Goal: Task Accomplishment & Management: Manage account settings

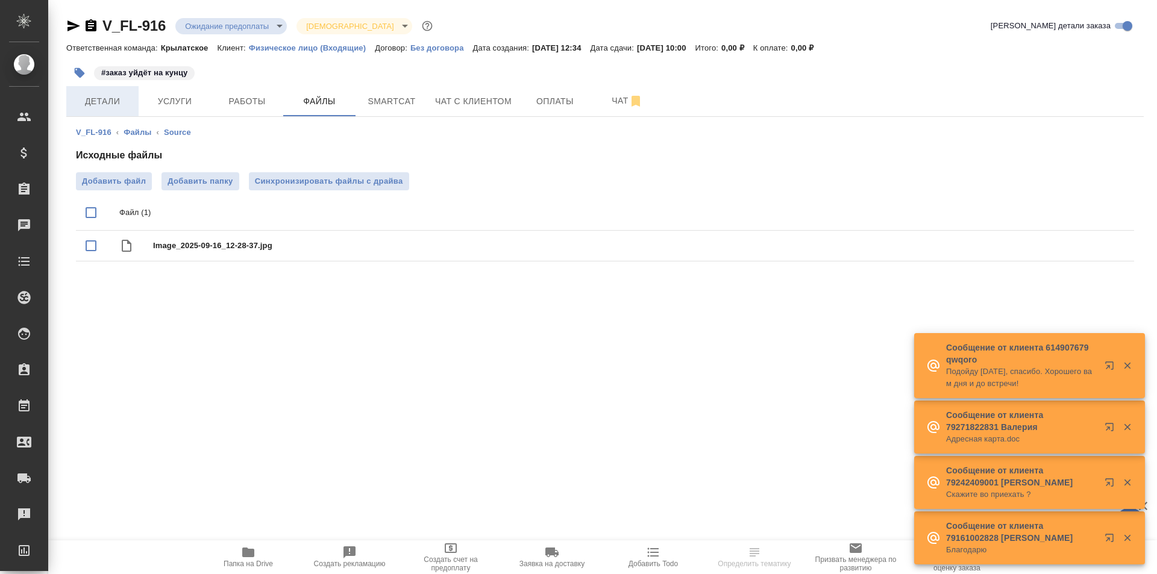
click at [113, 99] on span "Детали" at bounding box center [103, 101] width 58 height 15
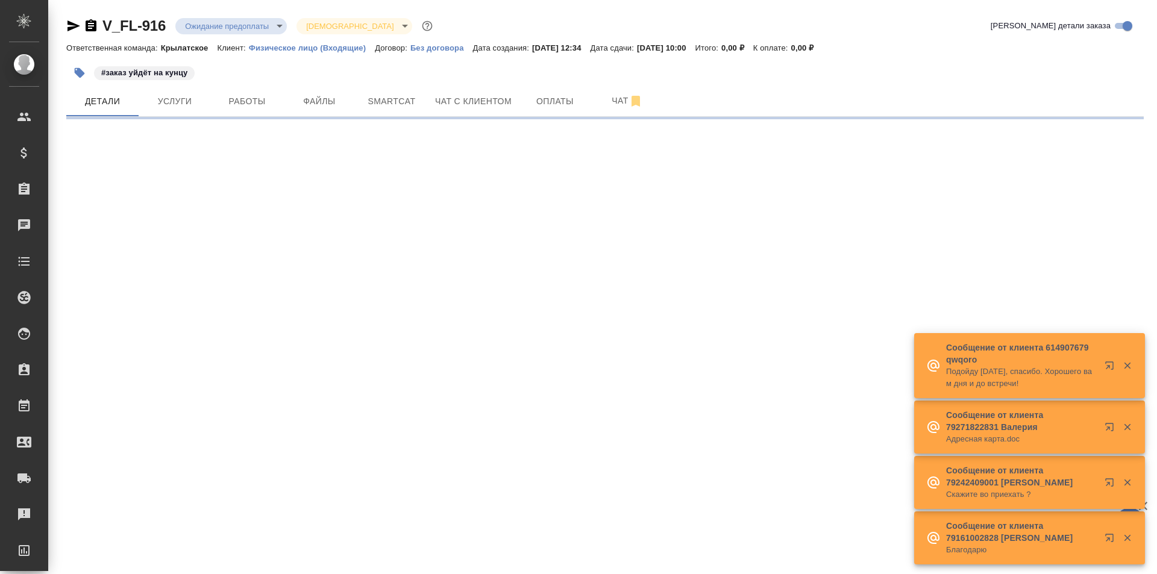
select select "RU"
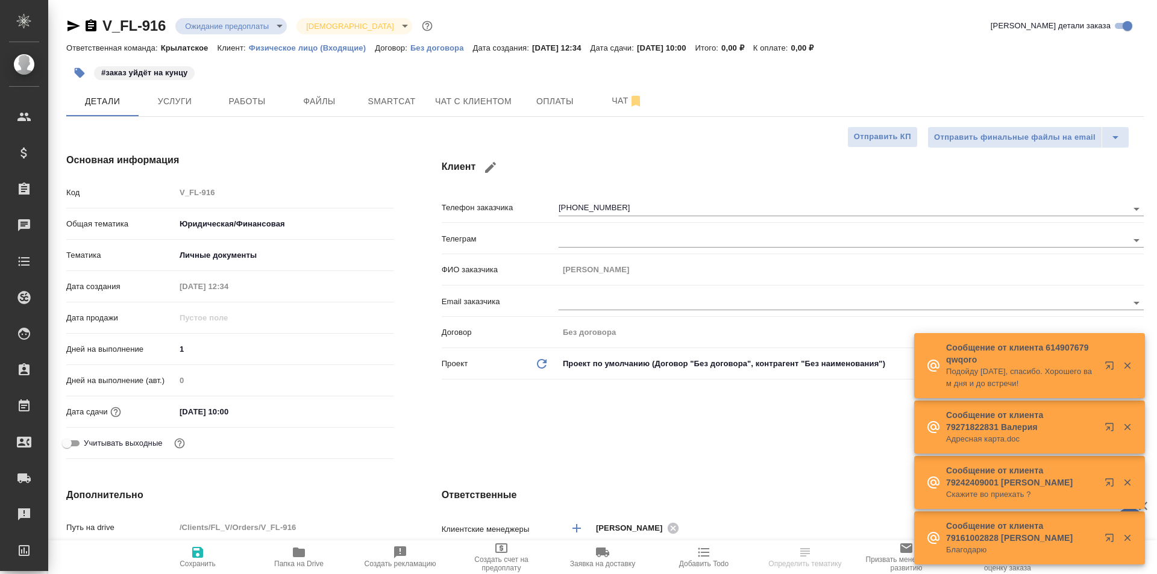
type textarea "x"
click at [469, 89] on button "Чат с клиентом" at bounding box center [473, 101] width 91 height 30
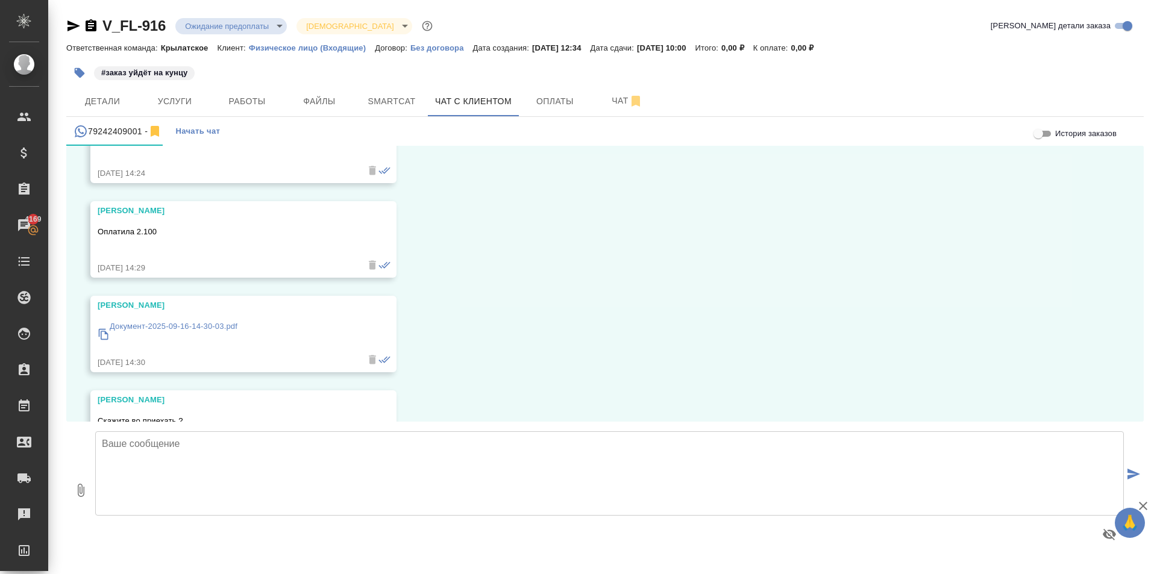
scroll to position [2628, 0]
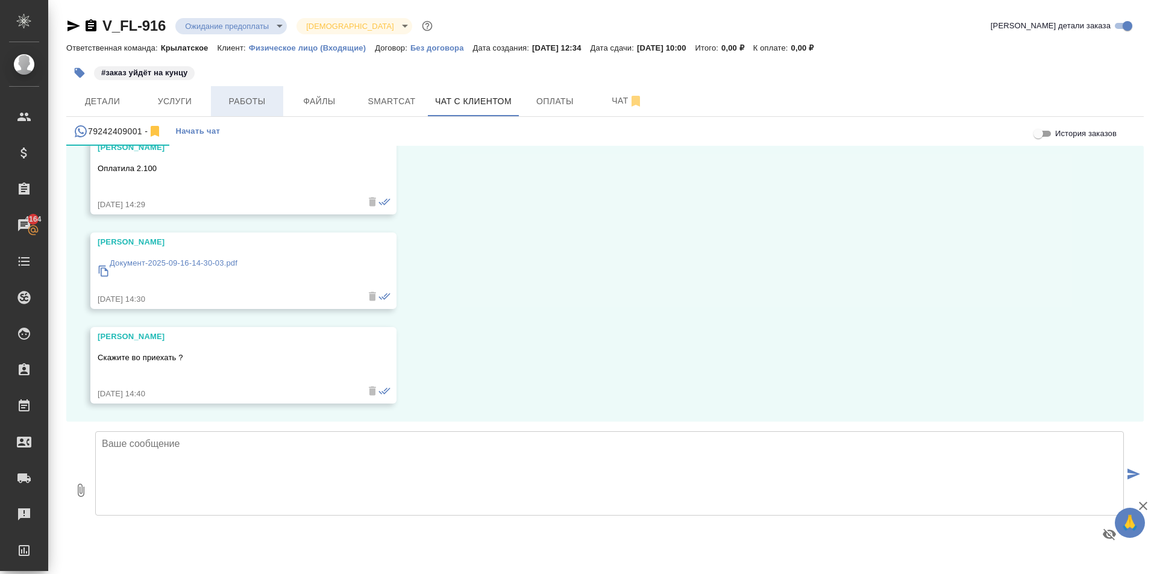
click at [250, 107] on span "Работы" at bounding box center [247, 101] width 58 height 15
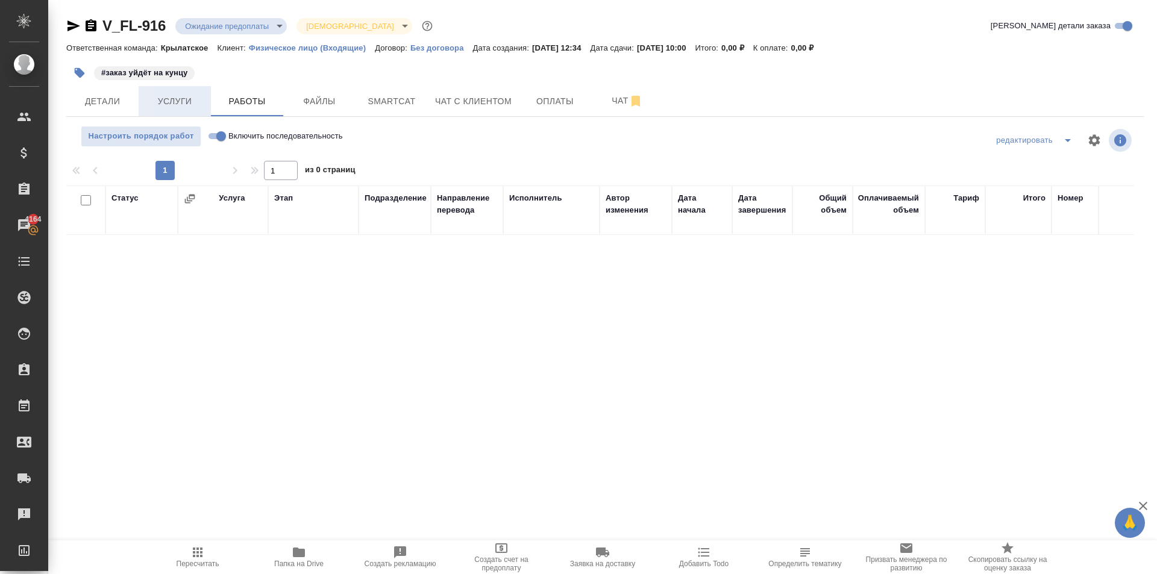
click at [158, 104] on span "Услуги" at bounding box center [175, 101] width 58 height 15
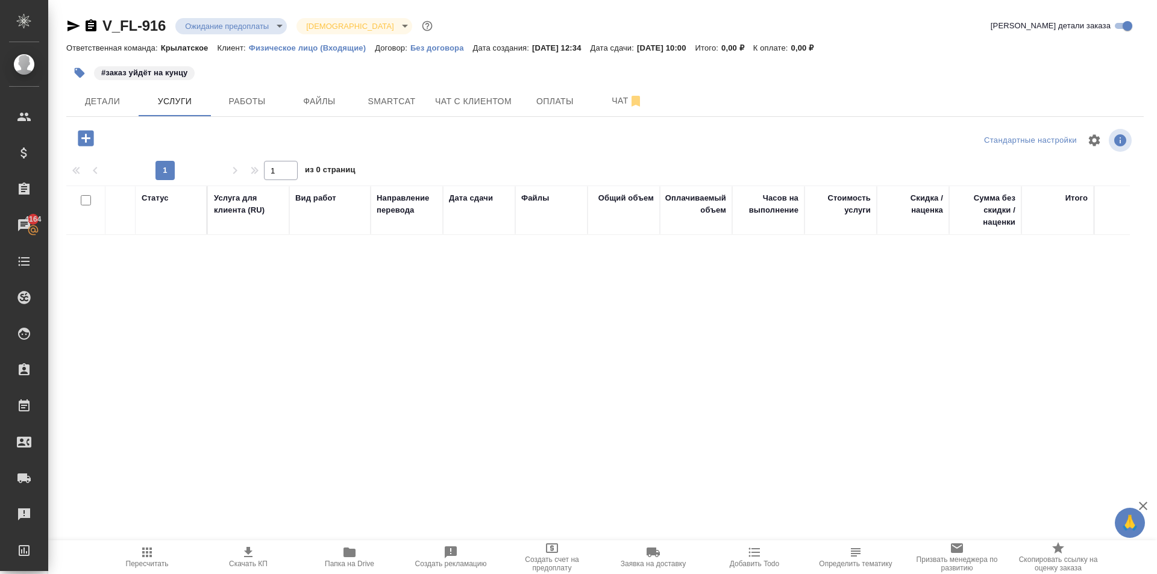
click at [88, 137] on icon "button" at bounding box center [86, 138] width 16 height 16
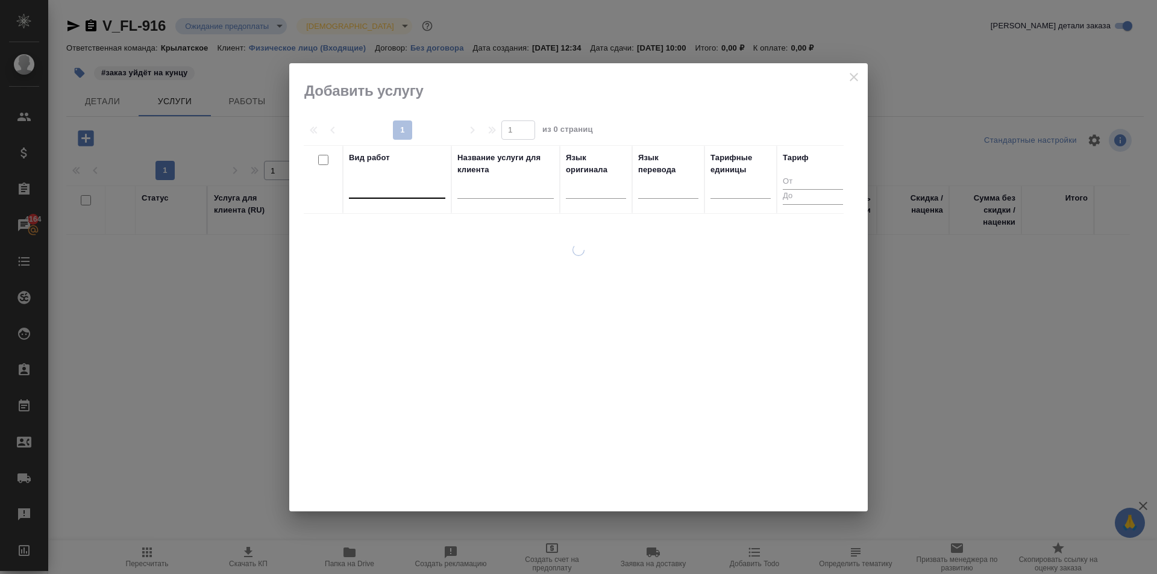
click at [403, 192] on div at bounding box center [397, 186] width 96 height 17
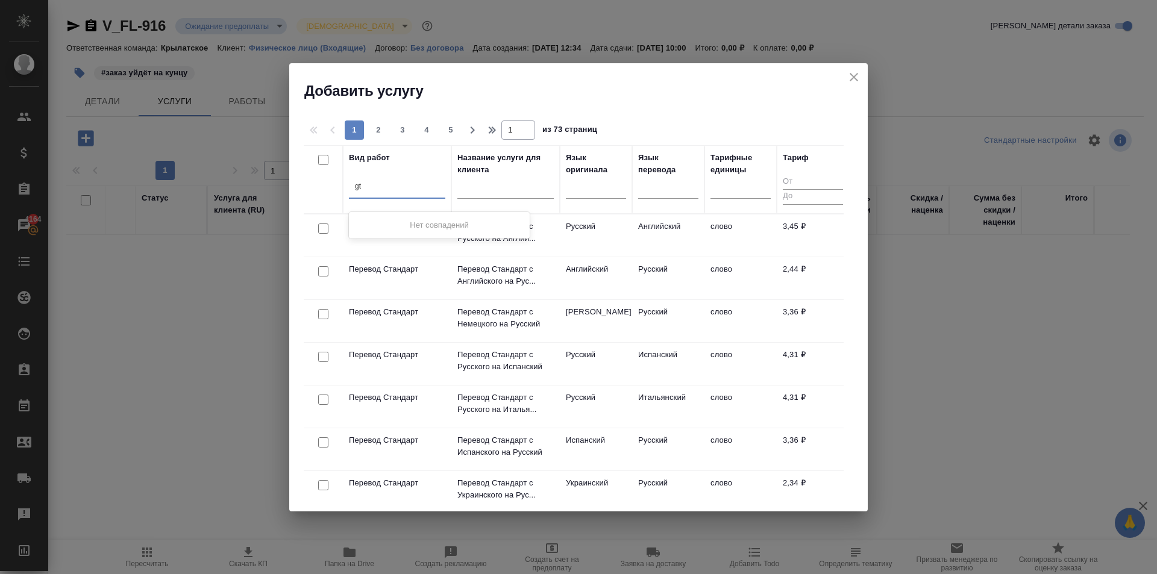
type input "g"
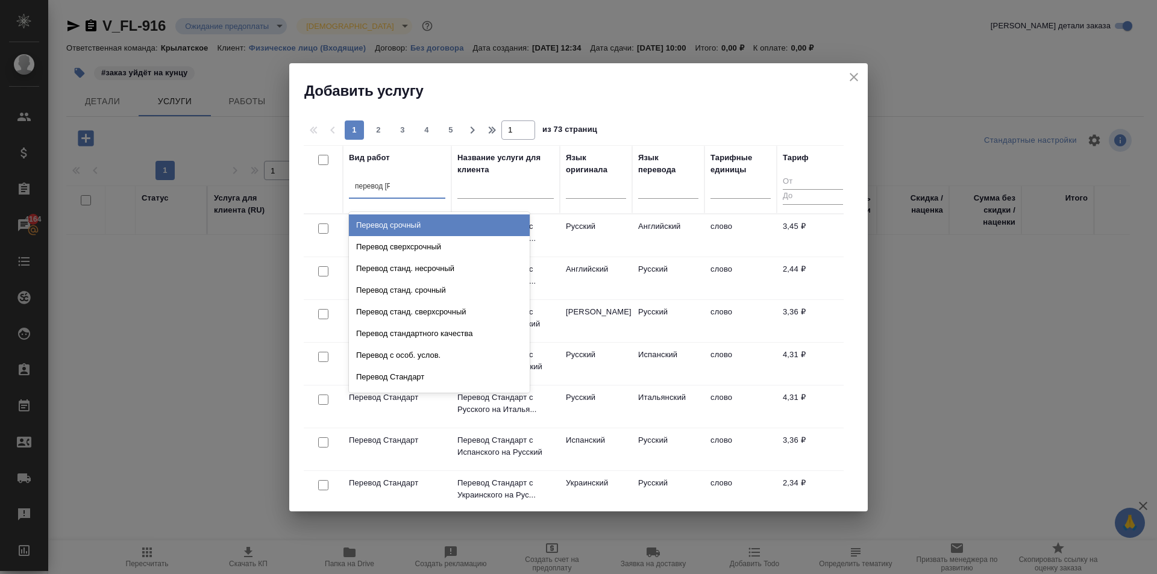
type input "перевод ст"
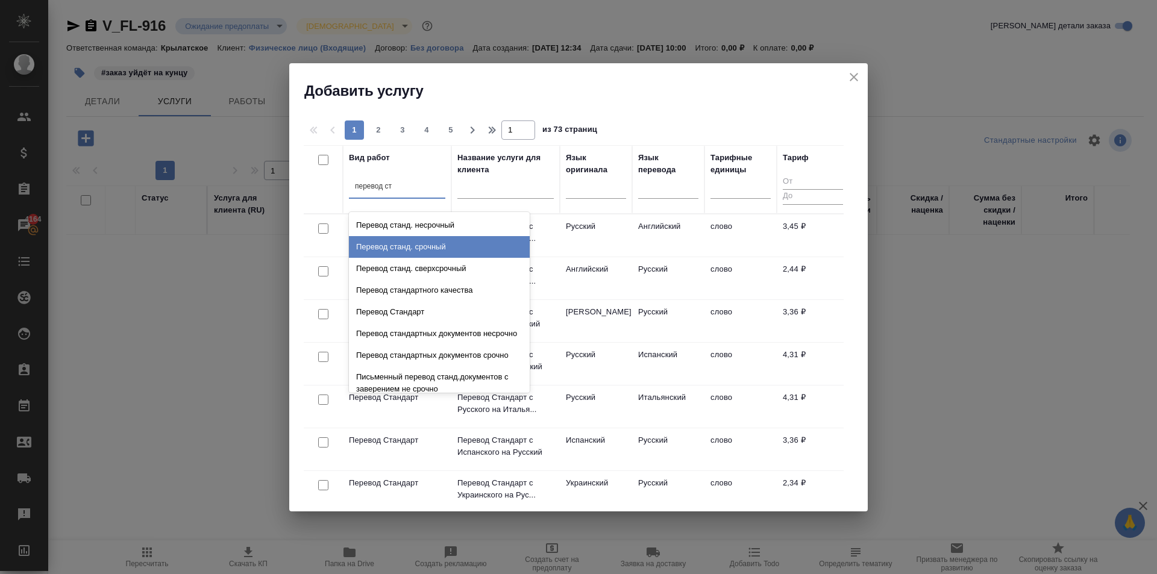
click at [429, 247] on div "Перевод станд. срочный" at bounding box center [439, 247] width 181 height 22
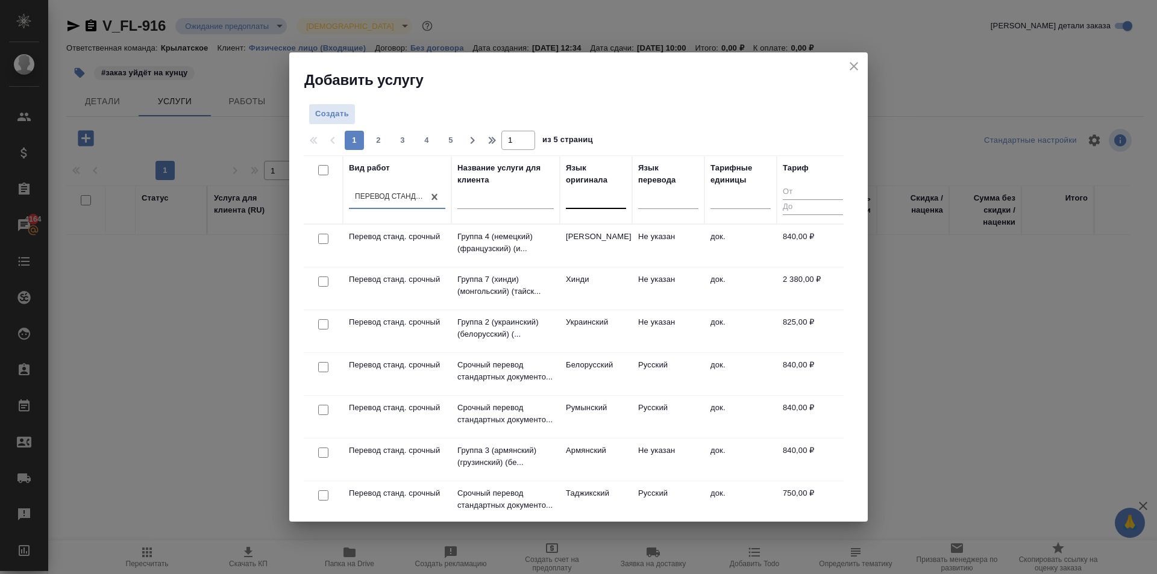
drag, startPoint x: 585, startPoint y: 192, endPoint x: 583, endPoint y: 205, distance: 12.9
click at [586, 196] on div at bounding box center [596, 196] width 60 height 17
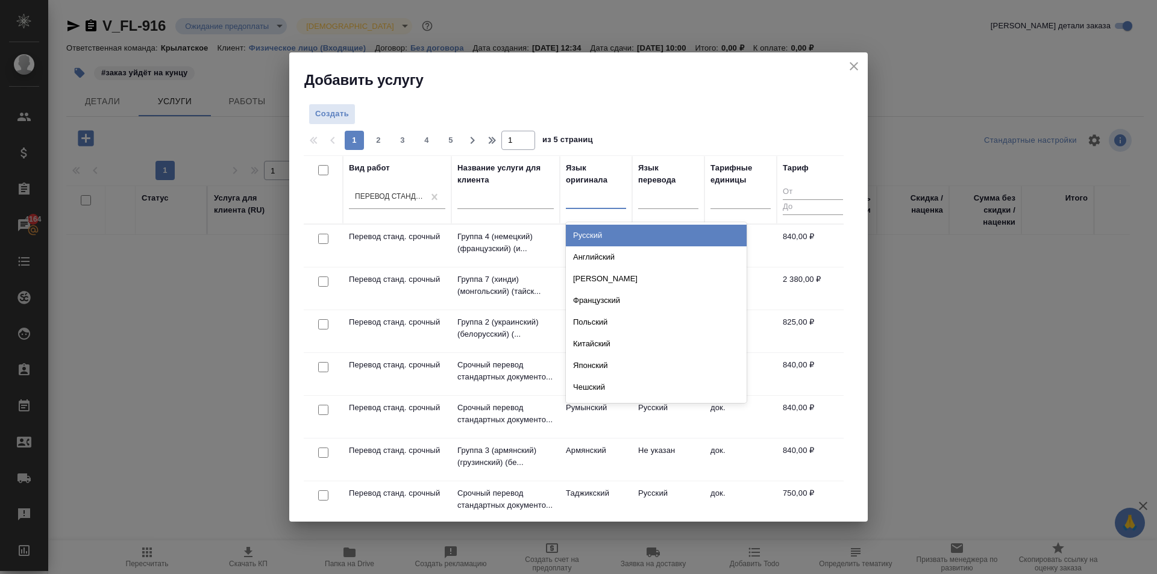
drag, startPoint x: 586, startPoint y: 235, endPoint x: 597, endPoint y: 225, distance: 15.0
click at [585, 236] on div "Русский" at bounding box center [656, 236] width 181 height 22
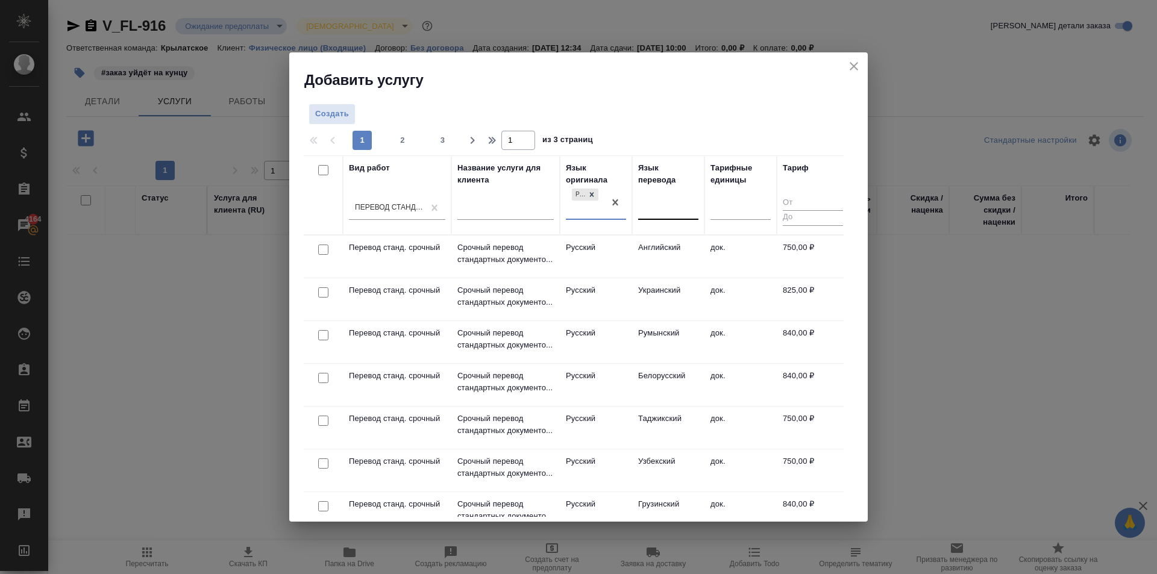
click at [659, 212] on div at bounding box center [668, 207] width 60 height 17
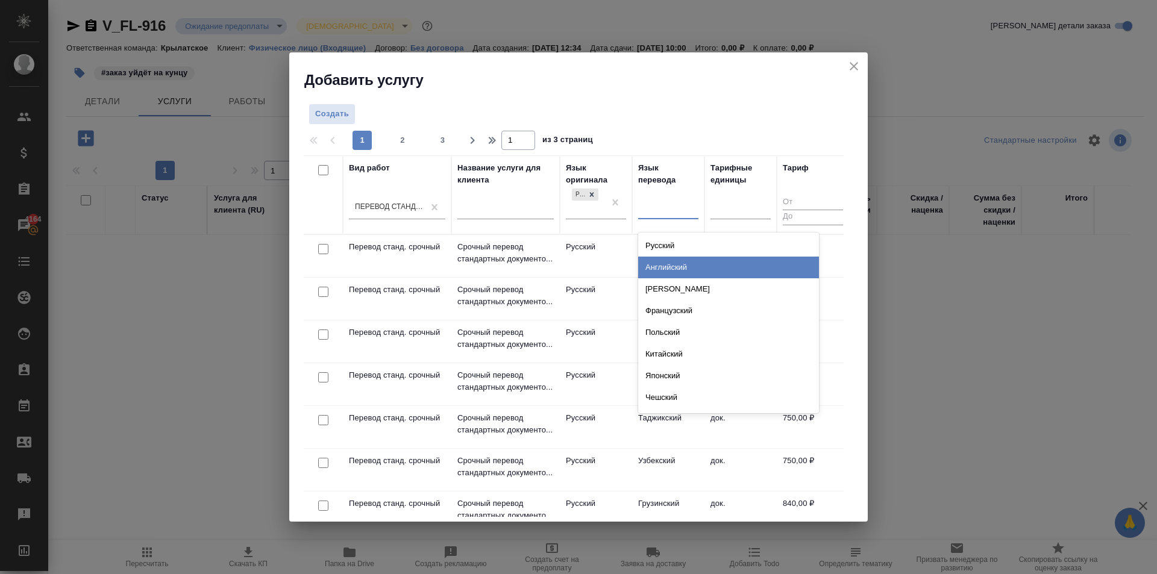
click at [658, 260] on div "Английский" at bounding box center [728, 268] width 181 height 22
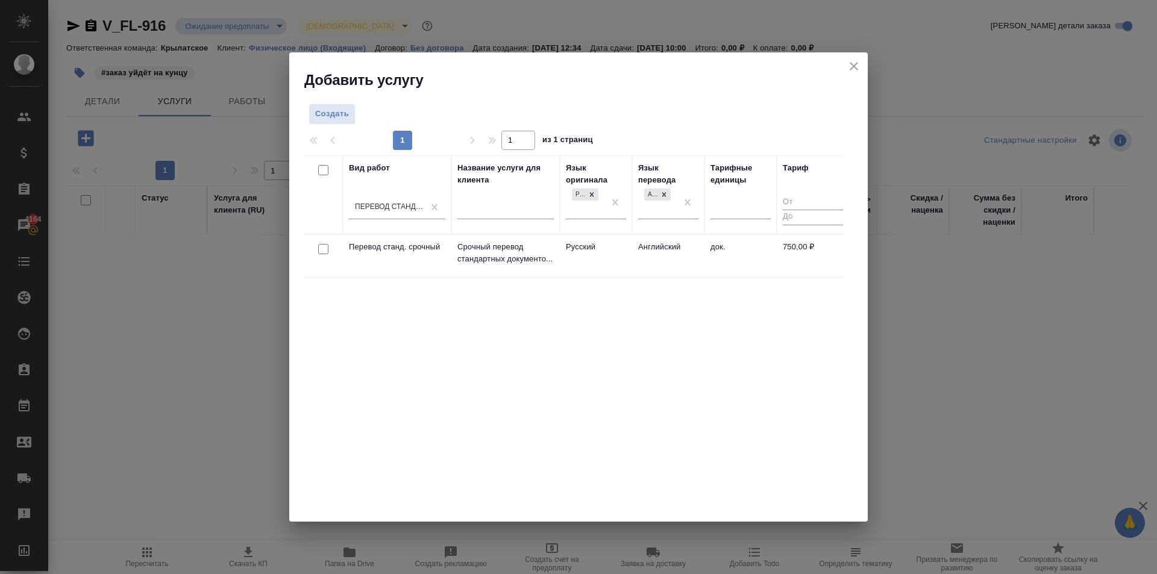
click at [645, 251] on td "Английский" at bounding box center [668, 256] width 72 height 42
click at [644, 251] on td "Английский" at bounding box center [668, 256] width 72 height 42
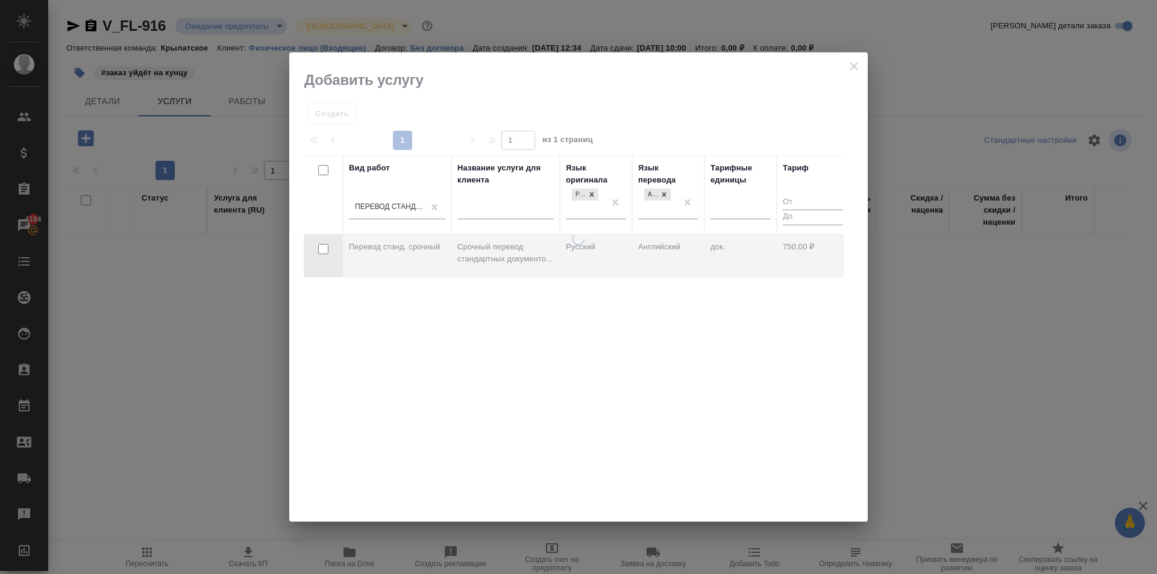
click at [644, 251] on div at bounding box center [578, 377] width 579 height 289
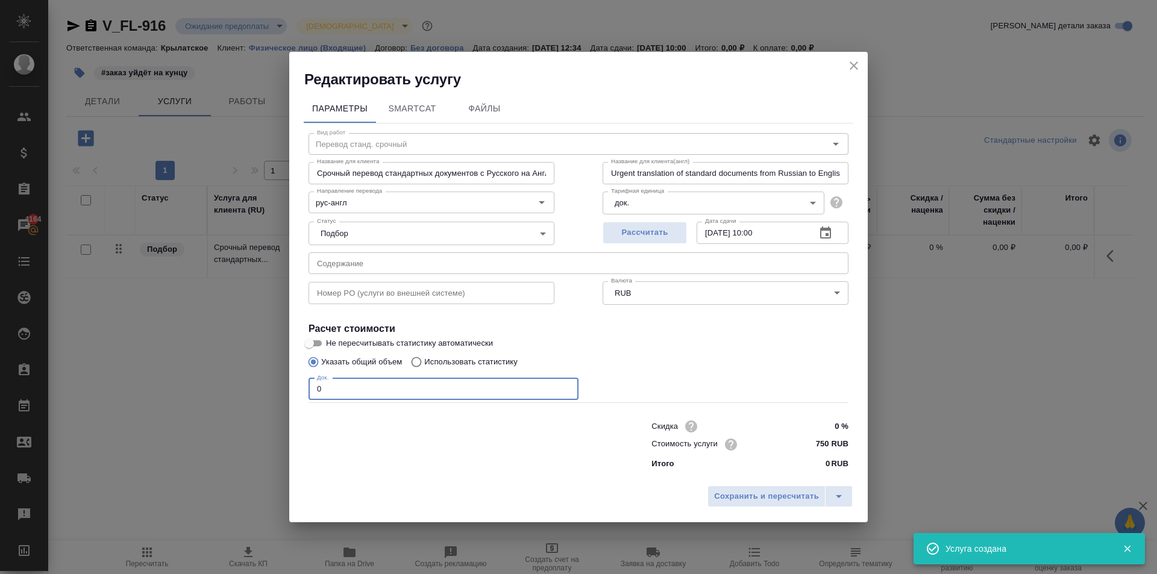
drag, startPoint x: 351, startPoint y: 386, endPoint x: 286, endPoint y: 380, distance: 66.0
click at [288, 379] on div "Редактировать услугу Параметры SmartCat Файлы Вид работ Перевод станд. срочный …" at bounding box center [578, 287] width 1157 height 574
type input "1"
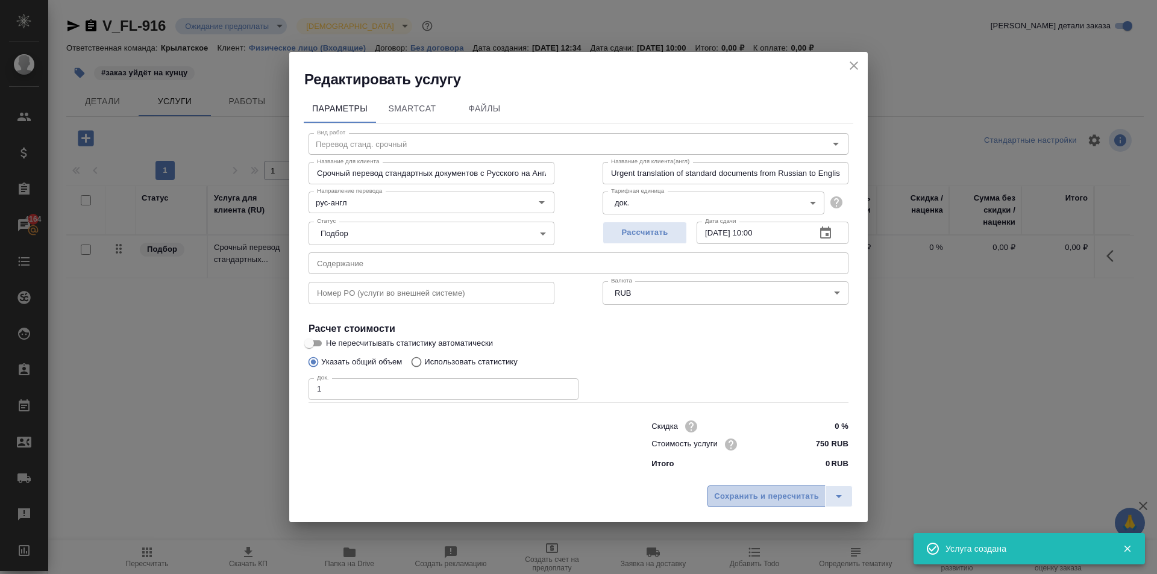
click at [757, 490] on span "Сохранить и пересчитать" at bounding box center [766, 497] width 105 height 14
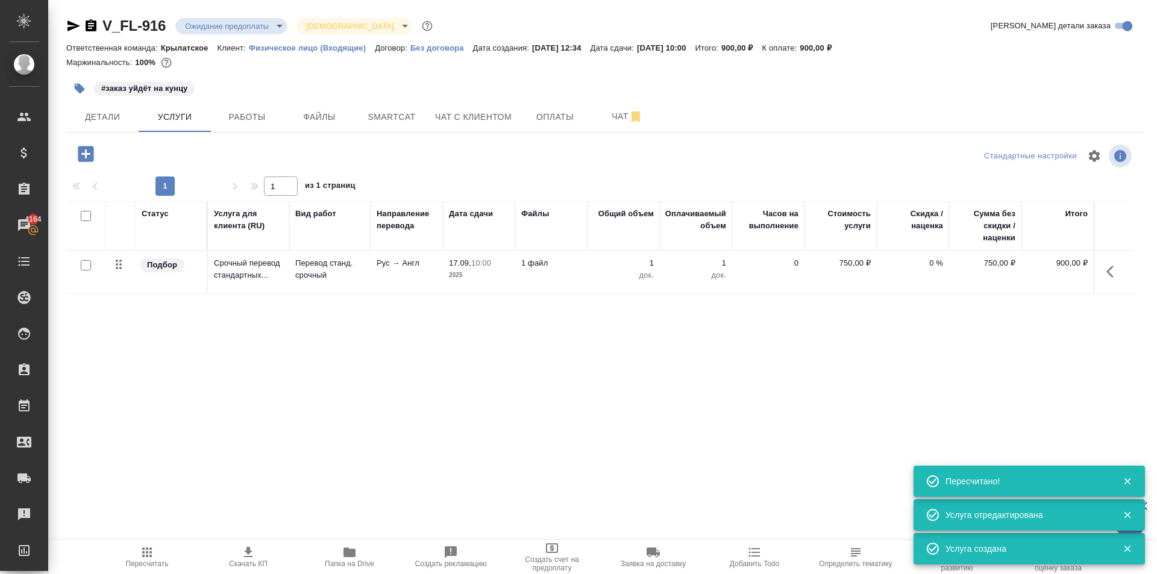
click at [86, 137] on div "V_FL-916 Ожидание предоплаты waitingForPrepayment Святая троица holyTrinity Кра…" at bounding box center [605, 245] width 1091 height 491
click at [92, 153] on icon "button" at bounding box center [86, 154] width 16 height 16
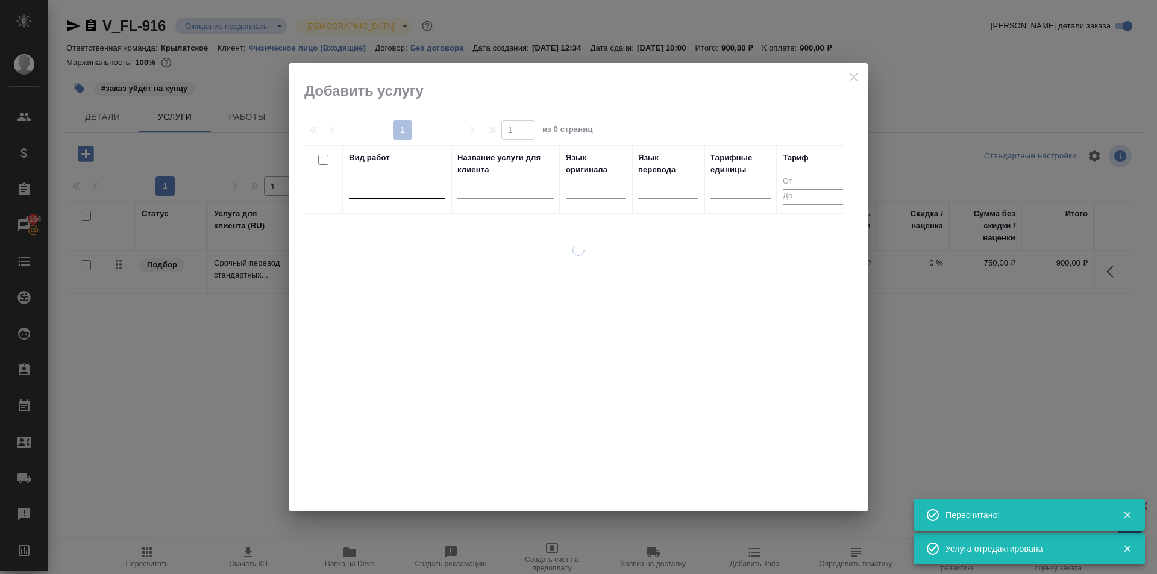
click at [369, 183] on div at bounding box center [397, 186] width 96 height 17
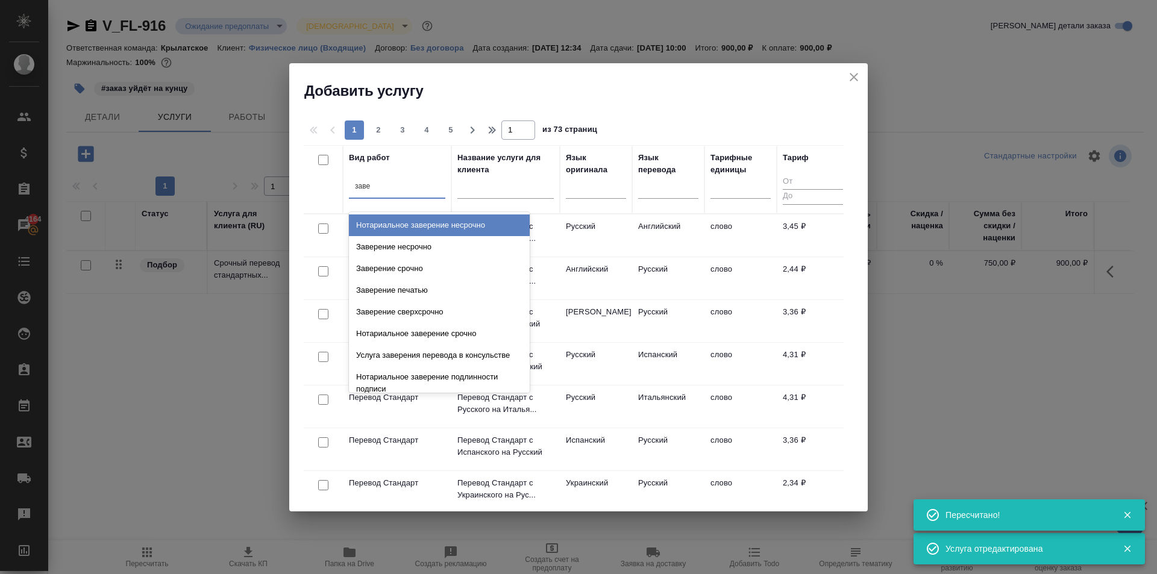
type input "завер"
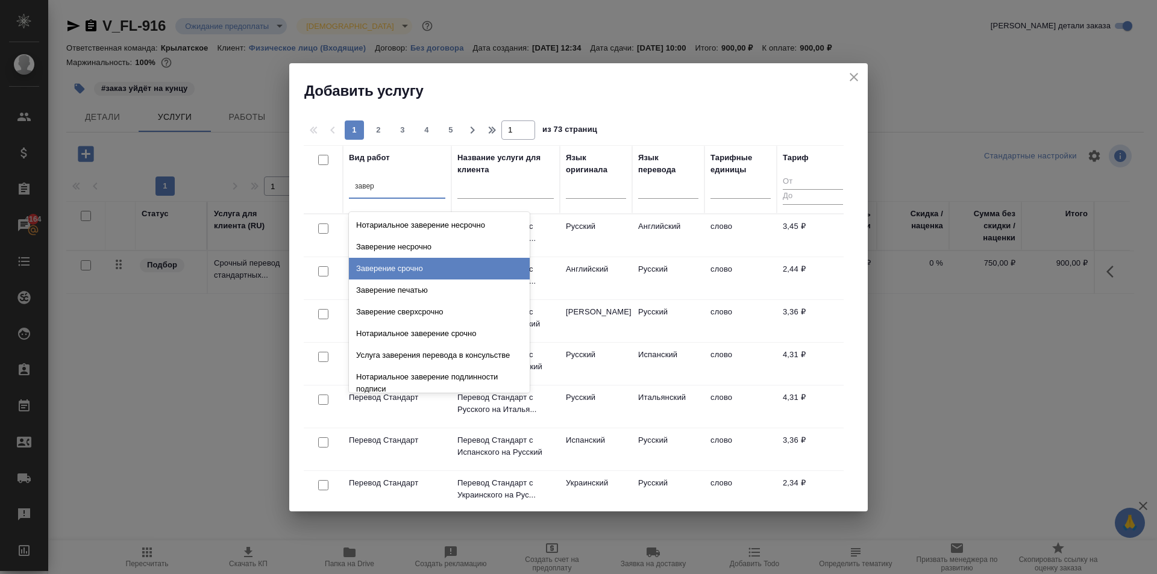
click at [474, 269] on div "Заверение срочно" at bounding box center [439, 269] width 181 height 22
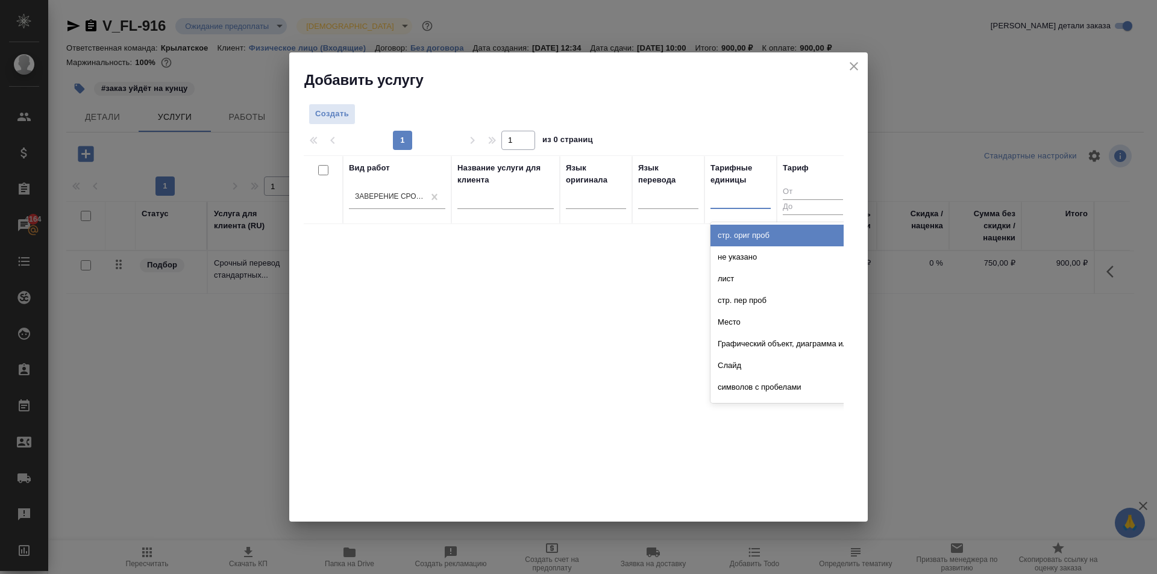
click at [719, 199] on div at bounding box center [741, 196] width 60 height 17
type input "док"
click at [779, 225] on div "док." at bounding box center [801, 236] width 181 height 22
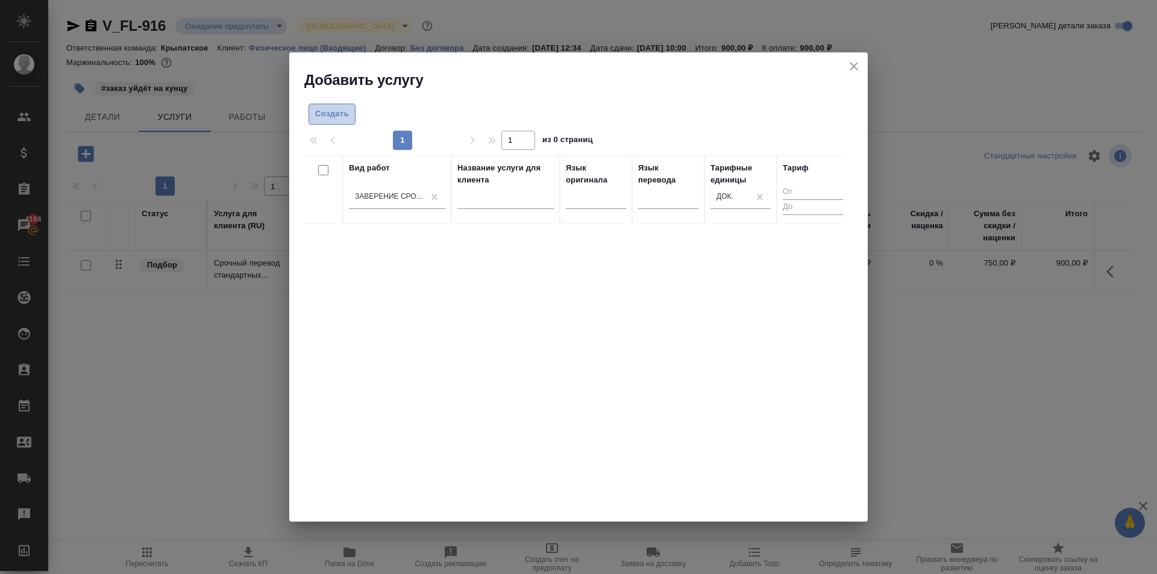
click at [316, 114] on span "Создать" at bounding box center [332, 114] width 34 height 14
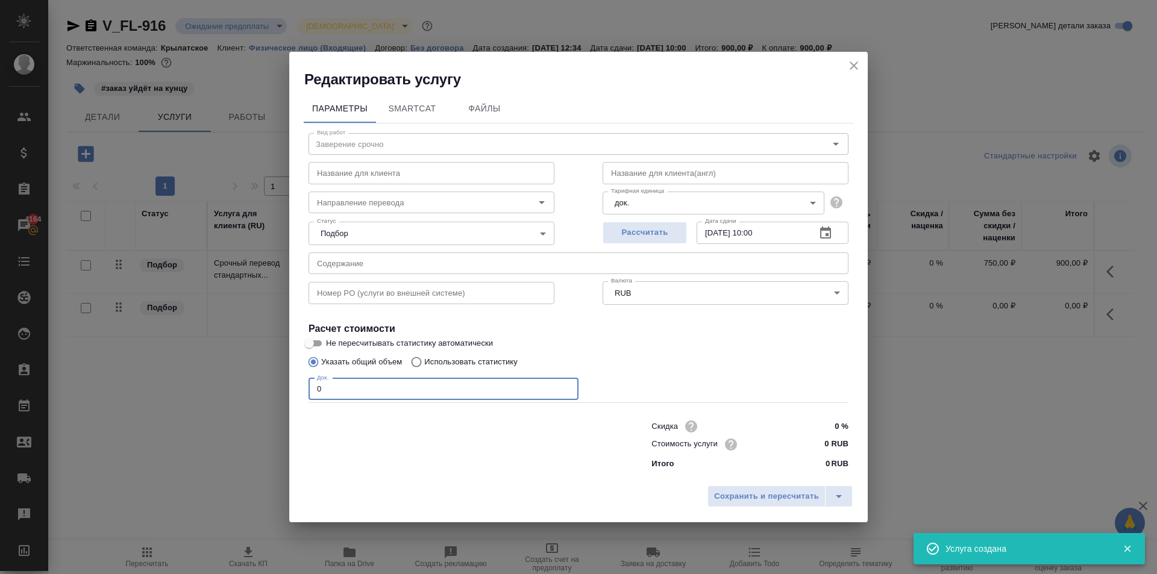
drag, startPoint x: 344, startPoint y: 388, endPoint x: 301, endPoint y: 378, distance: 43.9
click at [301, 378] on div "Параметры SmartCat Файлы Вид работ Заверение срочно Вид работ Название для клие…" at bounding box center [578, 284] width 579 height 391
type input "1"
click at [813, 439] on input "0 RUB" at bounding box center [825, 444] width 45 height 17
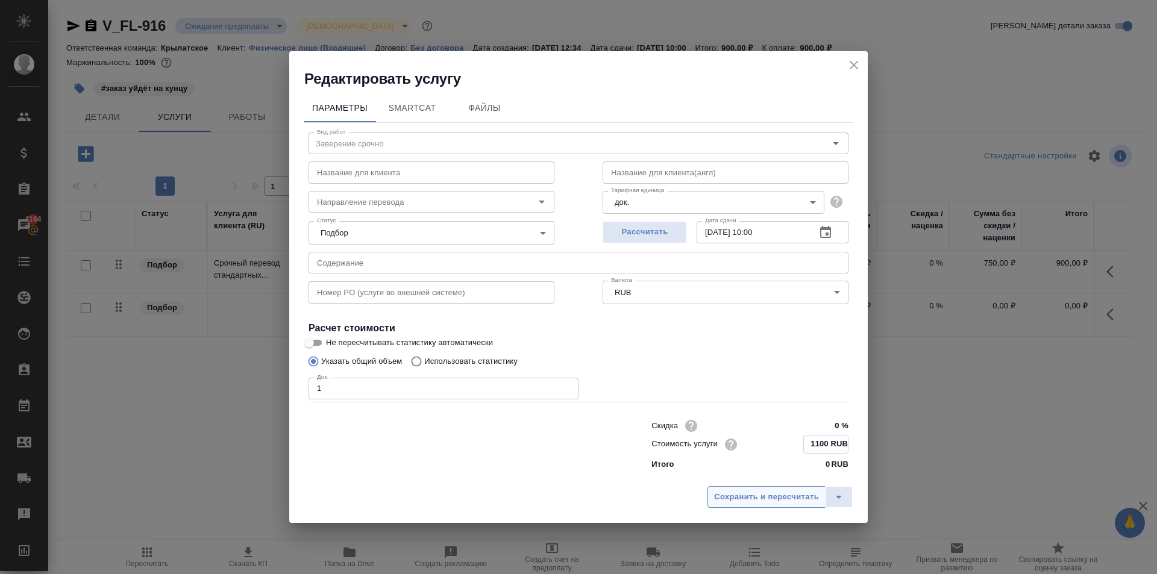
type input "1100 RUB"
click at [792, 493] on span "Сохранить и пересчитать" at bounding box center [766, 498] width 105 height 14
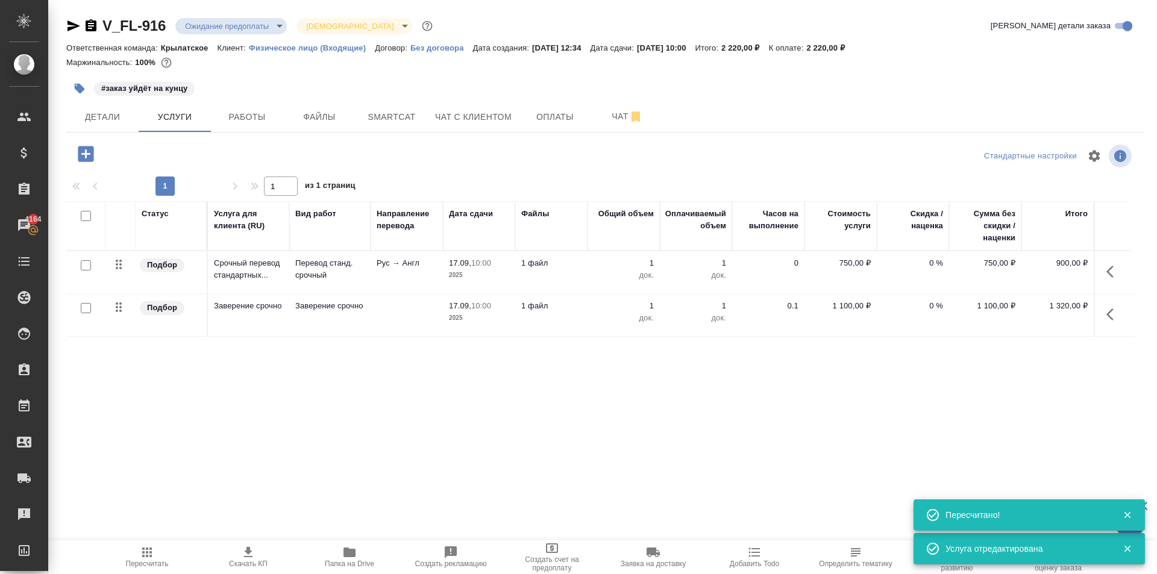
drag, startPoint x: 1119, startPoint y: 321, endPoint x: 1102, endPoint y: 323, distance: 17.0
click at [1119, 321] on icon "button" at bounding box center [1114, 314] width 14 height 14
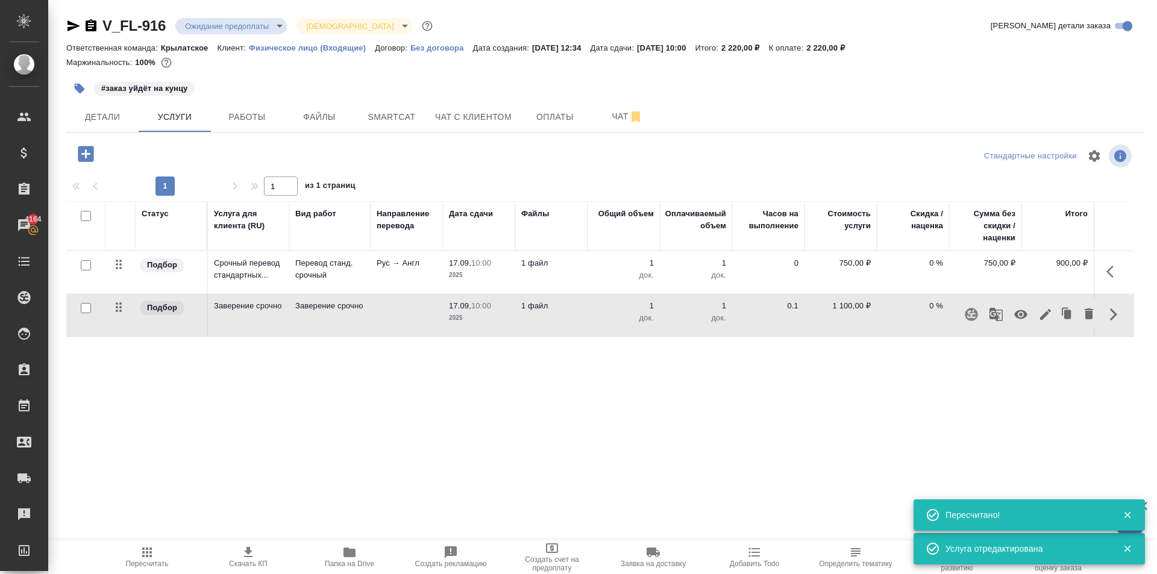
click at [1045, 322] on button "button" at bounding box center [1046, 314] width 20 height 29
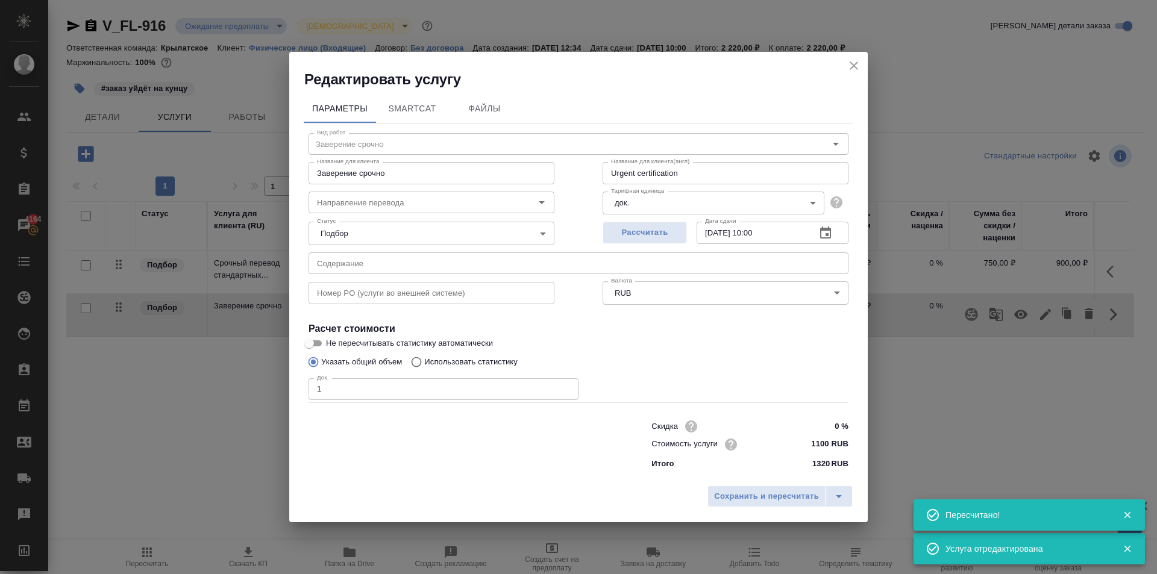
click at [816, 442] on input "1100 RUB" at bounding box center [825, 444] width 45 height 17
click at [816, 442] on input "1100 RUB" at bounding box center [826, 444] width 44 height 17
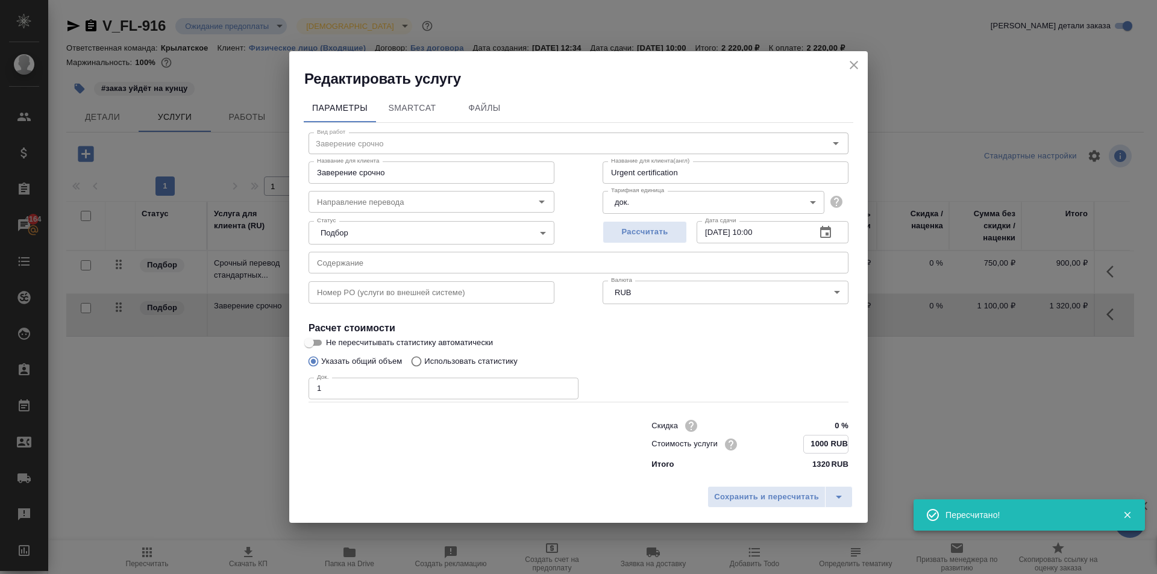
type input "1000 RUB"
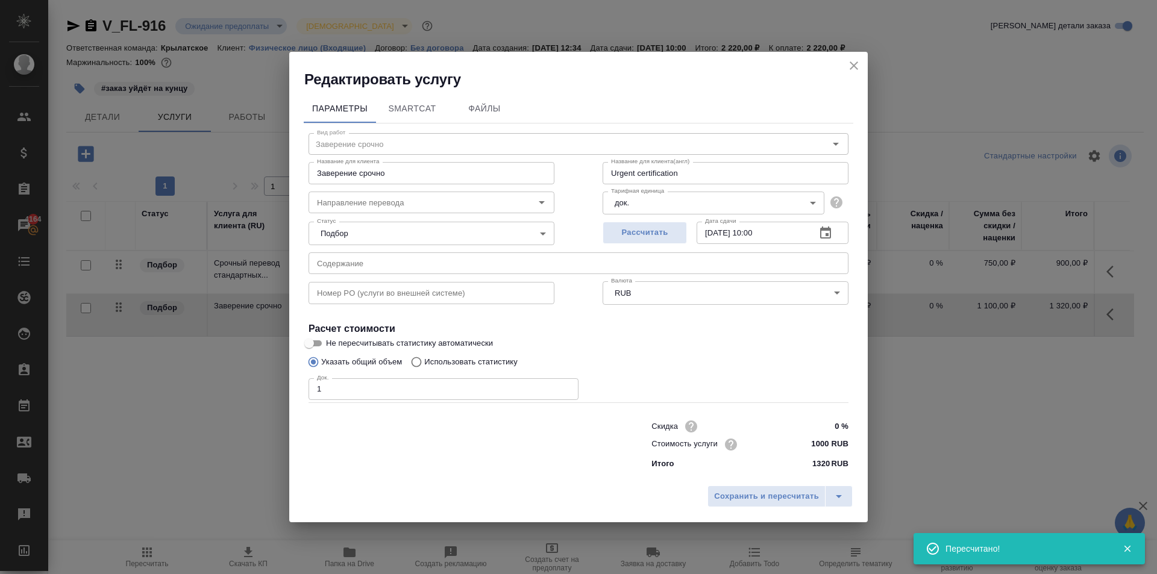
click at [796, 480] on div "Сохранить и пересчитать" at bounding box center [578, 501] width 579 height 43
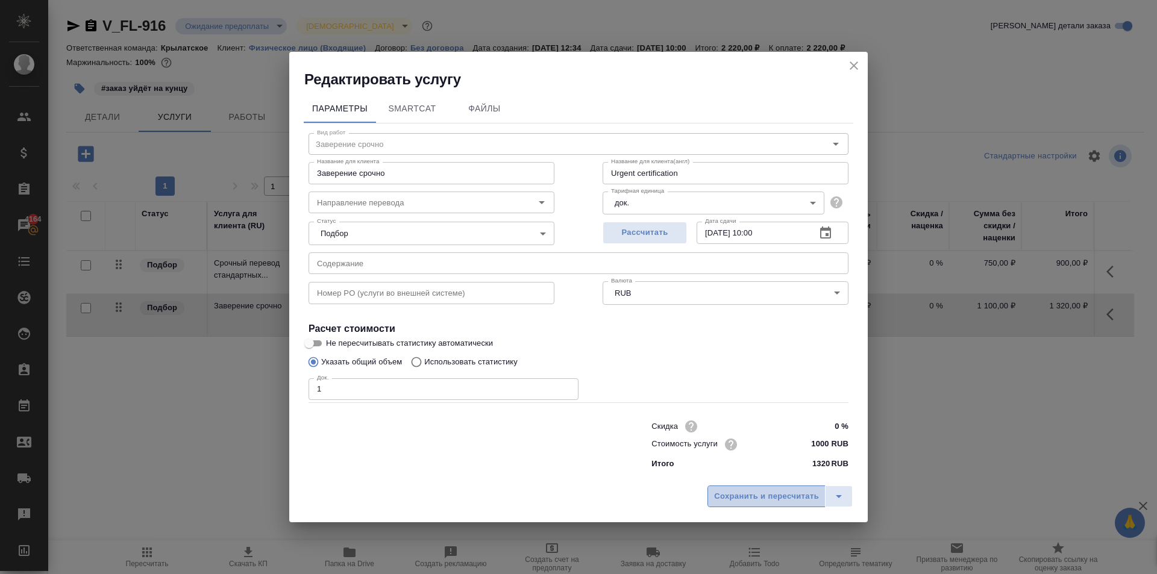
click at [793, 501] on span "Сохранить и пересчитать" at bounding box center [766, 497] width 105 height 14
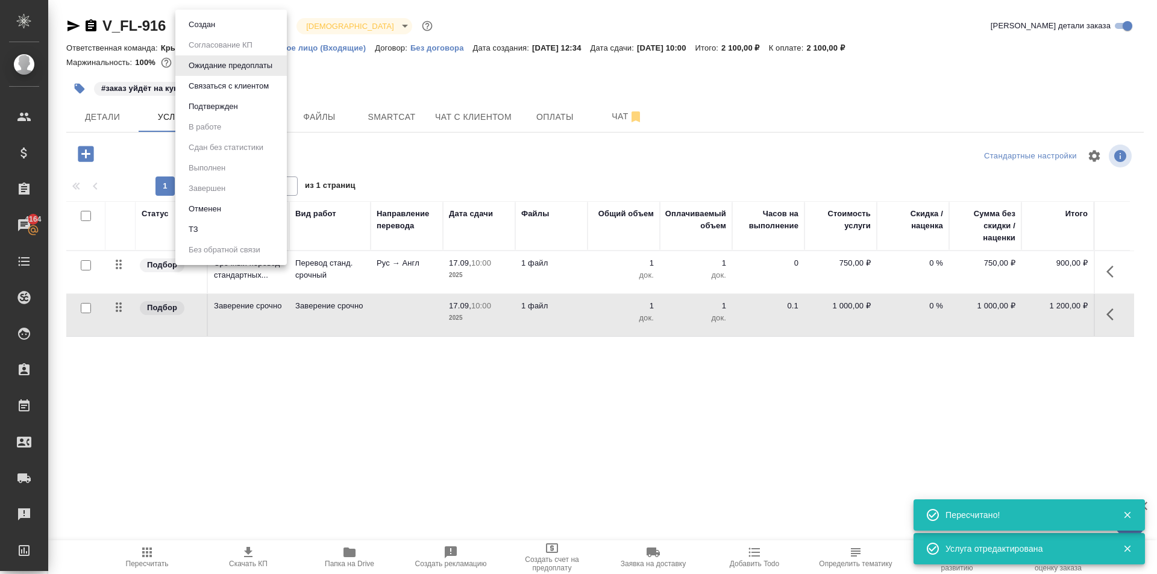
click at [266, 33] on body "🙏 .cls-1 fill:#fff; AWATERA Kasymov Timur Клиенты Спецификации Заказы 4164 Чаты…" at bounding box center [578, 287] width 1157 height 574
click at [217, 27] on button "Создан" at bounding box center [202, 24] width 34 height 13
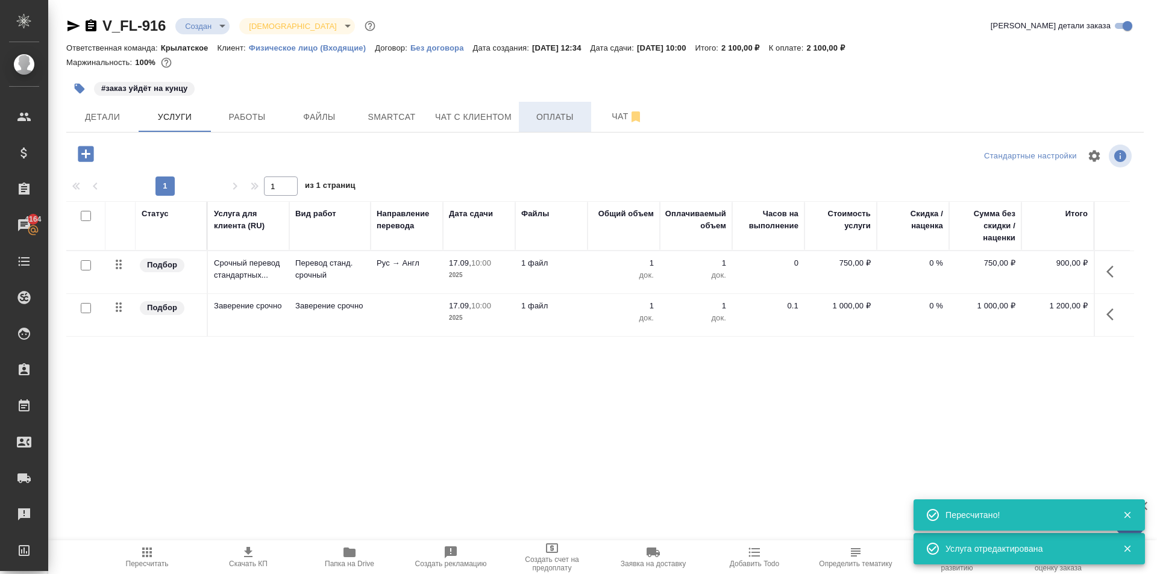
click at [550, 104] on button "Оплаты" at bounding box center [555, 117] width 72 height 30
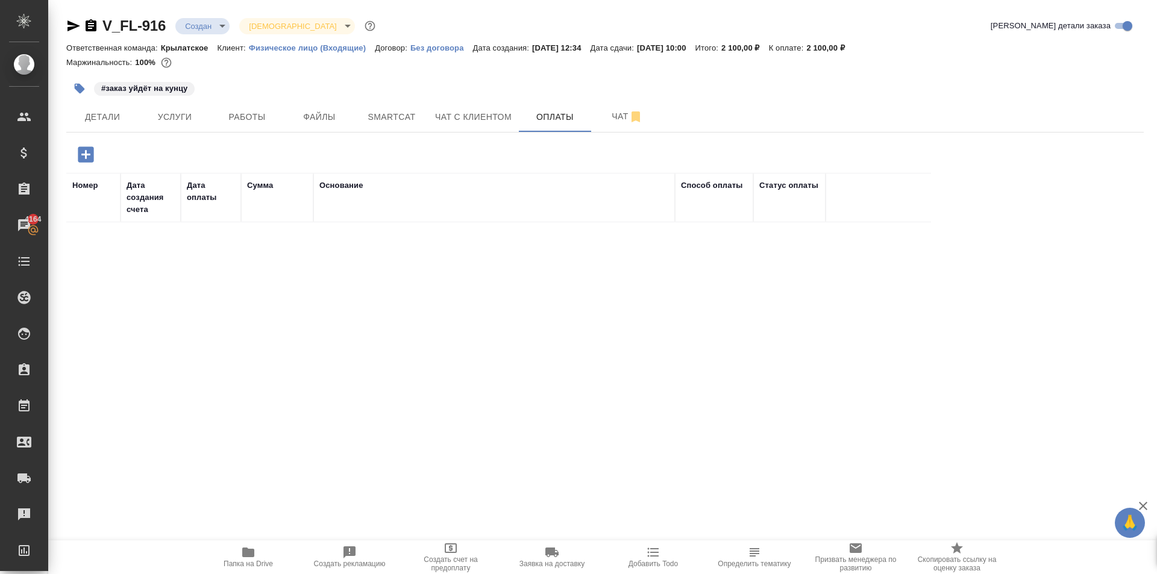
click at [83, 151] on icon "button" at bounding box center [86, 154] width 16 height 16
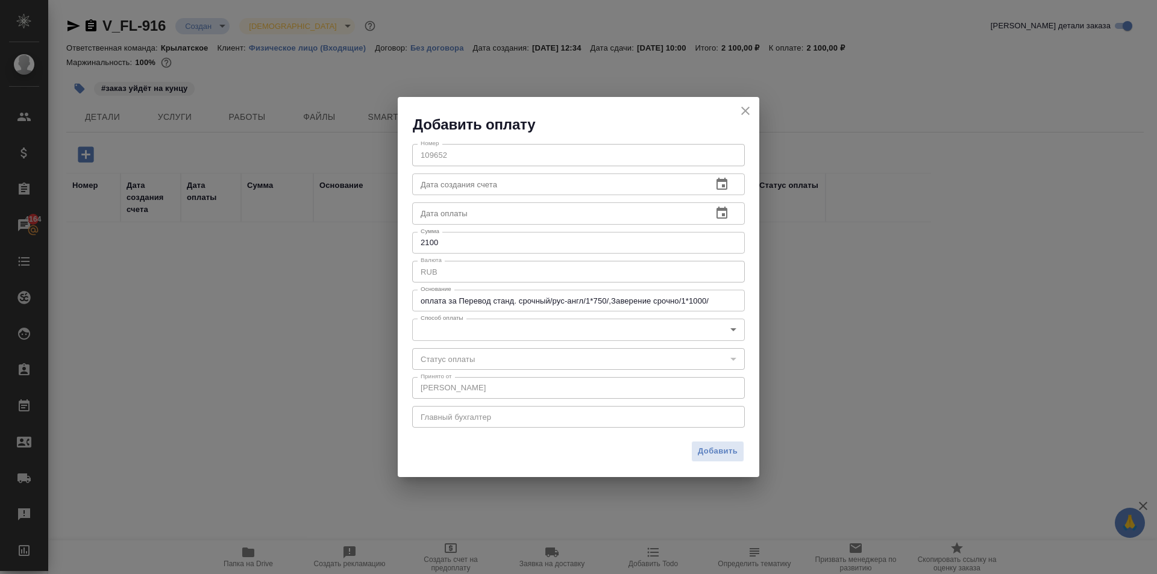
click at [456, 335] on body "🙏 .cls-1 fill:#fff; AWATERA Kasymov Timur Клиенты Спецификации Заказы 4164 Чаты…" at bounding box center [578, 287] width 1157 height 574
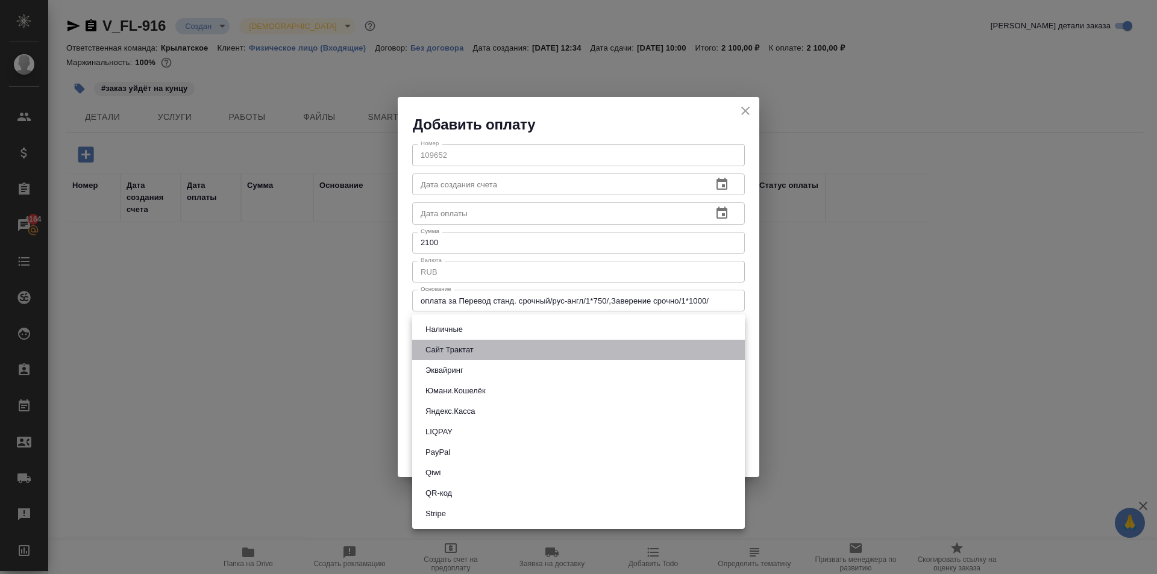
click at [459, 352] on button "Сайт Трактат" at bounding box center [449, 350] width 55 height 13
type input "site-traktat"
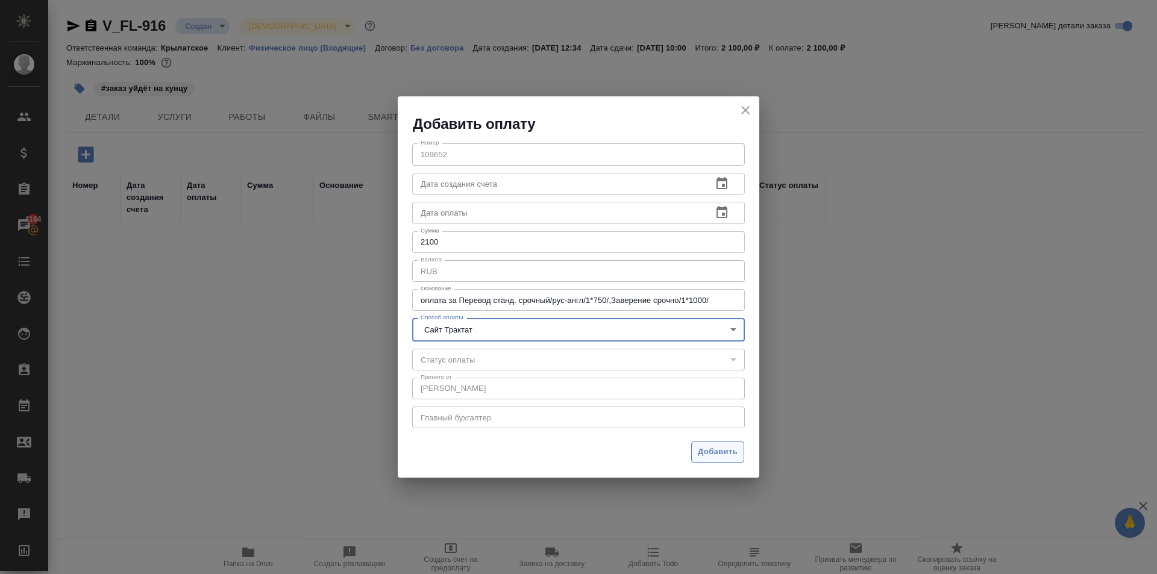
click at [701, 445] on span "Добавить" at bounding box center [718, 452] width 40 height 14
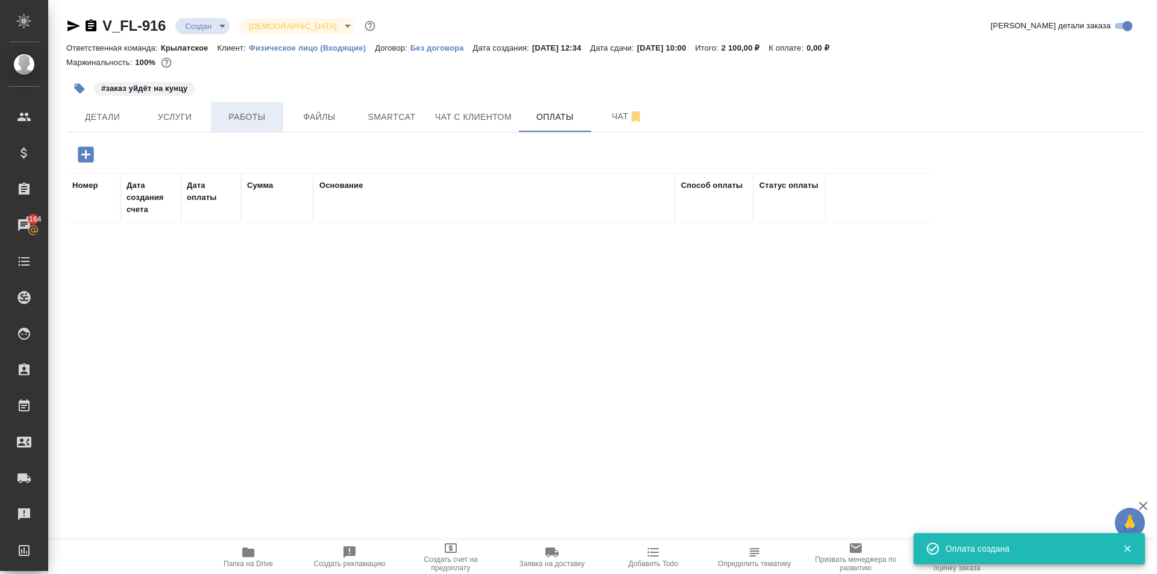
click at [254, 127] on button "Работы" at bounding box center [247, 117] width 72 height 30
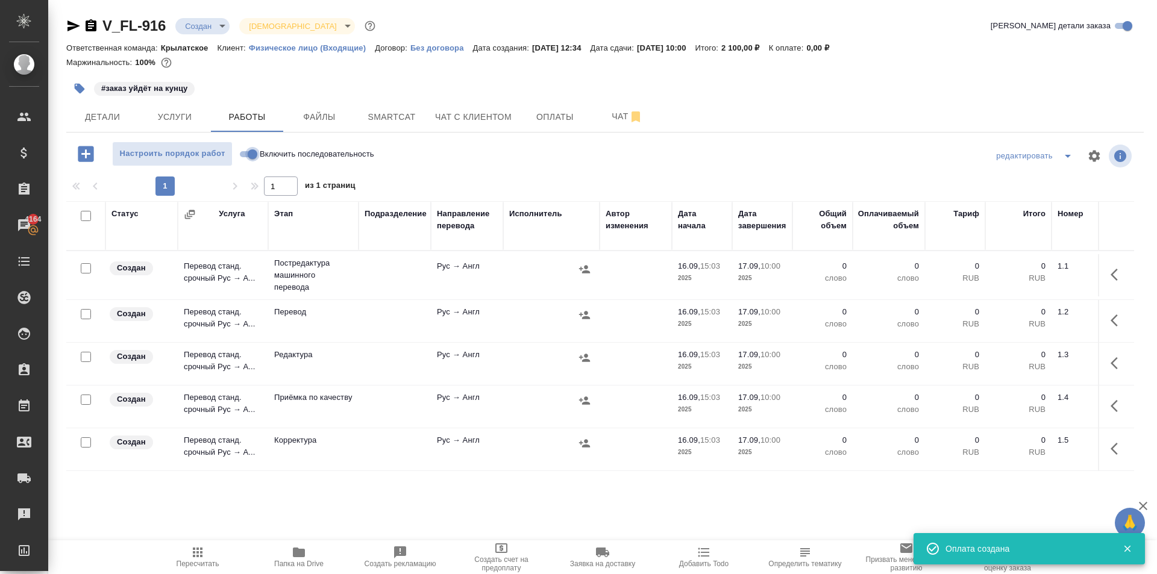
click at [250, 149] on input "Включить последовательность" at bounding box center [252, 154] width 43 height 14
checkbox input "true"
click at [89, 218] on input "checkbox" at bounding box center [86, 216] width 10 height 10
checkbox input "true"
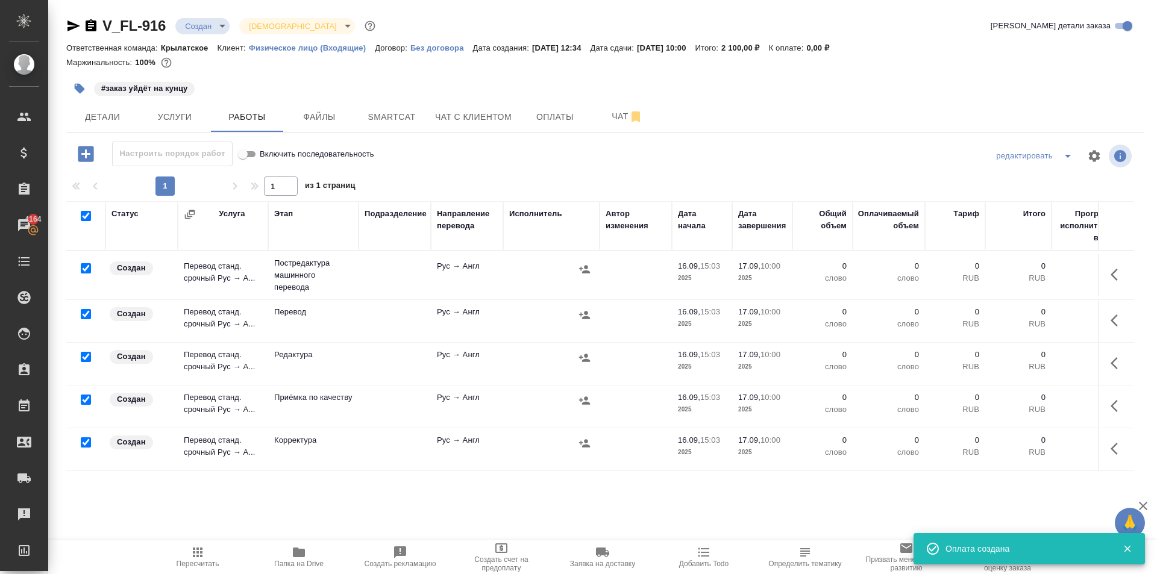
checkbox input "true"
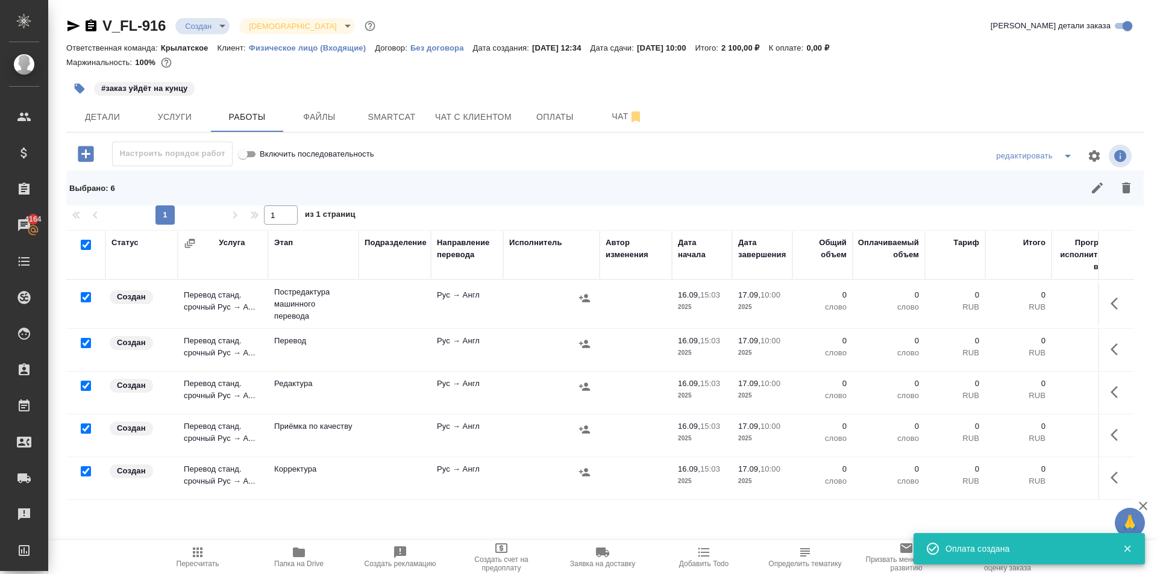
click at [86, 344] on input "checkbox" at bounding box center [86, 343] width 10 height 10
checkbox input "false"
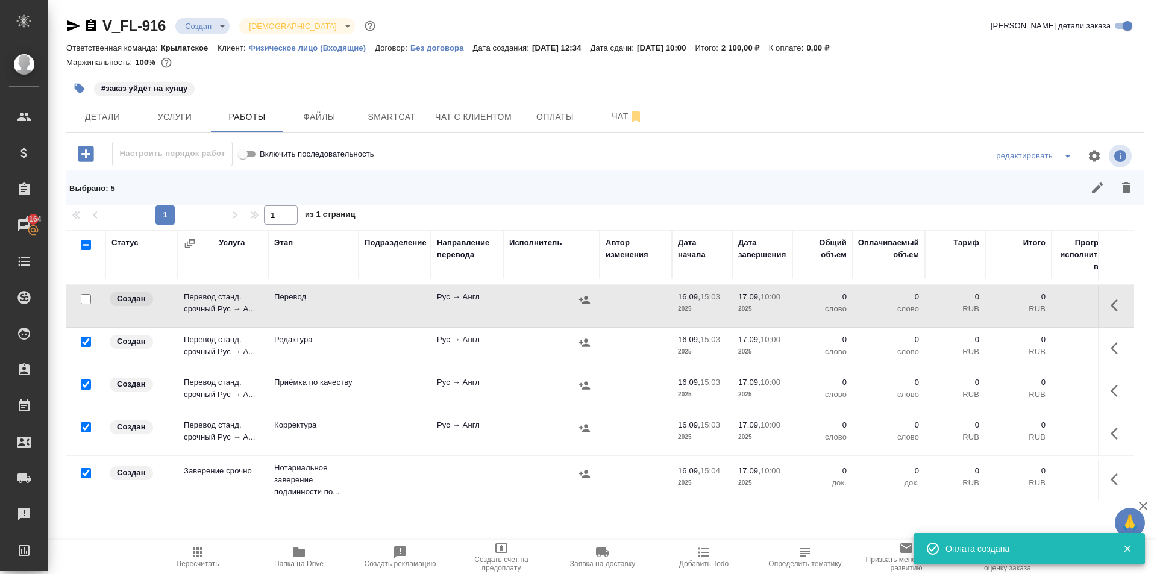
scroll to position [57, 0]
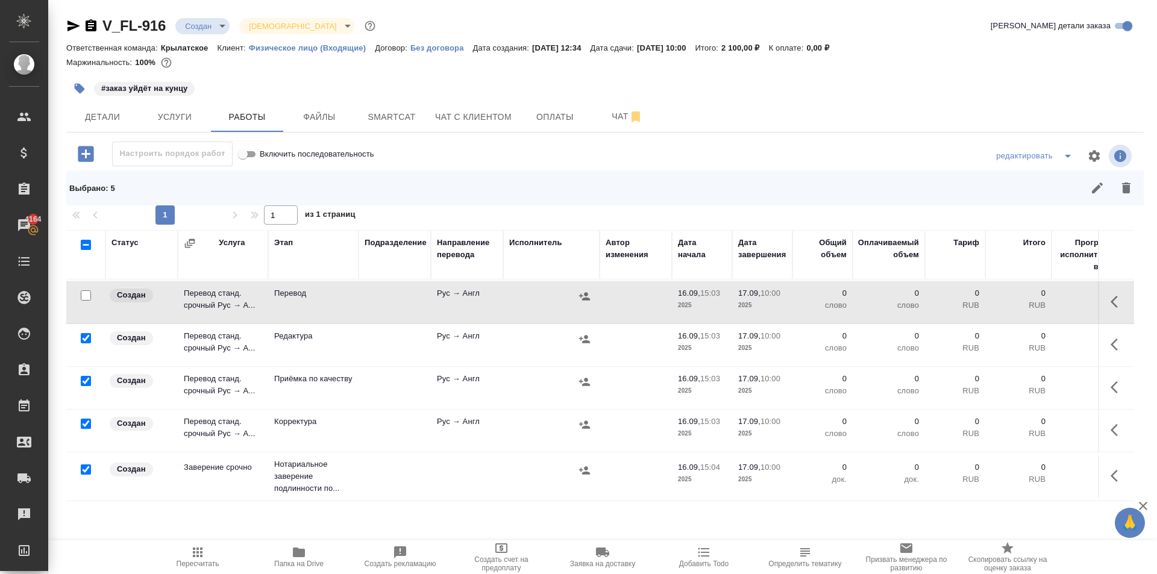
click at [88, 465] on input "checkbox" at bounding box center [86, 470] width 10 height 10
checkbox input "false"
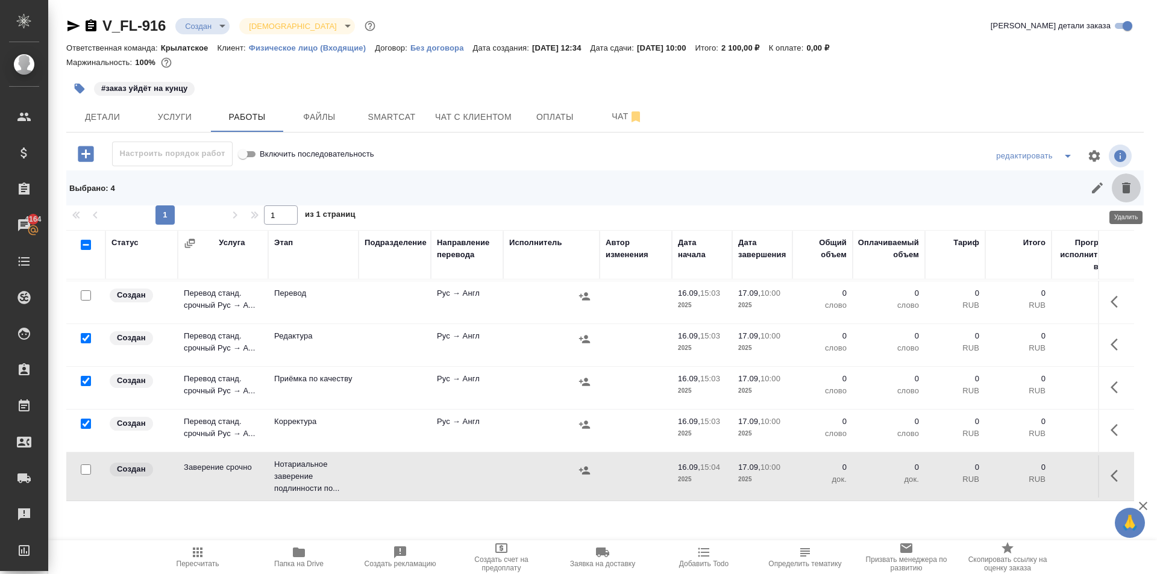
drag, startPoint x: 1130, startPoint y: 192, endPoint x: 995, endPoint y: 291, distance: 167.3
click at [1129, 192] on icon "button" at bounding box center [1126, 188] width 8 height 11
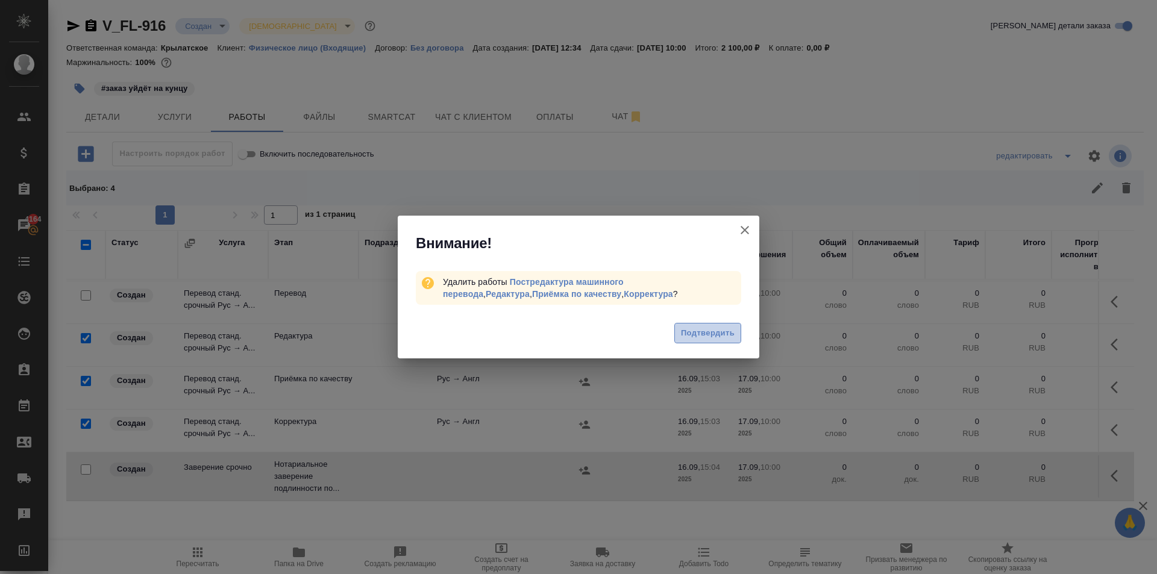
click at [713, 339] on span "Подтвердить" at bounding box center [708, 334] width 54 height 14
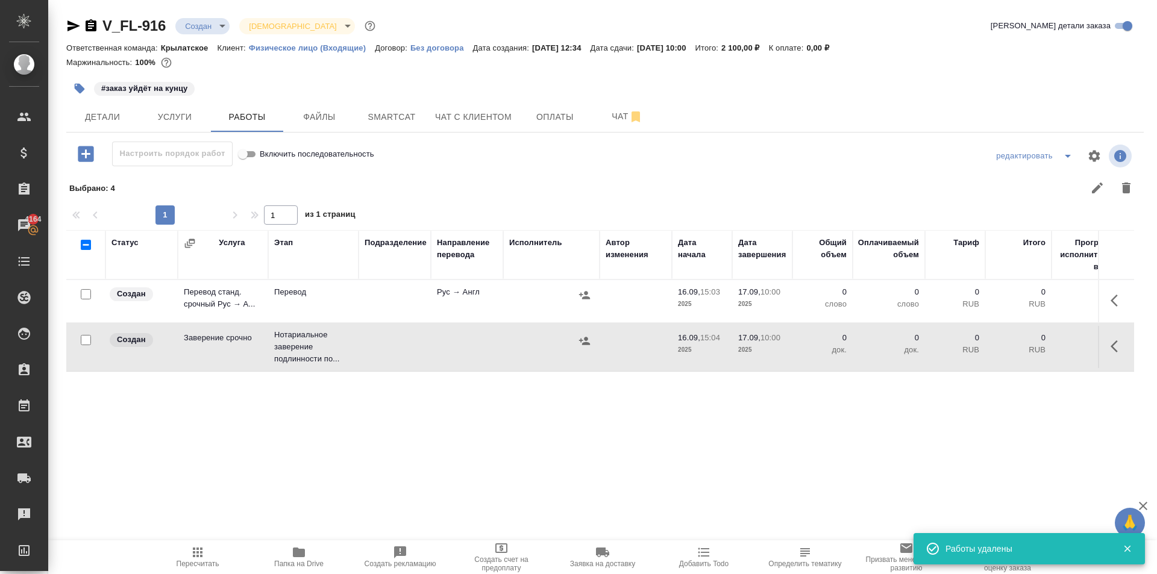
scroll to position [0, 0]
click at [1127, 303] on button "button" at bounding box center [1118, 300] width 29 height 29
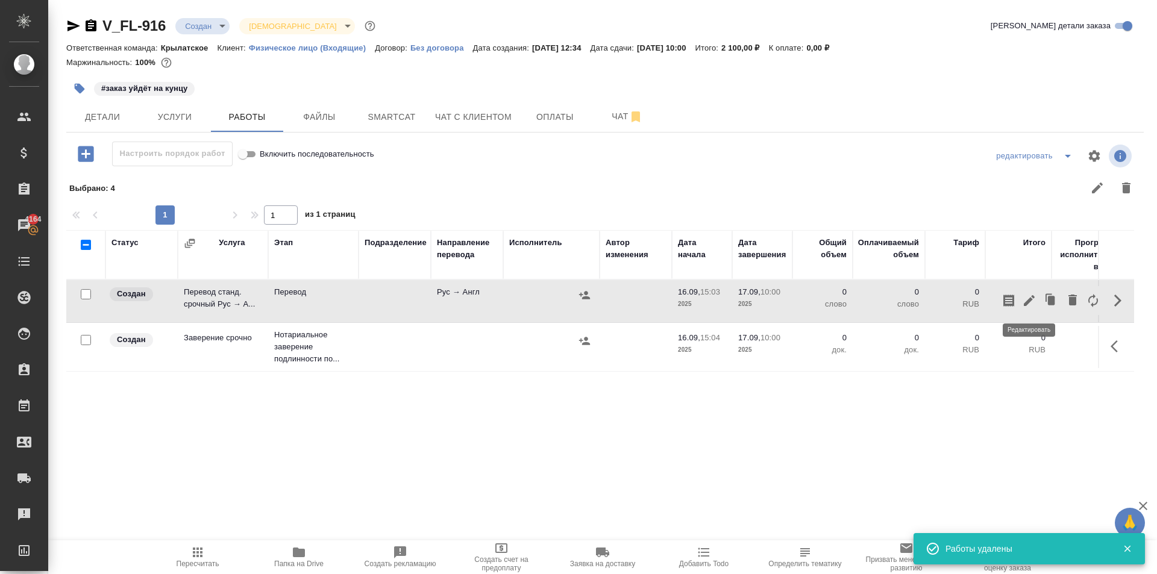
click at [1024, 294] on icon "button" at bounding box center [1029, 301] width 14 height 14
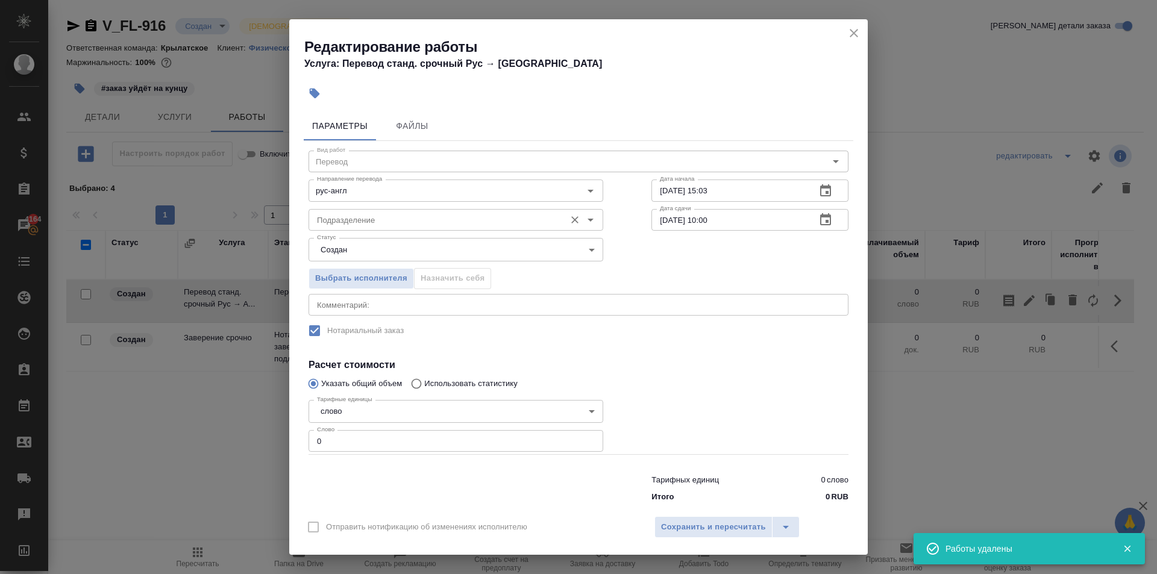
click at [392, 213] on input "Подразделение" at bounding box center [435, 220] width 247 height 14
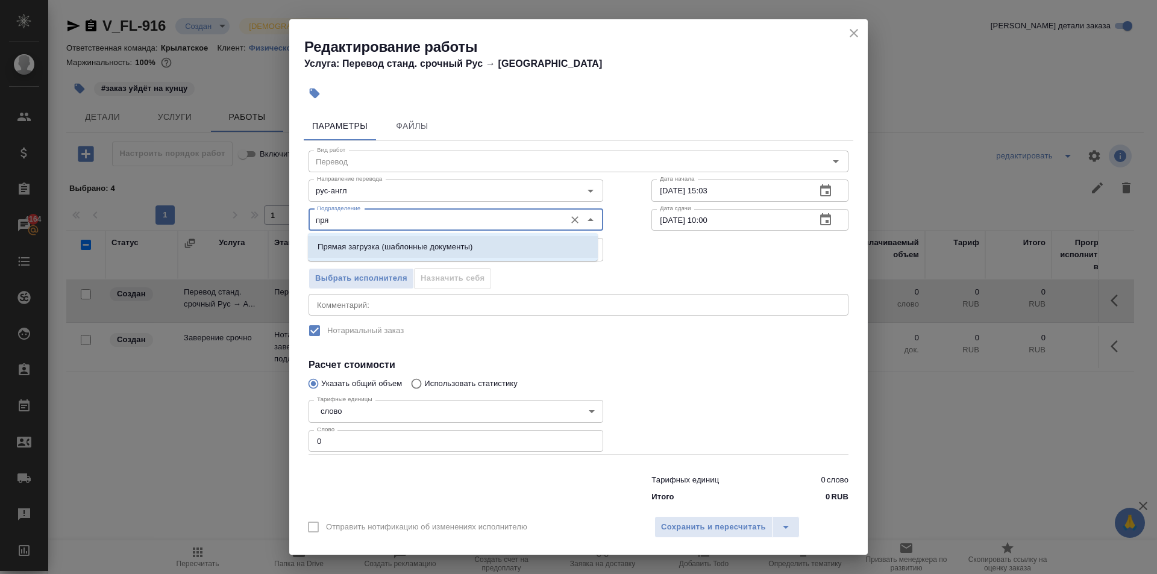
click at [445, 254] on li "Прямая загрузка (шаблонные документы)" at bounding box center [453, 247] width 290 height 22
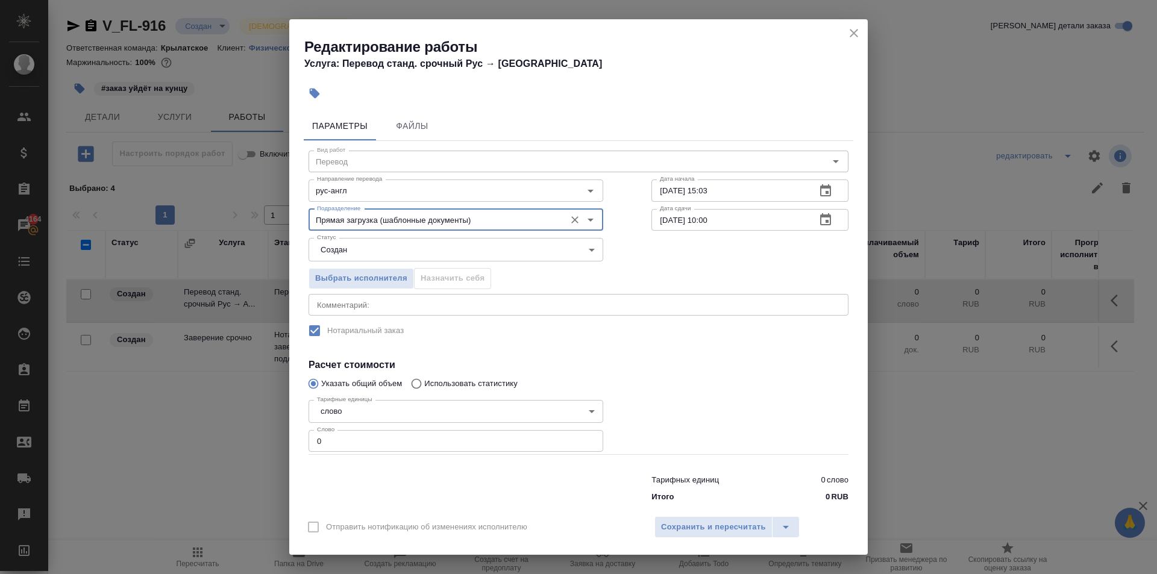
type input "Прямая загрузка (шаблонные документы)"
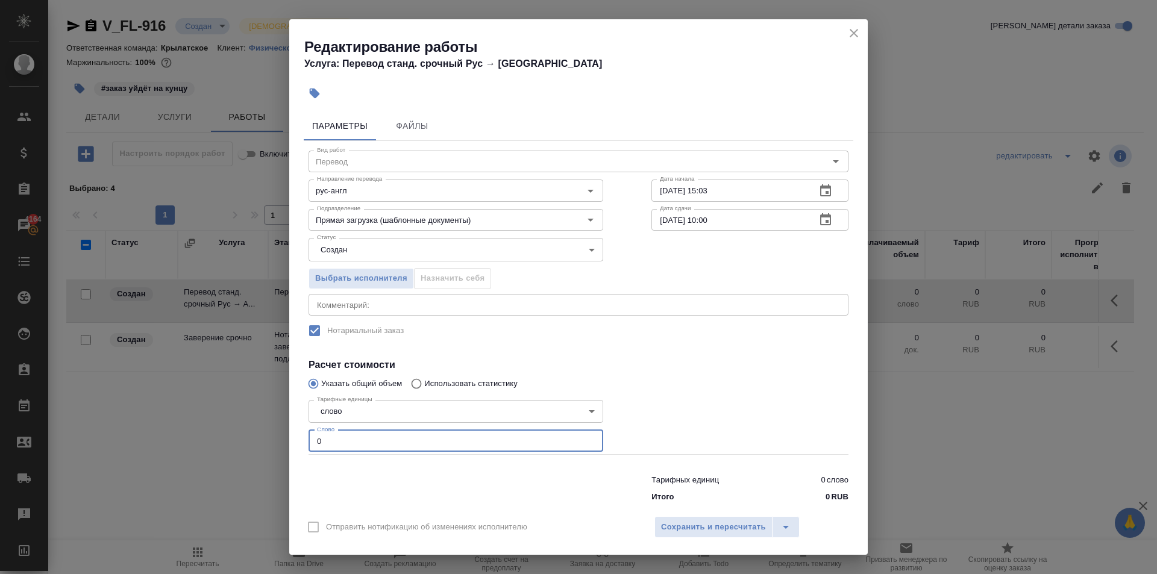
drag, startPoint x: 332, startPoint y: 436, endPoint x: 288, endPoint y: 419, distance: 47.3
click at [289, 420] on div "Редактирование работы Услуга: Перевод станд. срочный Рус → Англ Параметры Файлы…" at bounding box center [578, 287] width 1157 height 574
type input "10"
click at [378, 262] on div "Выбрать исполнителя Назначить себя" at bounding box center [456, 277] width 343 height 74
click at [363, 257] on body "🙏 .cls-1 fill:#fff; AWATERA Kasymov Timur Клиенты Спецификации Заказы 4164 Чаты…" at bounding box center [578, 287] width 1157 height 574
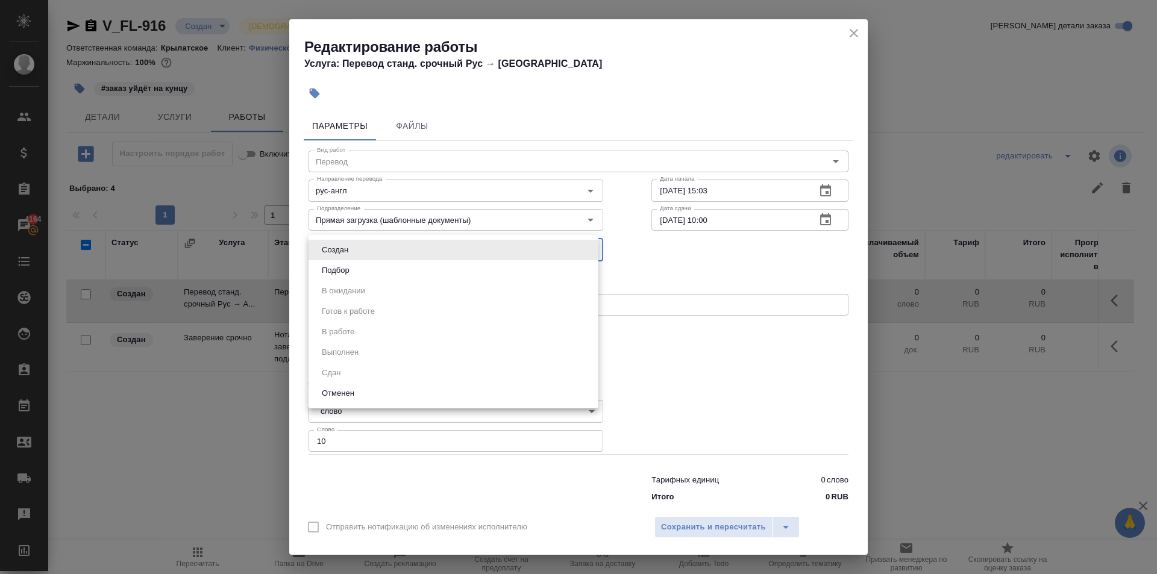
drag, startPoint x: 347, startPoint y: 263, endPoint x: 362, endPoint y: 261, distance: 14.6
click at [349, 263] on li "Подбор" at bounding box center [454, 270] width 290 height 20
type input "recruiting"
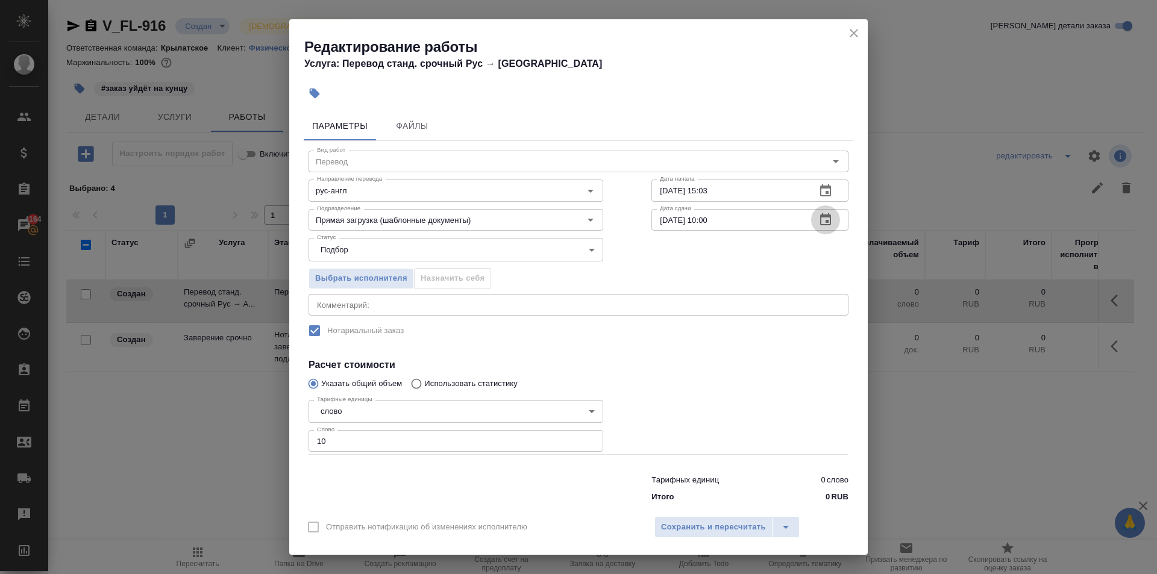
click at [819, 219] on icon "button" at bounding box center [826, 220] width 14 height 14
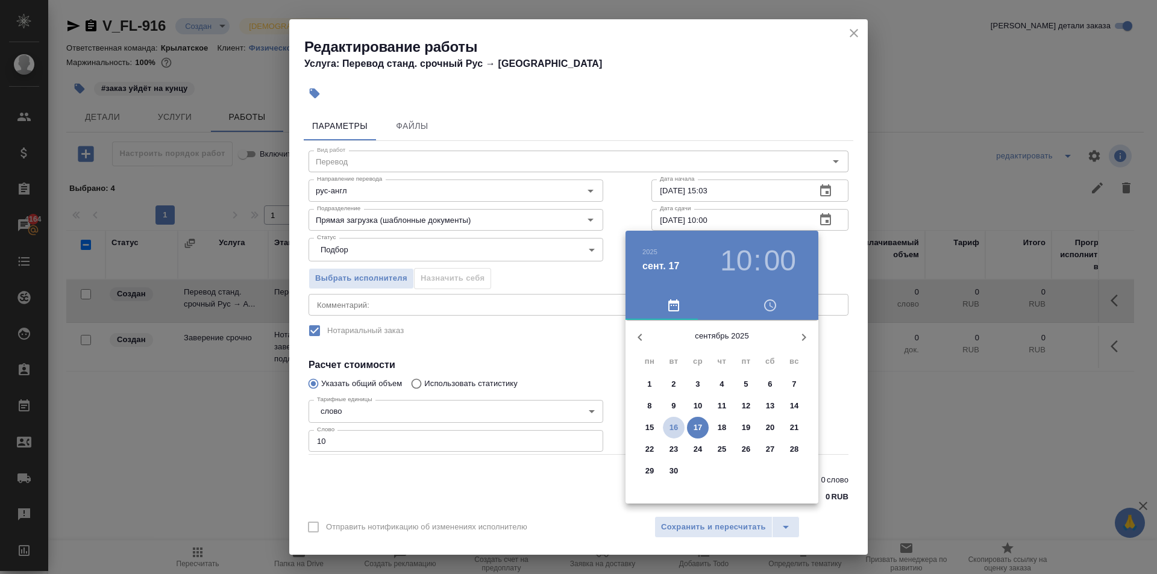
click at [678, 427] on p "16" at bounding box center [674, 428] width 9 height 12
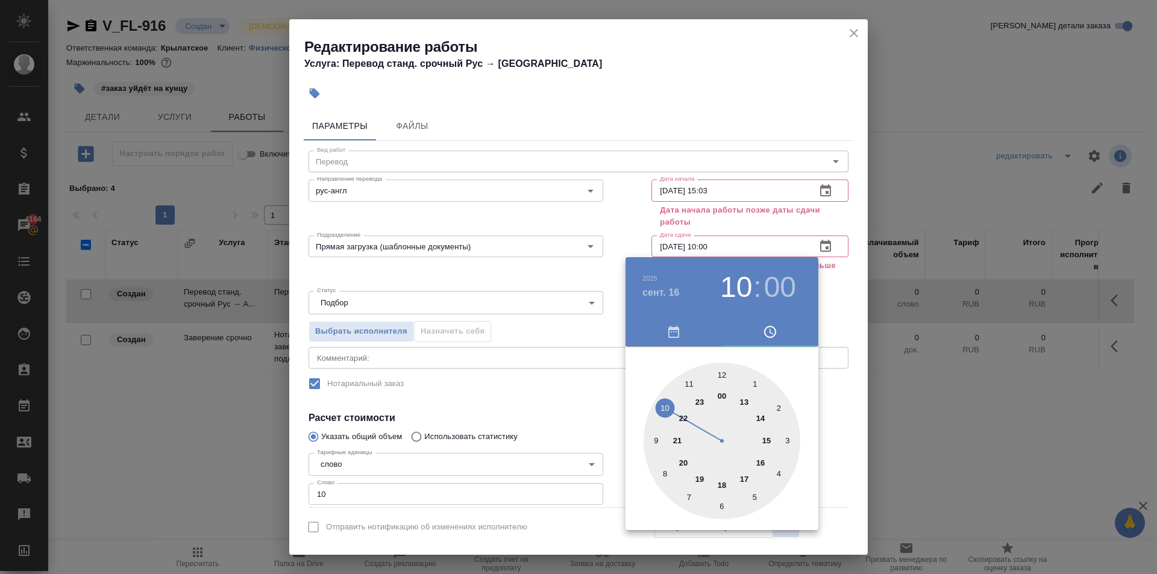
drag, startPoint x: 761, startPoint y: 458, endPoint x: 747, endPoint y: 415, distance: 44.4
click at [760, 458] on div at bounding box center [722, 441] width 157 height 157
click at [846, 399] on div at bounding box center [578, 287] width 1157 height 574
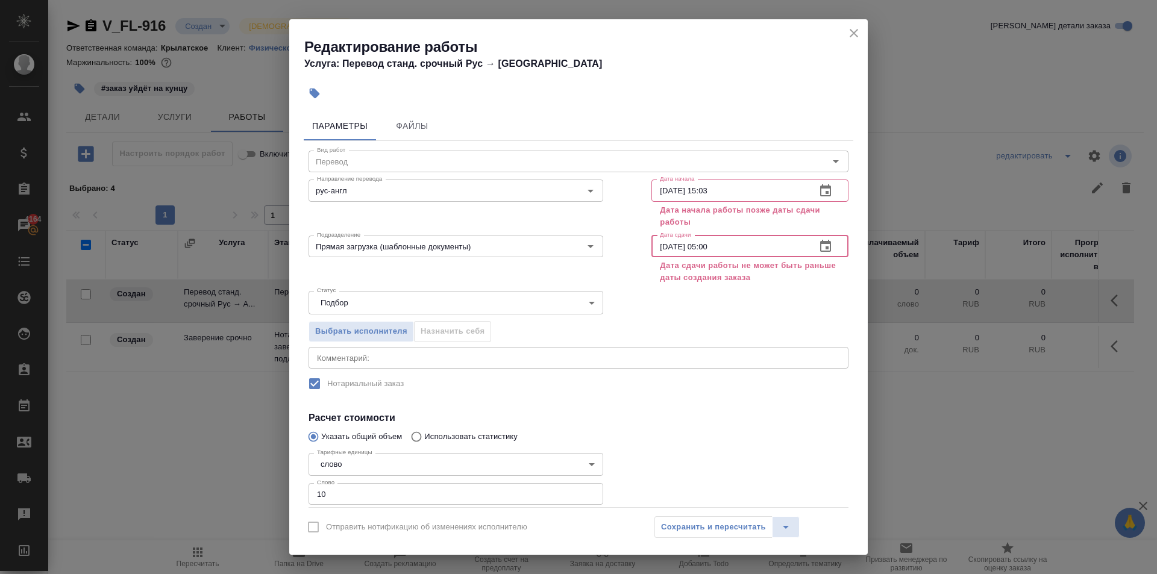
click at [741, 248] on input "16.09.2025 05:00" at bounding box center [729, 247] width 155 height 22
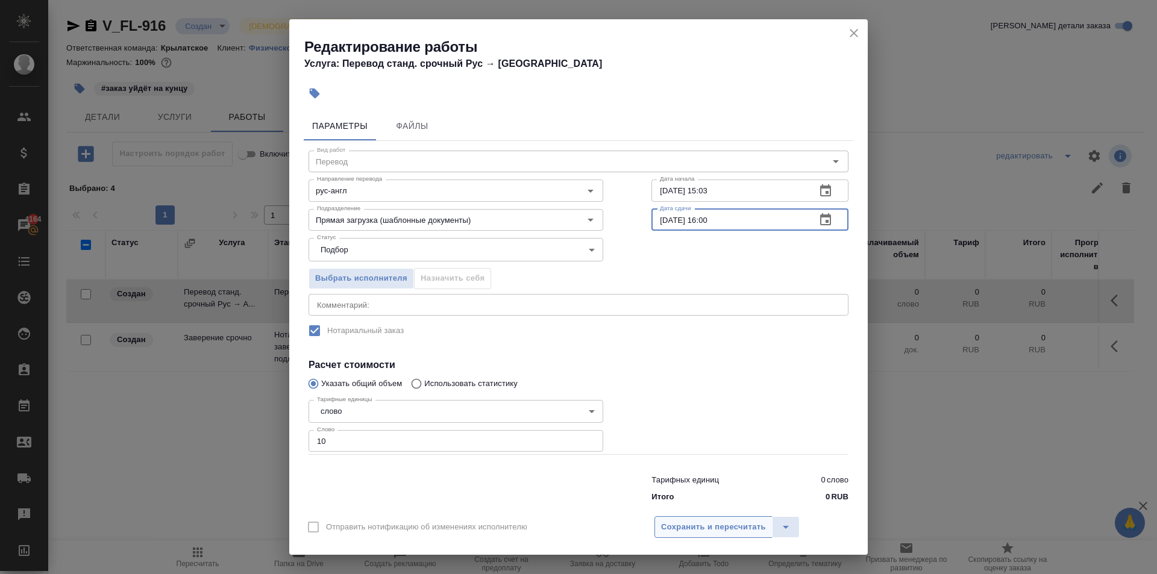
type input "16.09.2025 16:00"
click at [710, 521] on span "Сохранить и пересчитать" at bounding box center [713, 528] width 105 height 14
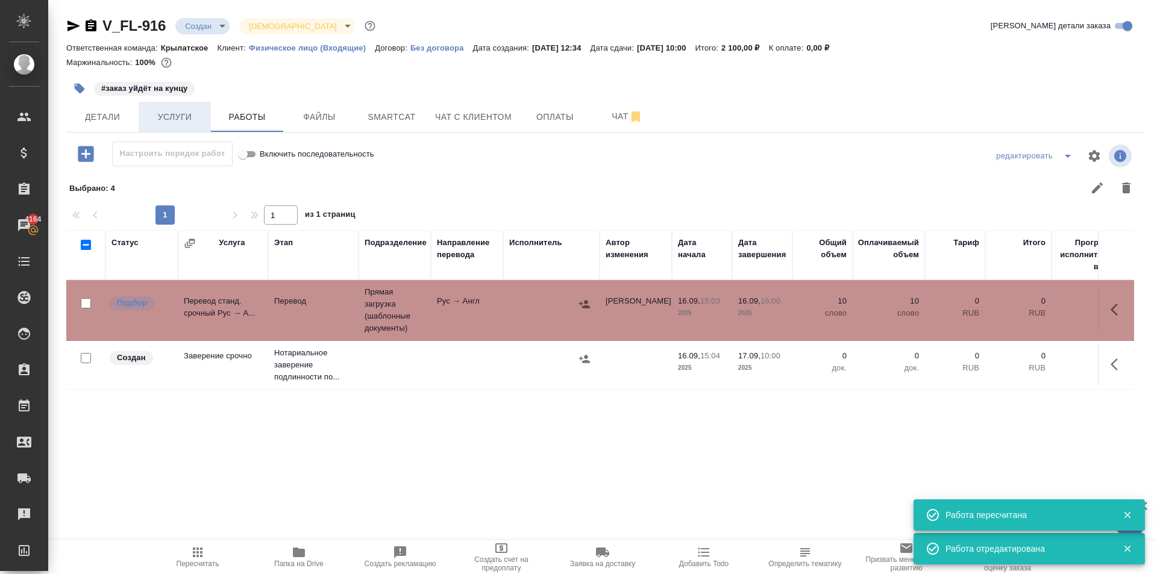
click at [140, 114] on button "Услуги" at bounding box center [175, 117] width 72 height 30
click at [130, 112] on span "Детали" at bounding box center [103, 117] width 58 height 15
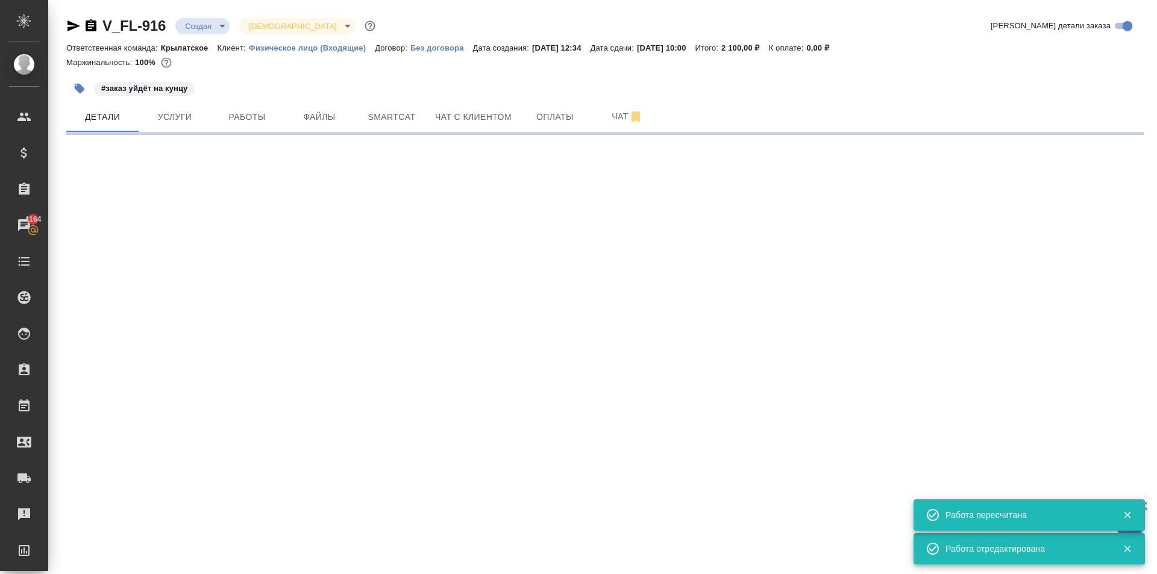
select select "RU"
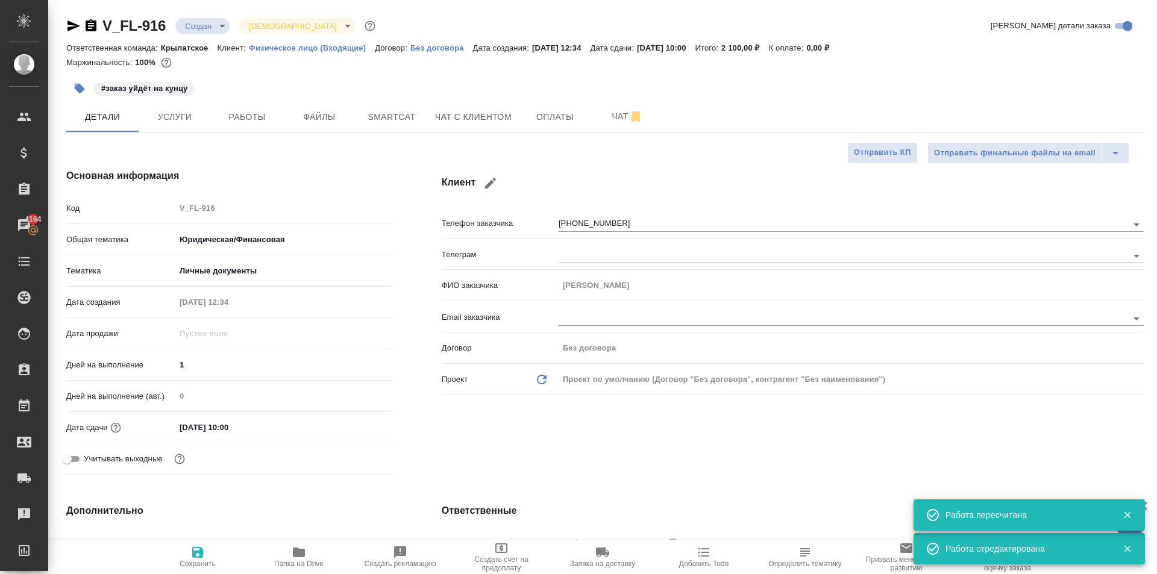
type textarea "x"
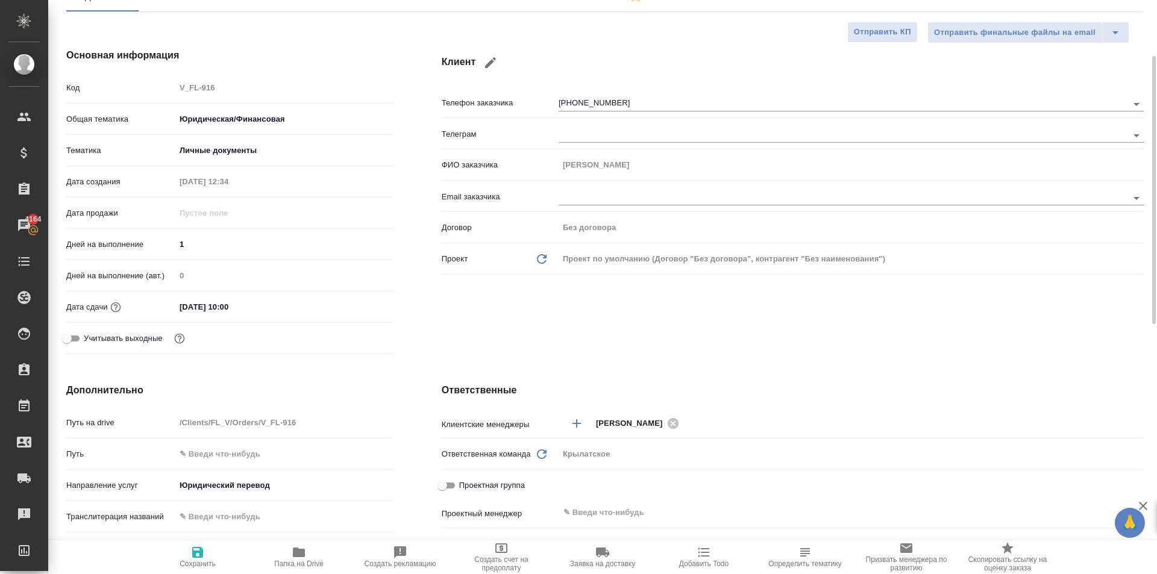
scroll to position [60, 0]
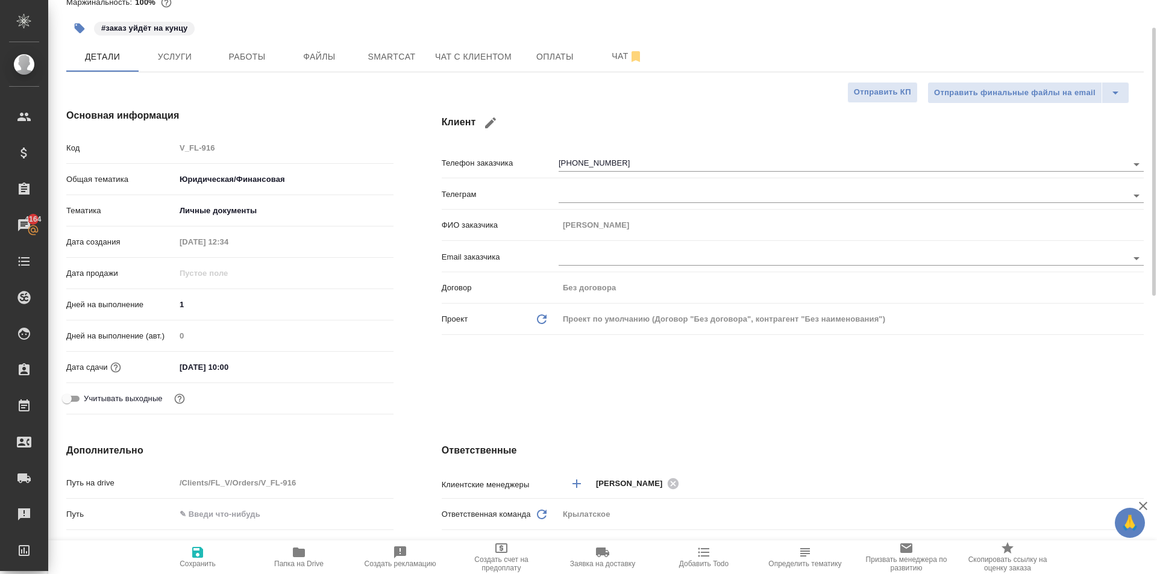
click at [218, 357] on div "Дата сдачи 17.09.2025 10:00" at bounding box center [229, 367] width 327 height 21
click at [242, 366] on input "17.09.2025 10:00" at bounding box center [227, 367] width 105 height 17
click at [352, 364] on icon "button" at bounding box center [358, 366] width 14 height 14
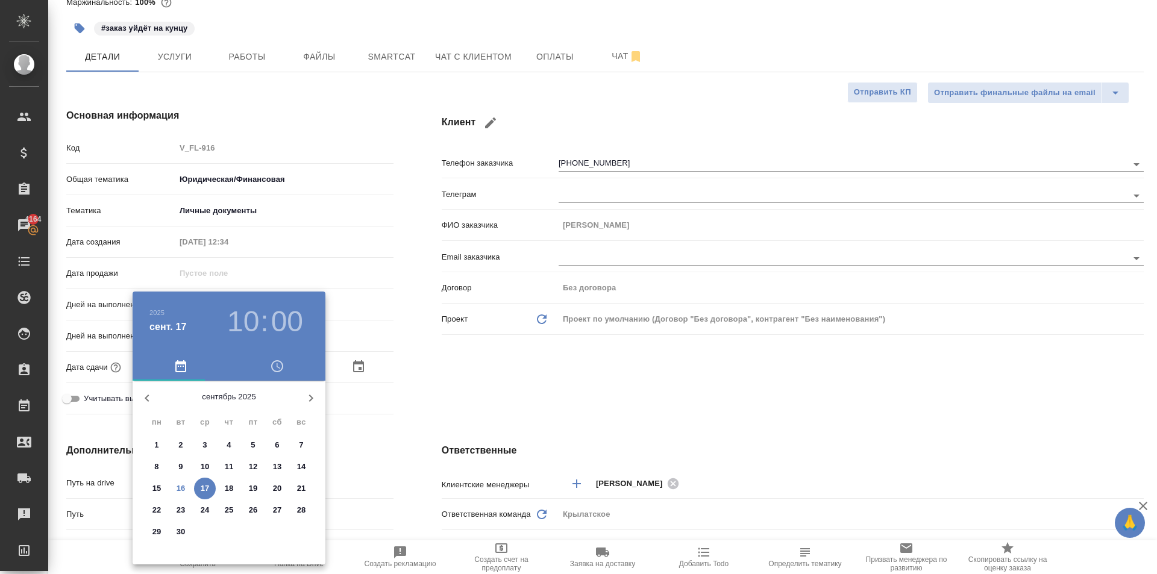
click at [180, 490] on p "16" at bounding box center [181, 489] width 9 height 12
type input "16.09.2025 10:00"
type textarea "x"
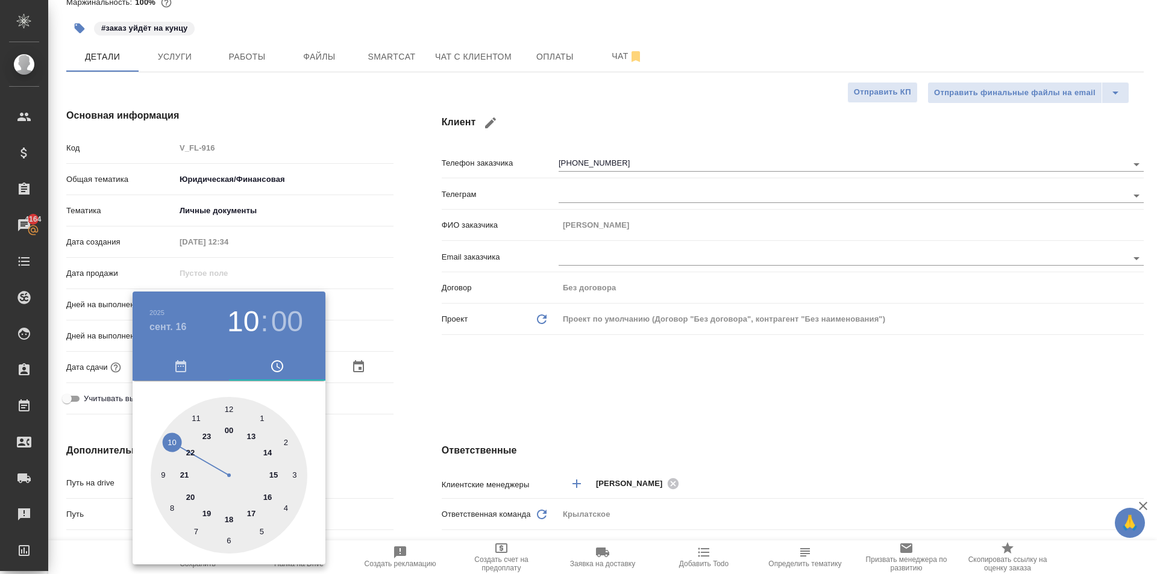
click at [269, 494] on div at bounding box center [229, 475] width 157 height 157
type input "16.09.2025 16:00"
type textarea "x"
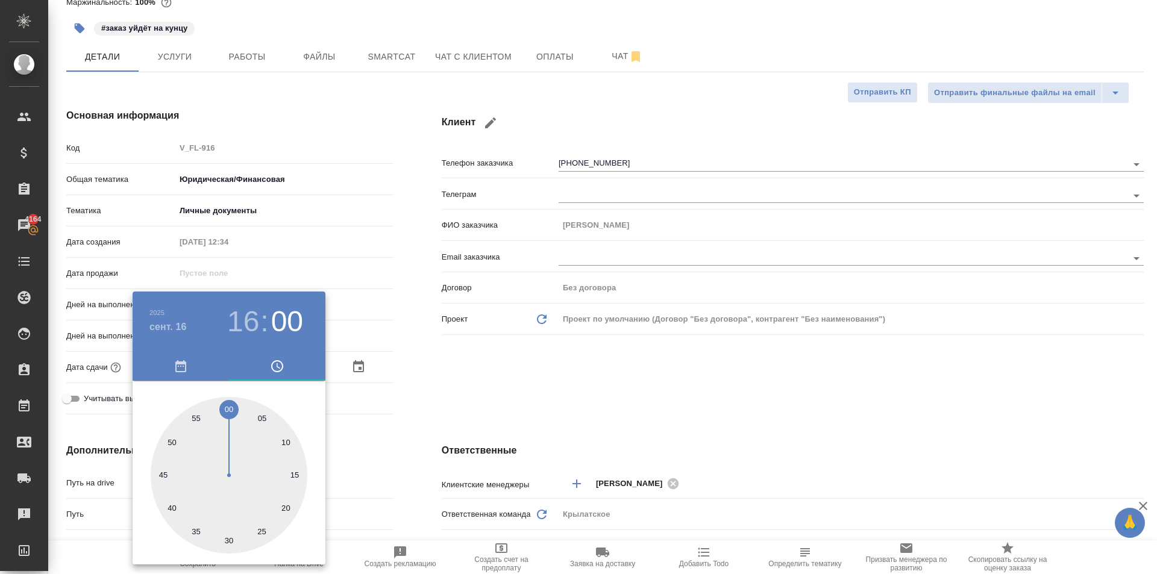
click at [230, 533] on div at bounding box center [229, 475] width 157 height 157
type input "16.09.2025 16:30"
type textarea "x"
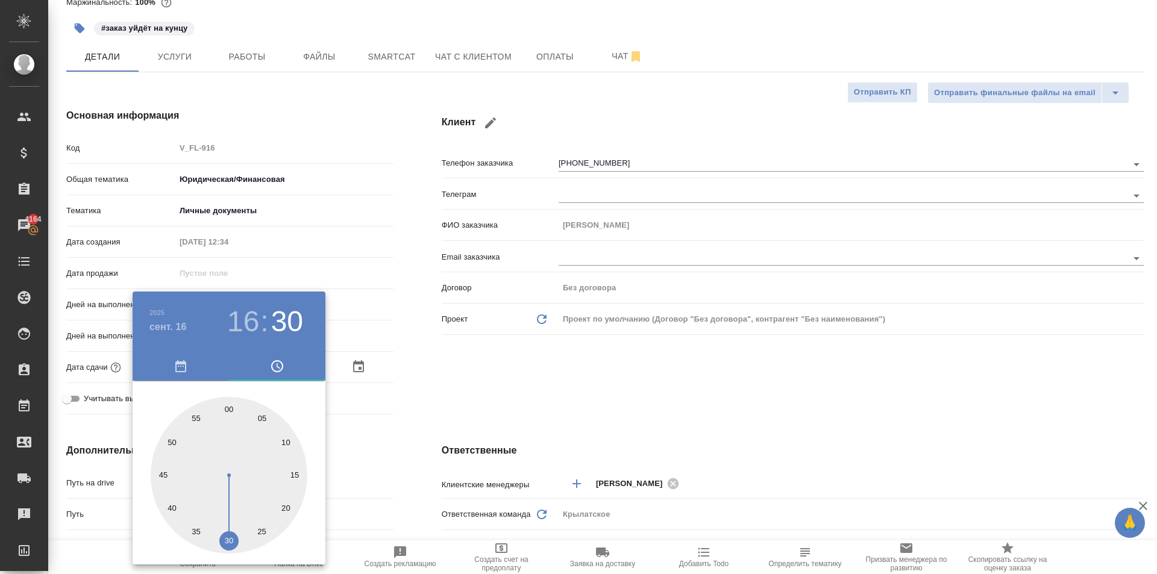
click at [395, 439] on div at bounding box center [578, 287] width 1157 height 574
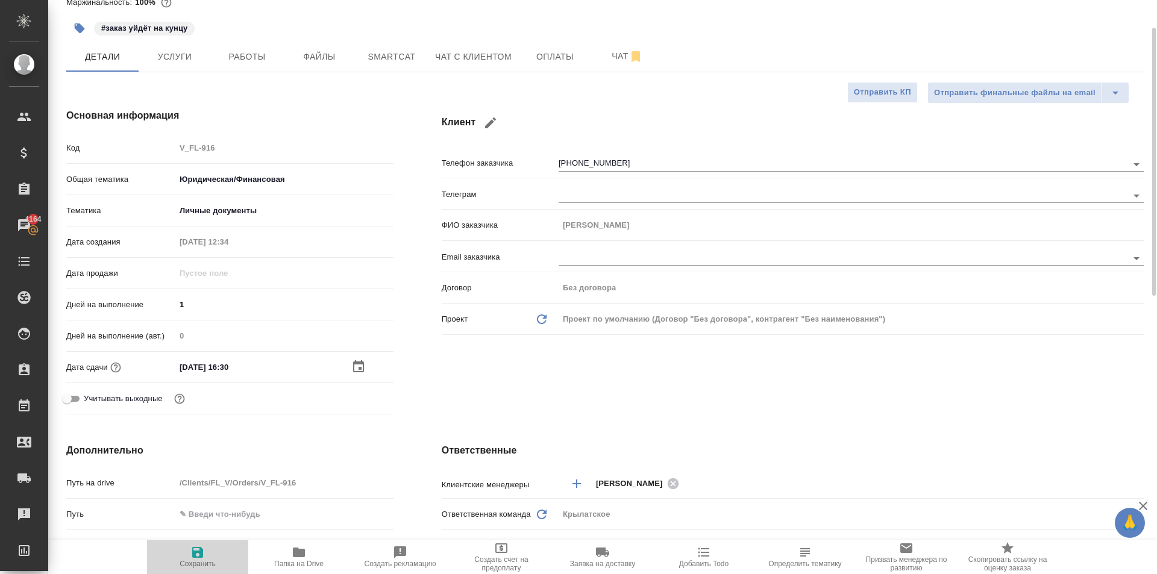
drag, startPoint x: 215, startPoint y: 547, endPoint x: 244, endPoint y: 532, distance: 32.1
click at [214, 547] on span "Сохранить" at bounding box center [197, 557] width 87 height 23
type textarea "x"
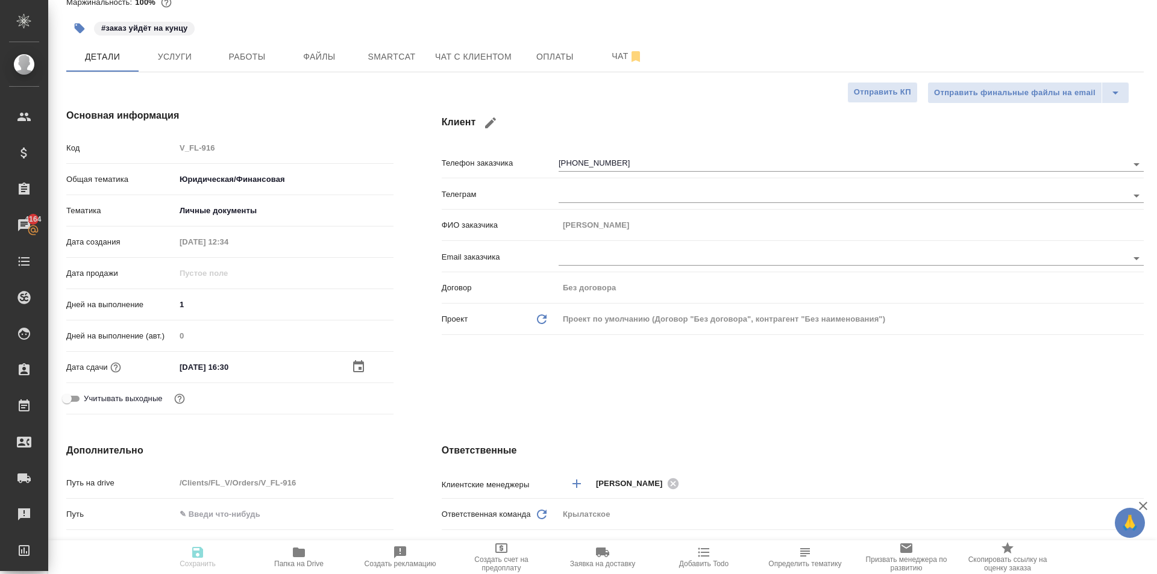
type textarea "x"
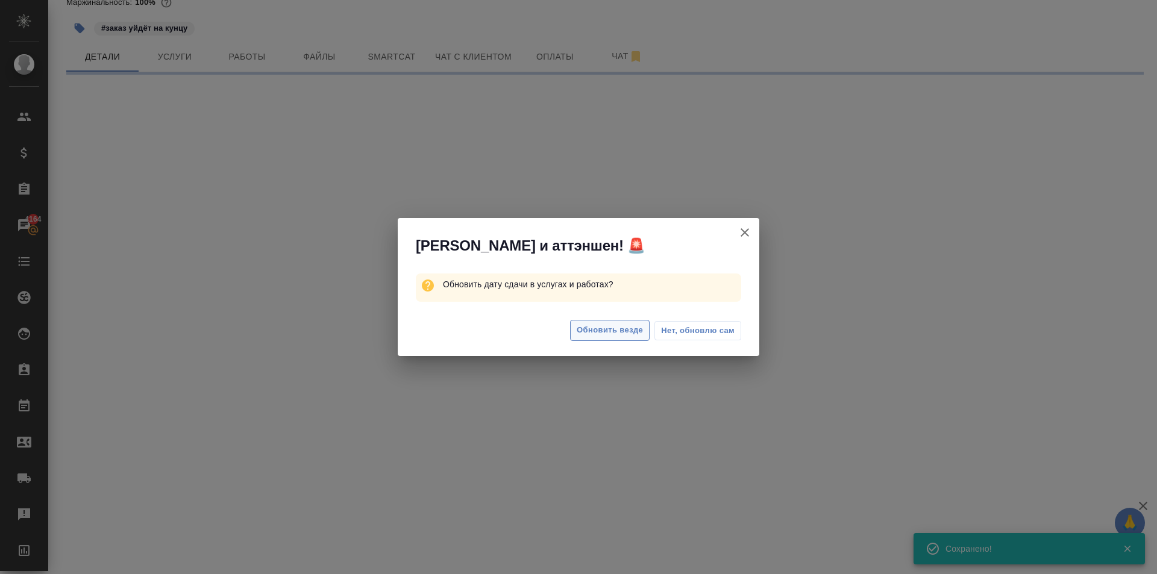
select select "RU"
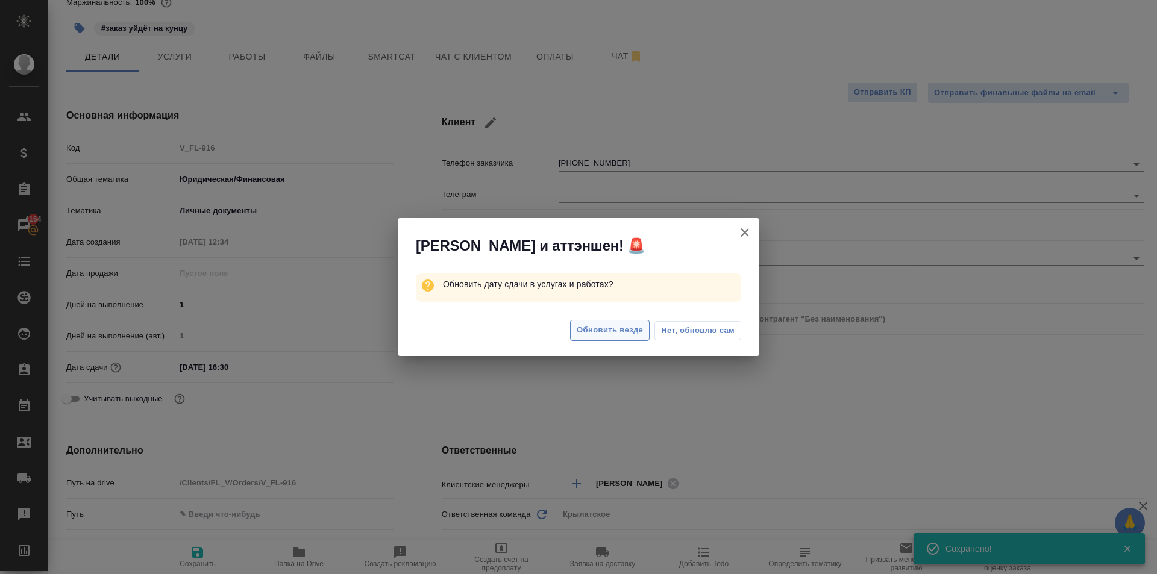
type textarea "x"
click at [590, 340] on button "Обновить везде" at bounding box center [610, 330] width 80 height 21
type textarea "x"
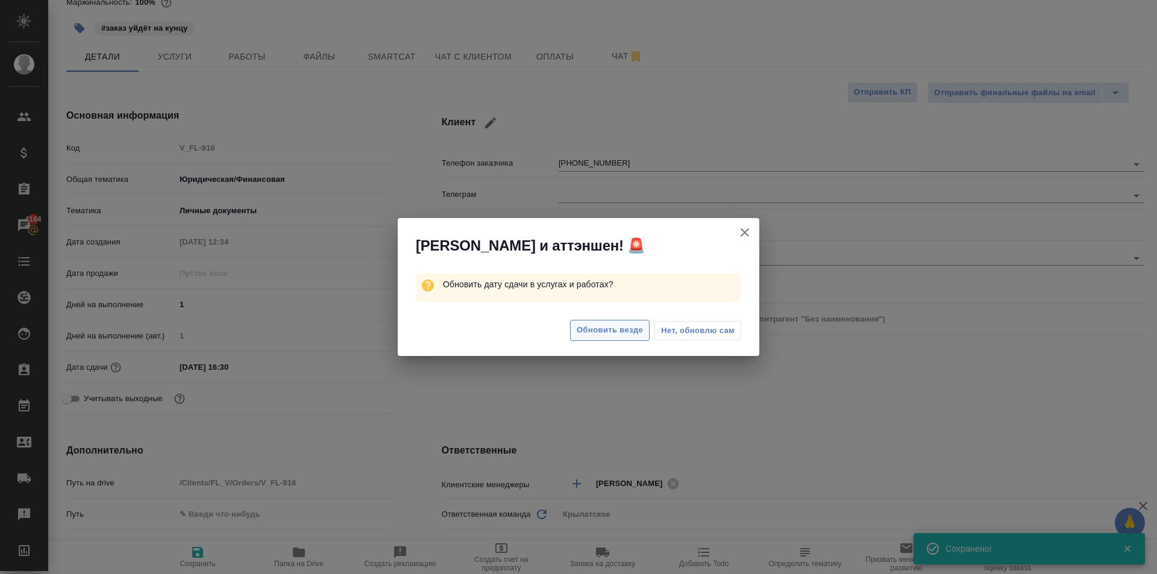
type textarea "x"
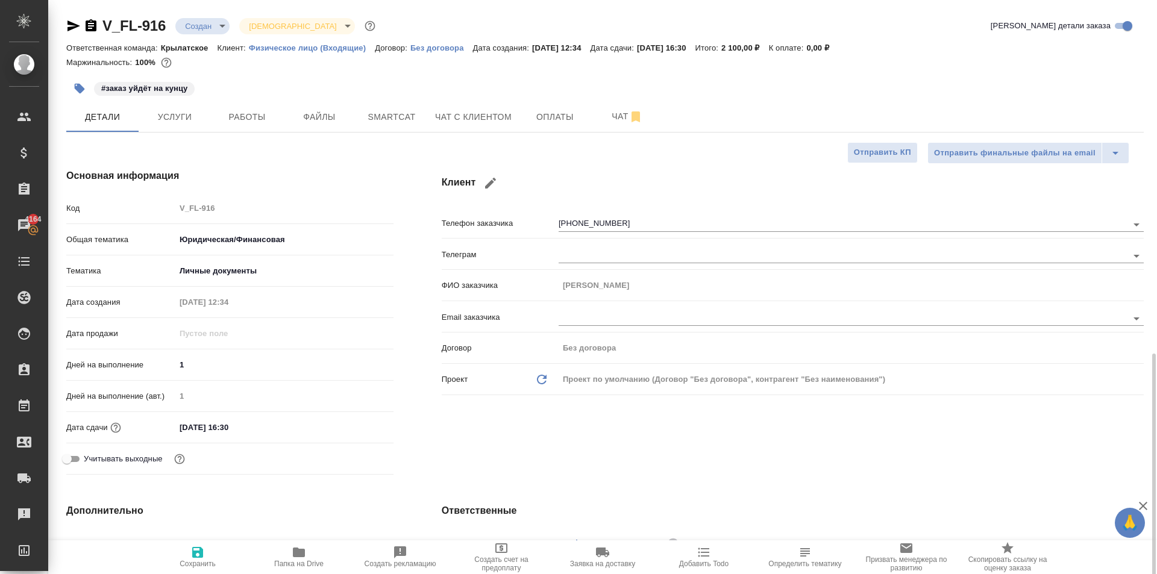
scroll to position [301, 0]
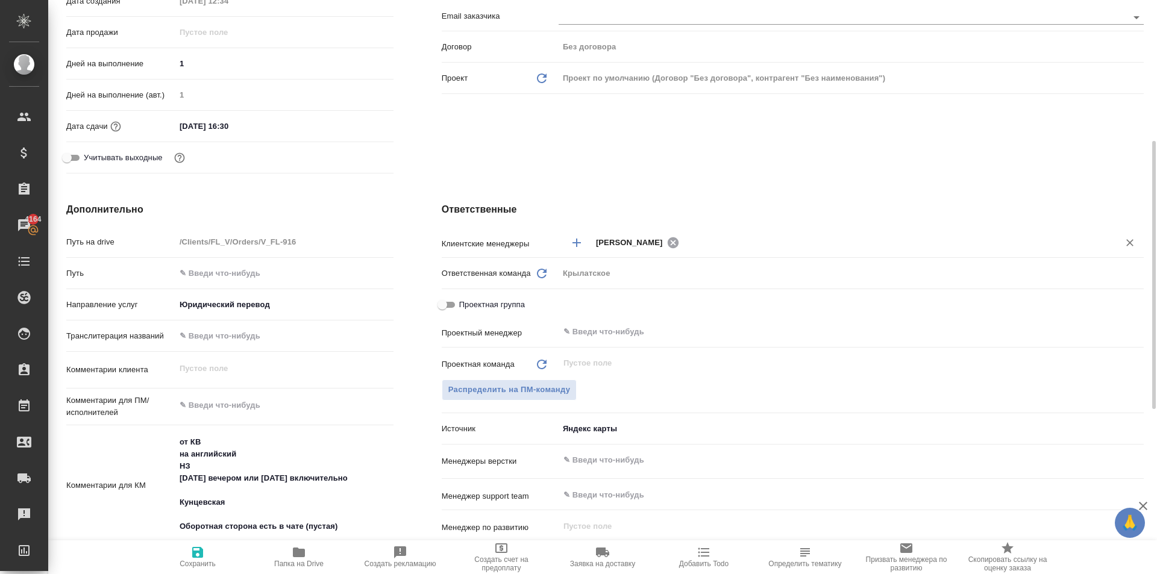
drag, startPoint x: 676, startPoint y: 245, endPoint x: 670, endPoint y: 245, distance: 6.1
click at [675, 245] on div "[PERSON_NAME]" at bounding box center [639, 242] width 87 height 15
click at [667, 245] on icon at bounding box center [672, 242] width 11 height 11
type textarea "x"
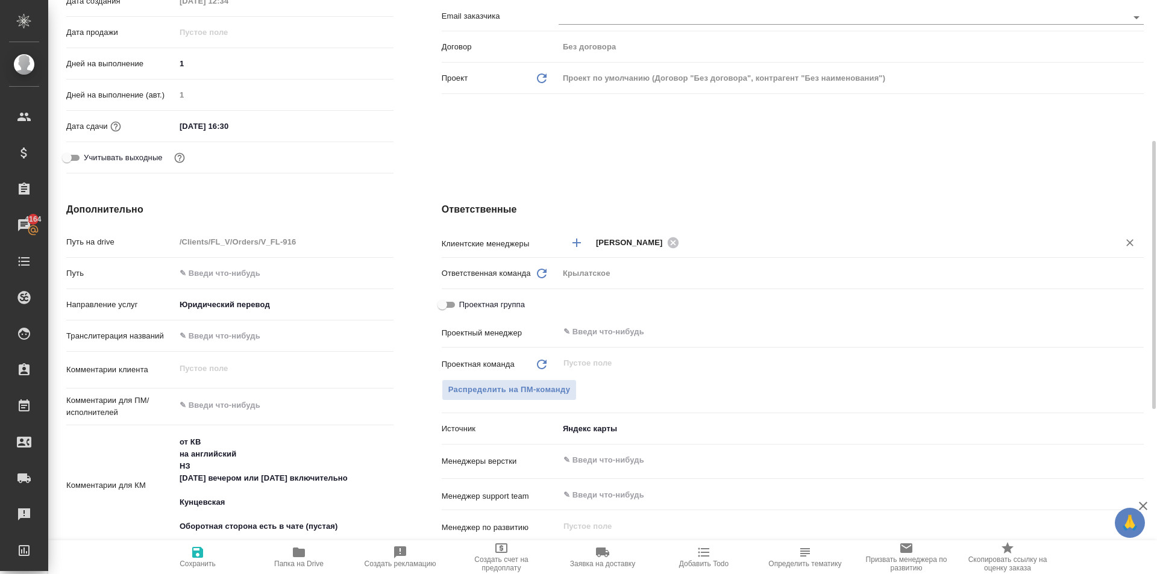
type textarea "x"
click at [635, 236] on input "text" at bounding box center [848, 242] width 504 height 14
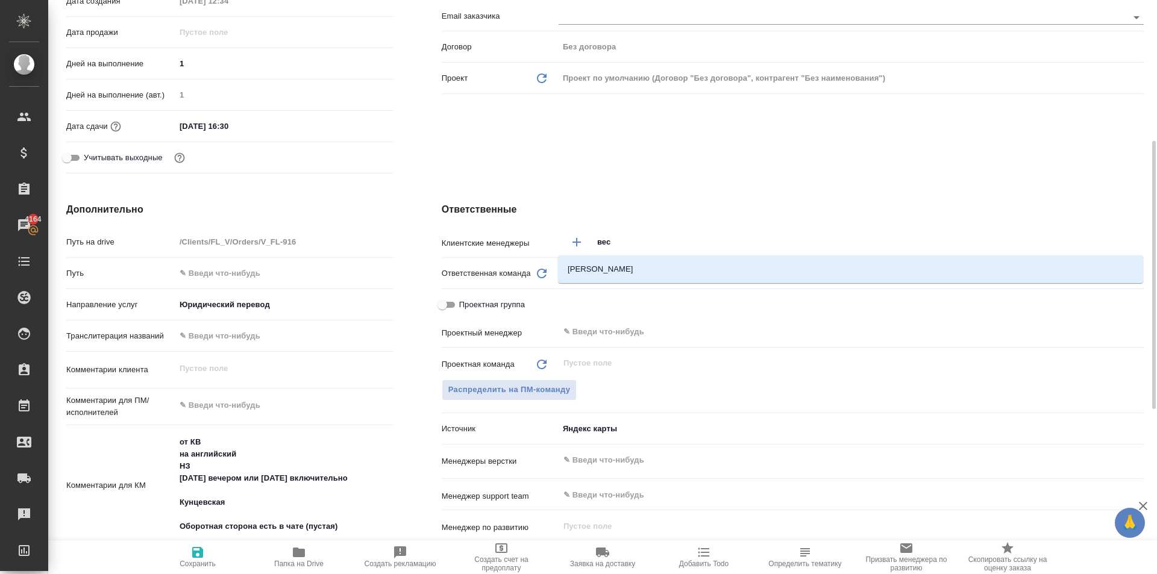
type input "весе"
click at [664, 280] on li "Веселова Юлия" at bounding box center [850, 270] width 585 height 22
type textarea "x"
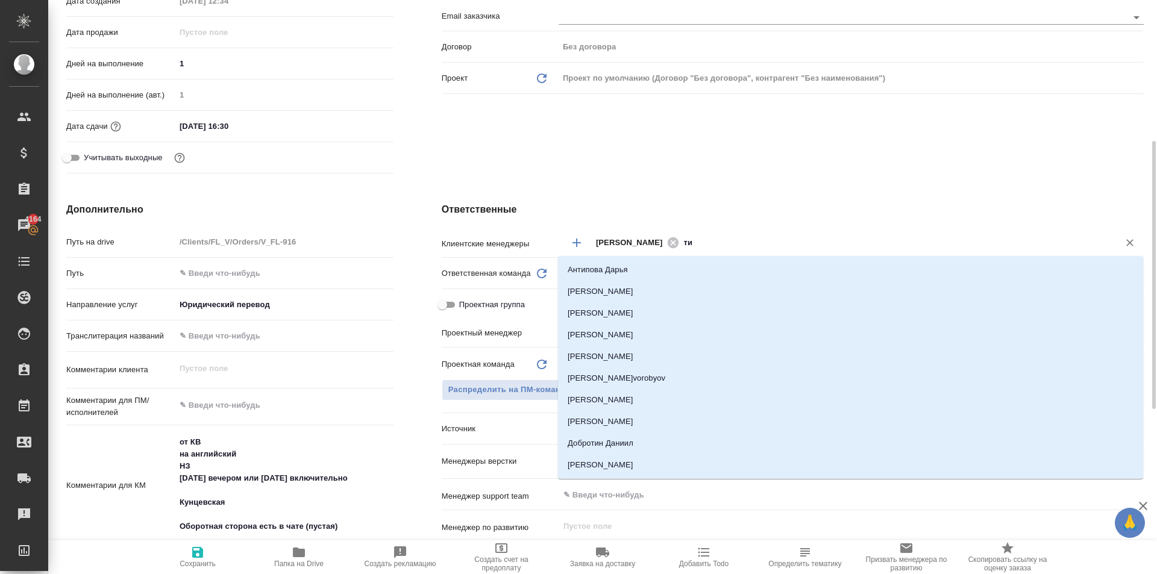
type input "тим"
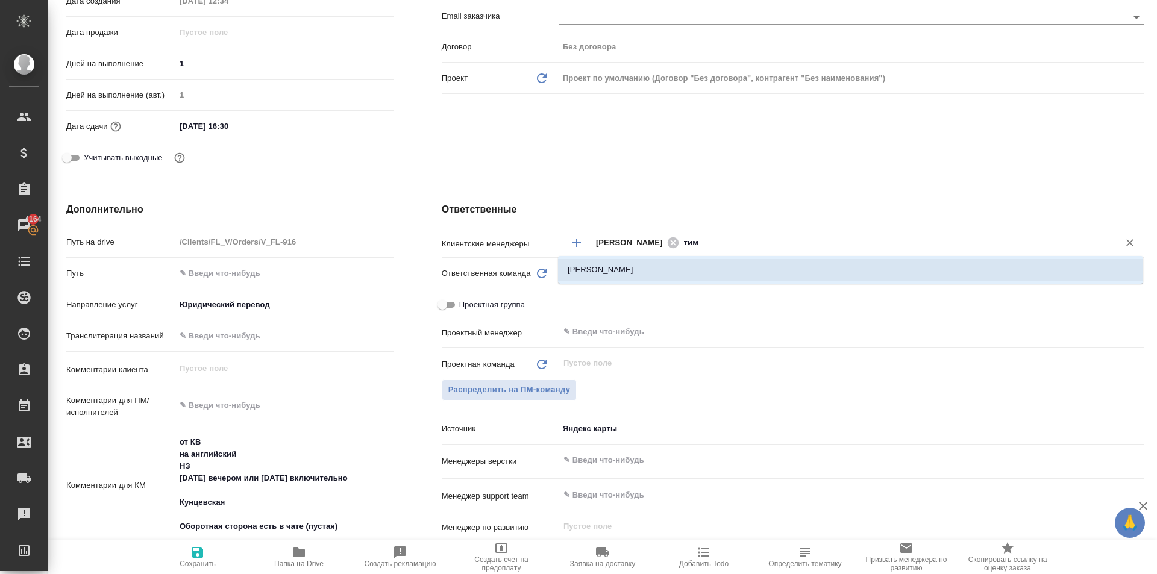
click at [658, 270] on li "[PERSON_NAME]" at bounding box center [850, 270] width 585 height 22
type textarea "x"
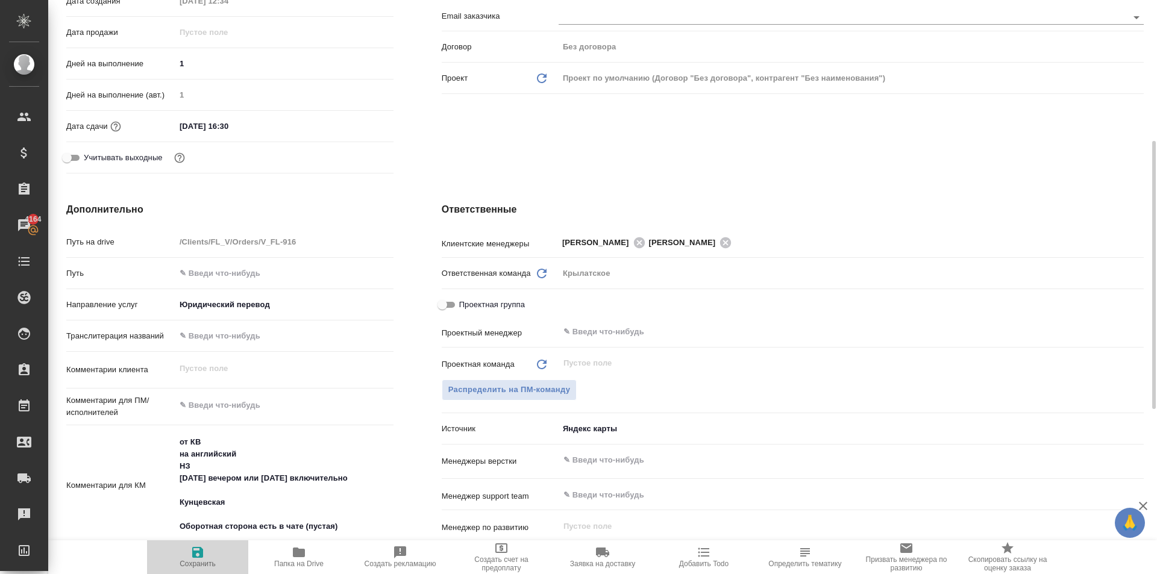
click at [183, 567] on span "Сохранить" at bounding box center [198, 564] width 36 height 8
type textarea "x"
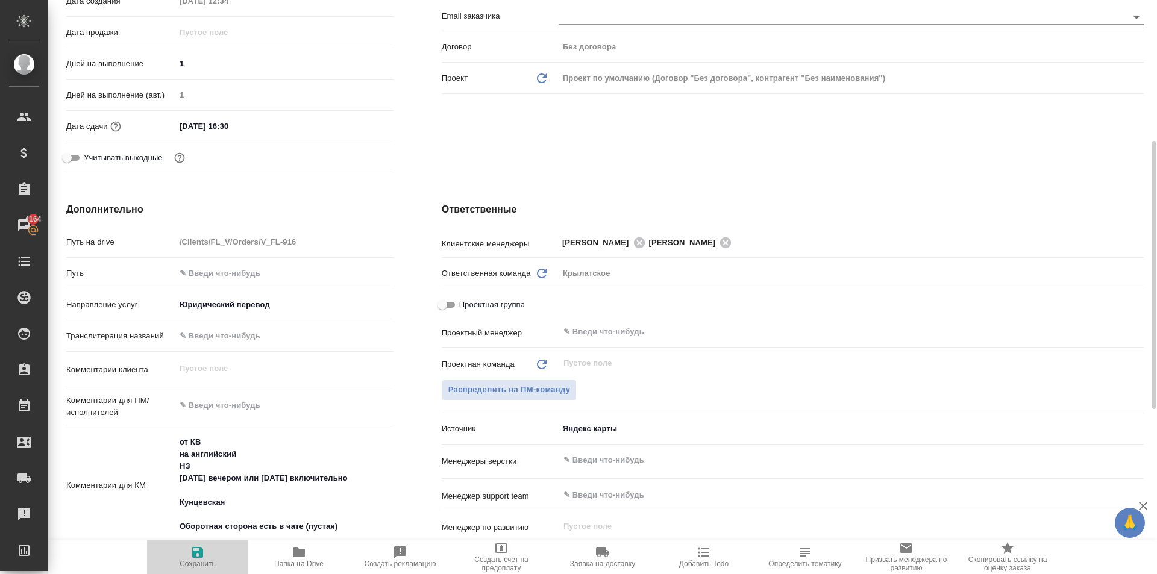
type textarea "x"
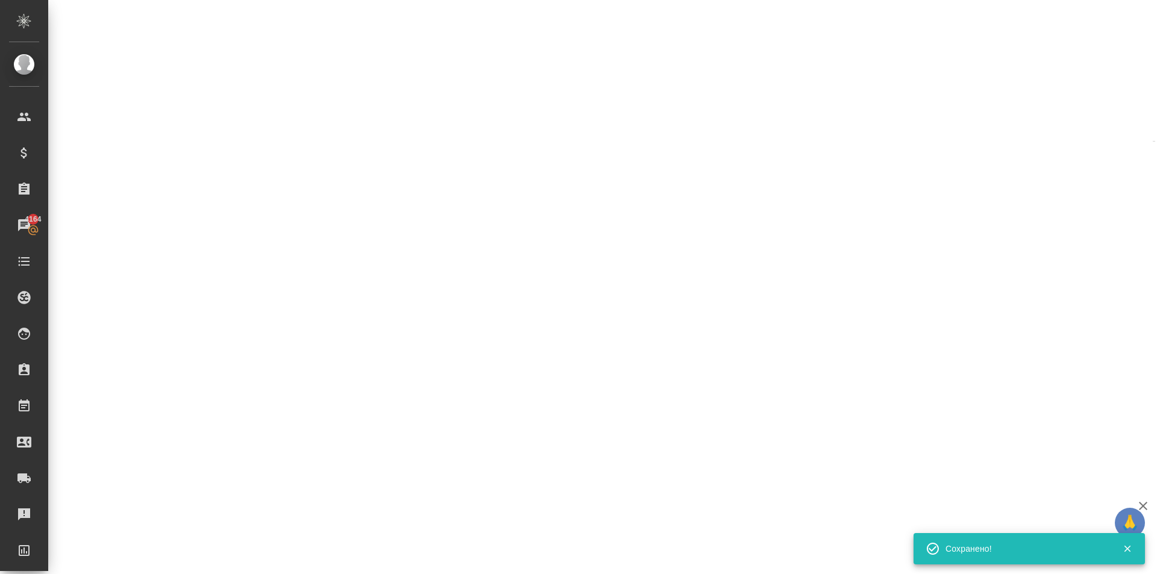
select select "RU"
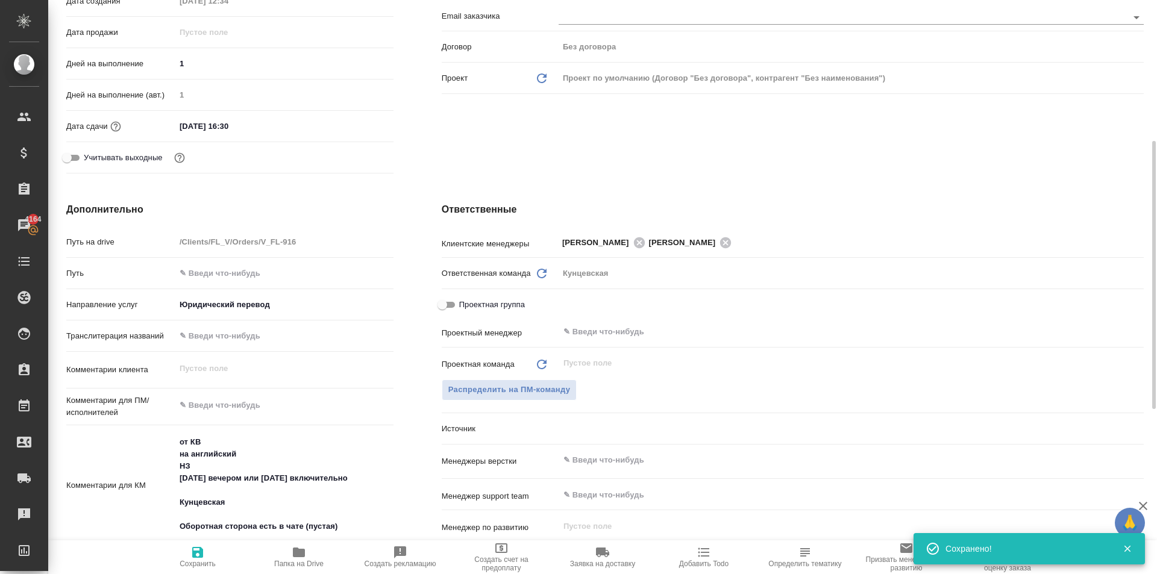
type textarea "x"
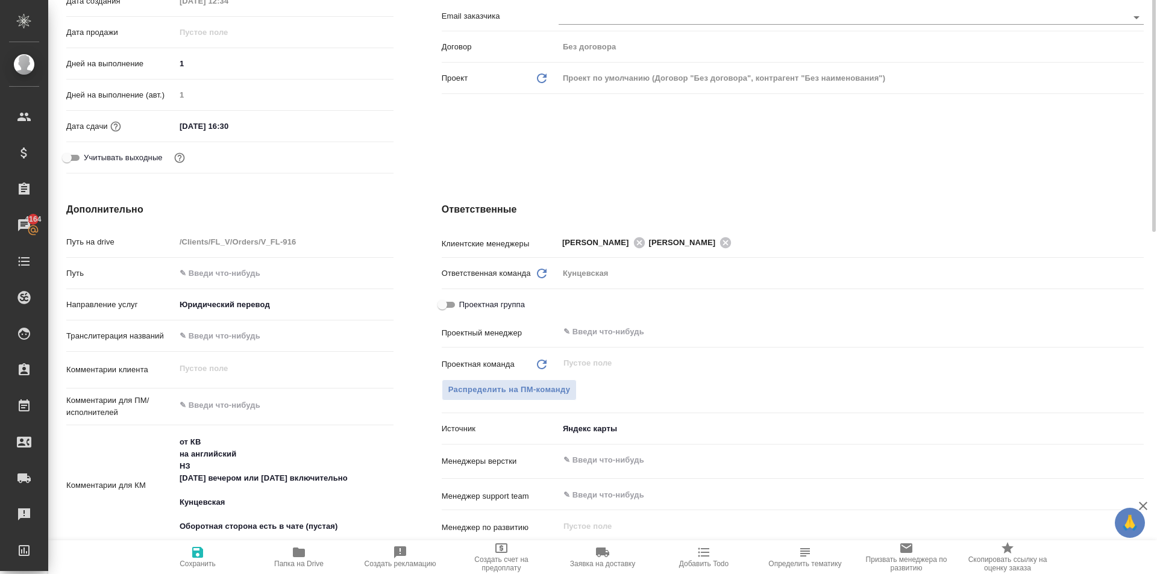
scroll to position [0, 0]
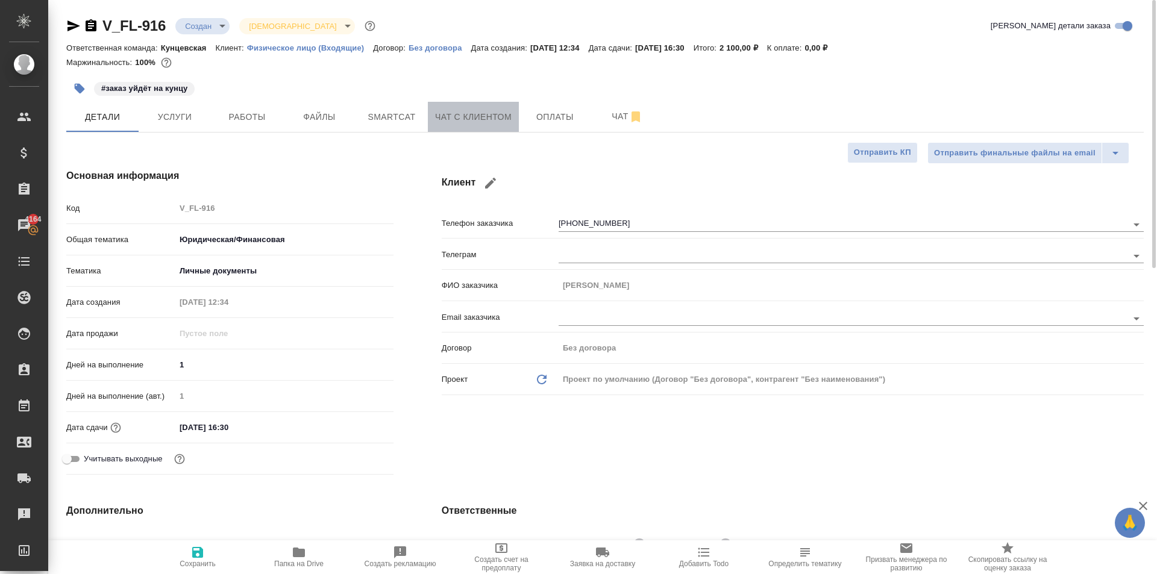
click at [439, 118] on span "Чат с клиентом" at bounding box center [473, 117] width 77 height 15
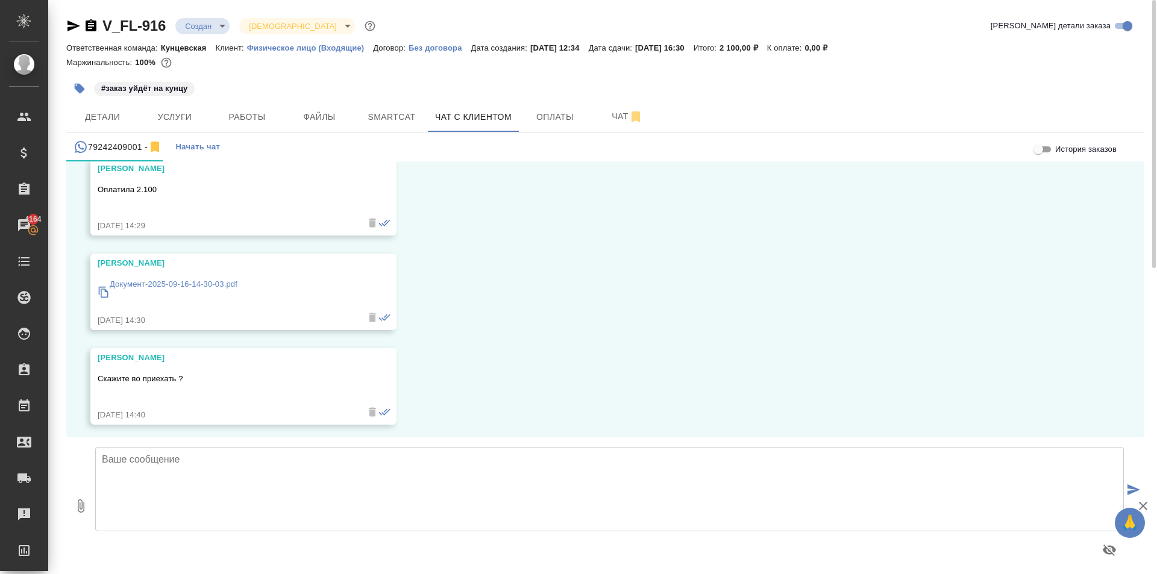
scroll to position [2628, 0]
click at [324, 471] on textarea at bounding box center [609, 489] width 1029 height 84
click at [260, 112] on span "Работы" at bounding box center [247, 117] width 58 height 15
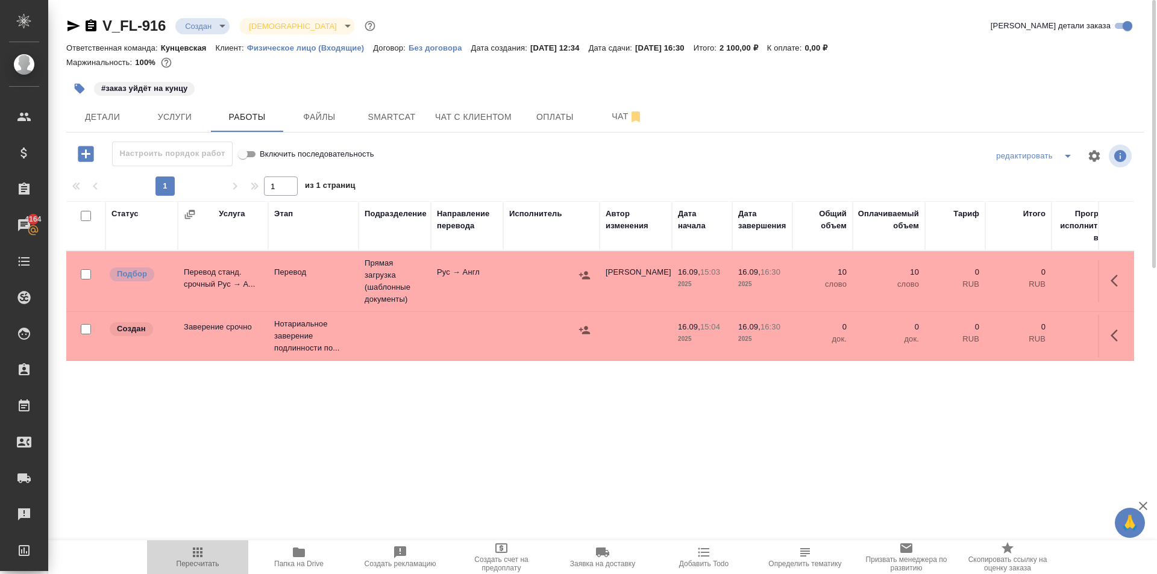
click at [181, 560] on span "Пересчитать" at bounding box center [198, 564] width 43 height 8
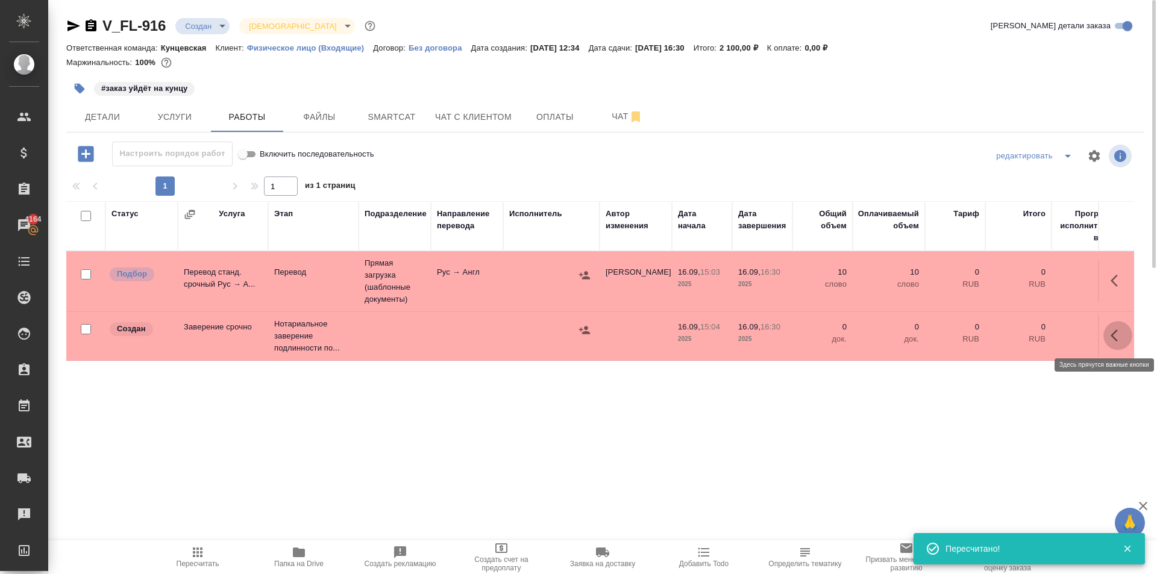
drag, startPoint x: 1123, startPoint y: 322, endPoint x: 1115, endPoint y: 328, distance: 10.4
click at [1122, 322] on button "button" at bounding box center [1118, 335] width 29 height 29
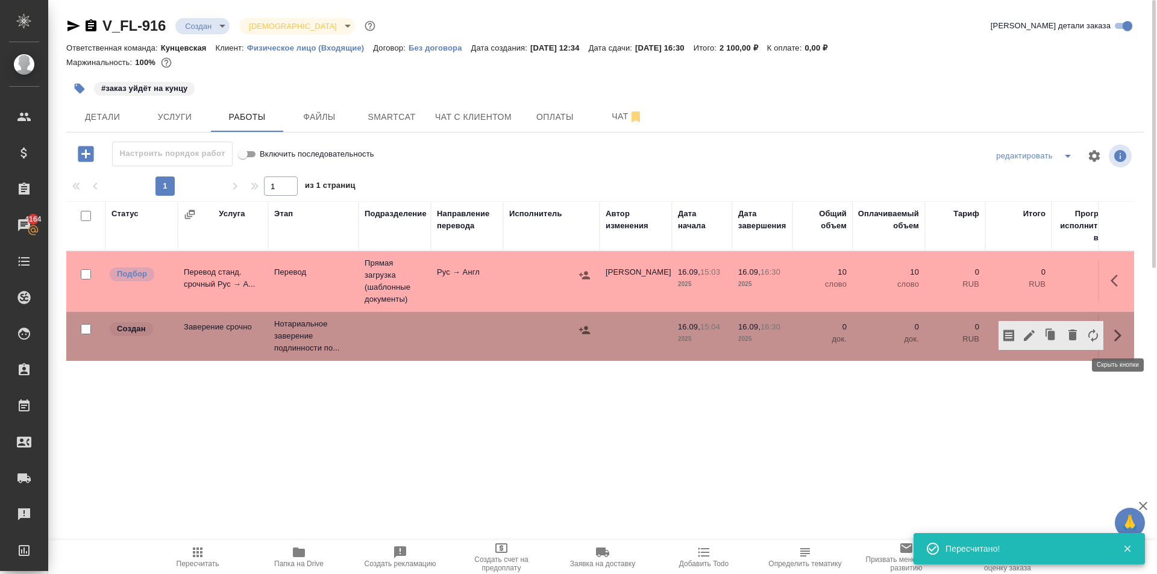
click at [1112, 331] on icon "button" at bounding box center [1118, 336] width 14 height 14
drag, startPoint x: 1118, startPoint y: 335, endPoint x: 1109, endPoint y: 335, distance: 9.0
click at [1116, 335] on icon "button" at bounding box center [1118, 336] width 14 height 14
click at [1034, 339] on icon "button" at bounding box center [1029, 336] width 14 height 14
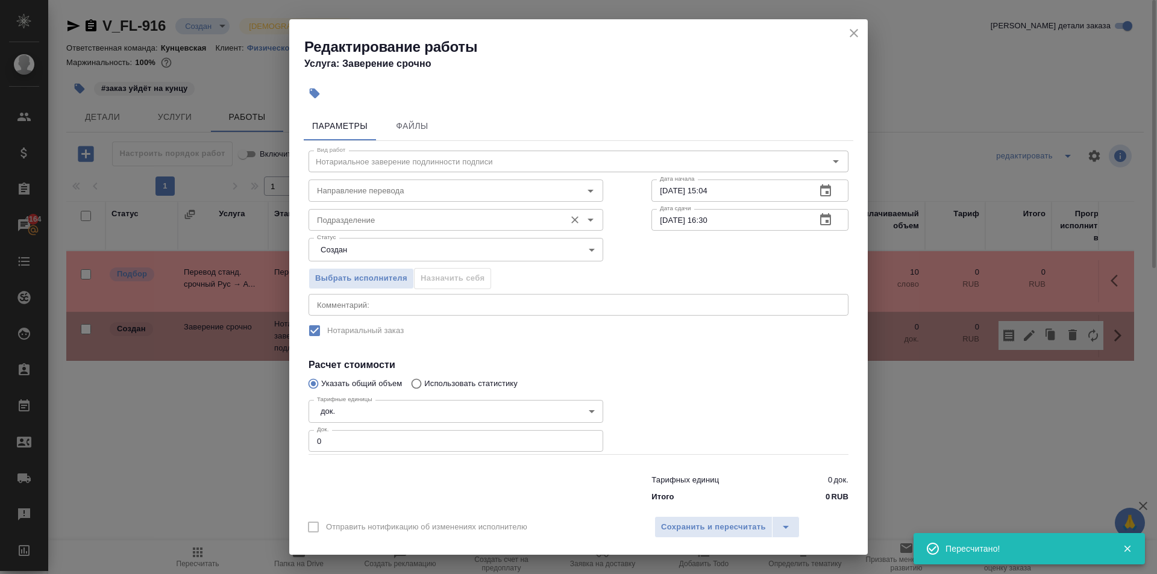
click at [322, 216] on input "Подразделение" at bounding box center [435, 220] width 247 height 14
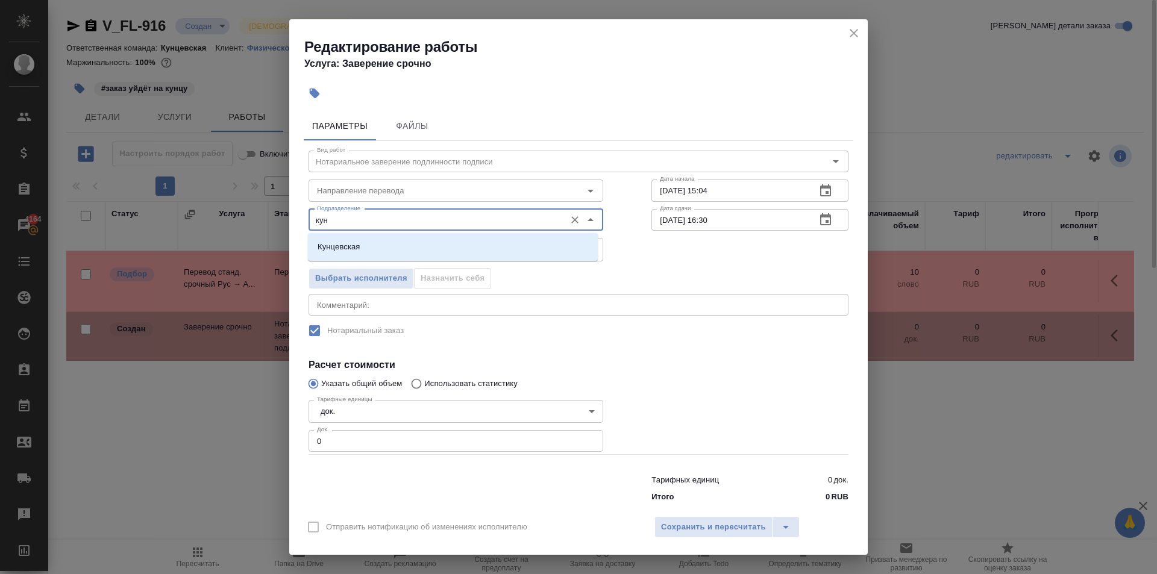
click at [400, 235] on div "Кунцевская" at bounding box center [453, 247] width 290 height 28
click at [402, 238] on li "Кунцевская" at bounding box center [453, 247] width 290 height 22
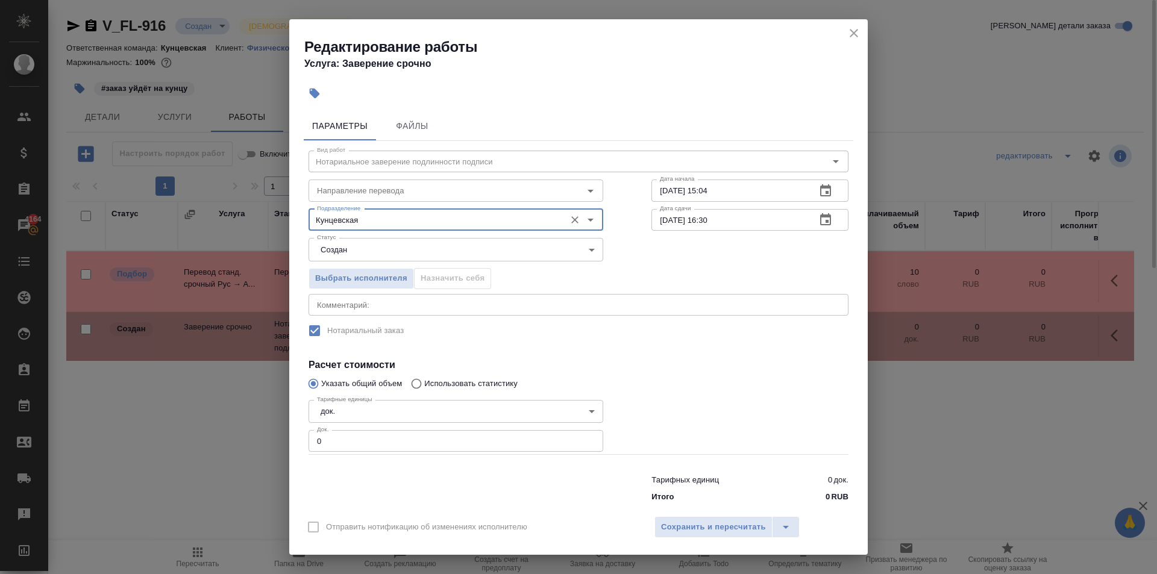
type input "Кунцевская"
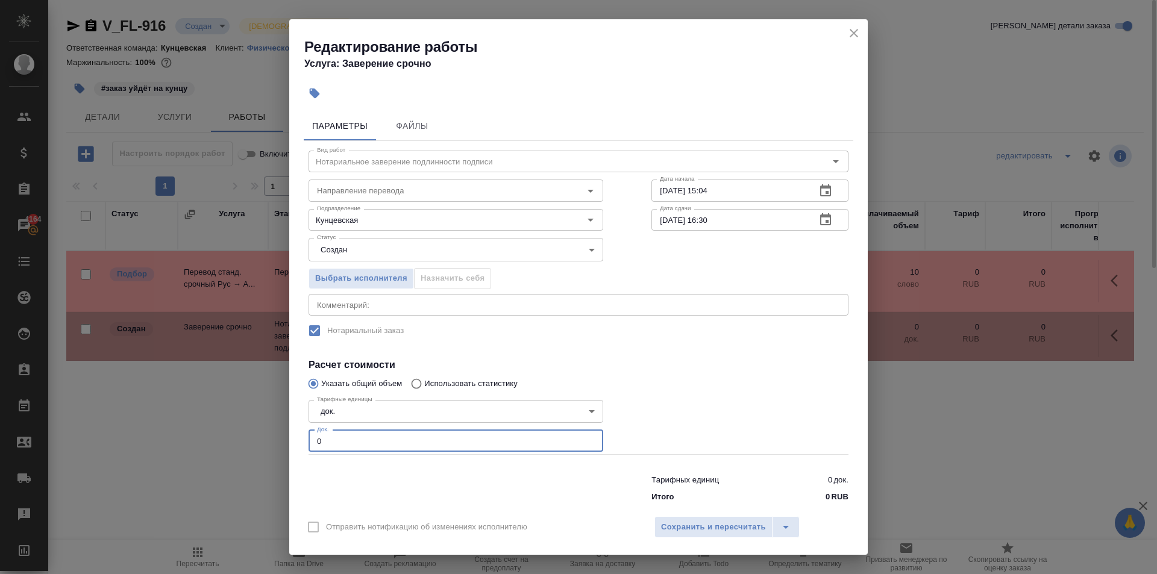
drag, startPoint x: 333, startPoint y: 440, endPoint x: 289, endPoint y: 441, distance: 43.4
click at [290, 441] on div "Параметры Файлы Вид работ Нотариальное заверение подлинности подписи Вид работ …" at bounding box center [578, 308] width 579 height 402
type input "1"
click at [688, 521] on span "Сохранить и пересчитать" at bounding box center [713, 528] width 105 height 14
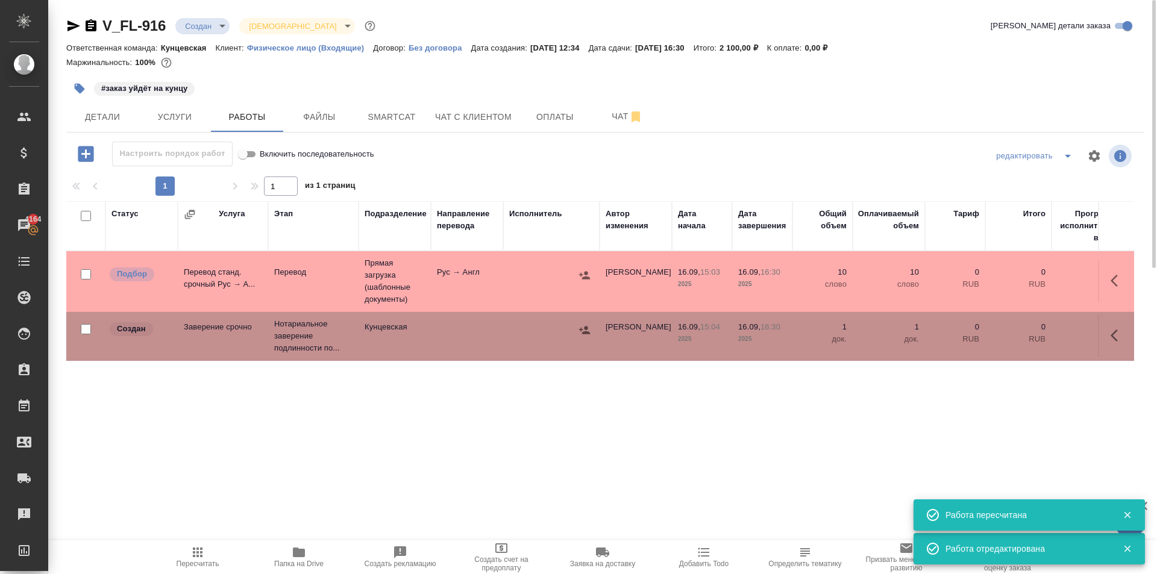
click at [588, 333] on icon "button" at bounding box center [584, 330] width 11 height 8
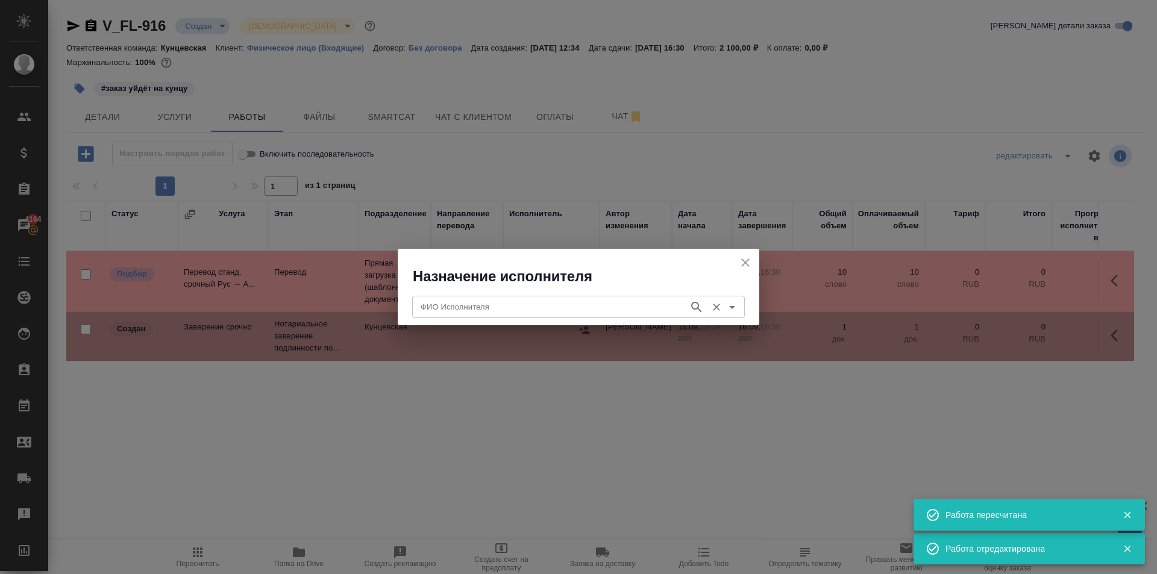
click at [538, 308] on input "ФИО Исполнителя" at bounding box center [549, 307] width 267 height 14
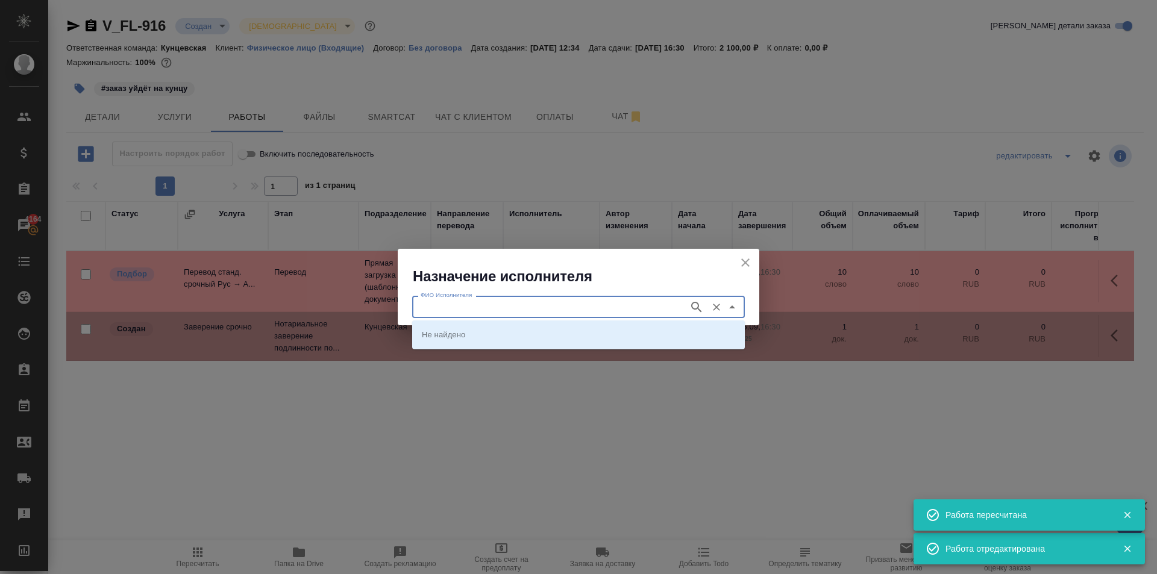
type input "м"
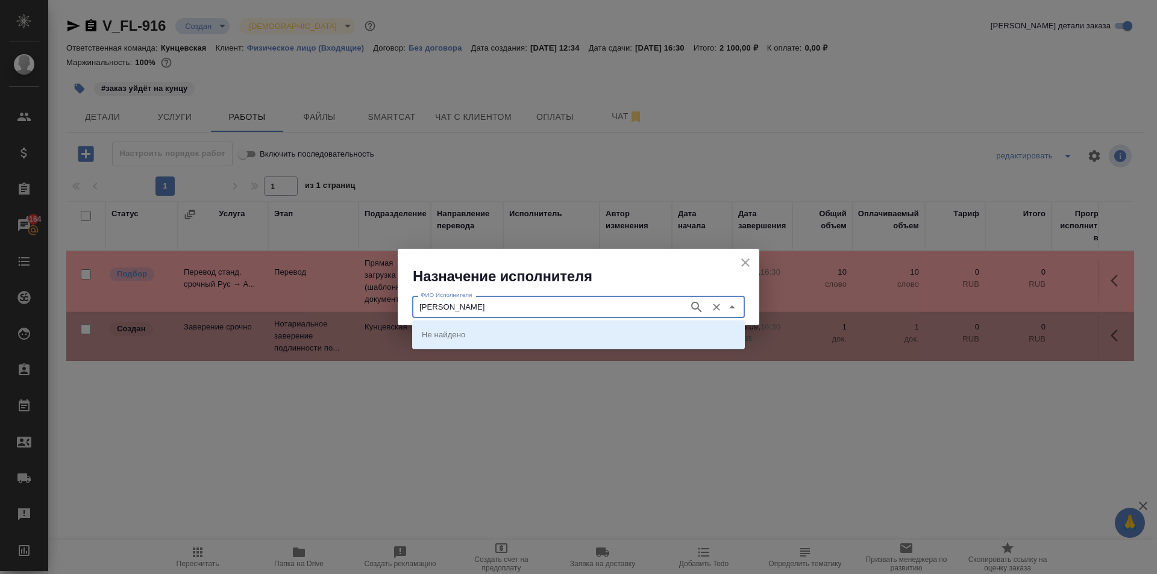
type input "аристова"
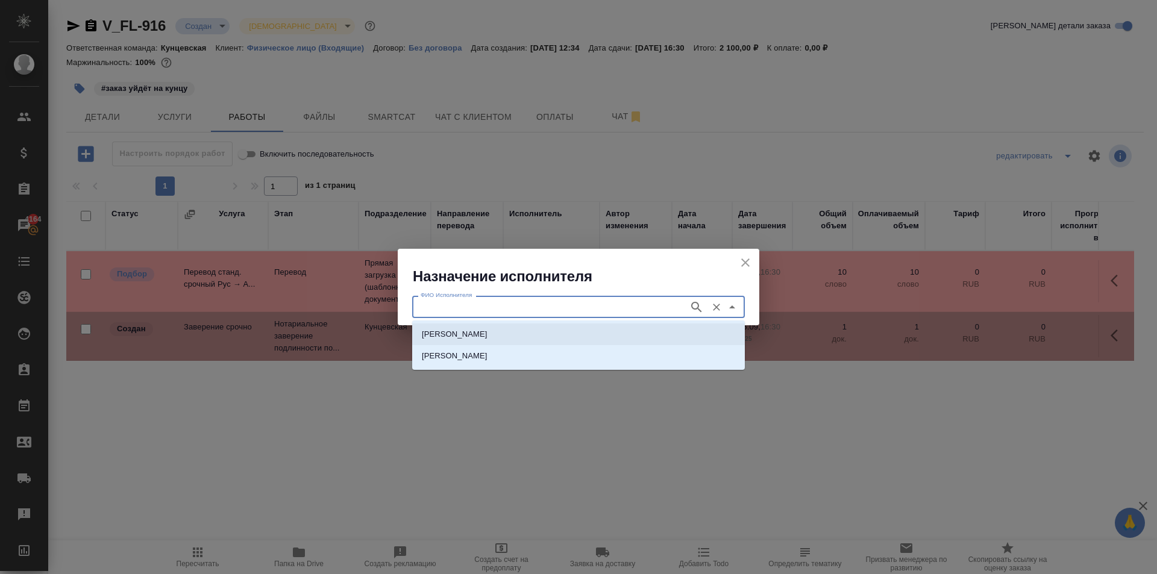
click at [488, 339] on p "НОТАРИУС Аристова Анна Дмитриевна" at bounding box center [455, 335] width 66 height 12
type input "НОТАРИУС Аристова Анна Дмитриевна"
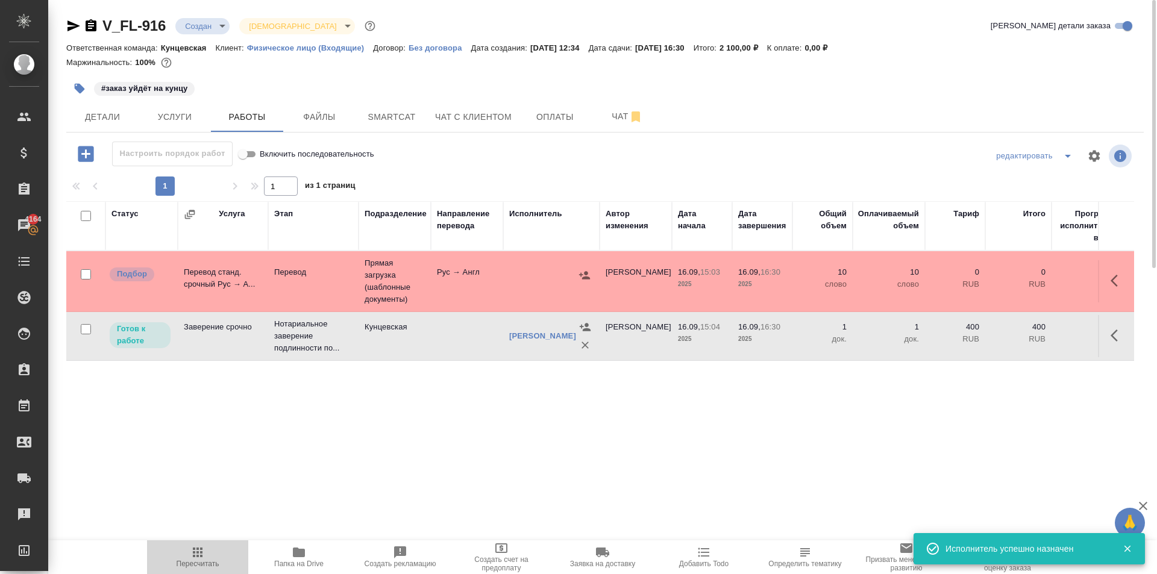
click at [191, 563] on span "Пересчитать" at bounding box center [198, 564] width 43 height 8
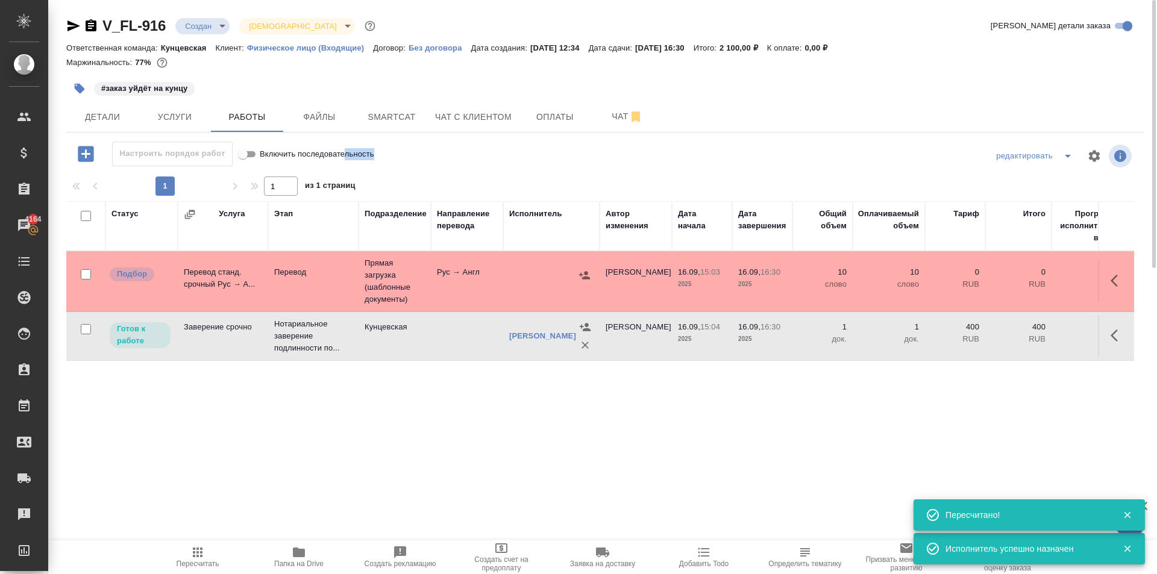
drag, startPoint x: 343, startPoint y: 158, endPoint x: 470, endPoint y: 168, distance: 127.0
click at [470, 168] on div "Настроить порядок работ Включить последовательность редактировать" at bounding box center [605, 156] width 1078 height 29
click at [470, 168] on div at bounding box center [605, 156] width 359 height 29
click at [96, 127] on button "Детали" at bounding box center [102, 117] width 72 height 30
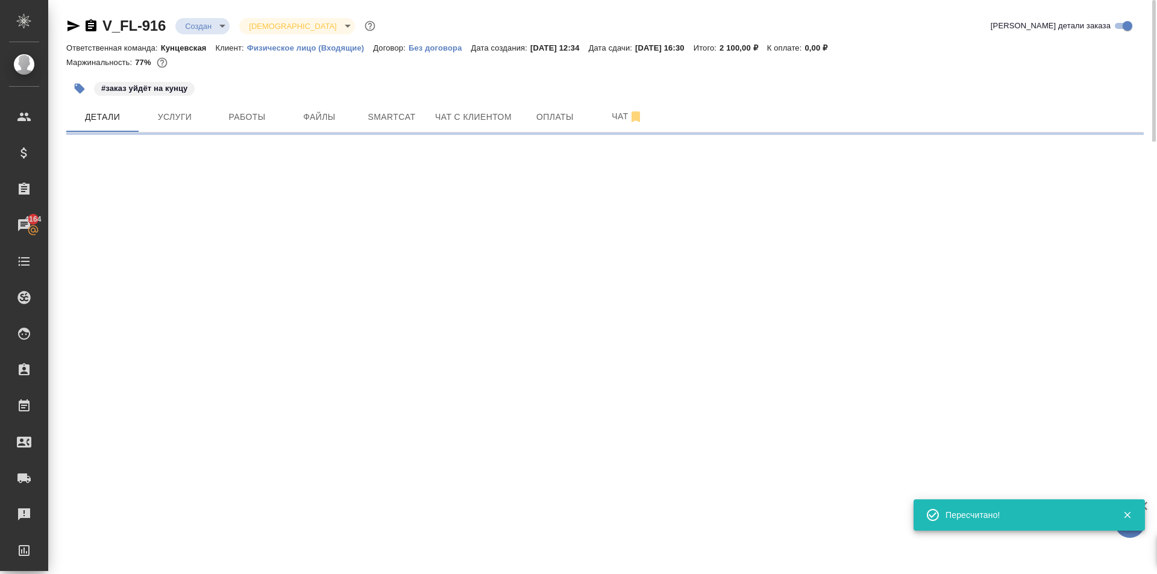
select select "RU"
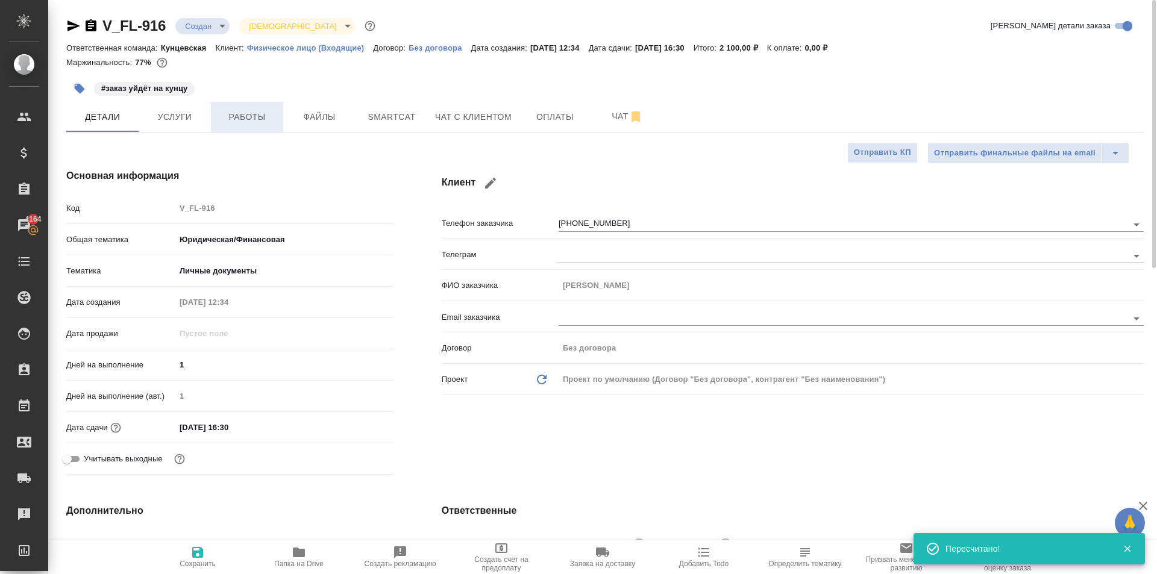
type textarea "x"
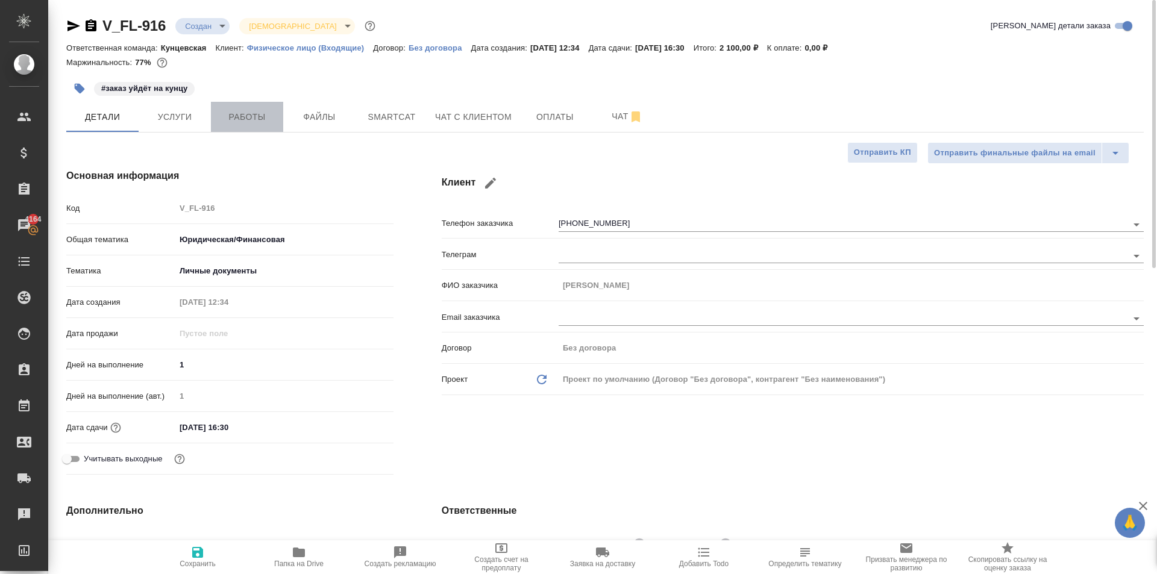
click at [256, 116] on span "Работы" at bounding box center [247, 117] width 58 height 15
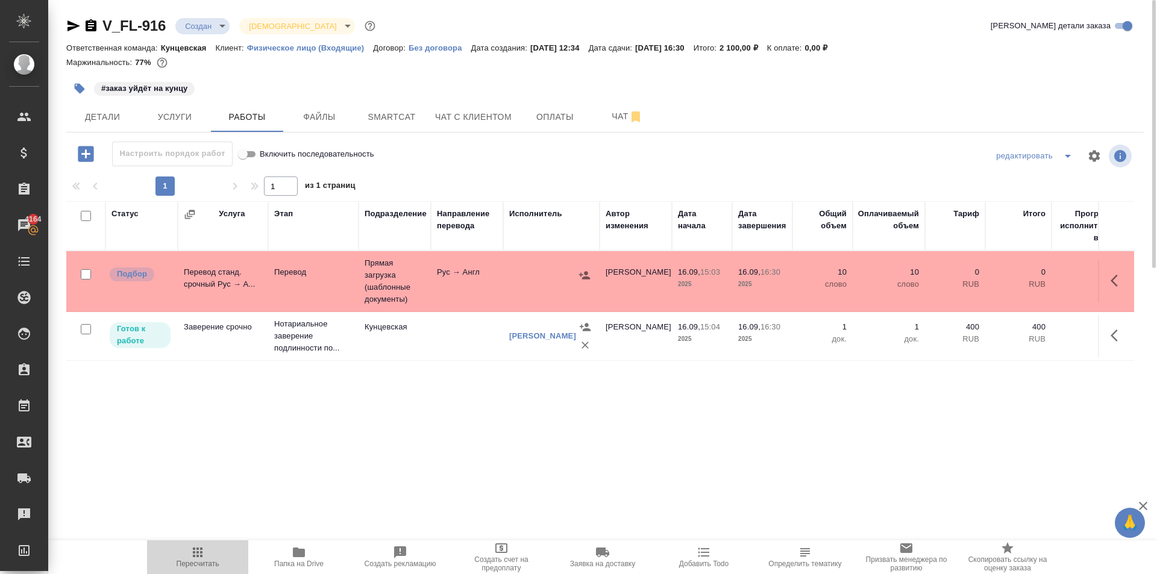
click at [200, 553] on icon "button" at bounding box center [197, 553] width 14 height 14
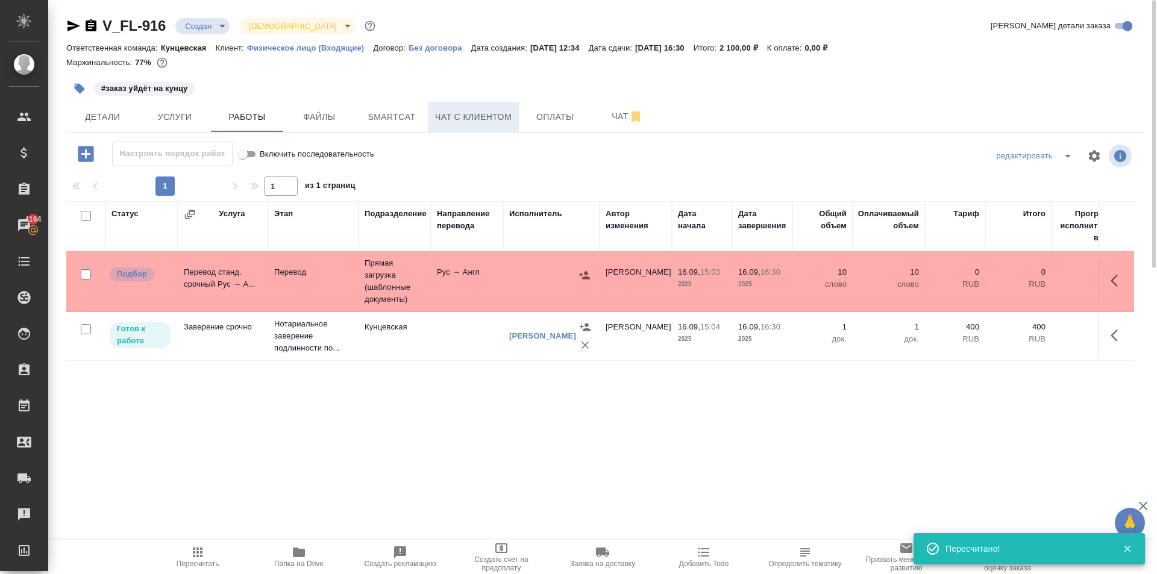
drag, startPoint x: 467, startPoint y: 102, endPoint x: 473, endPoint y: 115, distance: 14.3
click at [473, 115] on button "Чат с клиентом" at bounding box center [473, 117] width 91 height 30
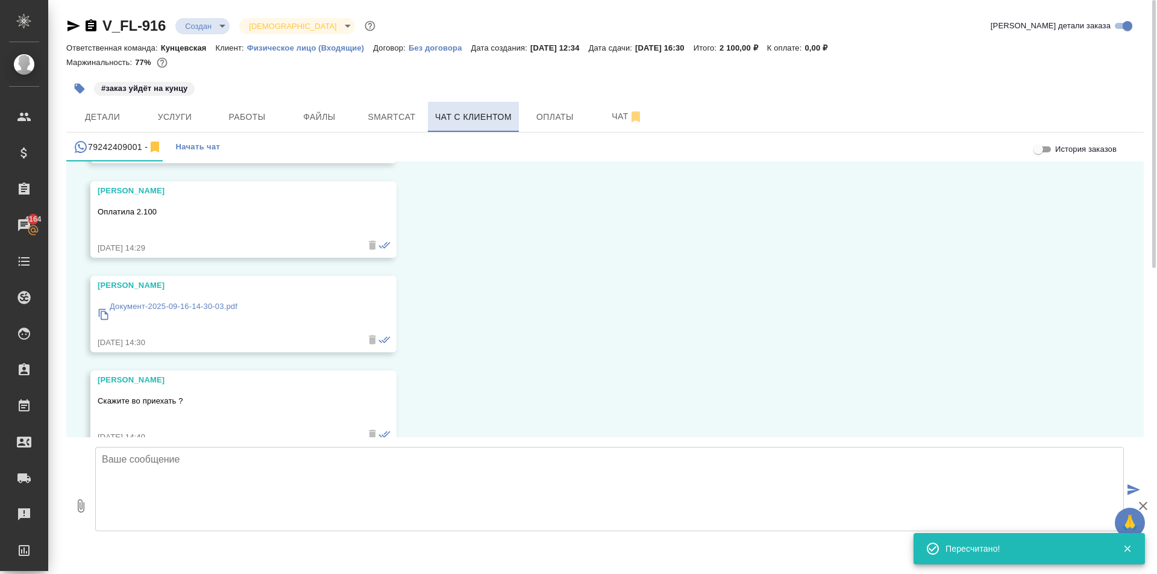
scroll to position [2628, 0]
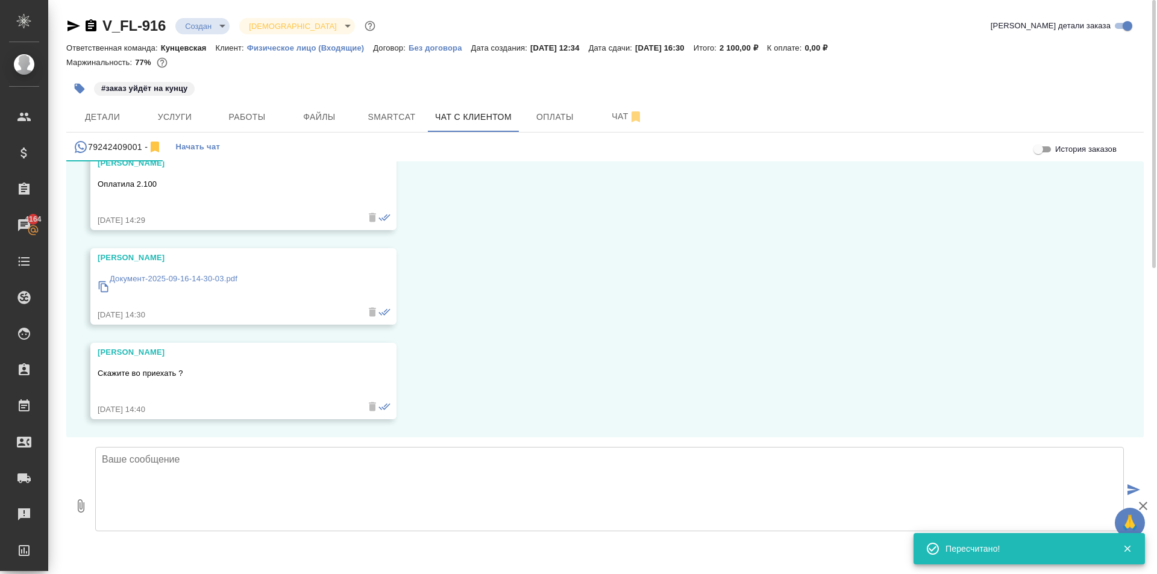
click at [175, 463] on textarea at bounding box center [609, 489] width 1029 height 84
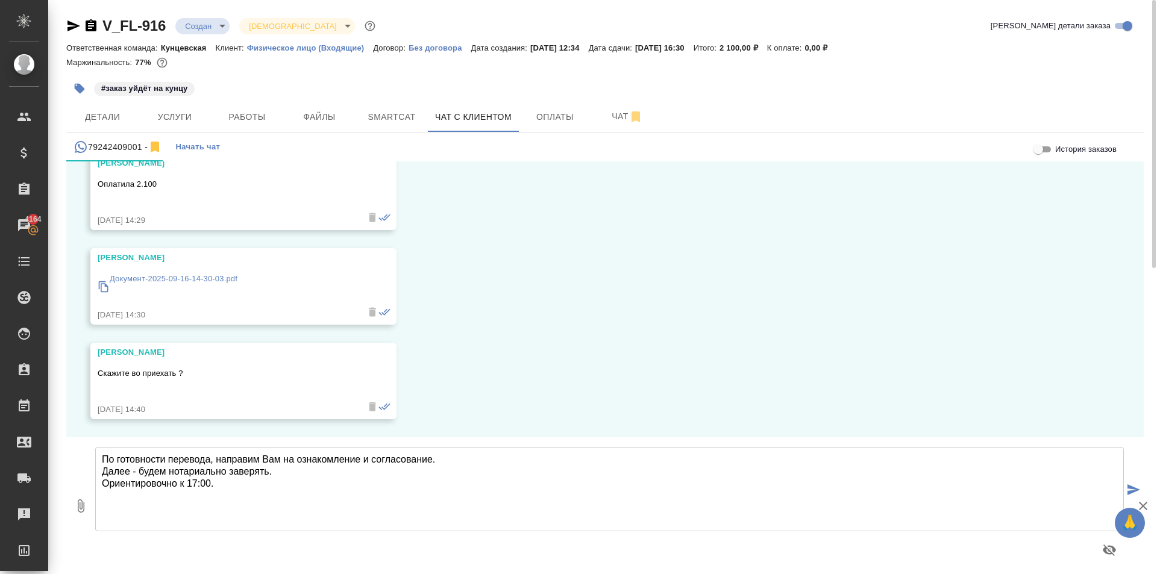
type textarea "По готовности перевода, направим Вам на ознакомление и согласование. Далее - бу…"
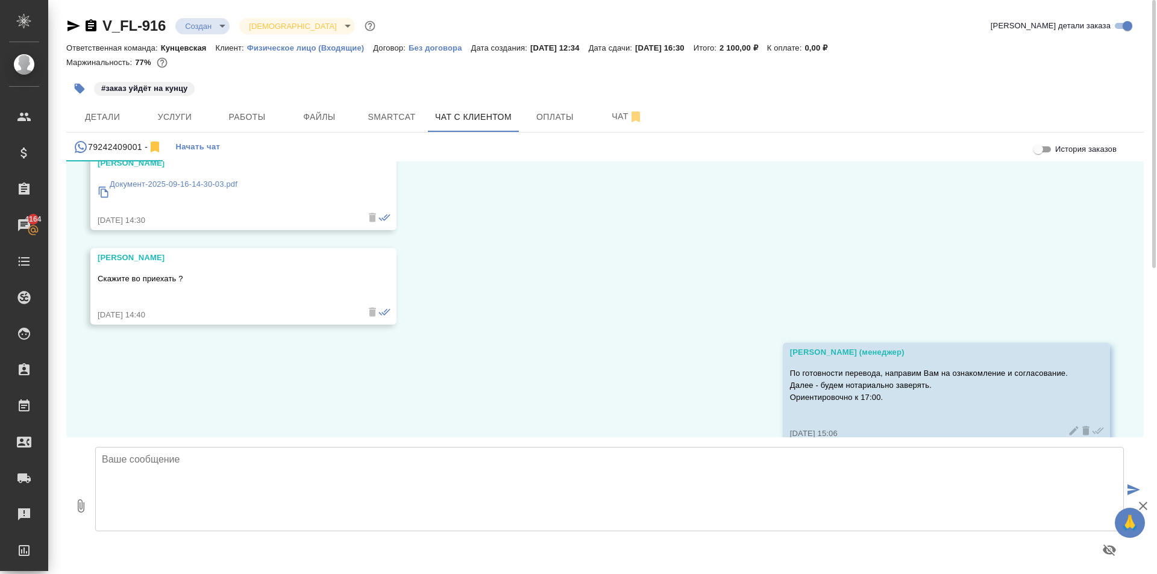
scroll to position [2747, 0]
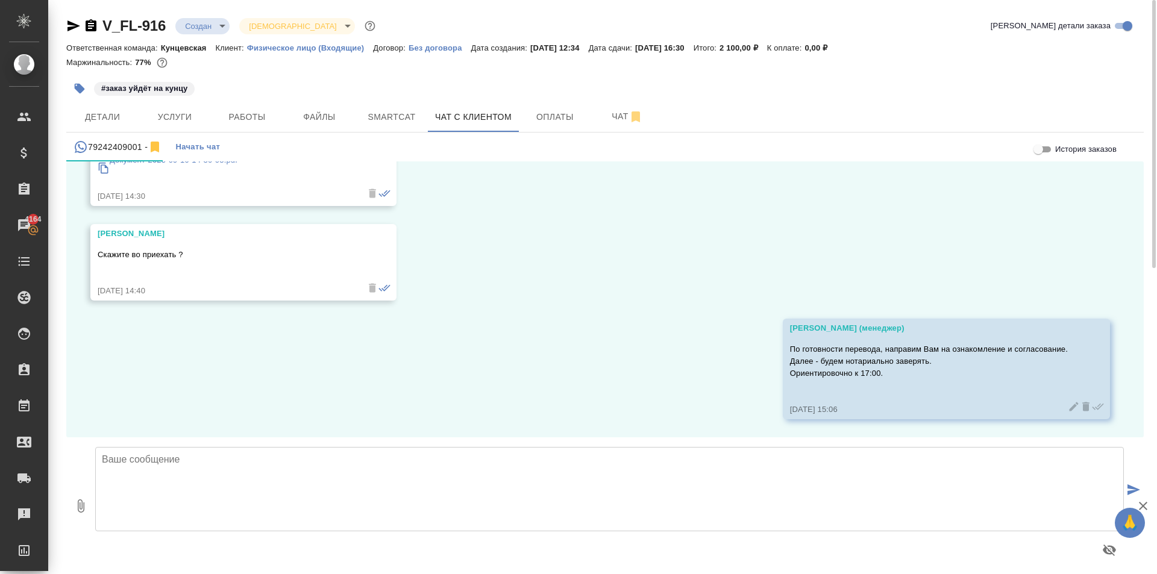
drag, startPoint x: 247, startPoint y: 497, endPoint x: 250, endPoint y: 473, distance: 24.9
click at [242, 488] on textarea at bounding box center [609, 489] width 1029 height 84
type textarea "Заказ в работе."
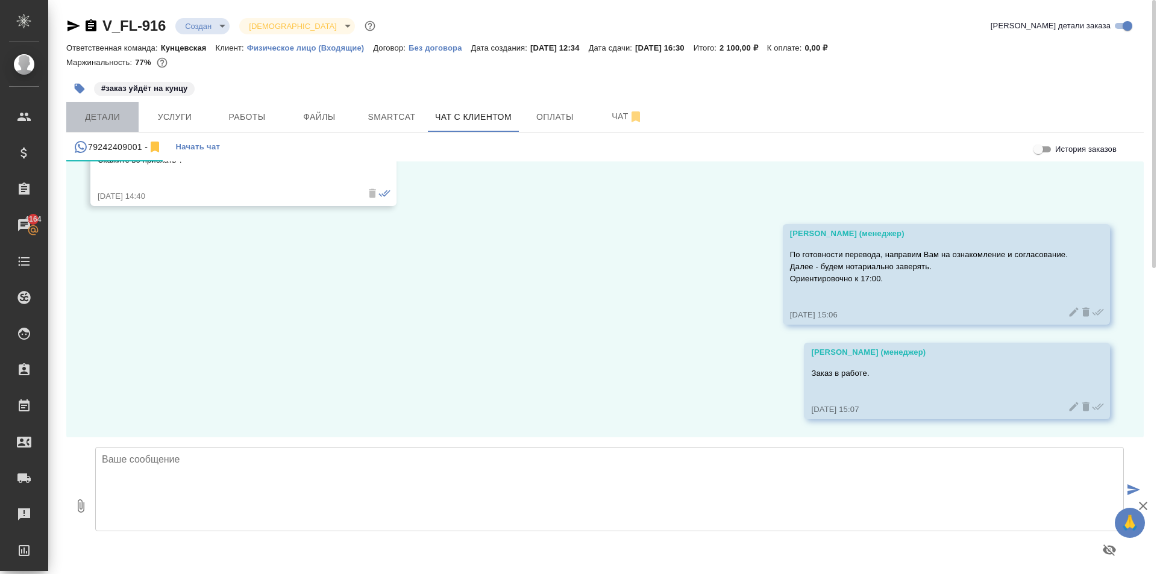
click at [135, 121] on button "Детали" at bounding box center [102, 117] width 72 height 30
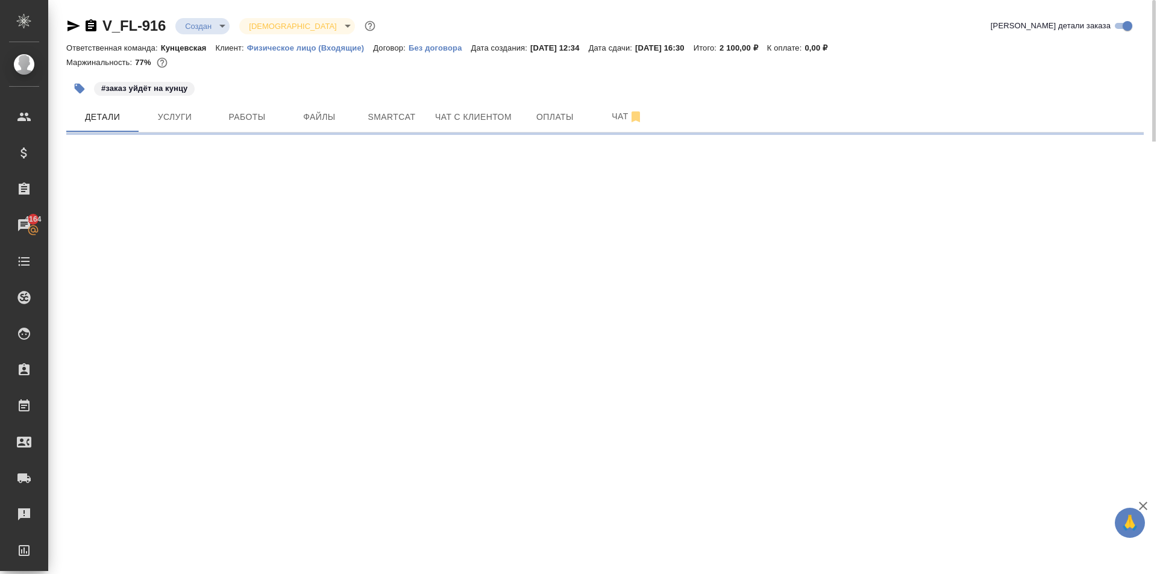
select select "RU"
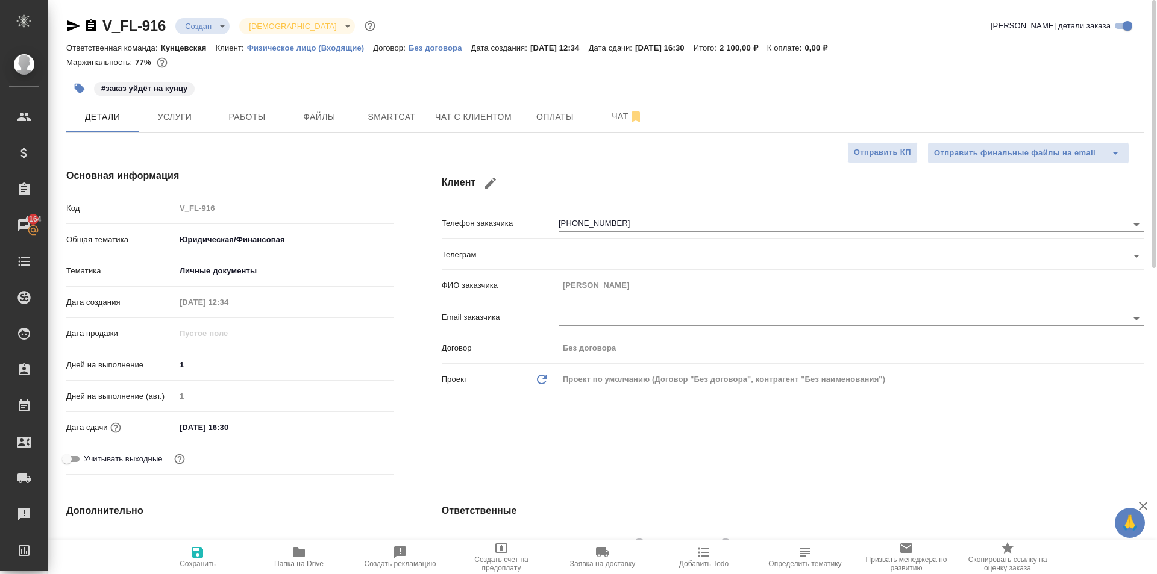
type textarea "x"
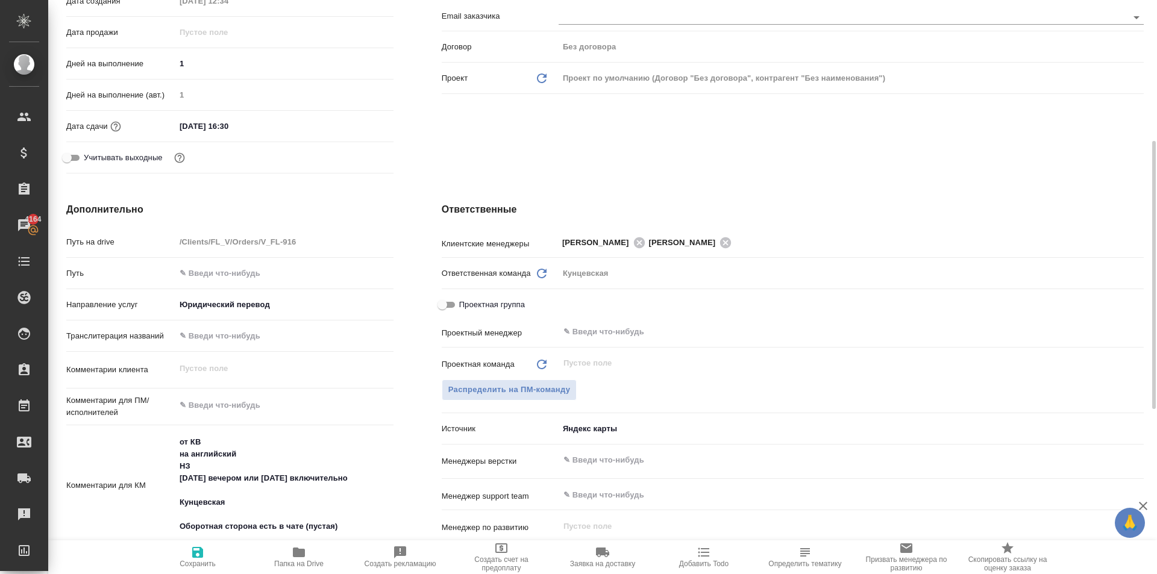
click at [197, 574] on button "Сохранить" at bounding box center [197, 558] width 101 height 34
type textarea "x"
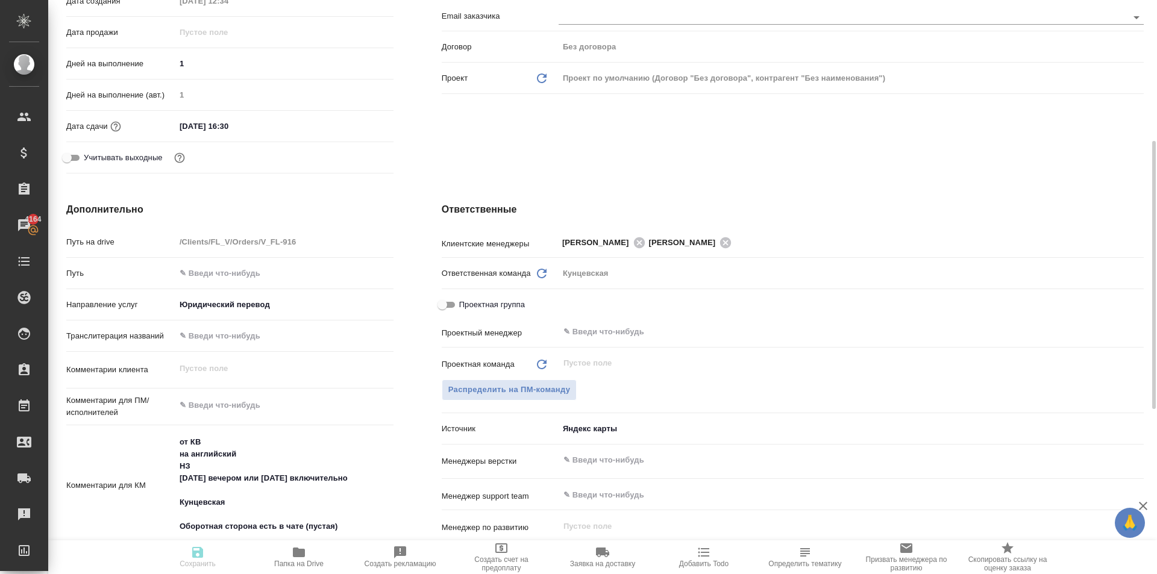
type textarea "x"
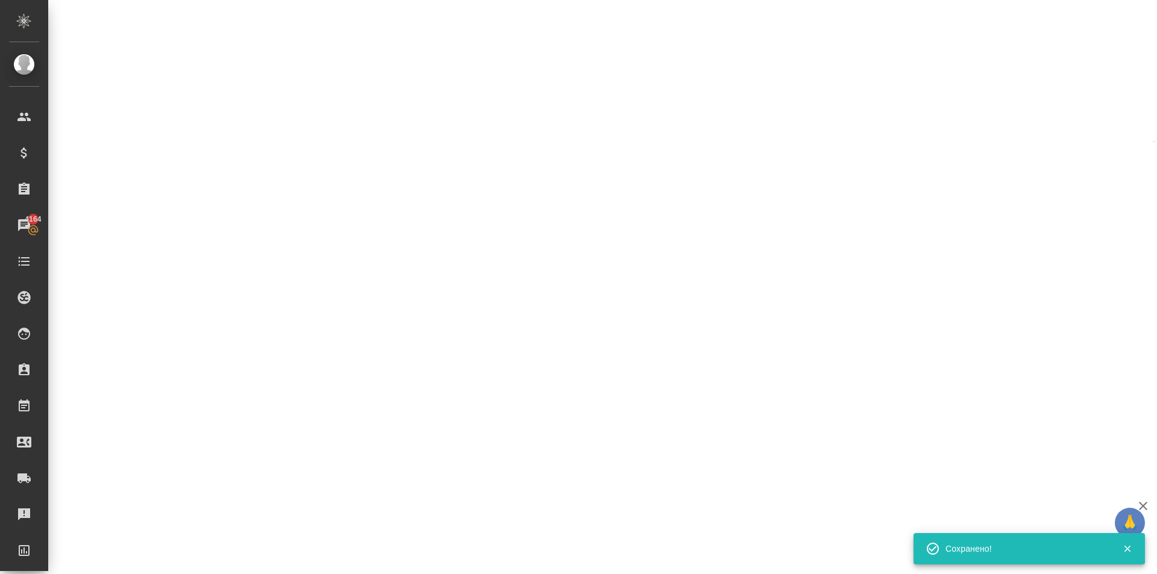
select select "RU"
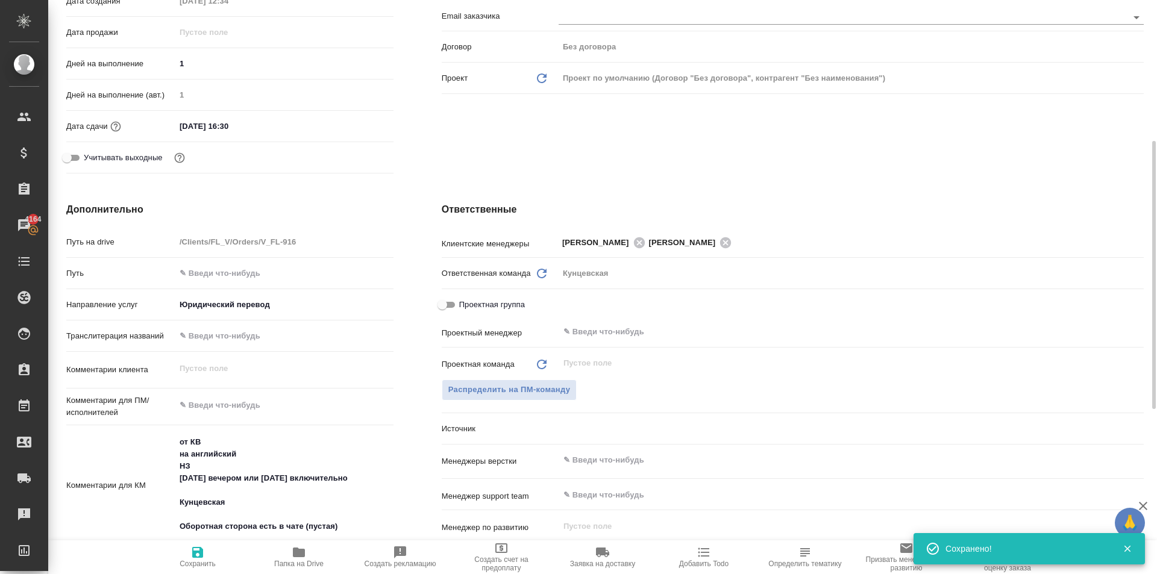
type textarea "x"
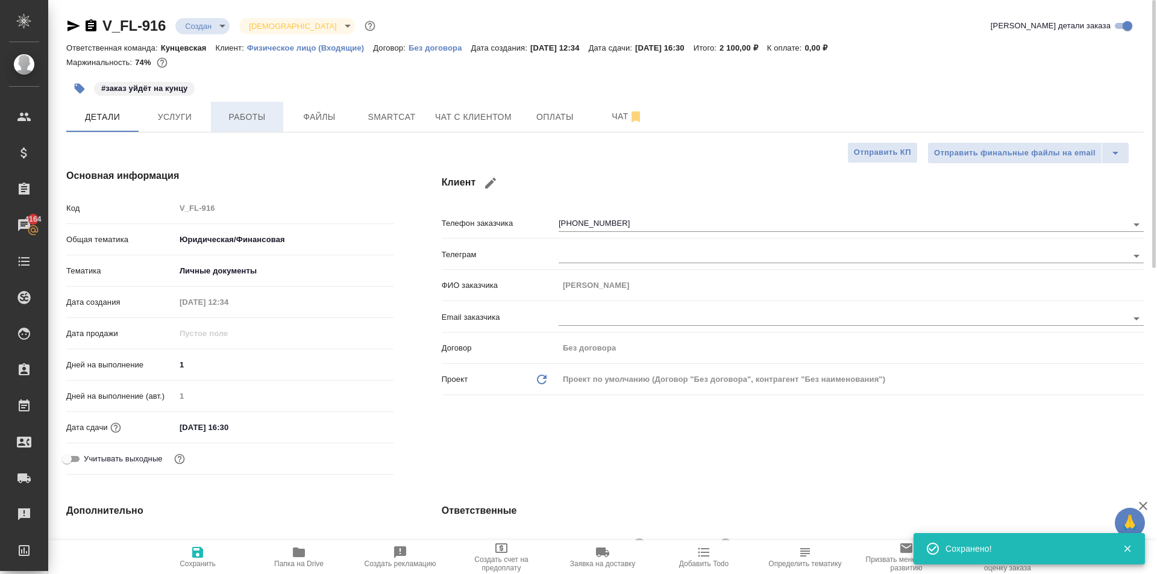
click at [260, 127] on button "Работы" at bounding box center [247, 117] width 72 height 30
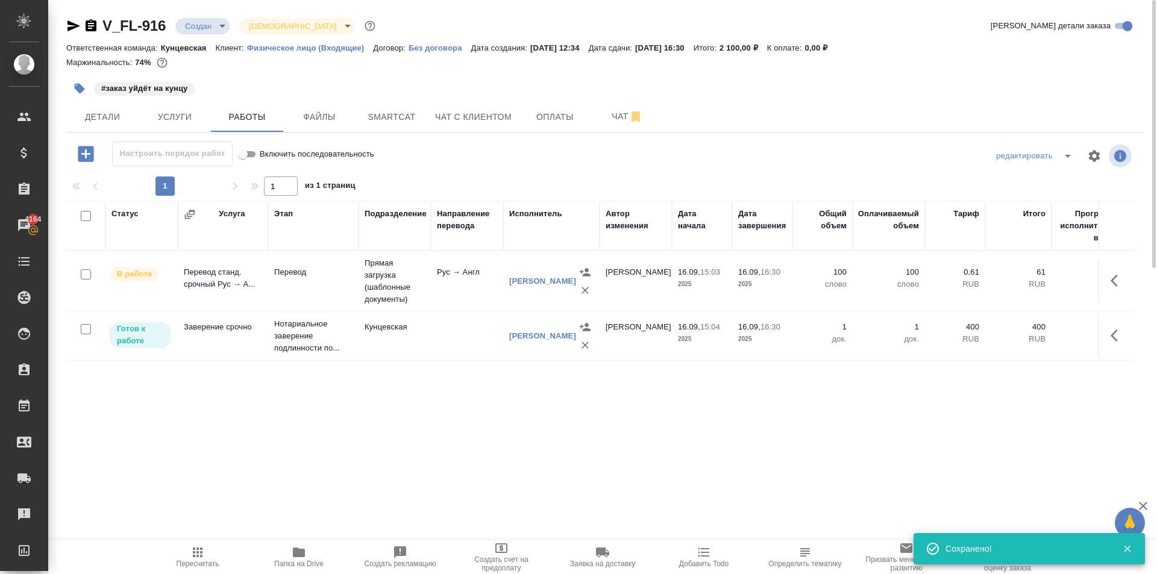
click at [182, 563] on span "Пересчитать" at bounding box center [198, 564] width 43 height 8
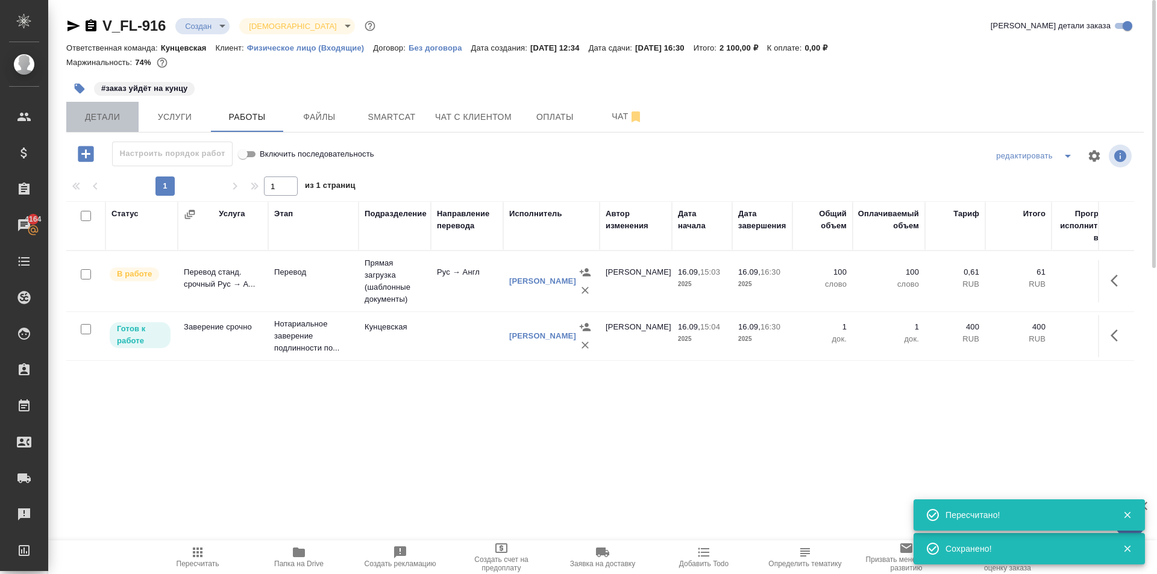
click at [110, 131] on button "Детали" at bounding box center [102, 117] width 72 height 30
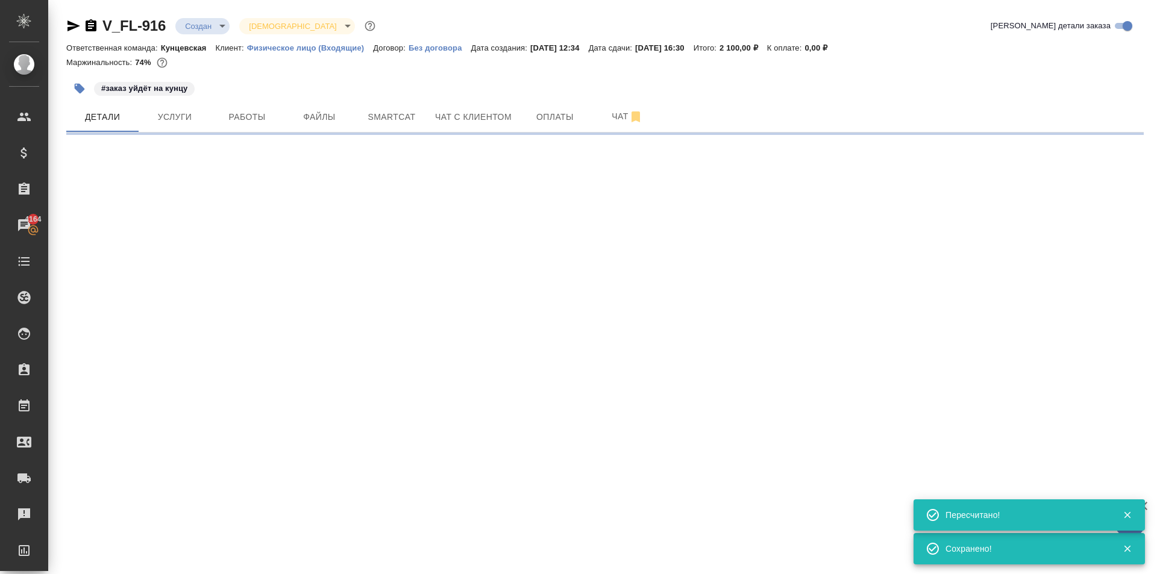
select select "RU"
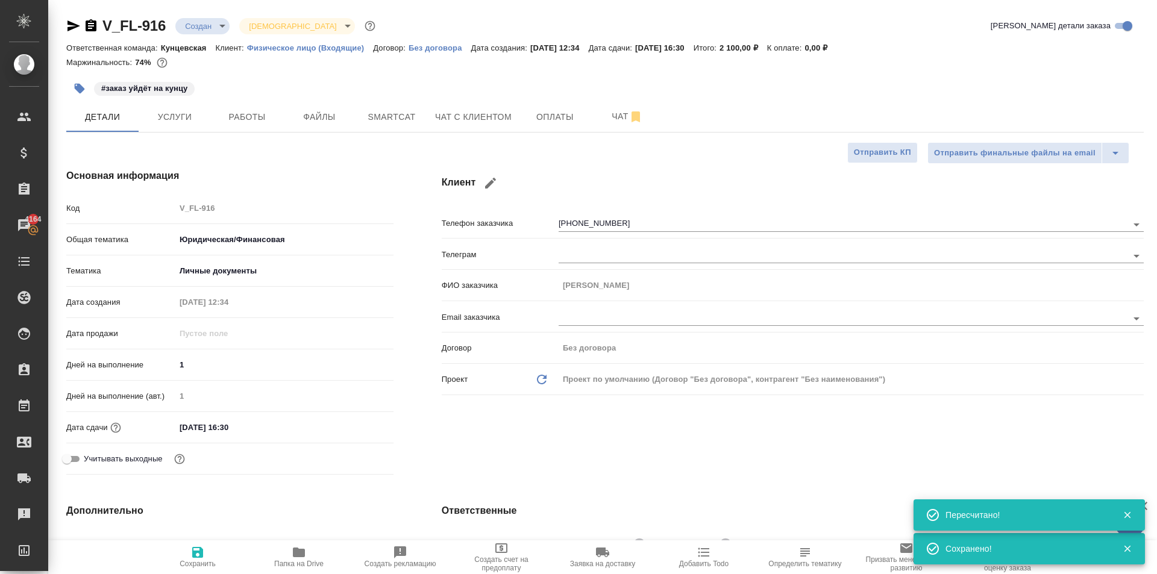
type textarea "x"
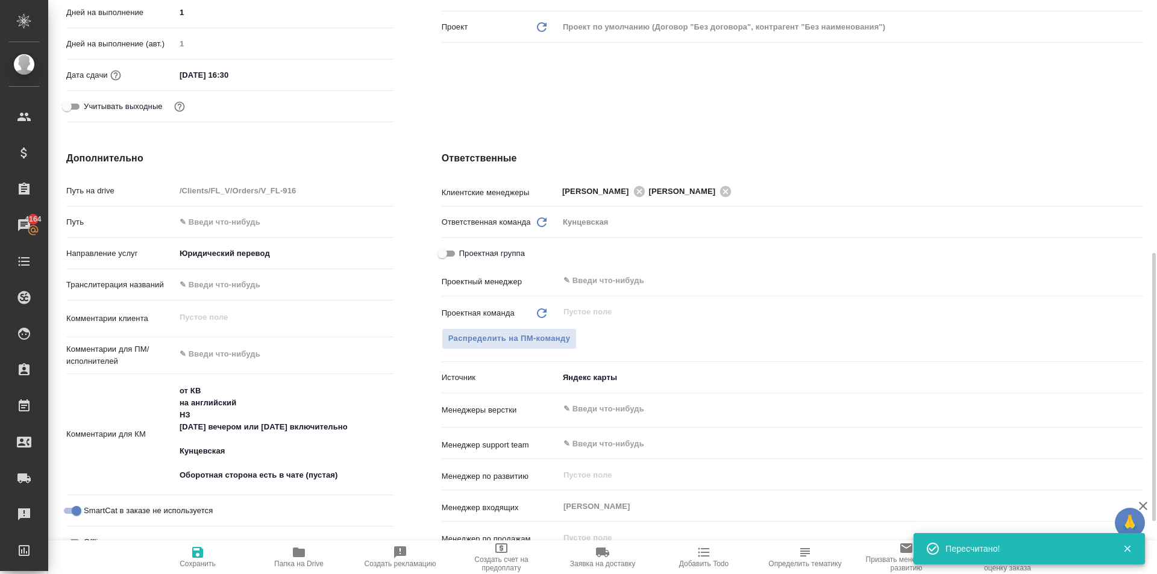
scroll to position [292, 0]
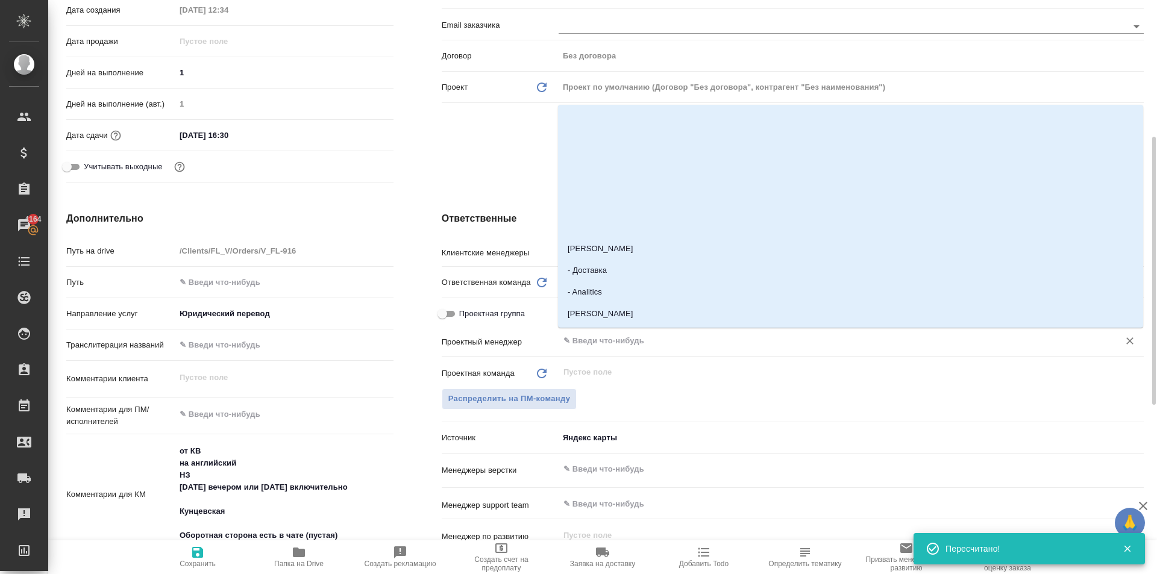
click at [588, 336] on input "text" at bounding box center [831, 341] width 538 height 14
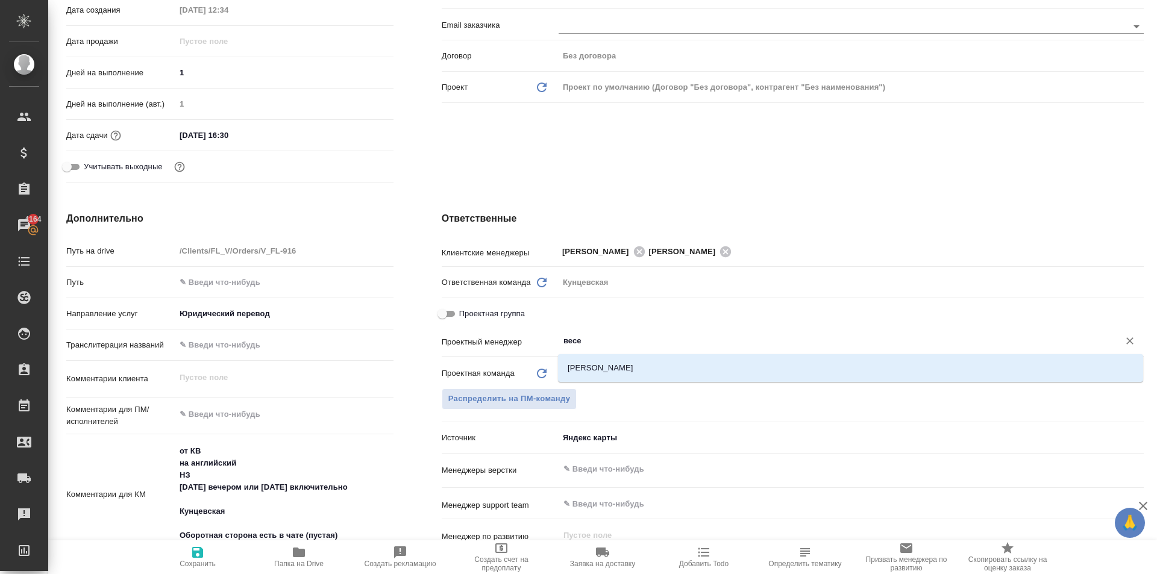
type input "весе"
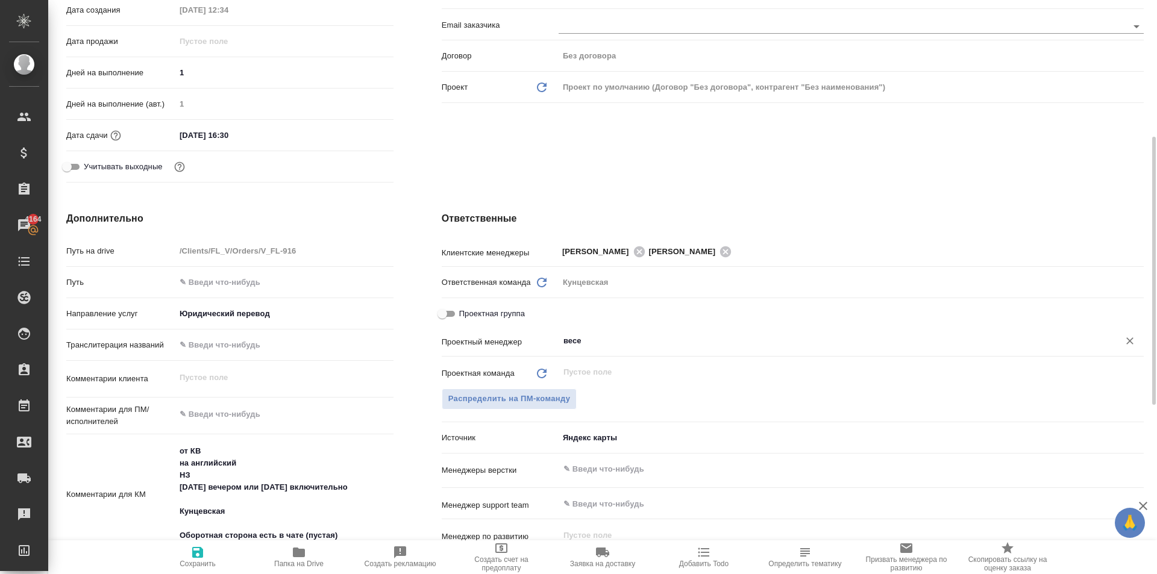
click at [590, 352] on div "весе ​" at bounding box center [851, 342] width 585 height 24
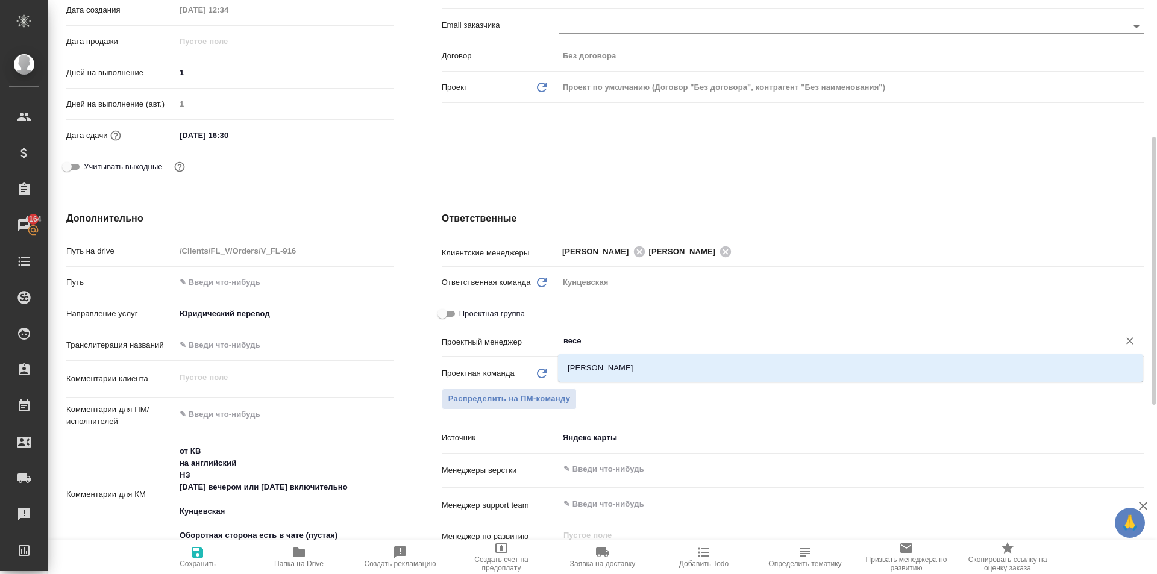
click at [601, 341] on input "весе" at bounding box center [831, 341] width 538 height 14
click at [607, 364] on li "Веселова Юлия" at bounding box center [850, 368] width 585 height 22
type textarea "x"
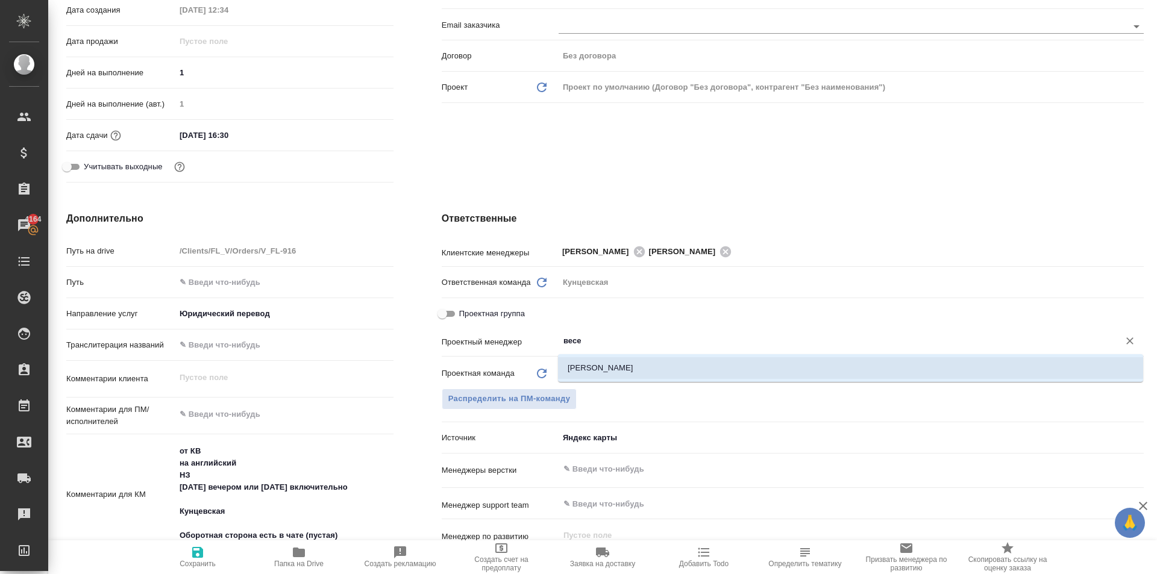
type input "Веселова Юлия"
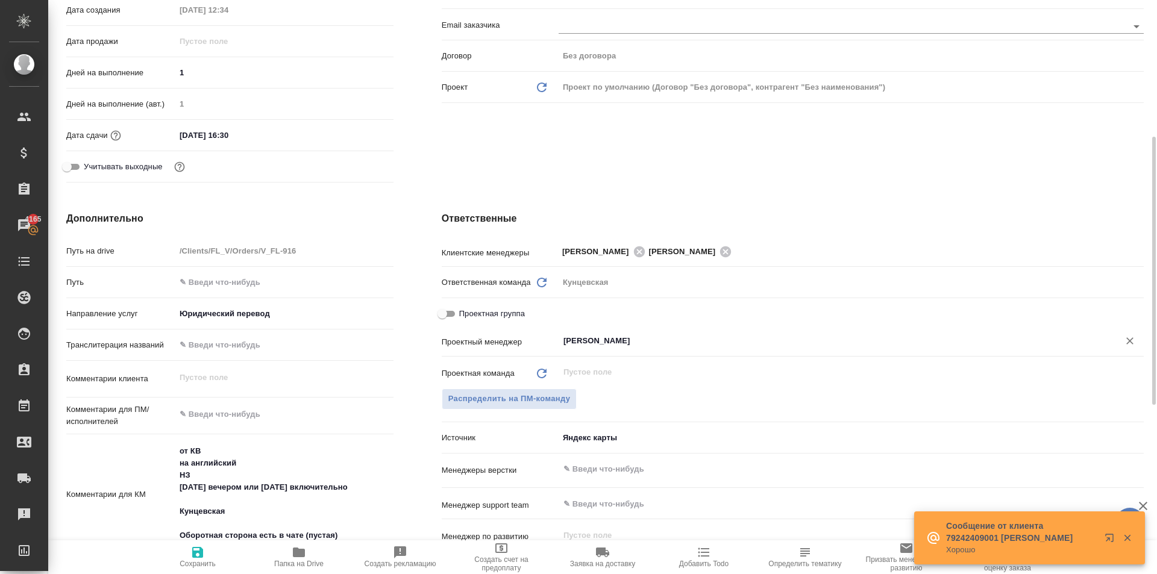
click at [191, 551] on icon "button" at bounding box center [197, 553] width 14 height 14
type textarea "x"
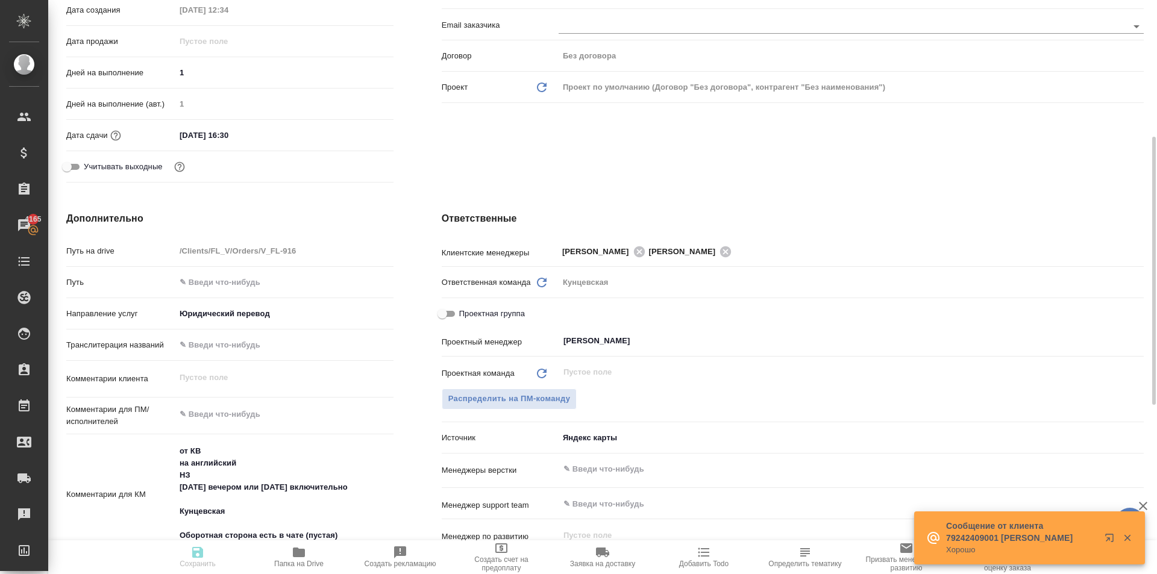
type textarea "x"
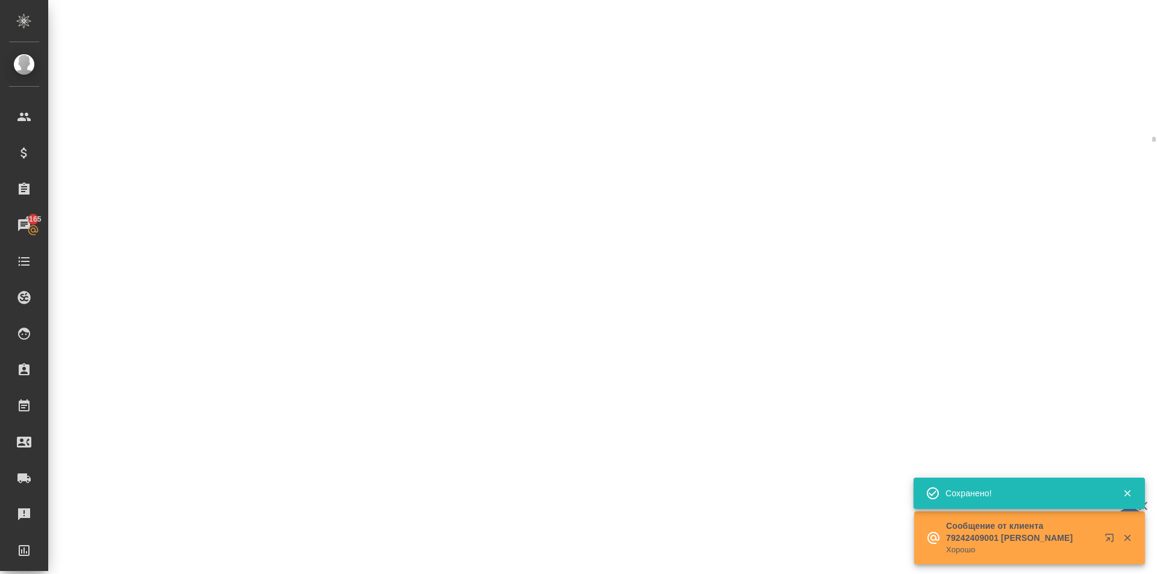
select select "RU"
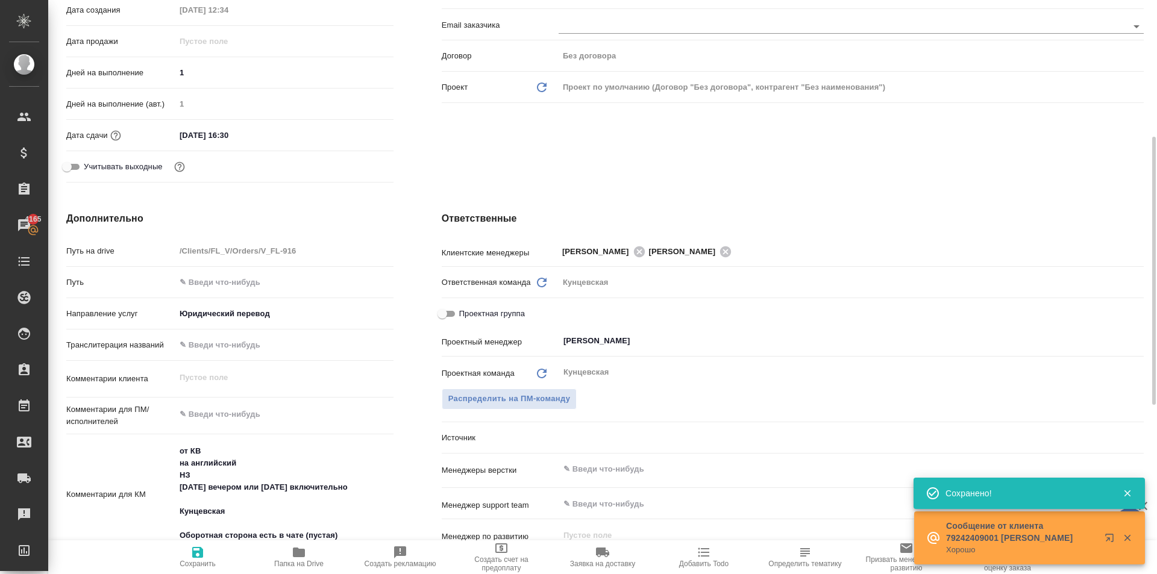
type textarea "x"
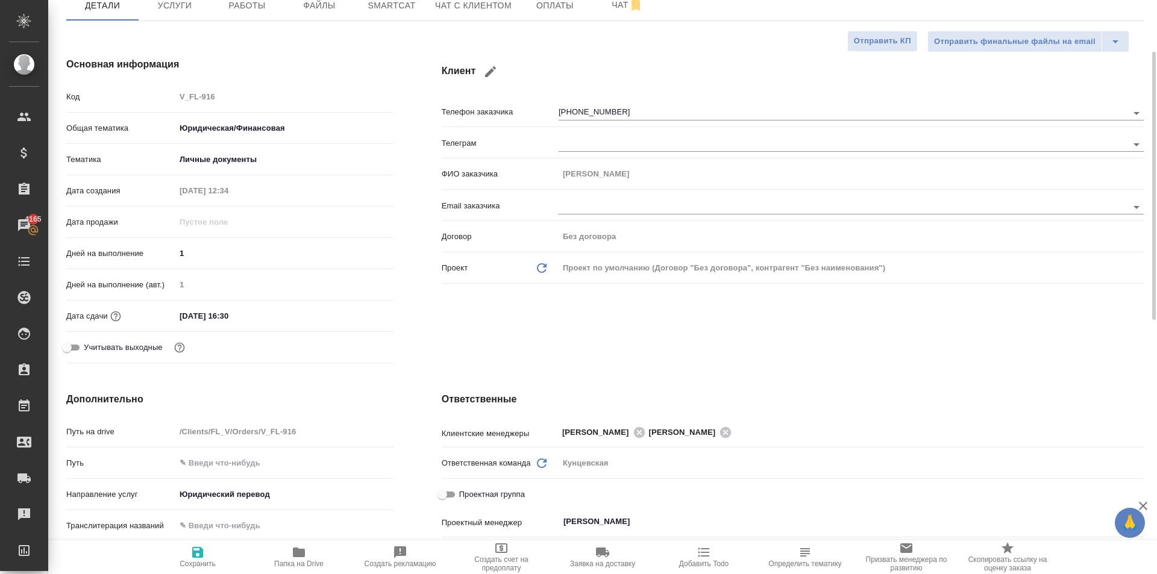
scroll to position [0, 0]
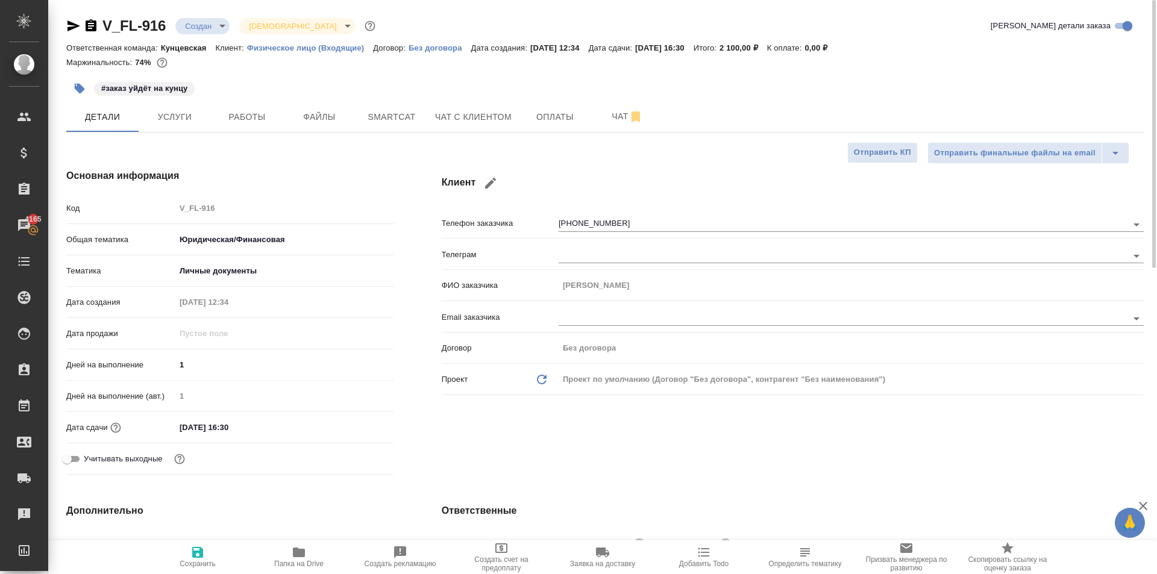
type textarea "x"
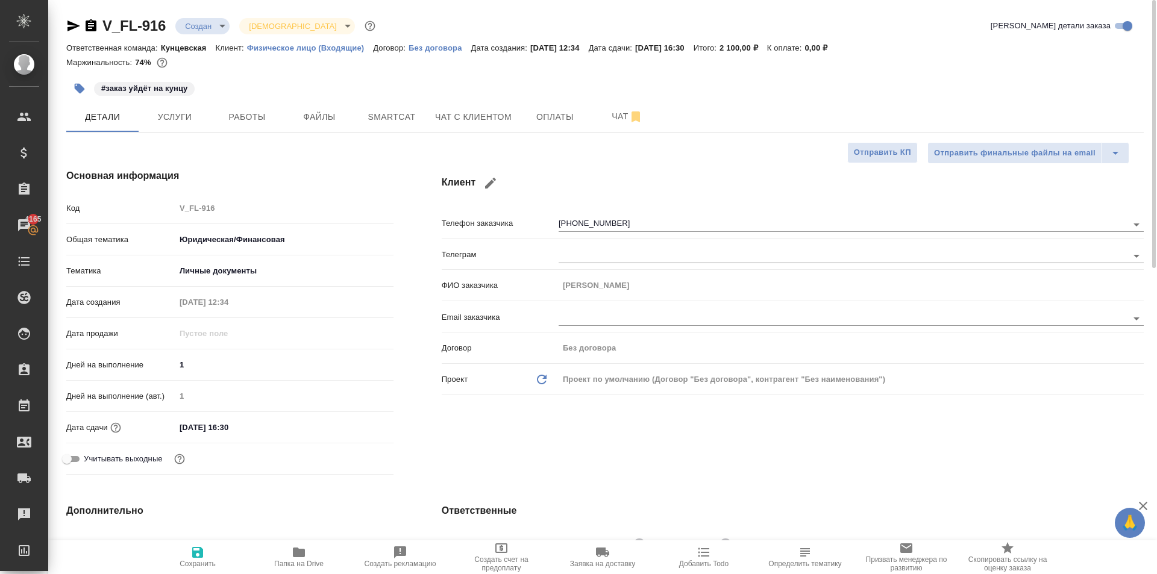
type textarea "x"
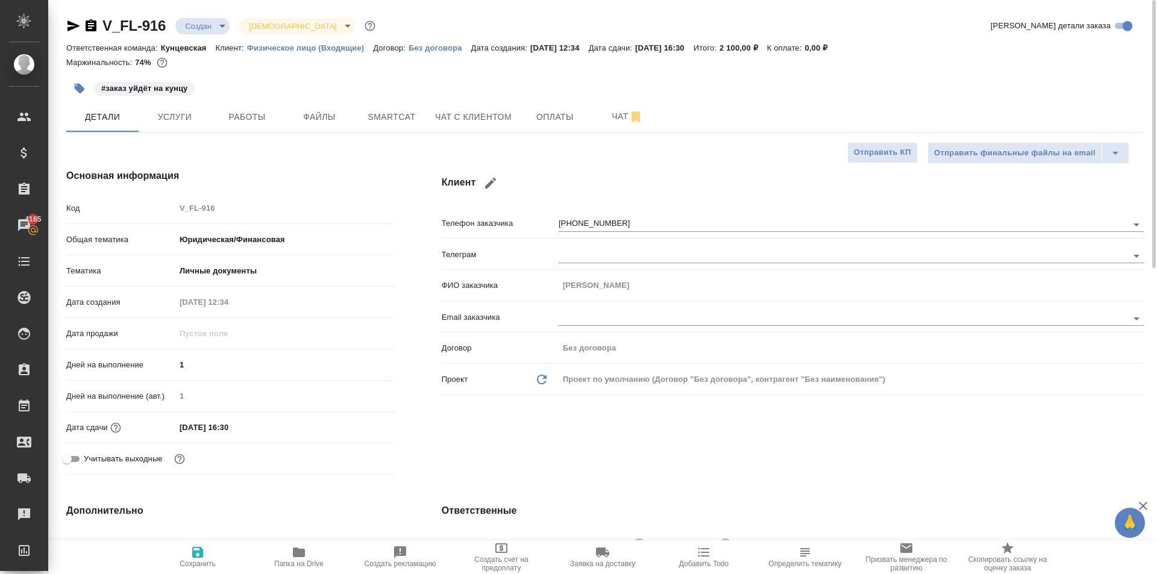
type textarea "x"
click at [190, 552] on span "Сохранить" at bounding box center [197, 557] width 87 height 23
type textarea "x"
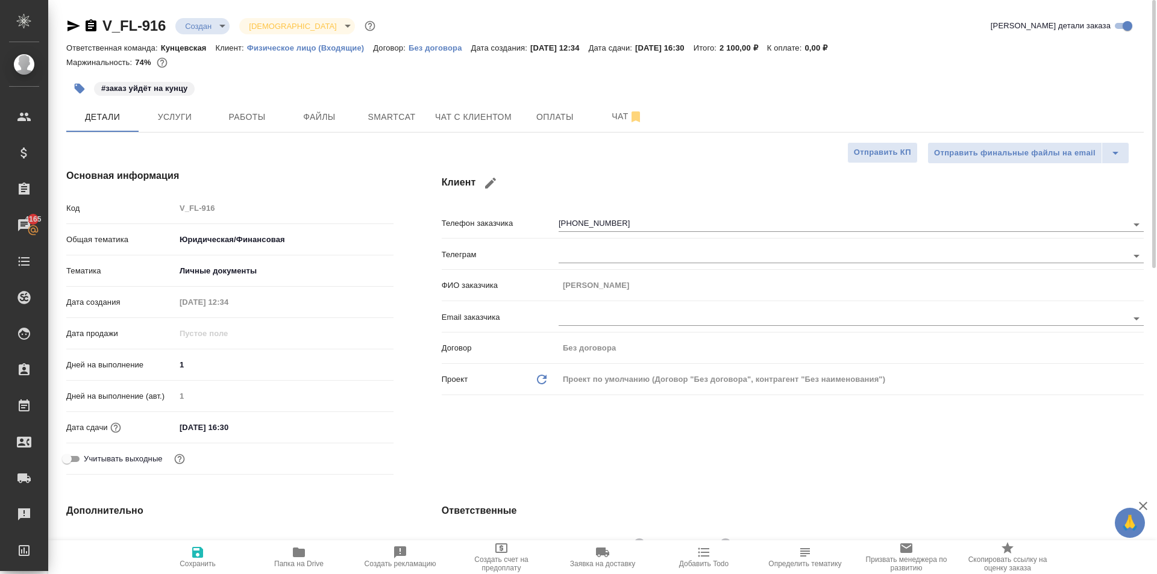
type textarea "x"
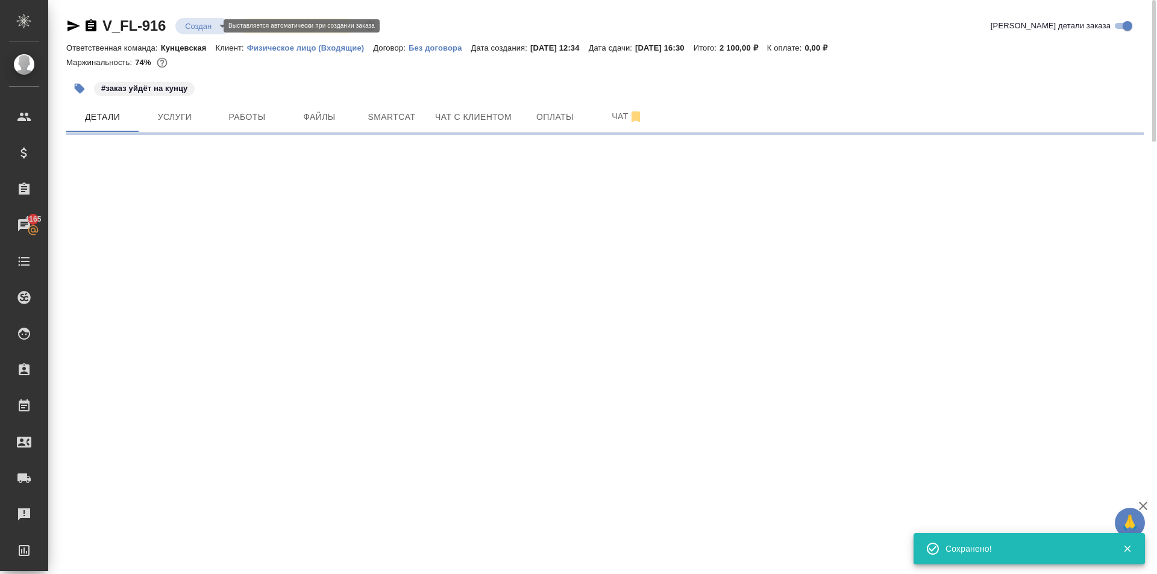
click at [203, 34] on body "🙏 .cls-1 fill:#fff; AWATERA Kasymov Timur Клиенты Спецификации Заказы 4165 Чаты…" at bounding box center [578, 287] width 1157 height 574
select select "RU"
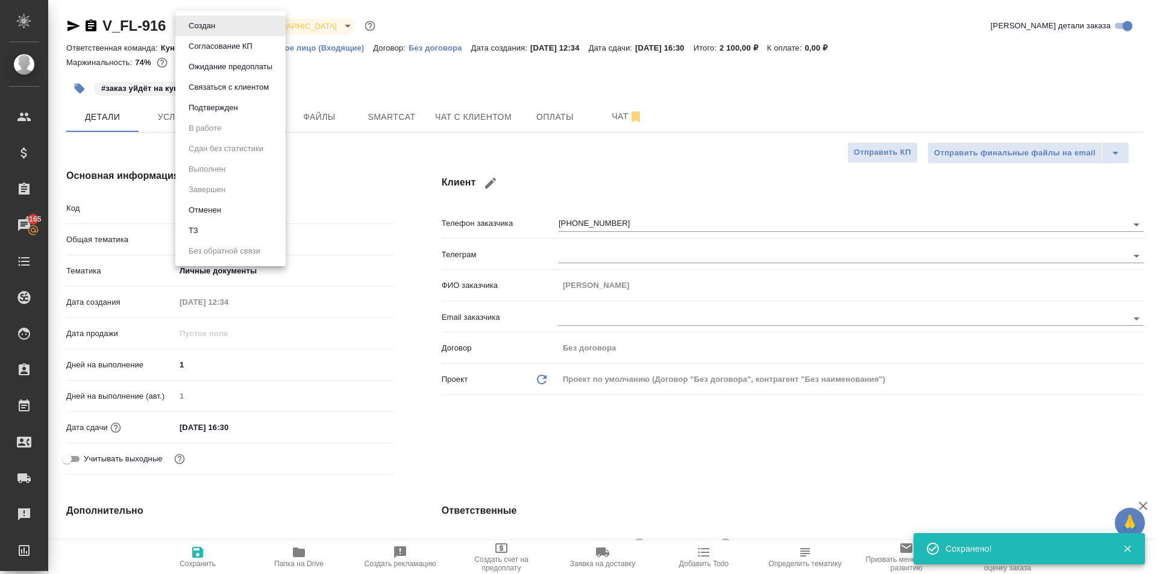
type textarea "x"
click at [224, 115] on li "Подтвержден" at bounding box center [230, 108] width 110 height 20
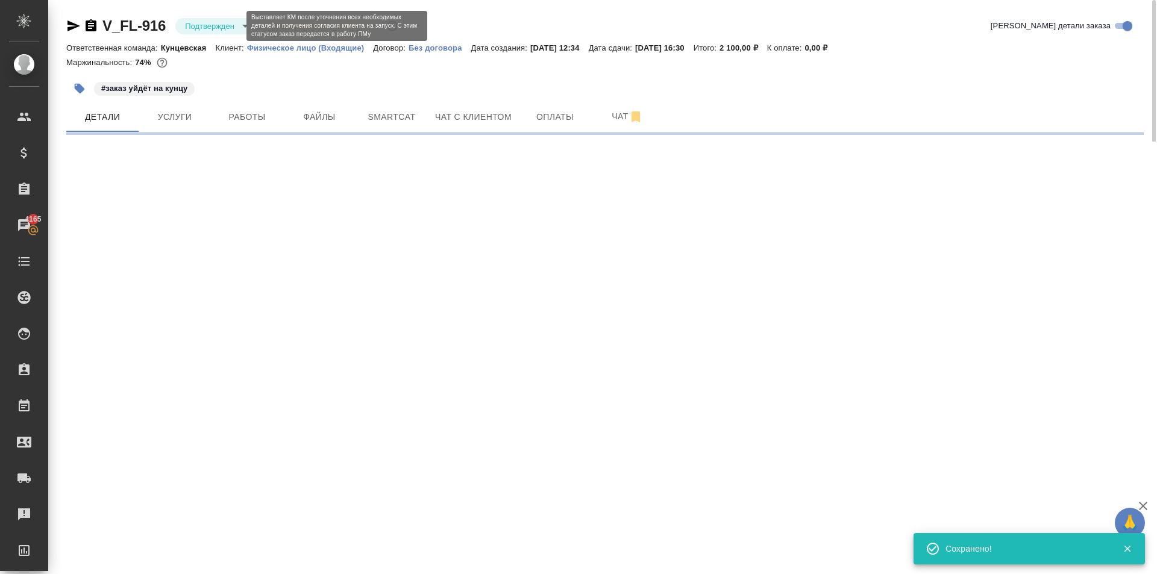
click at [203, 30] on body "🙏 .cls-1 fill:#fff; AWATERA Kasymov Timur Клиенты Спецификации Заказы 4165 Чаты…" at bounding box center [578, 287] width 1157 height 574
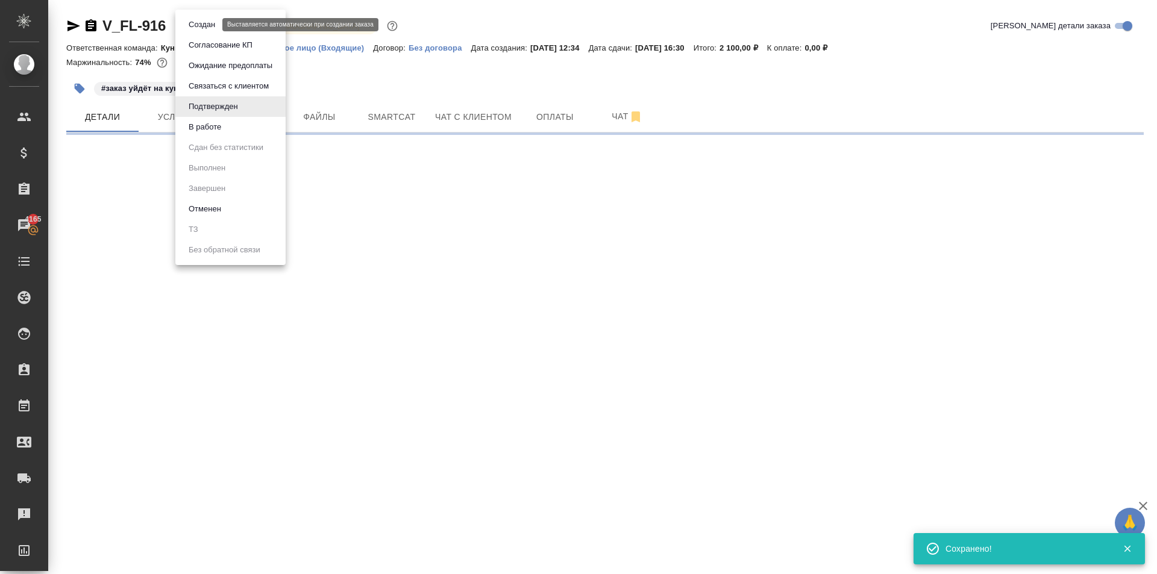
select select "RU"
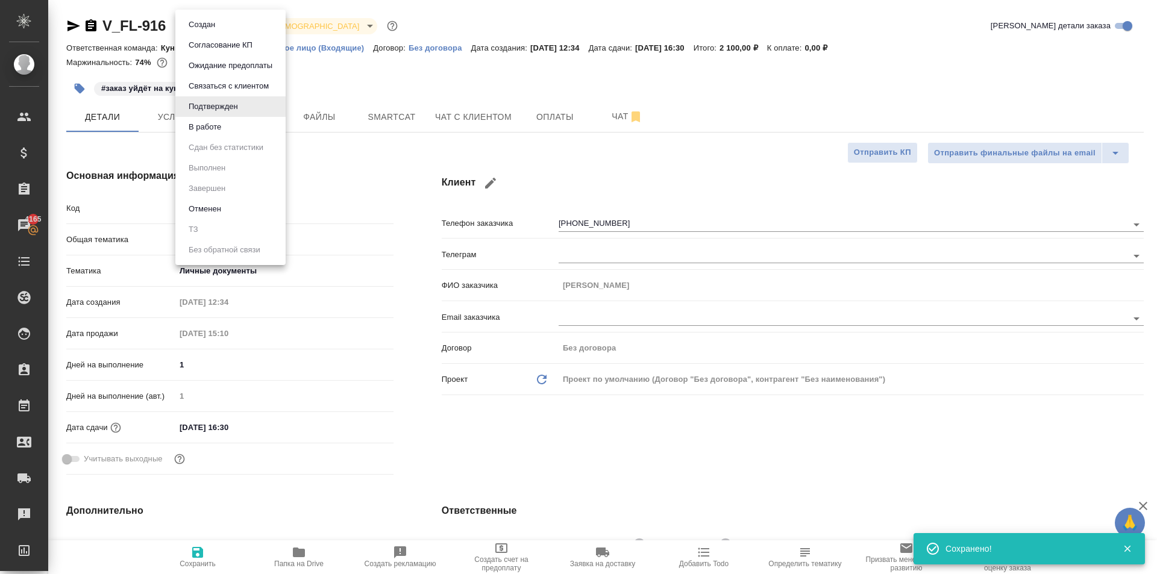
type textarea "x"
click at [254, 133] on li "В работе" at bounding box center [230, 127] width 110 height 20
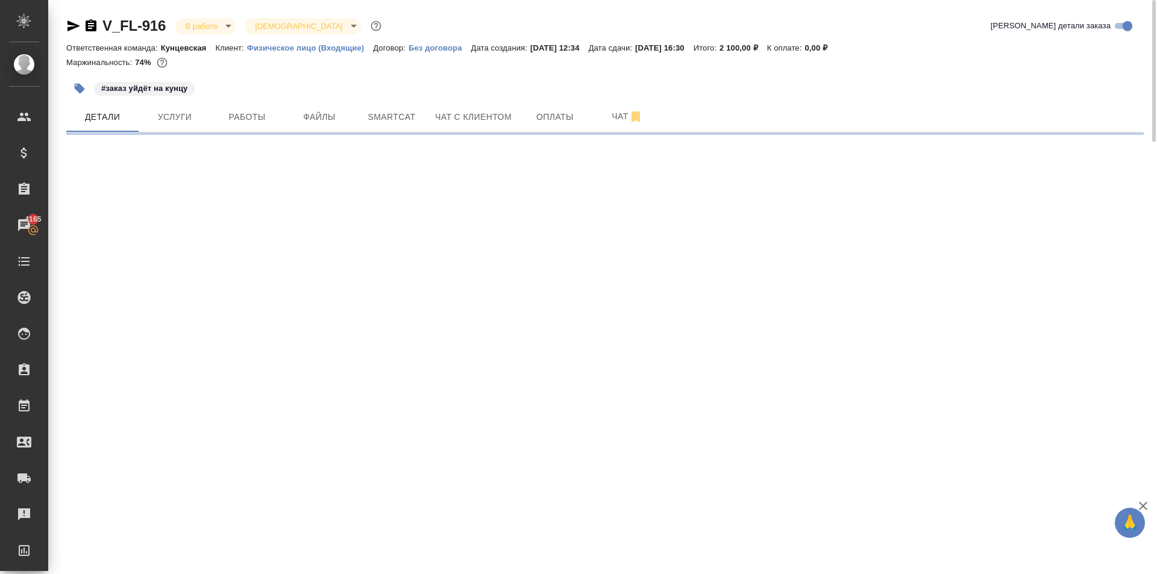
select select "RU"
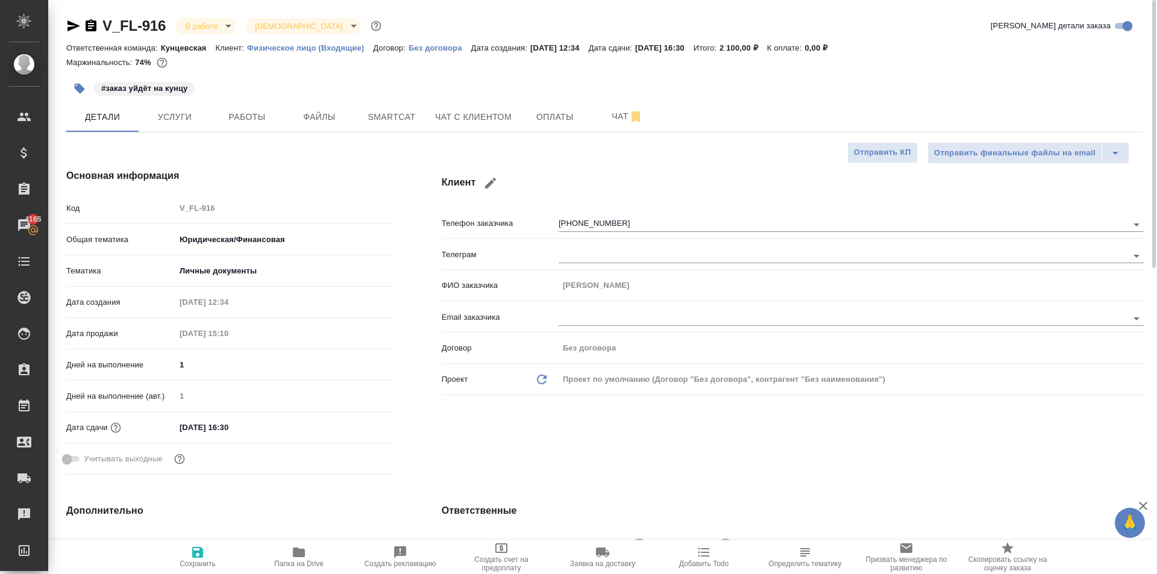
type textarea "x"
drag, startPoint x: 69, startPoint y: 26, endPoint x: 73, endPoint y: 3, distance: 23.3
click at [69, 25] on icon "button" at bounding box center [73, 26] width 14 height 14
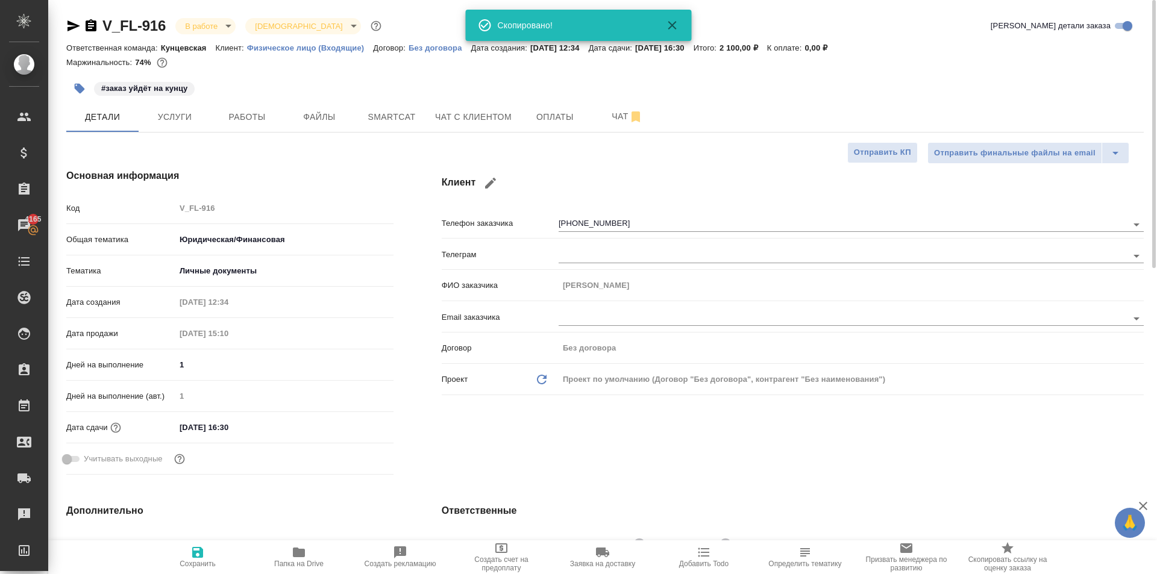
type textarea "x"
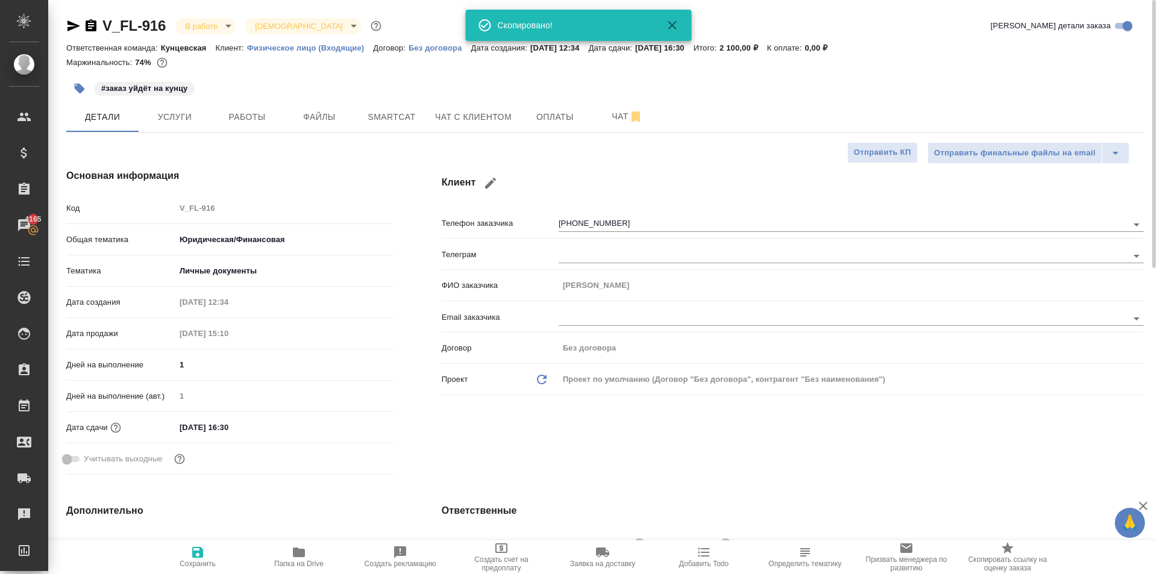
type textarea "x"
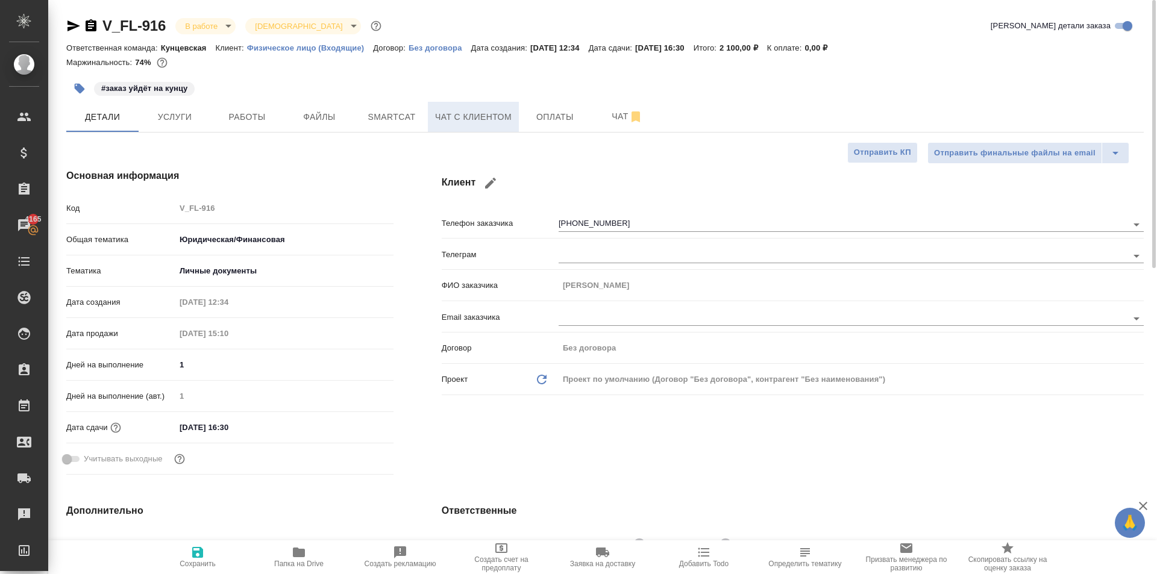
click at [470, 110] on span "Чат с клиентом" at bounding box center [473, 117] width 77 height 15
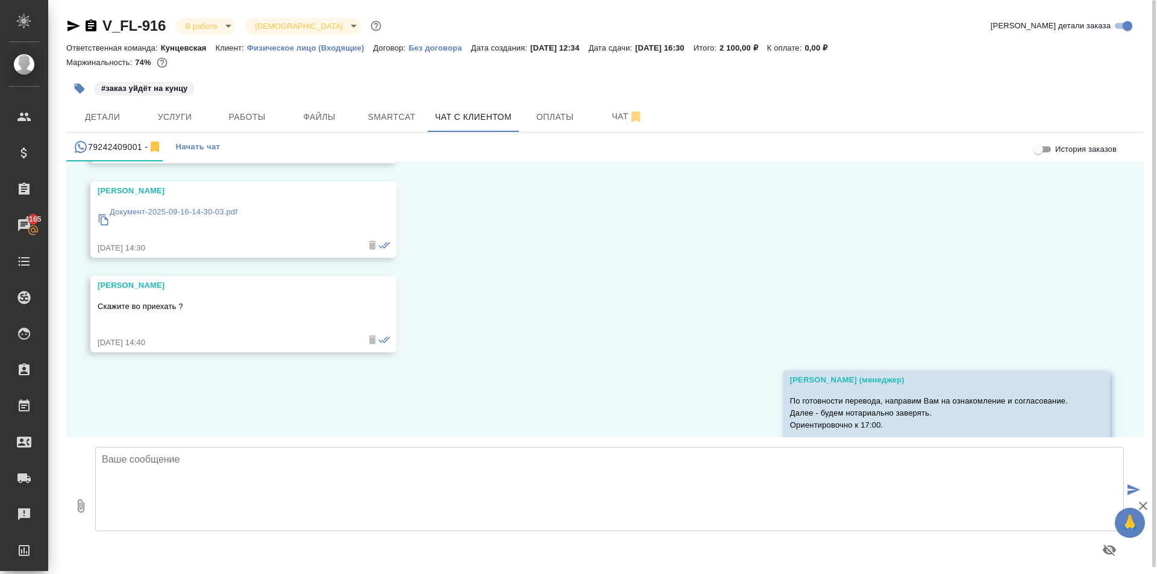
scroll to position [2936, 0]
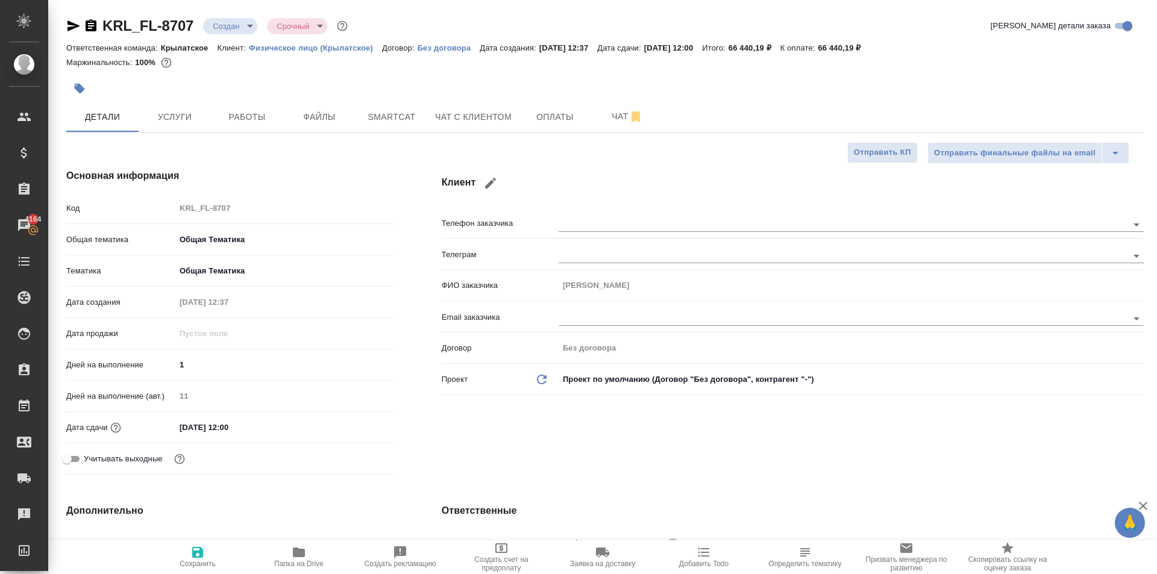
select select "RU"
click at [429, 123] on button "Чат с клиентом" at bounding box center [473, 117] width 91 height 30
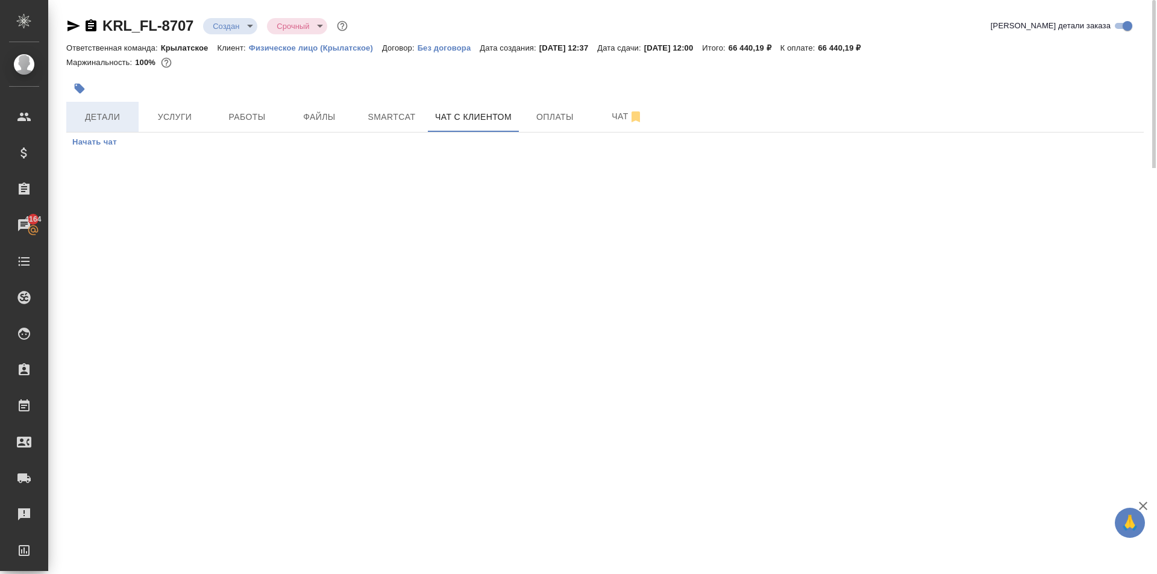
click at [90, 116] on span "Детали" at bounding box center [103, 117] width 58 height 15
select select "RU"
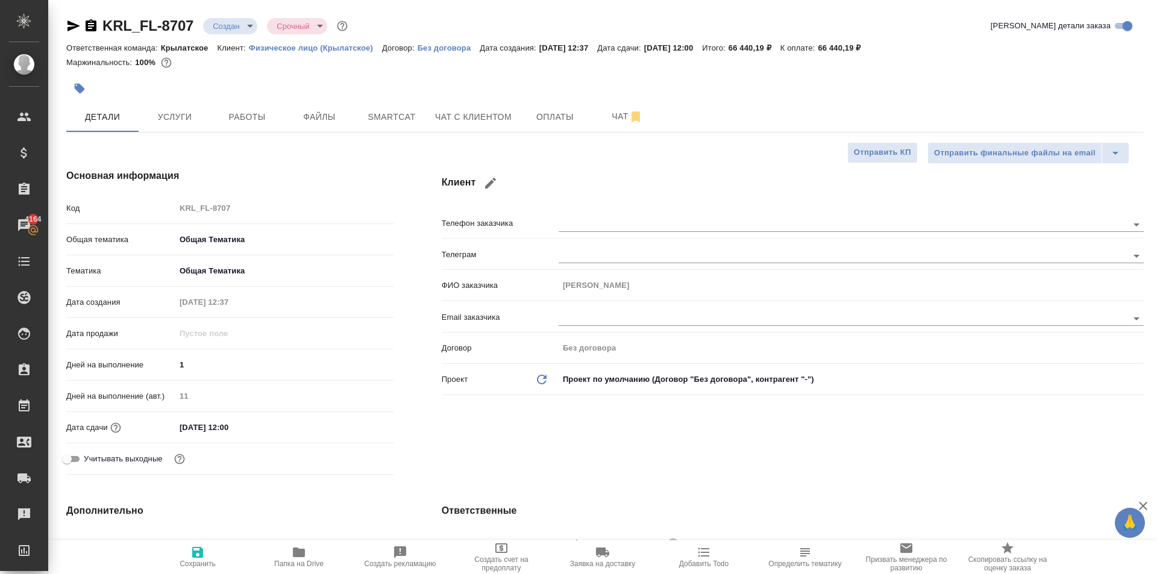
type textarea "x"
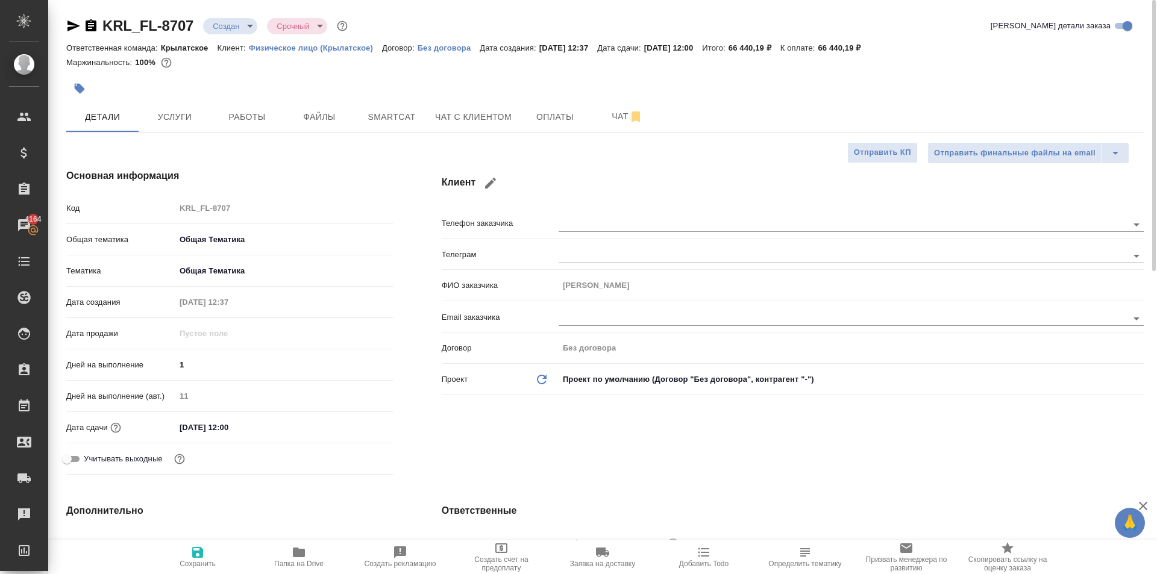
type textarea "x"
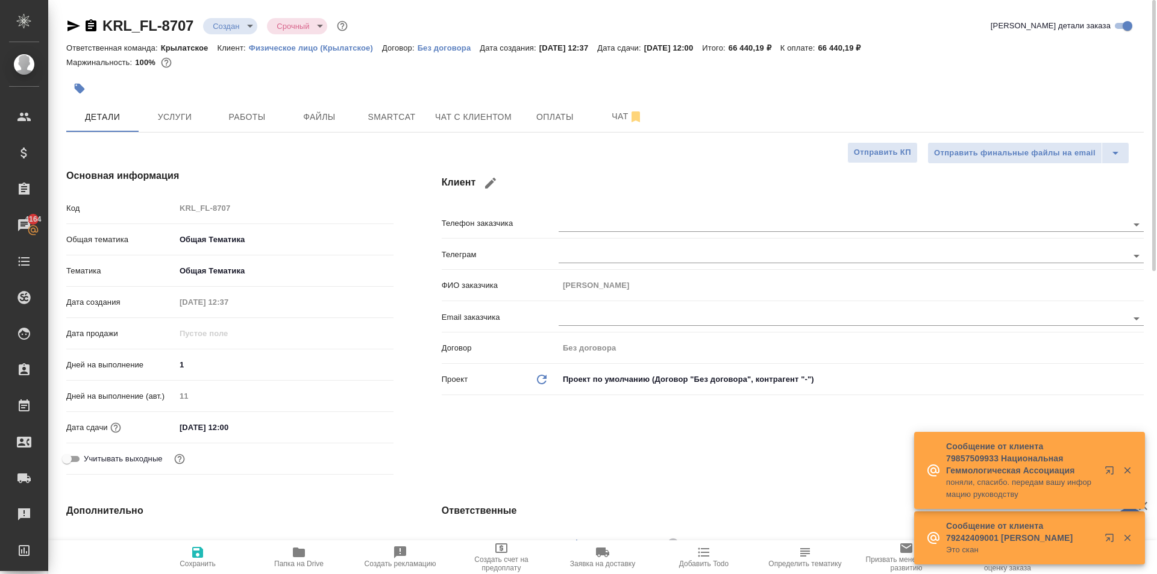
type textarea "x"
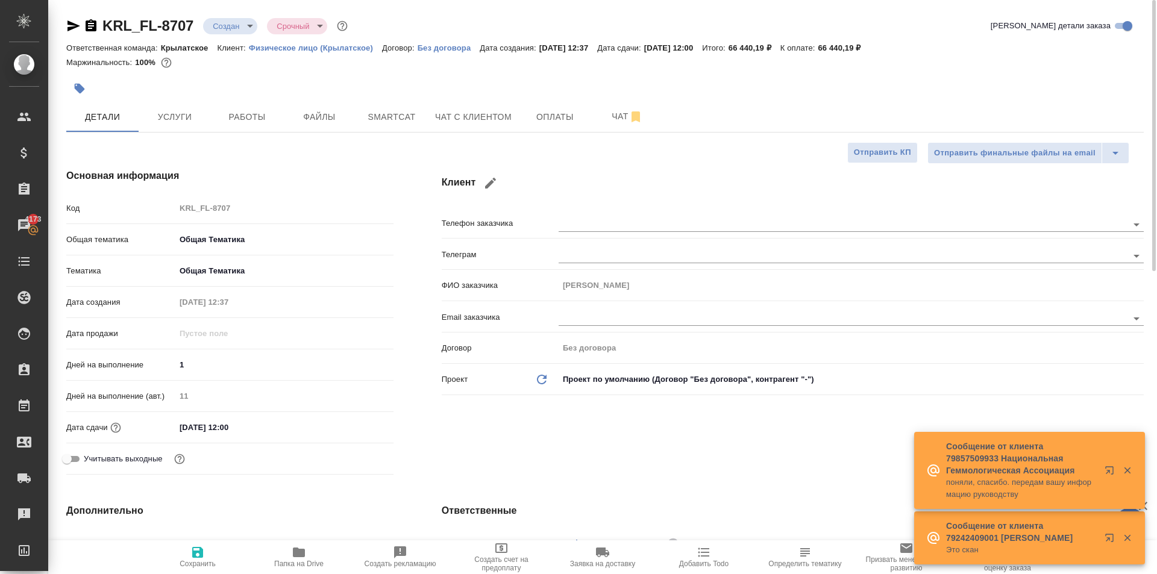
type textarea "x"
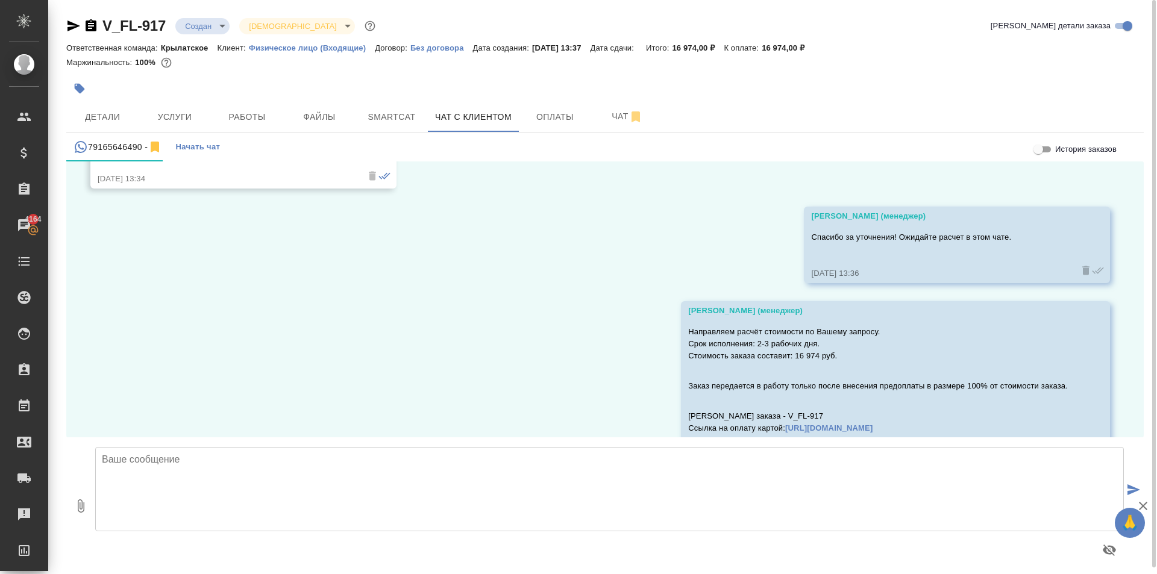
scroll to position [861, 0]
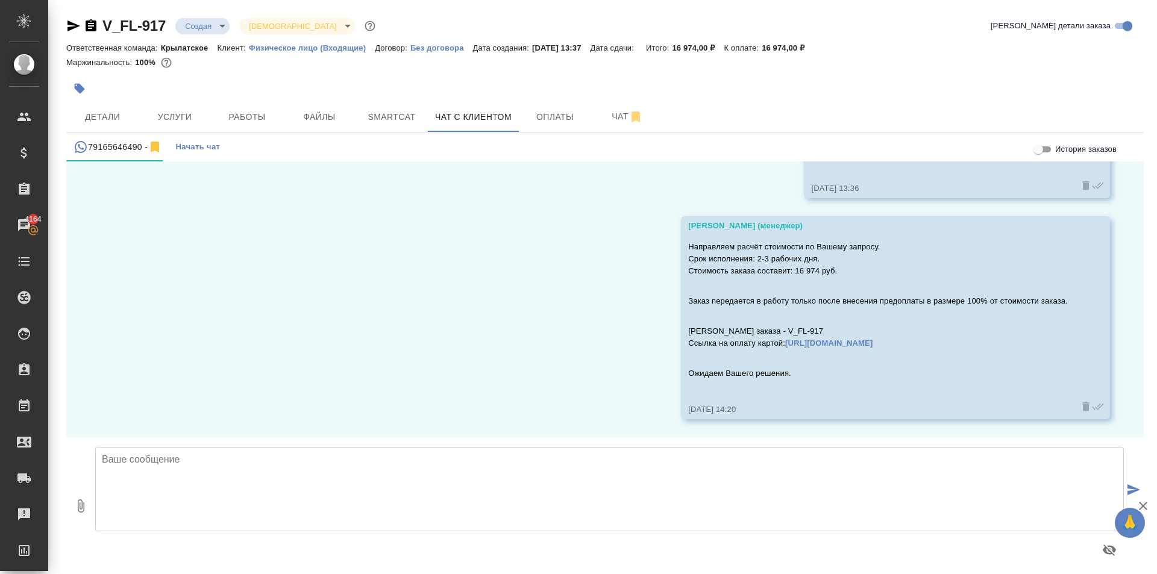
click at [204, 13] on div "V_FL-917 Создан new Святая троица holyTrinity Кратко детали заказа Ответственна…" at bounding box center [605, 290] width 1091 height 581
click at [205, 16] on div "V_FL-917 Создан new Святая троица holyTrinity" at bounding box center [222, 25] width 312 height 19
click at [211, 24] on body "🙏 .cls-1 fill:#fff; AWATERA Kasymov Timur Клиенты Спецификации Заказы 4164 Чаты…" at bounding box center [578, 287] width 1157 height 574
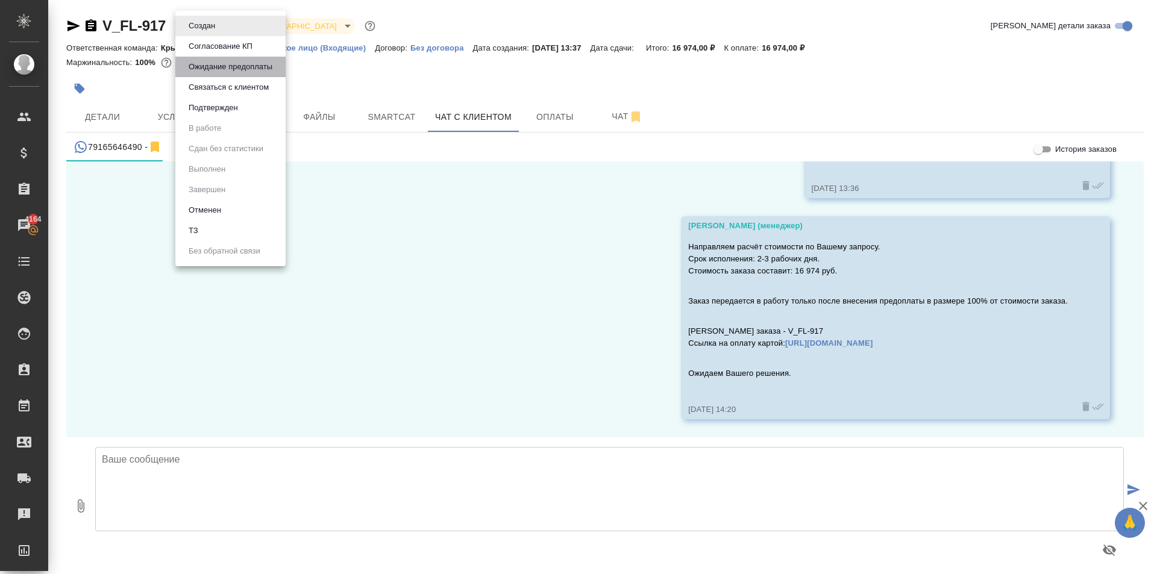
drag, startPoint x: 218, startPoint y: 69, endPoint x: 304, endPoint y: 43, distance: 89.4
click at [219, 69] on button "Ожидание предоплаты" at bounding box center [230, 66] width 91 height 13
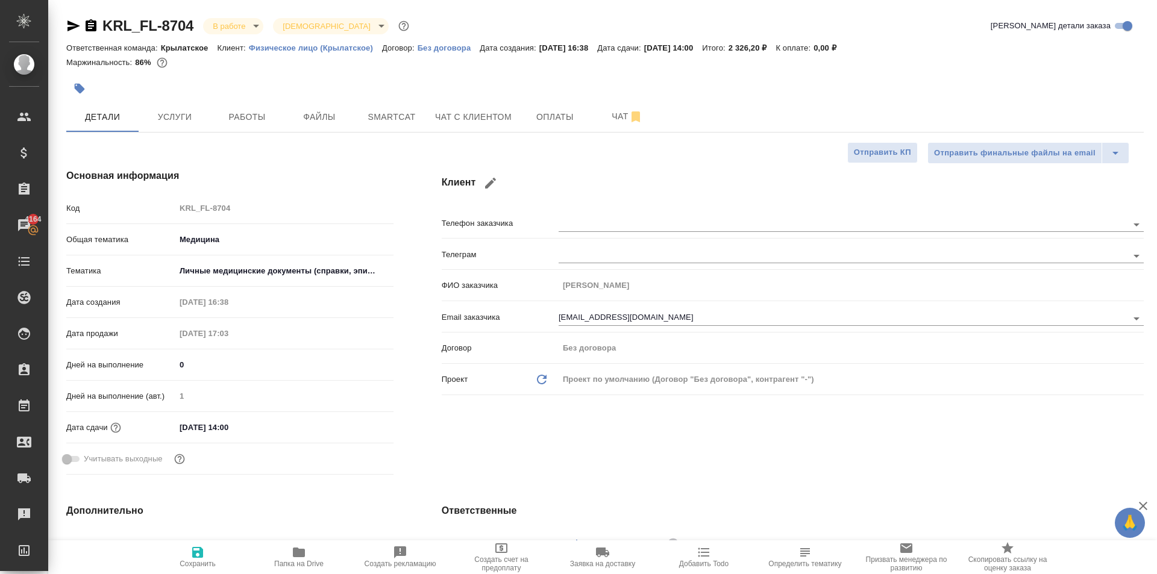
select select "RU"
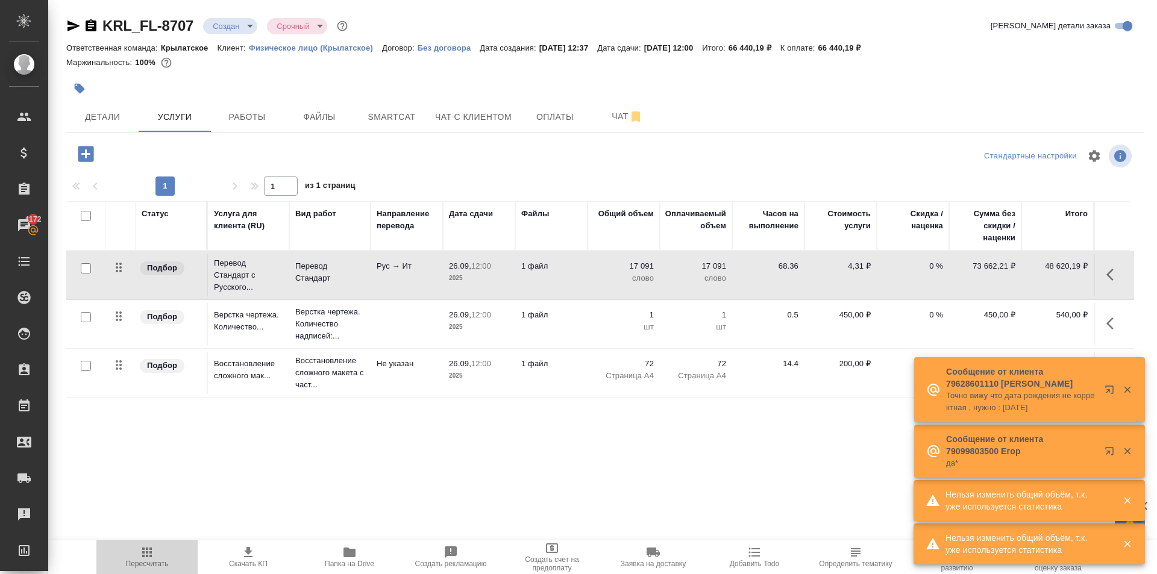
click at [124, 555] on span "Пересчитать" at bounding box center [147, 557] width 87 height 23
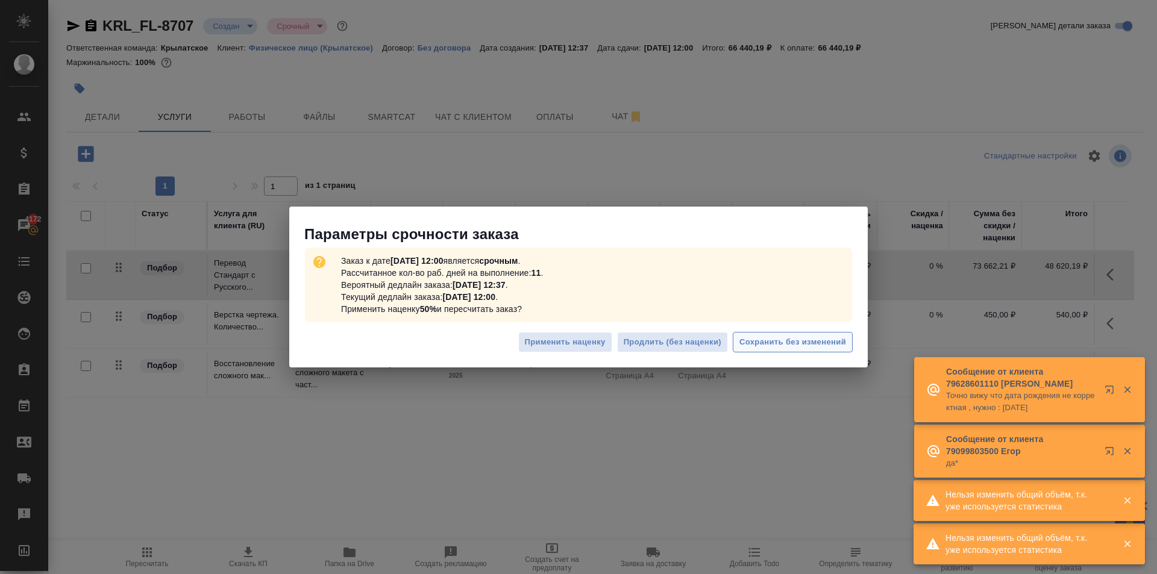
drag, startPoint x: 857, startPoint y: 336, endPoint x: 849, endPoint y: 342, distance: 9.5
click at [851, 342] on div "Применить наценку Продлить (без наценки) Сохранить без изменений" at bounding box center [578, 347] width 579 height 42
click at [847, 342] on button "Сохранить без изменений" at bounding box center [793, 342] width 120 height 21
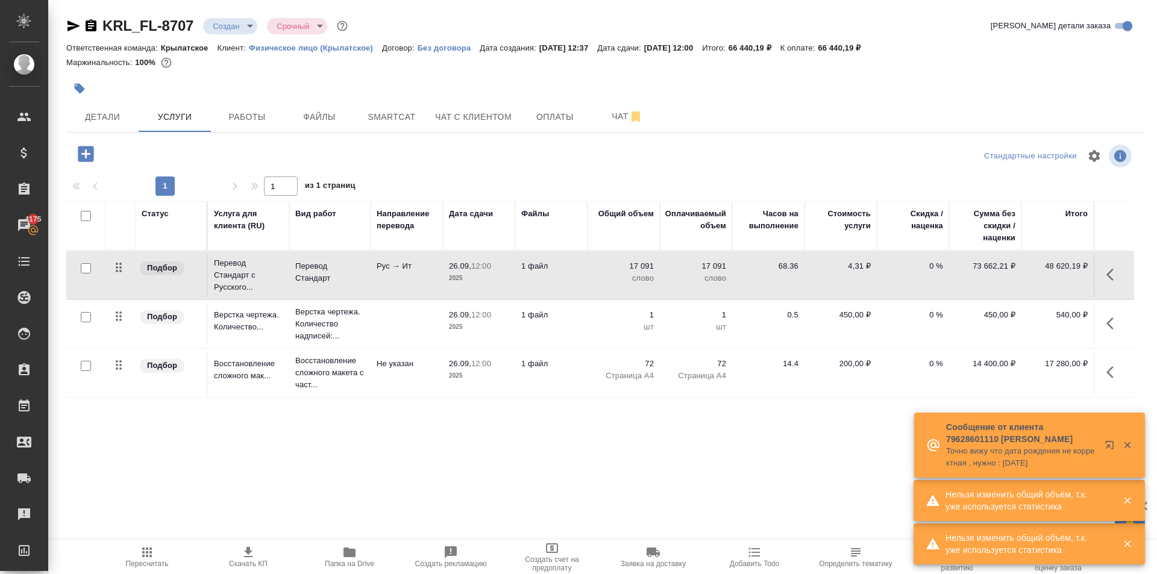
click at [1112, 274] on icon "button" at bounding box center [1114, 275] width 14 height 14
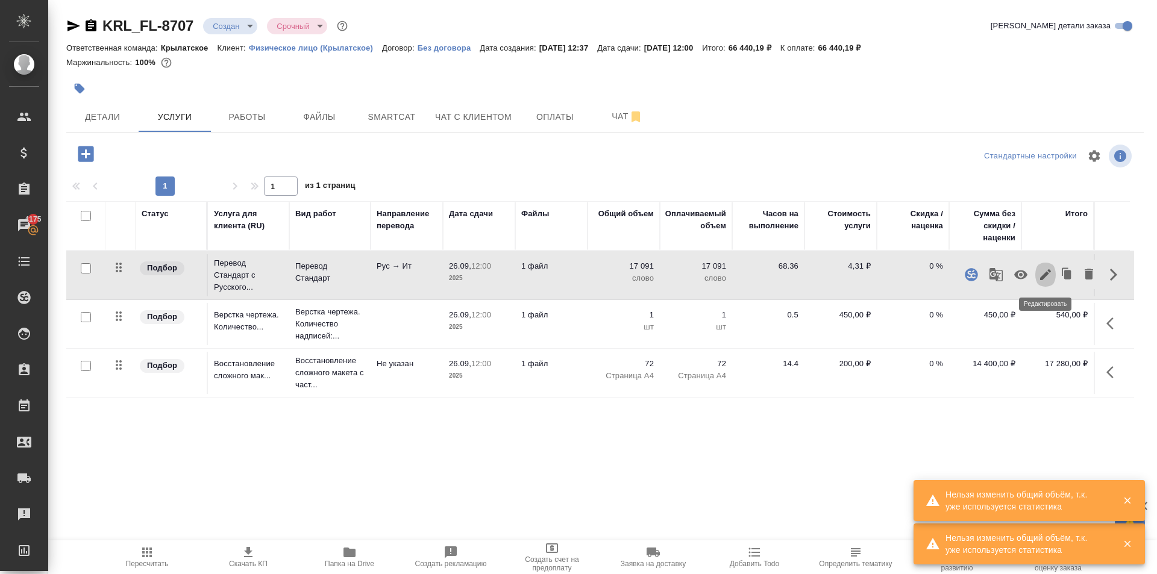
click at [1051, 275] on icon "button" at bounding box center [1046, 275] width 14 height 14
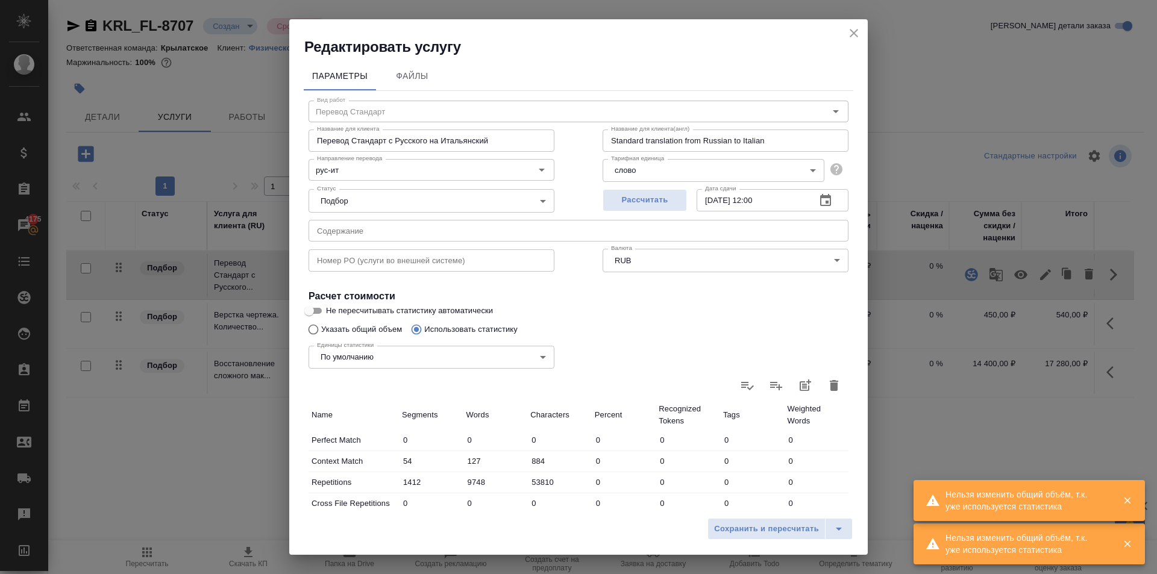
click at [318, 328] on input "Указать общий объем" at bounding box center [311, 329] width 19 height 23
radio input "true"
radio input "false"
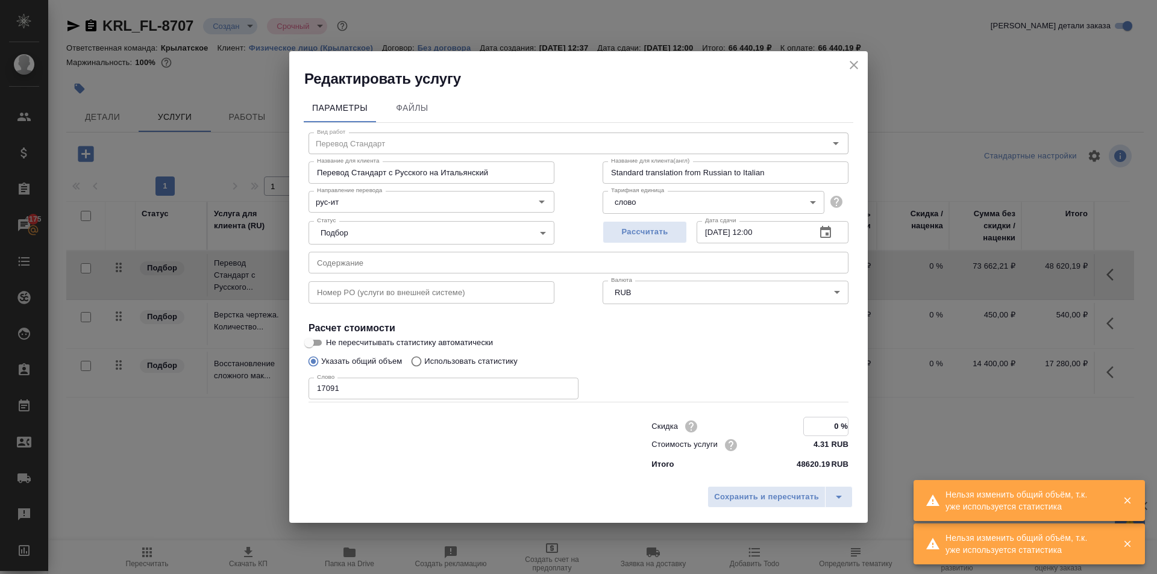
drag, startPoint x: 828, startPoint y: 430, endPoint x: 947, endPoint y: 443, distance: 119.5
click at [947, 443] on div "Редактировать услугу Параметры Файлы Вид работ Перевод Стандарт Вид работ Назва…" at bounding box center [578, 287] width 1157 height 574
type input "-50 %"
click at [761, 498] on span "Сохранить и пересчитать" at bounding box center [766, 498] width 105 height 14
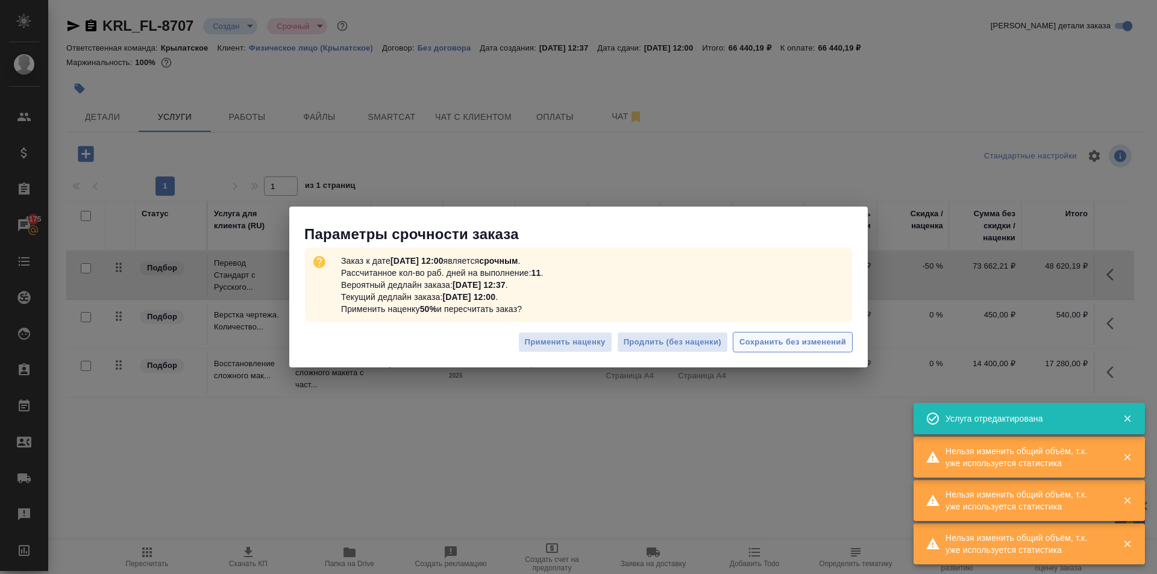
drag, startPoint x: 806, startPoint y: 330, endPoint x: 813, endPoint y: 342, distance: 14.6
click at [805, 330] on div "Применить наценку Продлить (без наценки) Сохранить без изменений" at bounding box center [578, 347] width 579 height 42
click at [813, 342] on span "Сохранить без изменений" at bounding box center [793, 343] width 107 height 14
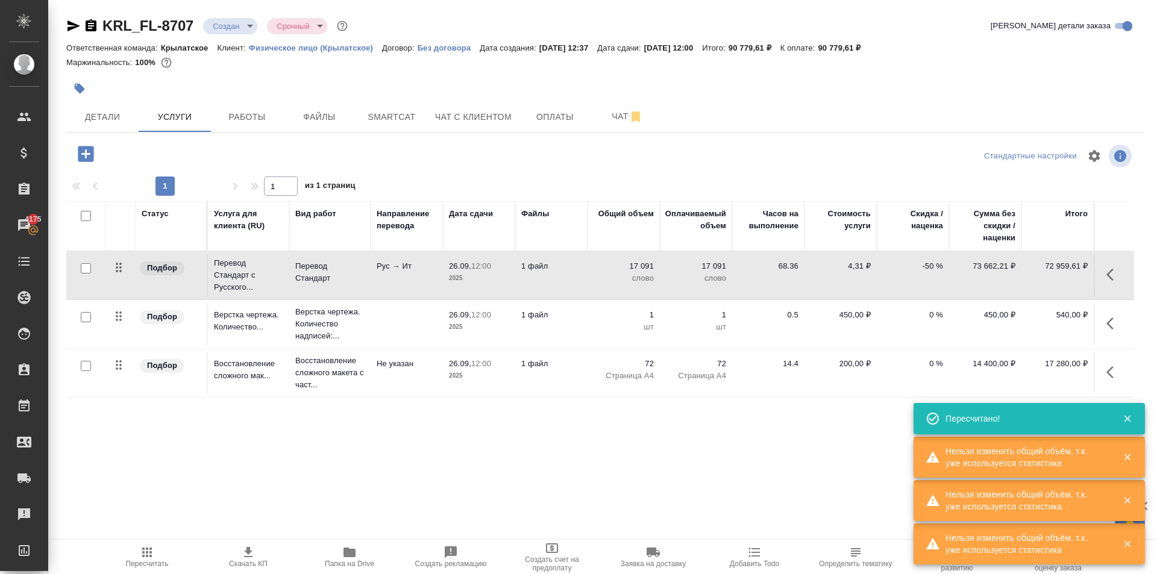
click at [1113, 381] on button "button" at bounding box center [1113, 372] width 29 height 29
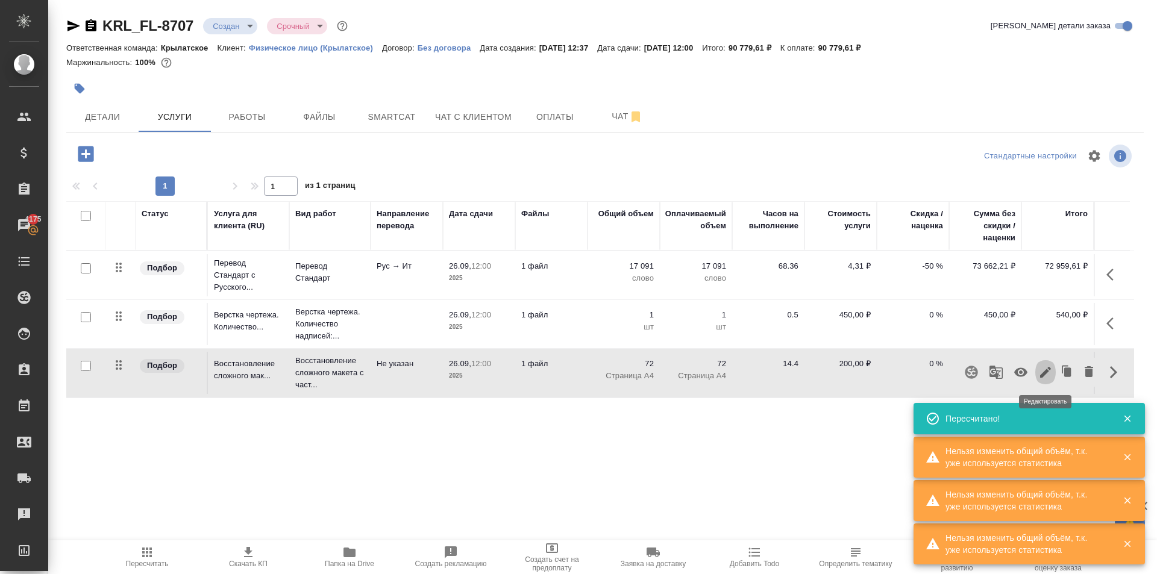
click at [1044, 371] on icon "button" at bounding box center [1046, 372] width 14 height 14
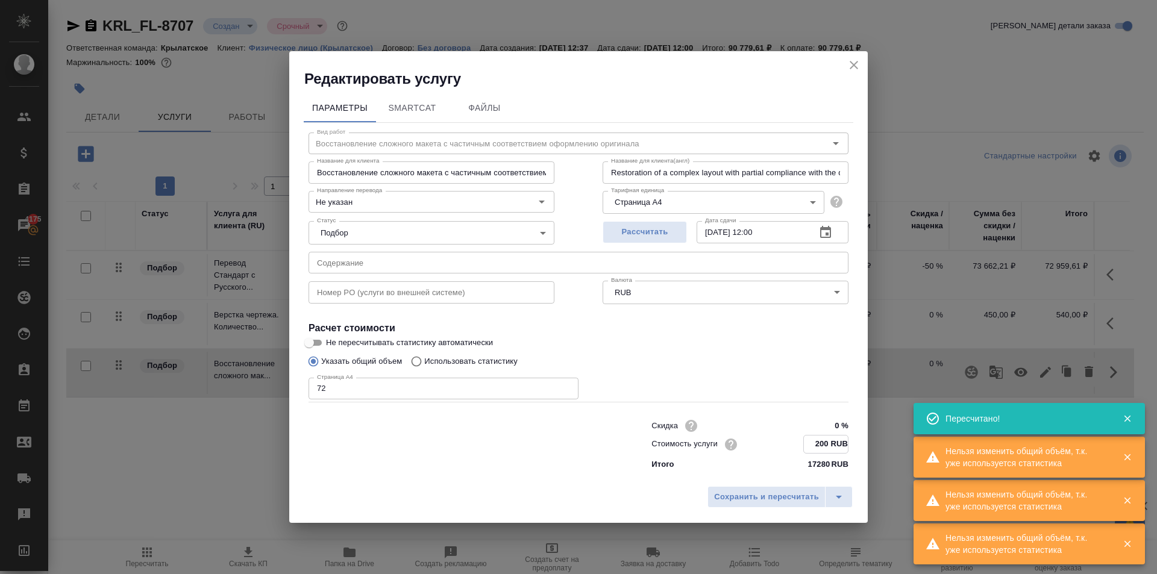
click at [823, 442] on input "200 RUB" at bounding box center [826, 444] width 44 height 17
type input "250 RUB"
click at [779, 495] on span "Сохранить и пересчитать" at bounding box center [766, 498] width 105 height 14
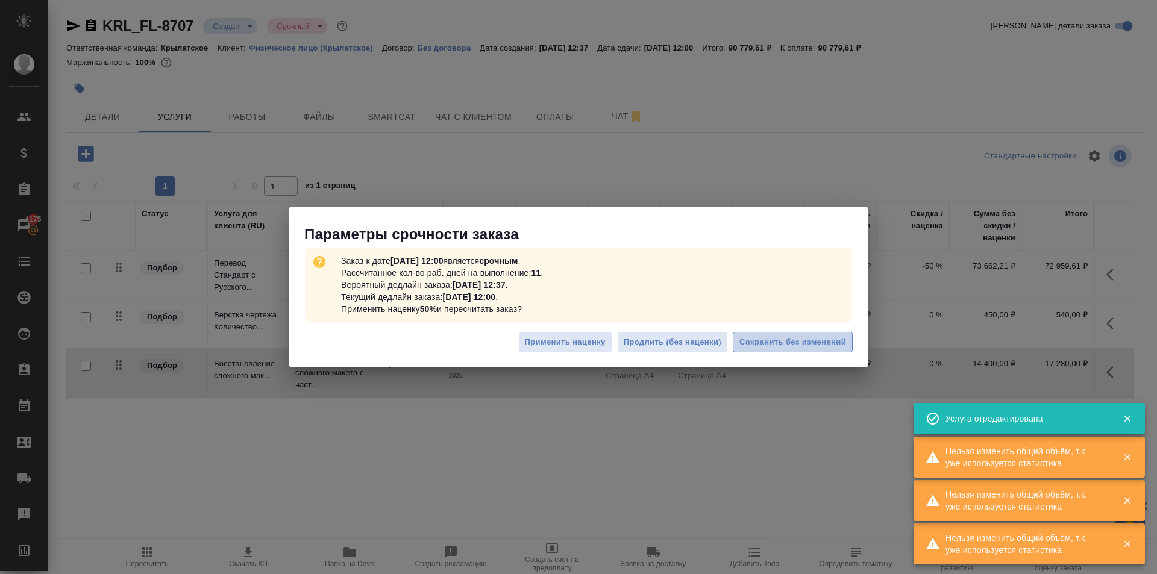
click at [825, 339] on span "Сохранить без изменений" at bounding box center [793, 343] width 107 height 14
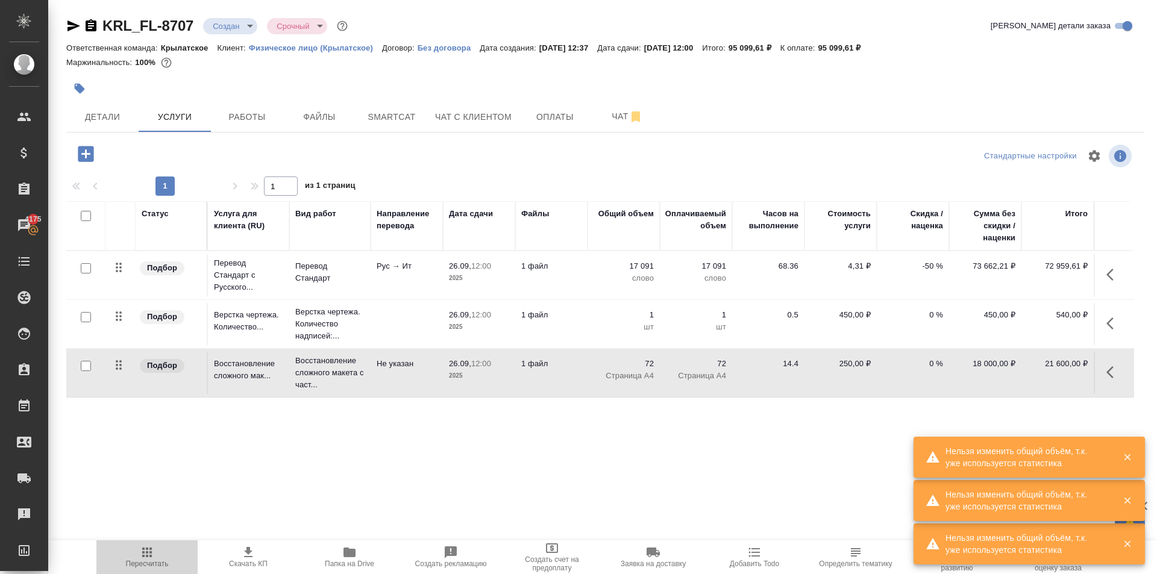
click at [136, 547] on span "Пересчитать" at bounding box center [147, 557] width 87 height 23
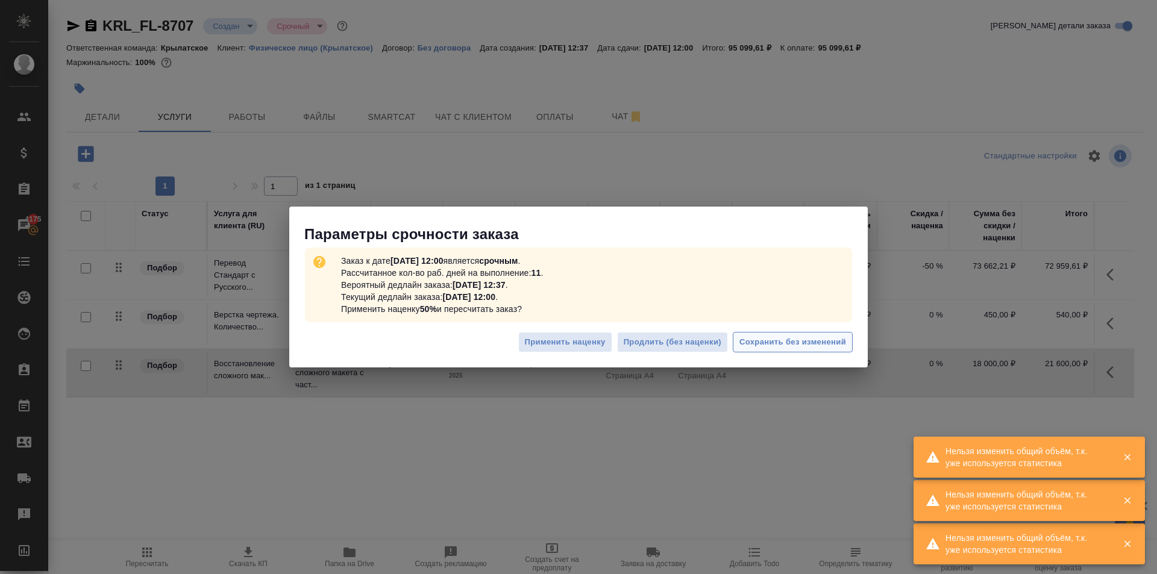
click at [766, 336] on span "Сохранить без изменений" at bounding box center [793, 343] width 107 height 14
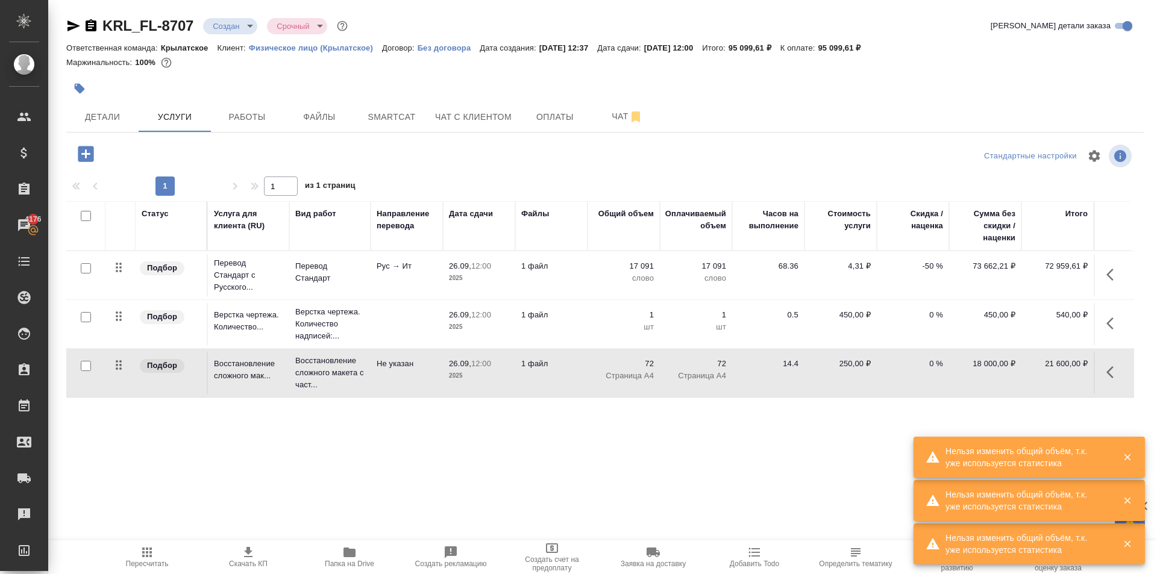
click at [116, 549] on span "Пересчитать" at bounding box center [147, 557] width 87 height 23
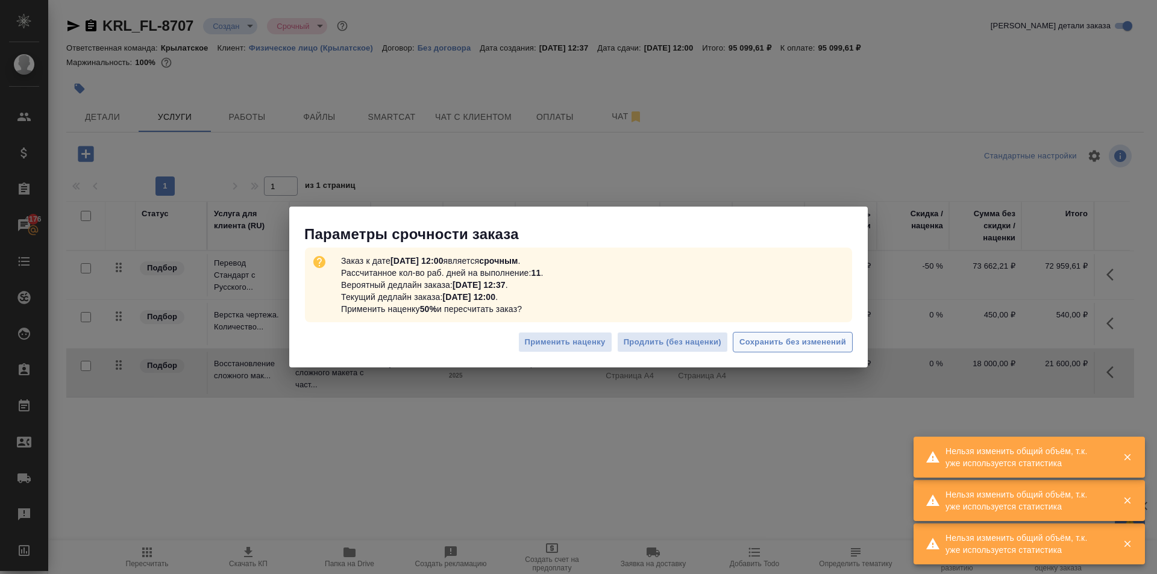
click at [790, 335] on button "Сохранить без изменений" at bounding box center [793, 342] width 120 height 21
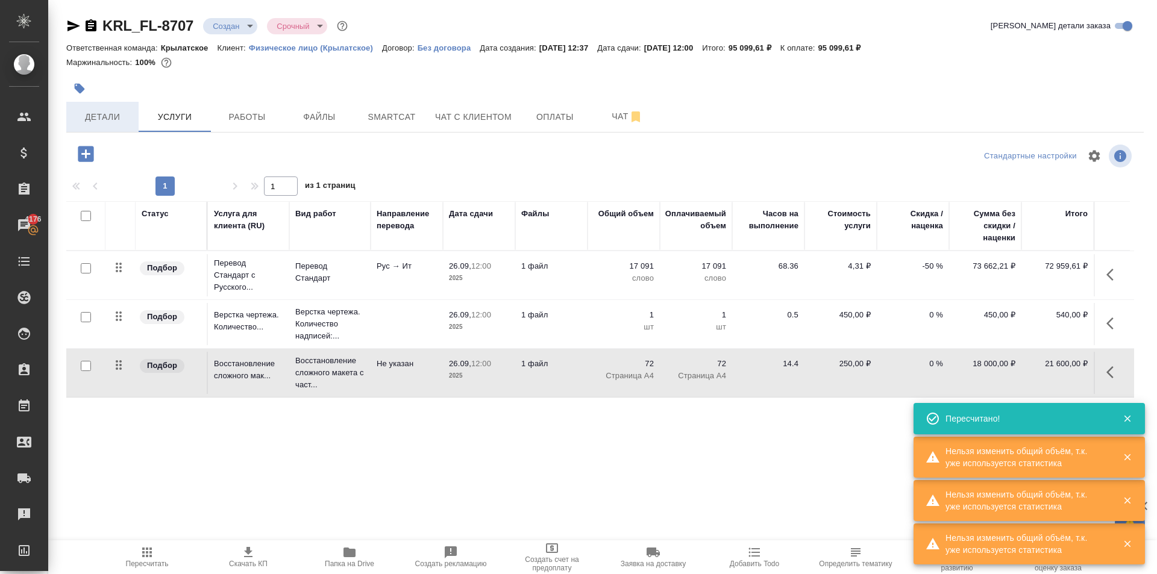
click at [128, 115] on span "Детали" at bounding box center [103, 117] width 58 height 15
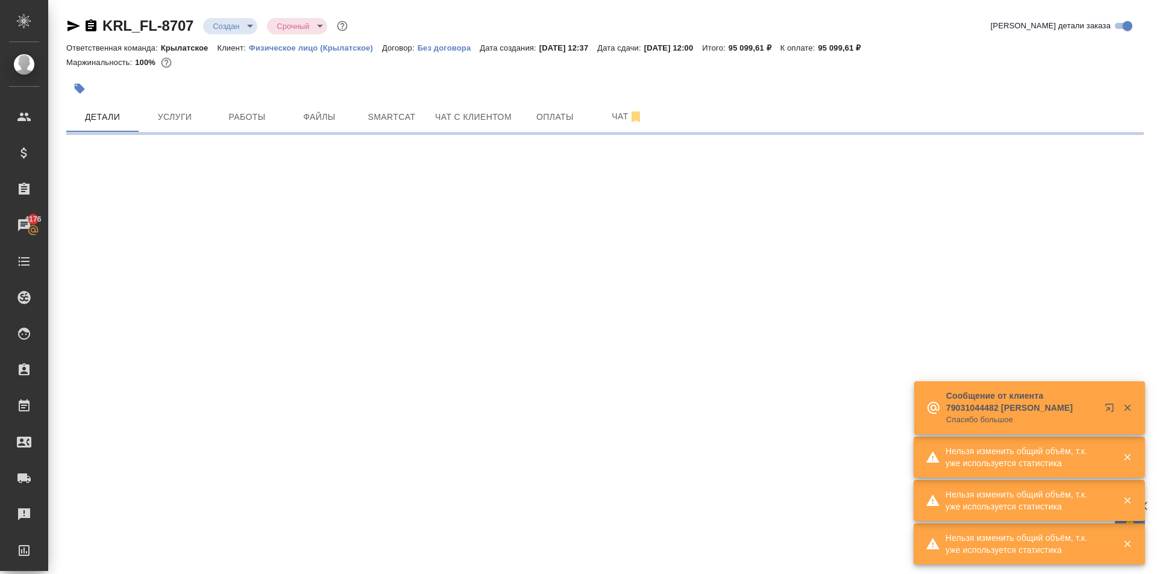
select select "RU"
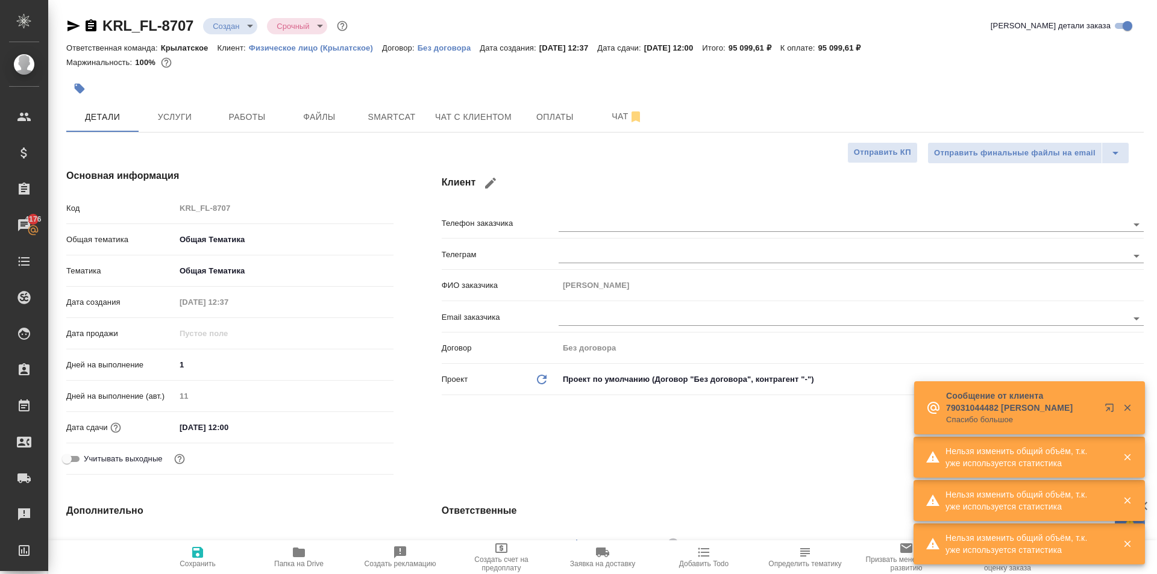
type textarea "x"
click at [254, 424] on input "26.09.2025 12:00" at bounding box center [227, 427] width 105 height 17
click at [383, 432] on div at bounding box center [372, 427] width 42 height 14
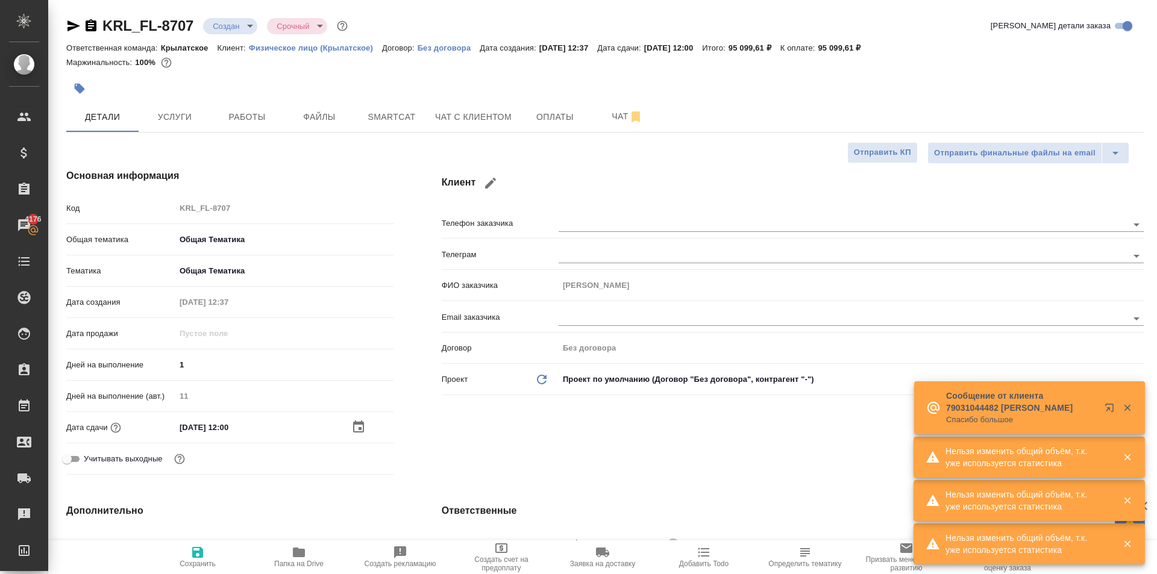
click at [363, 429] on div at bounding box center [372, 427] width 42 height 14
click at [355, 427] on icon "button" at bounding box center [358, 427] width 14 height 14
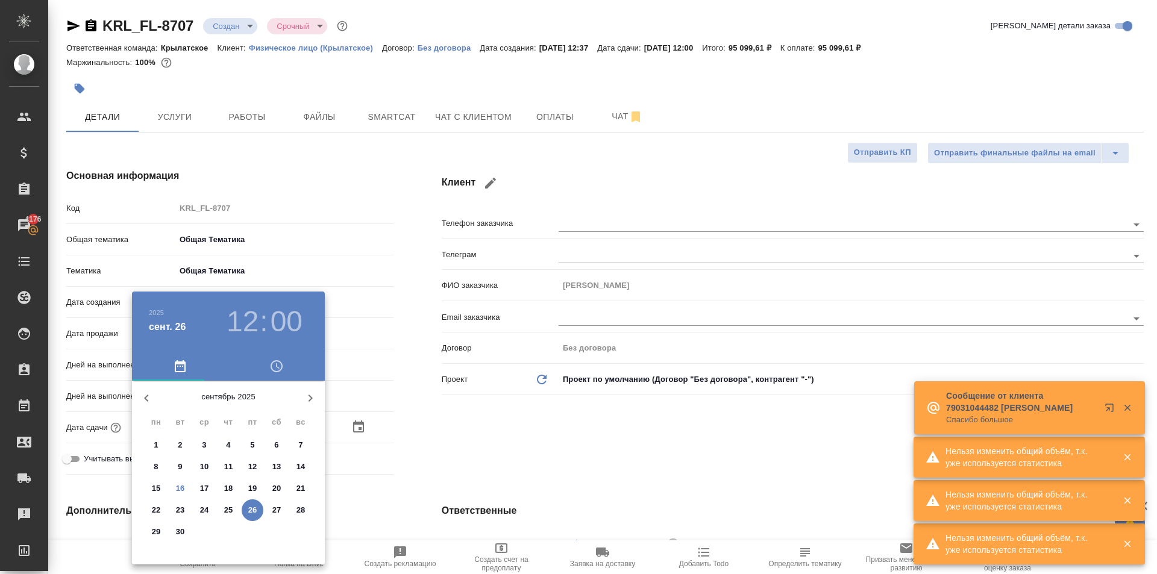
click at [206, 483] on p "17" at bounding box center [204, 489] width 9 height 12
type input "17.09.2025 12:00"
type textarea "x"
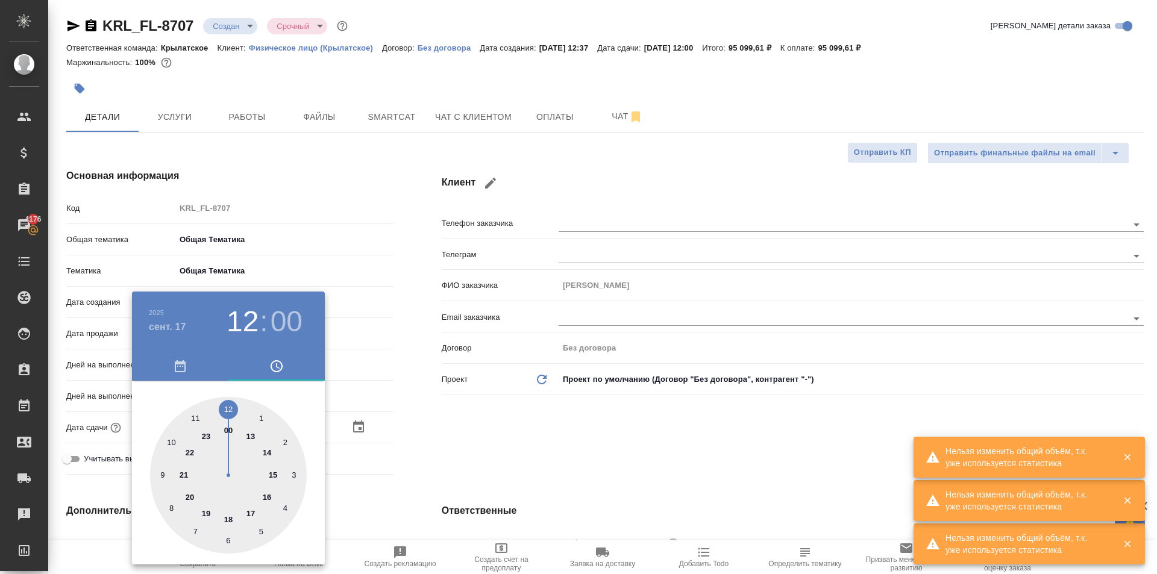
click at [182, 325] on div "сент. 17" at bounding box center [185, 326] width 72 height 15
click at [181, 325] on h4 "сент. 17" at bounding box center [167, 327] width 37 height 14
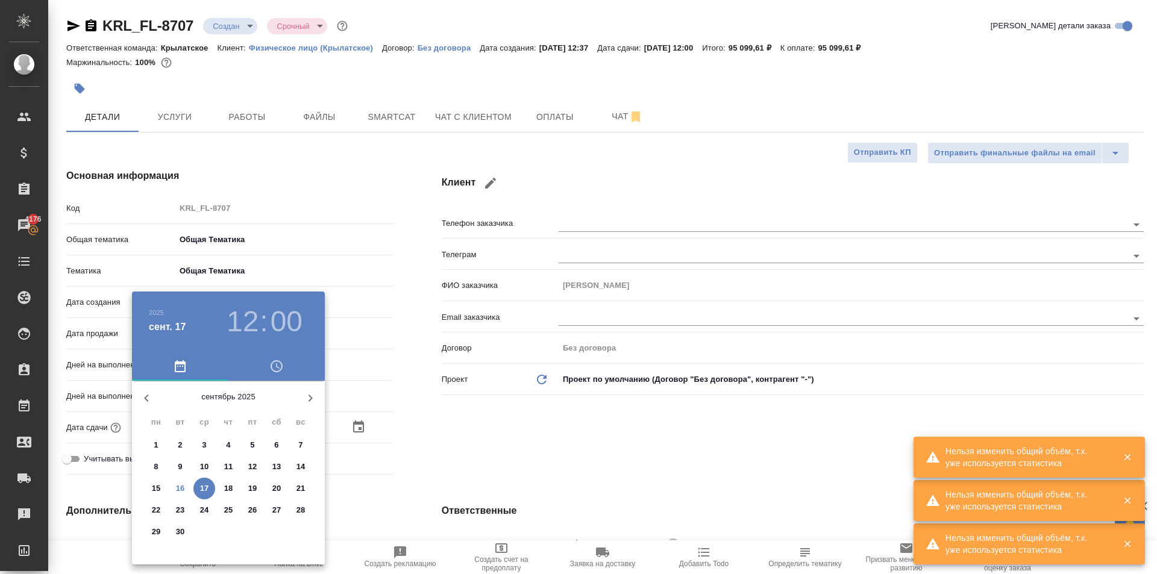
click at [178, 511] on p "23" at bounding box center [180, 511] width 9 height 12
type input "23.09.2025 12:00"
type textarea "x"
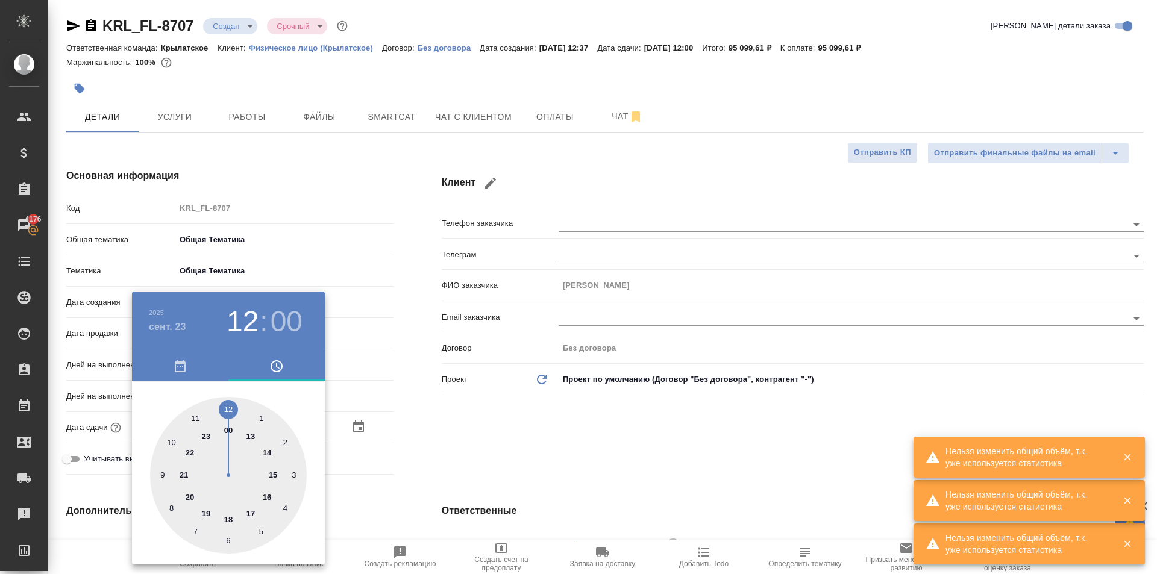
drag, startPoint x: 163, startPoint y: 436, endPoint x: 169, endPoint y: 443, distance: 9.8
click at [169, 442] on div at bounding box center [228, 475] width 157 height 157
type input "23.09.2025 10:00"
type textarea "x"
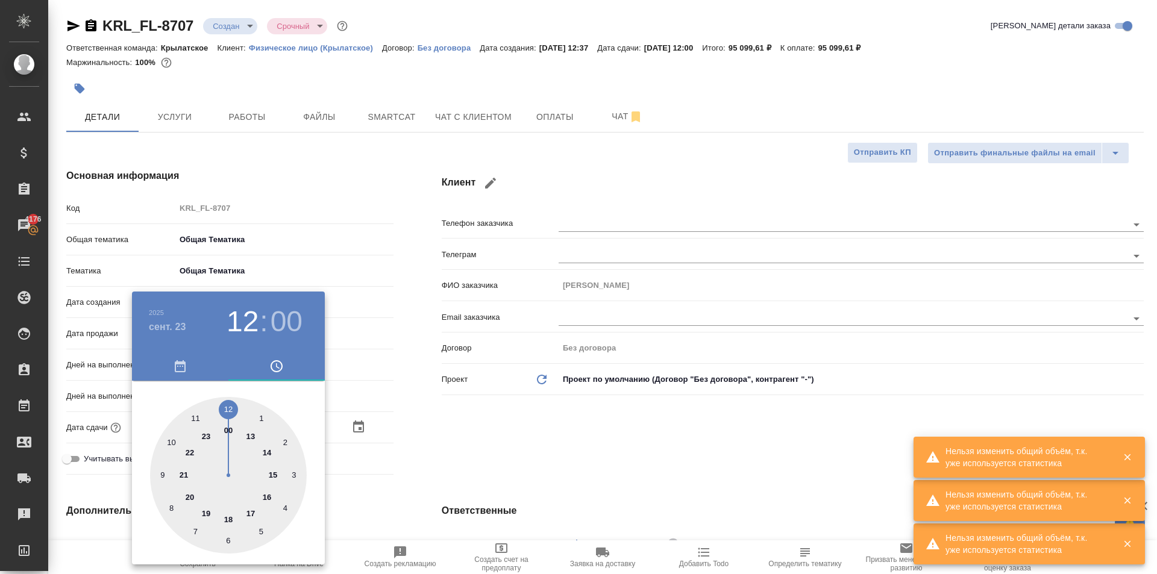
type textarea "x"
drag, startPoint x: 487, startPoint y: 499, endPoint x: 397, endPoint y: 517, distance: 92.2
click at [485, 500] on div at bounding box center [578, 287] width 1157 height 574
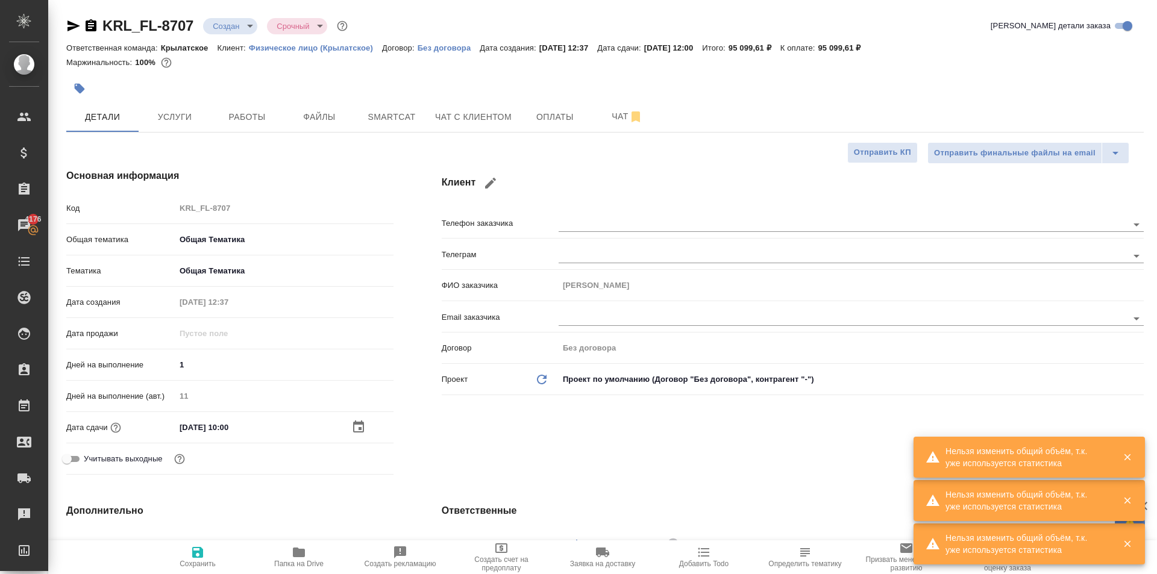
drag, startPoint x: 209, startPoint y: 557, endPoint x: 288, endPoint y: 553, distance: 79.1
click at [212, 554] on span "Сохранить" at bounding box center [197, 557] width 87 height 23
type textarea "x"
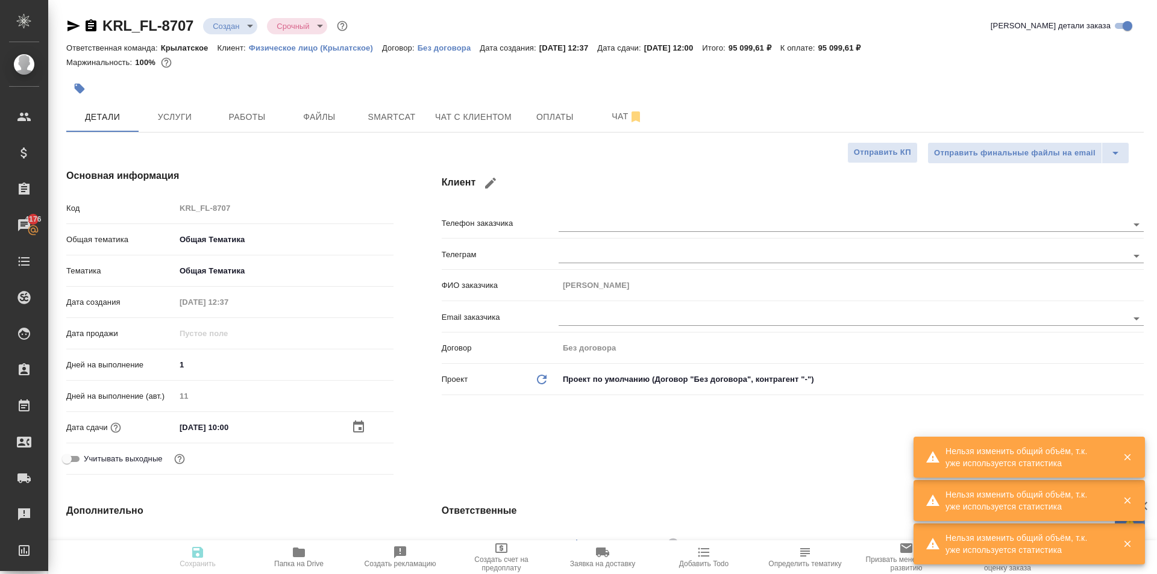
type textarea "x"
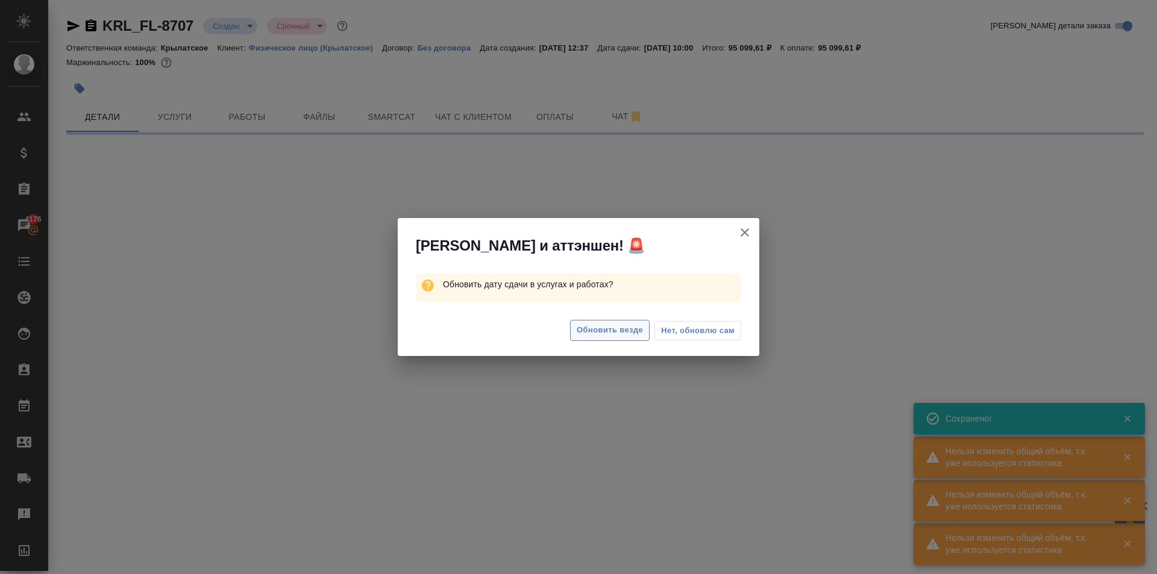
click at [627, 329] on span "Обновить везде" at bounding box center [610, 331] width 66 height 14
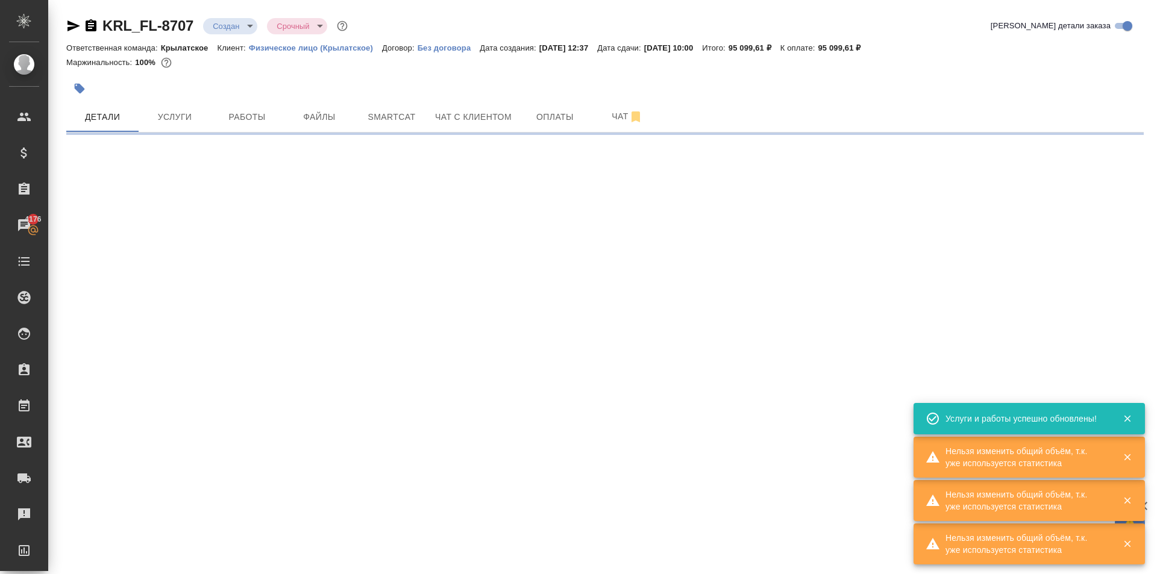
select select "RU"
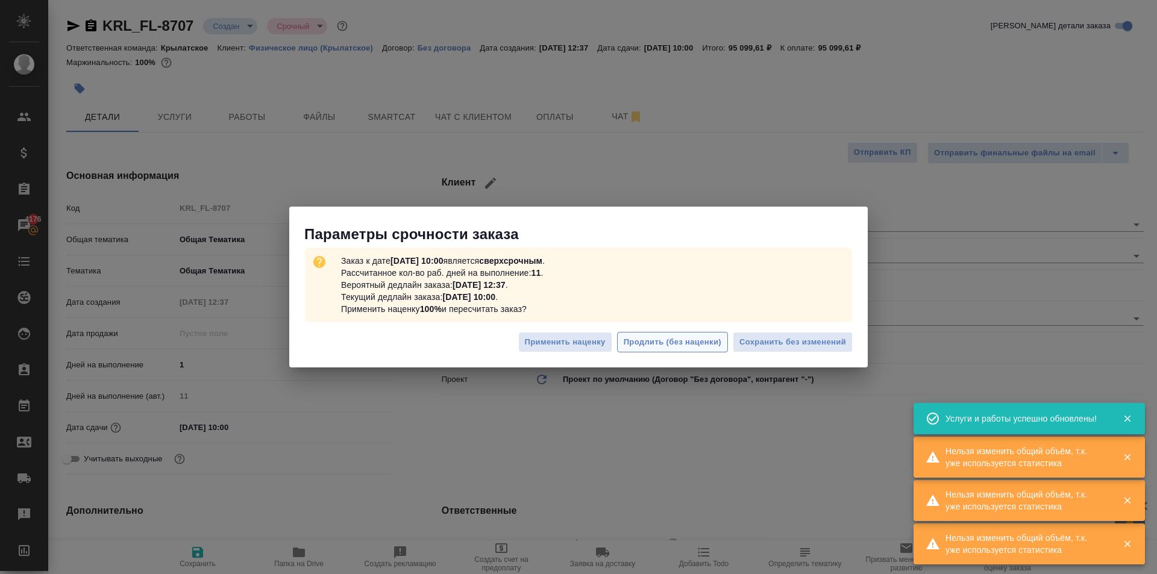
type textarea "x"
click at [760, 343] on span "Сохранить без изменений" at bounding box center [793, 343] width 107 height 14
type textarea "x"
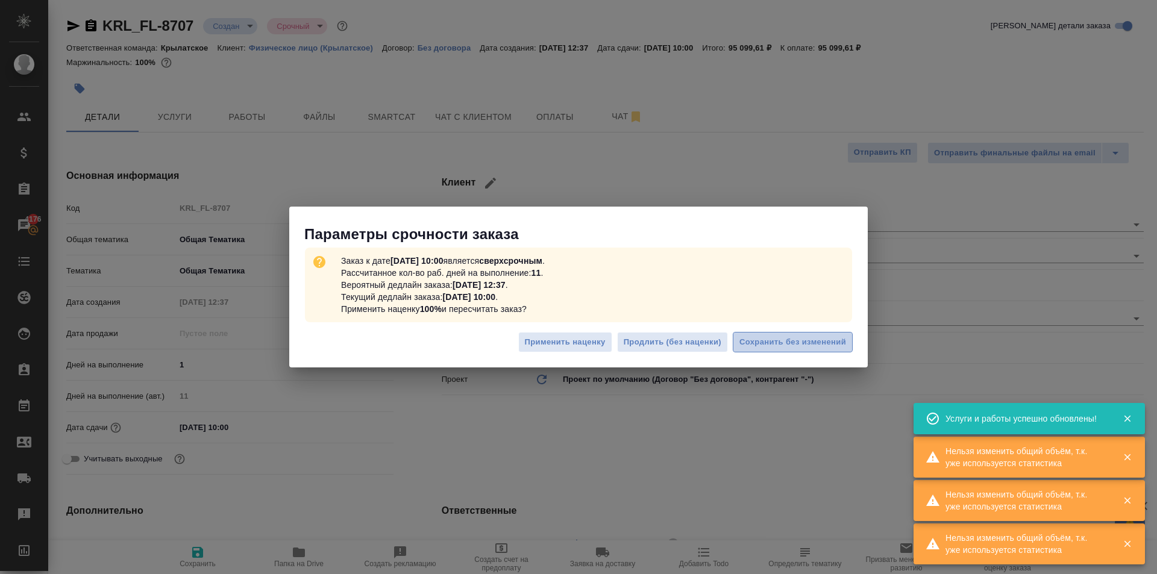
type textarea "x"
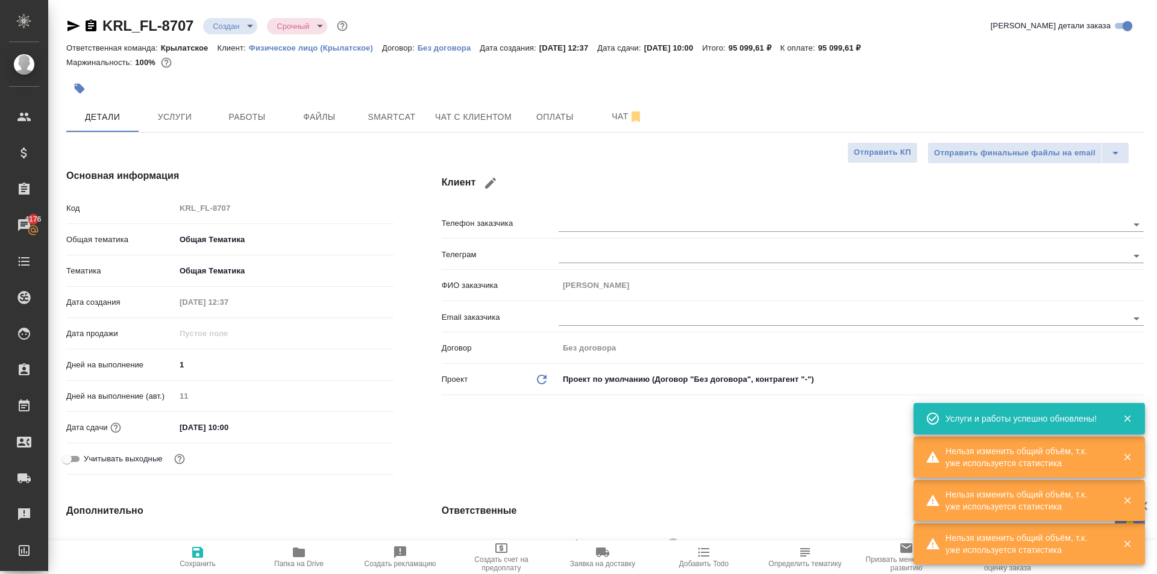
type textarea "x"
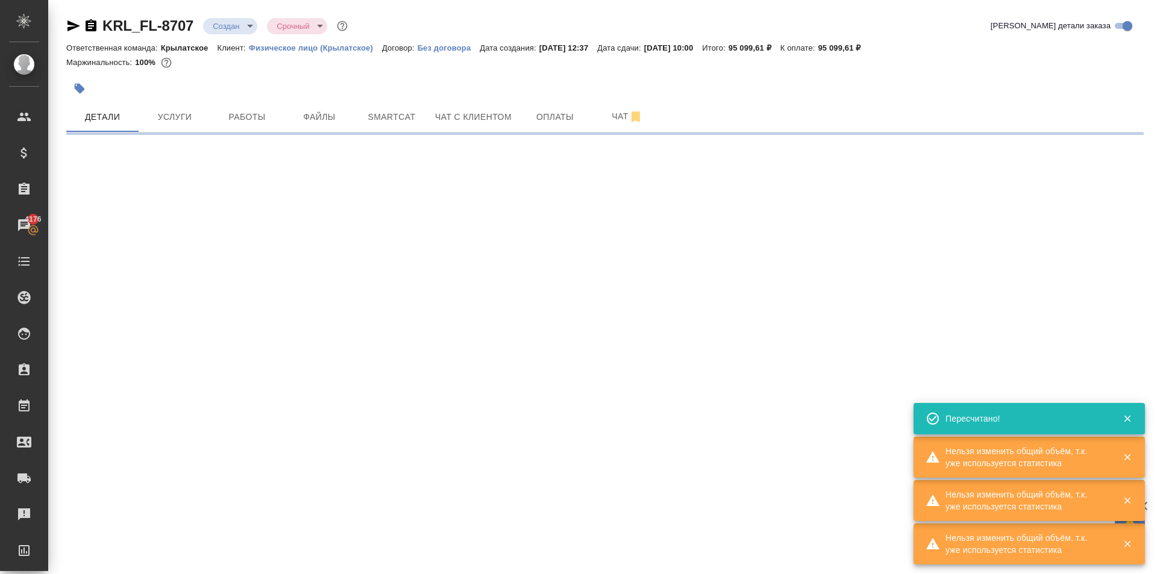
select select "RU"
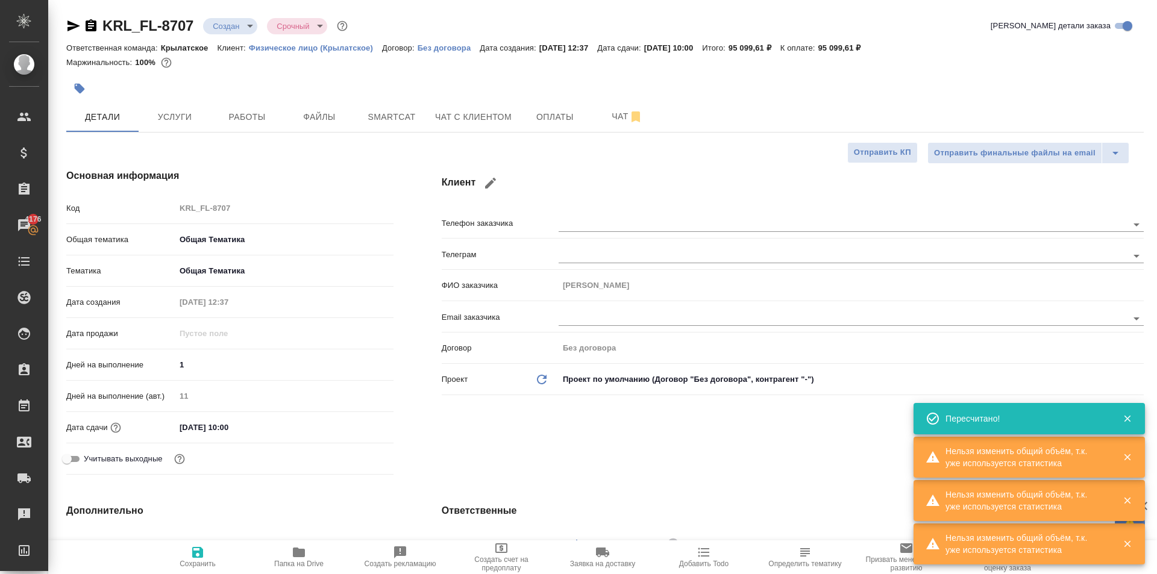
type textarea "x"
drag, startPoint x: 209, startPoint y: 365, endPoint x: 168, endPoint y: 368, distance: 41.7
click at [149, 357] on div "Дней на выполнение 1" at bounding box center [229, 364] width 327 height 21
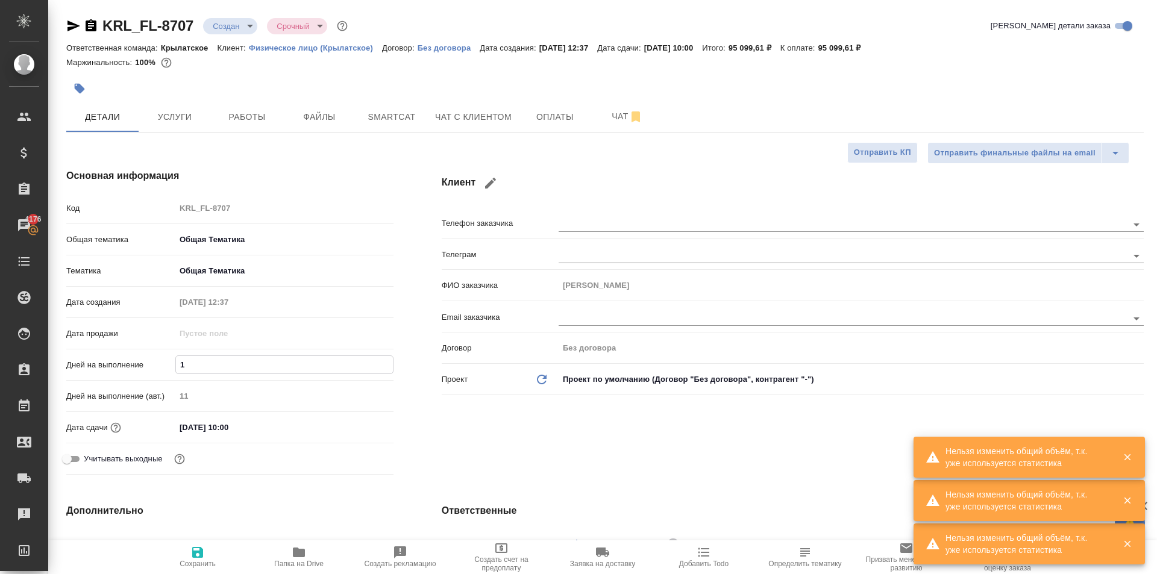
type input "7"
type textarea "x"
type input "7"
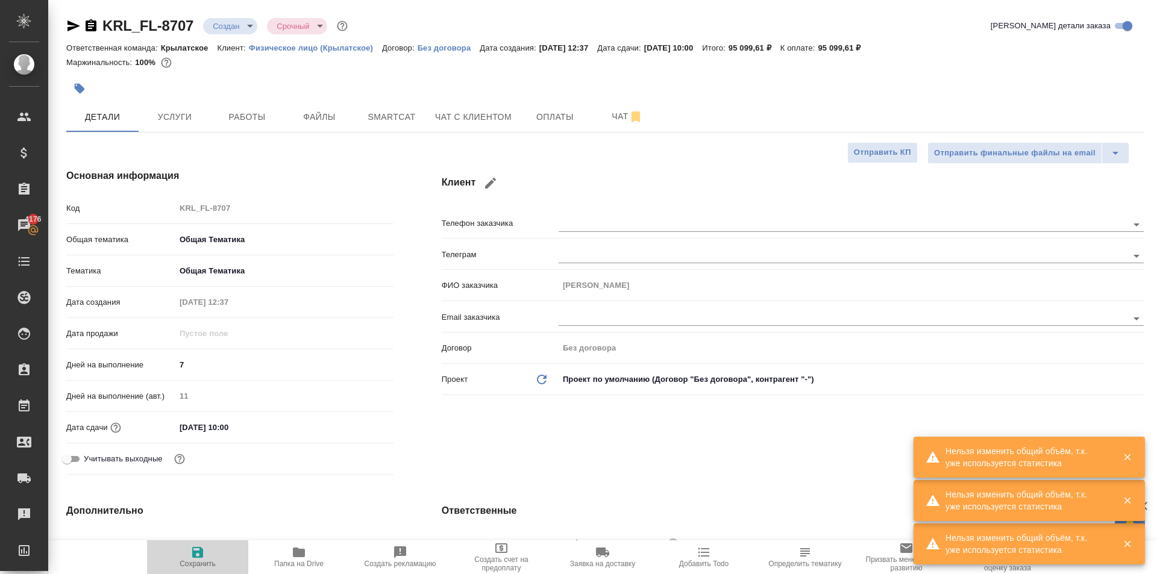
drag, startPoint x: 197, startPoint y: 553, endPoint x: 409, endPoint y: 503, distance: 218.7
click at [200, 552] on icon "button" at bounding box center [197, 552] width 11 height 11
type textarea "x"
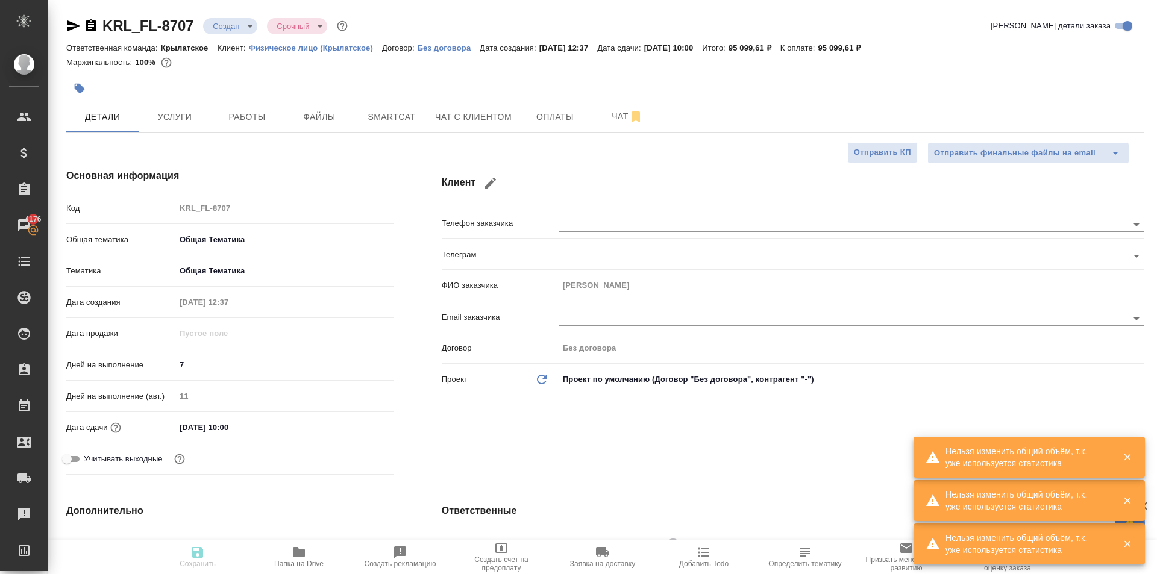
type textarea "x"
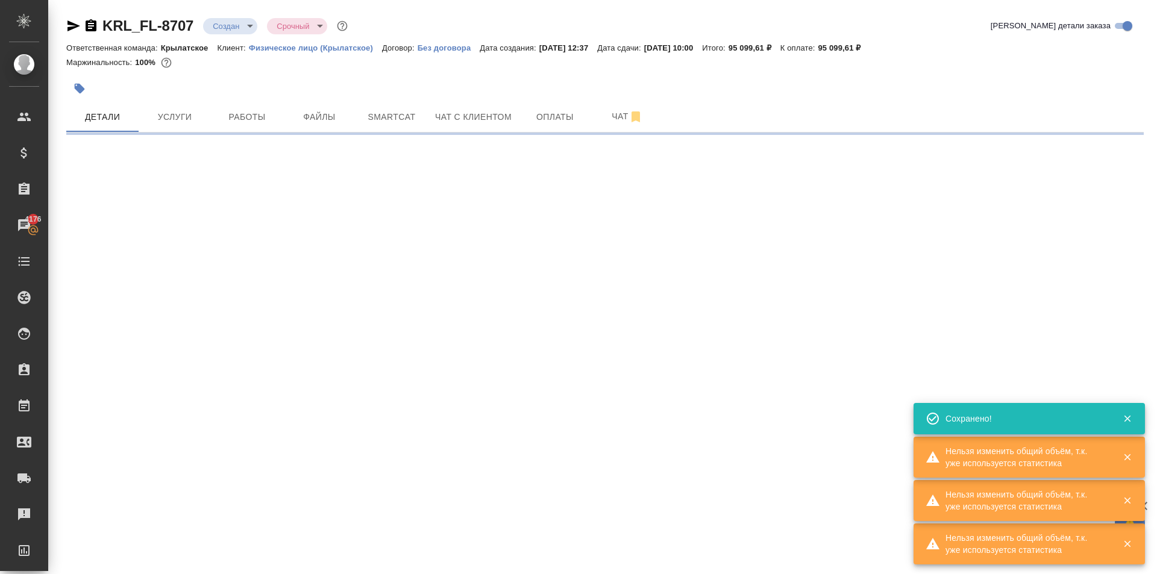
select select "RU"
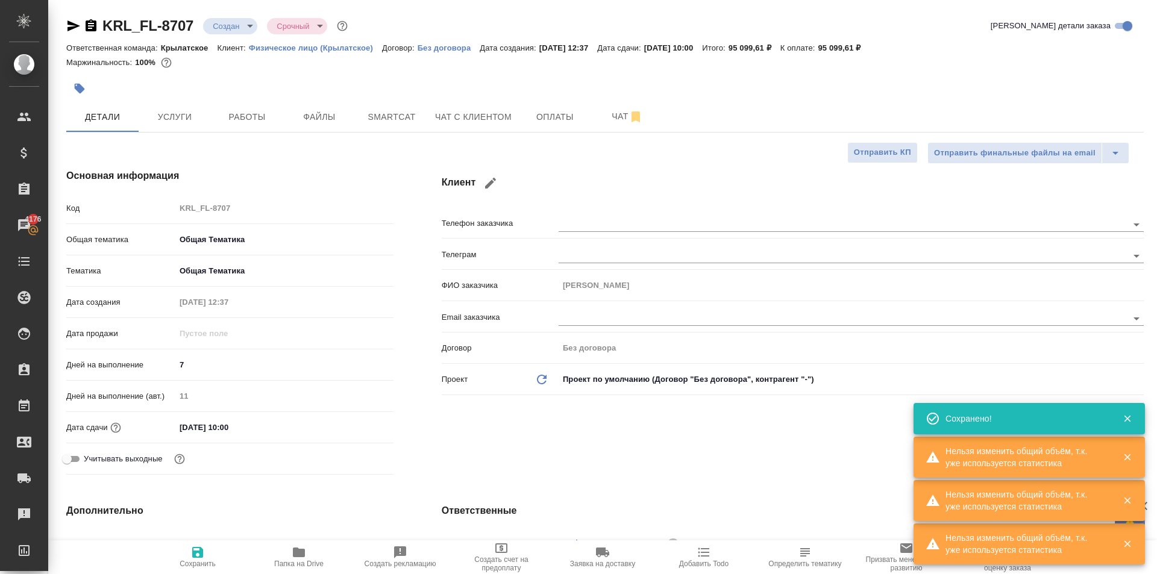
type textarea "x"
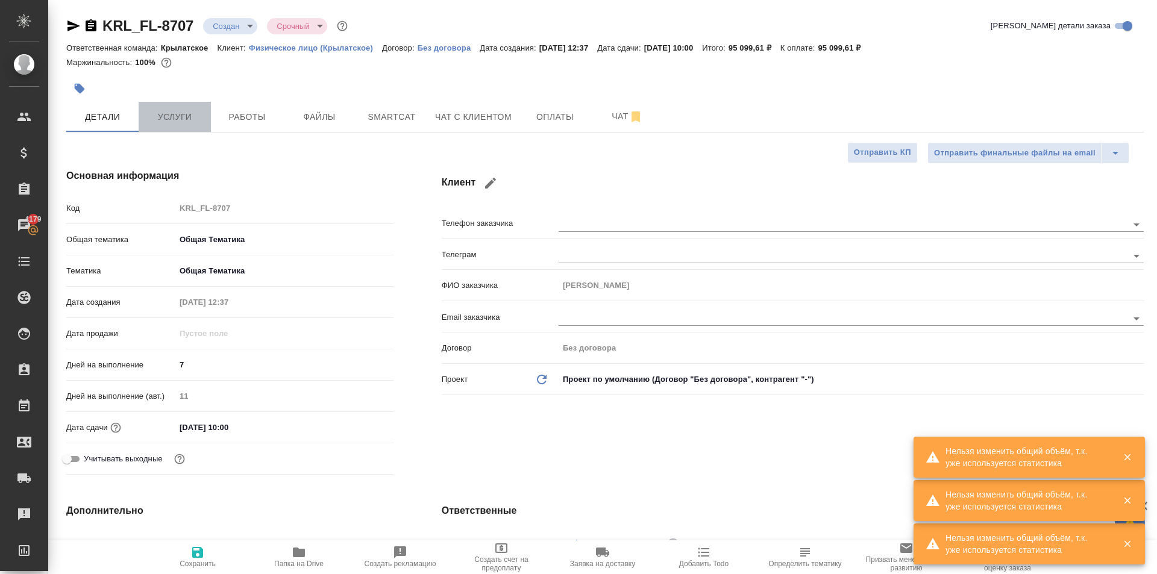
click at [192, 122] on span "Услуги" at bounding box center [175, 117] width 58 height 15
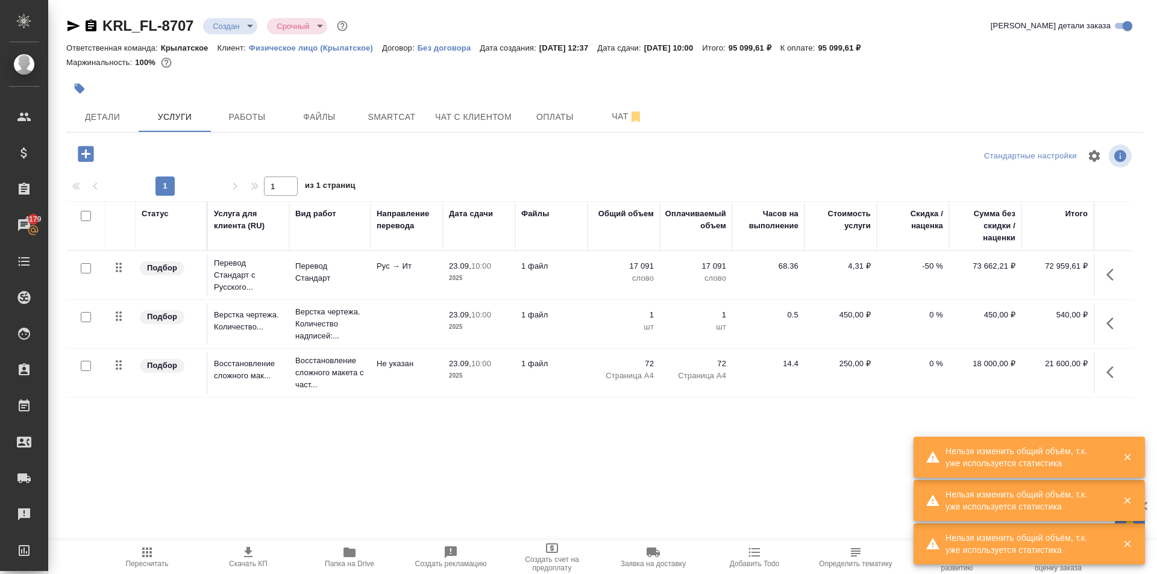
click at [83, 213] on input "checkbox" at bounding box center [86, 216] width 10 height 10
checkbox input "true"
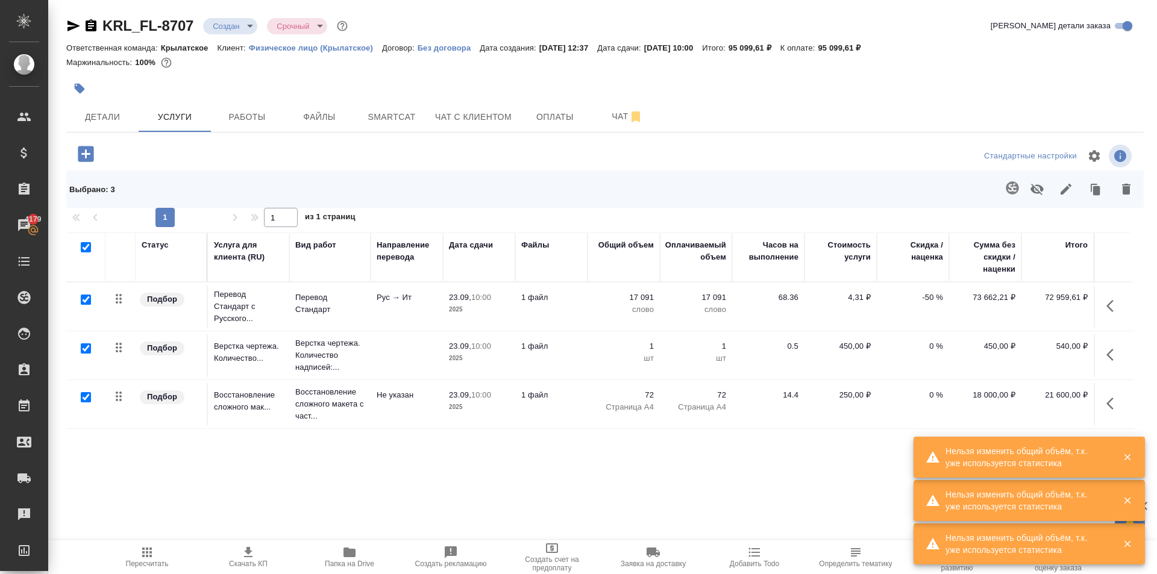
click at [1061, 189] on icon "button" at bounding box center [1066, 189] width 11 height 11
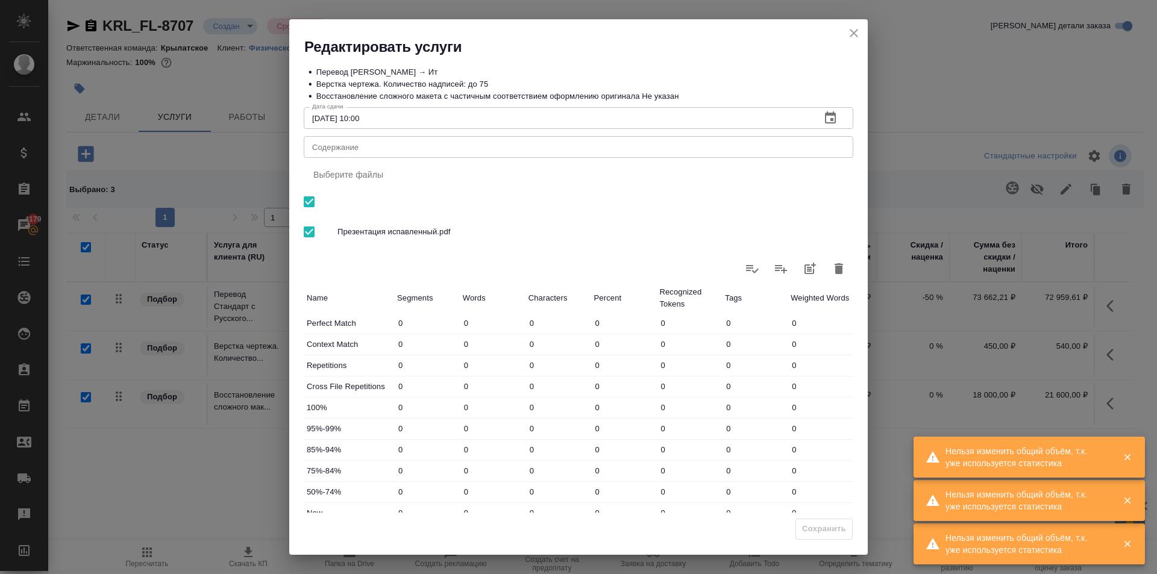
click at [446, 152] on div "x Содержание" at bounding box center [579, 147] width 550 height 22
paste textarea "Презентация испавленный"
type textarea "Презентация испавленный"
click at [813, 522] on button "Сохранить" at bounding box center [824, 529] width 57 height 21
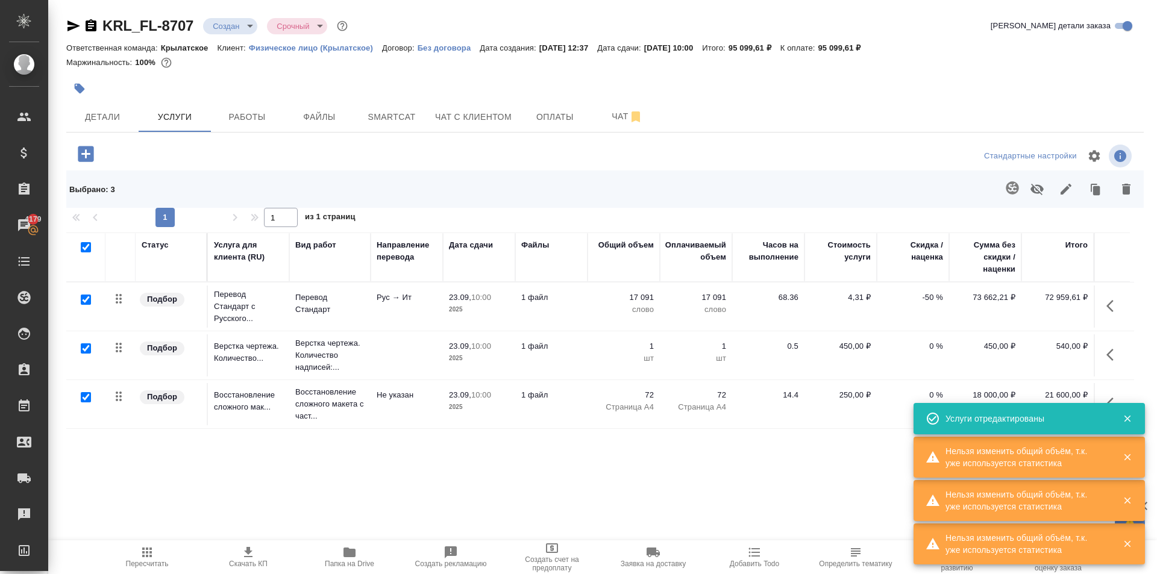
click at [987, 110] on div "Детали Услуги Работы Файлы Smartcat Чат с клиентом Оплаты Чат" at bounding box center [605, 117] width 1078 height 30
click at [1059, 195] on icon "button" at bounding box center [1066, 189] width 14 height 14
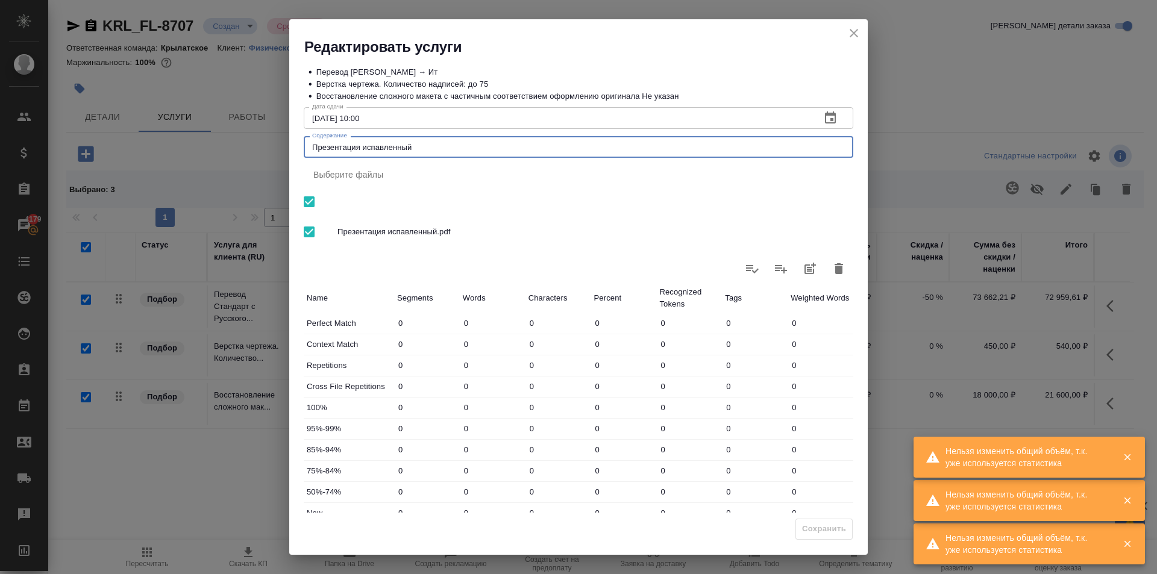
click at [375, 147] on textarea "Презентация испавленный" at bounding box center [578, 147] width 533 height 9
click at [442, 146] on textarea "Презентация исправленный" at bounding box center [578, 147] width 533 height 9
type textarea "Презентация исправленный"
drag, startPoint x: 814, startPoint y: 550, endPoint x: 817, endPoint y: 530, distance: 20.1
click at [815, 544] on div "Сохранить" at bounding box center [578, 534] width 579 height 42
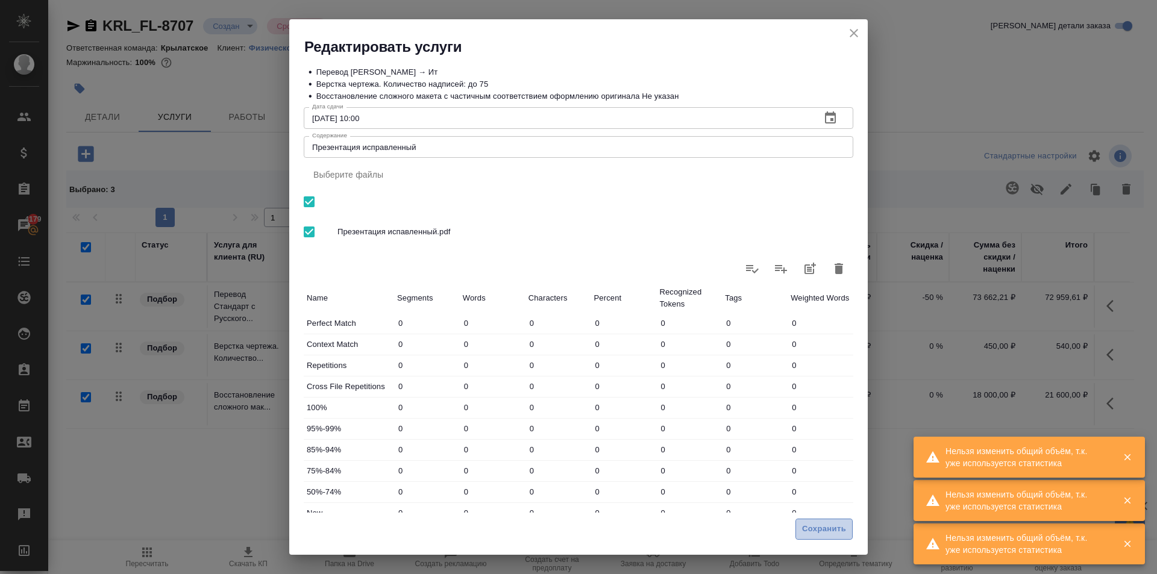
click at [817, 530] on span "Сохранить" at bounding box center [824, 530] width 44 height 14
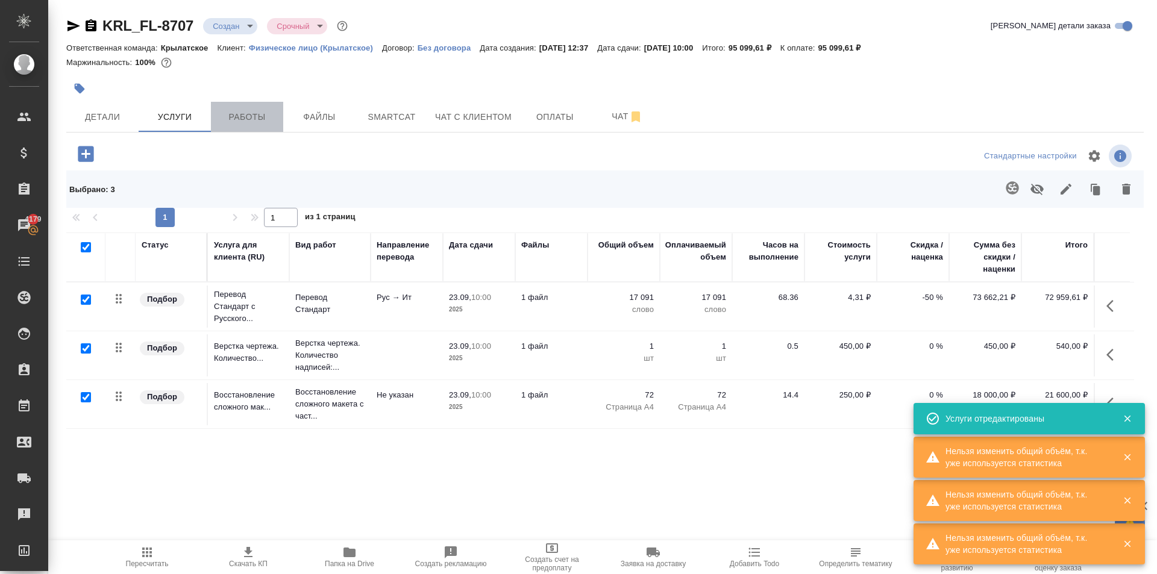
click at [260, 116] on span "Работы" at bounding box center [247, 117] width 58 height 15
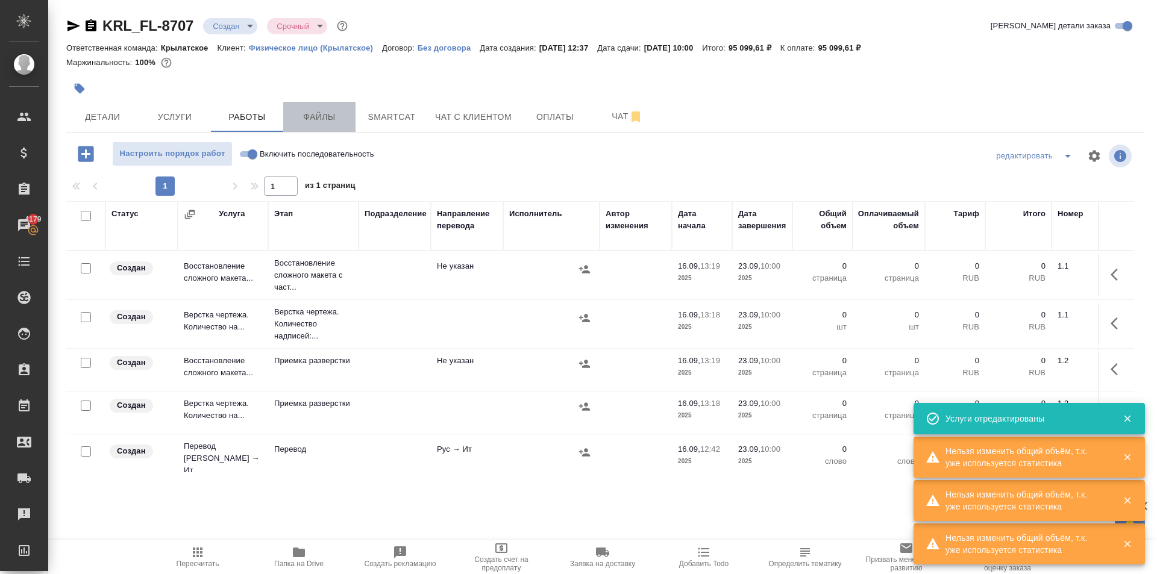
click at [309, 117] on span "Файлы" at bounding box center [320, 117] width 58 height 15
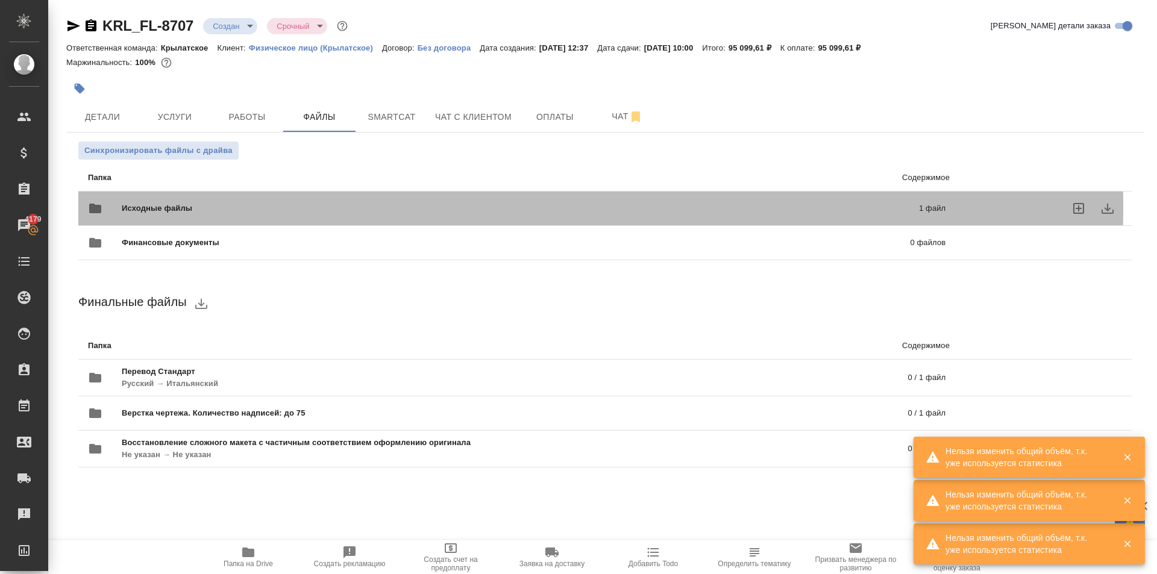
click at [241, 207] on span "Исходные файлы" at bounding box center [339, 209] width 434 height 12
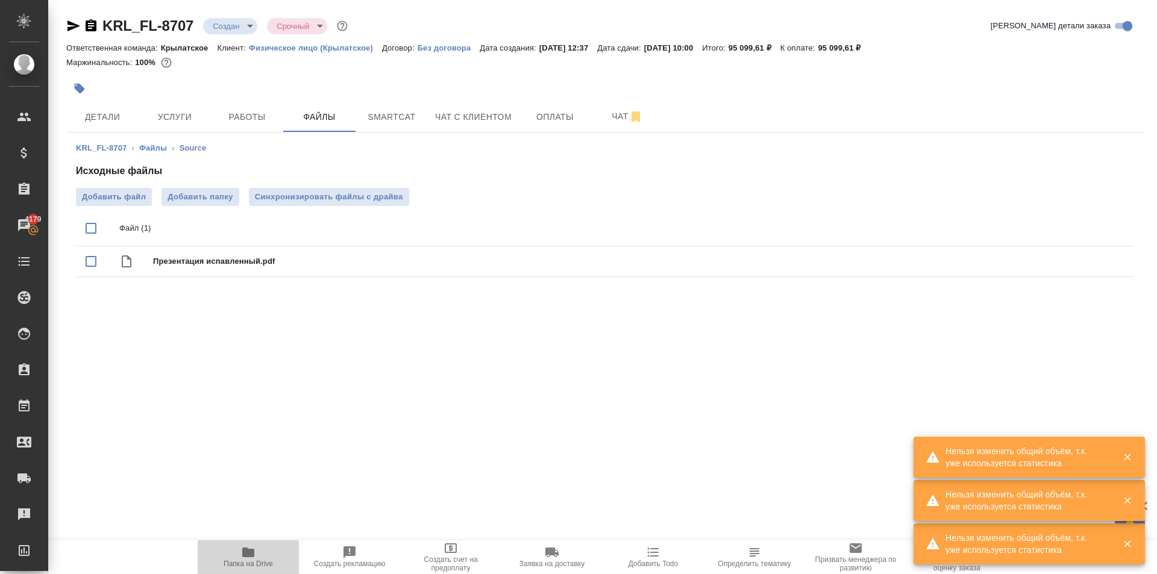
click at [250, 549] on icon "button" at bounding box center [248, 553] width 12 height 10
click at [337, 205] on button "Синхронизировать файлы с драйва" at bounding box center [329, 197] width 160 height 18
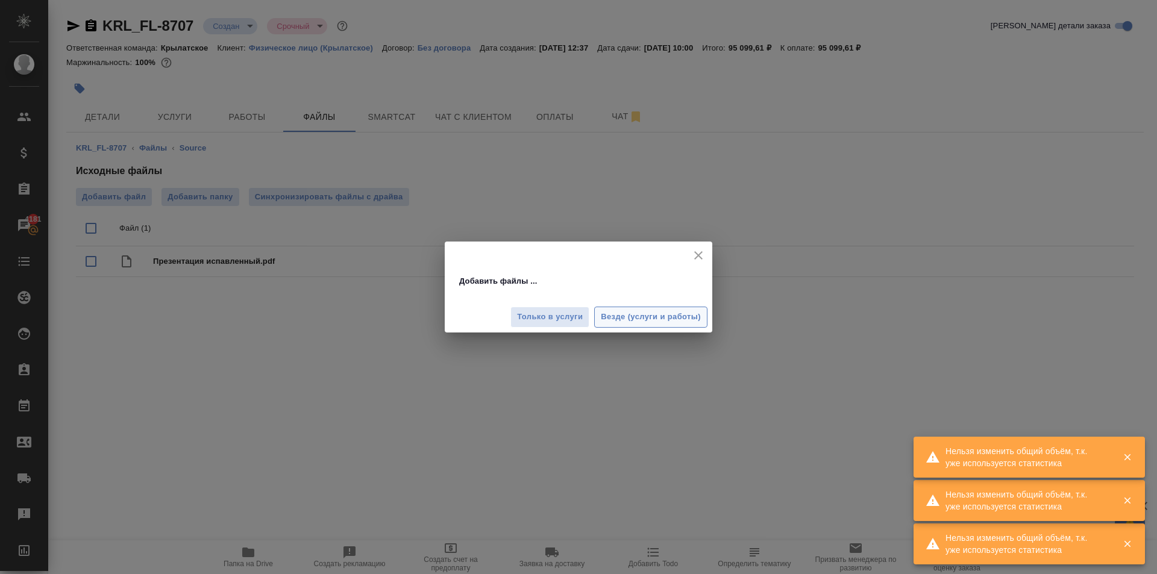
click at [628, 317] on span "Везде (услуги и работы)" at bounding box center [651, 317] width 100 height 14
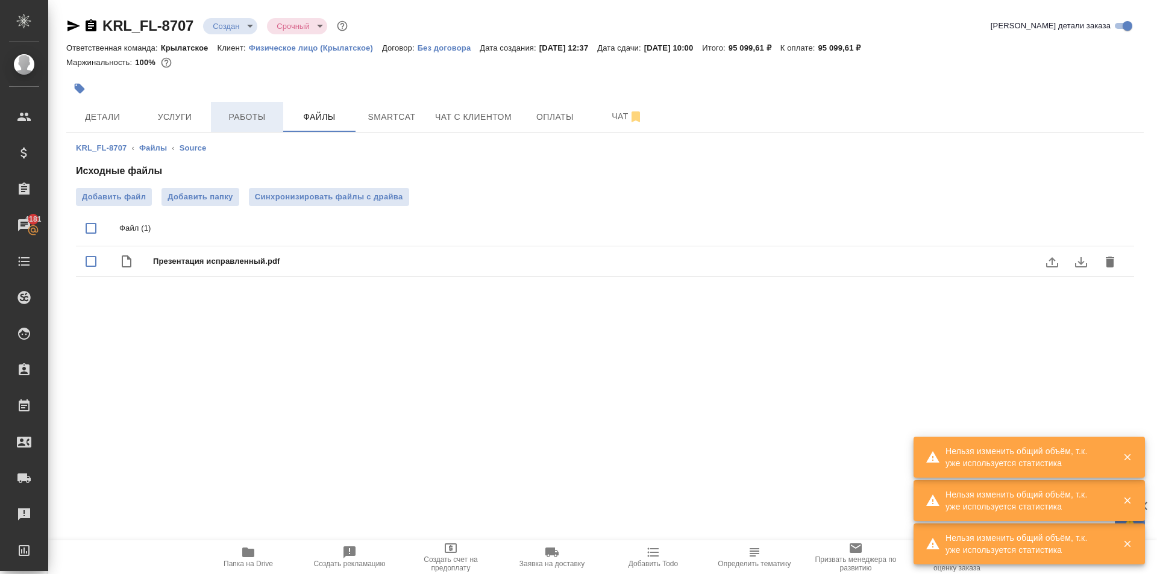
click at [251, 115] on span "Работы" at bounding box center [247, 117] width 58 height 15
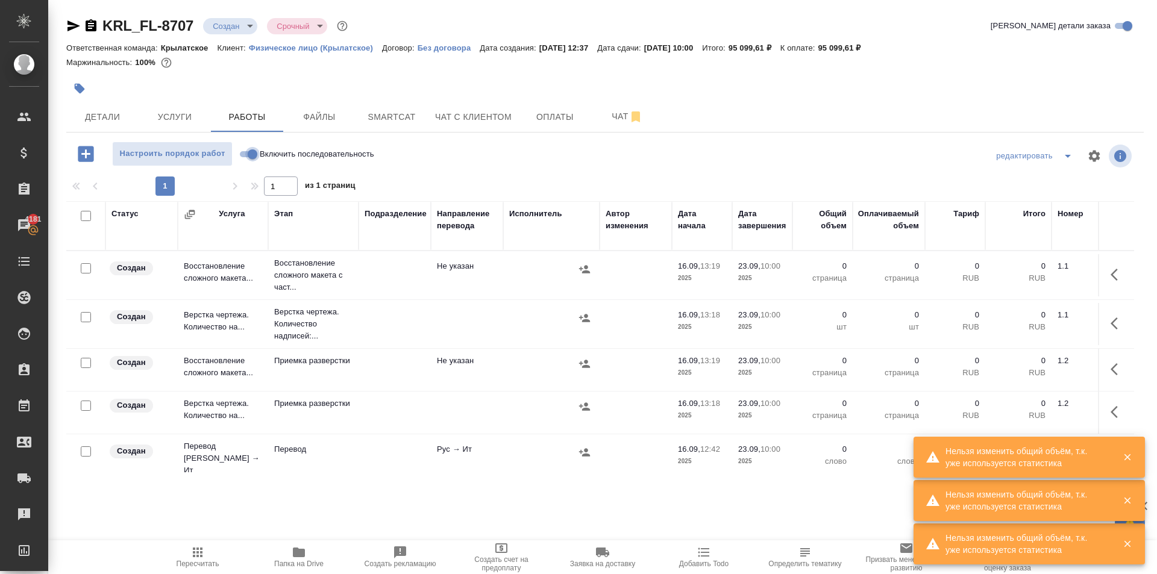
click at [242, 153] on input "Включить последовательность" at bounding box center [252, 154] width 43 height 14
checkbox input "true"
click at [193, 551] on icon "button" at bounding box center [197, 553] width 14 height 14
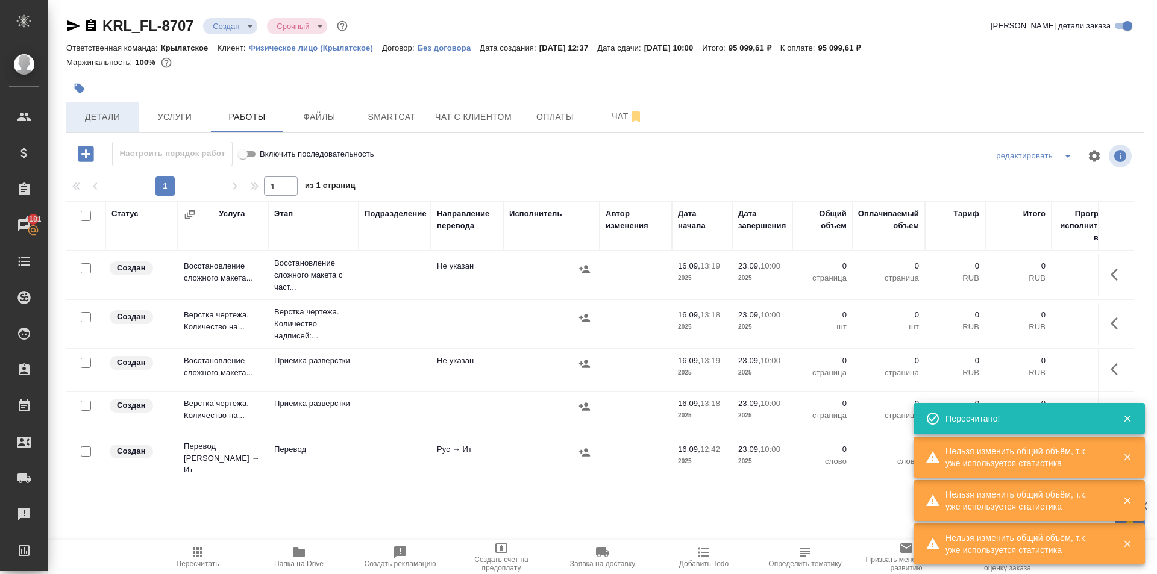
click at [109, 111] on span "Детали" at bounding box center [103, 117] width 58 height 15
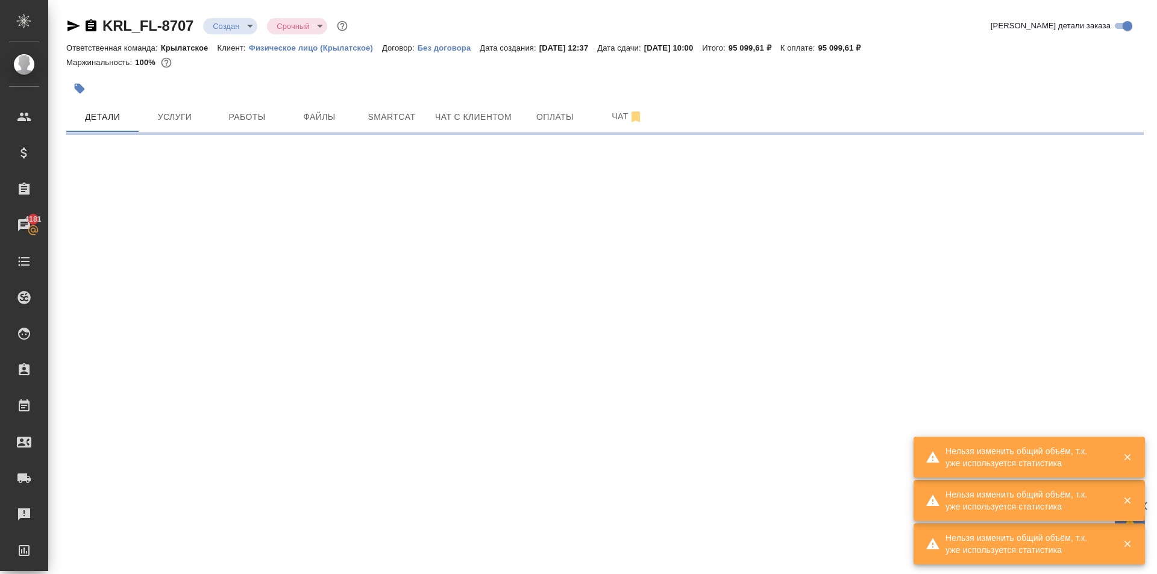
select select "RU"
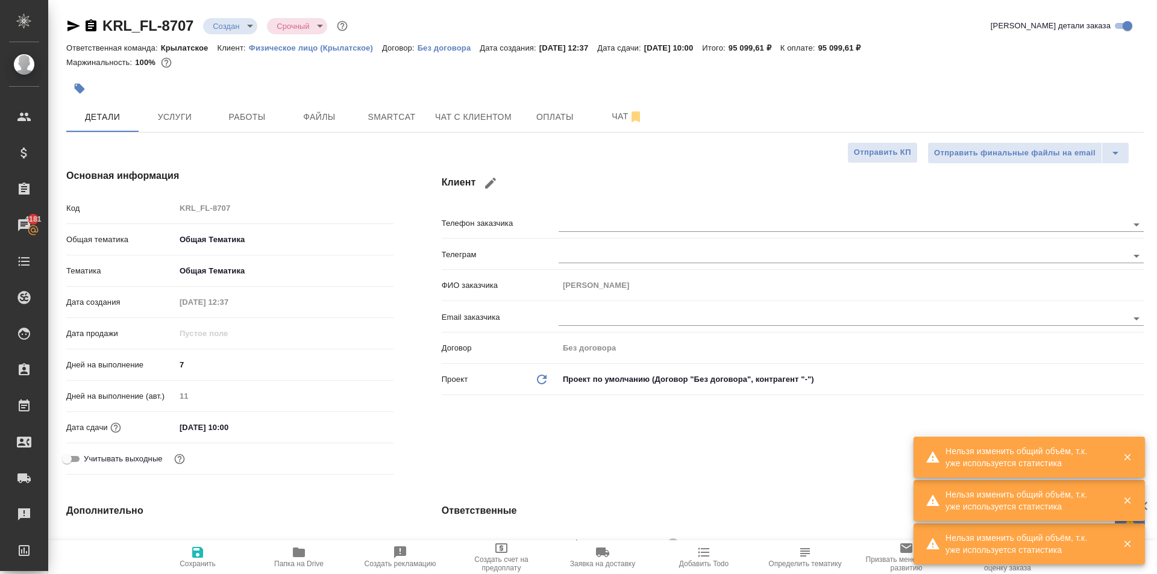
type textarea "x"
drag, startPoint x: 125, startPoint y: 184, endPoint x: 173, endPoint y: 494, distance: 314.1
drag, startPoint x: 173, startPoint y: 494, endPoint x: 0, endPoint y: 598, distance: 201.7
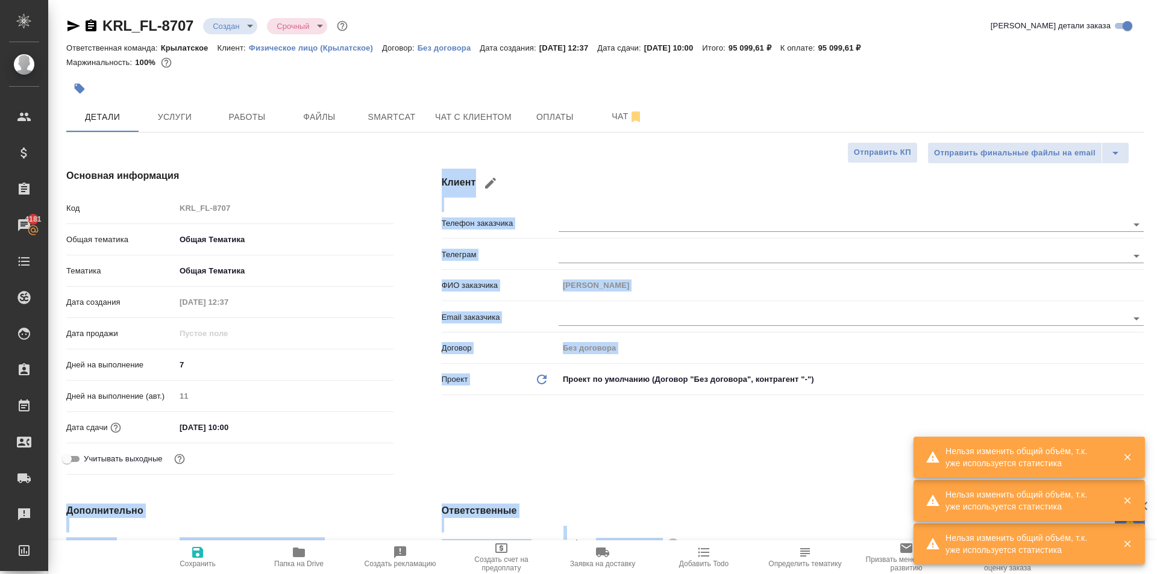
click at [623, 203] on div "Клиент Телефон заказчика Телеграм ФИО заказчика Агапкин Сергей Email заказчика …" at bounding box center [793, 324] width 750 height 359
click at [635, 156] on div "Клиент Телефон заказчика Телеграм ФИО заказчика Агапкин Сергей Email заказчика …" at bounding box center [793, 324] width 750 height 359
click at [649, 167] on div "Клиент Телефон заказчика Телеграм ФИО заказчика Агапкин Сергей Email заказчика …" at bounding box center [793, 324] width 750 height 359
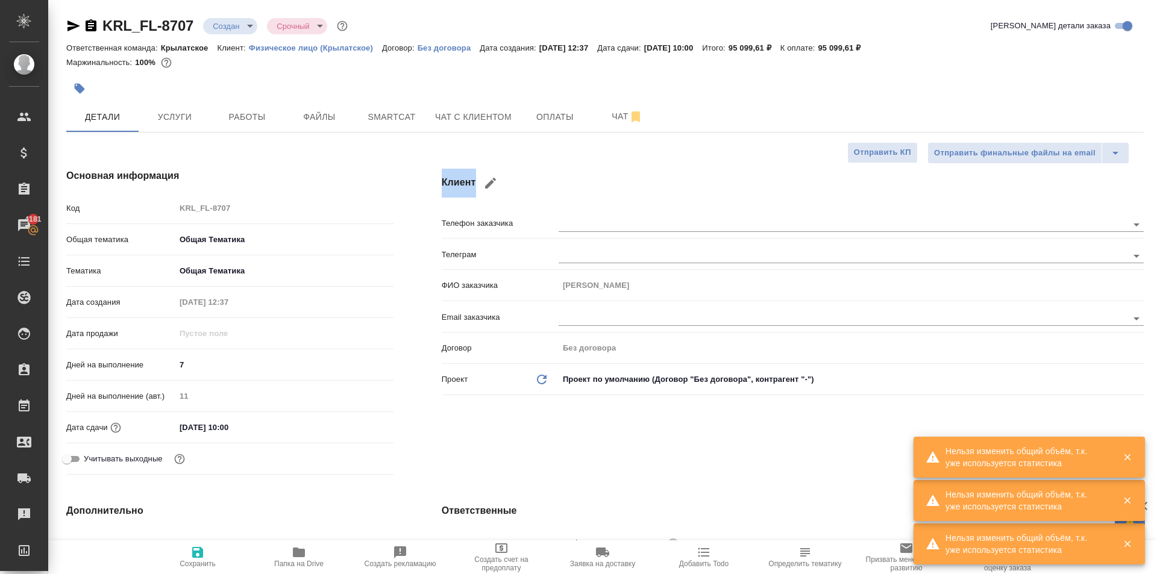
click at [649, 167] on div "Клиент Телефон заказчика Телеграм ФИО заказчика Агапкин Сергей Email заказчика …" at bounding box center [793, 324] width 750 height 359
type textarea "x"
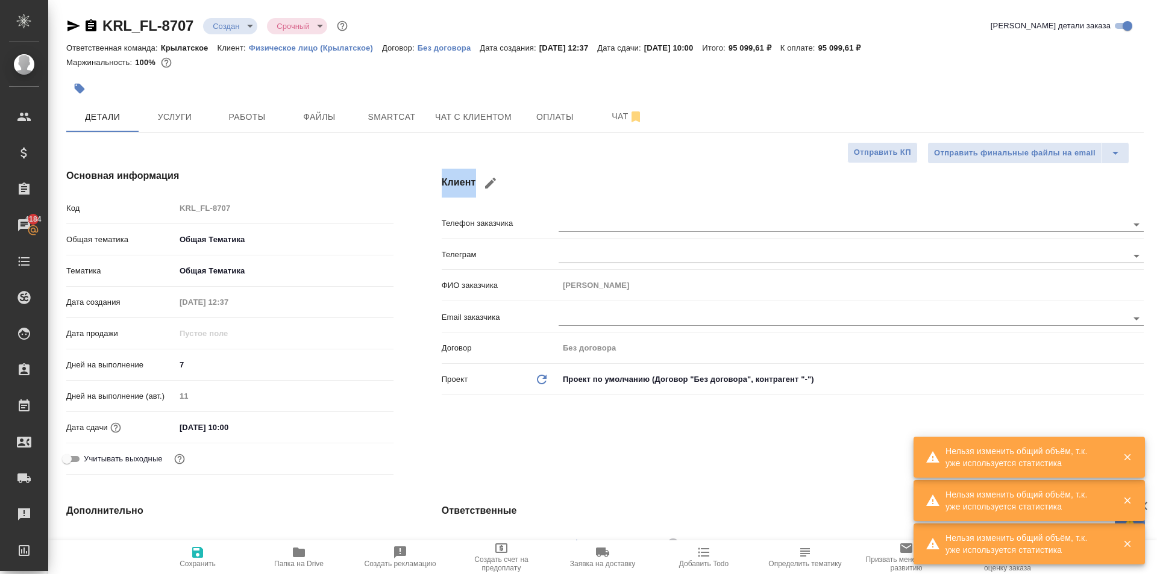
type textarea "x"
click at [424, 187] on div "Клиент Телефон заказчика Телеграм ФИО заказчика Агапкин Сергей Email заказчика …" at bounding box center [793, 324] width 750 height 359
click at [217, 145] on div "Основная информация Код KRL_FL-8707 Общая тематика Общая Тематика obtem Тематик…" at bounding box center [230, 324] width 376 height 359
drag, startPoint x: 196, startPoint y: 126, endPoint x: 217, endPoint y: 139, distance: 24.9
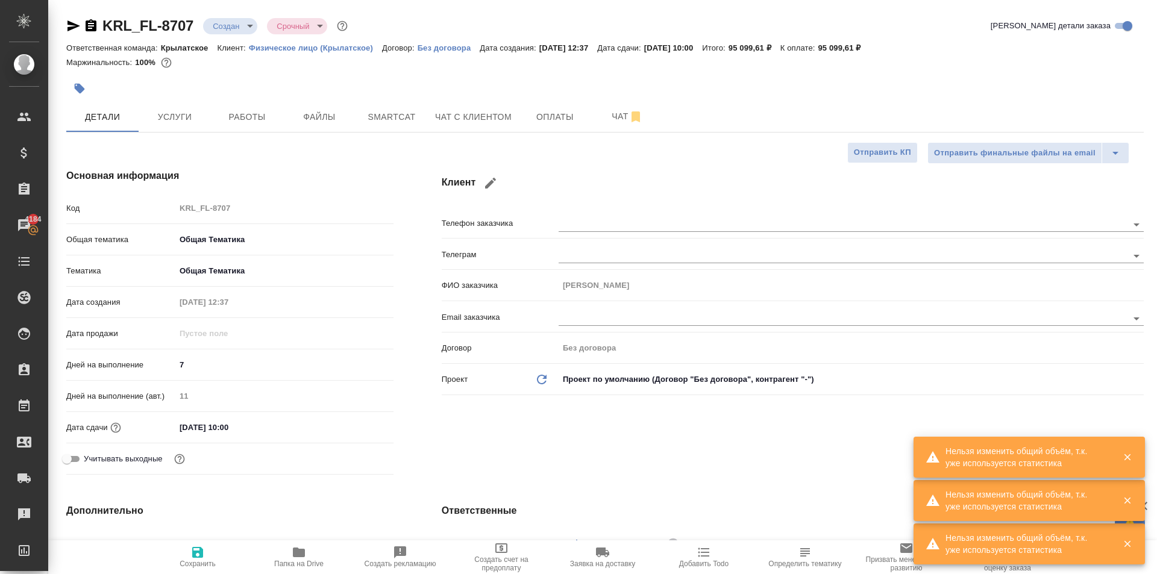
click at [152, 123] on span "Услуги" at bounding box center [175, 117] width 58 height 15
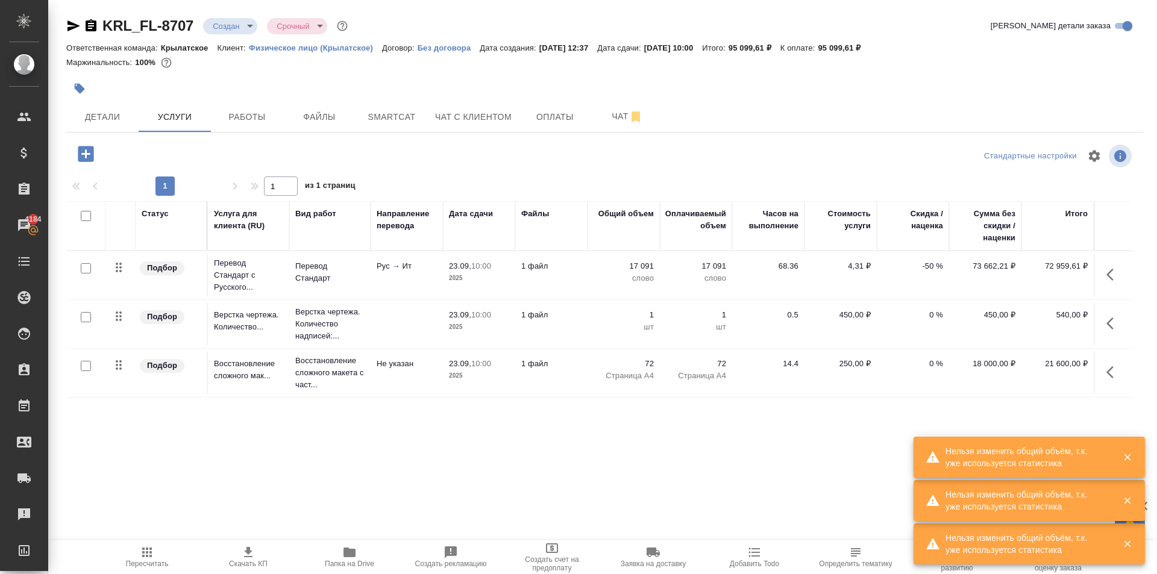
click at [365, 81] on div at bounding box center [425, 88] width 718 height 27
click at [482, 162] on div at bounding box center [605, 156] width 359 height 29
click at [480, 122] on span "Чат с клиентом" at bounding box center [473, 117] width 77 height 15
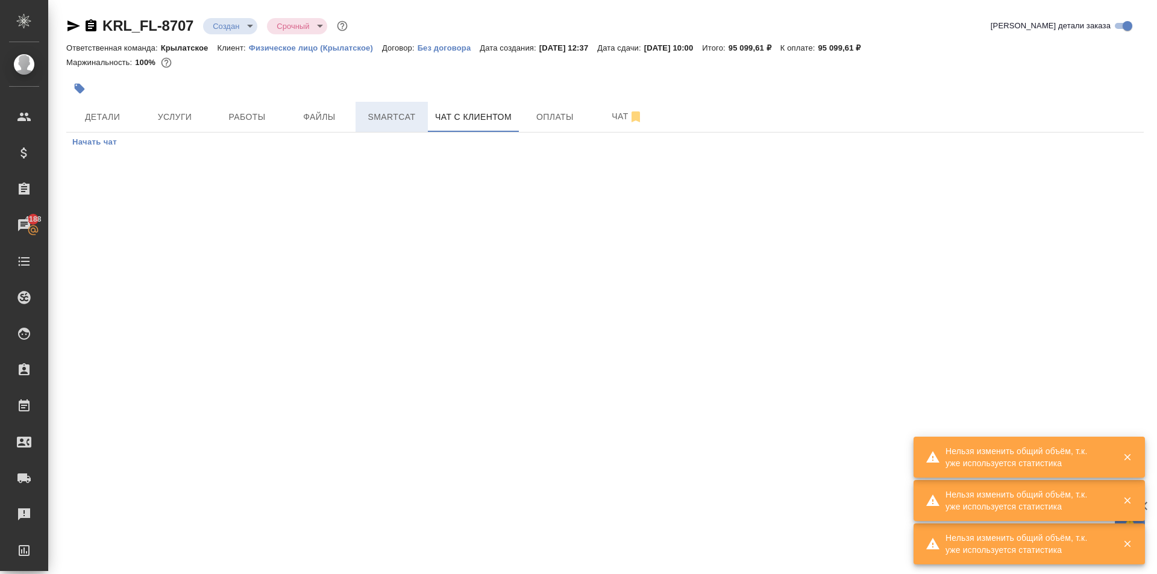
click at [421, 110] on button "Smartcat" at bounding box center [392, 117] width 72 height 30
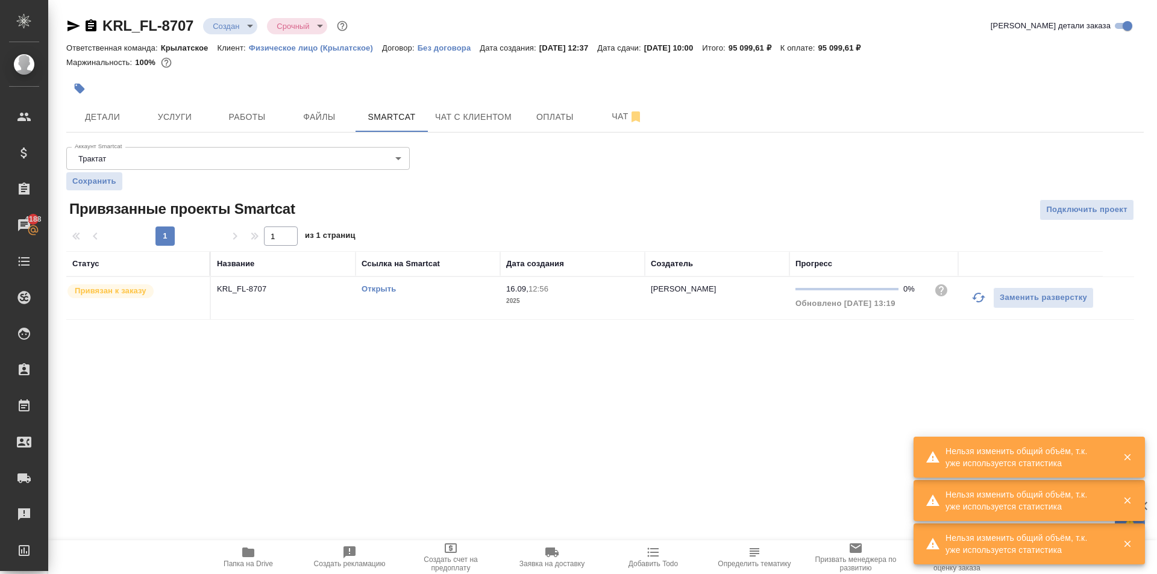
click at [122, 292] on p "Привязан к заказу" at bounding box center [111, 291] width 72 height 12
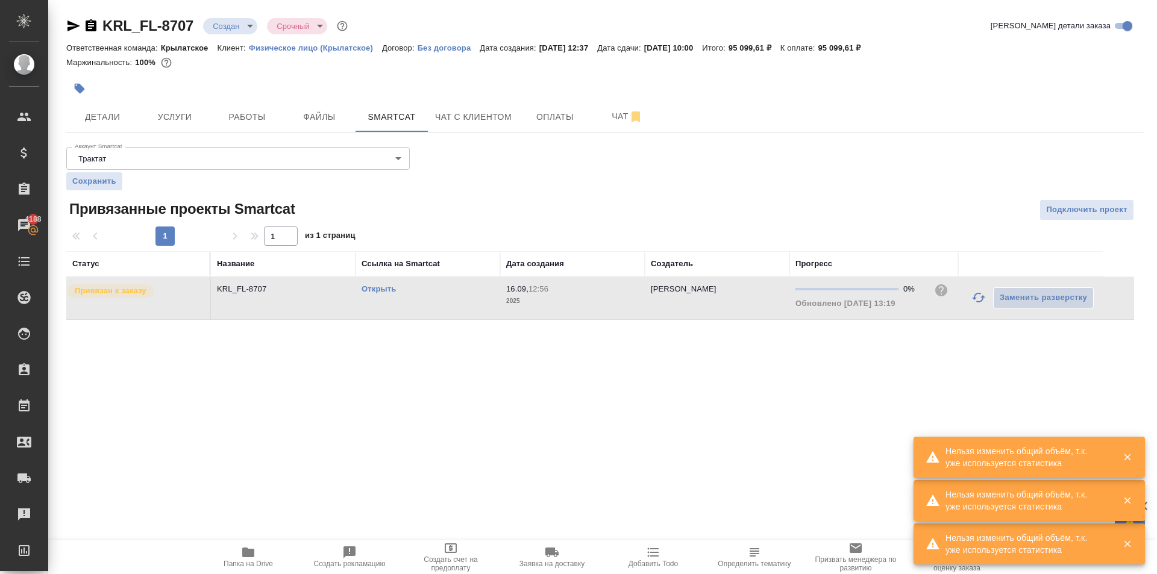
click at [374, 280] on td "Открыть" at bounding box center [428, 298] width 145 height 42
click at [393, 288] on link "Открыть" at bounding box center [379, 289] width 34 height 9
click at [774, 124] on div "Детали Услуги Работы Файлы Smartcat Чат с клиентом Оплаты Чат" at bounding box center [605, 117] width 1078 height 30
click at [609, 195] on div "Аккаунт Smartcat Трактат 5ee7379ee86966421fbf459a Аккаунт Smartcat Сохранить Пр…" at bounding box center [605, 231] width 1078 height 178
drag, startPoint x: 465, startPoint y: 134, endPoint x: 465, endPoint y: 140, distance: 6.7
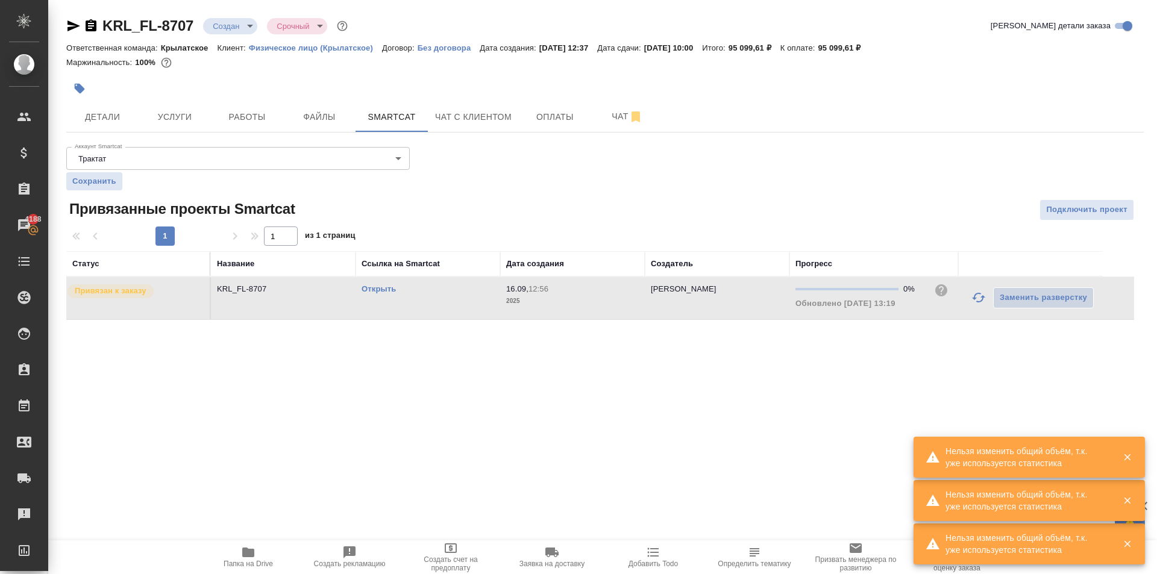
click at [465, 140] on div "KRL_FL-8707 Создан new Срочный urgent Кратко детали заказа Ответственная команд…" at bounding box center [605, 175] width 1091 height 351
drag, startPoint x: 134, startPoint y: 113, endPoint x: 355, endPoint y: 304, distance: 291.9
click at [354, 305] on div "KRL_FL-8707 Создан new Срочный urgent Кратко детали заказа Ответственная команд…" at bounding box center [605, 175] width 1091 height 351
click at [531, 203] on div at bounding box center [605, 210] width 359 height 21
click at [108, 105] on button "Детали" at bounding box center [102, 117] width 72 height 30
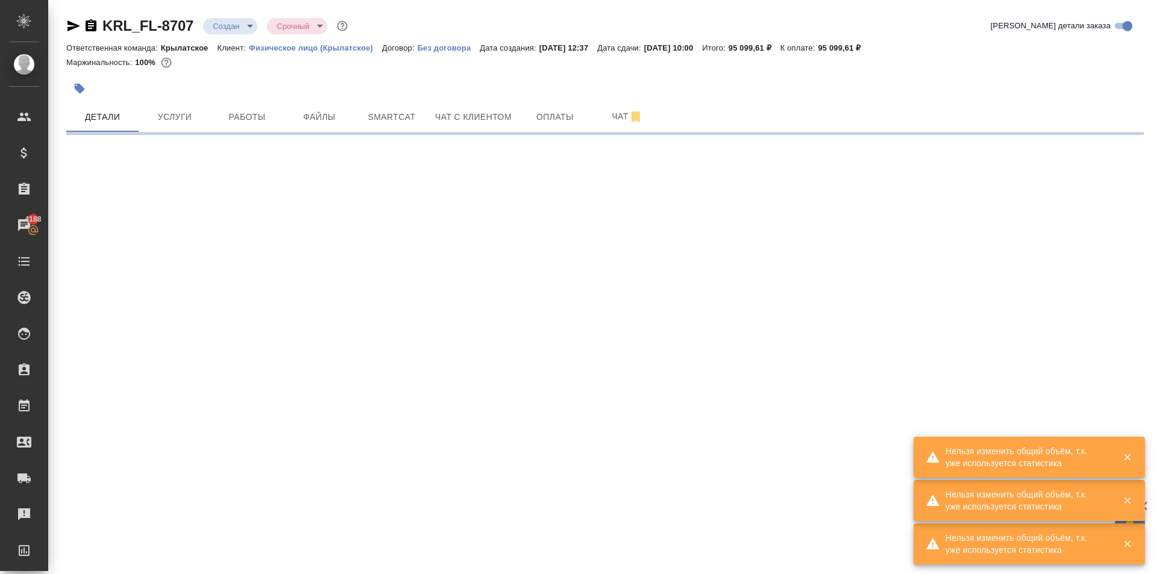
select select "RU"
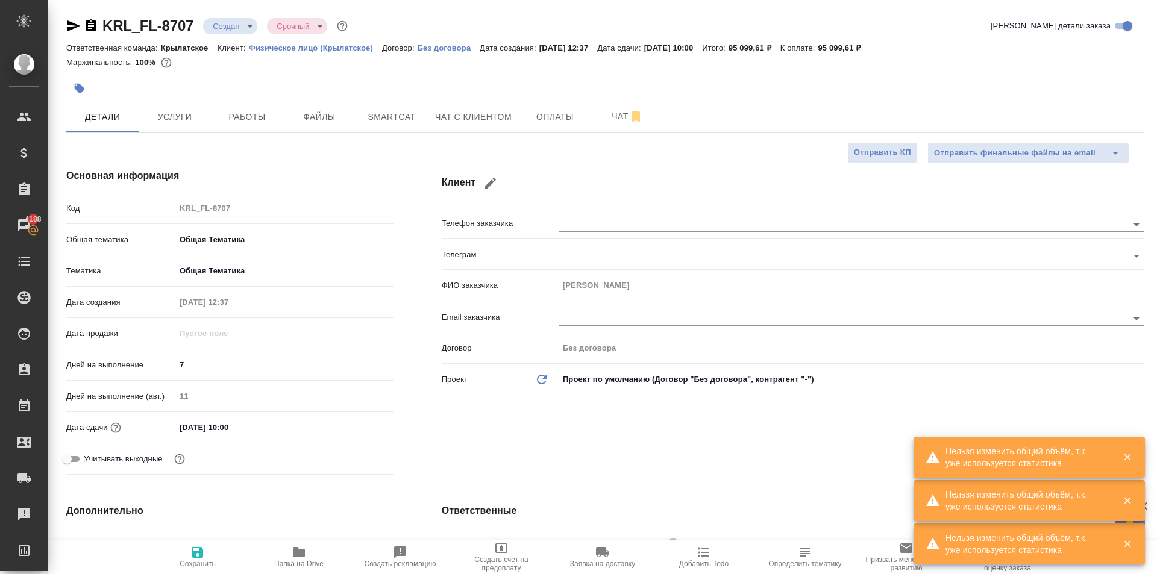
type textarea "x"
click at [221, 122] on span "Работы" at bounding box center [247, 117] width 58 height 15
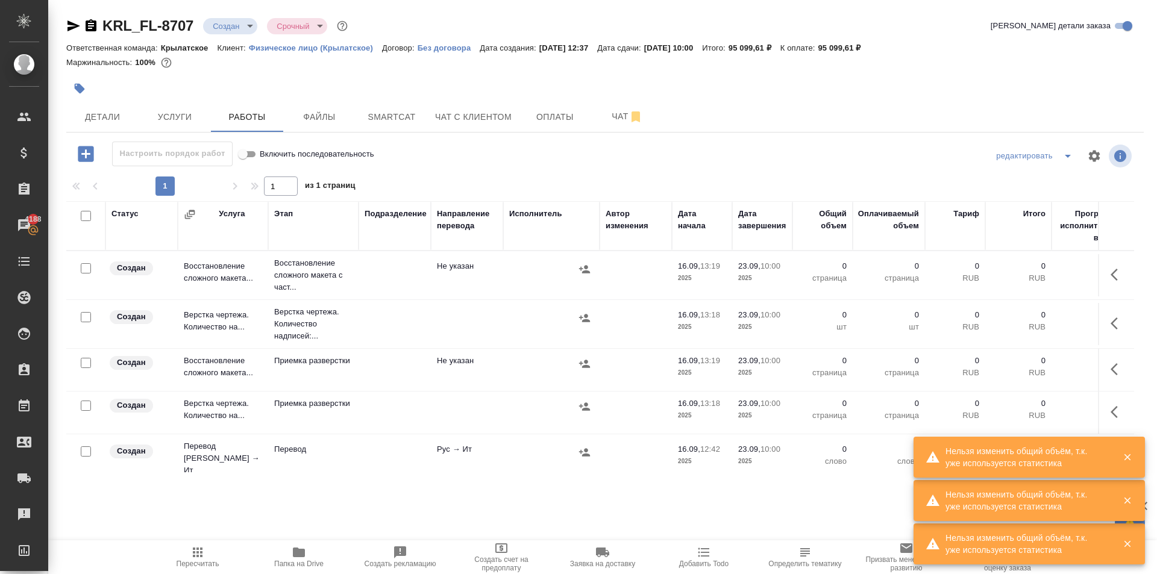
drag, startPoint x: 124, startPoint y: 105, endPoint x: 418, endPoint y: 99, distance: 294.8
click at [421, 101] on div "KRL_FL-8707 Создан new Срочный urgent Кратко детали заказа Ответственная команд…" at bounding box center [605, 251] width 1091 height 503
click at [623, 124] on button "Чат" at bounding box center [627, 117] width 72 height 30
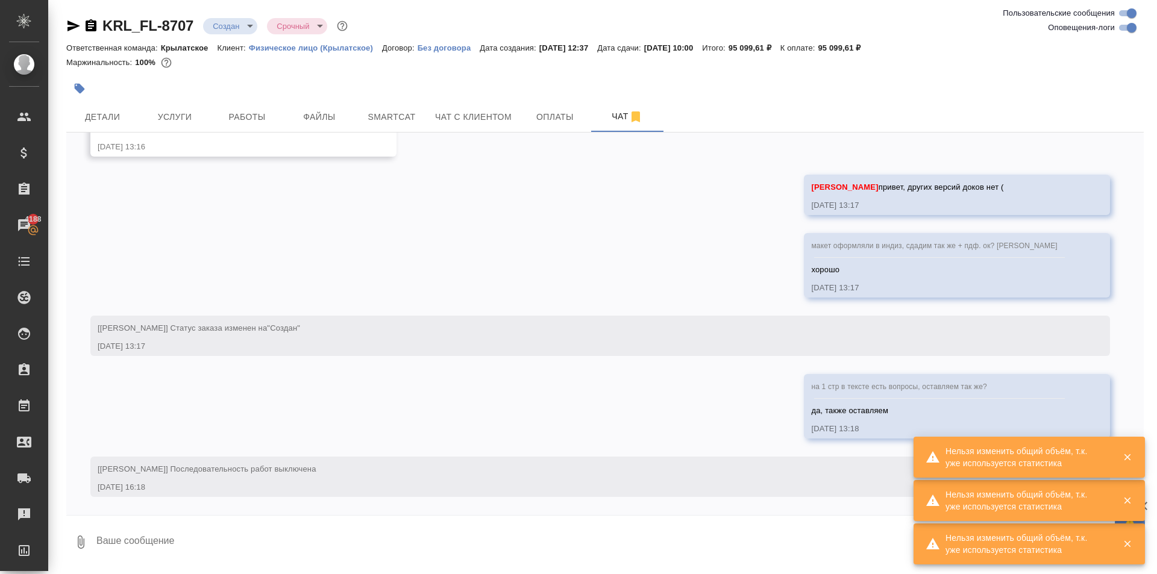
scroll to position [489, 0]
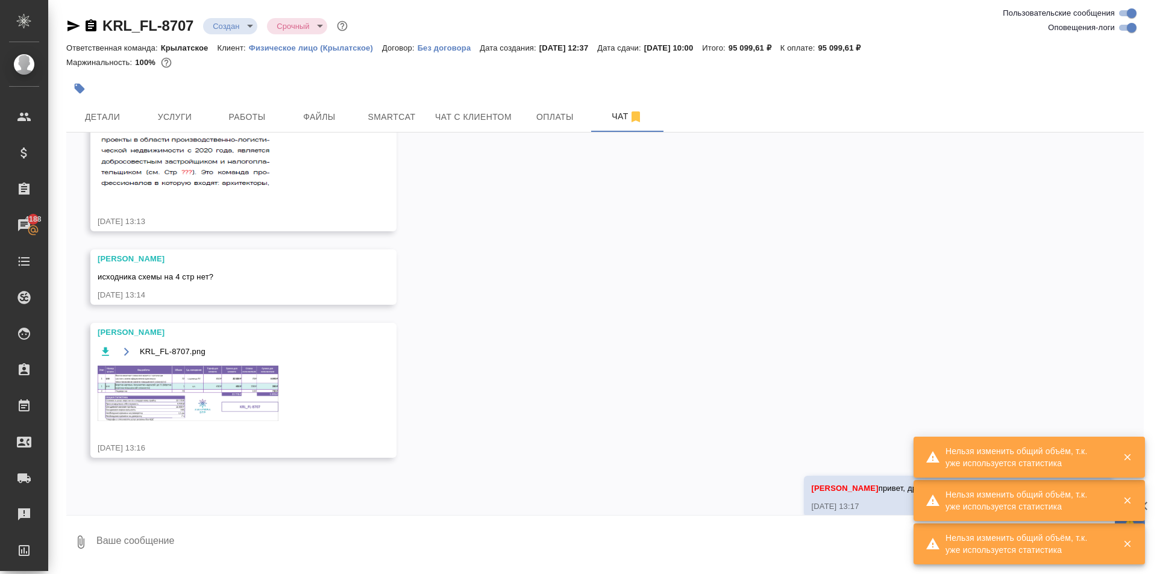
click at [194, 385] on img at bounding box center [188, 393] width 181 height 55
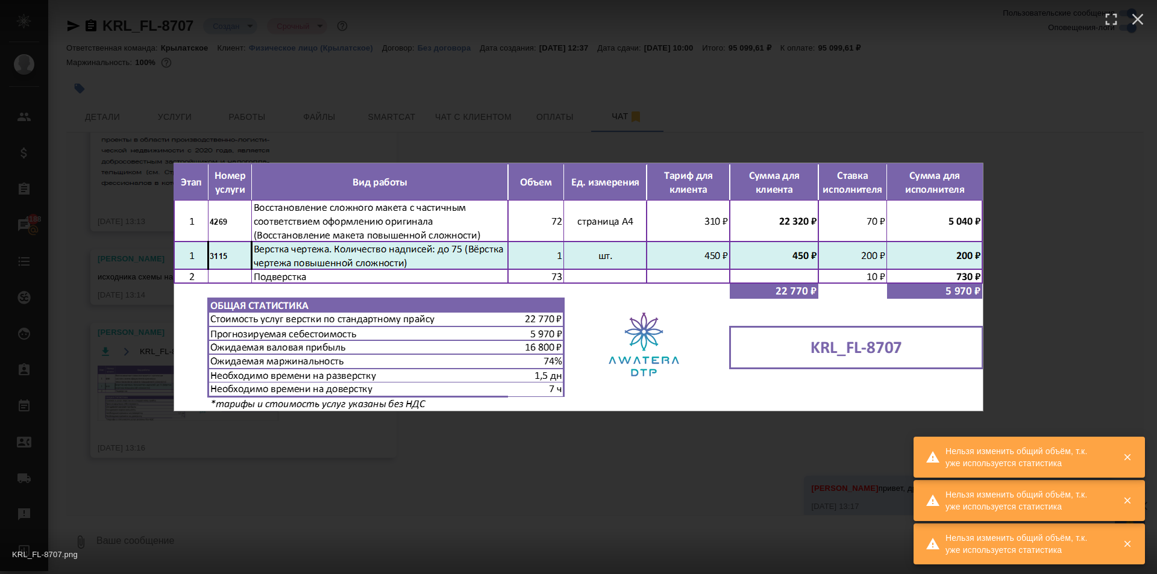
click at [209, 451] on div "KRL_FL-8707.png 1 of 1" at bounding box center [578, 287] width 1157 height 574
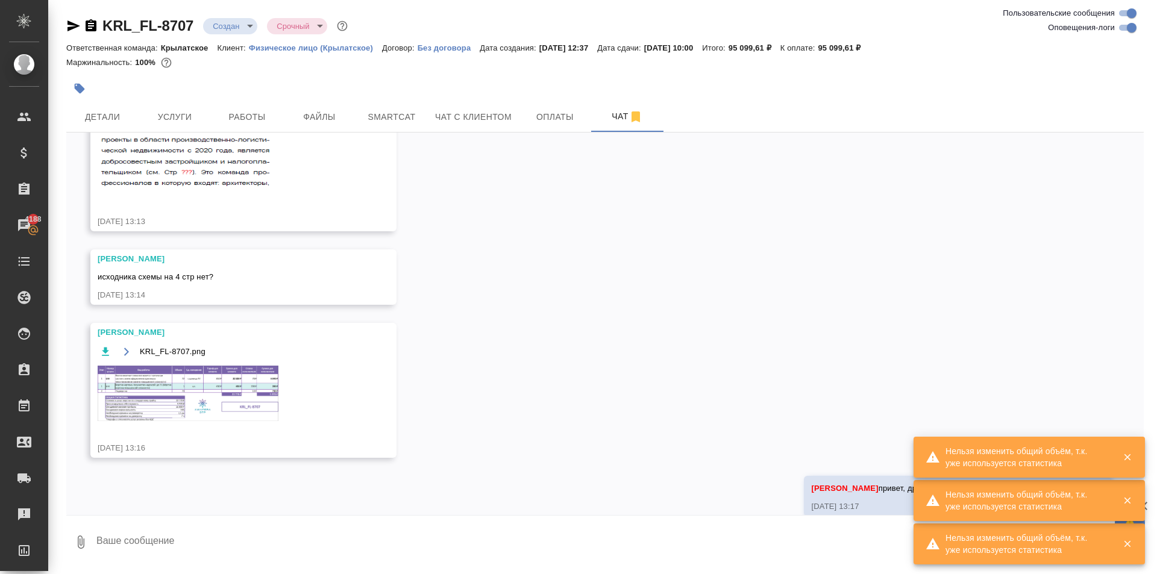
click at [106, 349] on icon "button" at bounding box center [105, 352] width 7 height 8
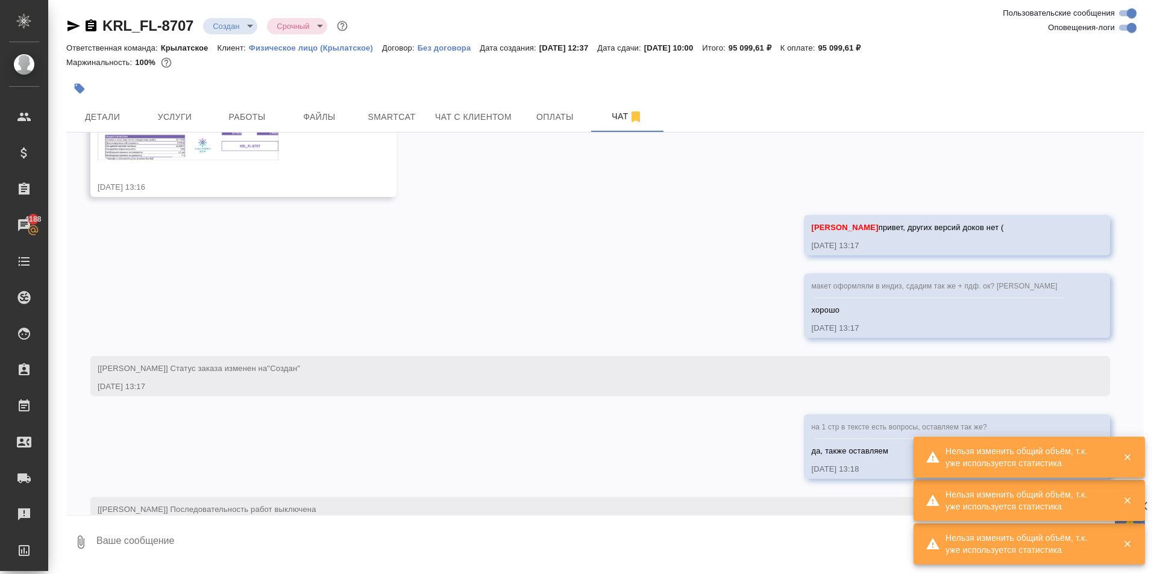
scroll to position [791, 0]
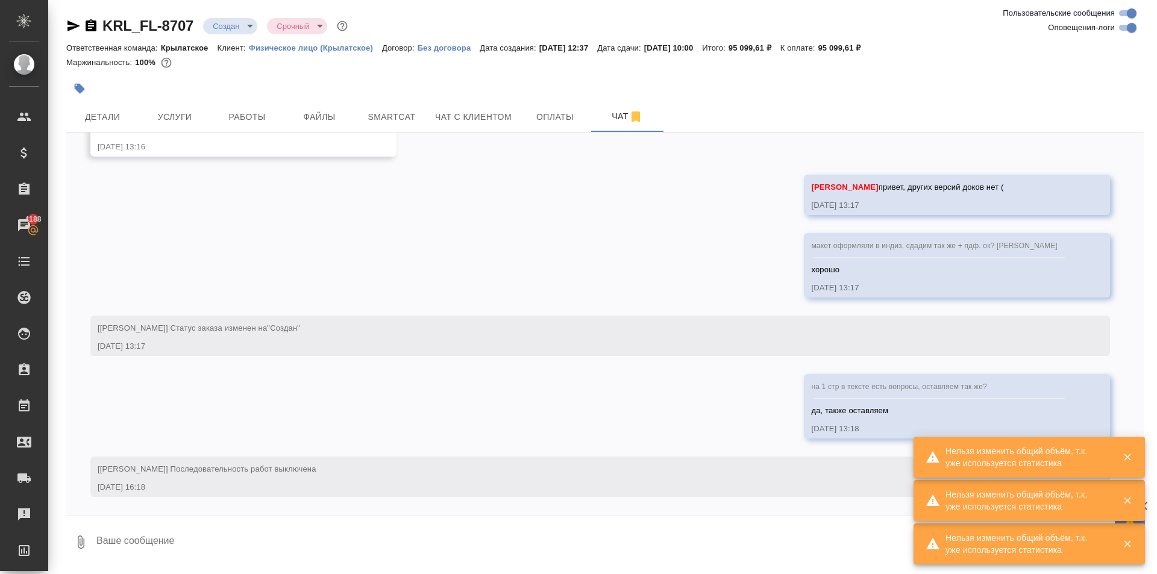
click at [229, 22] on body "🙏 .cls-1 fill:#fff; AWATERA Kasymov Timur Клиенты Спецификации Заказы 4188 Чаты…" at bounding box center [578, 287] width 1157 height 574
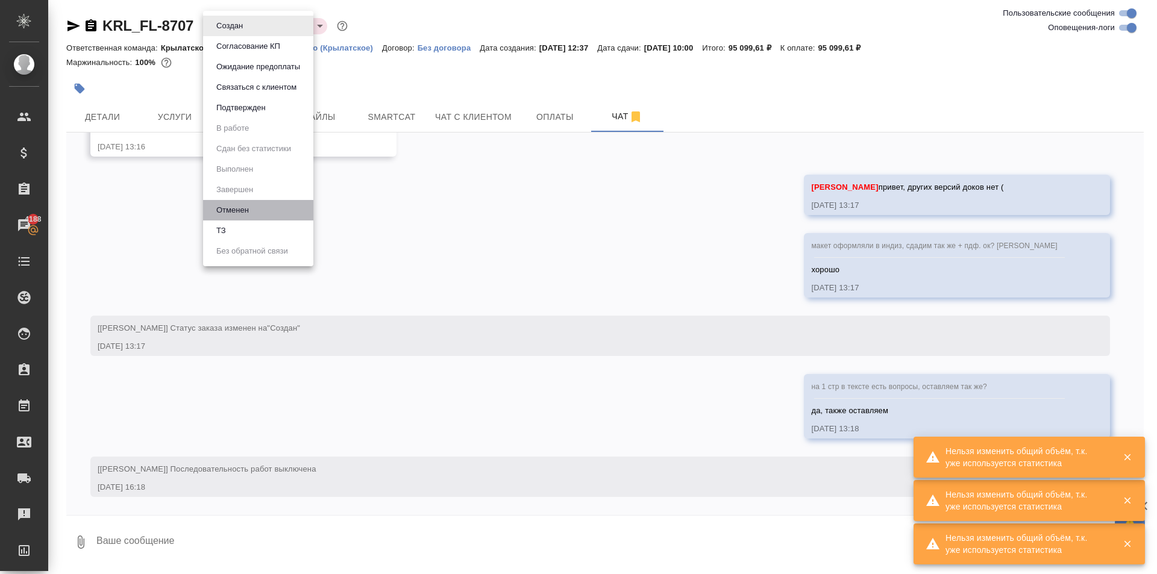
click at [265, 215] on li "Отменен" at bounding box center [258, 210] width 110 height 20
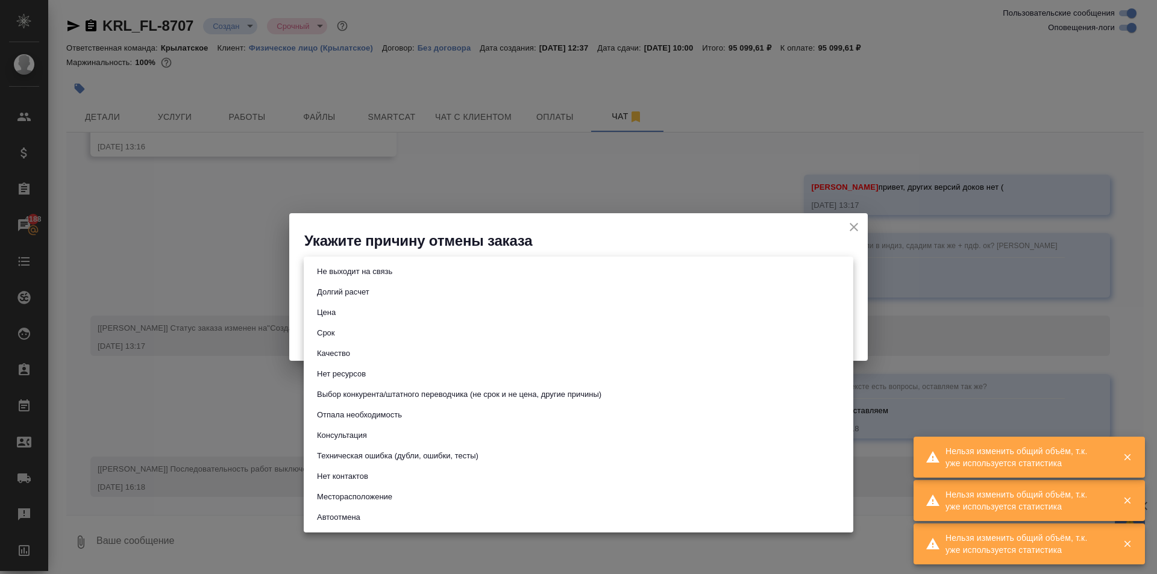
drag, startPoint x: 383, startPoint y: 274, endPoint x: 376, endPoint y: 284, distance: 11.7
click at [383, 275] on body "🙏 .cls-1 fill:#fff; AWATERA Kasymov Timur Клиенты Спецификации Заказы 4188 Чаты…" at bounding box center [578, 287] width 1157 height 574
click at [458, 456] on button "Техническая ошибка (дубли, ошибки, тесты)" at bounding box center [397, 456] width 169 height 13
type input "technicalError"
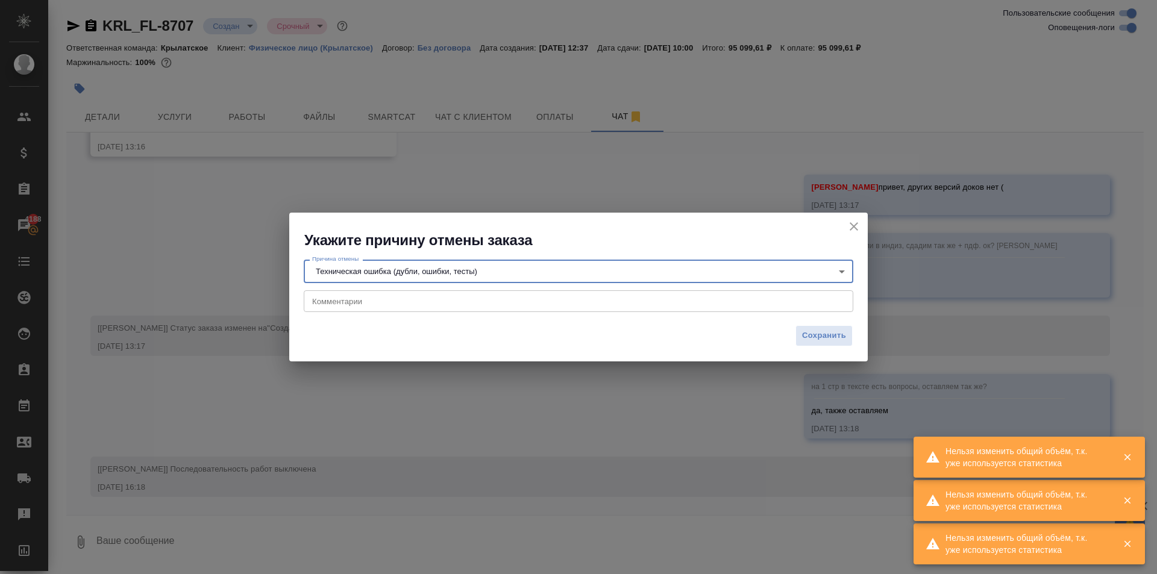
click at [368, 297] on textarea at bounding box center [578, 301] width 533 height 9
paste textarea "KRL_LGSTPRT-1"
type textarea "KRL_LGSTPRT-1 новый заказ"
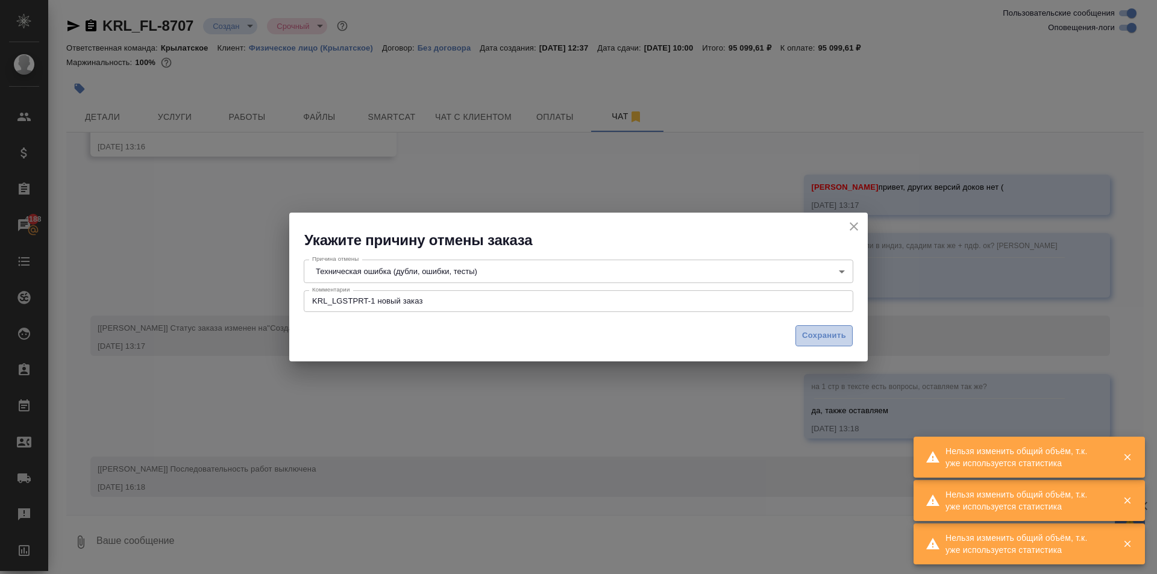
click at [840, 343] on button "Сохранить" at bounding box center [824, 335] width 57 height 21
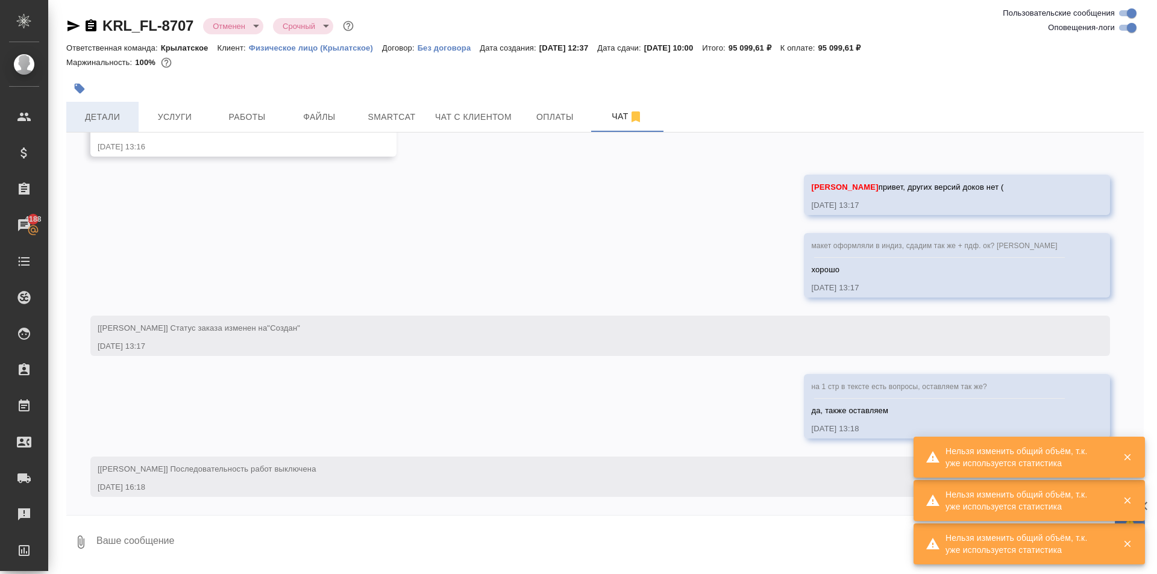
click at [110, 121] on span "Детали" at bounding box center [103, 117] width 58 height 15
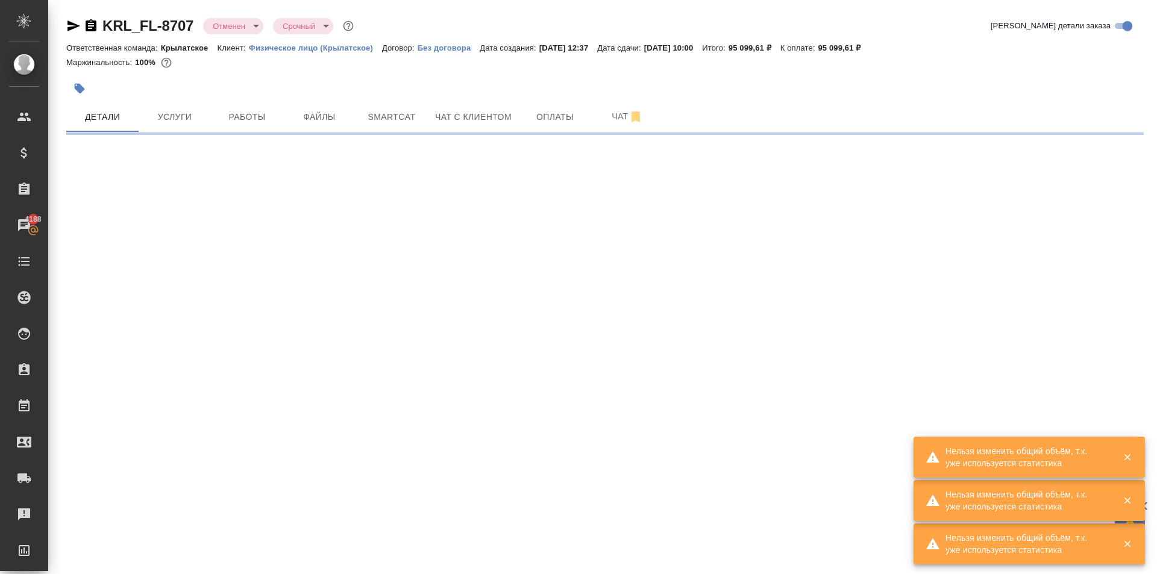
select select "RU"
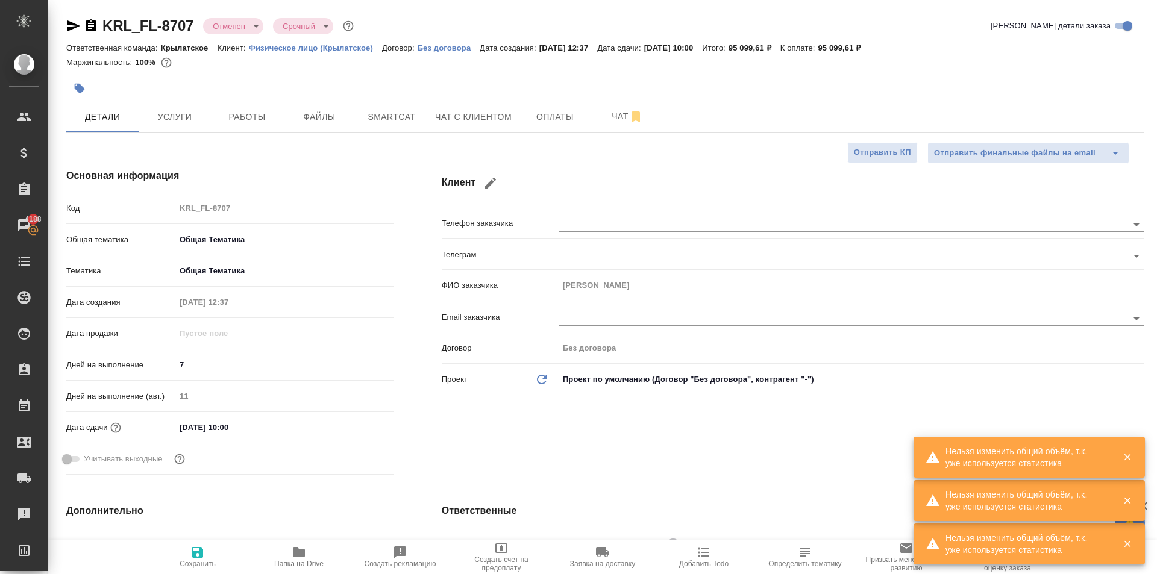
type textarea "x"
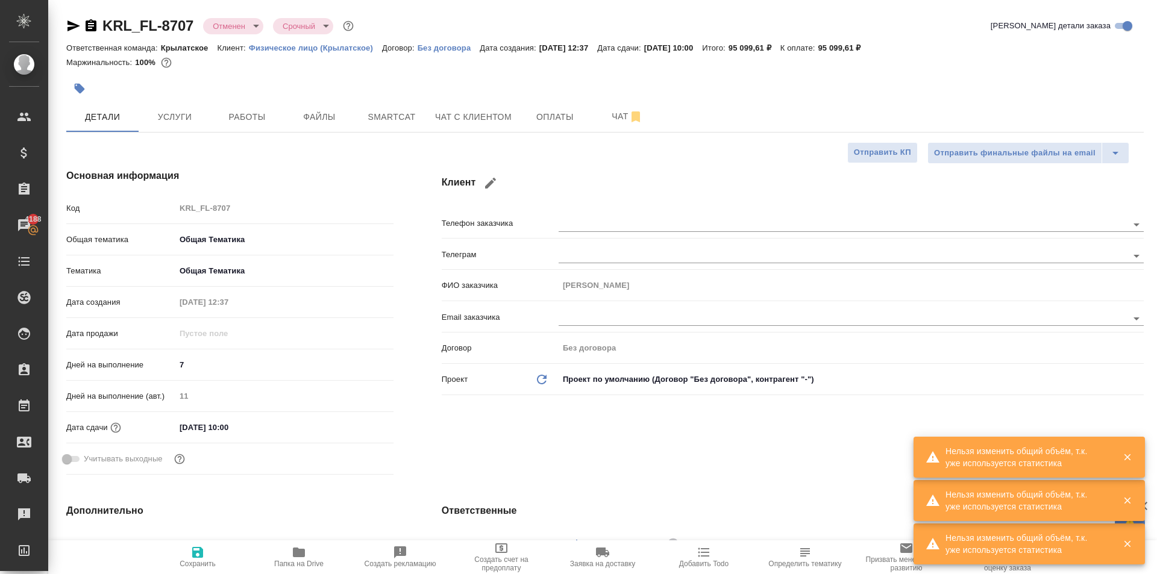
type textarea "x"
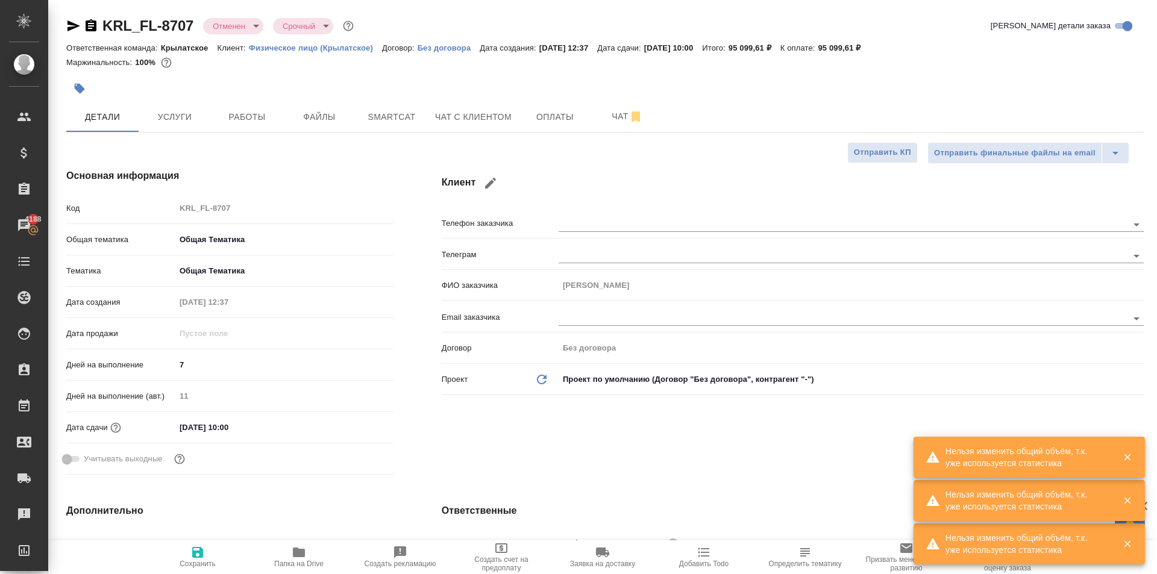
type textarea "x"
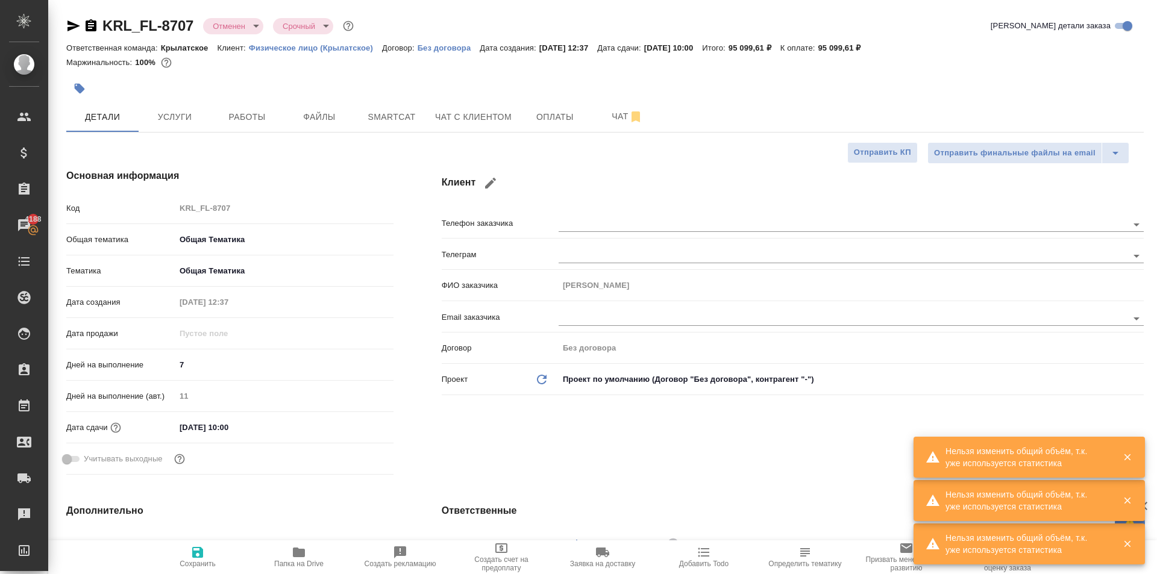
type textarea "x"
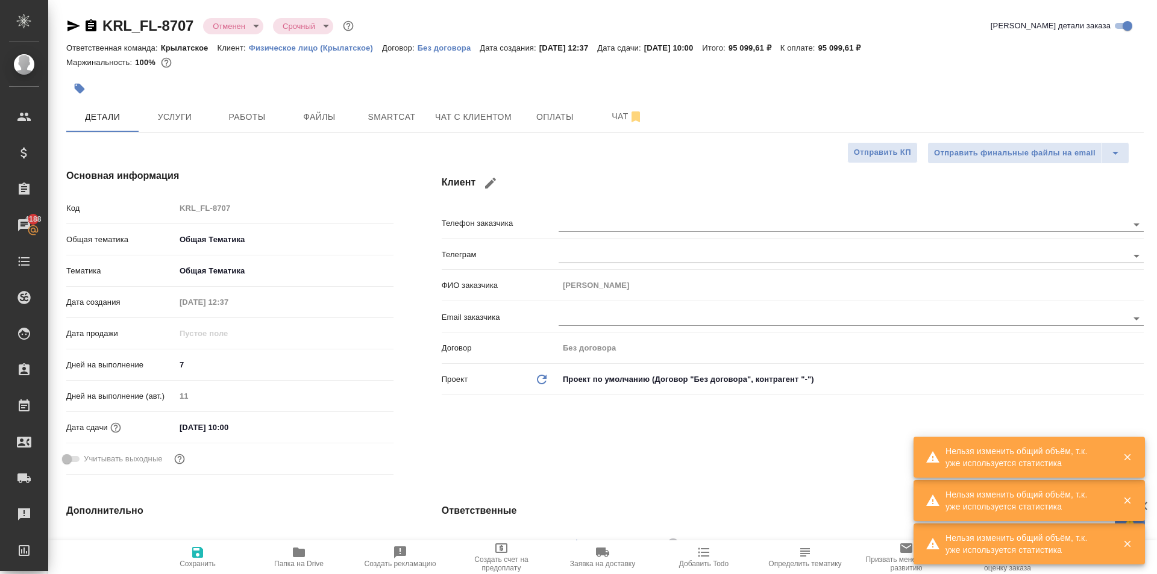
type textarea "x"
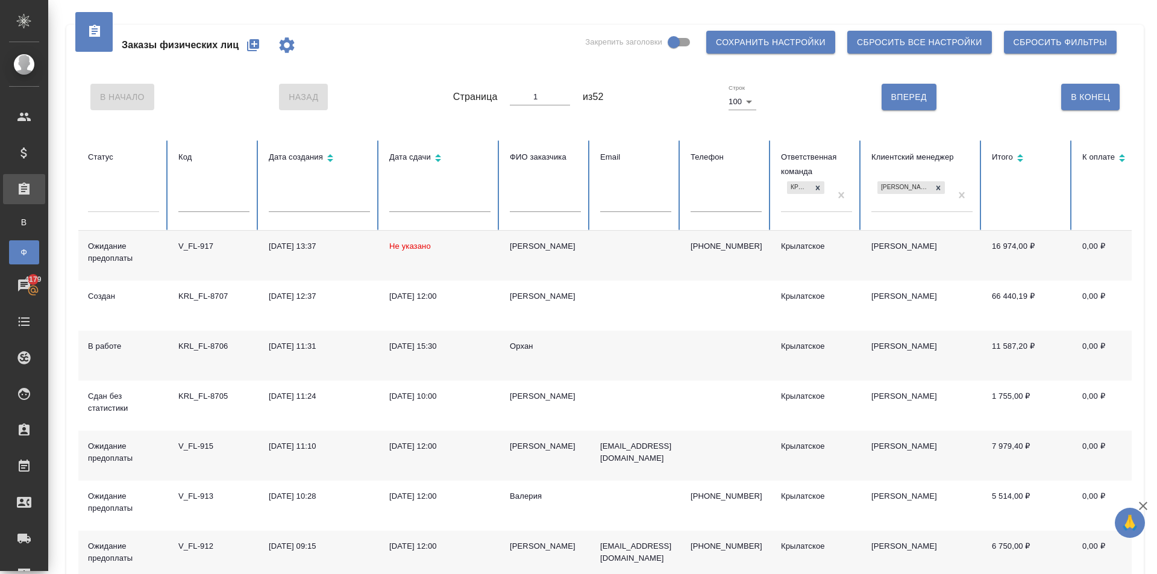
click at [248, 37] on button "button" at bounding box center [253, 45] width 29 height 29
click at [262, 43] on button "button" at bounding box center [253, 45] width 29 height 29
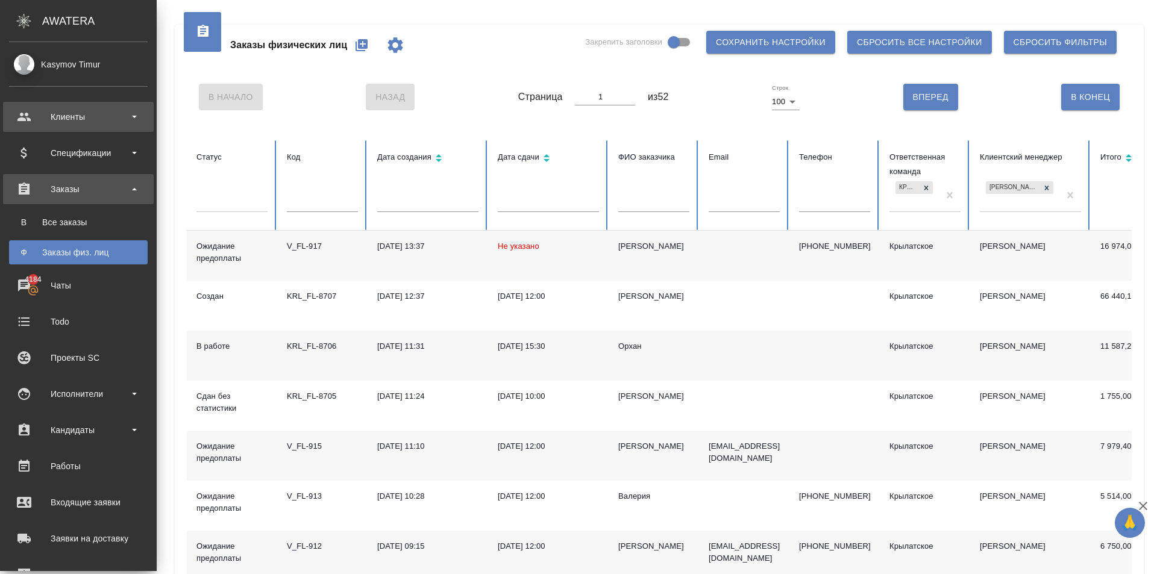
click at [55, 130] on div "Клиенты" at bounding box center [78, 117] width 151 height 30
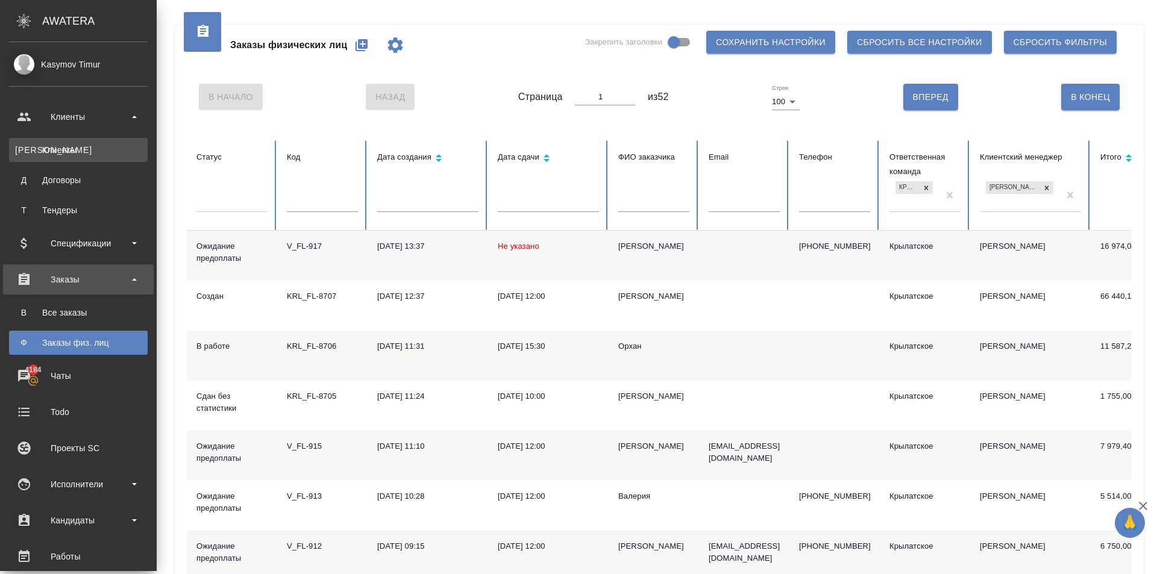
click at [60, 154] on div "Клиенты" at bounding box center [78, 150] width 127 height 12
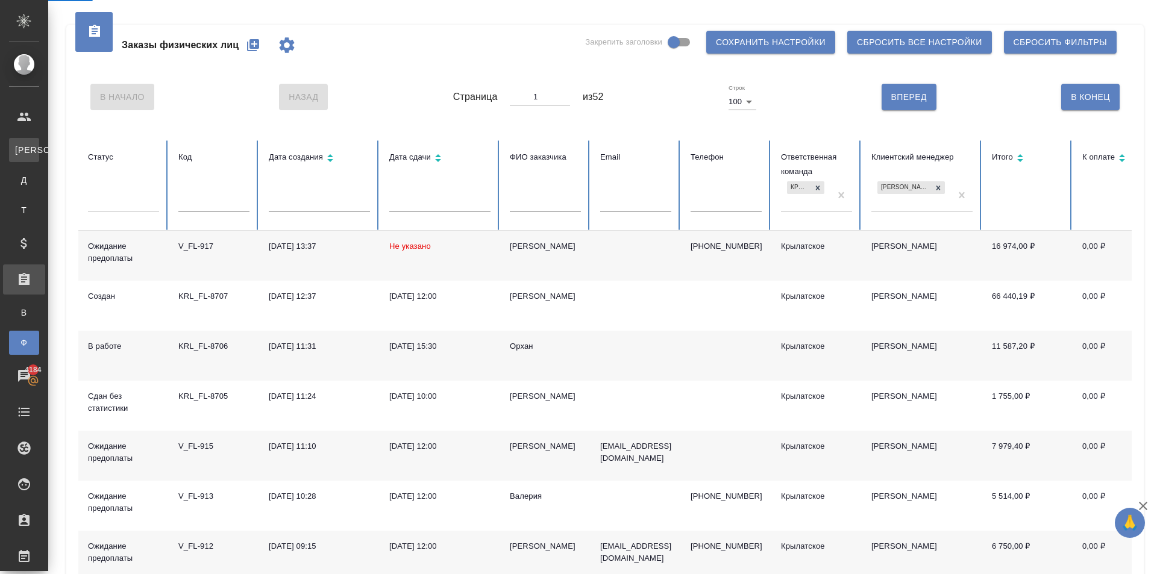
select select "RU"
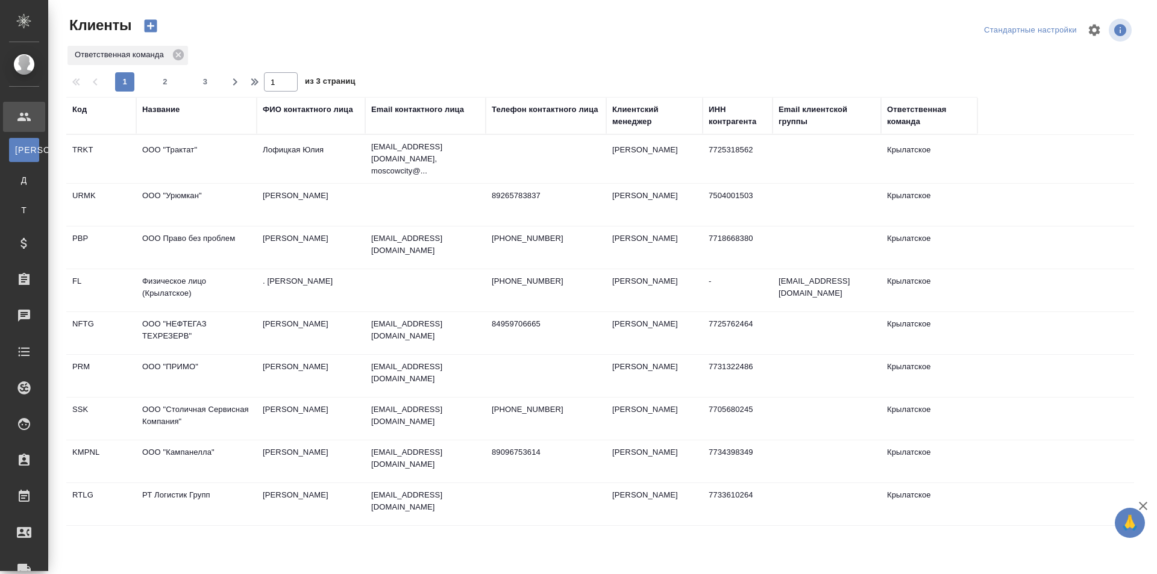
click at [177, 113] on div "Название" at bounding box center [160, 110] width 37 height 12
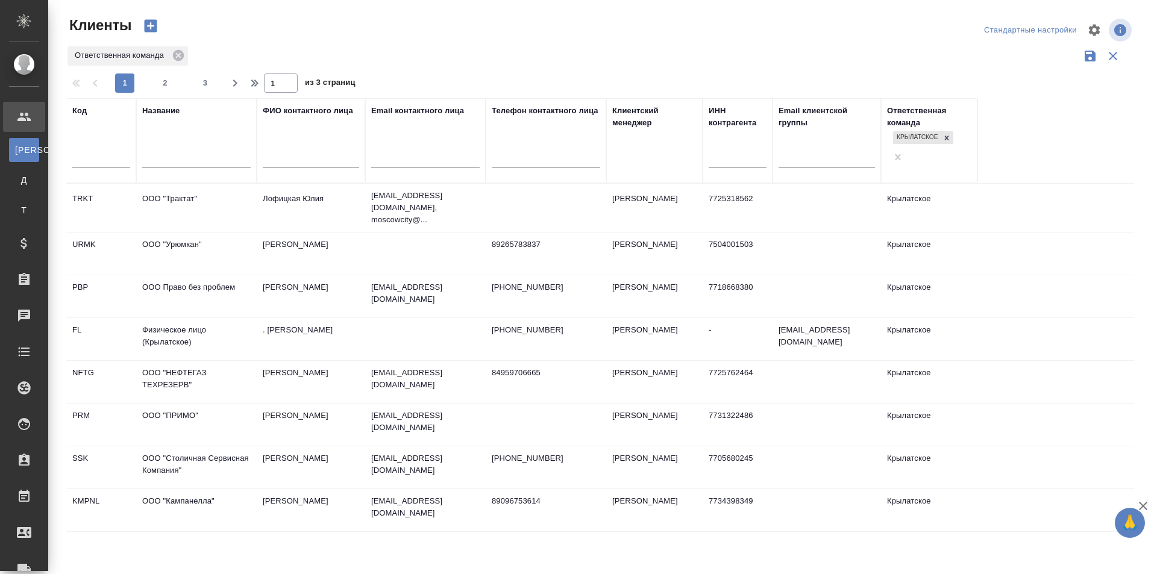
click at [138, 8] on div "Клиенты Стандартные настройки Ответственная команда 1 2 3 1 из 3 страниц Код На…" at bounding box center [605, 269] width 1091 height 539
click at [153, 22] on icon "button" at bounding box center [151, 26] width 13 height 13
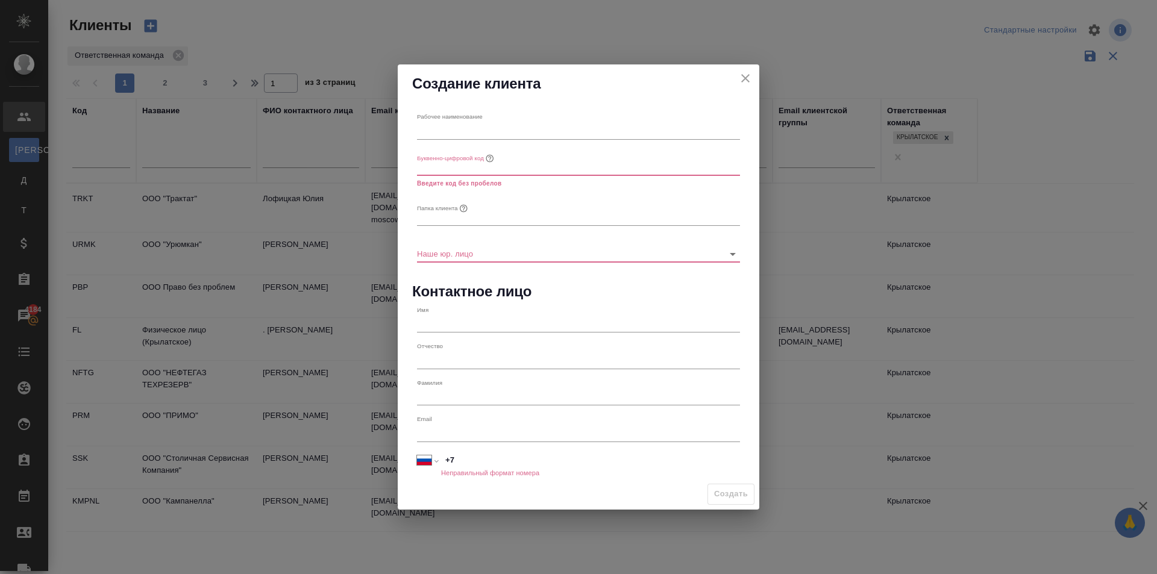
click at [492, 118] on div "Рабочее наименование" at bounding box center [578, 126] width 323 height 27
click at [518, 124] on input "text" at bounding box center [578, 130] width 323 height 17
paste input "ООО «ЛОГИСТИЧЕСКИЙ ПАРТНЁР»"
type input "ООО «ЛОГИСТИЧЕСКИЙ ПАРТНЁР»"
click at [491, 172] on input "text" at bounding box center [578, 167] width 323 height 17
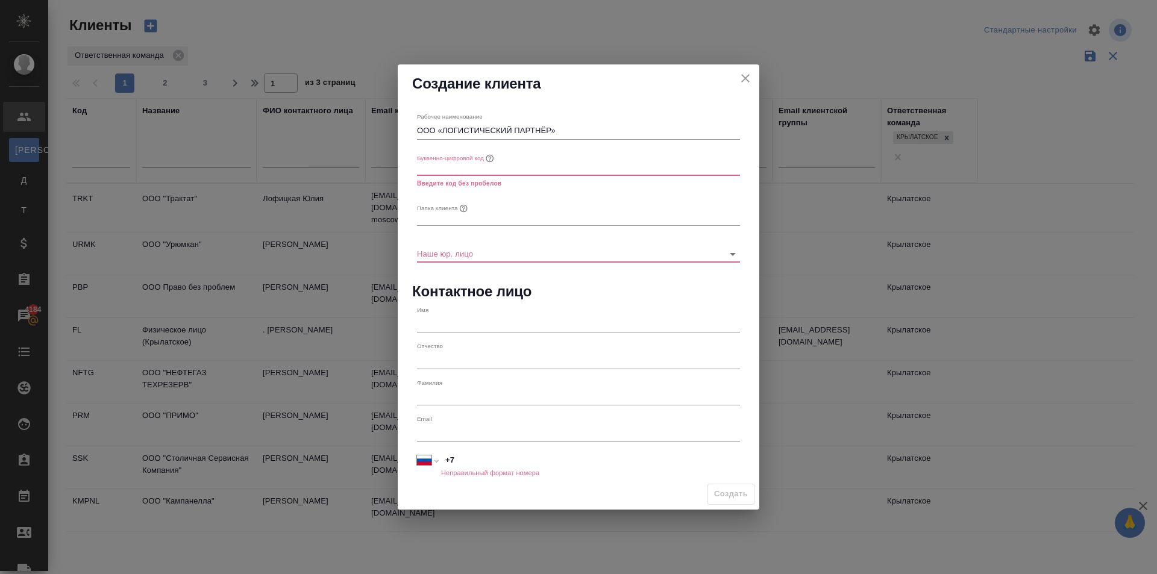
paste input "Logistics"
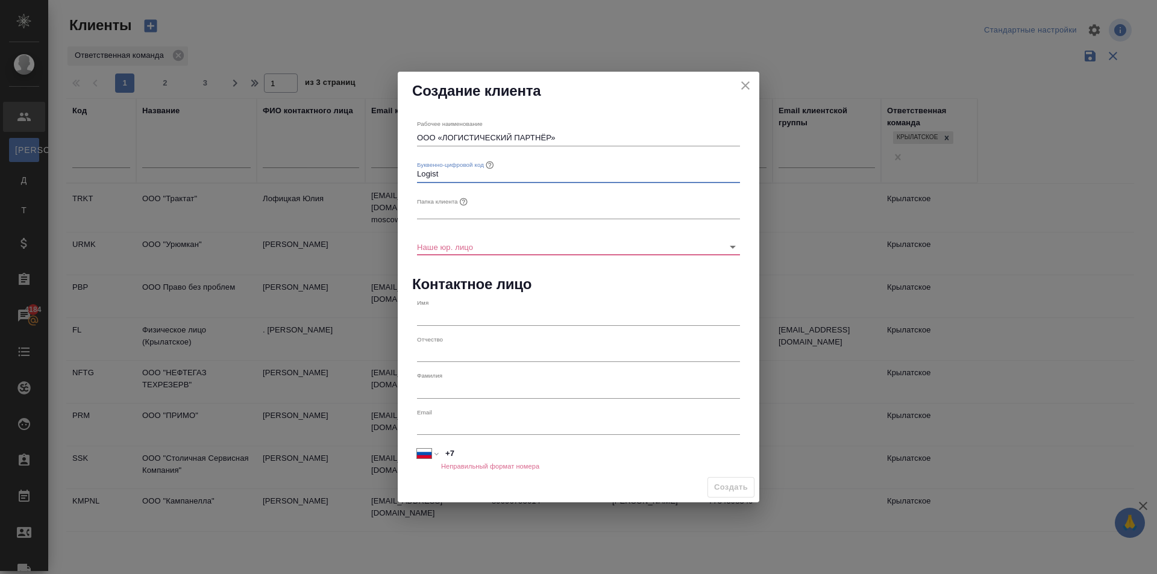
click at [432, 173] on input "Logist" at bounding box center [578, 174] width 323 height 17
click at [425, 175] on input "Logst" at bounding box center [578, 174] width 323 height 17
click at [451, 171] on input "Lgst" at bounding box center [578, 174] width 323 height 17
click at [448, 172] on input "Lgst" at bounding box center [578, 174] width 323 height 17
drag, startPoint x: 464, startPoint y: 171, endPoint x: 403, endPoint y: 170, distance: 61.5
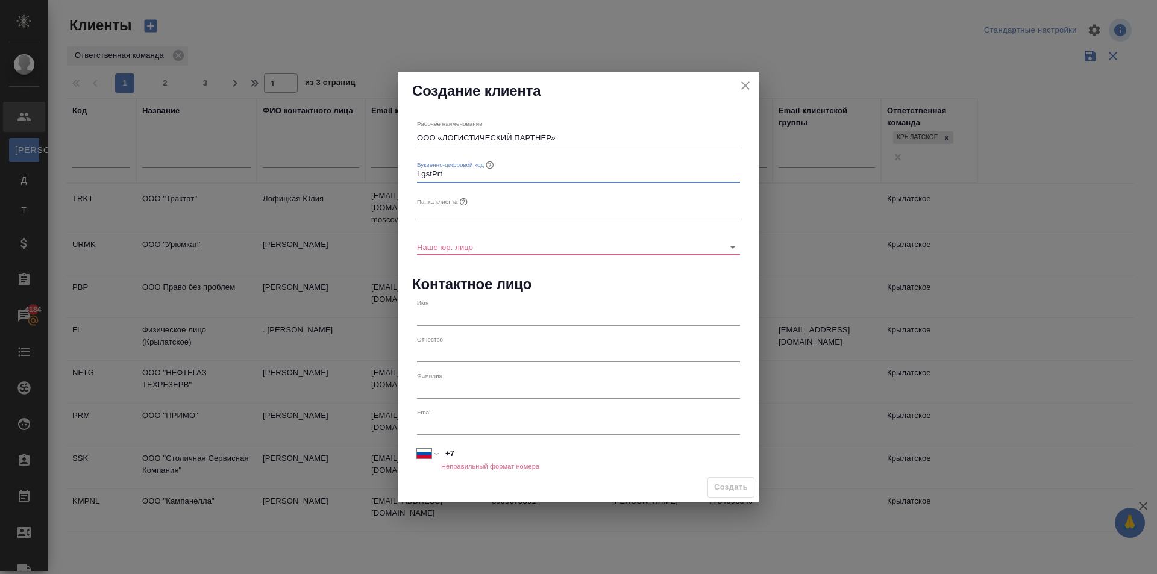
click at [403, 170] on div "Рабочее наименование ООО «ЛОГИСТИЧЕСКИЙ ПАРТНЁР» Буквенно-цифровой код LgstPrt …" at bounding box center [579, 291] width 362 height 362
type input "LGSTPRT"
click at [490, 165] on icon "button" at bounding box center [489, 164] width 9 height 9
click at [474, 175] on input "LGSTPRT" at bounding box center [578, 174] width 323 height 17
click at [478, 205] on input "text" at bounding box center [578, 211] width 323 height 17
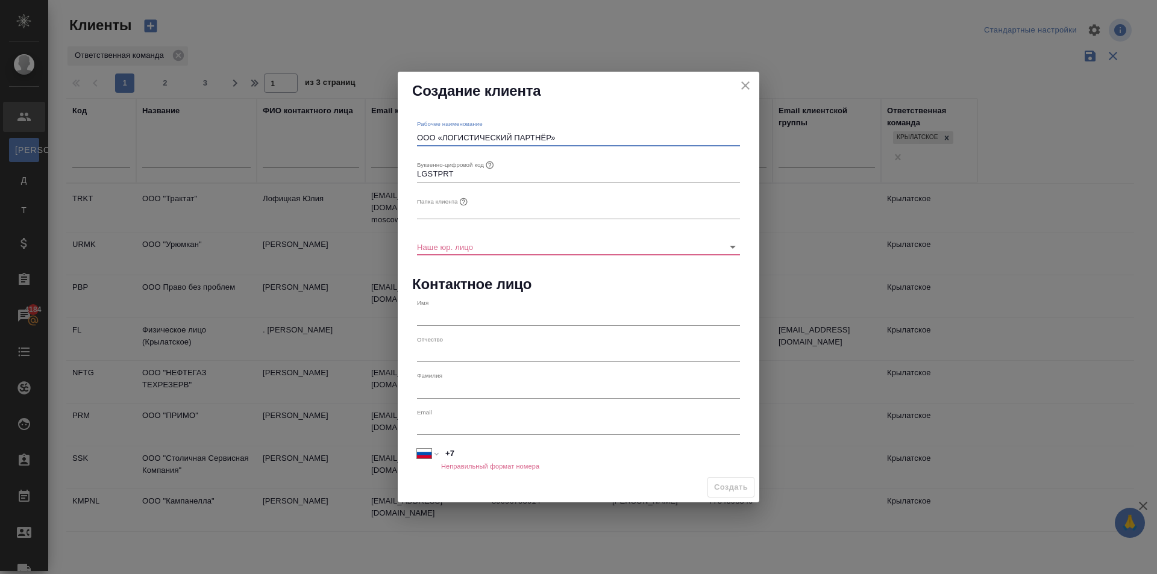
drag, startPoint x: 576, startPoint y: 133, endPoint x: 331, endPoint y: 139, distance: 244.8
click at [331, 139] on div "Создание клиента Рабочее наименование ООО «ЛОГИСТИЧЕСКИЙ ПАРТНЁР» Буквенно-цифр…" at bounding box center [578, 287] width 1157 height 574
click at [462, 146] on div "Рабочее наименование ООО «ЛОГИСТИЧЕСКИЙ ПАРТНЁР»" at bounding box center [578, 133] width 333 height 36
drag, startPoint x: 439, startPoint y: 135, endPoint x: 573, endPoint y: 134, distance: 133.8
click at [573, 134] on input "ООО «ЛОГИСТИЧЕСКИЙ ПАРТНЁР»" at bounding box center [578, 138] width 323 height 17
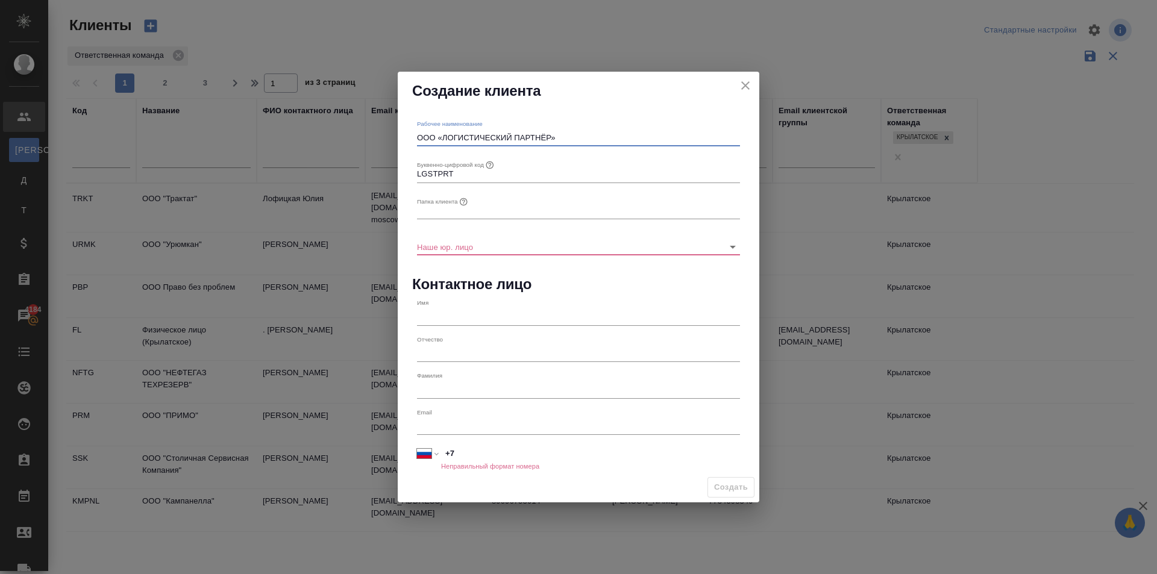
click at [538, 135] on input "ООО «ЛОГИСТИЧЕСКИЙ ПАРТНЁР»" at bounding box center [578, 138] width 323 height 17
click at [480, 206] on input "text" at bounding box center [578, 211] width 323 height 17
paste input "ООО «ЛОГИСТИЧЕСКИЙ ПАРТНЁР»"
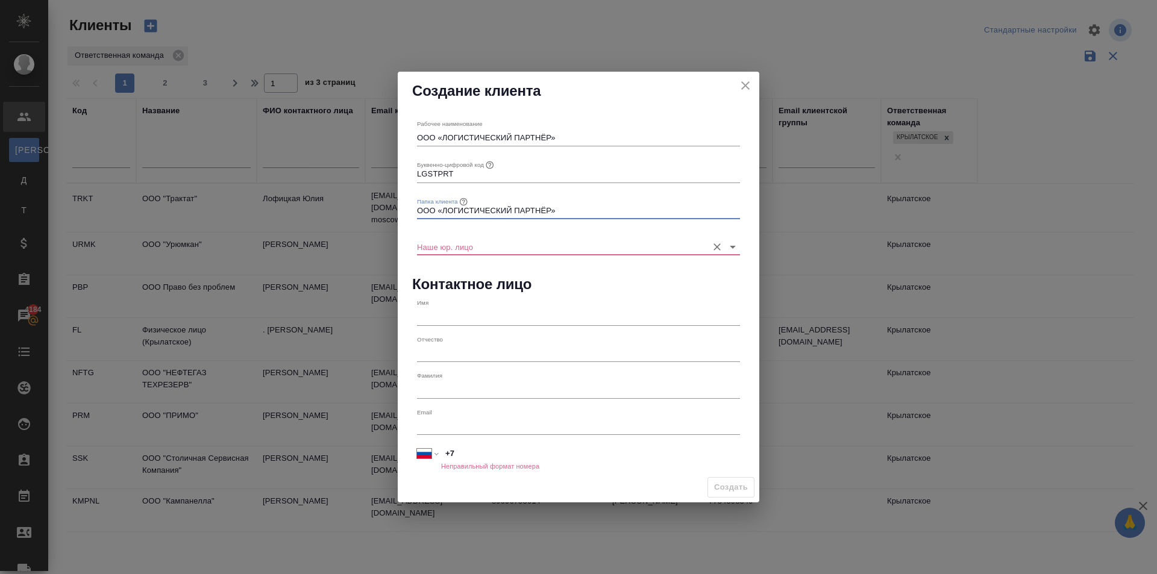
type input "ООО «ЛОГИСТИЧЕСКИЙ ПАРТНЁР»"
click at [486, 248] on input "Наше юр. лицо" at bounding box center [559, 247] width 285 height 16
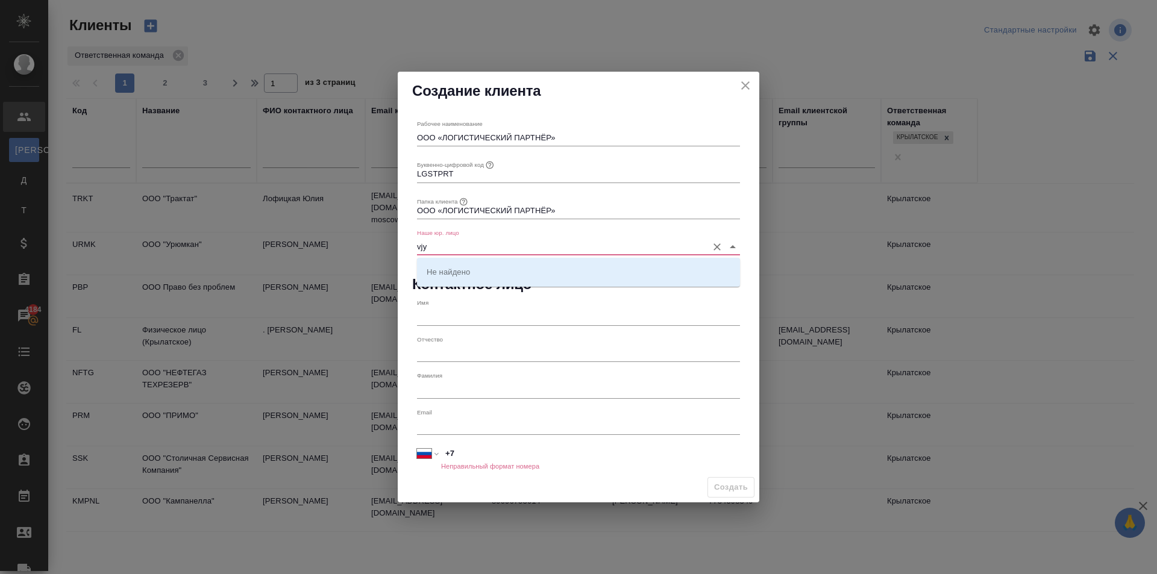
drag, startPoint x: 455, startPoint y: 247, endPoint x: 387, endPoint y: 250, distance: 68.2
click at [387, 250] on div "Создание клиента Рабочее наименование ООО «ЛОГИСТИЧЕСКИЙ ПАРТНЁР» Буквенно-цифр…" at bounding box center [578, 287] width 1157 height 574
click at [477, 265] on li "(МБ) ООО "Монблан"" at bounding box center [578, 272] width 323 height 22
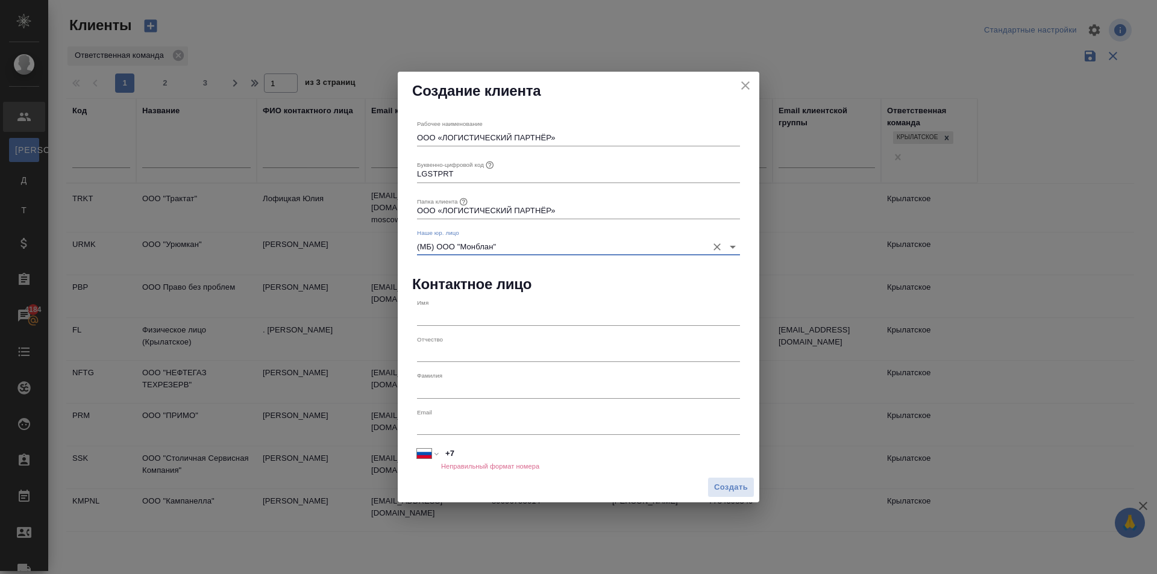
type input "(МБ) ООО "Монблан""
click at [454, 316] on input "text" at bounding box center [578, 317] width 323 height 17
type input "[PERSON_NAME]"
click at [467, 380] on div "Фамилия" at bounding box center [578, 385] width 323 height 27
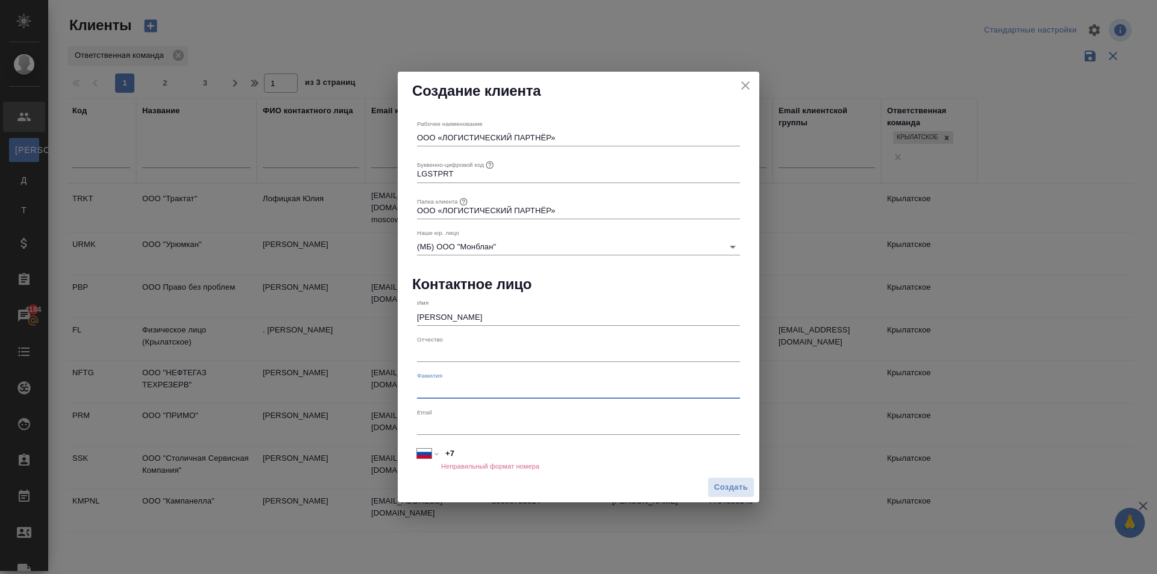
click at [470, 389] on input "text" at bounding box center [578, 390] width 323 height 17
type input "Агапкин"
click at [503, 451] on input "+7" at bounding box center [591, 453] width 298 height 17
type input "[PHONE_NUMBER]"
click at [567, 478] on div "Создать" at bounding box center [579, 488] width 362 height 31
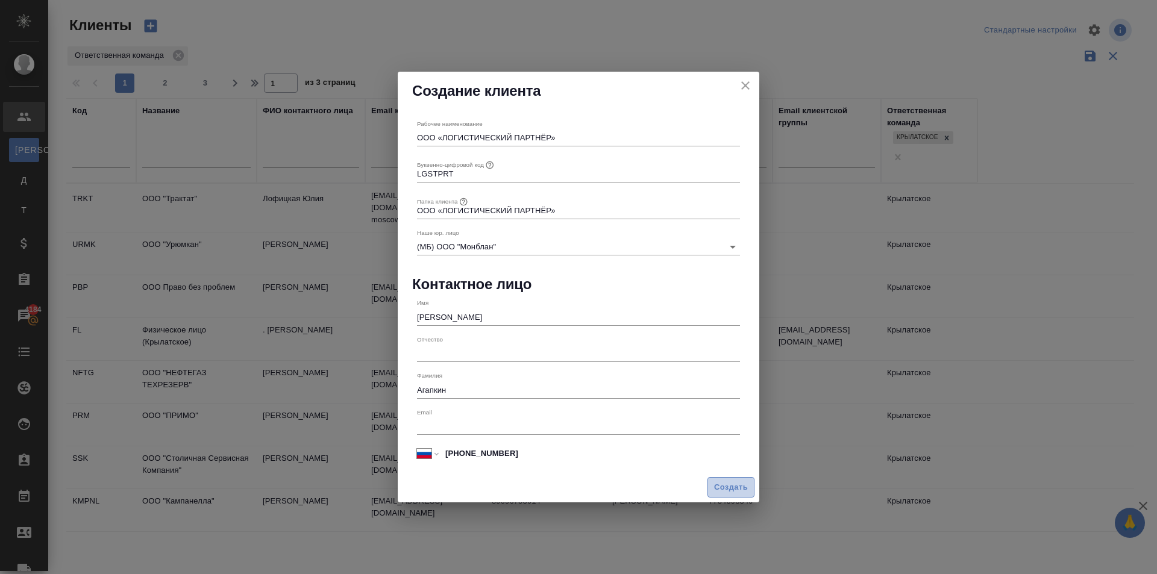
click at [745, 481] on button "Создать" at bounding box center [731, 487] width 47 height 21
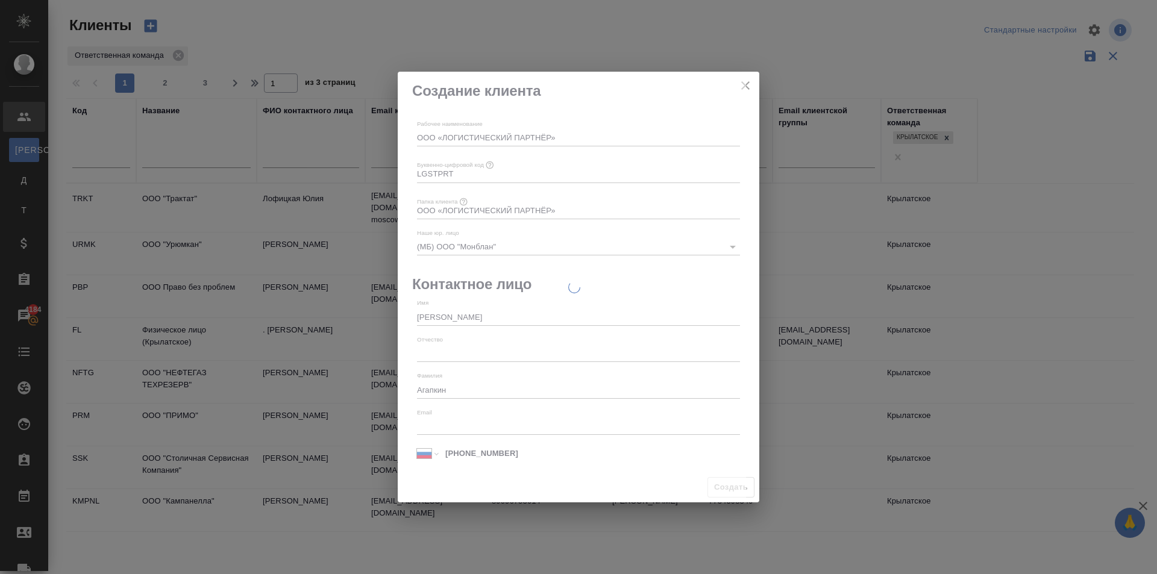
type input "+7"
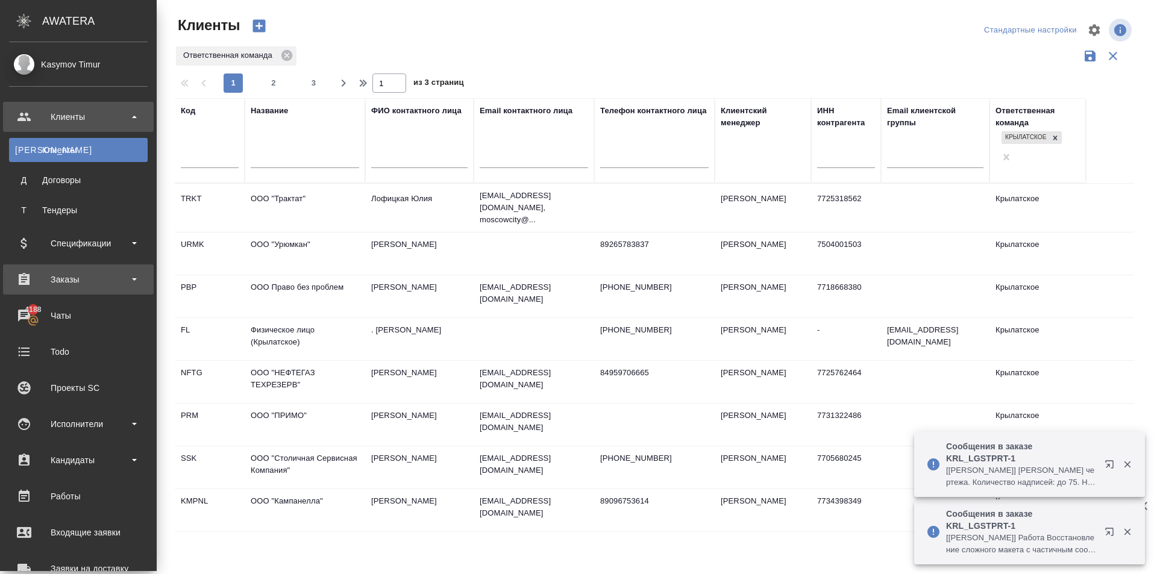
click at [99, 280] on div "Заказы" at bounding box center [78, 280] width 139 height 18
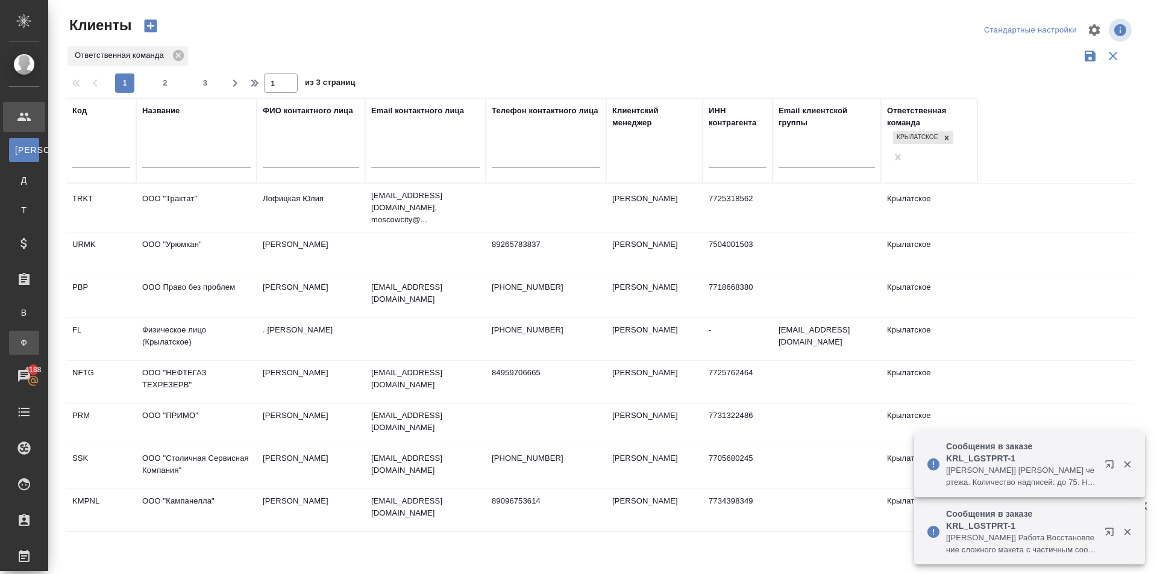
click at [18, 340] on div "Заказы физ. лиц" at bounding box center [9, 343] width 18 height 12
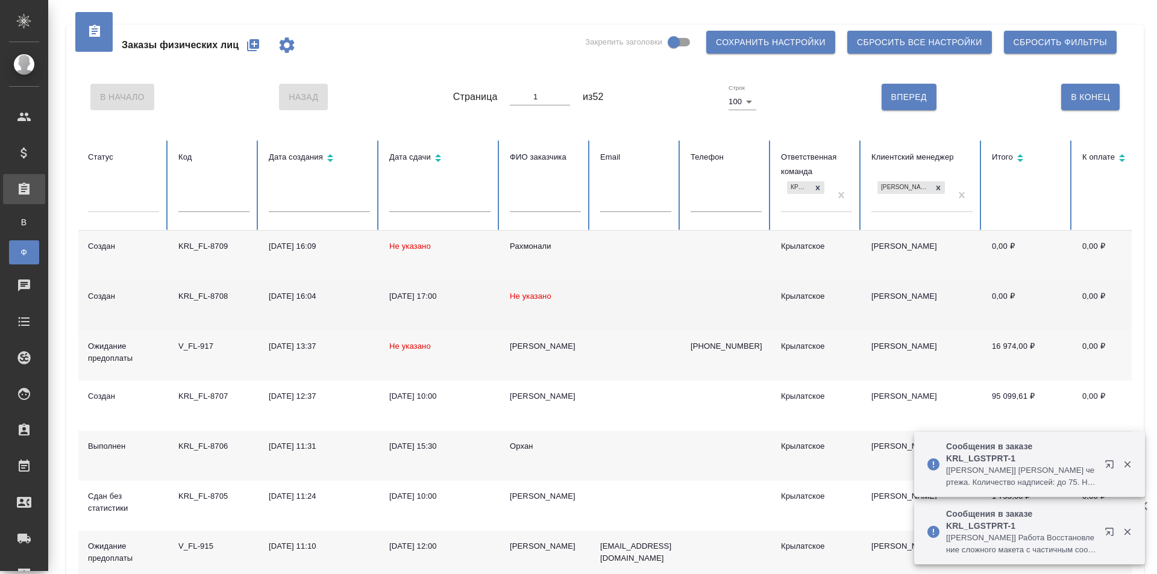
click at [521, 294] on span "Не указано" at bounding box center [531, 296] width 42 height 9
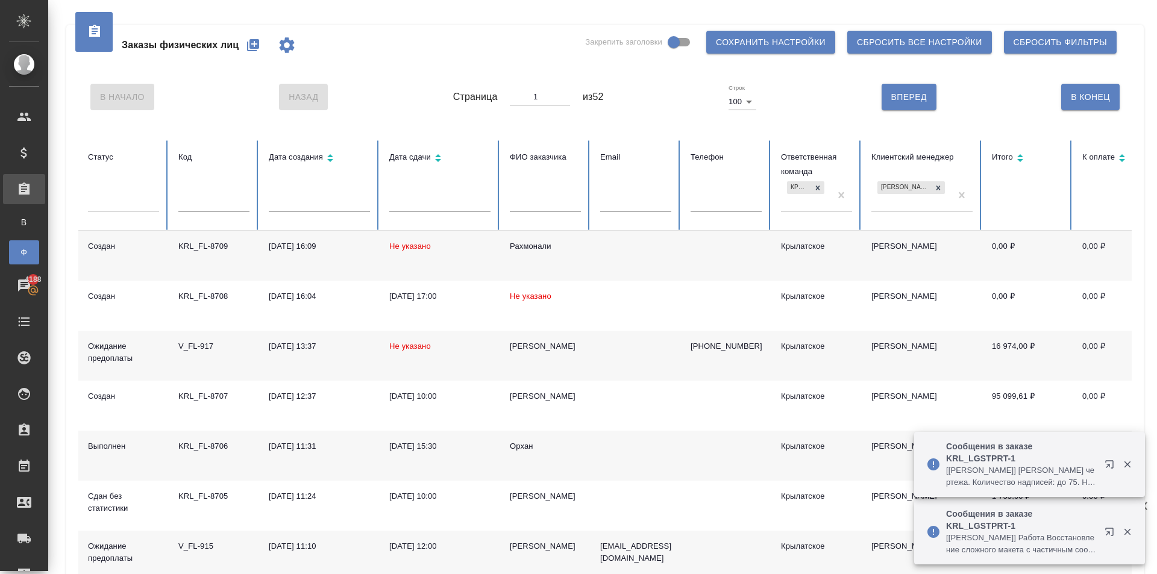
click at [530, 241] on div "Рахмонали" at bounding box center [545, 247] width 71 height 12
click at [529, 241] on div "Рахмонали" at bounding box center [545, 247] width 71 height 12
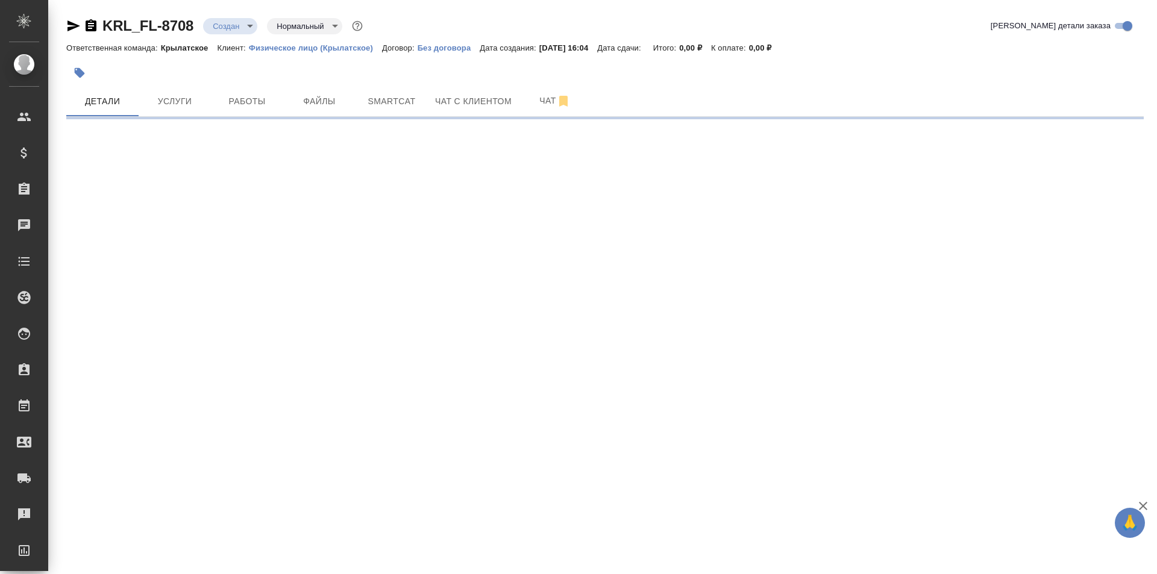
select select "RU"
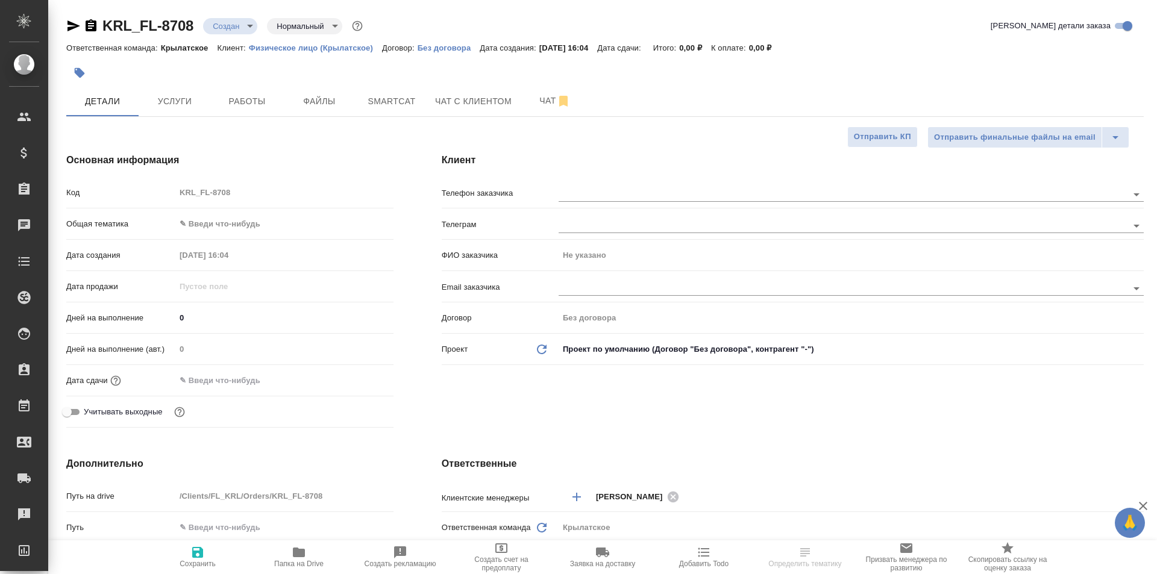
type textarea "x"
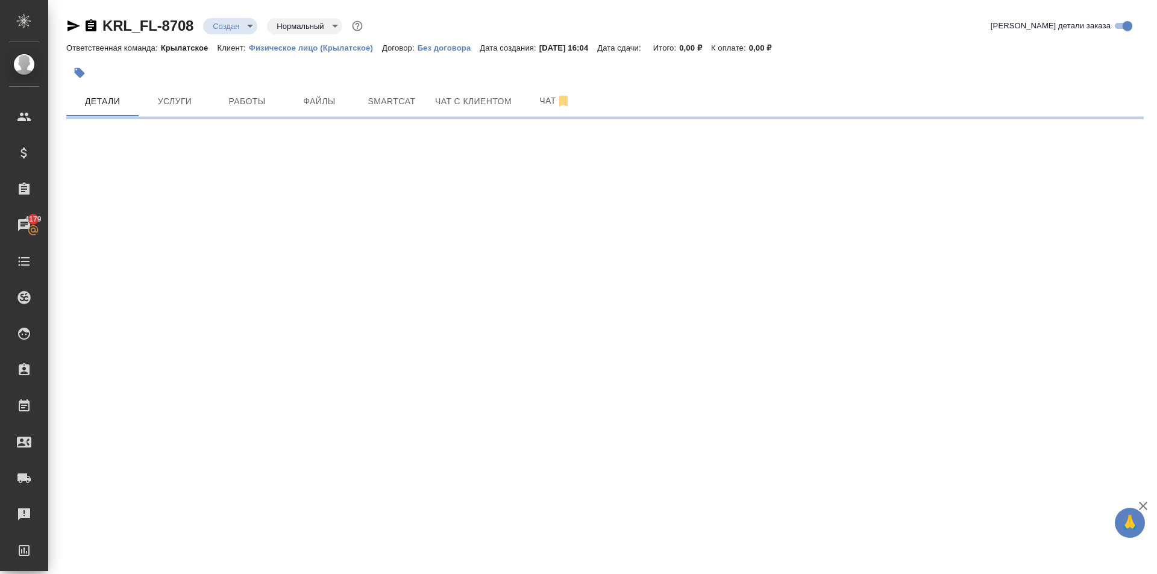
select select "RU"
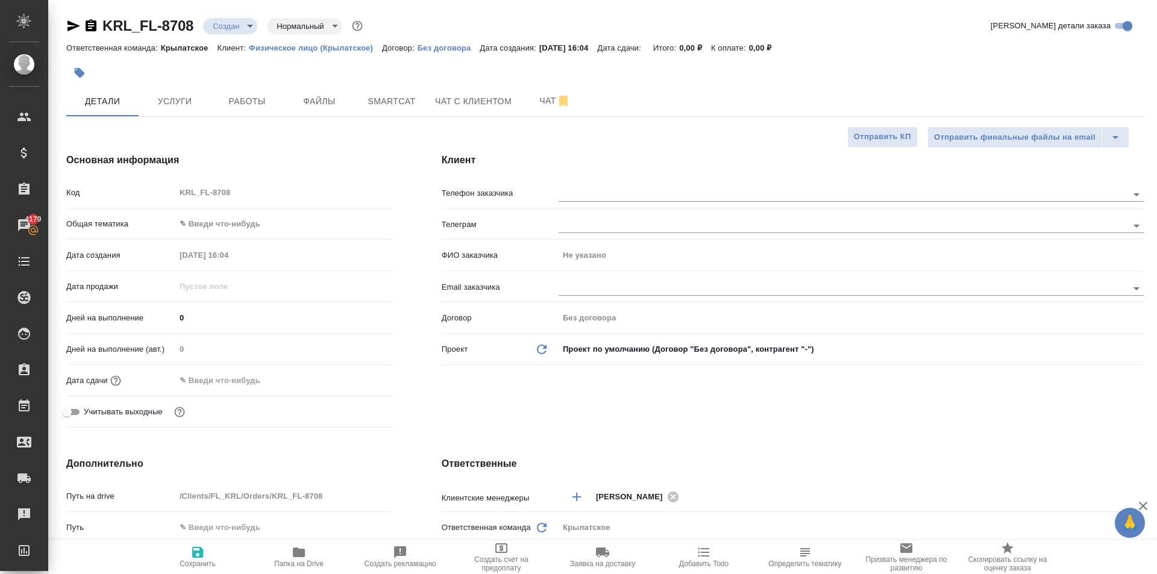
type textarea "x"
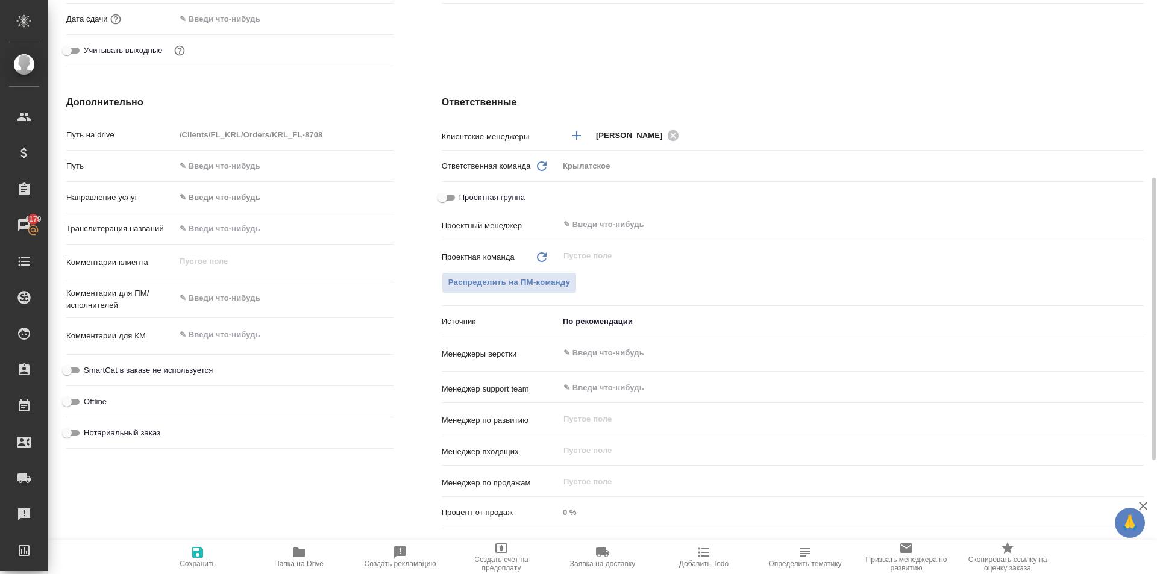
click at [207, 178] on div "Путь" at bounding box center [229, 171] width 327 height 31
click at [213, 197] on body "🙏 .cls-1 fill:#fff; AWATERA [PERSON_NAME] Клиенты Спецификации Заказы 4179 Чаты…" at bounding box center [578, 287] width 1157 height 574
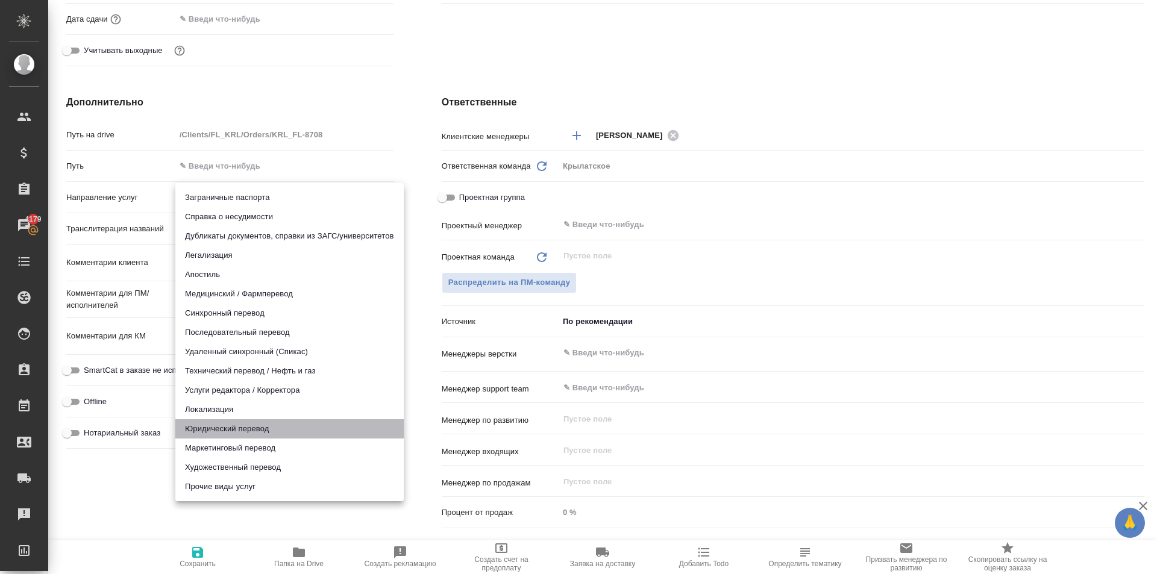
click at [219, 429] on li "Юридический перевод" at bounding box center [289, 429] width 228 height 19
type input "legalTranslation"
type textarea "x"
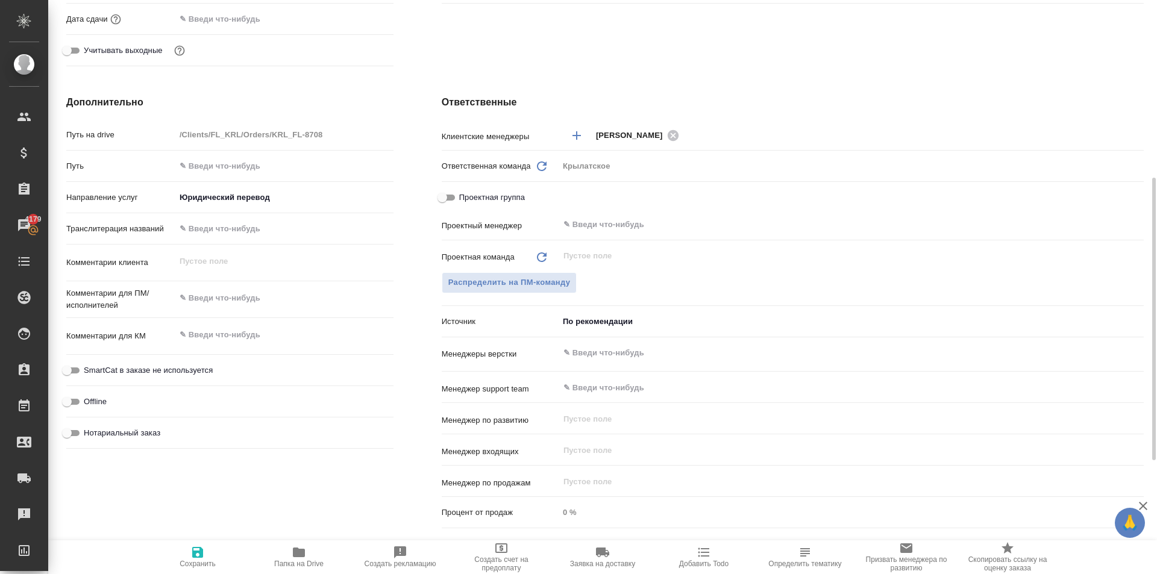
click at [139, 428] on span "Нотариальный заказ" at bounding box center [122, 433] width 77 height 12
click at [89, 428] on input "Нотариальный заказ" at bounding box center [66, 433] width 43 height 14
checkbox input "true"
type textarea "x"
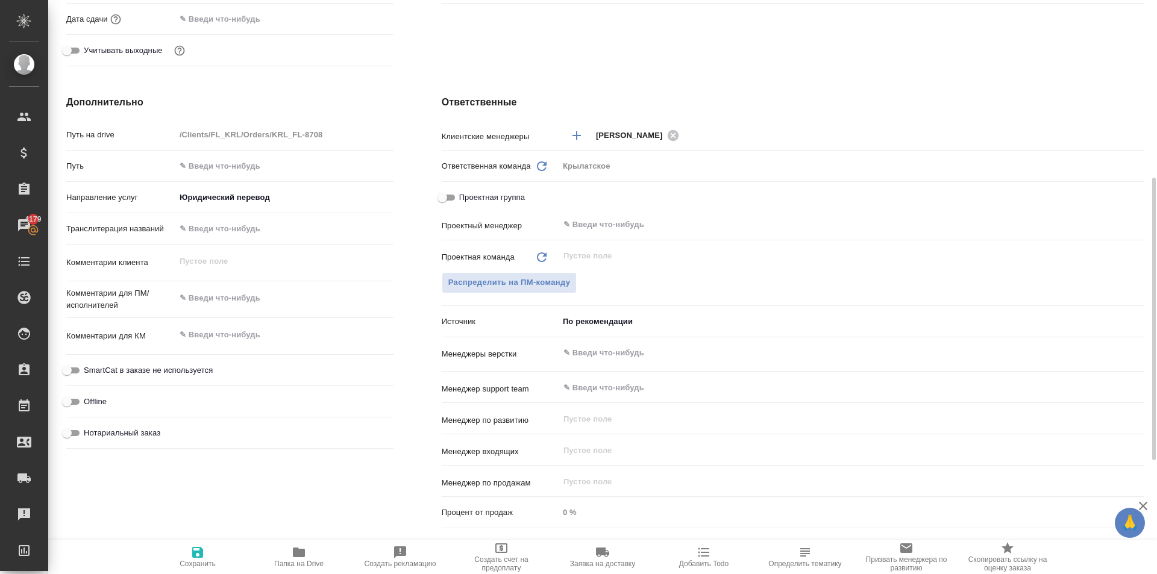
type textarea "x"
click at [163, 373] on span "SmartCat в заказе не используется" at bounding box center [148, 371] width 129 height 12
click at [89, 373] on input "SmartCat в заказе не используется" at bounding box center [66, 370] width 43 height 14
checkbox input "true"
type textarea "x"
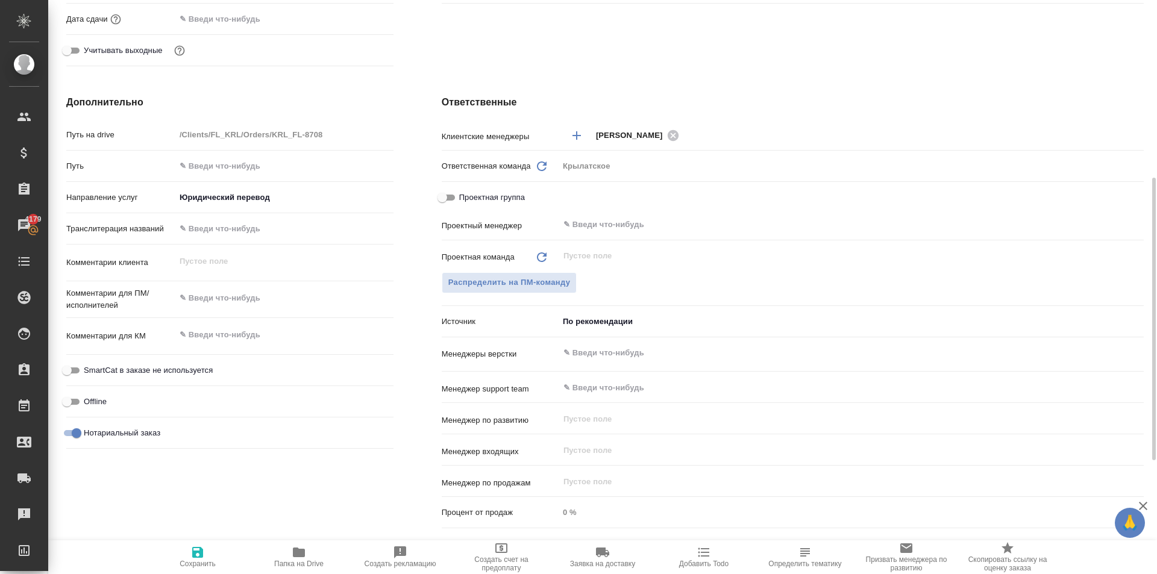
type textarea "x"
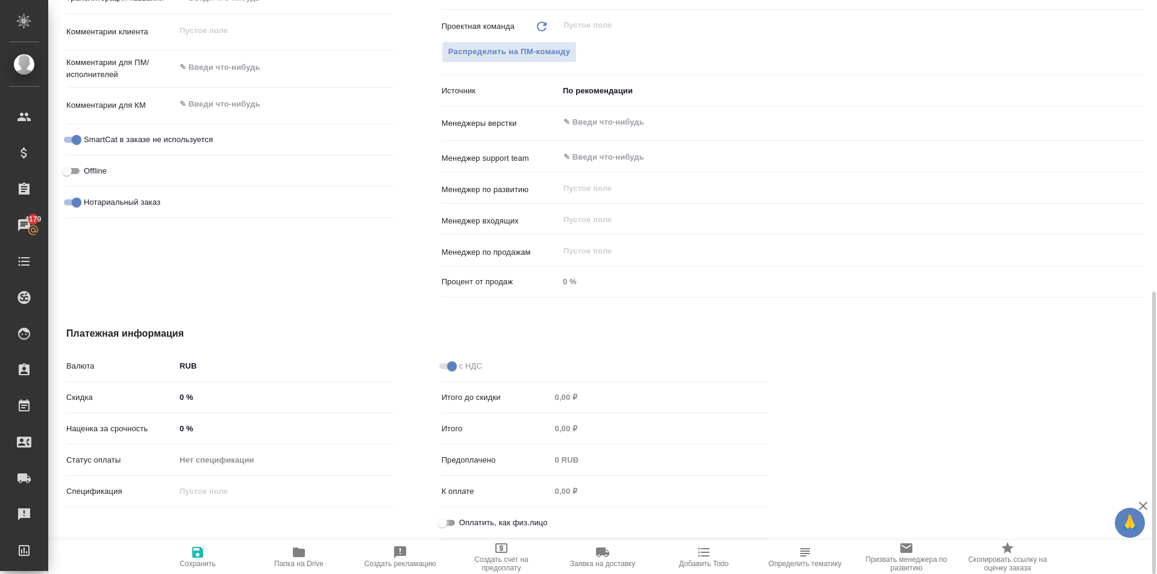
click at [439, 518] on input "Оплатить, как физ.лицо" at bounding box center [442, 523] width 43 height 14
checkbox input "true"
type textarea "x"
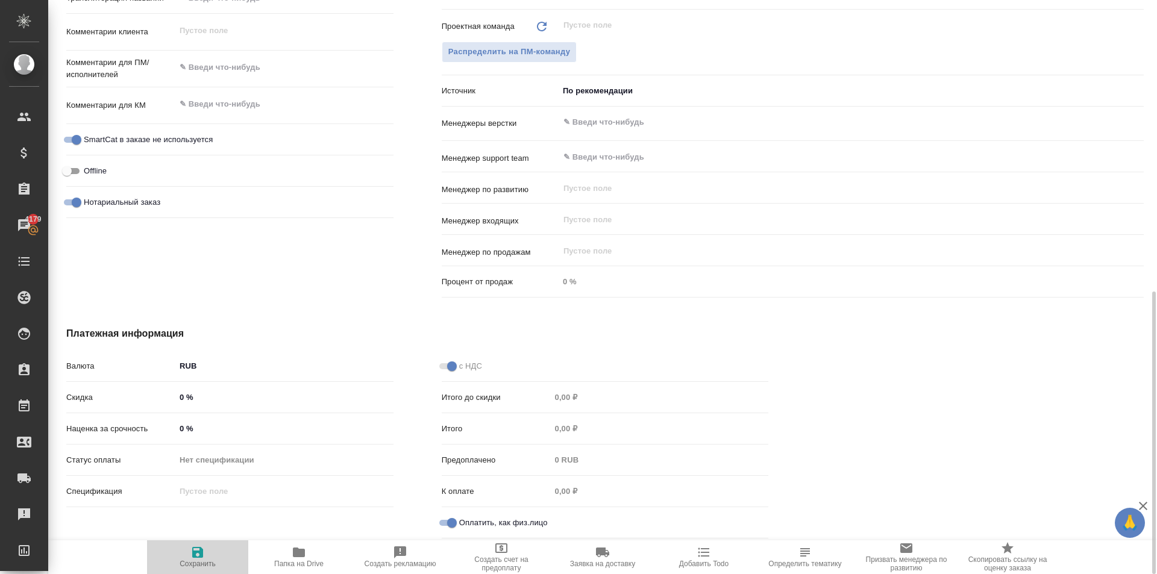
drag, startPoint x: 212, startPoint y: 564, endPoint x: 220, endPoint y: 562, distance: 8.6
click at [213, 564] on span "Сохранить" at bounding box center [198, 564] width 36 height 8
type textarea "x"
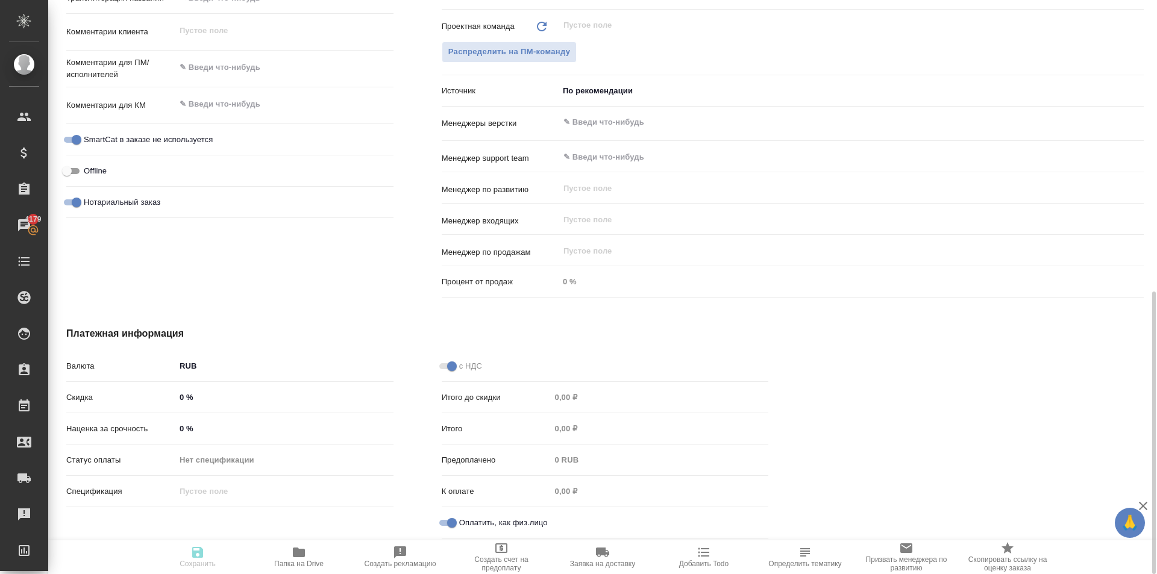
type textarea "x"
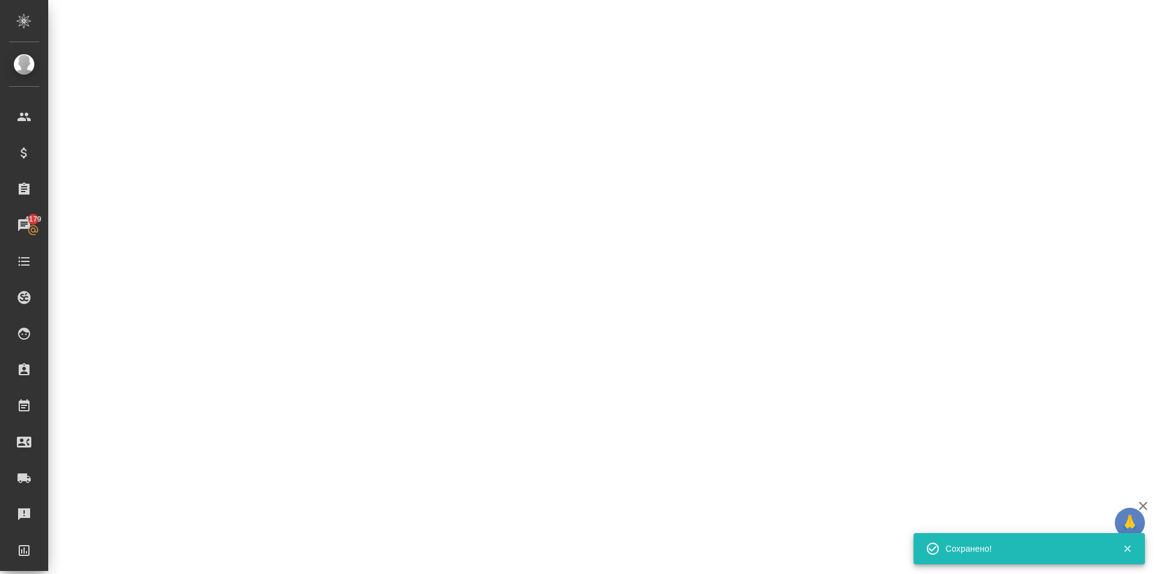
select select "RU"
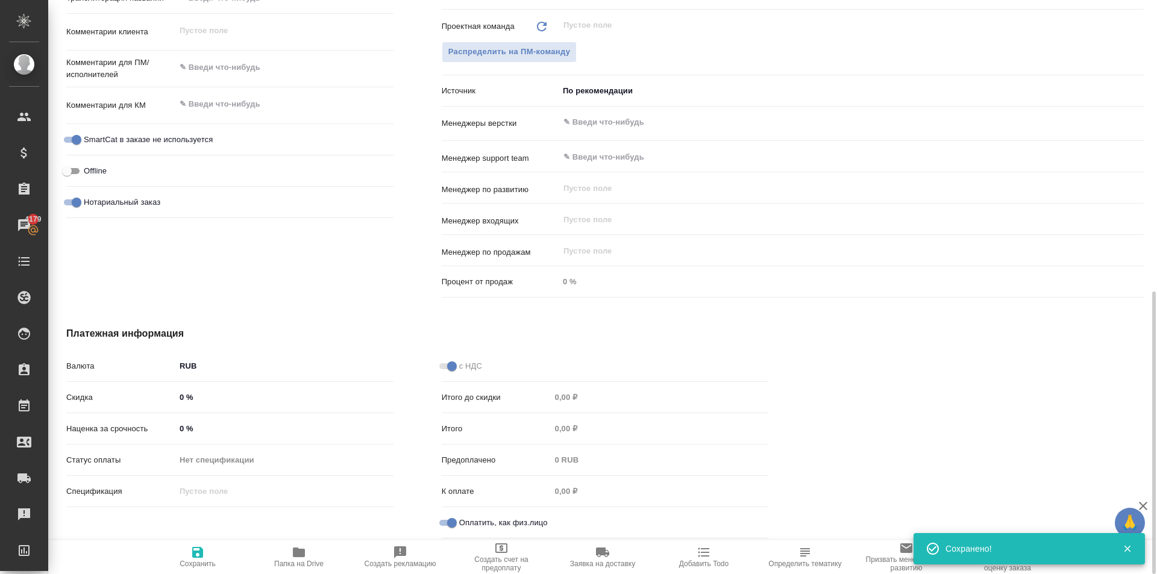
type textarea "x"
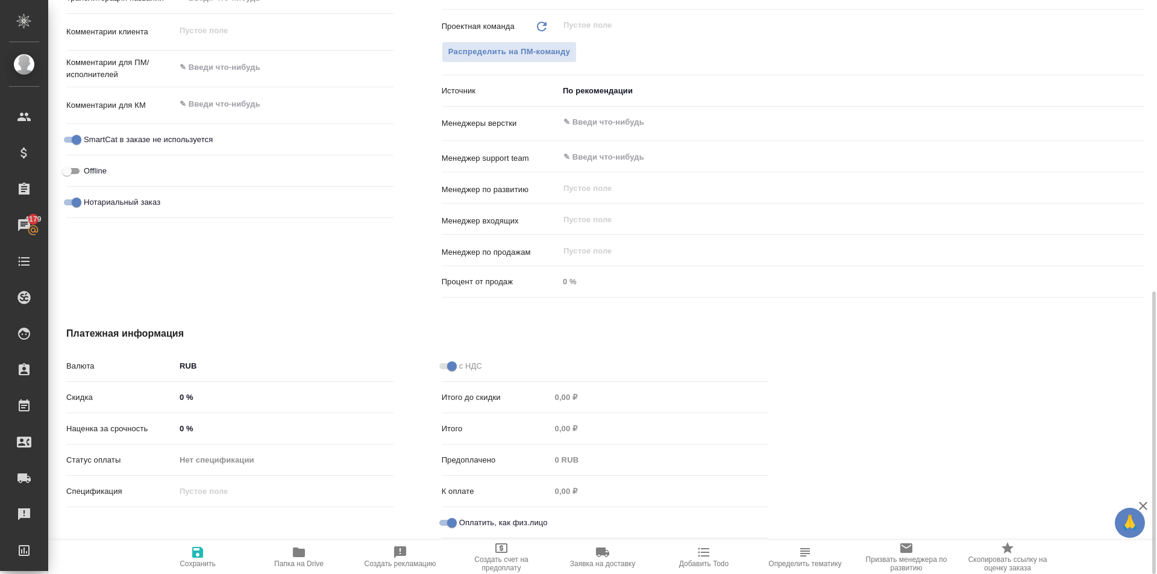
type textarea "x"
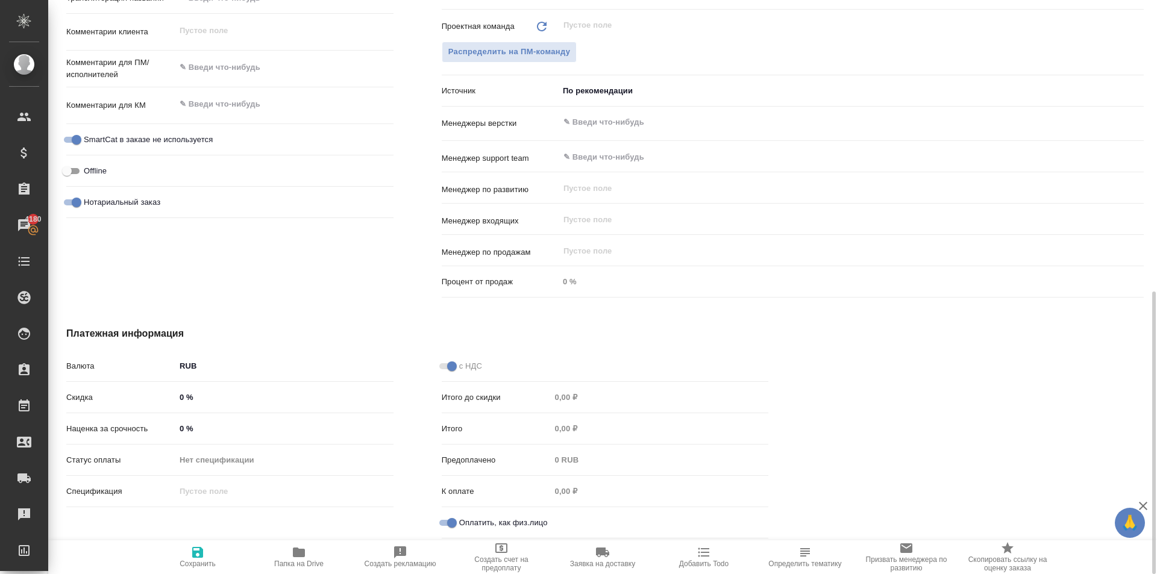
type textarea "x"
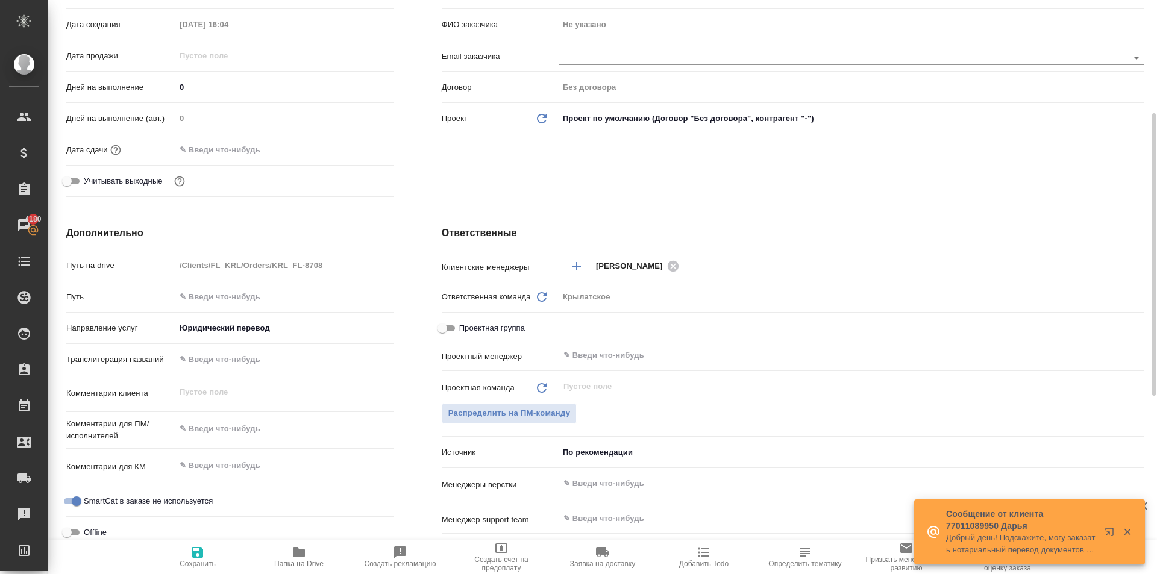
scroll to position [0, 0]
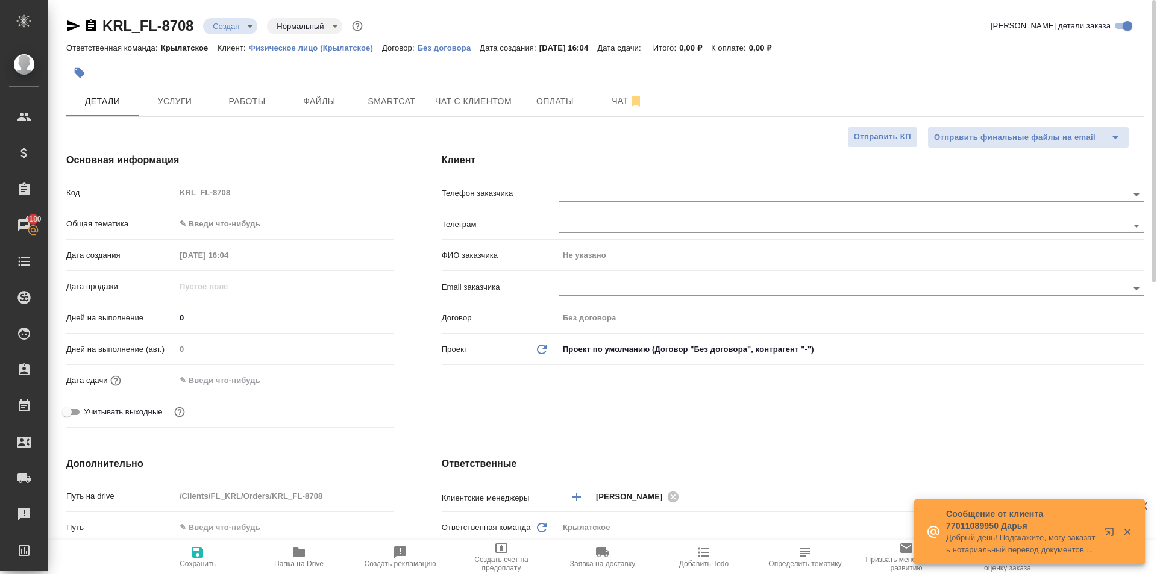
type textarea "x"
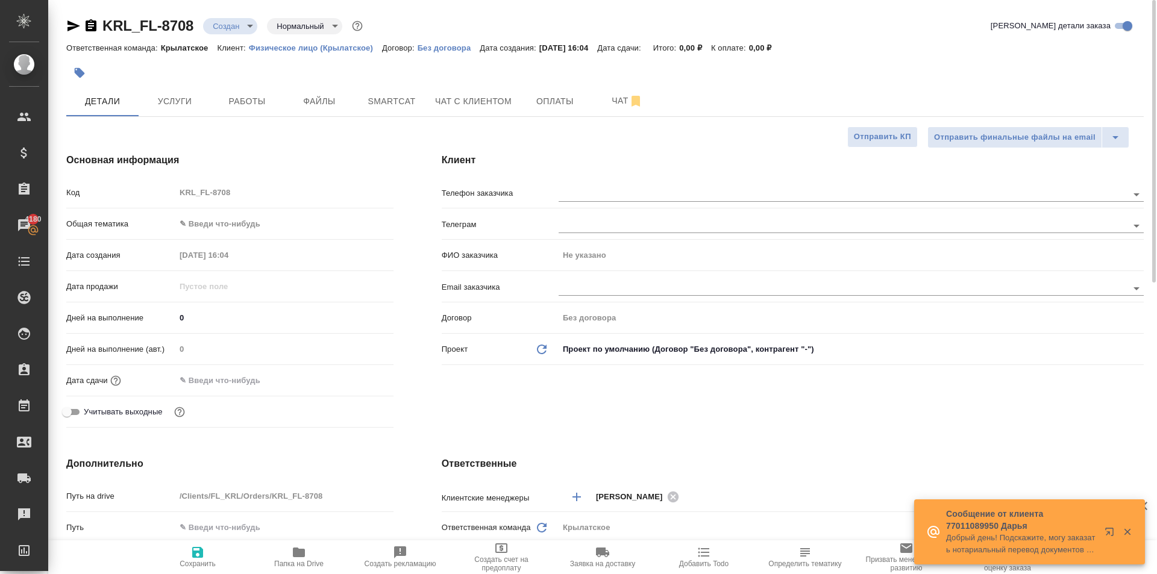
type textarea "x"
click at [262, 233] on body "🙏 .cls-1 fill:#fff; AWATERA Kasymov Timur Клиенты Спецификации Заказы 4180 Чаты…" at bounding box center [578, 287] width 1157 height 574
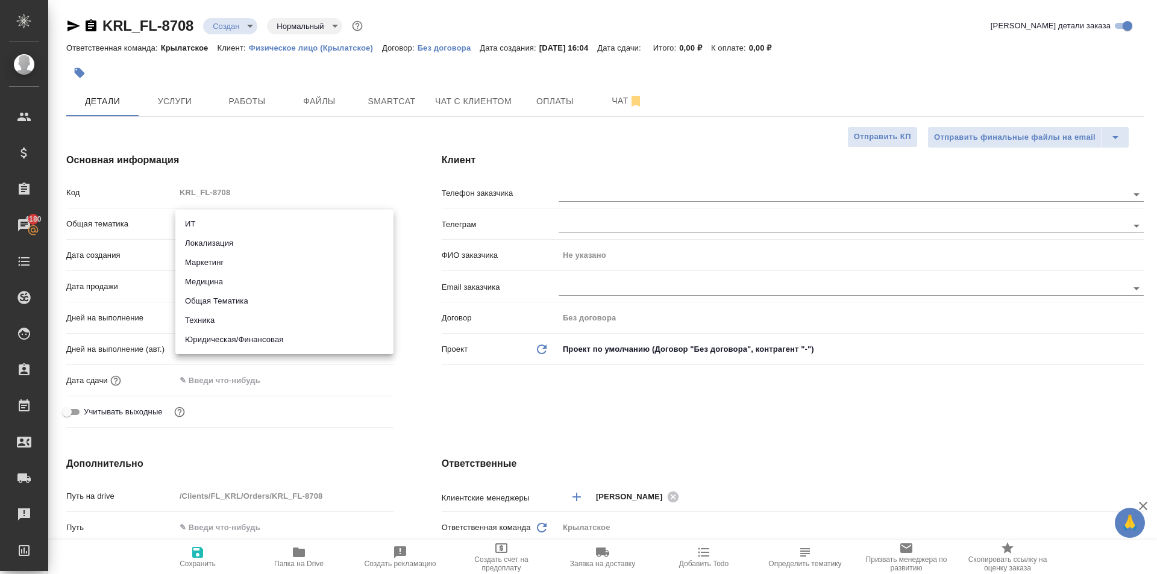
click at [230, 333] on li "Юридическая/Финансовая" at bounding box center [284, 339] width 218 height 19
type input "yr-fn"
type textarea "x"
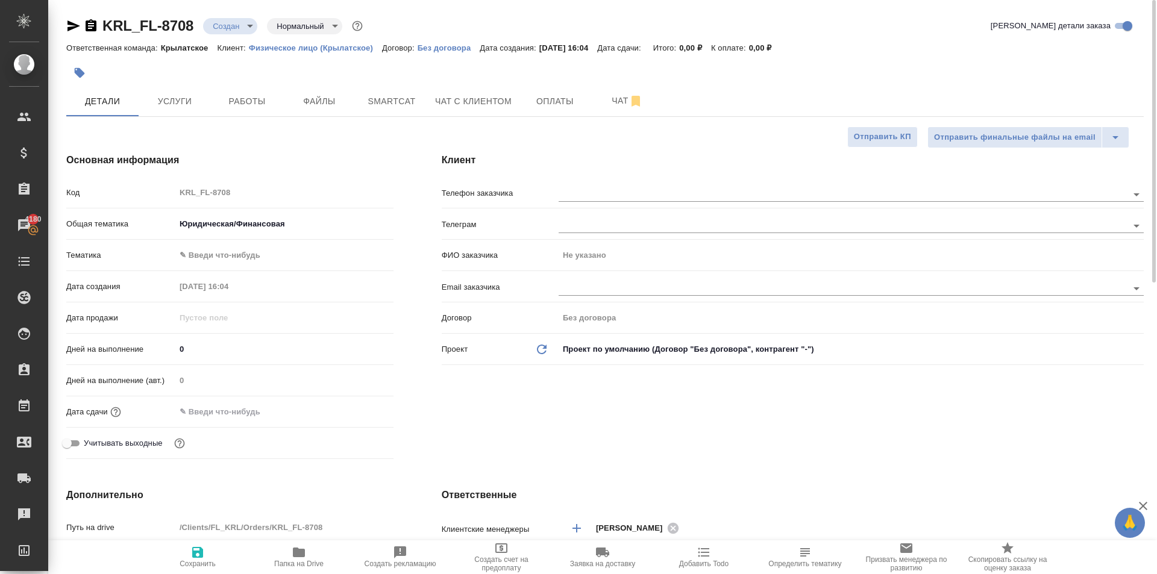
click at [235, 265] on body "🙏 .cls-1 fill:#fff; AWATERA Kasymov Timur Клиенты Спецификации Заказы 4180 Чаты…" at bounding box center [578, 287] width 1157 height 574
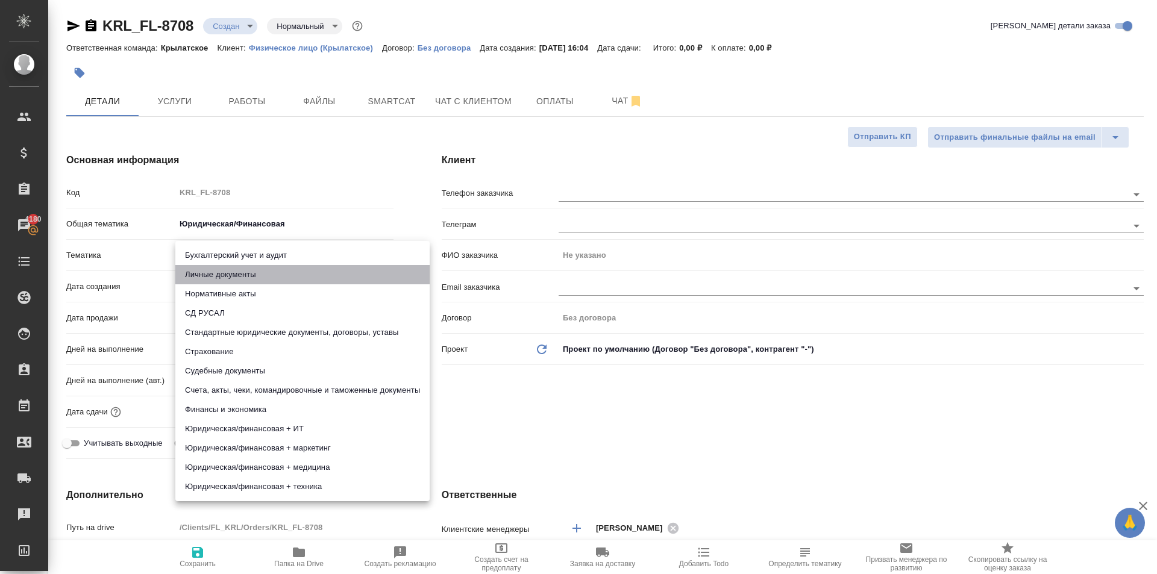
click at [231, 278] on li "Личные документы" at bounding box center [302, 274] width 254 height 19
type textarea "x"
type input "5a8b8b956a9677013d343cfe"
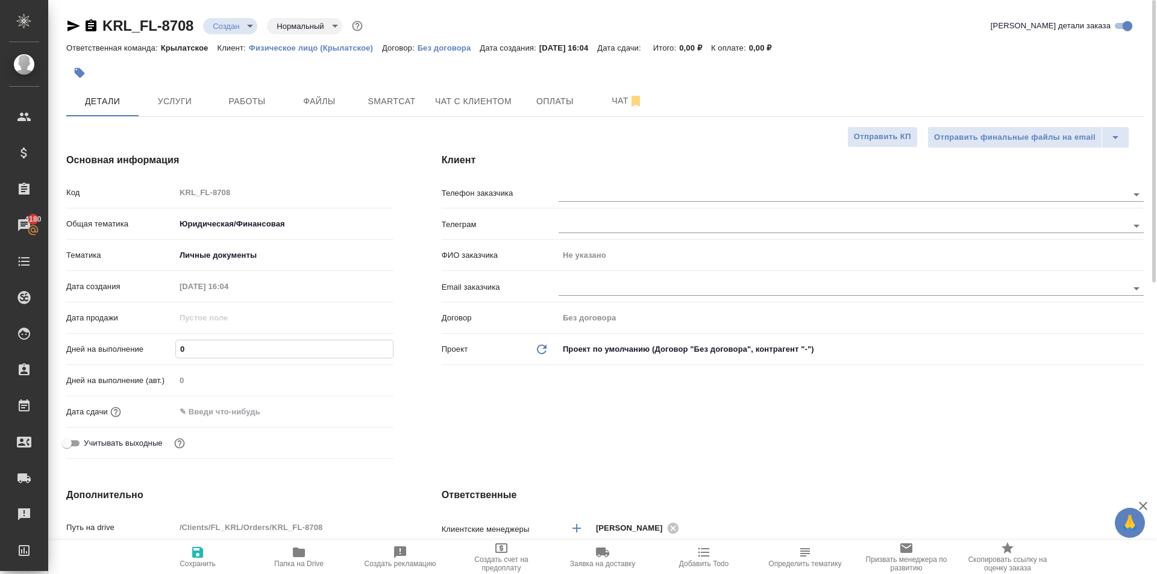
drag, startPoint x: 190, startPoint y: 349, endPoint x: 137, endPoint y: 345, distance: 53.2
click at [137, 345] on div "Дней на выполнение 0" at bounding box center [229, 349] width 327 height 21
type input "1"
type textarea "x"
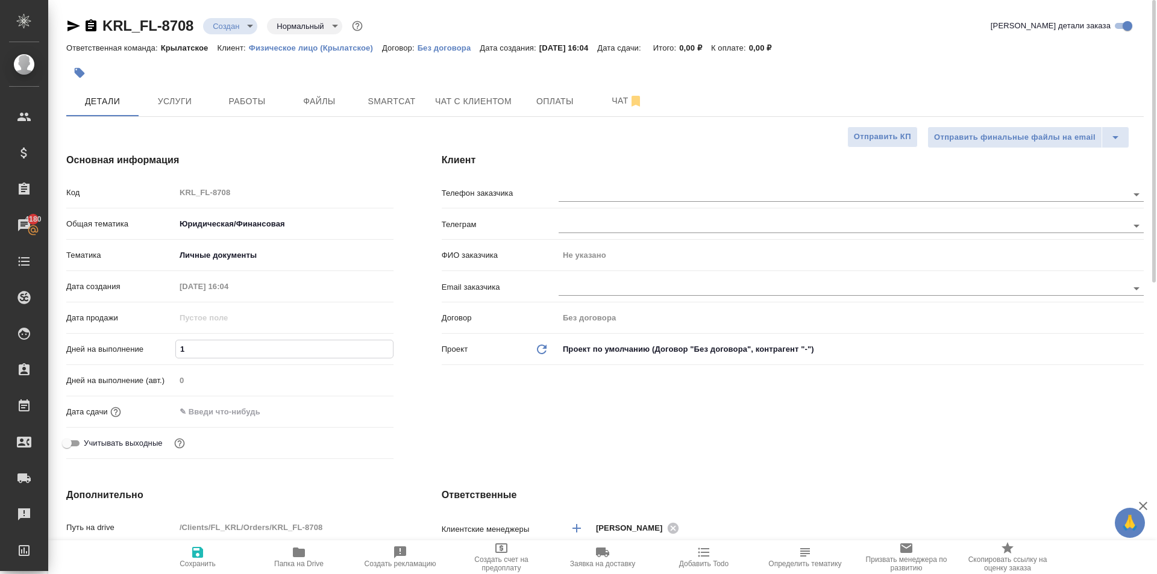
type textarea "x"
type input "1"
click at [207, 410] on input "text" at bounding box center [227, 411] width 105 height 17
click at [357, 412] on icon "button" at bounding box center [358, 411] width 14 height 14
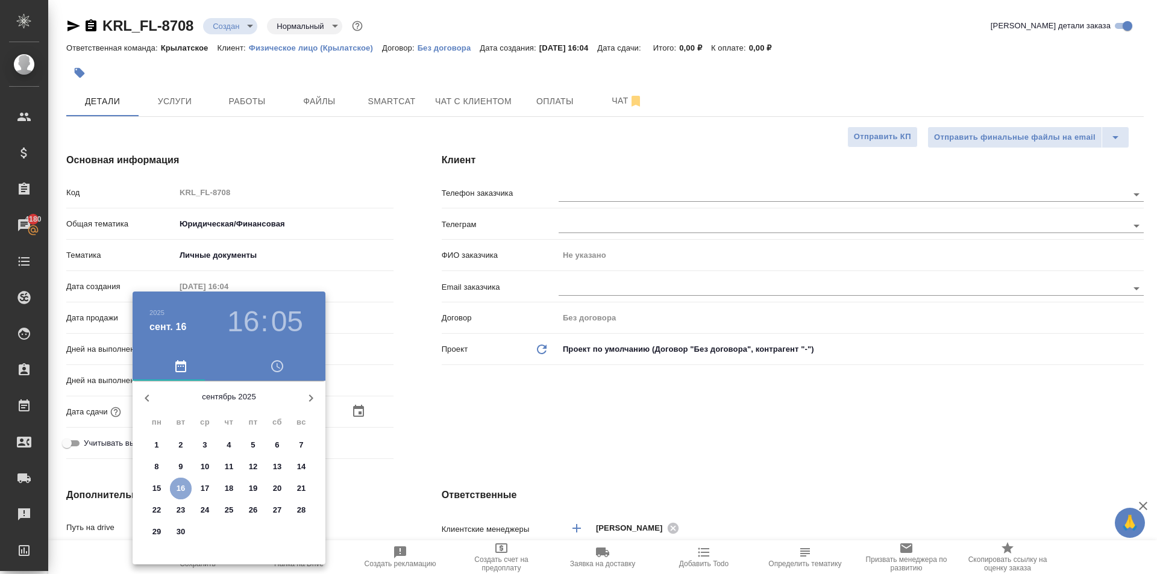
click at [186, 489] on span "16" at bounding box center [181, 489] width 22 height 12
type input "16.09.2025 16:05"
type textarea "x"
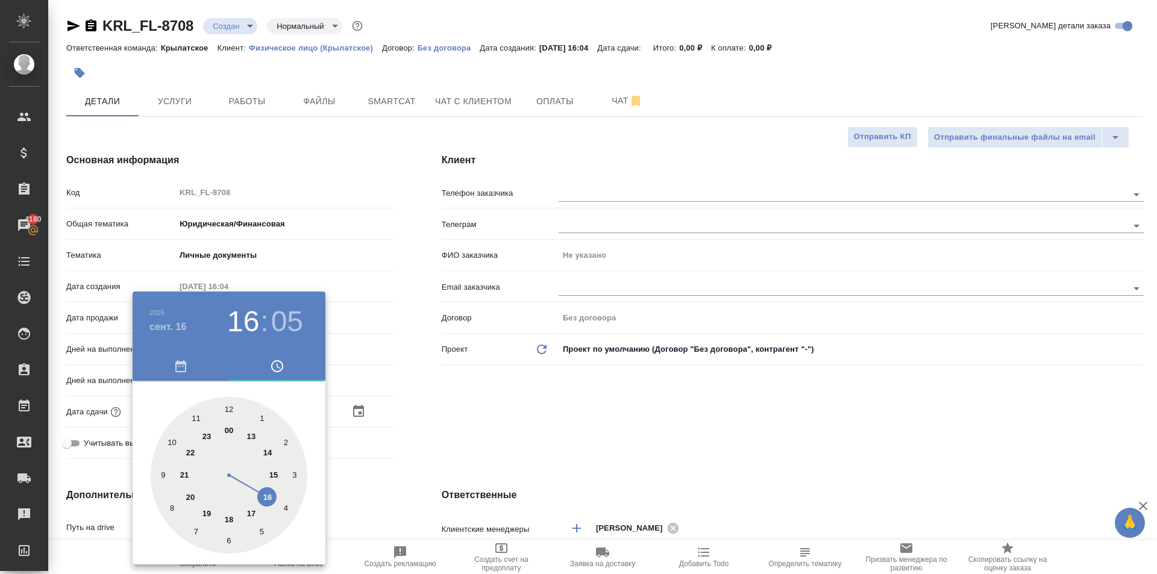
drag, startPoint x: 253, startPoint y: 514, endPoint x: 241, endPoint y: 459, distance: 55.6
click at [253, 513] on div at bounding box center [229, 475] width 157 height 157
type input "16.09.2025 17:05"
type textarea "x"
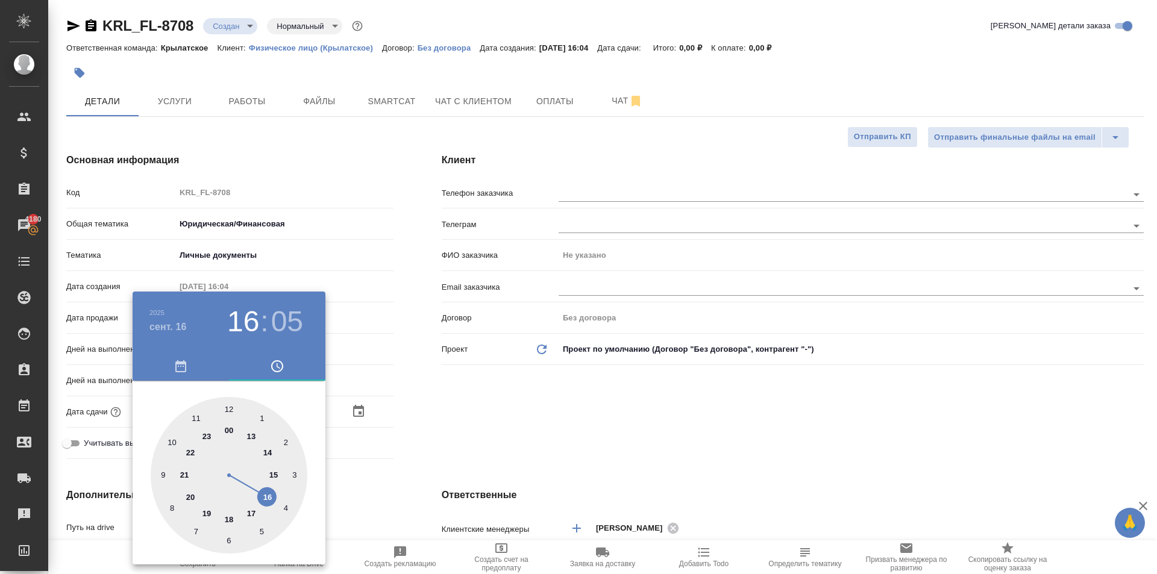
type textarea "x"
type input "16.09.2025 17:00"
type textarea "x"
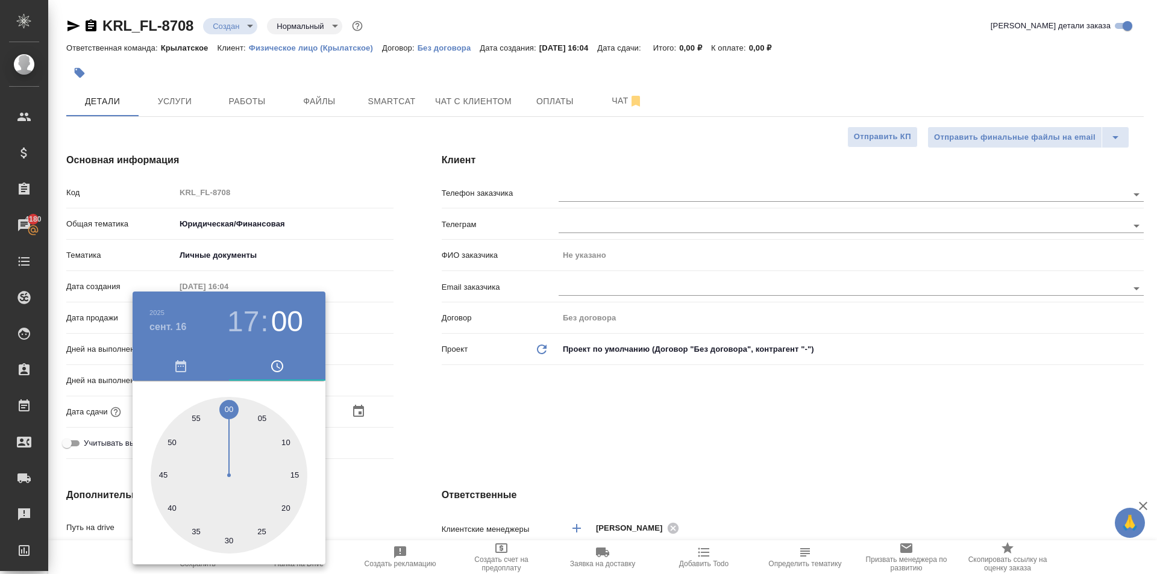
click at [231, 407] on div at bounding box center [229, 475] width 157 height 157
type textarea "x"
drag, startPoint x: 500, startPoint y: 459, endPoint x: 283, endPoint y: 502, distance: 220.6
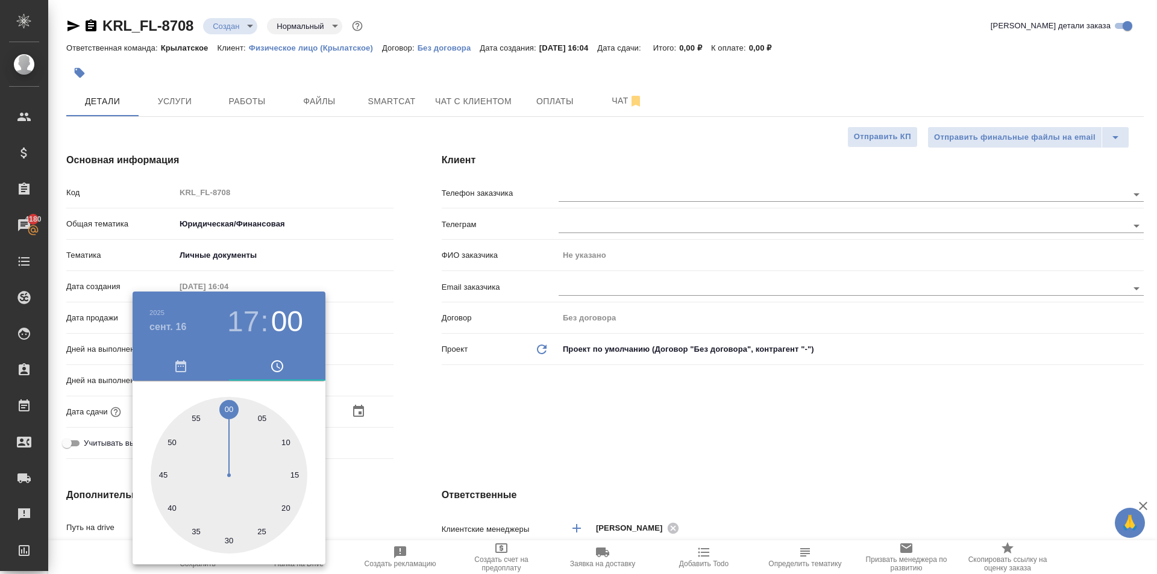
click at [476, 454] on div at bounding box center [578, 287] width 1157 height 574
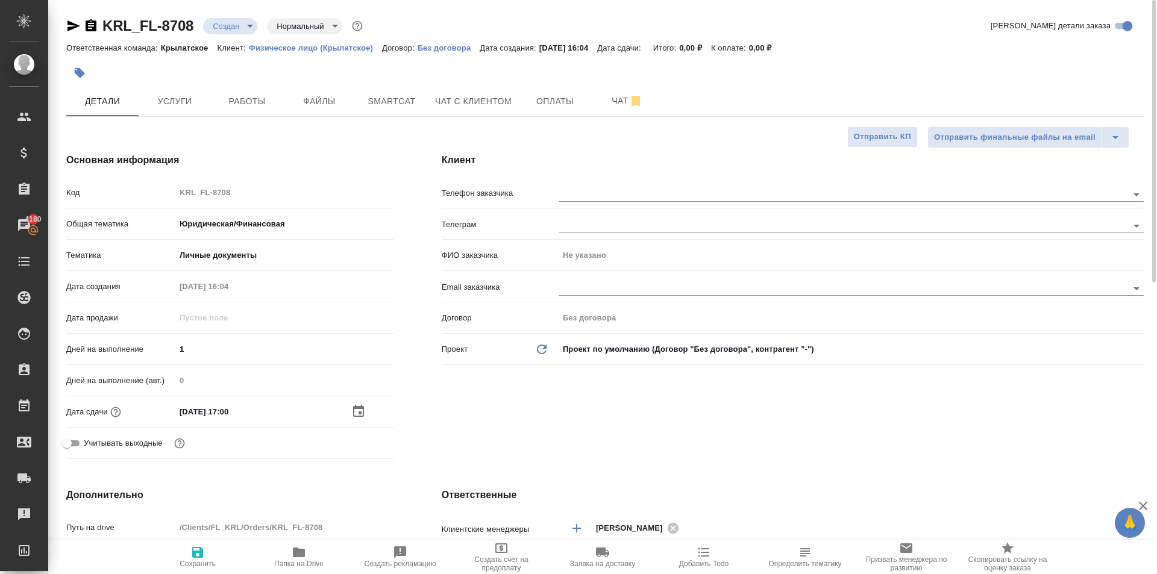
drag, startPoint x: 202, startPoint y: 545, endPoint x: 233, endPoint y: 532, distance: 33.5
click at [204, 544] on button "Сохранить" at bounding box center [197, 558] width 101 height 34
type textarea "x"
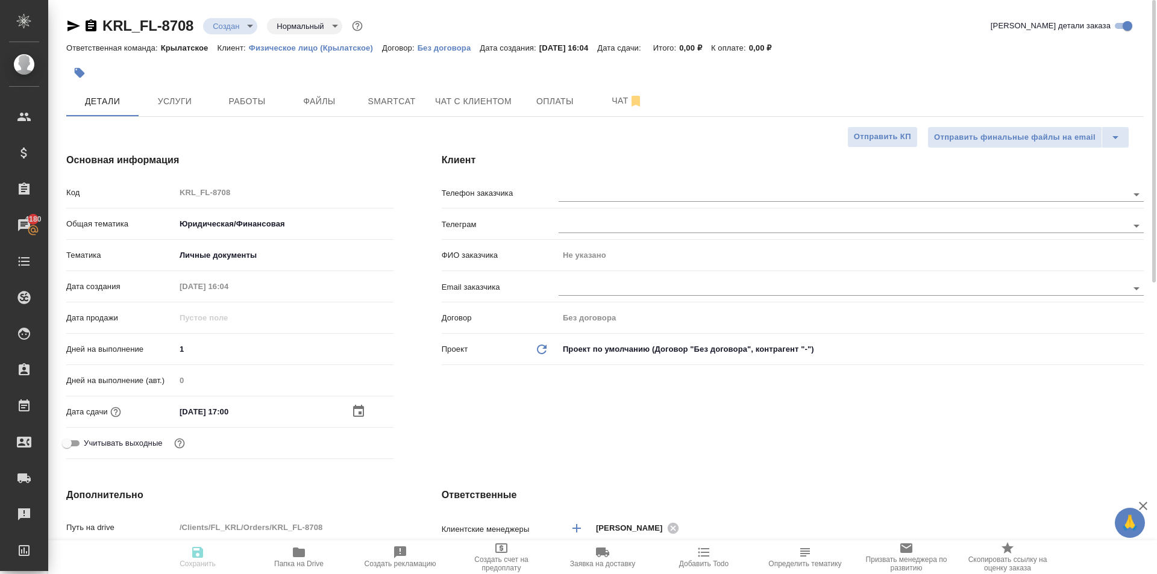
type textarea "x"
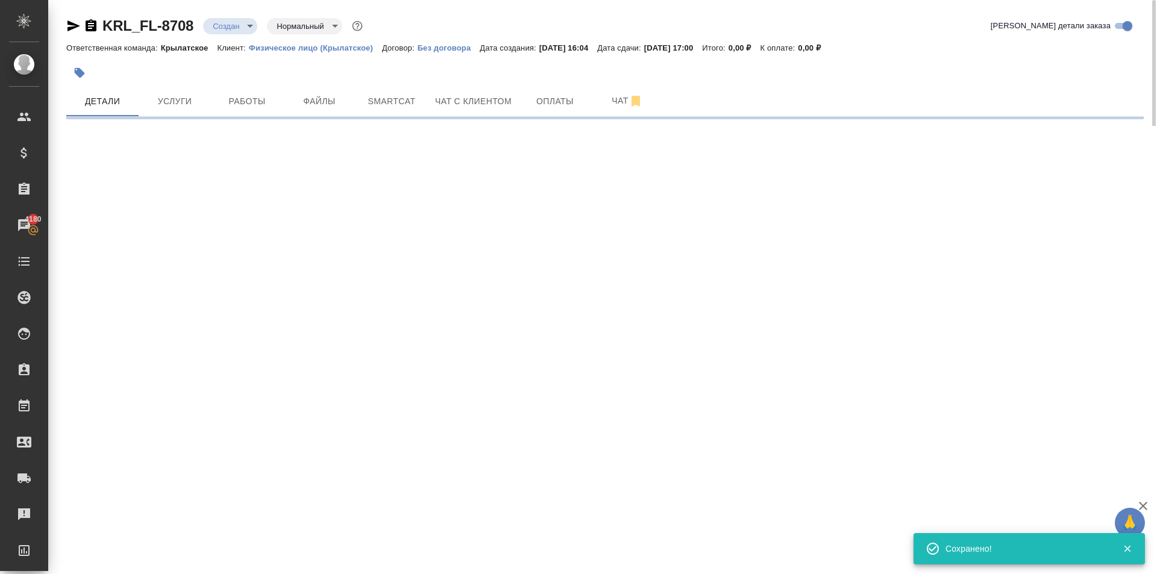
select select "RU"
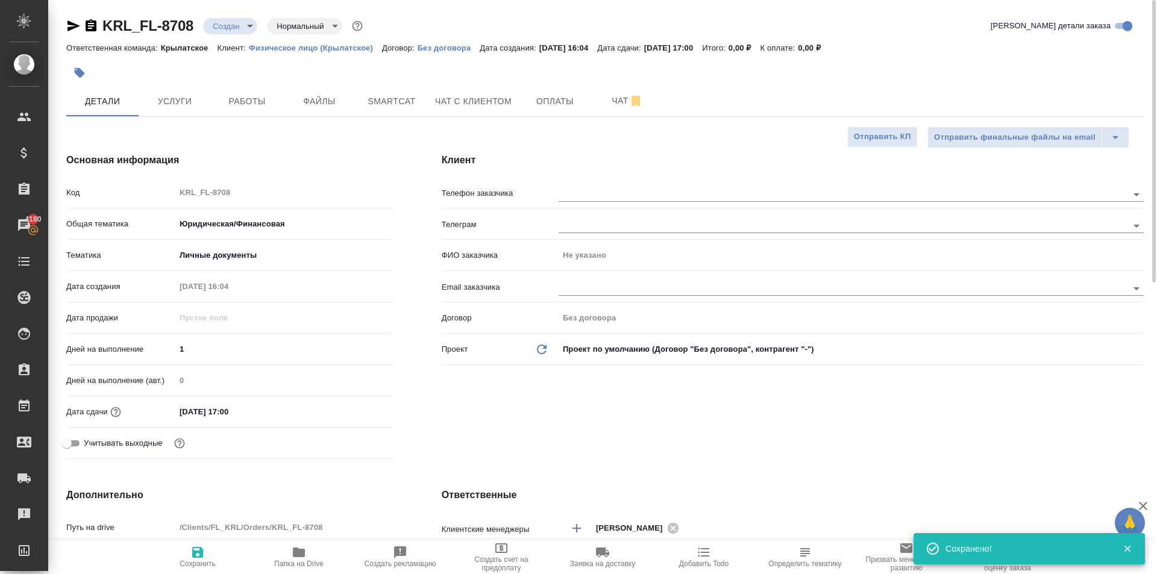
type textarea "x"
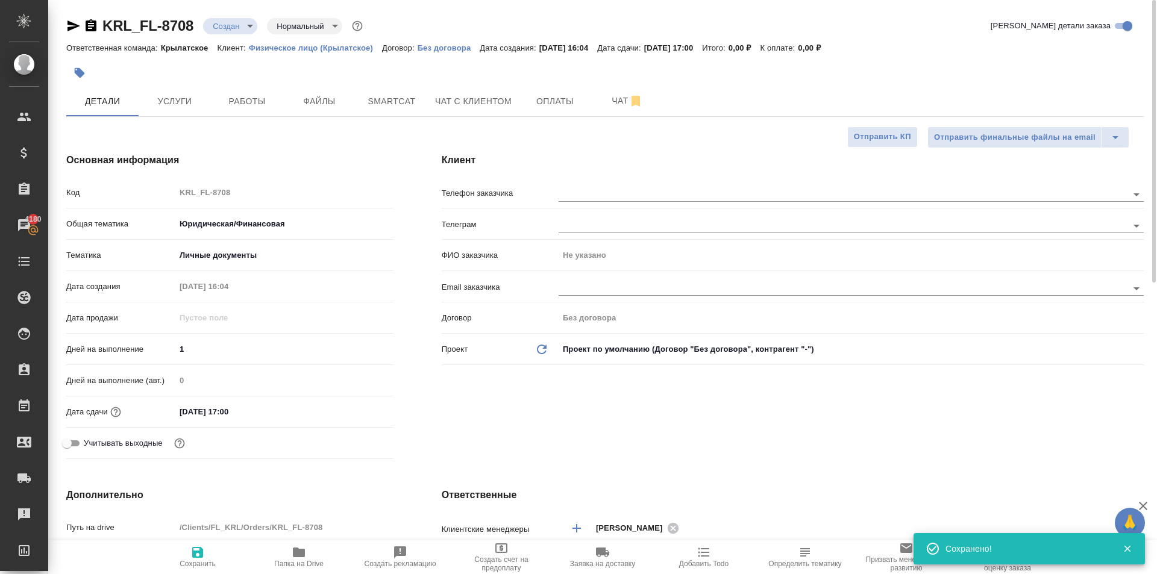
type textarea "x"
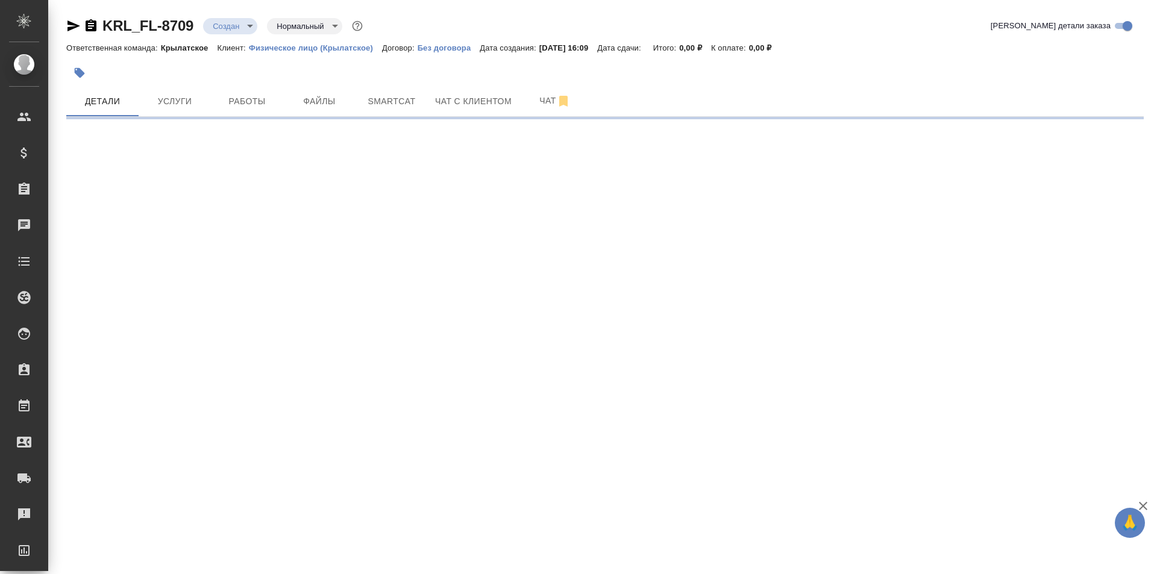
select select "RU"
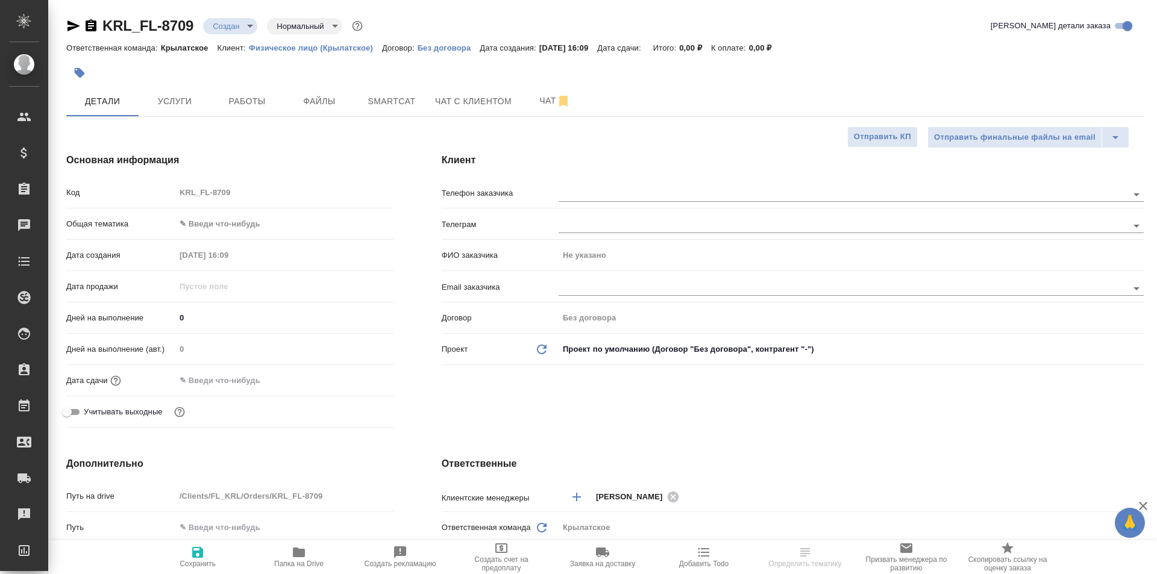
type textarea "x"
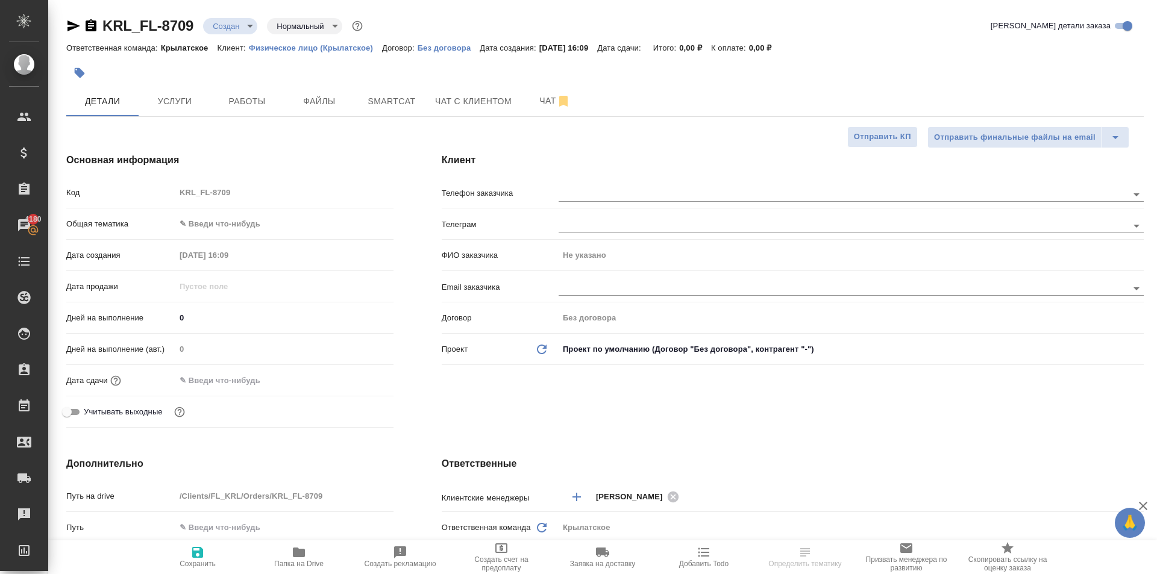
type textarea "x"
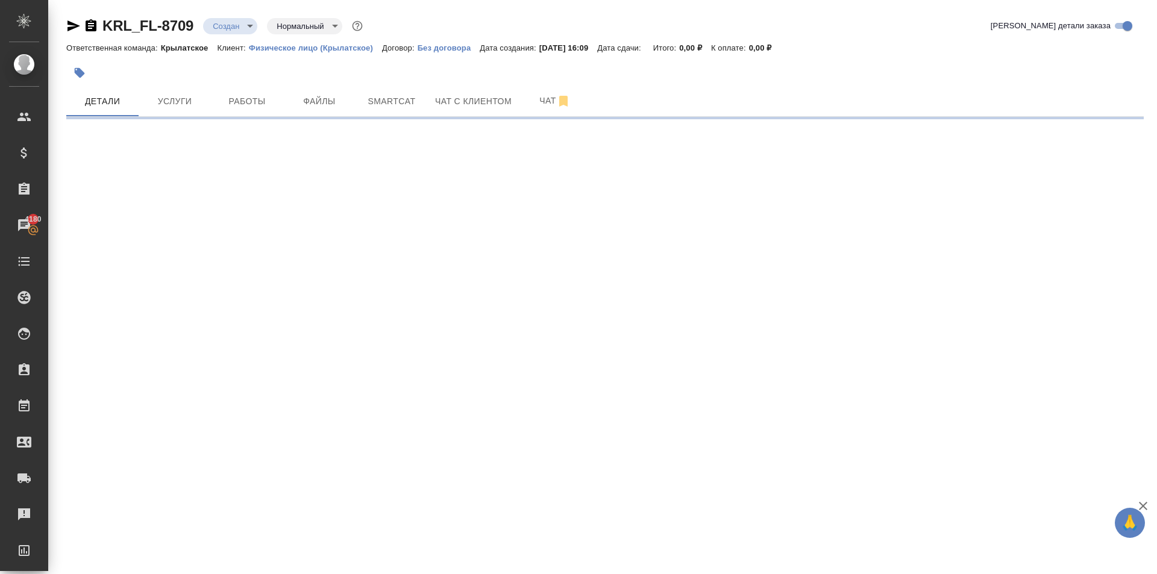
select select "RU"
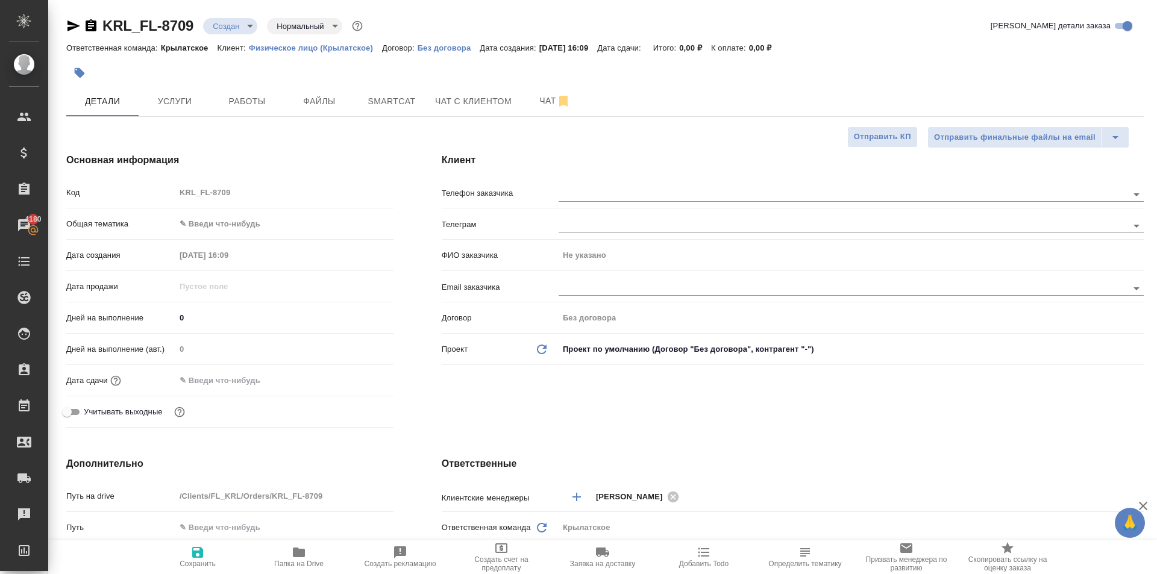
type textarea "x"
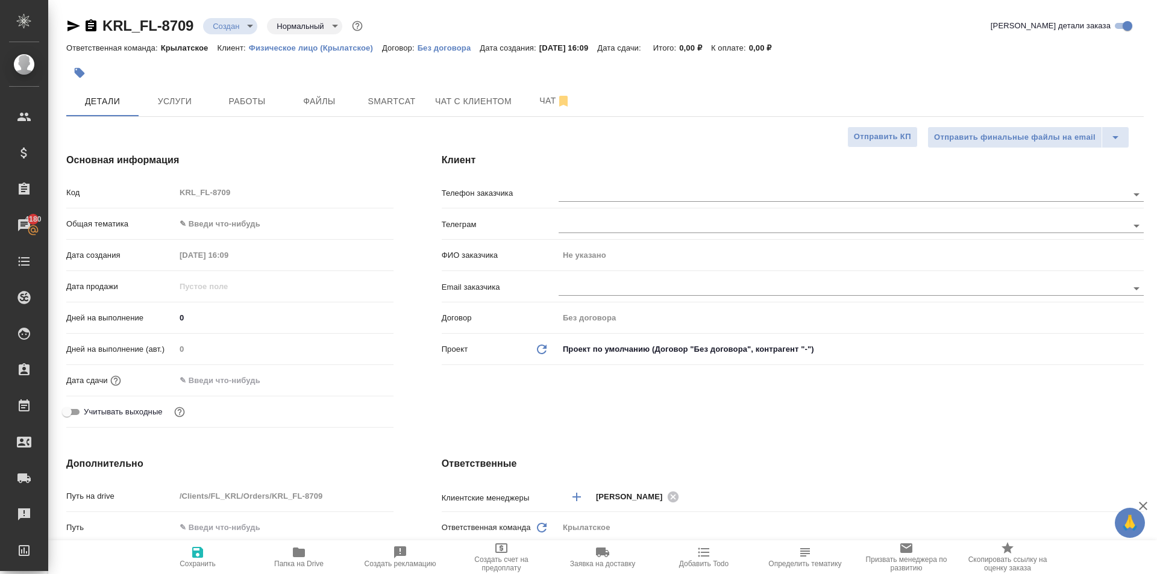
type textarea "x"
click at [637, 423] on div "Клиент Телефон заказчика [PERSON_NAME] заказчика Не указано Email заказчика Дог…" at bounding box center [793, 293] width 750 height 328
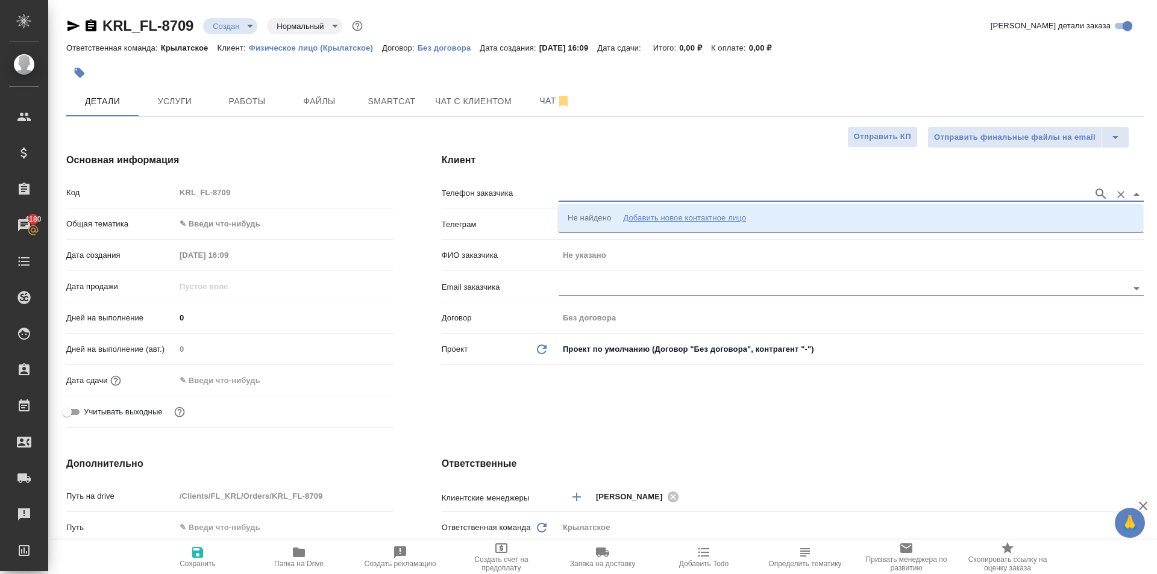
click at [606, 189] on input "text" at bounding box center [823, 194] width 529 height 14
click at [628, 225] on li "Не найдено Добавить новое контактное лицо" at bounding box center [850, 218] width 585 height 22
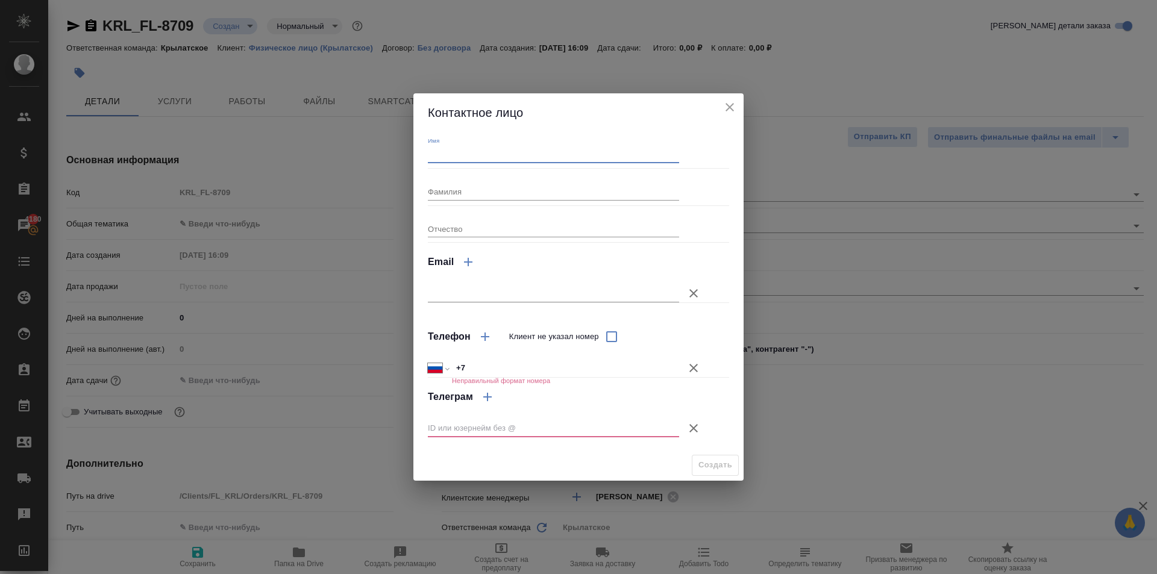
click at [463, 163] on input "Имя" at bounding box center [553, 154] width 251 height 17
type input "Рахмонали"
click at [696, 368] on icon "button" at bounding box center [694, 368] width 14 height 14
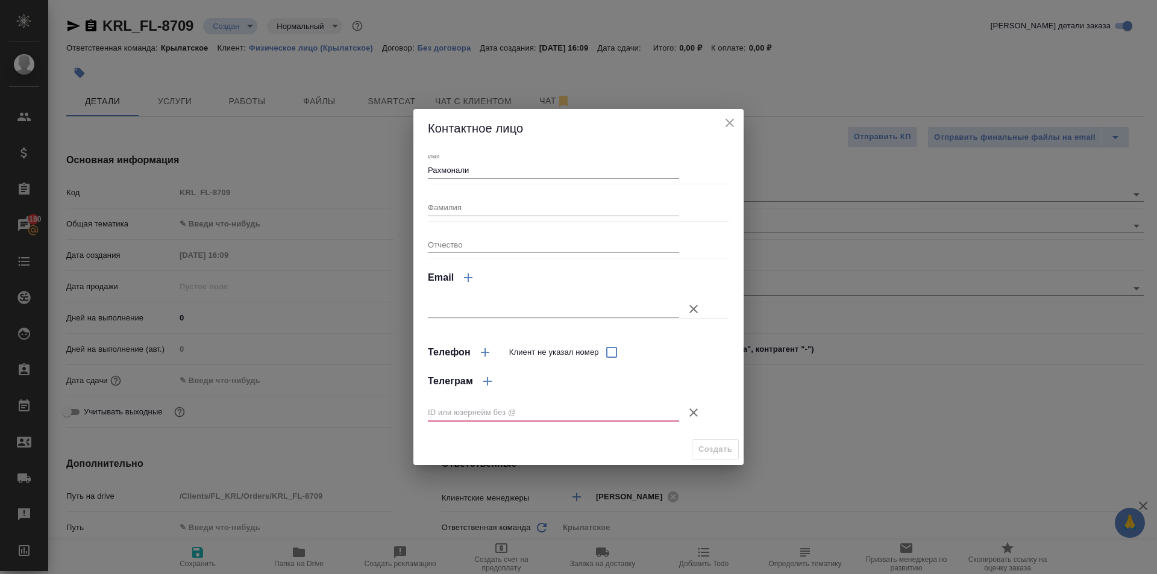
drag, startPoint x: 688, startPoint y: 406, endPoint x: 693, endPoint y: 415, distance: 10.0
click at [690, 406] on icon "button" at bounding box center [694, 413] width 14 height 14
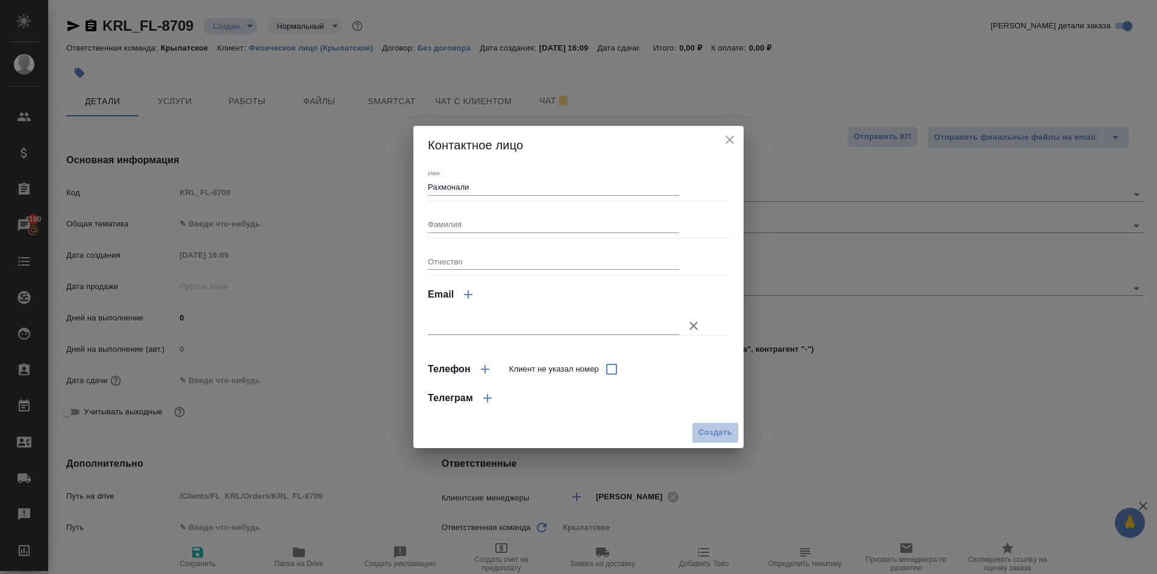
click at [705, 434] on span "Создать" at bounding box center [716, 433] width 34 height 14
type input "Рахмонали"
type textarea "x"
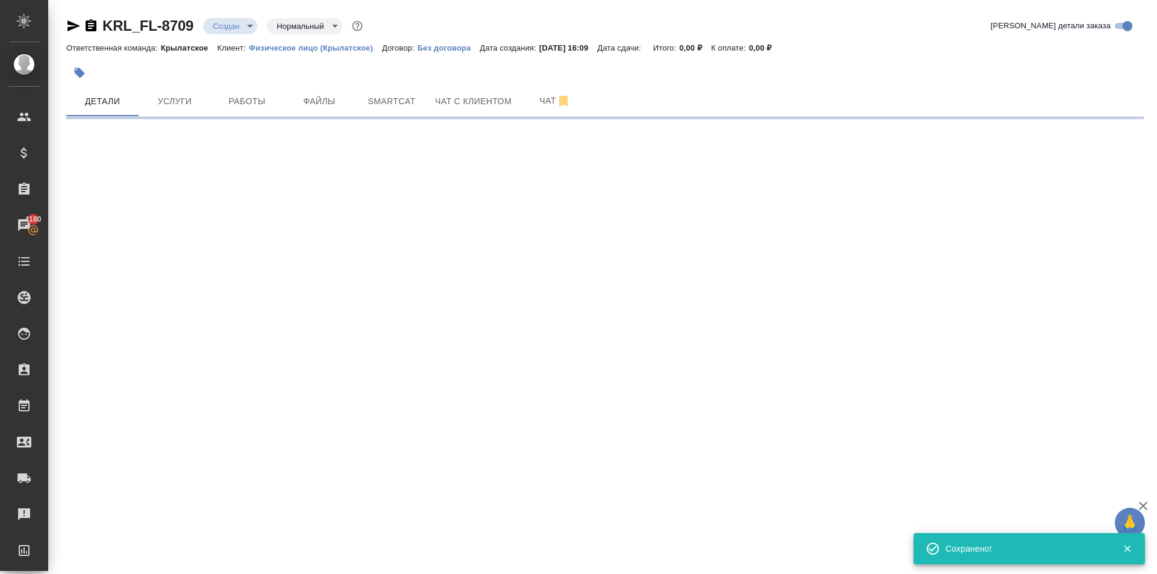
type input "holyTrinity"
select select "RU"
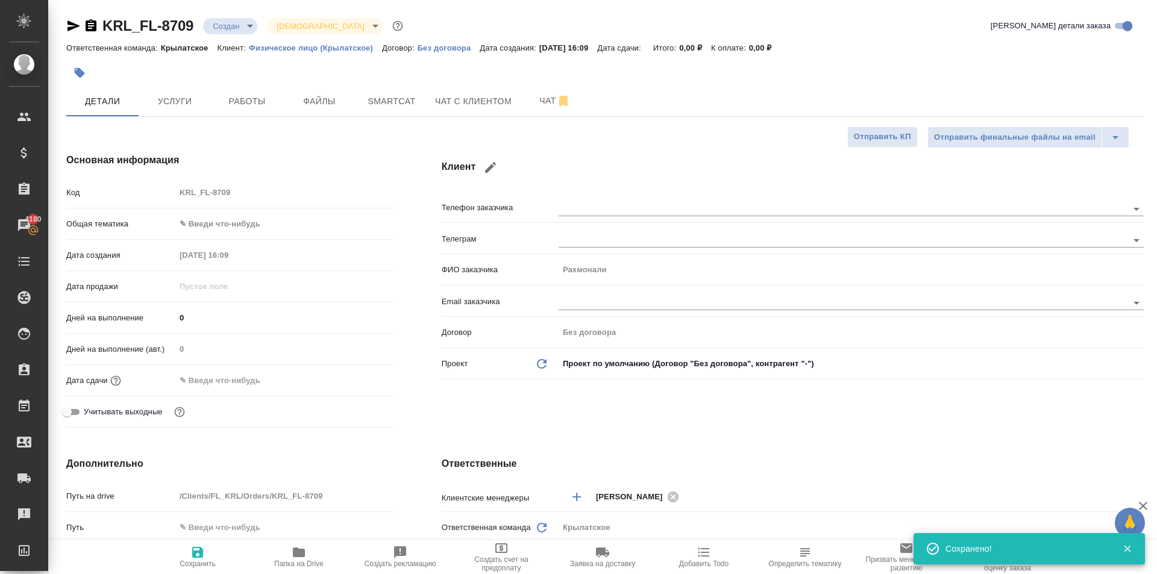
type textarea "x"
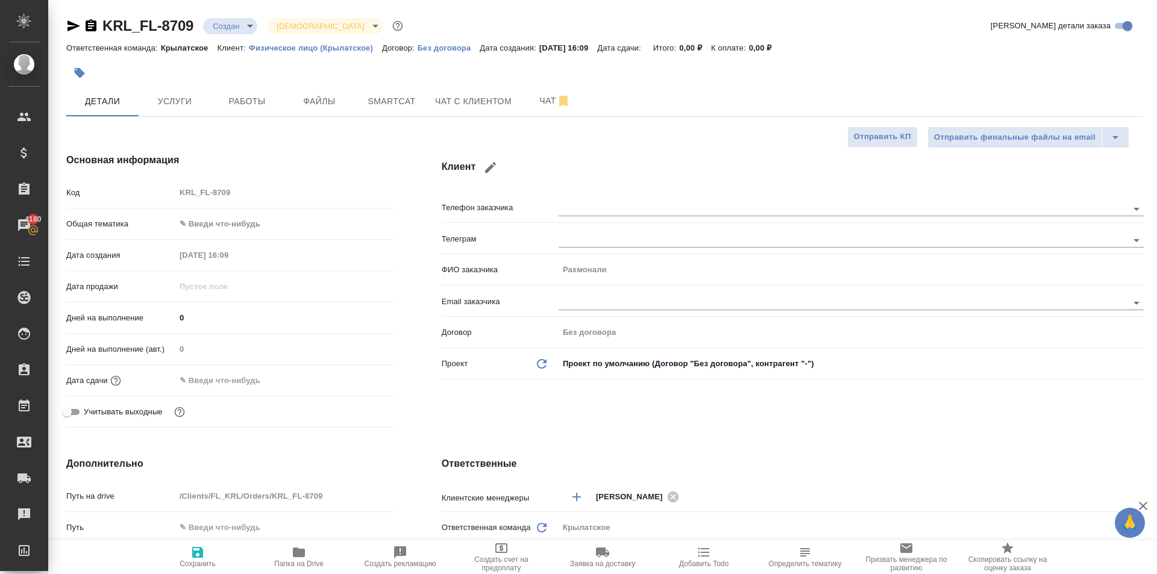
type textarea "x"
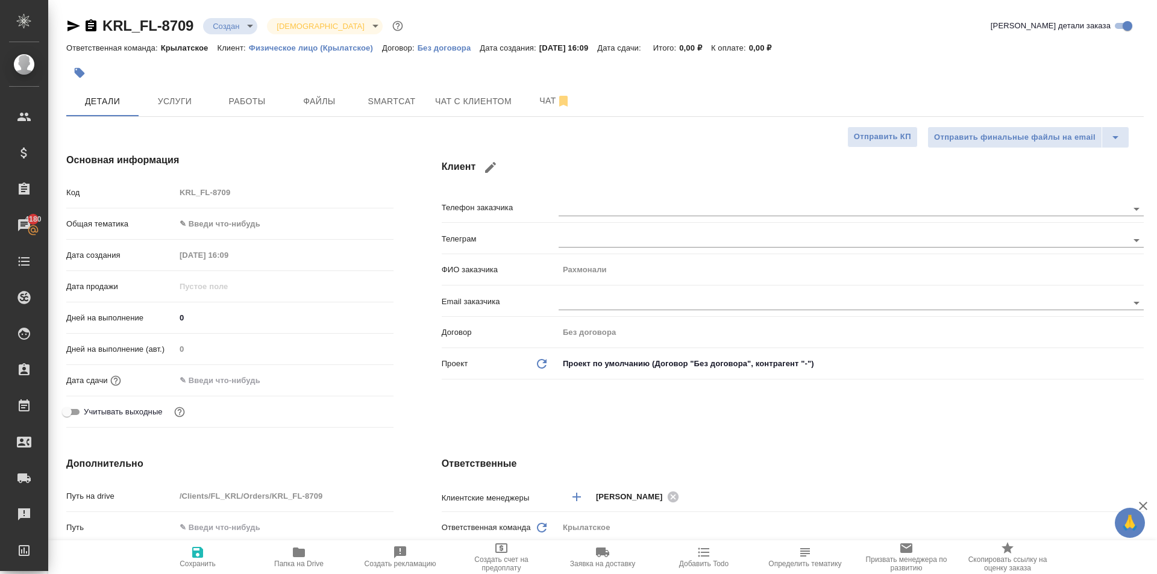
type textarea "x"
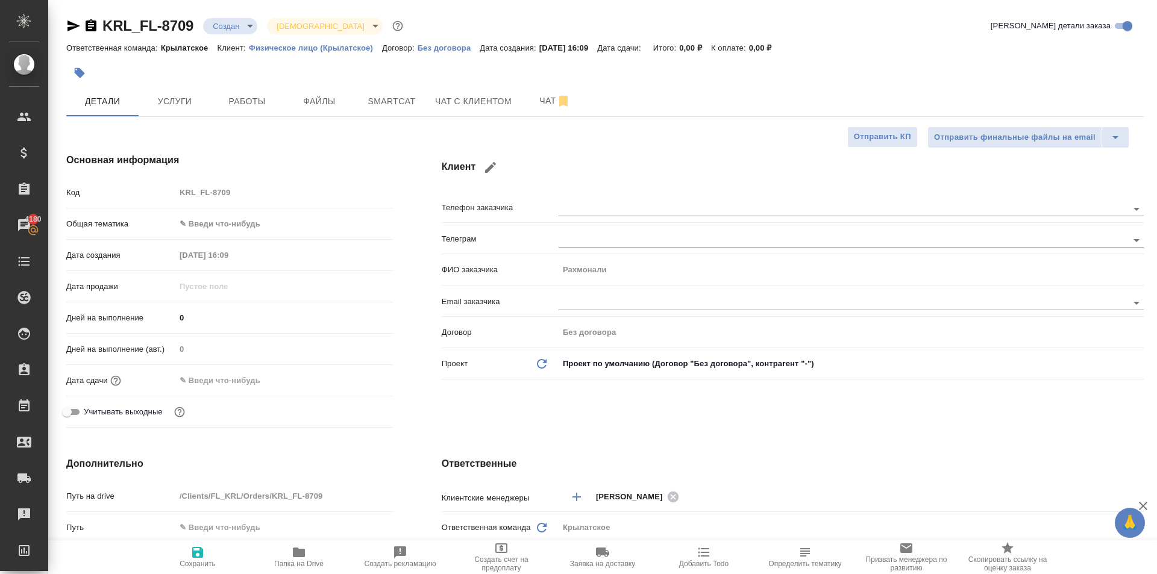
type textarea "x"
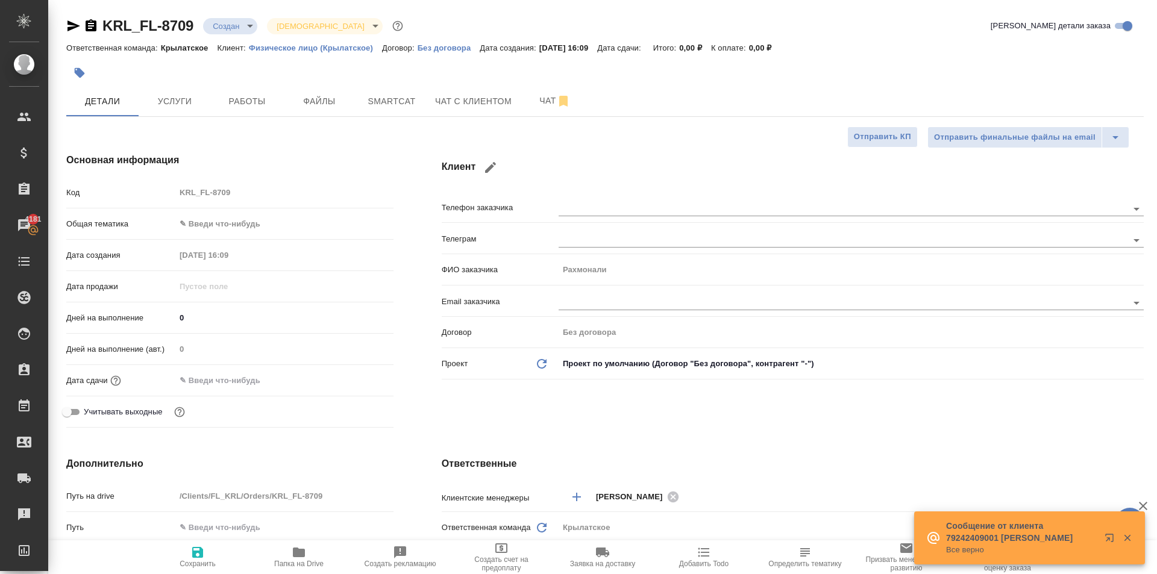
type textarea "x"
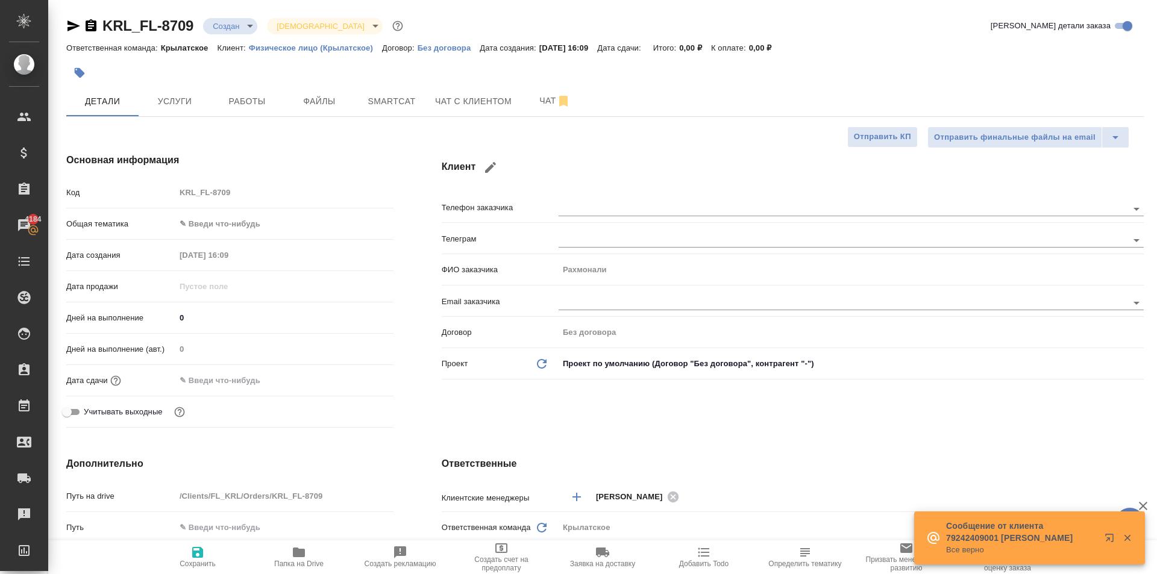
type textarea "x"
click at [265, 157] on h4 "Основная информация" at bounding box center [229, 160] width 327 height 14
drag, startPoint x: 177, startPoint y: 113, endPoint x: 287, endPoint y: 138, distance: 113.2
click at [287, 138] on div "KRL_FL-8709 Создан new Святая троица holyTrinity Кратко детали заказа Ответстве…" at bounding box center [605, 583] width 1091 height 1167
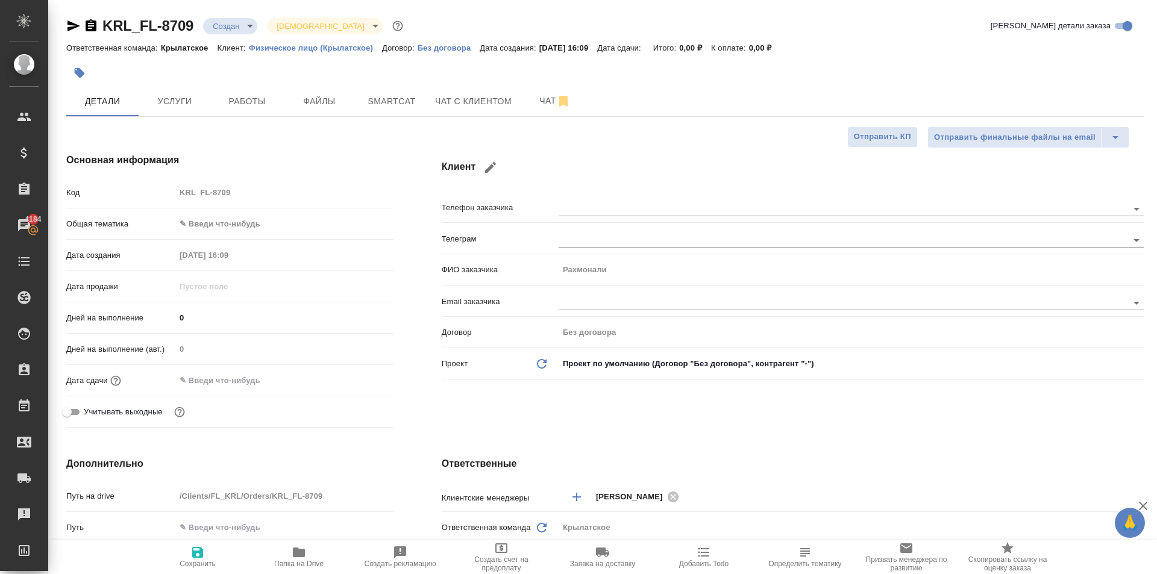
type textarea "x"
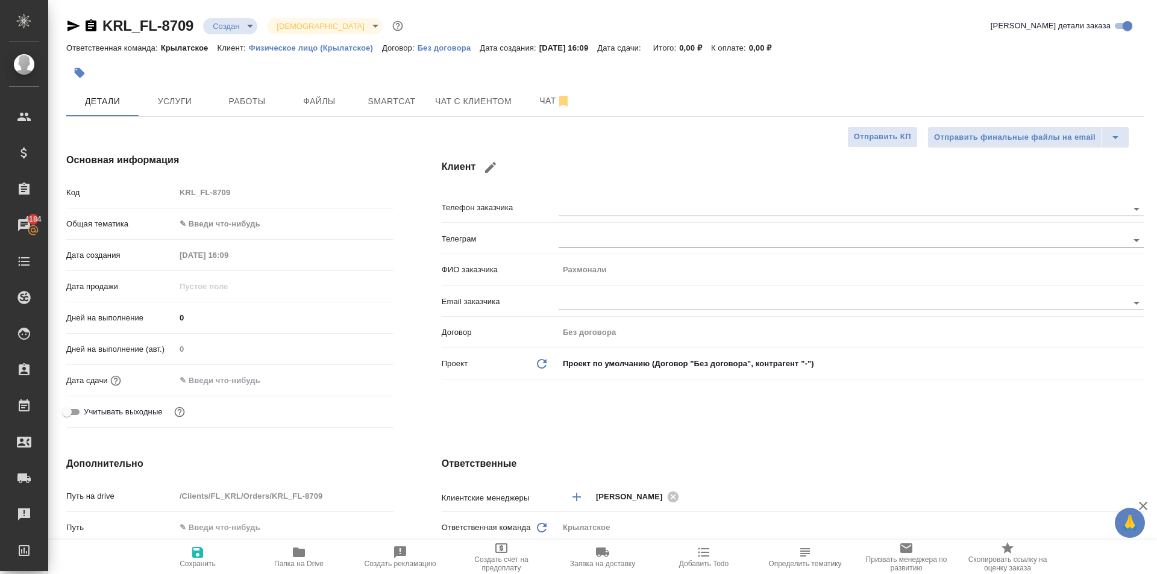
type textarea "x"
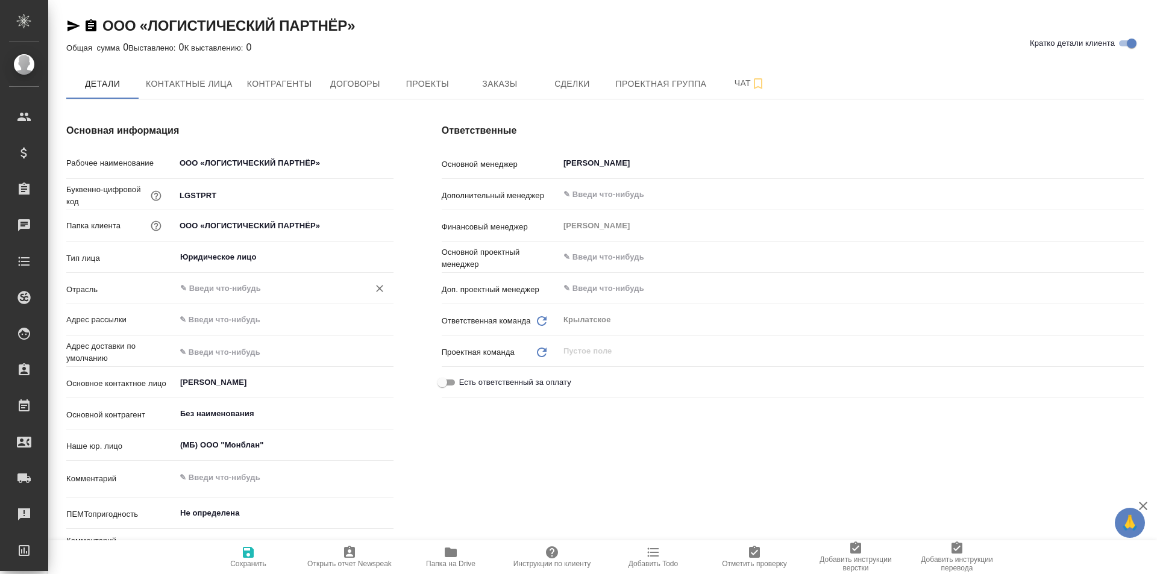
click at [242, 291] on input "text" at bounding box center [264, 288] width 171 height 14
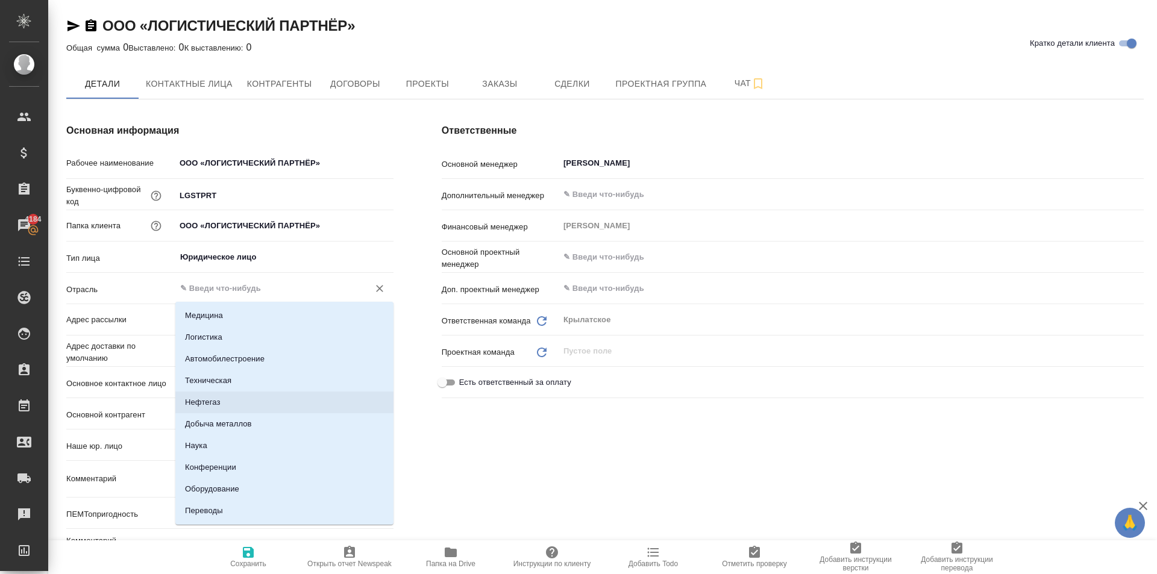
drag, startPoint x: 489, startPoint y: 435, endPoint x: 470, endPoint y: 426, distance: 21.0
click at [489, 435] on div "Ответственные Основной менеджер [PERSON_NAME] ​ Дополнительный менеджер ​ Финан…" at bounding box center [793, 346] width 750 height 495
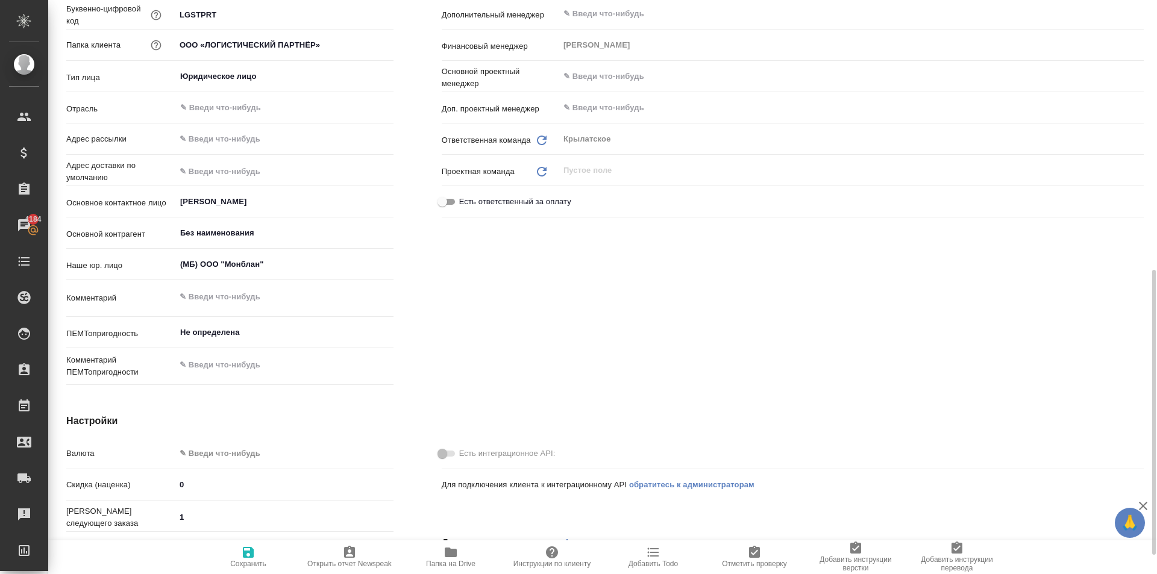
scroll to position [482, 0]
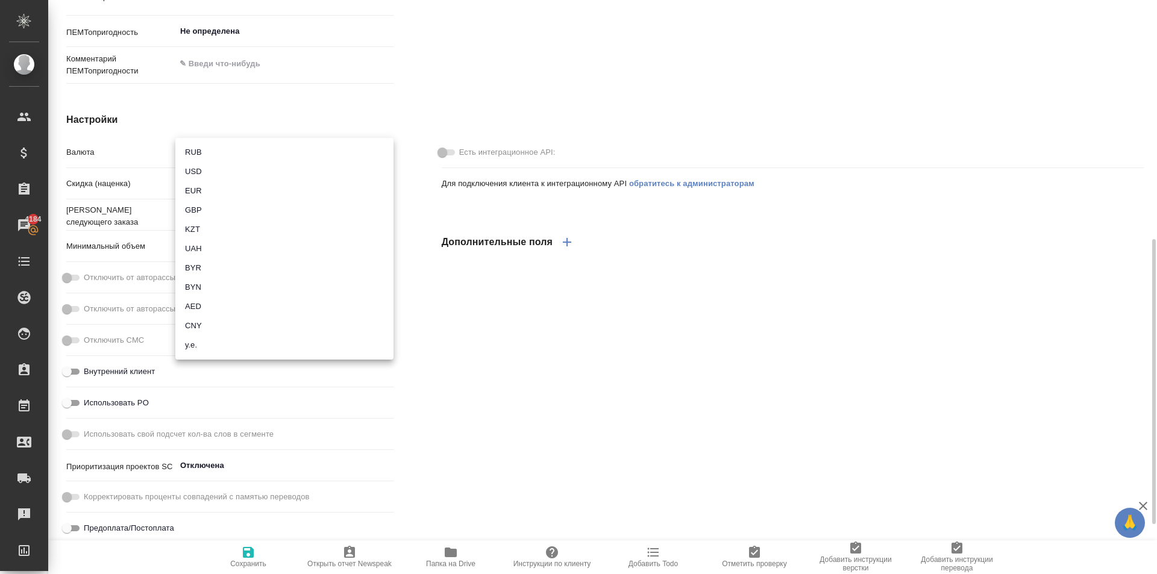
click at [213, 155] on body "🙏 .cls-1 fill:#fff; AWATERA [PERSON_NAME] Клиенты Спецификации Заказы 4184 Чаты…" at bounding box center [578, 287] width 1157 height 574
click at [219, 154] on li "RUB" at bounding box center [284, 152] width 218 height 19
type input "RUB"
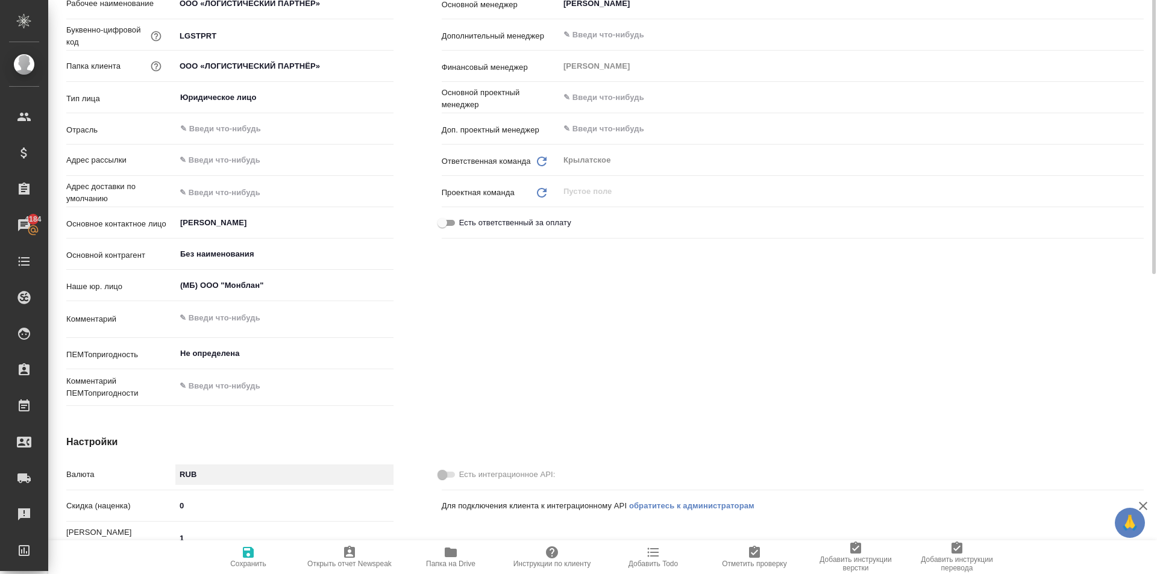
scroll to position [0, 0]
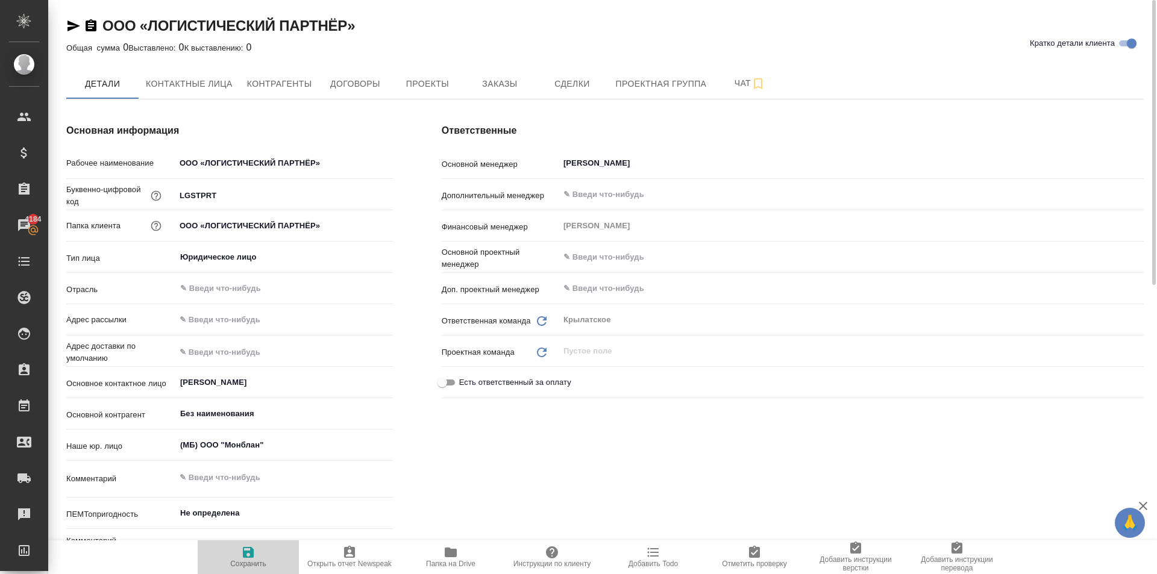
click at [224, 553] on span "Сохранить" at bounding box center [248, 557] width 87 height 23
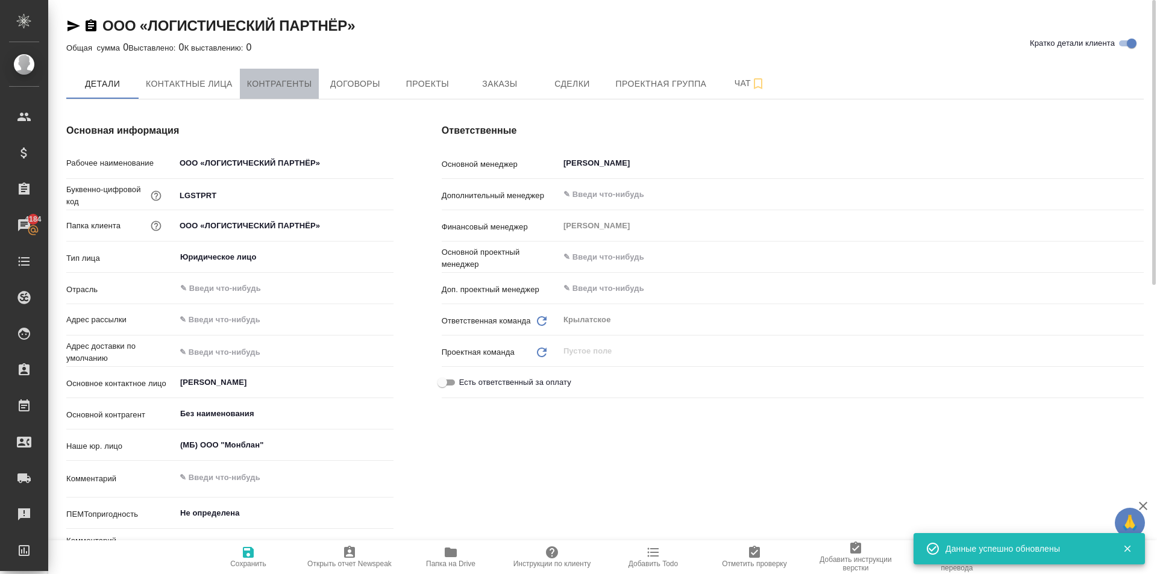
click at [287, 86] on span "Контрагенты" at bounding box center [279, 84] width 65 height 15
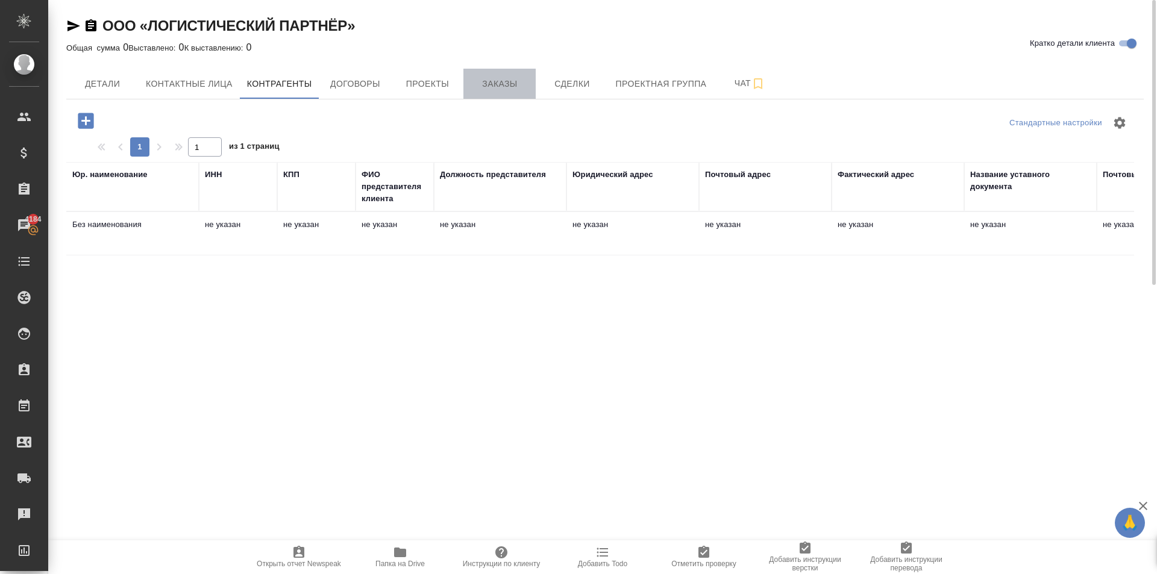
click at [473, 90] on span "Заказы" at bounding box center [500, 84] width 58 height 15
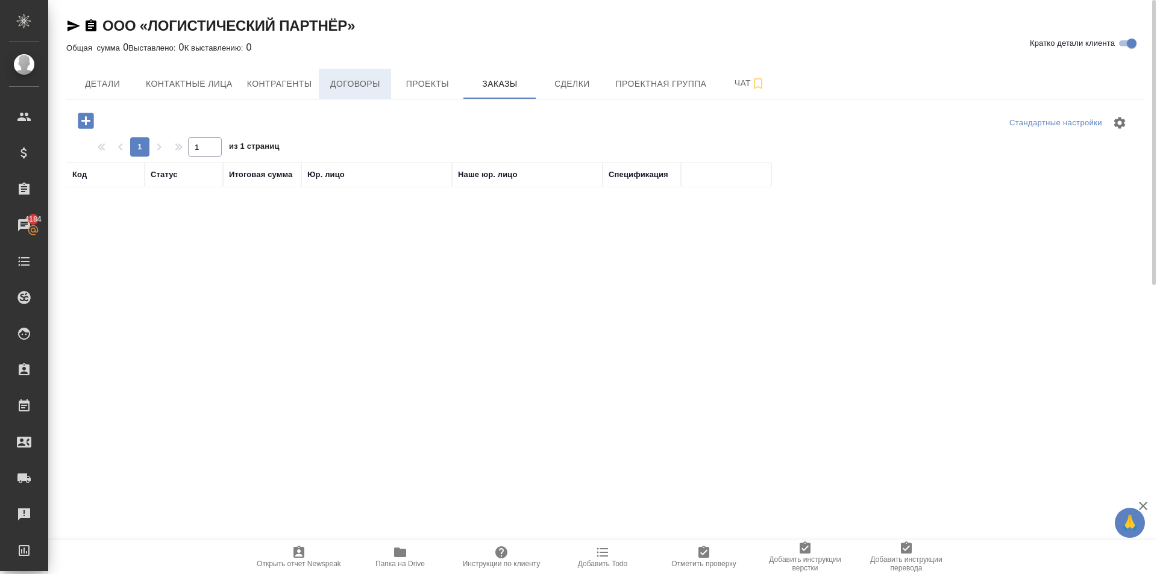
click at [357, 83] on span "Договоры" at bounding box center [355, 84] width 58 height 15
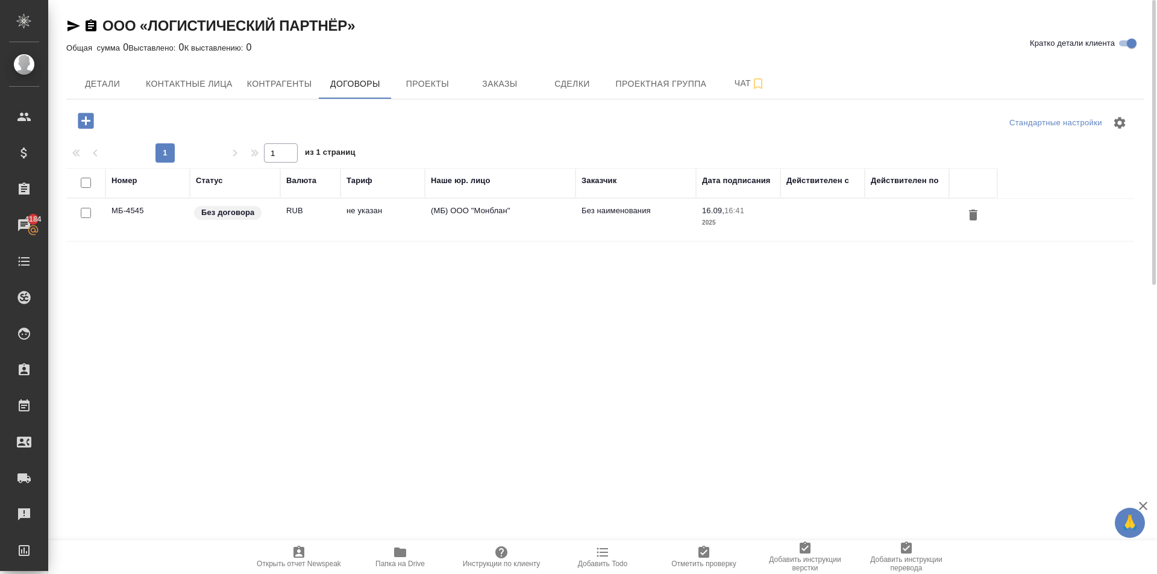
click at [338, 219] on td "RUB" at bounding box center [310, 220] width 60 height 42
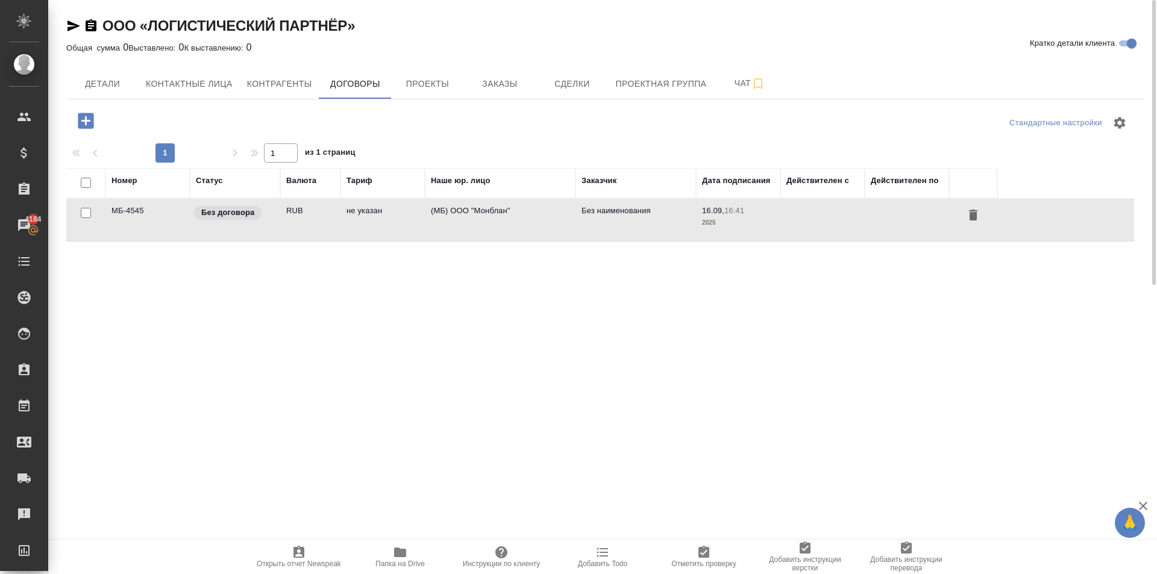
click at [337, 219] on td "RUB" at bounding box center [310, 220] width 60 height 42
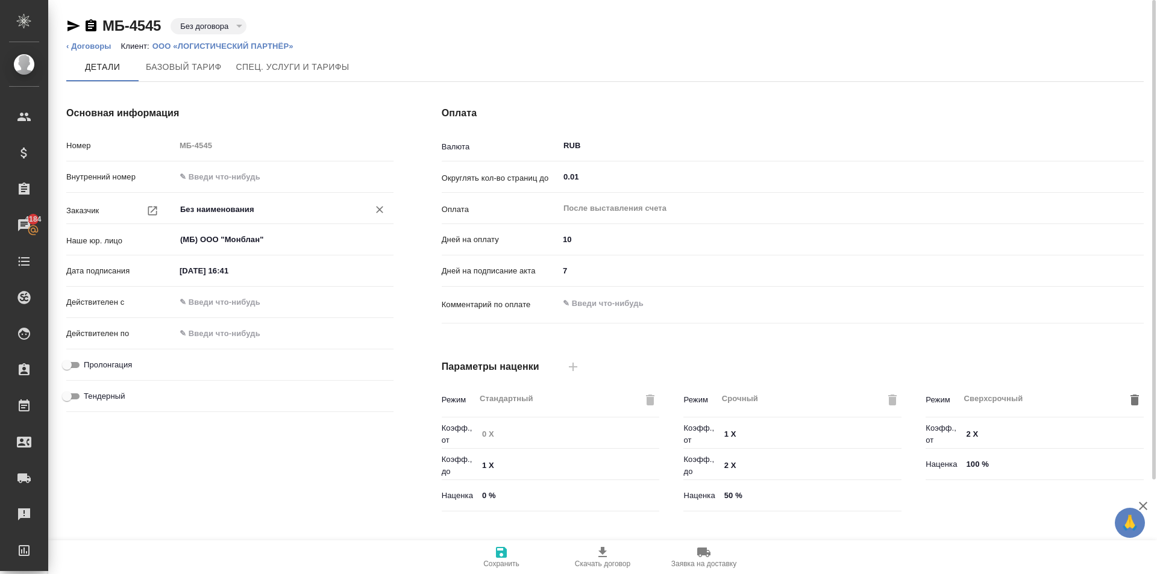
click at [236, 211] on input "Без наименования" at bounding box center [264, 210] width 171 height 14
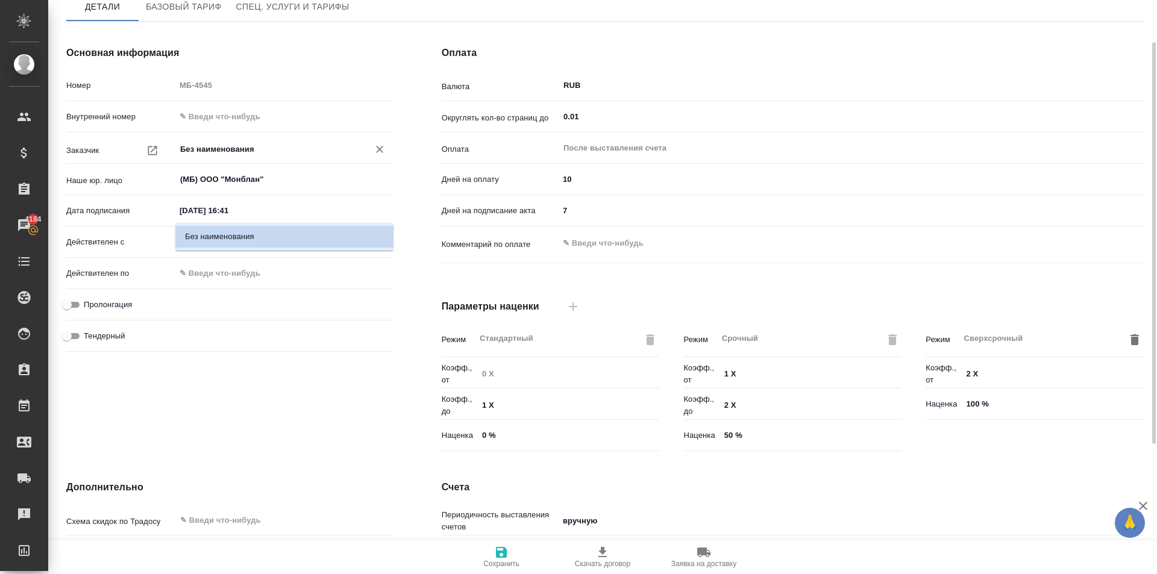
click at [271, 329] on div "Тендерный" at bounding box center [229, 335] width 327 height 21
click at [158, 151] on icon "button" at bounding box center [152, 151] width 12 height 12
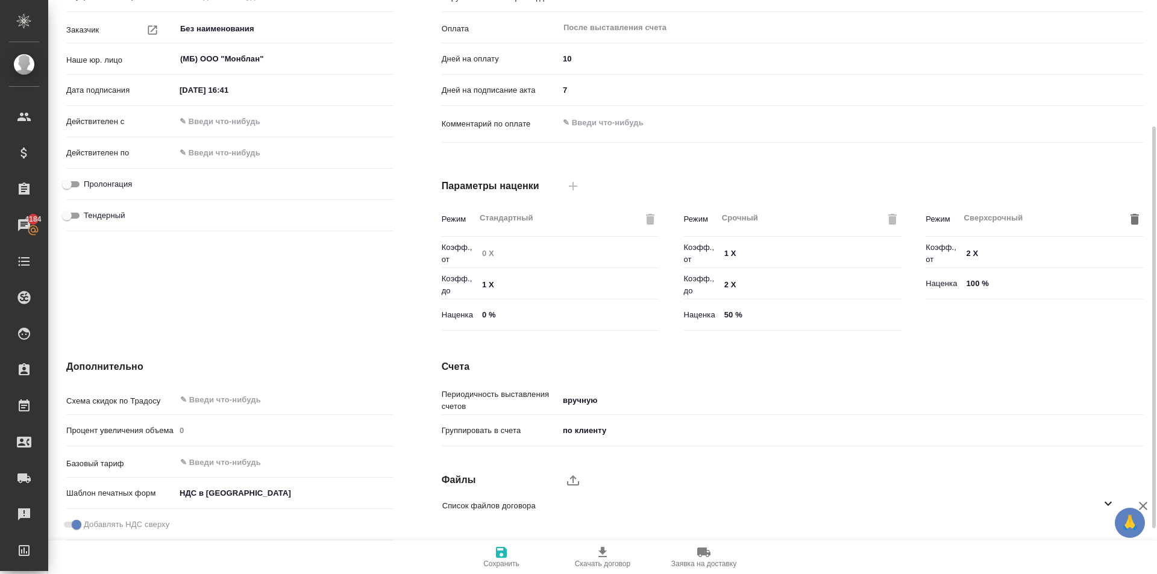
scroll to position [245, 0]
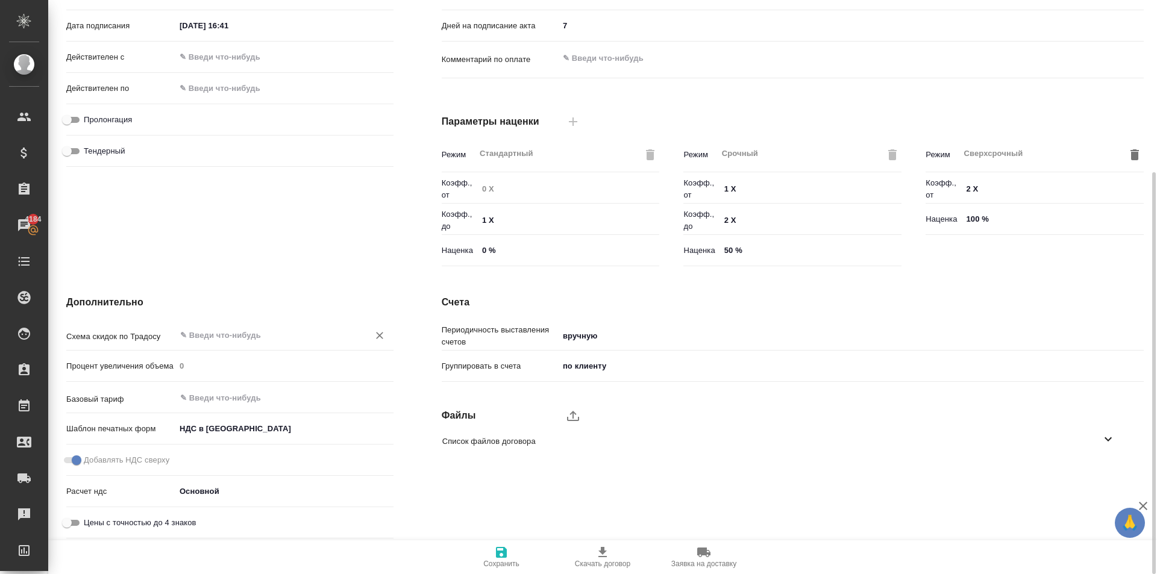
click at [249, 333] on input "text" at bounding box center [264, 335] width 171 height 14
click at [274, 363] on p "Стандартный шаблон - [PHONE_NUMBER] - ВЫБЕРИ МЕНЯ!" at bounding box center [284, 363] width 199 height 12
type input "Стандартный шаблон - 30-70-100 - ВЫБЕРИ МЕНЯ!"
click at [222, 400] on input "text" at bounding box center [264, 398] width 171 height 14
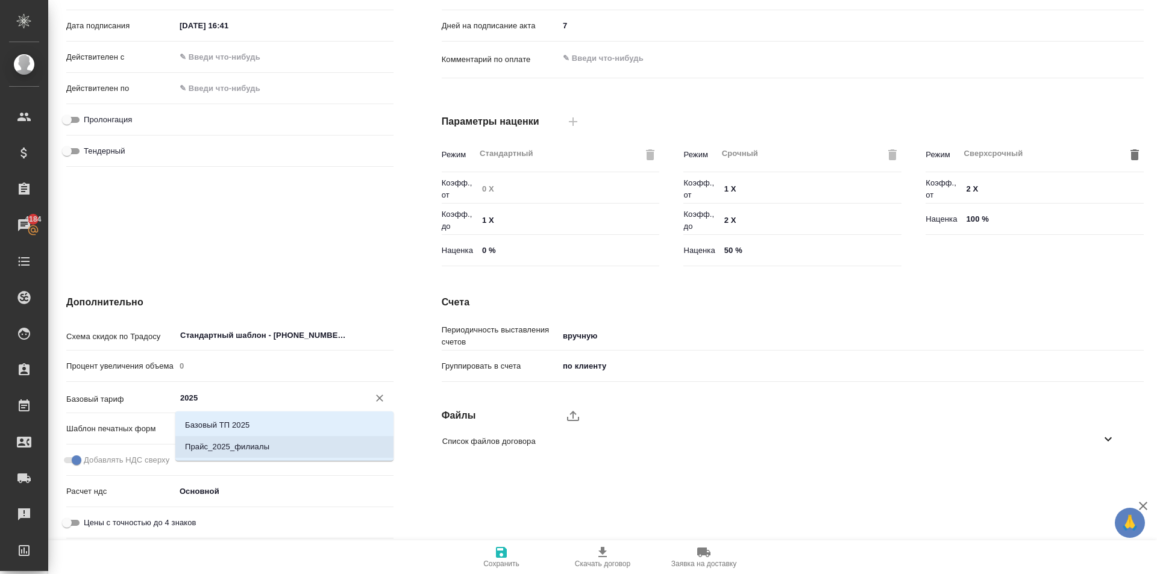
click at [294, 450] on li "Прайс_2025_филиалы" at bounding box center [284, 447] width 218 height 22
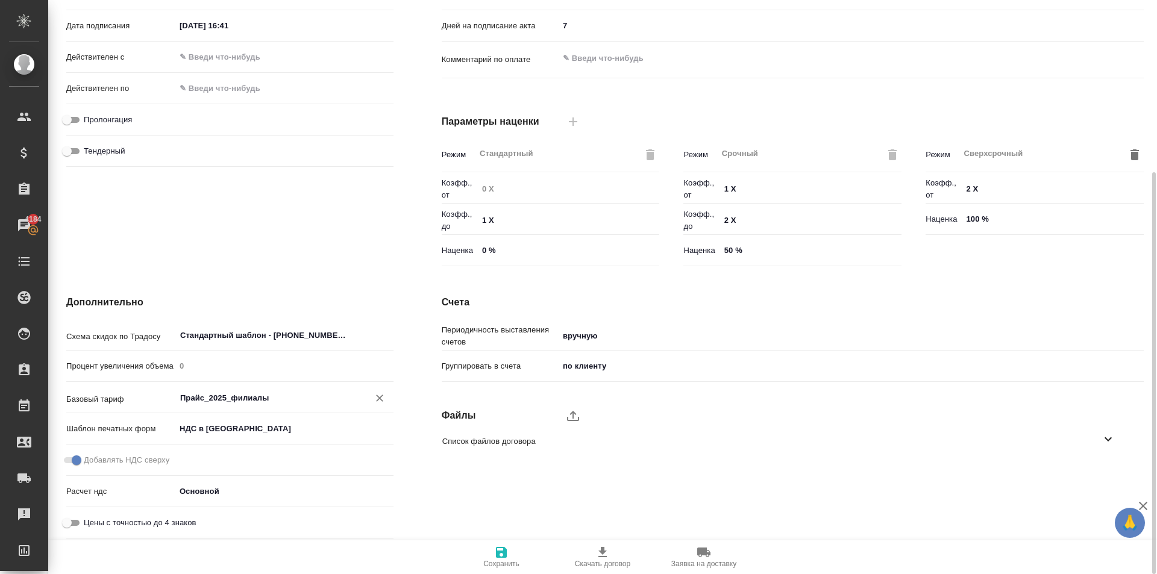
type input "Прайс_2025_филиалы"
click at [256, 426] on body "🙏 .cls-1 fill:#fff; AWATERA Kasymov Timur Клиенты Спецификации Заказы 4184 Чаты…" at bounding box center [578, 287] width 1157 height 574
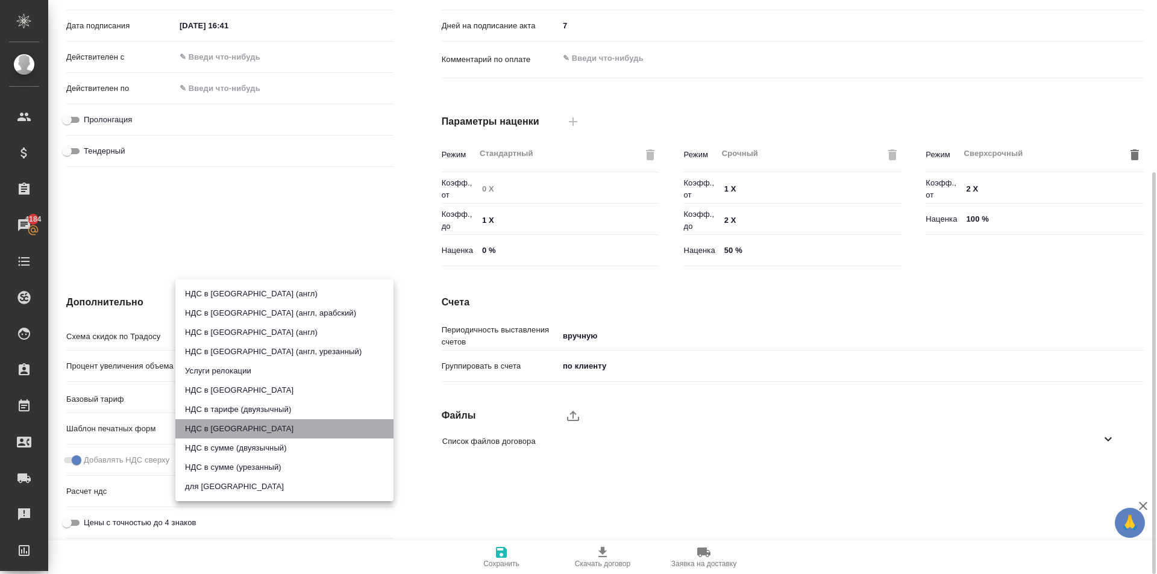
click at [256, 426] on li "НДС в сумме" at bounding box center [284, 429] width 218 height 19
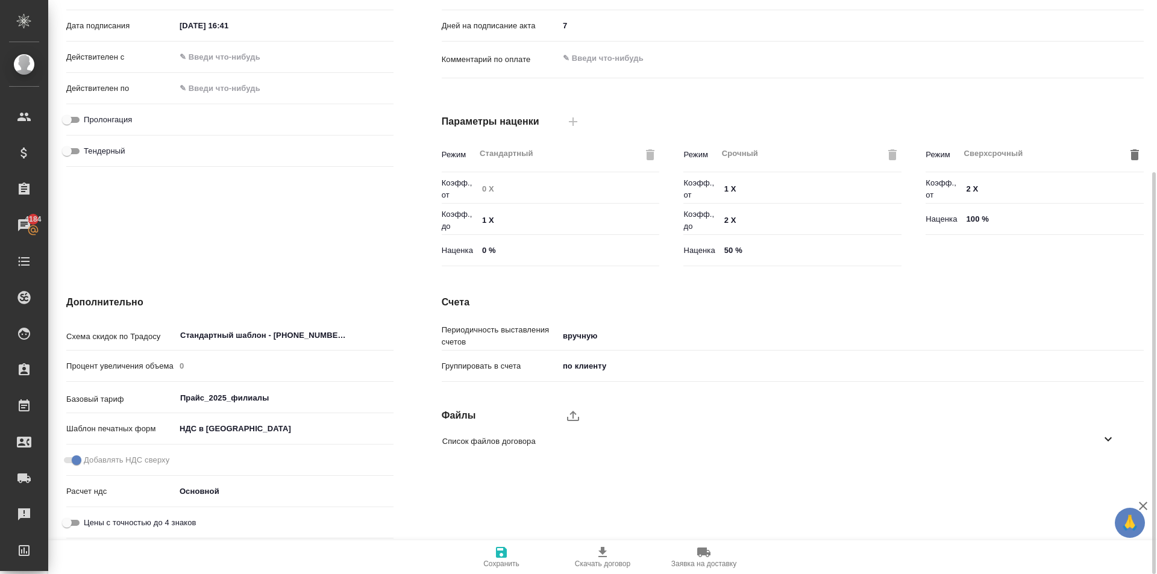
click at [605, 359] on body "🙏 .cls-1 fill:#fff; AWATERA Kasymov Timur Клиенты Спецификации Заказы 4184 Чаты…" at bounding box center [578, 287] width 1157 height 574
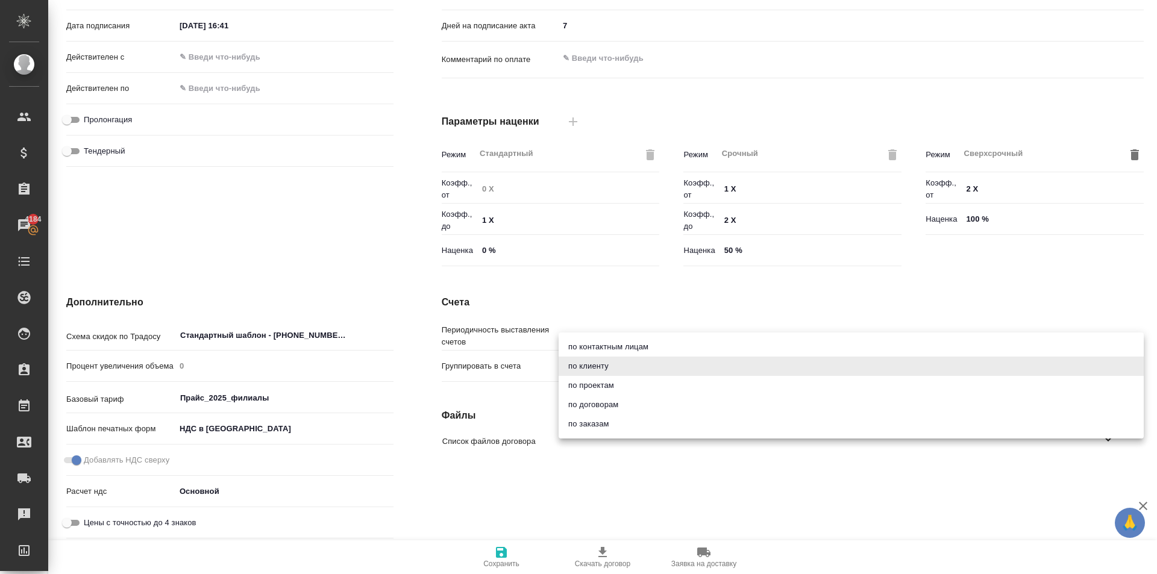
click at [610, 425] on li "по заказам" at bounding box center [851, 424] width 585 height 19
type input "order"
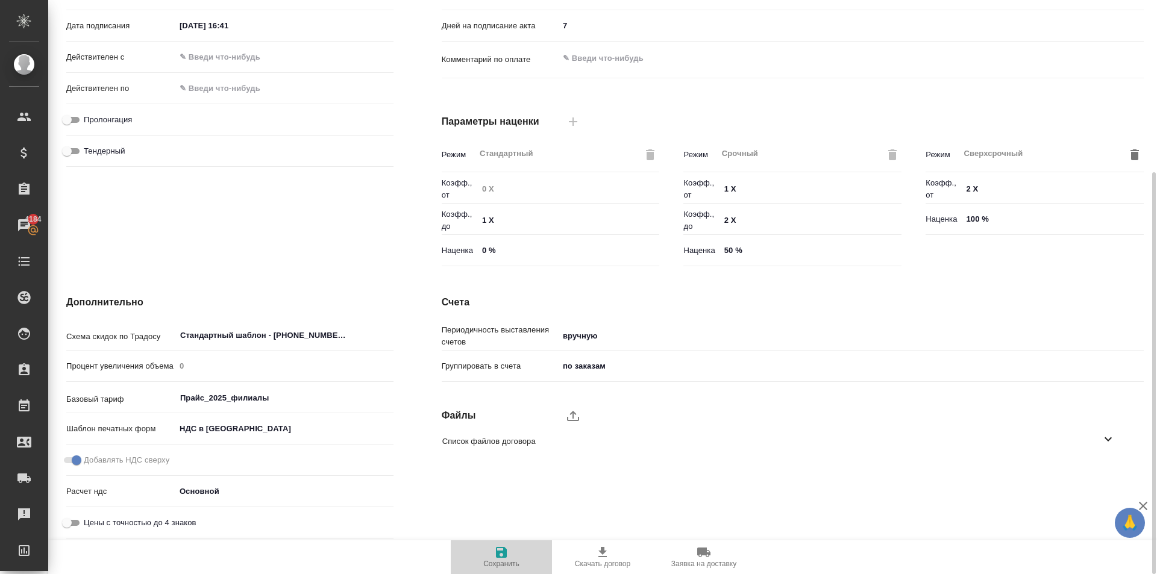
click at [493, 564] on span "Сохранить" at bounding box center [501, 564] width 36 height 8
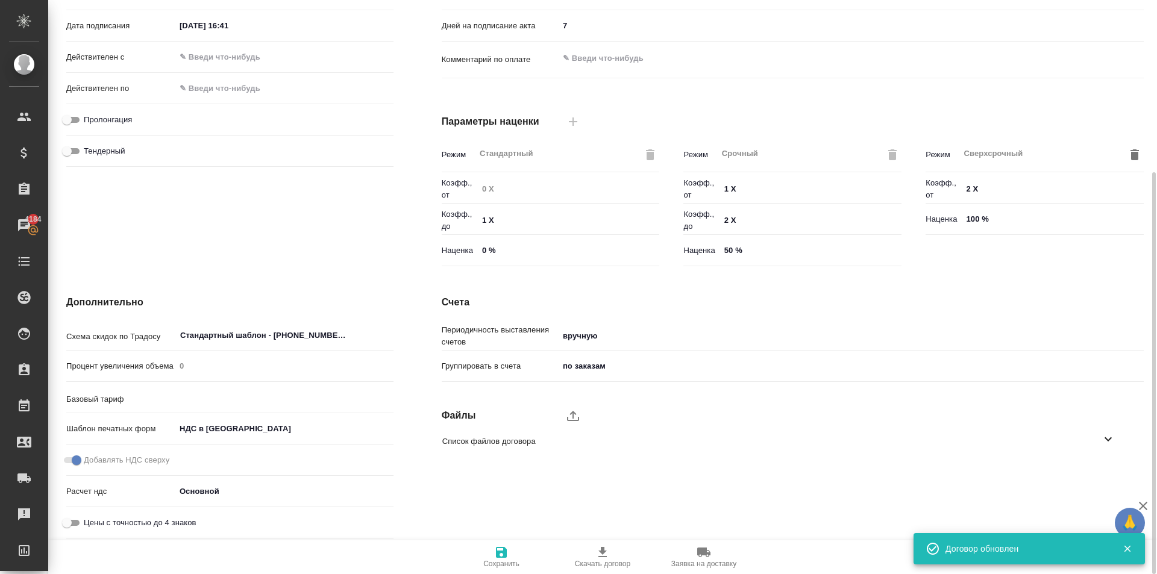
type input "Прайс_2025_филиалы"
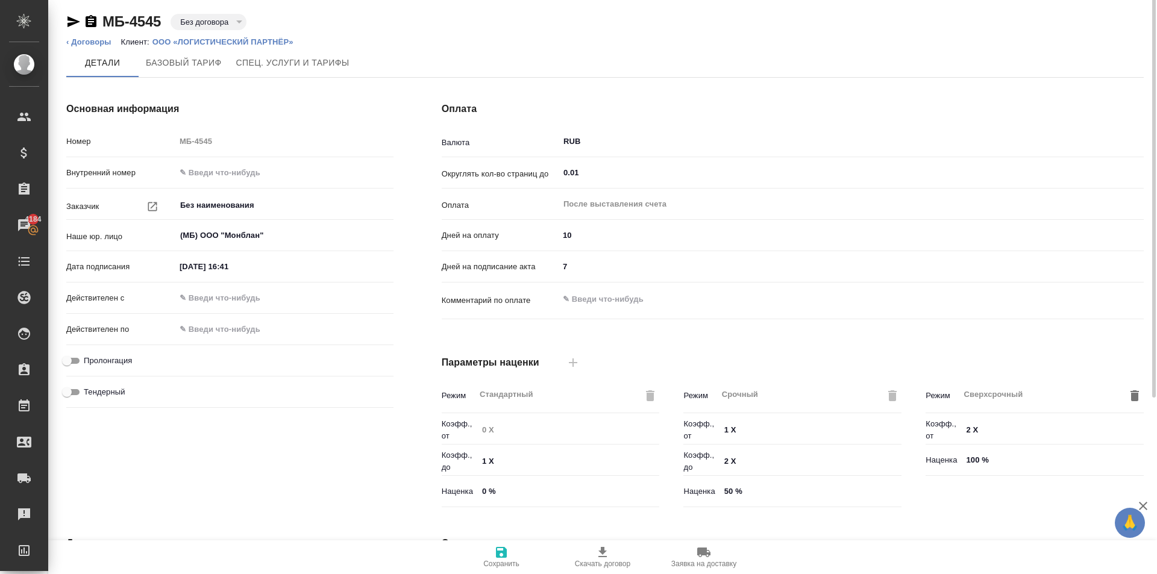
scroll to position [0, 0]
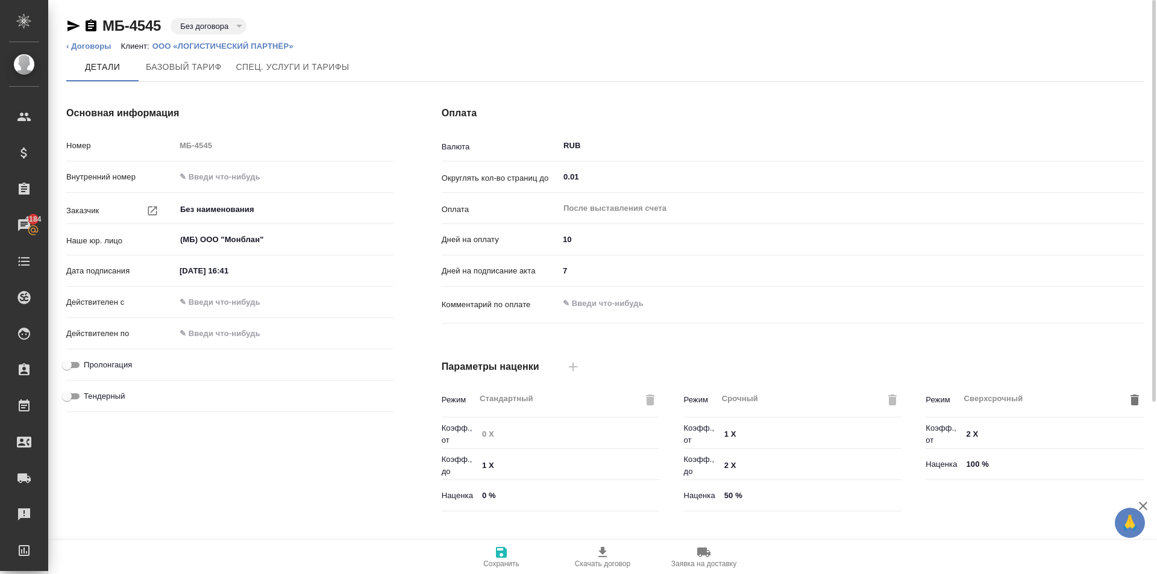
click at [496, 565] on span "Сохранить" at bounding box center [501, 564] width 36 height 8
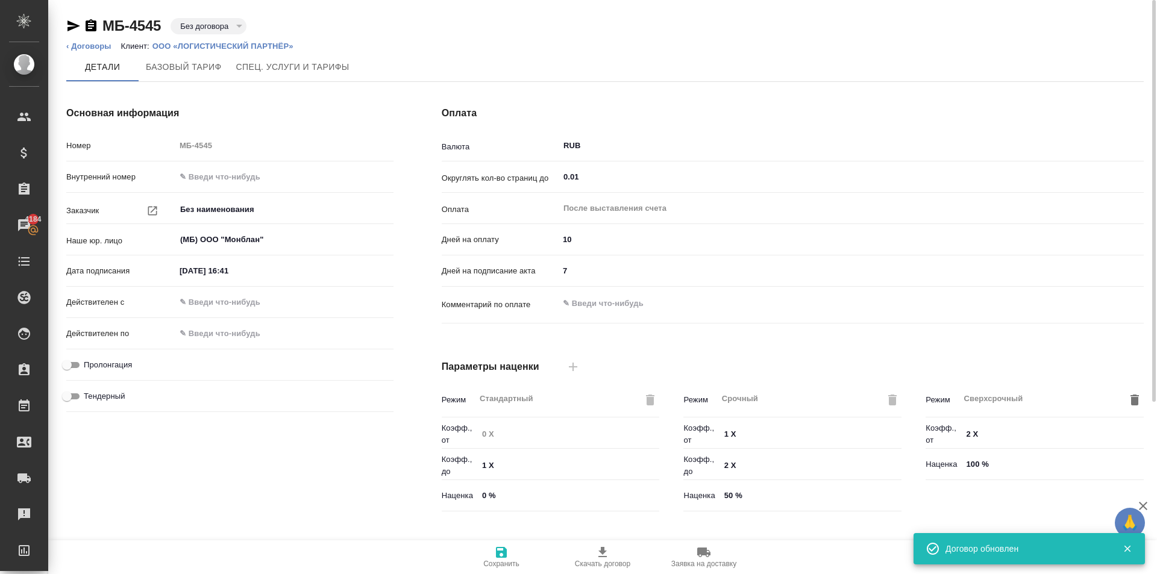
type input "Прайс_2025_филиалы"
click at [77, 42] on link "‹ Договоры" at bounding box center [88, 46] width 45 height 9
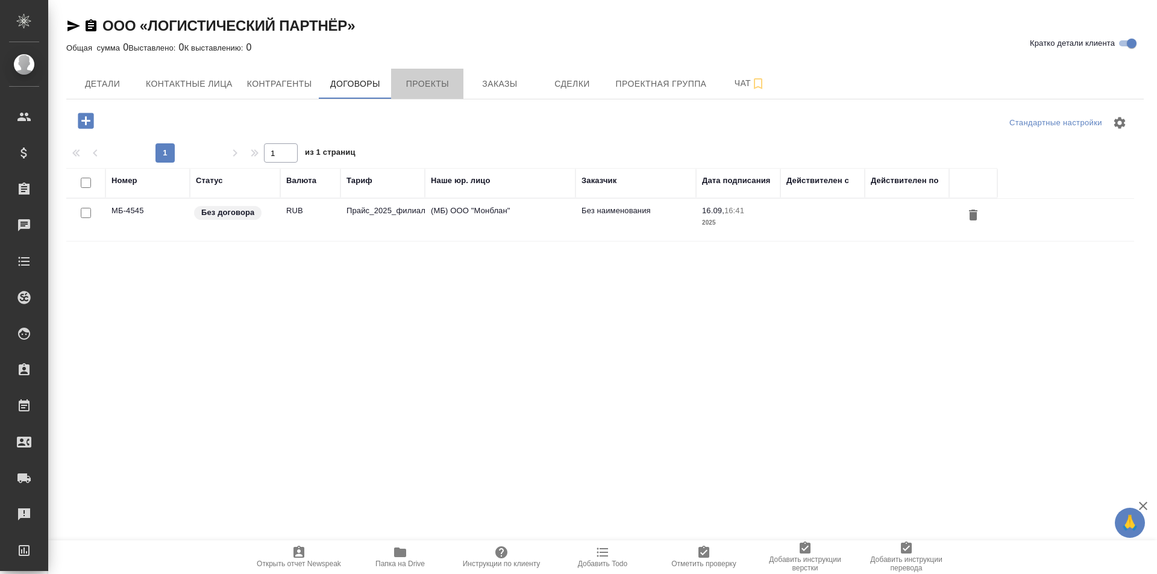
click at [427, 86] on span "Проекты" at bounding box center [427, 84] width 58 height 15
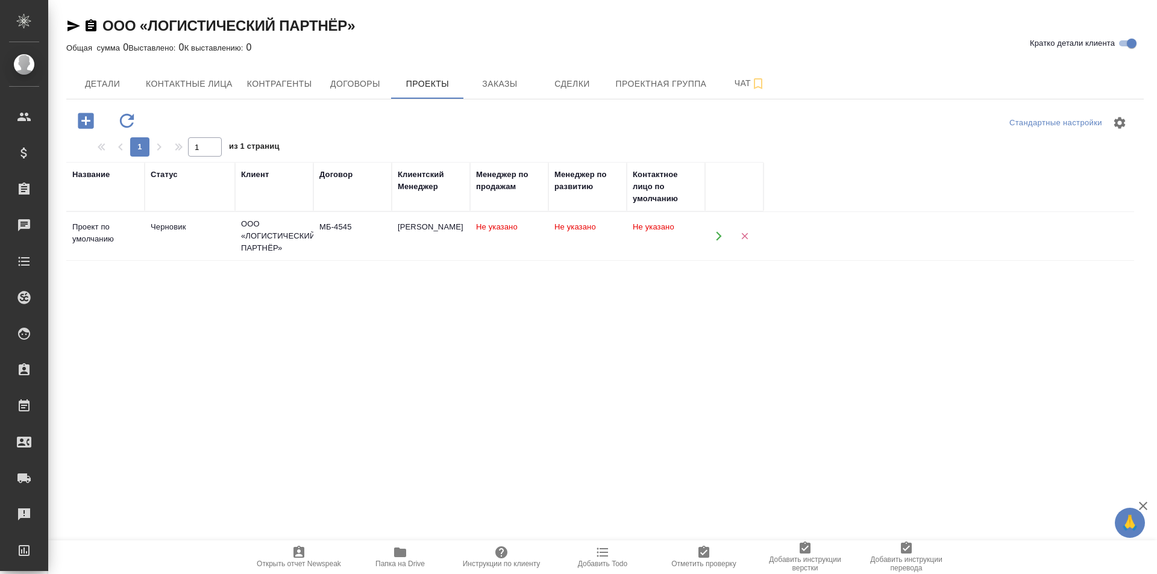
click at [335, 231] on div "МБ-4545" at bounding box center [352, 227] width 66 height 12
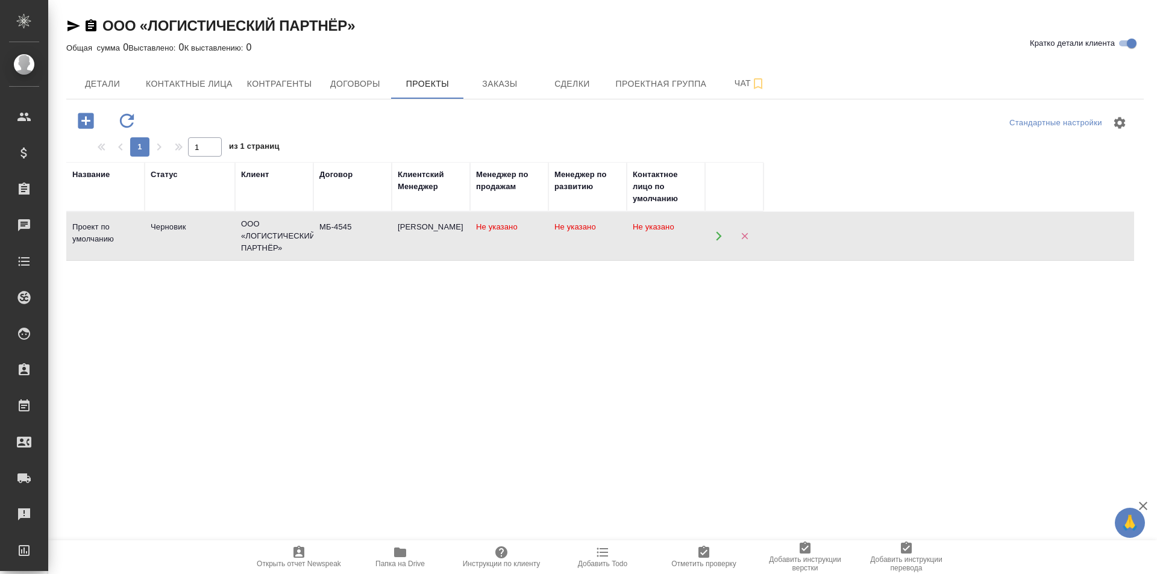
click at [335, 231] on div "МБ-4545" at bounding box center [352, 227] width 66 height 12
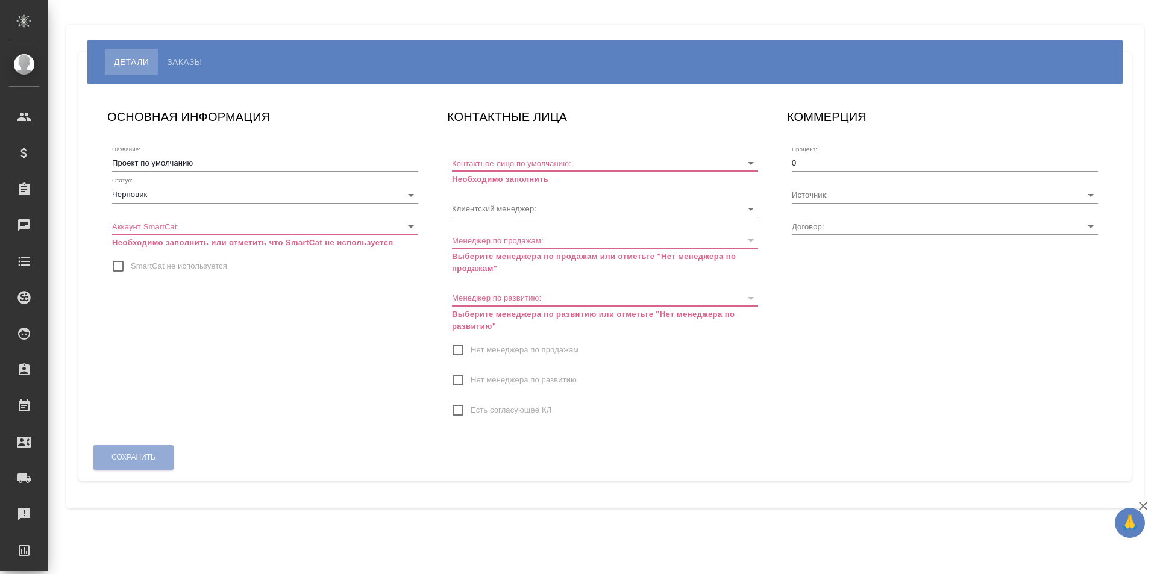
type input "МБ-4545"
type input "[PERSON_NAME]"
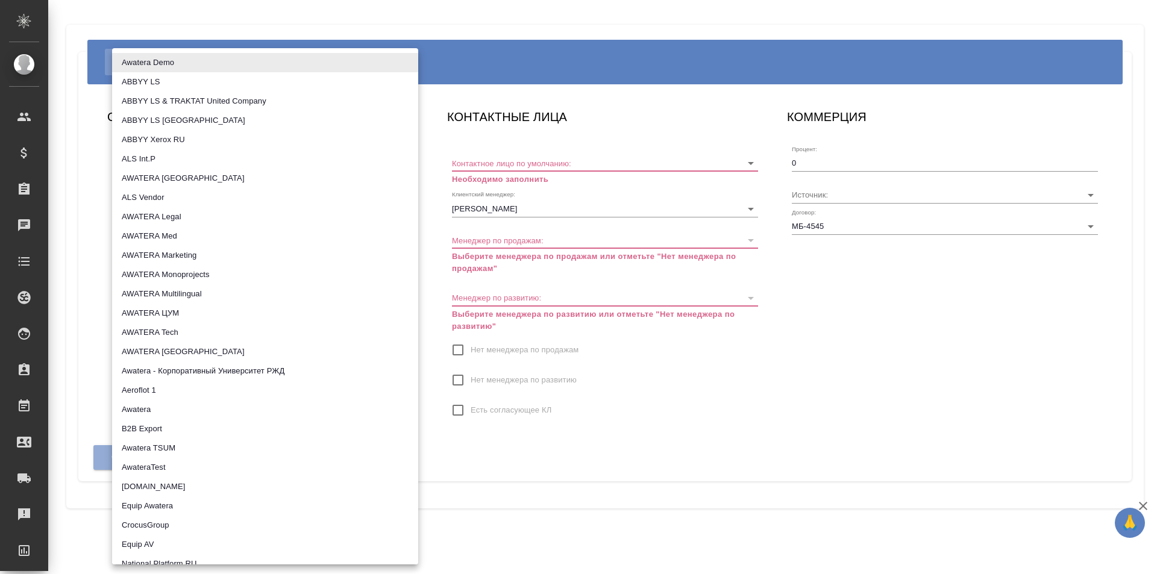
click at [201, 226] on body "🙏 .cls-1 fill:#fff; AWATERA [PERSON_NAME] Клиенты Спецификации Заказы Чаты Todo…" at bounding box center [578, 287] width 1157 height 574
click at [200, 219] on li "AWATERA Legal" at bounding box center [265, 216] width 306 height 19
type input "5ee72f349385e241e0590260"
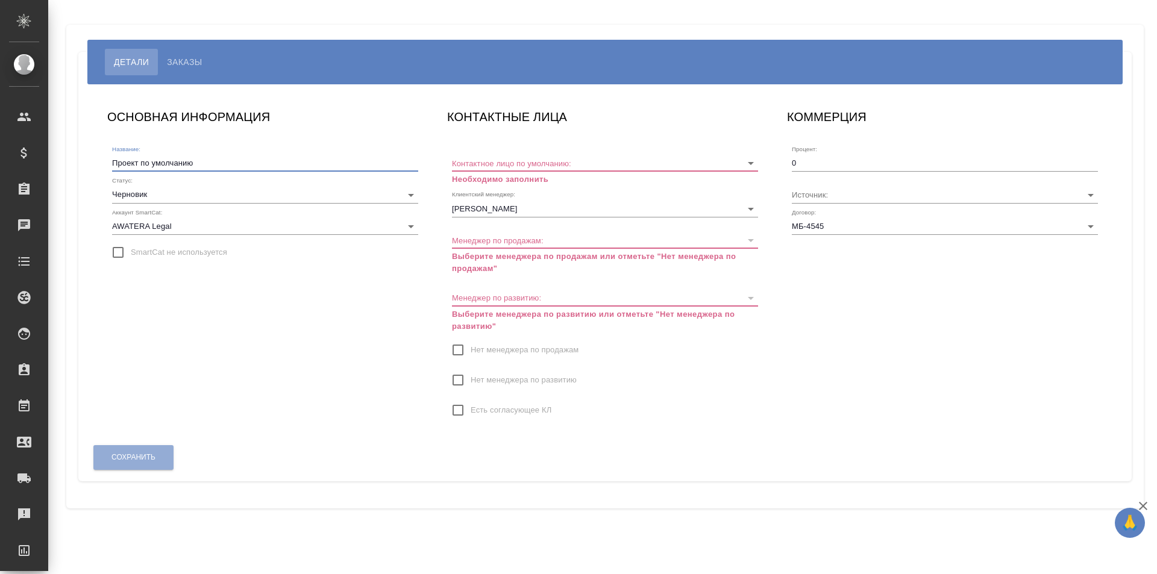
click at [201, 163] on input "Проект по умолчанию" at bounding box center [265, 163] width 306 height 17
drag, startPoint x: 213, startPoint y: 160, endPoint x: 104, endPoint y: 168, distance: 110.0
click at [104, 168] on div "ОСНОВНАЯ ИНФОРМАЦИЯ Название: Проект по умолчанию Статус: Черновик draft Аккаун…" at bounding box center [265, 270] width 340 height 350
paste input "ОО «ЛОГИСТИЧЕСКИЙ ПАРТНЁР»"
type input "ООО «ЛОГИСТИЧЕСКИЙ ПАРТНЁР»"
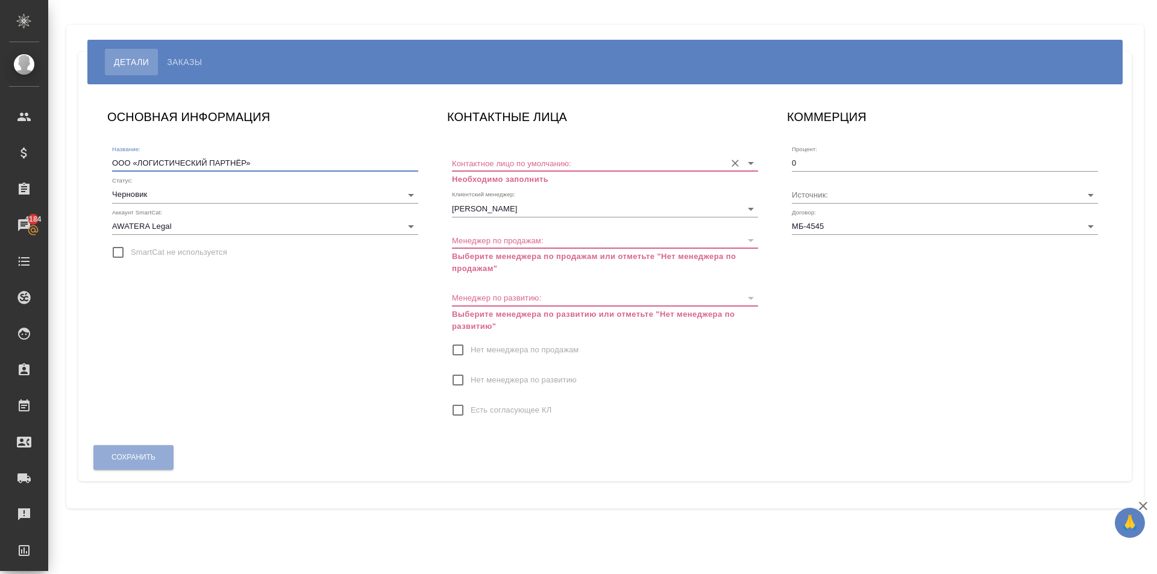
click at [491, 163] on input "Контактное лицо по умолчанию:" at bounding box center [586, 163] width 268 height 16
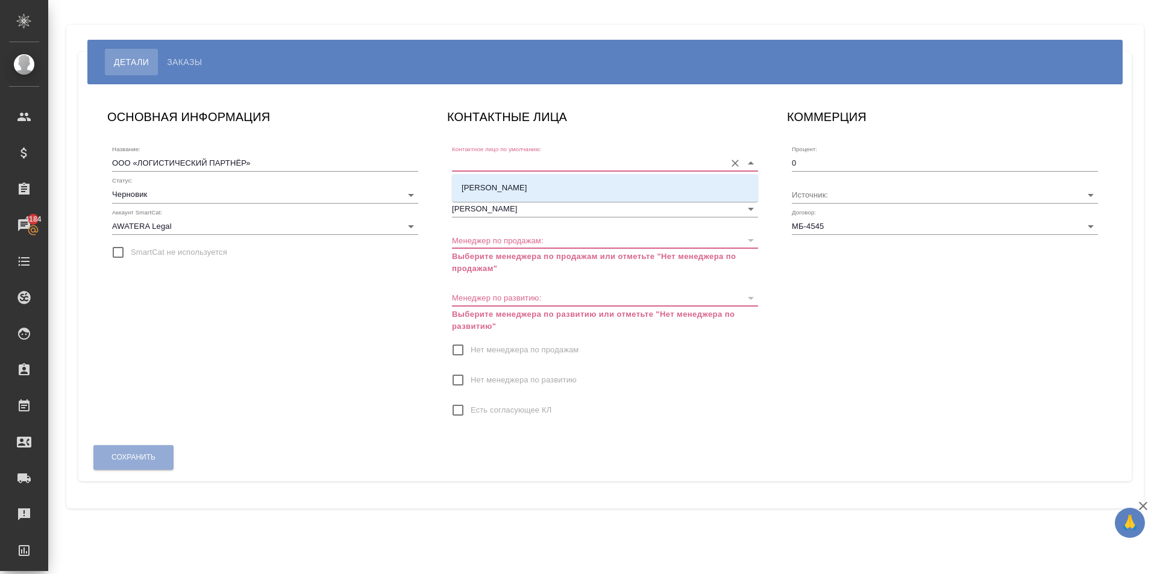
click at [518, 195] on li "[PERSON_NAME]" at bounding box center [605, 188] width 306 height 22
type input "[PERSON_NAME]"
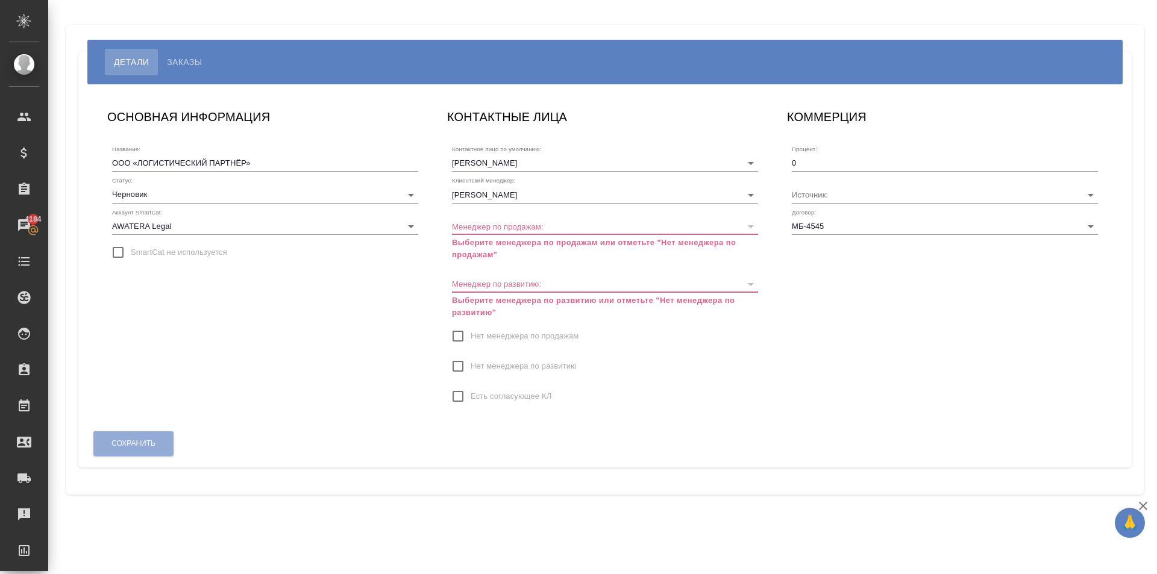
click at [505, 335] on span "Нет менеджера по продажам" at bounding box center [525, 336] width 108 height 12
click at [471, 335] on input "Нет менеджера по продажам" at bounding box center [457, 336] width 25 height 25
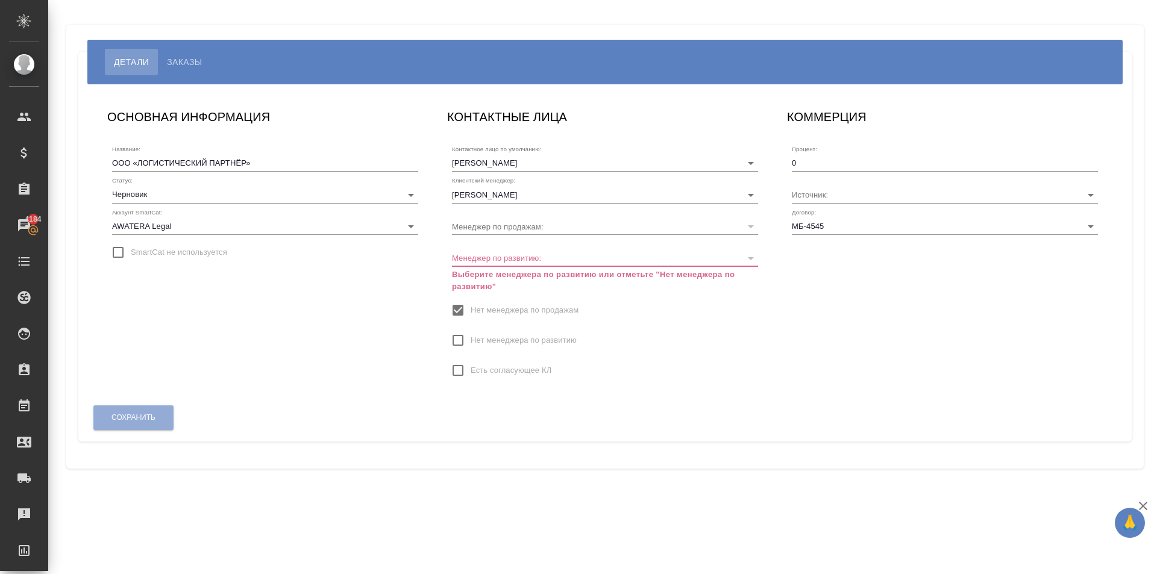
click at [503, 339] on span "Нет менеджера по развитию" at bounding box center [524, 341] width 106 height 12
click at [473, 336] on span "Нет менеджера по развитию" at bounding box center [524, 341] width 106 height 12
click at [471, 336] on input "Нет менеджера по развитию" at bounding box center [457, 340] width 25 height 25
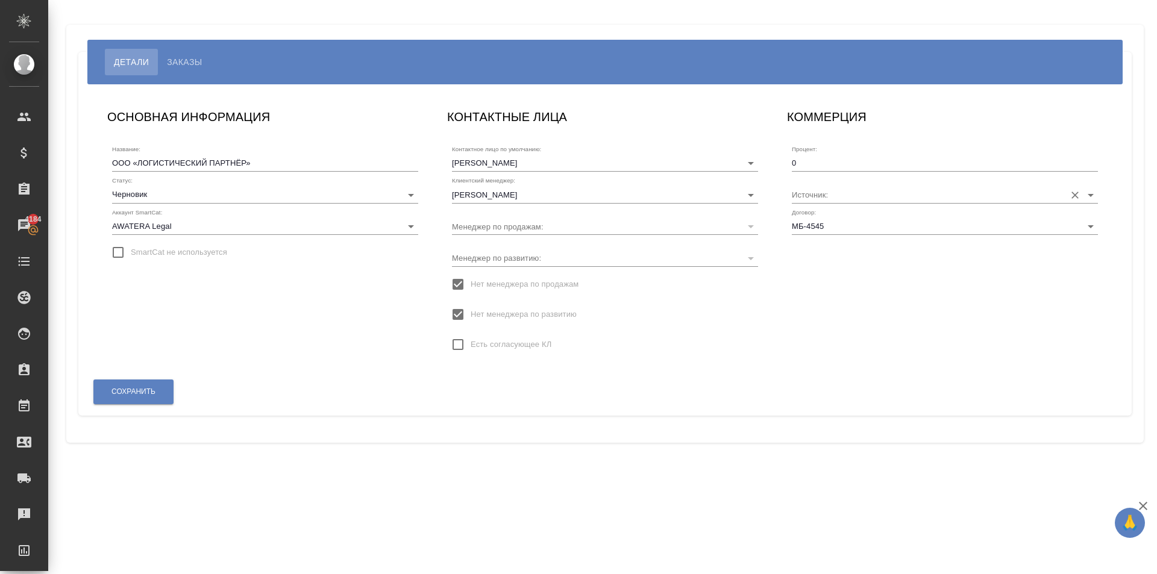
click at [849, 198] on input "Источник:" at bounding box center [926, 194] width 268 height 16
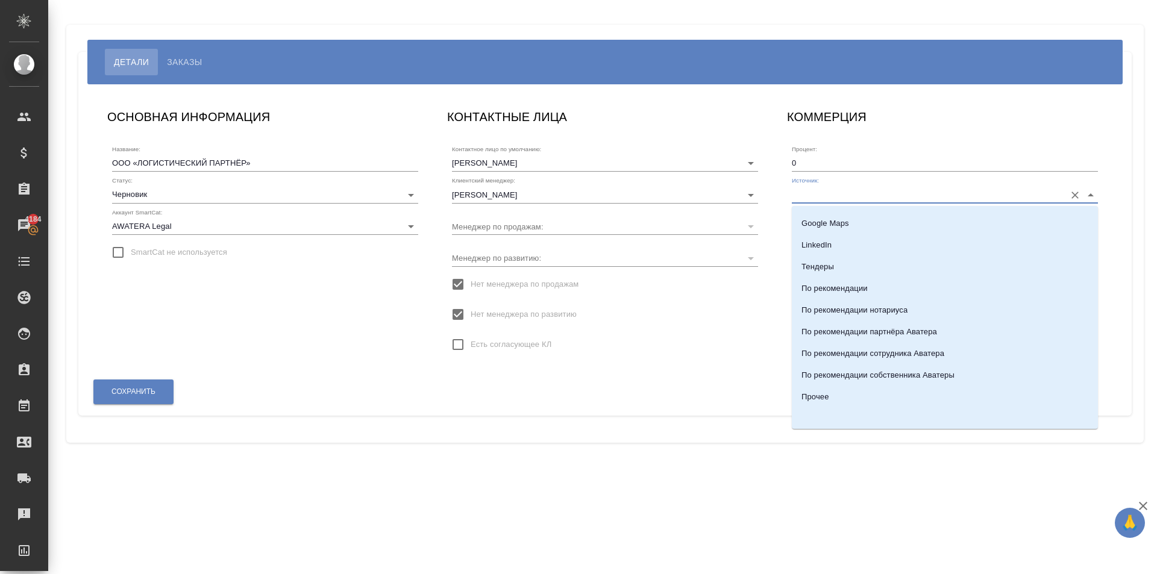
scroll to position [258, 0]
drag, startPoint x: 938, startPoint y: 324, endPoint x: 902, endPoint y: 299, distance: 43.7
click at [902, 299] on ul "Instagram Telegram чат Telegram бот Avito Email Google Ads Google Maps LinkedIn…" at bounding box center [945, 189] width 306 height 456
click at [902, 299] on li "По рекомендации нотариуса" at bounding box center [945, 309] width 306 height 22
type input "По рекомендации нотариуса"
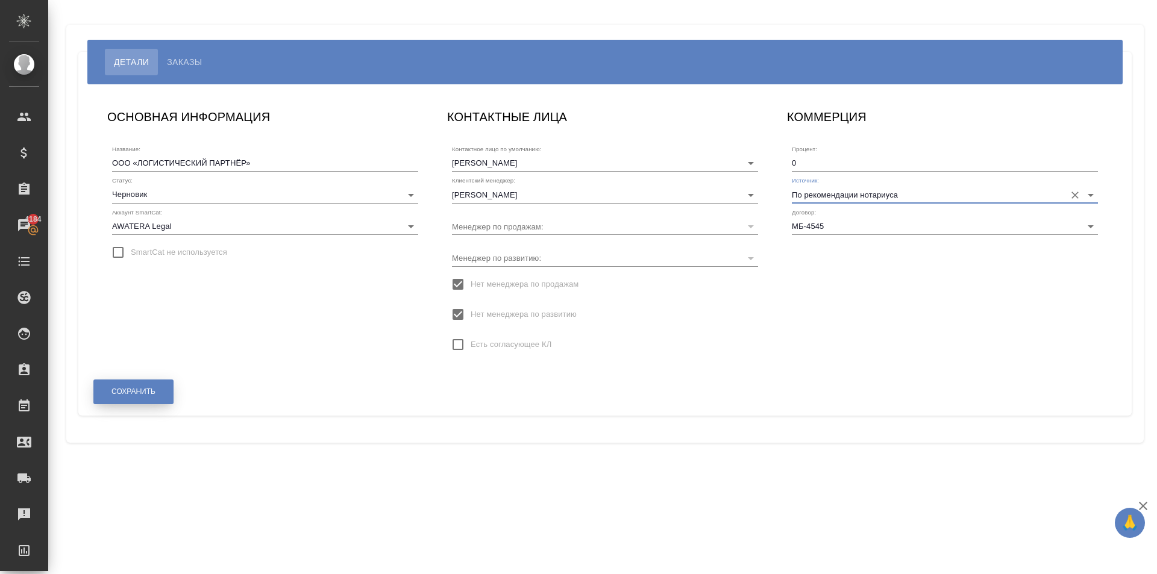
click at [140, 400] on button "Сохранить" at bounding box center [133, 392] width 80 height 25
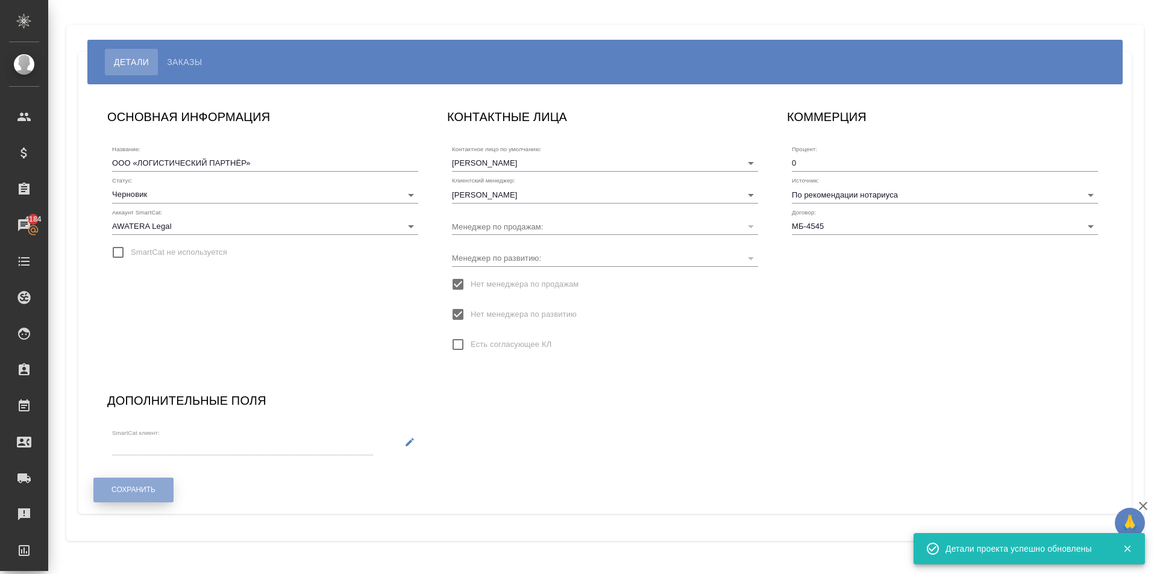
click at [157, 483] on button "Сохранить" at bounding box center [133, 490] width 80 height 25
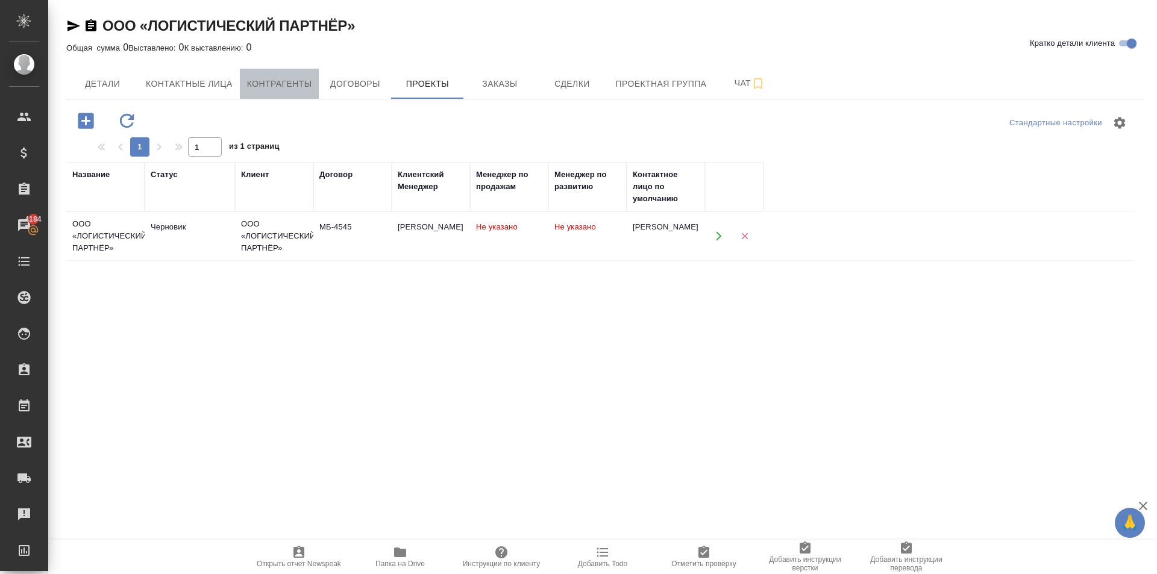
click at [258, 86] on span "Контрагенты" at bounding box center [279, 84] width 65 height 15
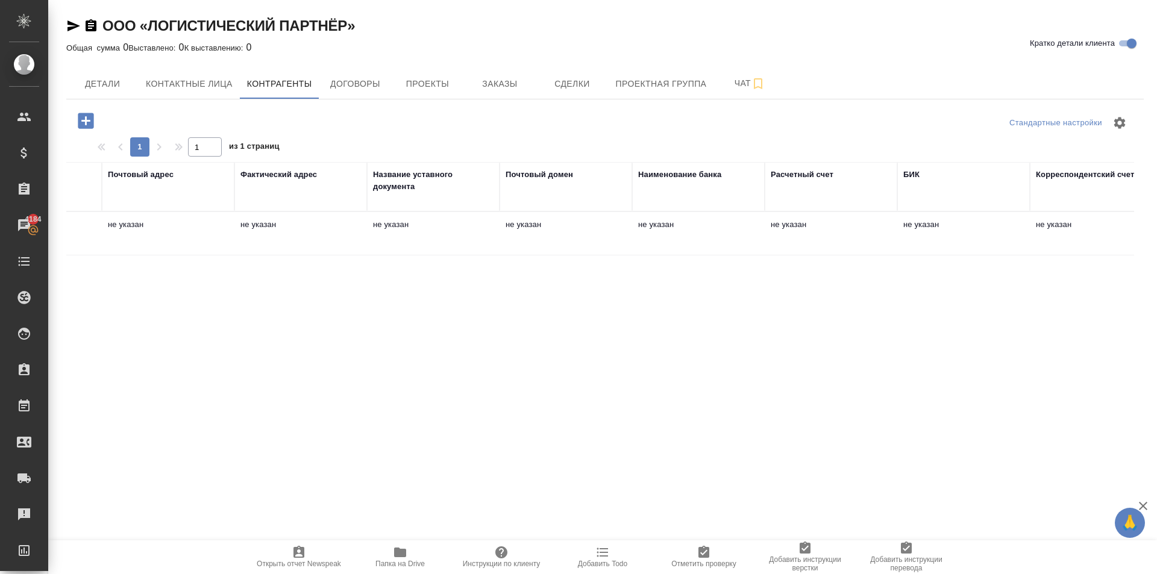
scroll to position [0, 679]
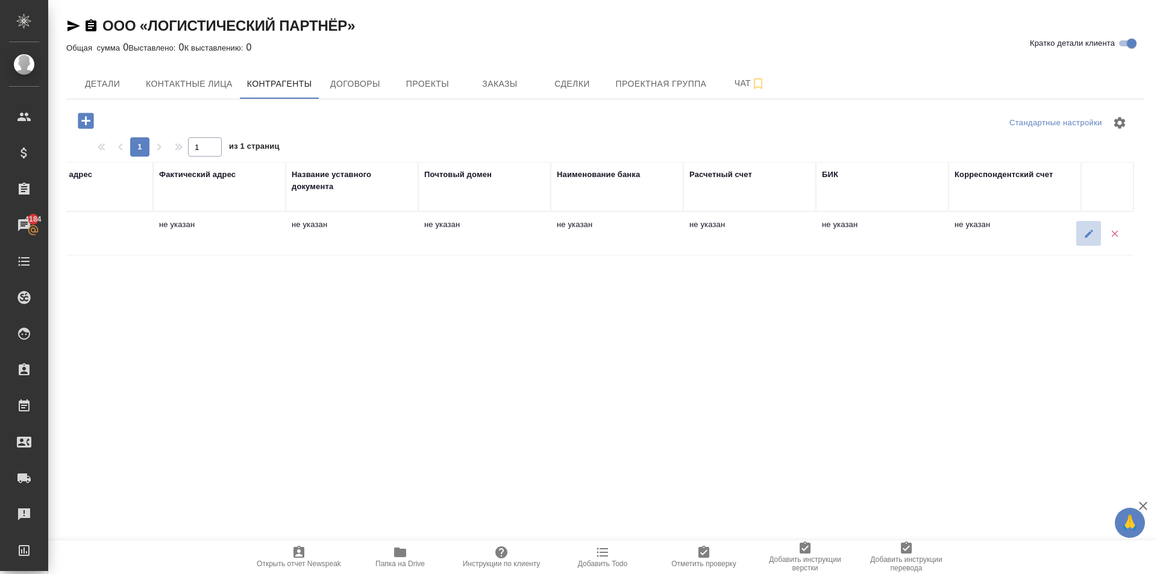
click at [1096, 237] on button "button" at bounding box center [1089, 233] width 25 height 25
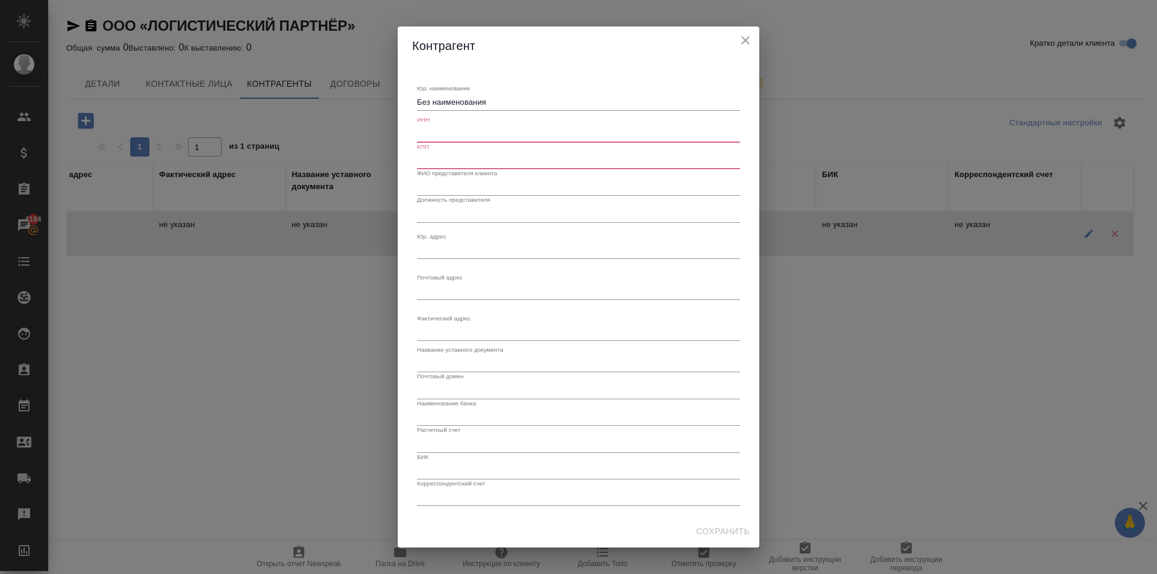
drag, startPoint x: 526, startPoint y: 93, endPoint x: 519, endPoint y: 99, distance: 9.0
click at [519, 99] on div "Юр. наименование Без наименования x" at bounding box center [578, 97] width 323 height 27
drag, startPoint x: 519, startPoint y: 99, endPoint x: 385, endPoint y: 96, distance: 134.5
click at [385, 96] on div "Контрагент Юр. наименование Без наименования x ИНН КПП ФИО представителя клиент…" at bounding box center [578, 287] width 1157 height 574
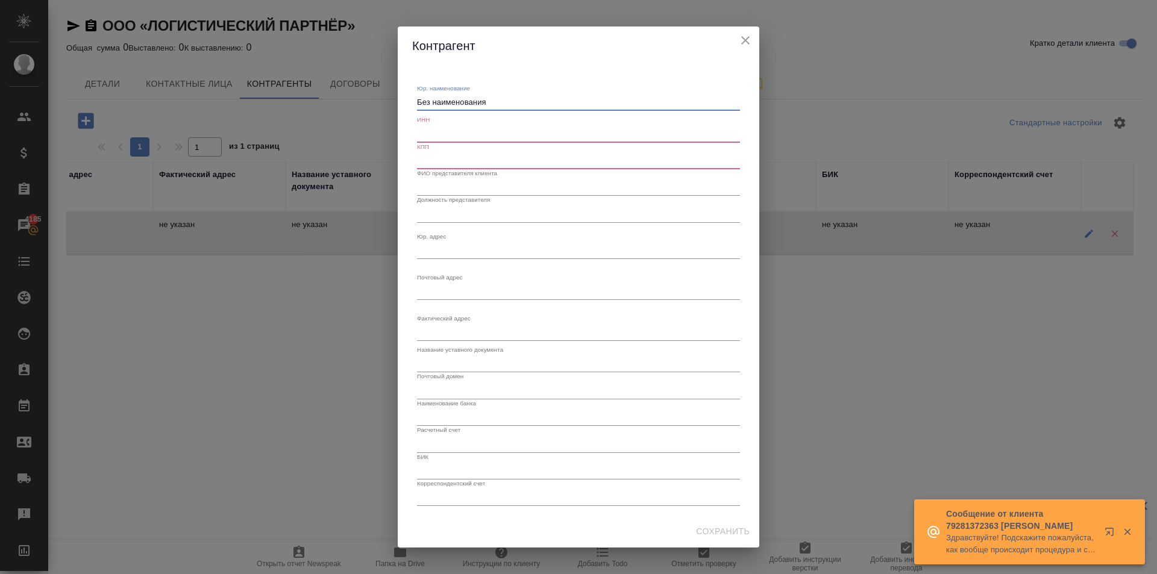
paste textarea "бщество с ограниченной ответственностью «ЛОГИСТИЧЕСКИЙ ПАРТНЁР»"
type textarea "Общество с ограниченной ответственностью «ЛОГИСТИЧЕСКИЙ ПАРТНЁР»"
click at [481, 143] on div "КПП" at bounding box center [578, 156] width 323 height 27
click at [476, 134] on input "text" at bounding box center [578, 133] width 323 height 17
paste input "5017124645"
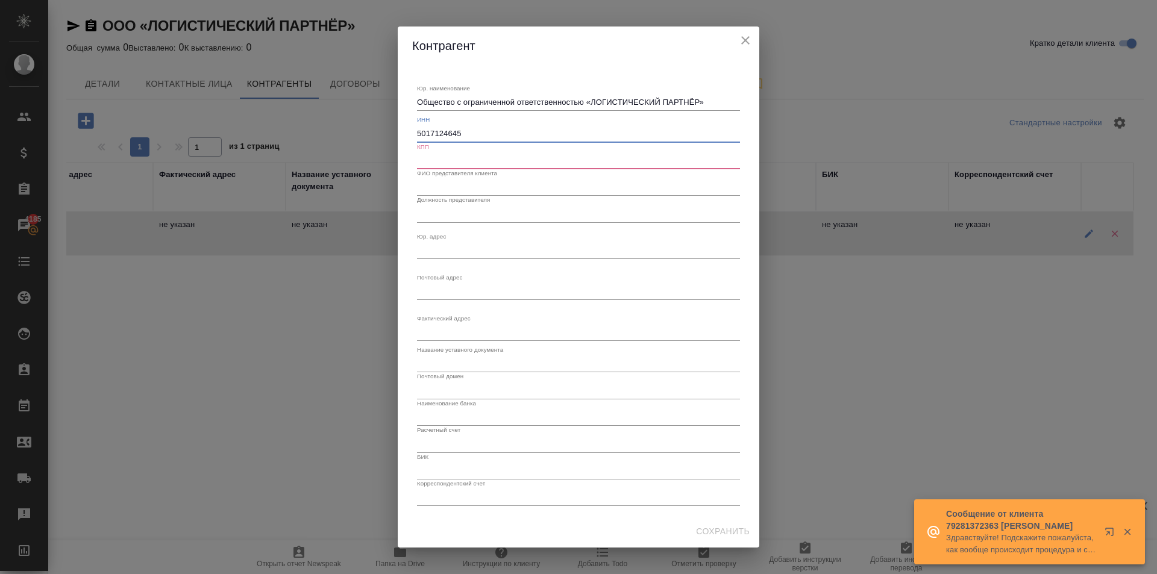
type input "5017124645"
click at [456, 163] on input "text" at bounding box center [578, 161] width 323 height 17
paste input "502401001"
type input "502401001"
click at [465, 203] on label "Должность представителя" at bounding box center [453, 200] width 73 height 6
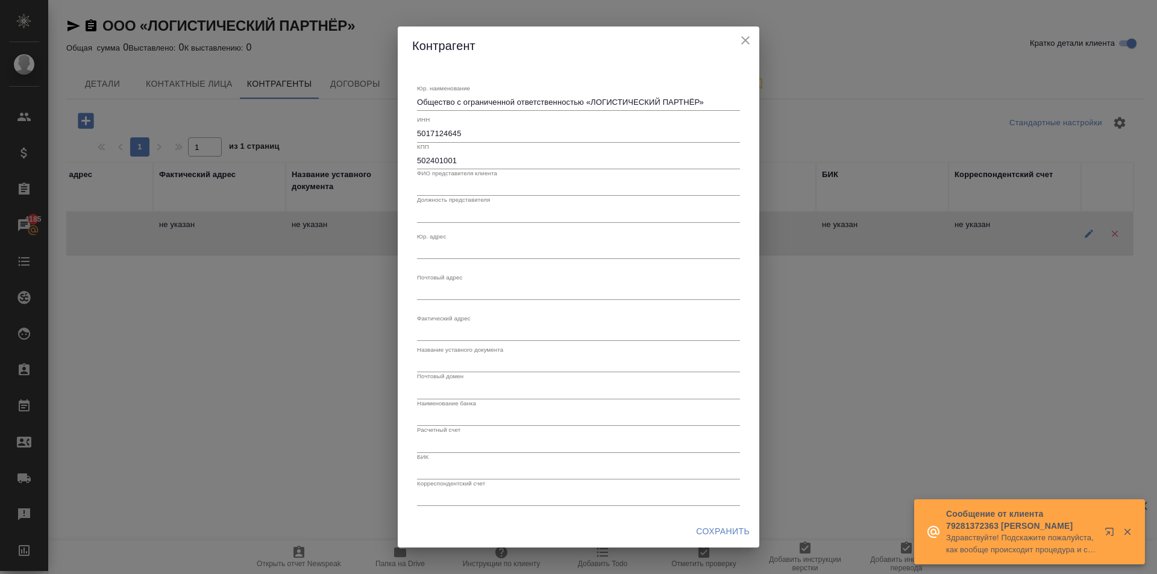
click at [461, 189] on input "text" at bounding box center [578, 187] width 323 height 17
paste input "Салеева Альбина Маратовна"
type input "Салеева Альбина Маратовна"
click at [456, 216] on input "text" at bounding box center [578, 214] width 323 height 17
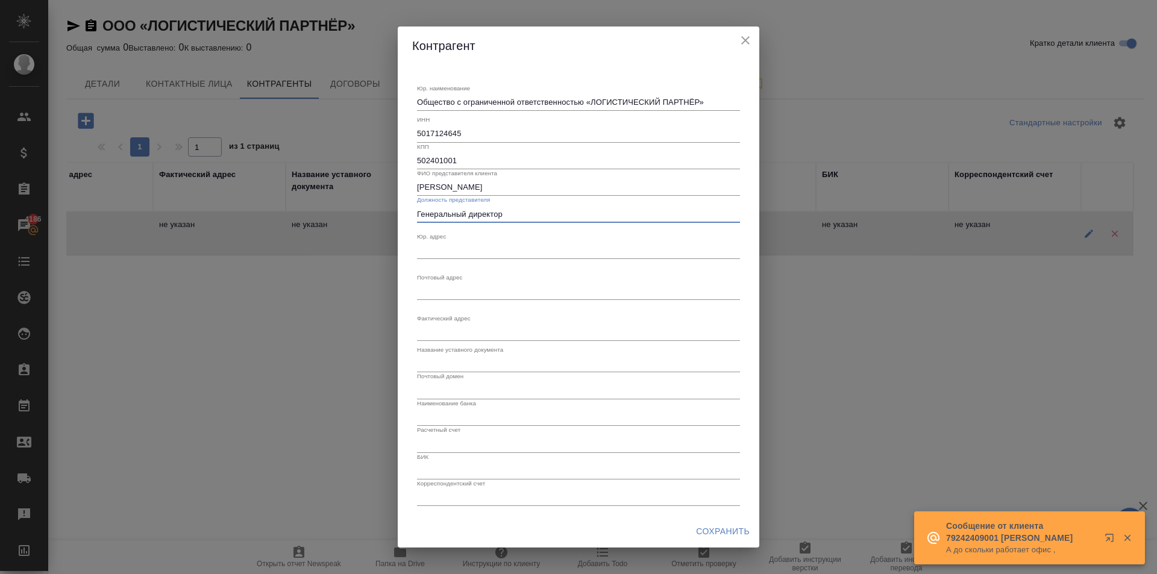
type input "Генеральный директор"
click at [511, 242] on div "x" at bounding box center [578, 250] width 323 height 17
paste textarea "143420, Московская область, г.о. Красногорск, п. Архангельское, тер. Музей Техн…"
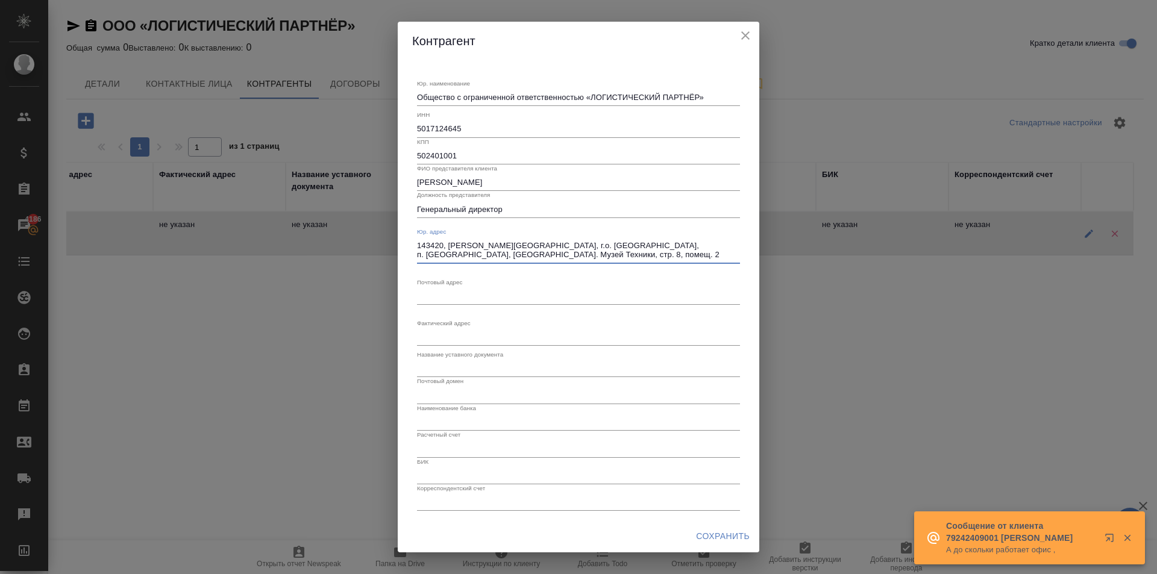
type textarea "143420, Московская область, г.о. Красногорск, п. Архангельское, тер. Музей Техн…"
click at [481, 294] on textarea "Юр. наименование" at bounding box center [578, 296] width 323 height 9
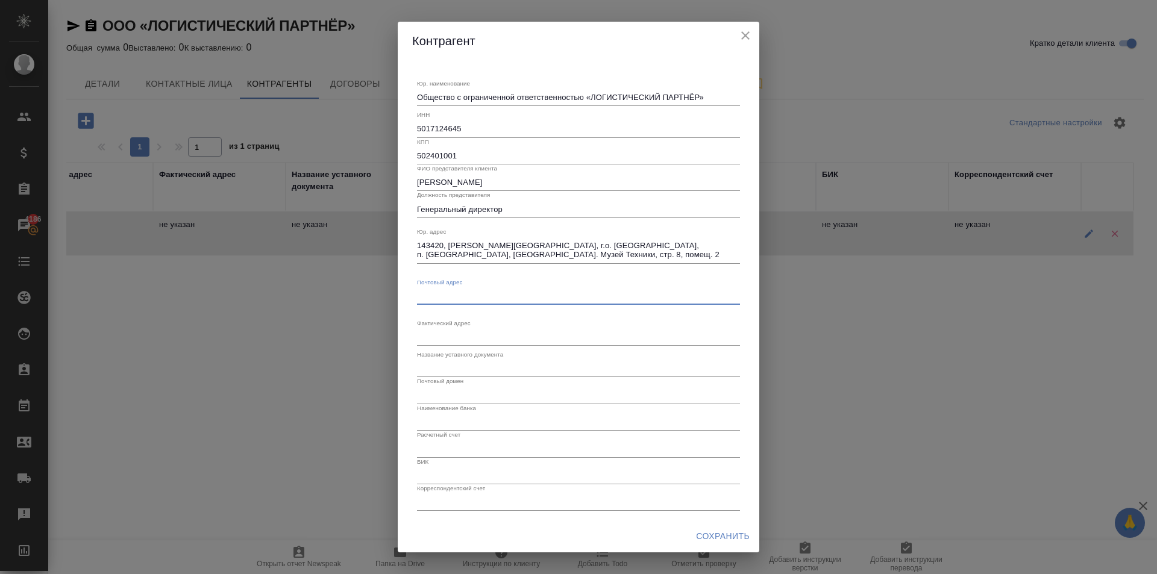
paste textarea "143420, а/я 512"
type textarea "143420, а/я 512"
click at [460, 338] on textarea "Юр. наименование" at bounding box center [578, 337] width 323 height 9
click at [493, 372] on input "text" at bounding box center [578, 368] width 323 height 17
click at [438, 394] on input "text" at bounding box center [578, 395] width 323 height 17
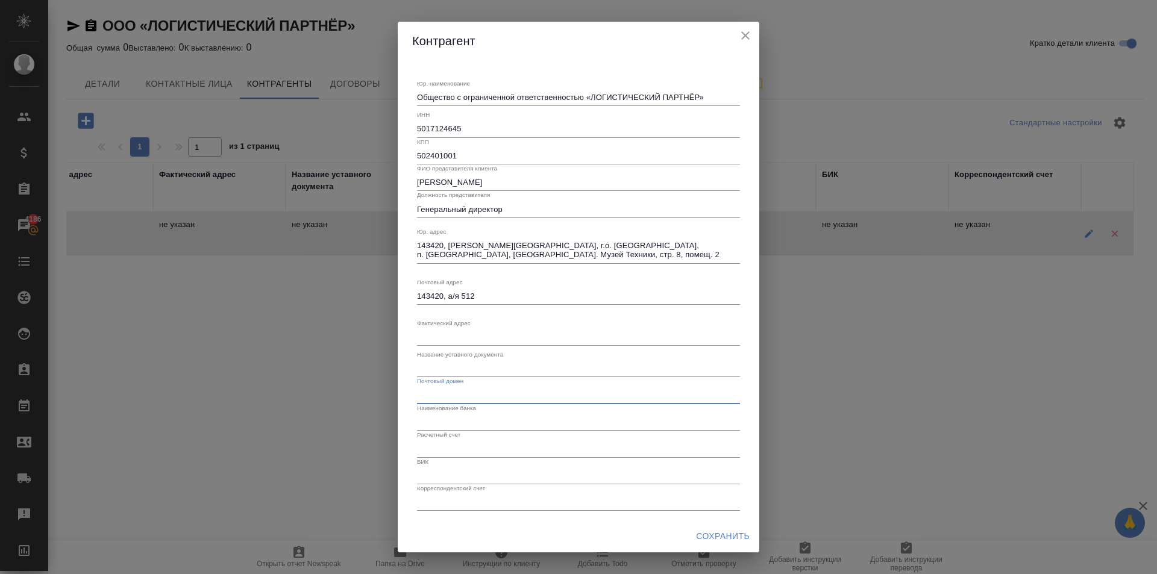
click at [453, 427] on input "text" at bounding box center [578, 422] width 323 height 17
paste input "ПАО СБЕРБАНК"
type input "ПАО СБЕРБАНК"
click at [474, 450] on input "text" at bounding box center [578, 449] width 323 height 17
click at [462, 450] on input "text" at bounding box center [578, 449] width 323 height 17
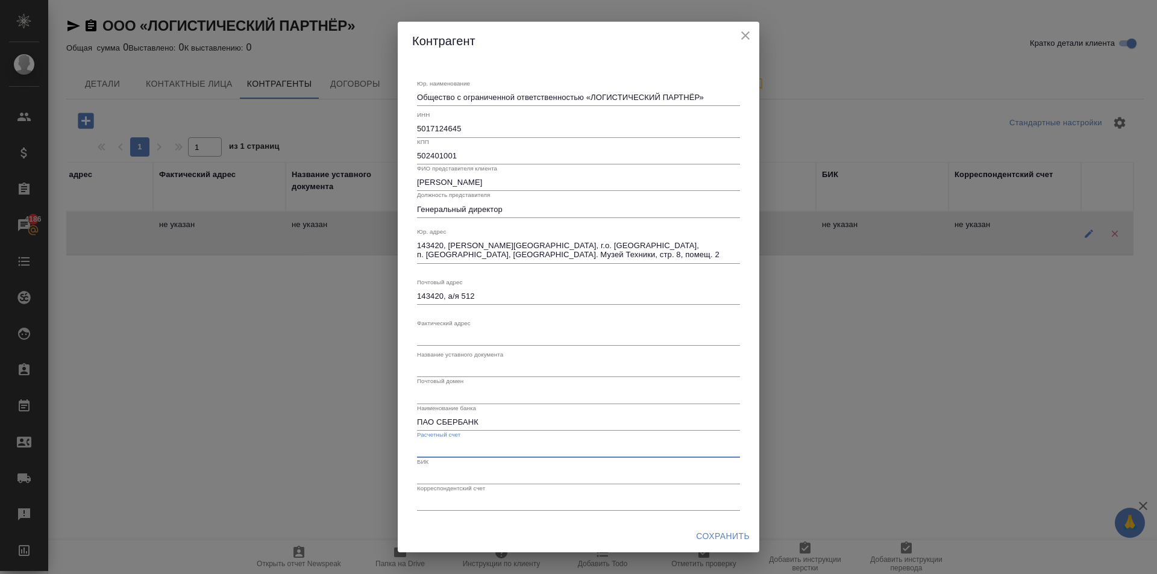
paste input "40702810438000270454"
type input "40702810438000270454"
click at [478, 486] on label "Корреспондентский счет" at bounding box center [451, 489] width 68 height 6
click at [471, 480] on input "text" at bounding box center [578, 476] width 323 height 17
paste input "044525225"
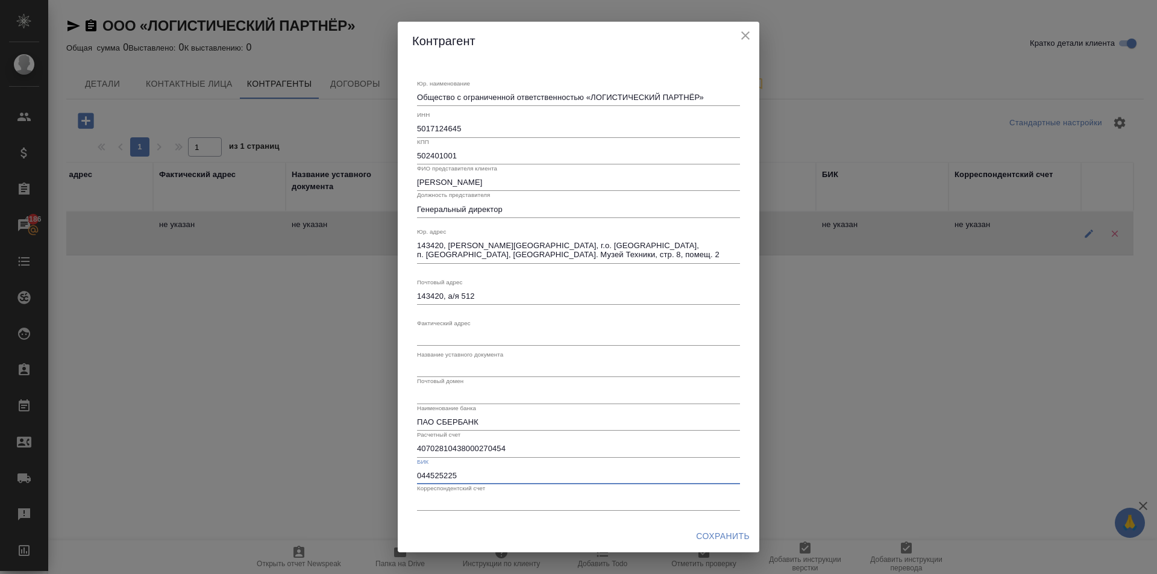
type input "044525225"
click at [447, 510] on input "text" at bounding box center [578, 502] width 323 height 17
paste input "30101810400000000225"
type input "30101810400000000225"
click at [721, 536] on span "Сохранить" at bounding box center [723, 536] width 54 height 15
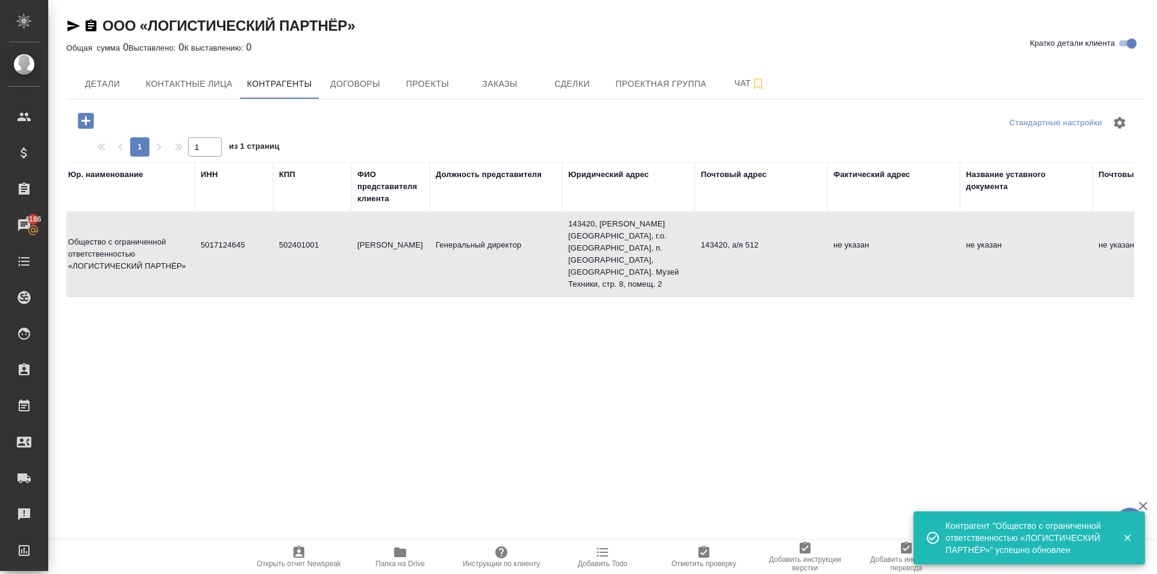
scroll to position [0, 0]
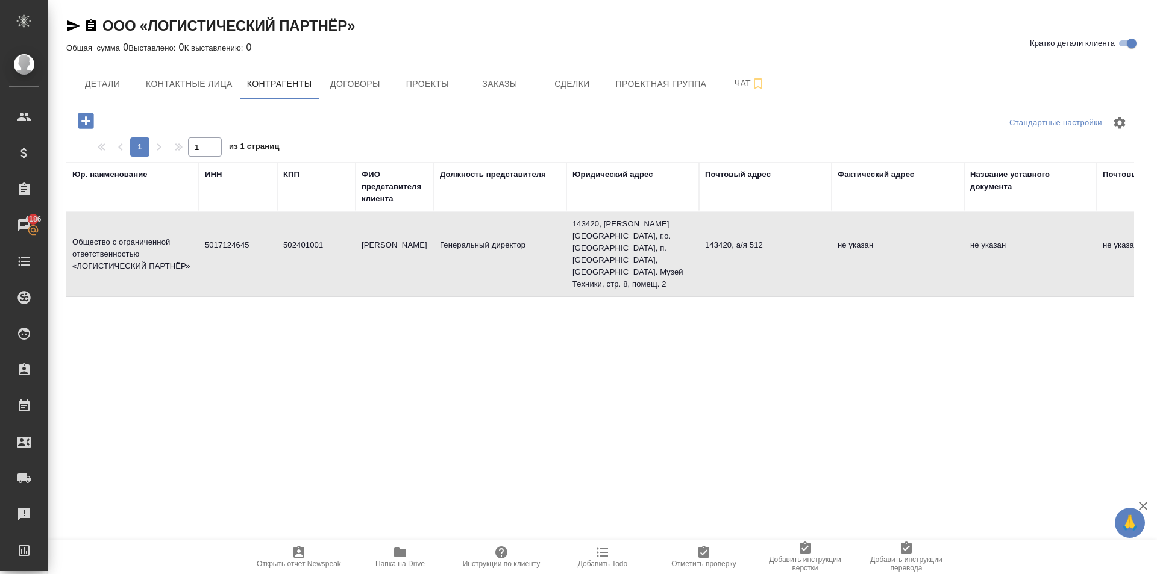
click at [718, 552] on span "Отметить проверку" at bounding box center [704, 557] width 87 height 23
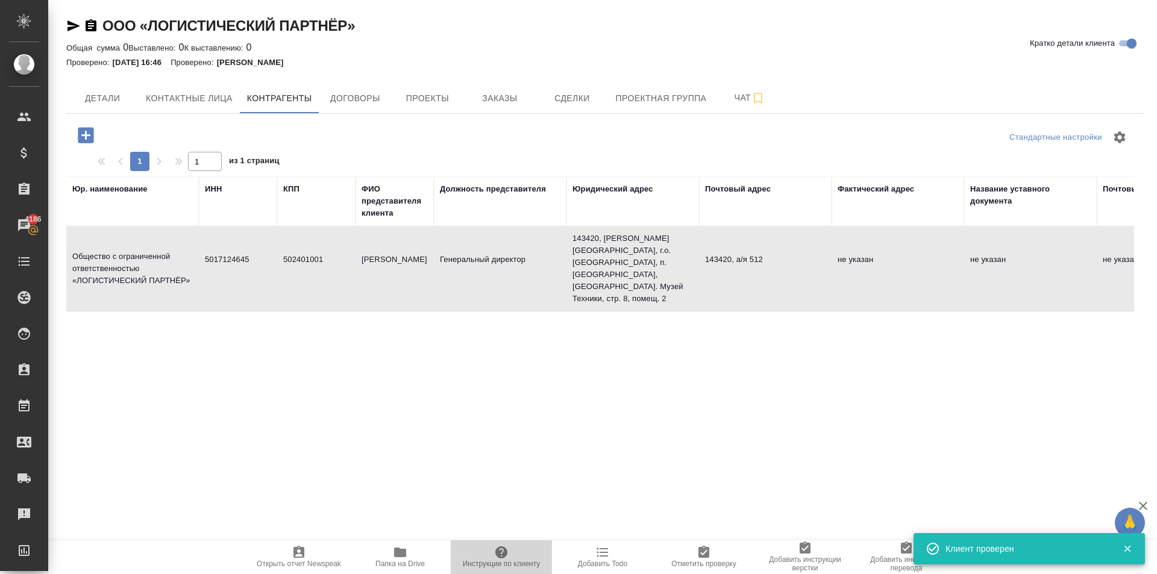
click at [511, 549] on span "Инструкции по клиенту" at bounding box center [501, 557] width 87 height 23
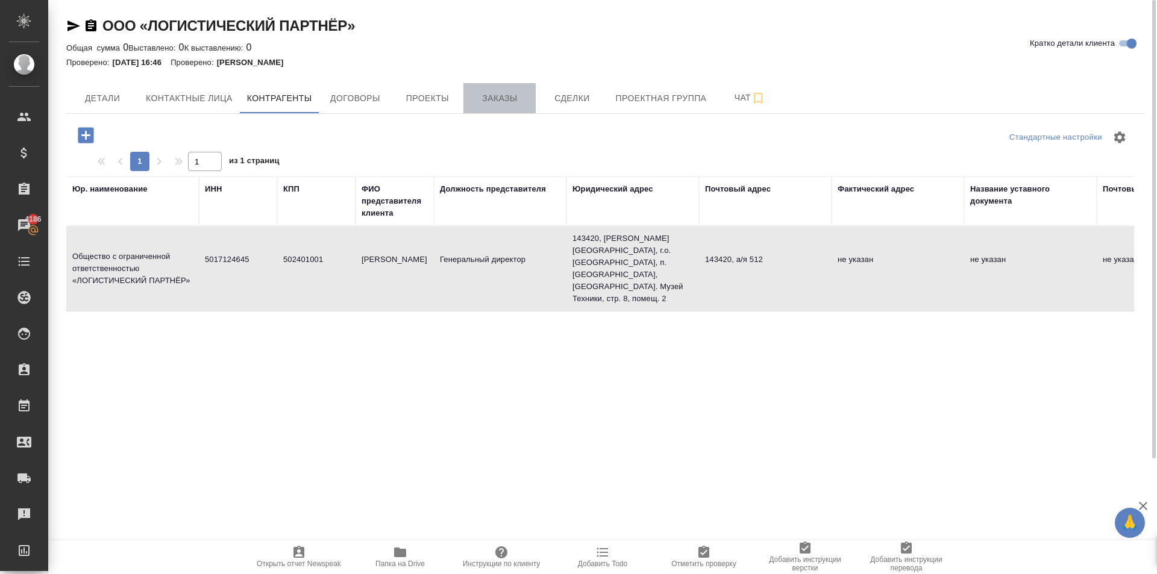
click at [499, 99] on span "Заказы" at bounding box center [500, 98] width 58 height 15
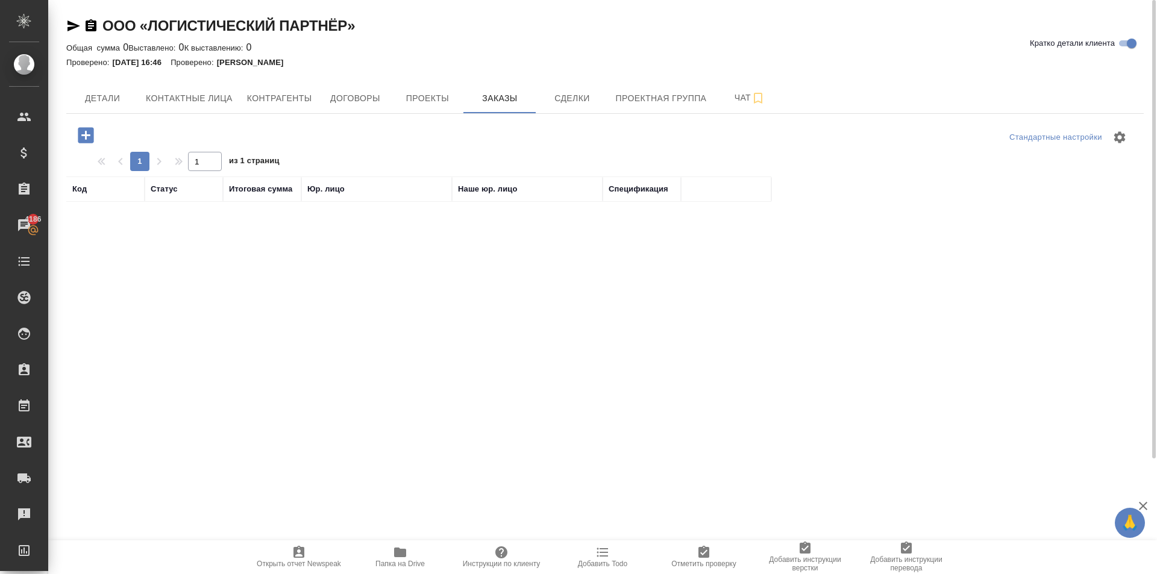
click at [95, 136] on icon "button" at bounding box center [85, 135] width 21 height 21
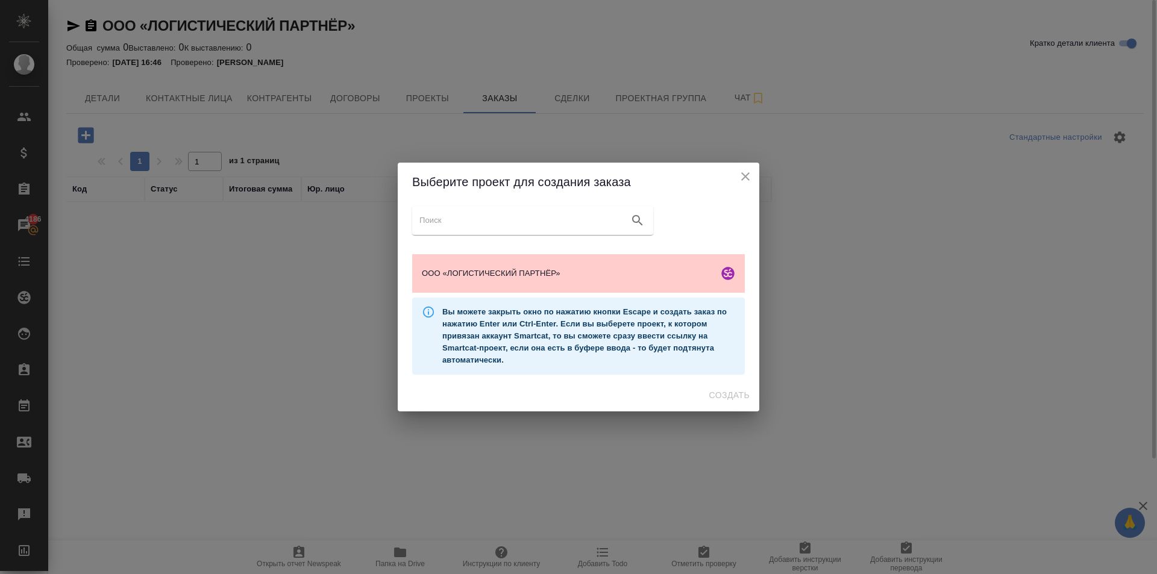
drag, startPoint x: 486, startPoint y: 250, endPoint x: 491, endPoint y: 255, distance: 6.8
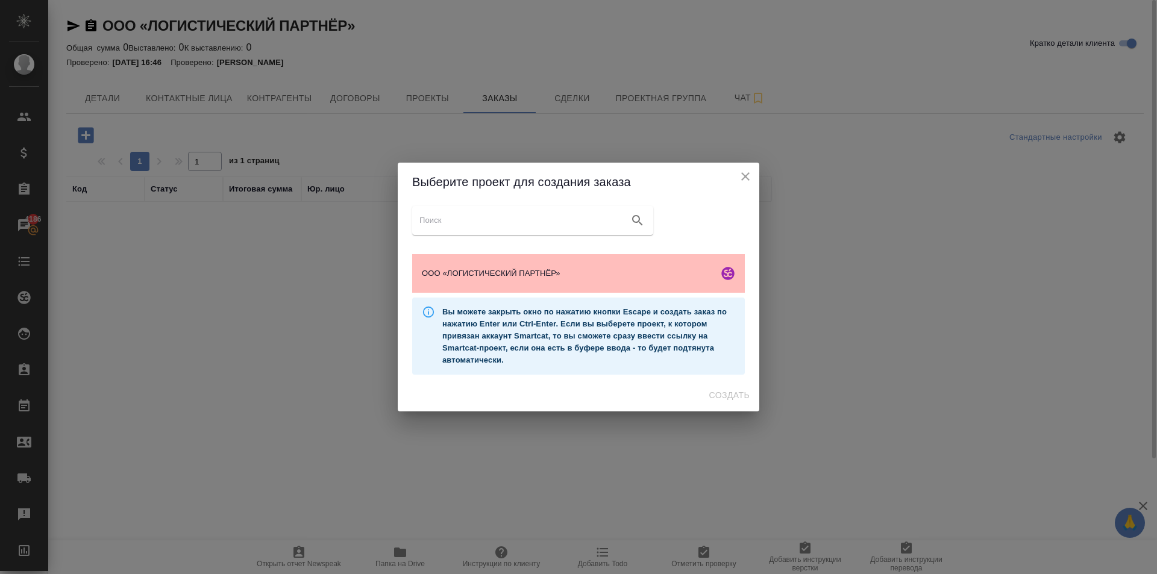
click at [486, 251] on ul "ООО «ЛОГИСТИЧЕСКИЙ ПАРТНЁР»" at bounding box center [578, 274] width 333 height 48
click at [494, 257] on div "ООО «ЛОГИСТИЧЕСКИЙ ПАРТНЁР»" at bounding box center [578, 273] width 333 height 39
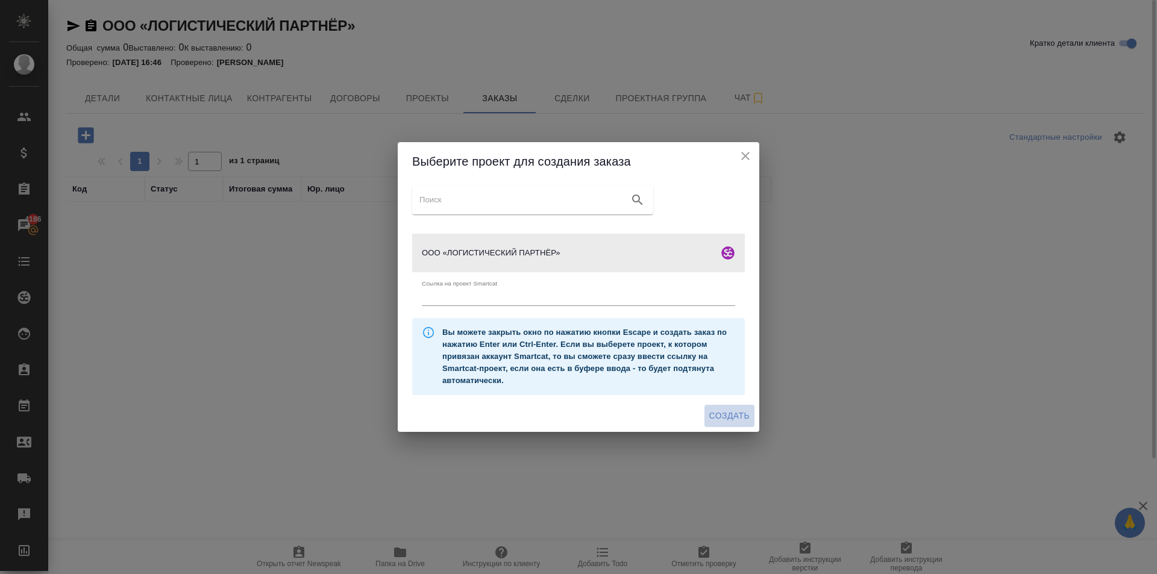
click at [735, 411] on span "Создать" at bounding box center [729, 416] width 40 height 15
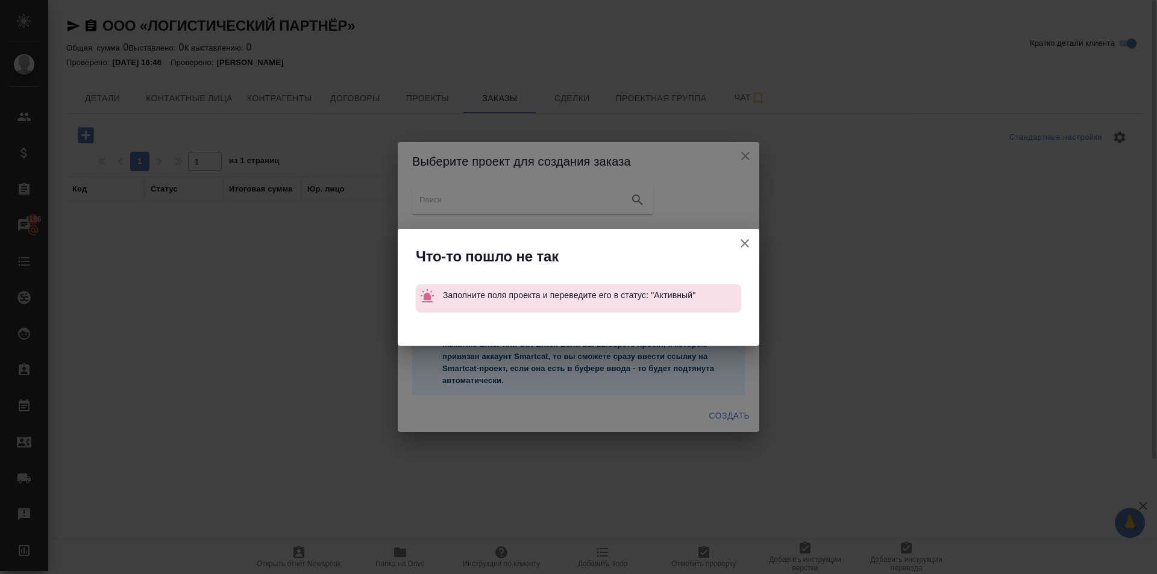
click at [753, 246] on button "Ссылка на проект Smartcat" at bounding box center [745, 243] width 29 height 29
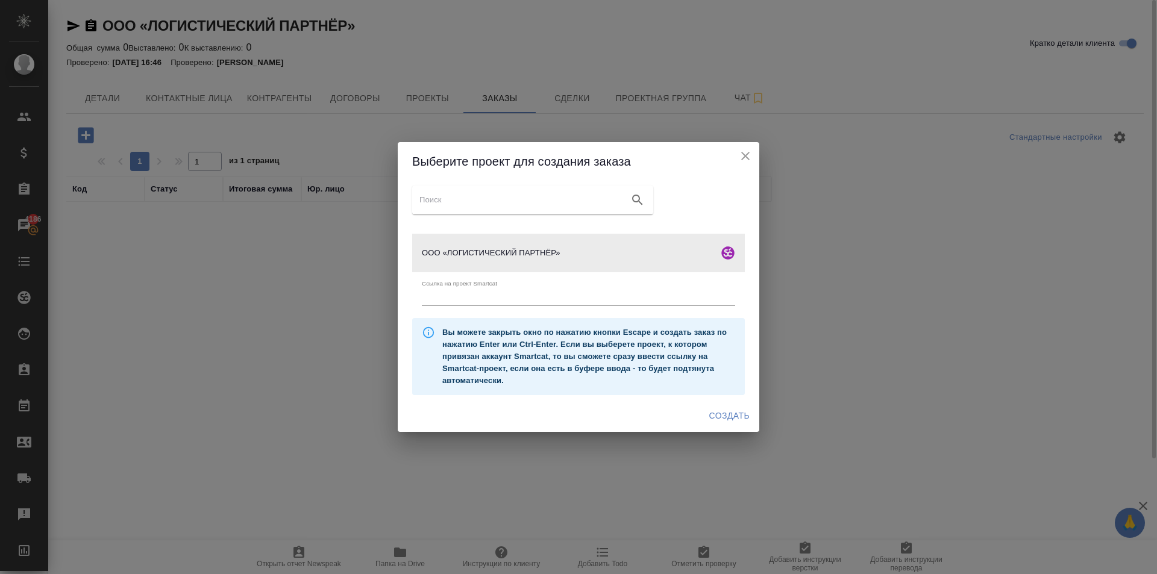
click at [386, 99] on div "Выберите проект для создания заказа ООО «ЛОГИСТИЧЕСКИЙ ПАРТНЁР» Ссылка на проек…" at bounding box center [578, 287] width 1157 height 574
click at [743, 163] on icon "close" at bounding box center [745, 156] width 14 height 14
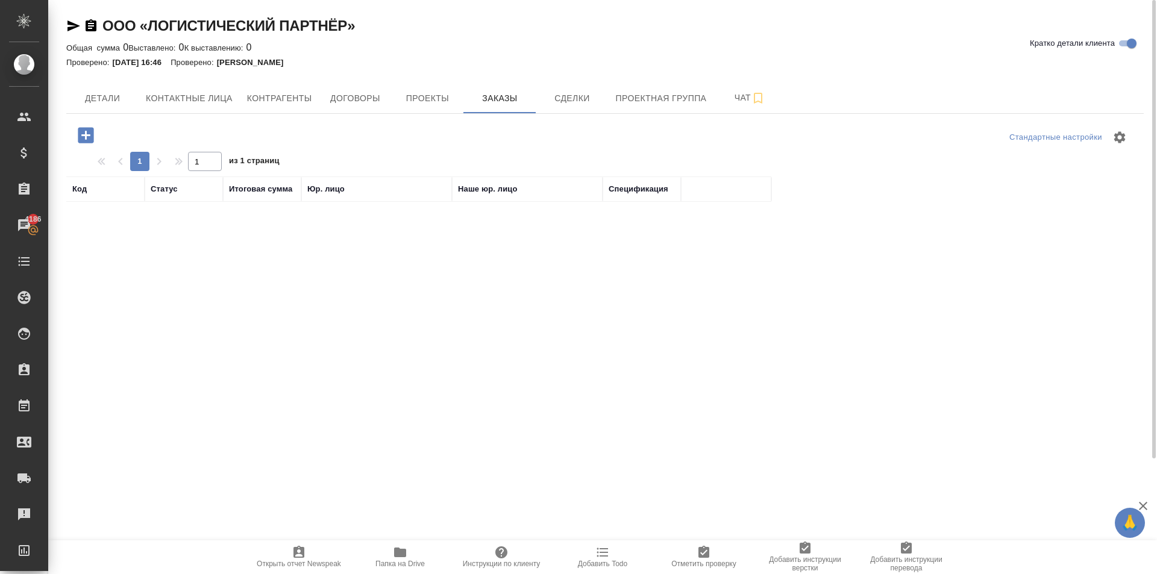
click at [422, 113] on hr at bounding box center [605, 113] width 1078 height 1
click at [423, 105] on span "Проекты" at bounding box center [427, 98] width 58 height 15
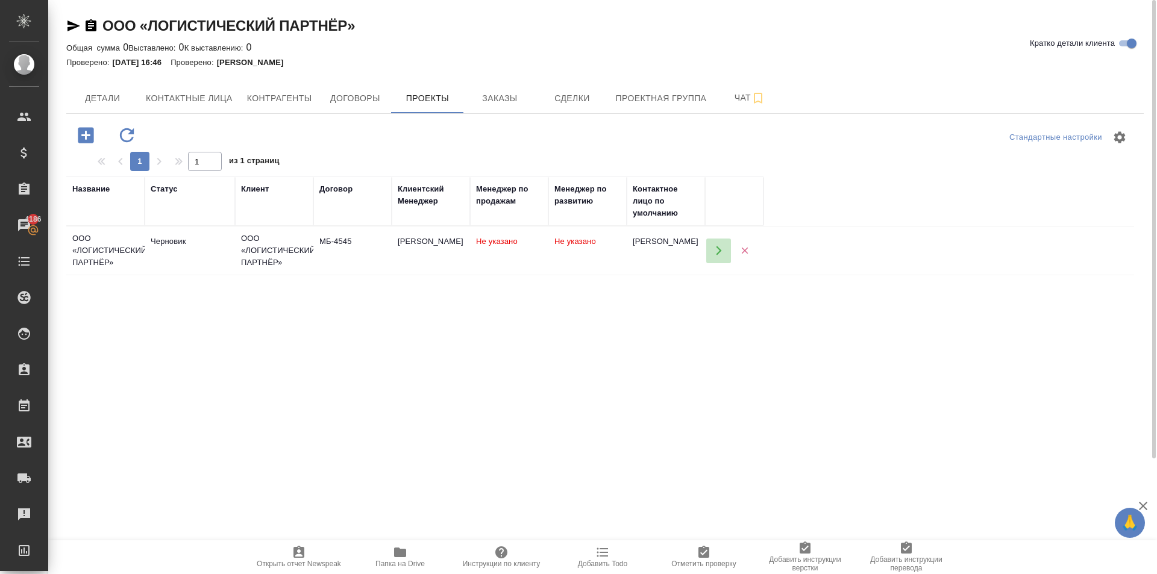
click at [721, 251] on icon "button" at bounding box center [718, 251] width 5 height 9
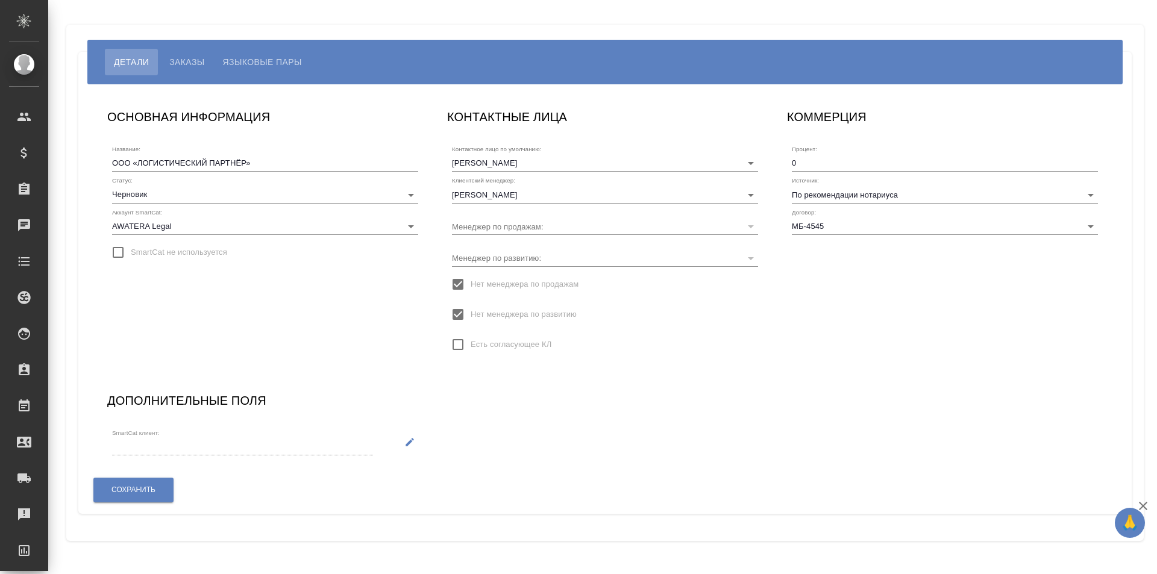
click at [191, 198] on body "🙏 .cls-1 fill:#fff; AWATERA [PERSON_NAME] Клиенты Спецификации Заказы Чаты Todo…" at bounding box center [578, 287] width 1157 height 574
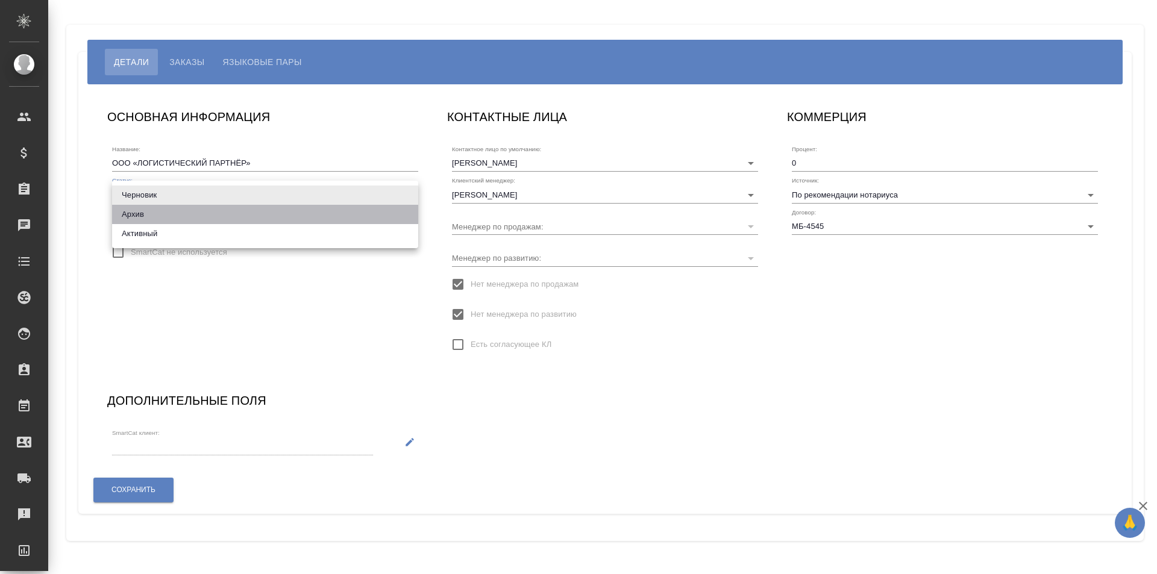
drag, startPoint x: 146, startPoint y: 217, endPoint x: 140, endPoint y: 237, distance: 21.2
click at [140, 237] on ul "Черновик Архив Активный" at bounding box center [265, 215] width 306 height 68
drag, startPoint x: 140, startPoint y: 237, endPoint x: 146, endPoint y: 234, distance: 6.5
click at [140, 237] on li "Активный" at bounding box center [265, 233] width 306 height 19
type input "active"
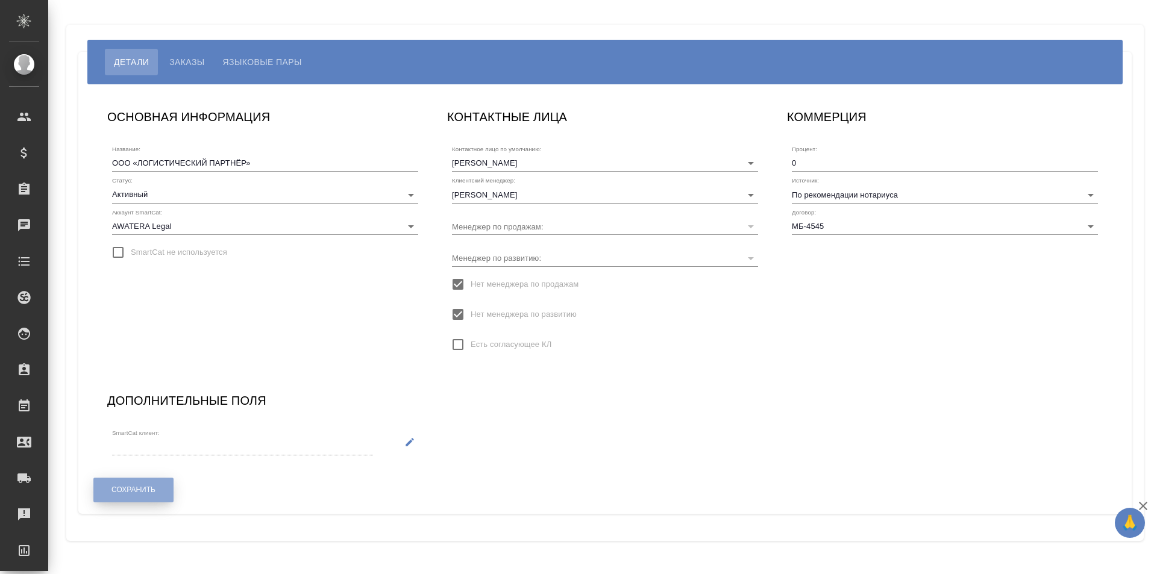
click at [136, 492] on span "Сохранить" at bounding box center [134, 490] width 44 height 10
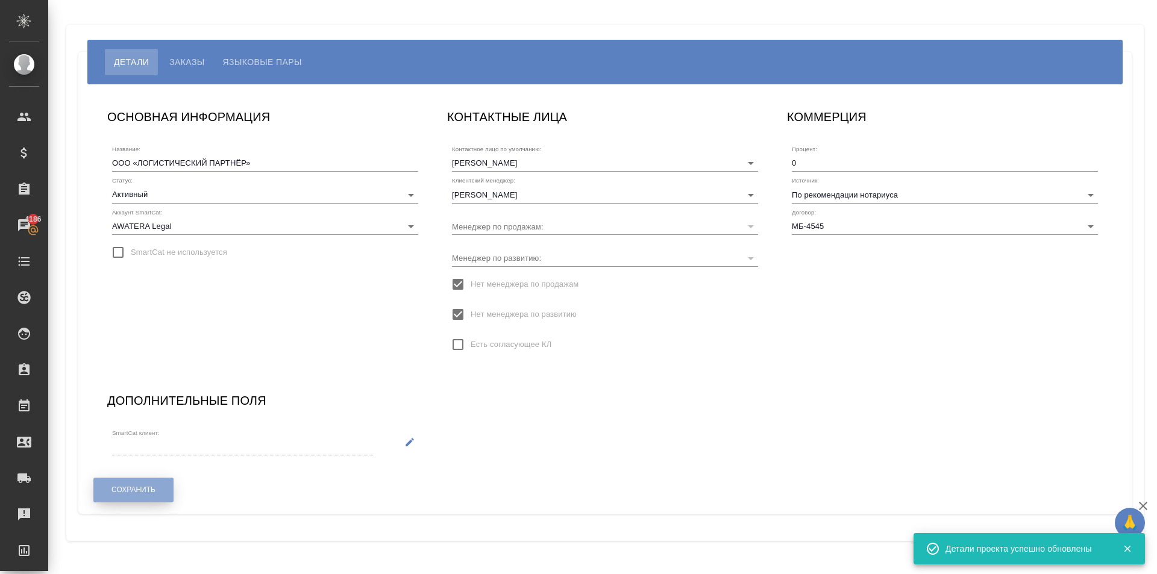
click at [157, 492] on button "Сохранить" at bounding box center [133, 490] width 80 height 25
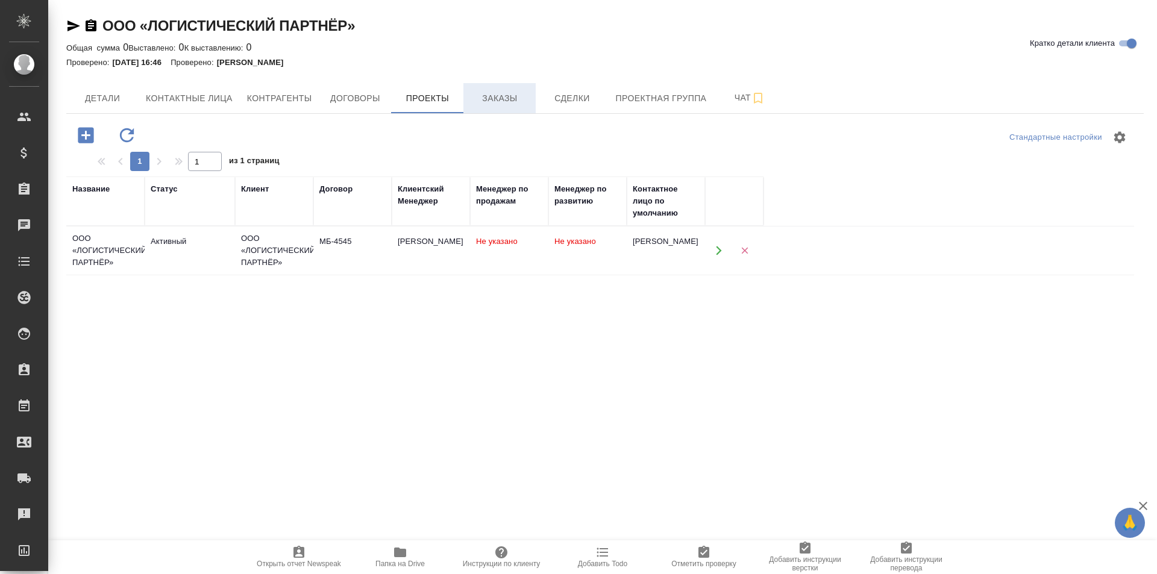
click at [495, 83] on button "Заказы" at bounding box center [500, 98] width 72 height 30
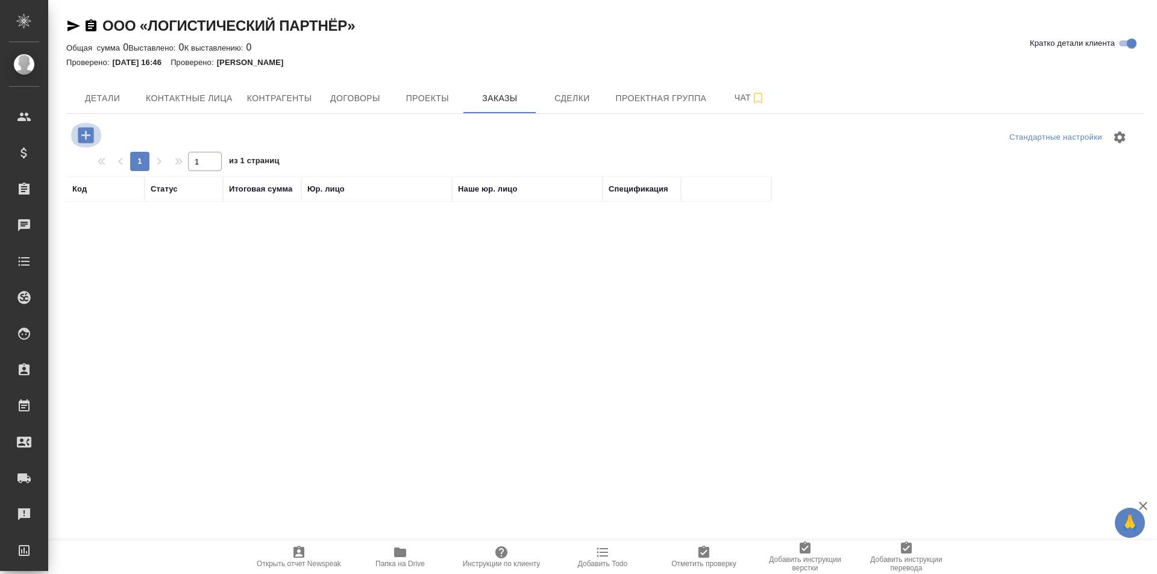
click at [82, 130] on icon "button" at bounding box center [86, 135] width 16 height 16
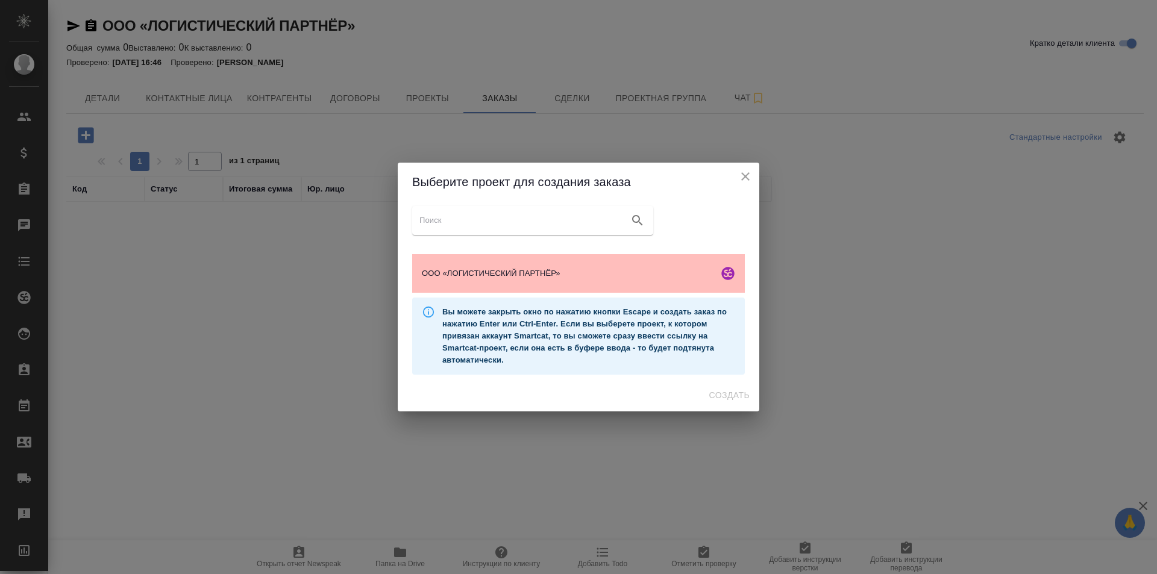
click at [497, 265] on div "ООО «ЛОГИСТИЧЕСКИЙ ПАРТНЁР»" at bounding box center [578, 273] width 333 height 39
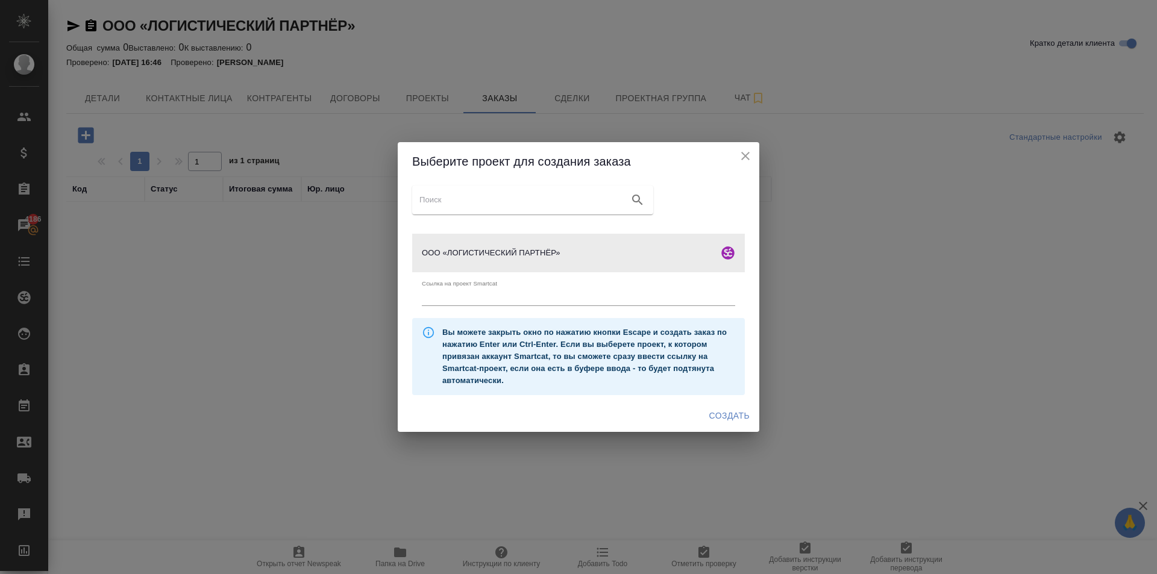
click at [741, 415] on span "Создать" at bounding box center [729, 416] width 40 height 15
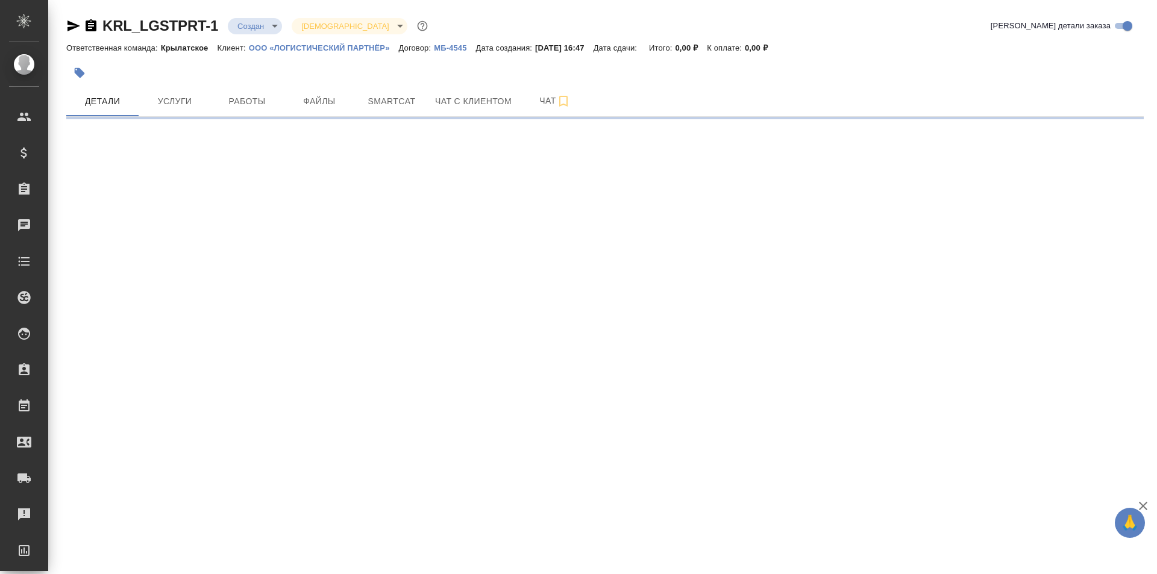
select select "RU"
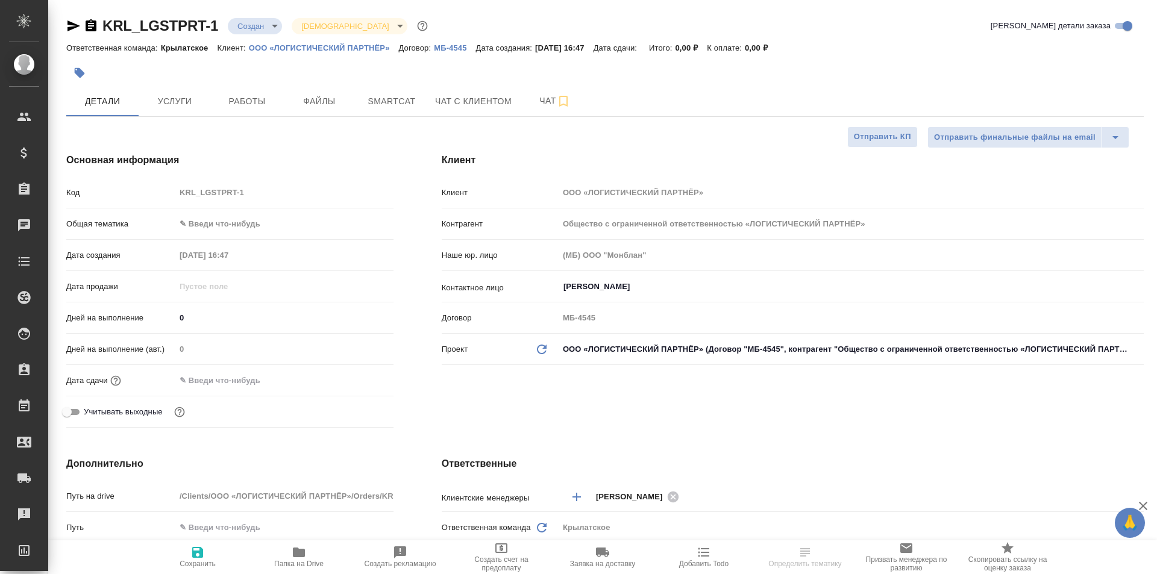
type textarea "x"
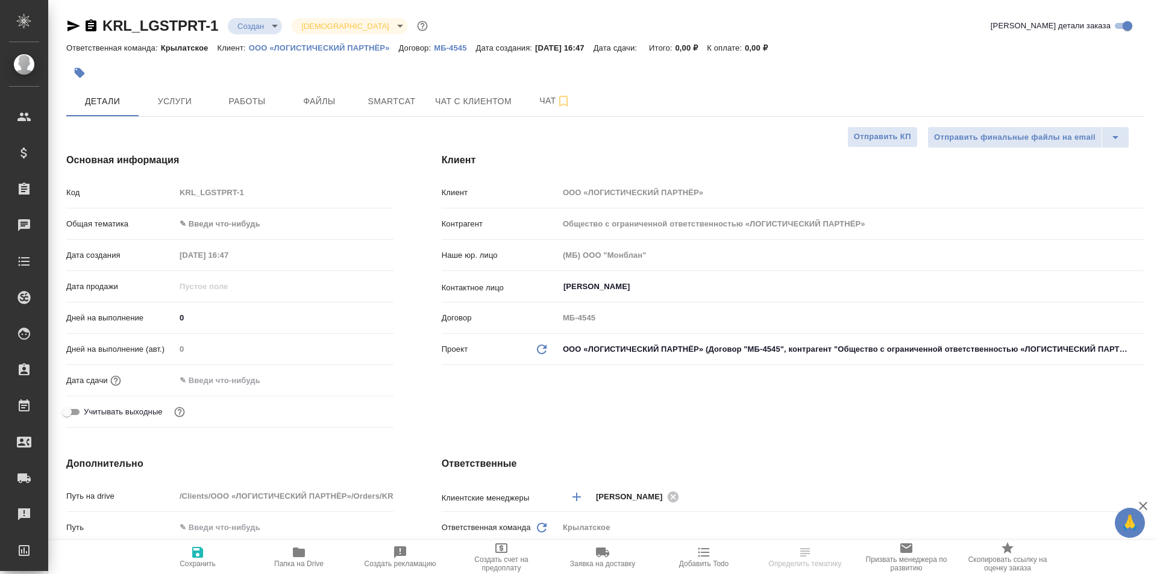
type textarea "x"
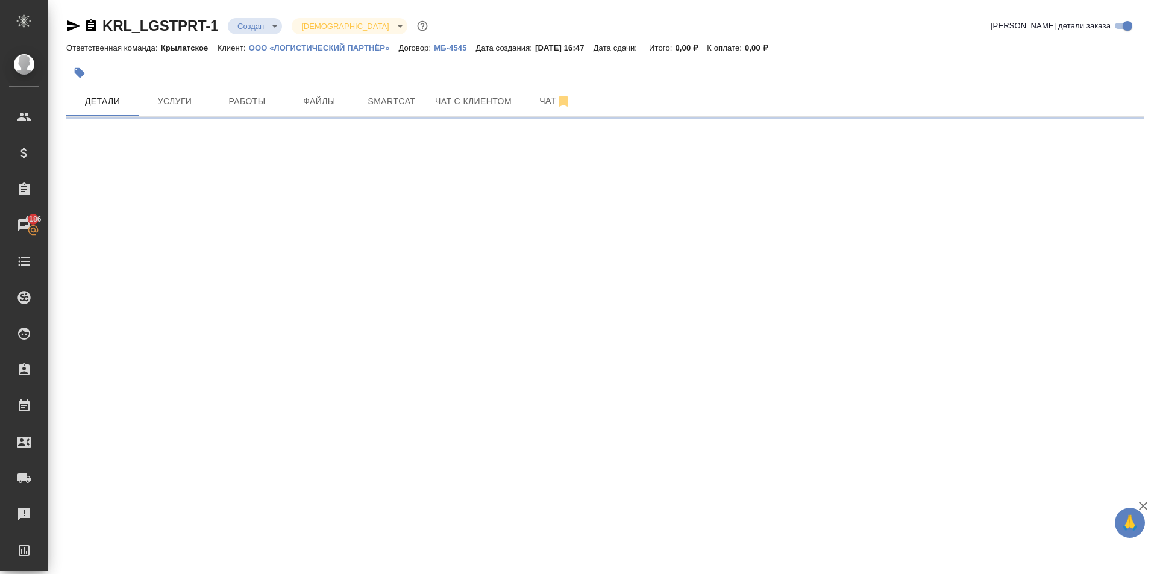
select select "RU"
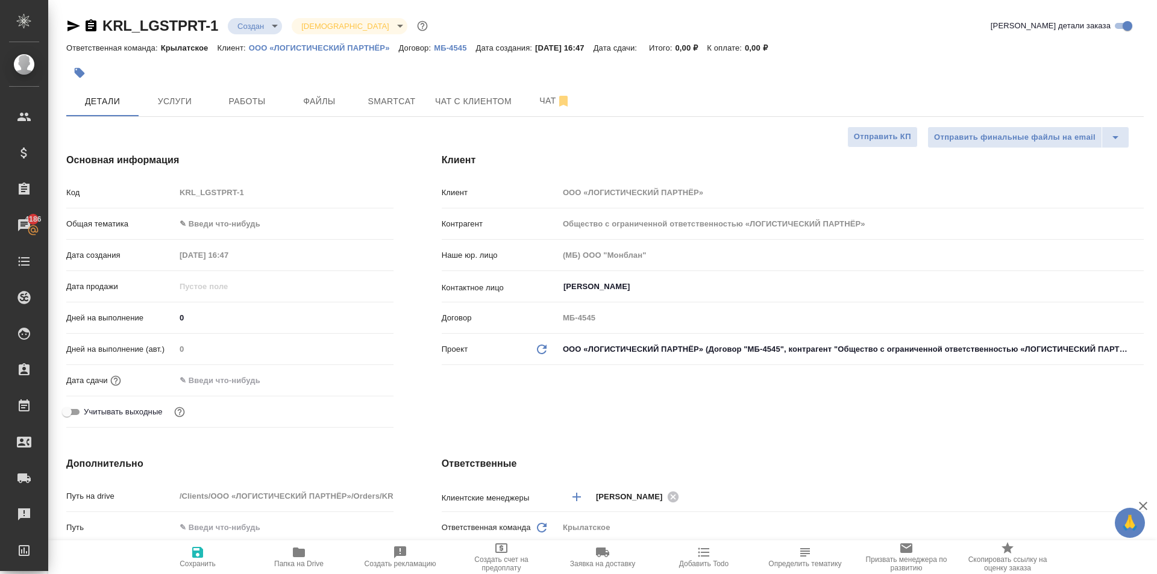
type textarea "x"
click at [286, 230] on body "🙏 .cls-1 fill:#fff; AWATERA [PERSON_NAME] Клиенты Спецификации Заказы 4186 Чаты…" at bounding box center [578, 287] width 1157 height 574
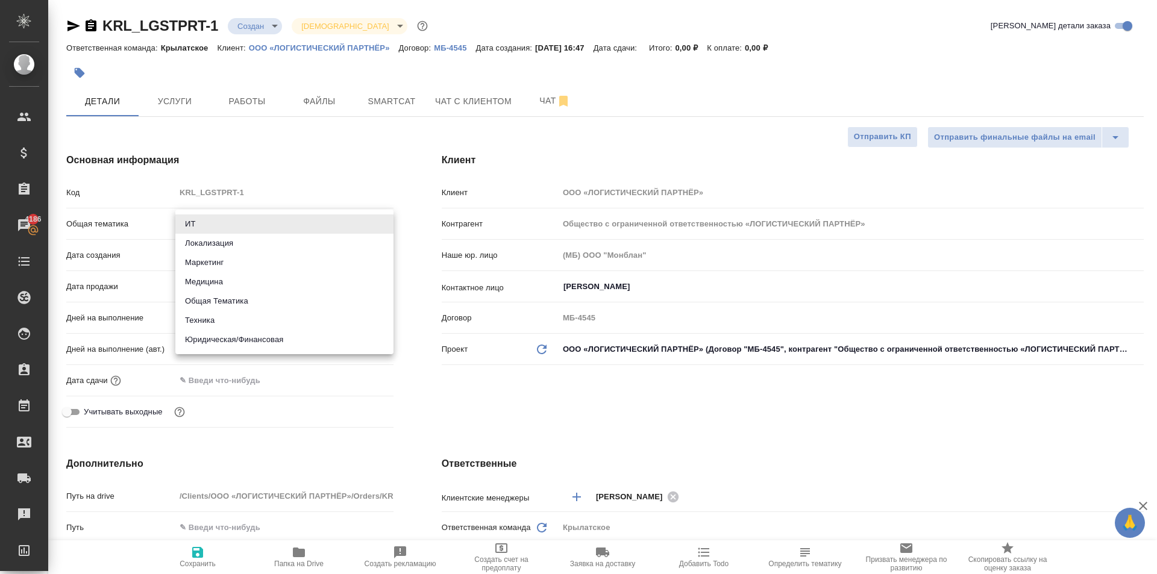
click at [219, 301] on li "Общая Тематика" at bounding box center [284, 301] width 218 height 19
type input "obtem"
type textarea "x"
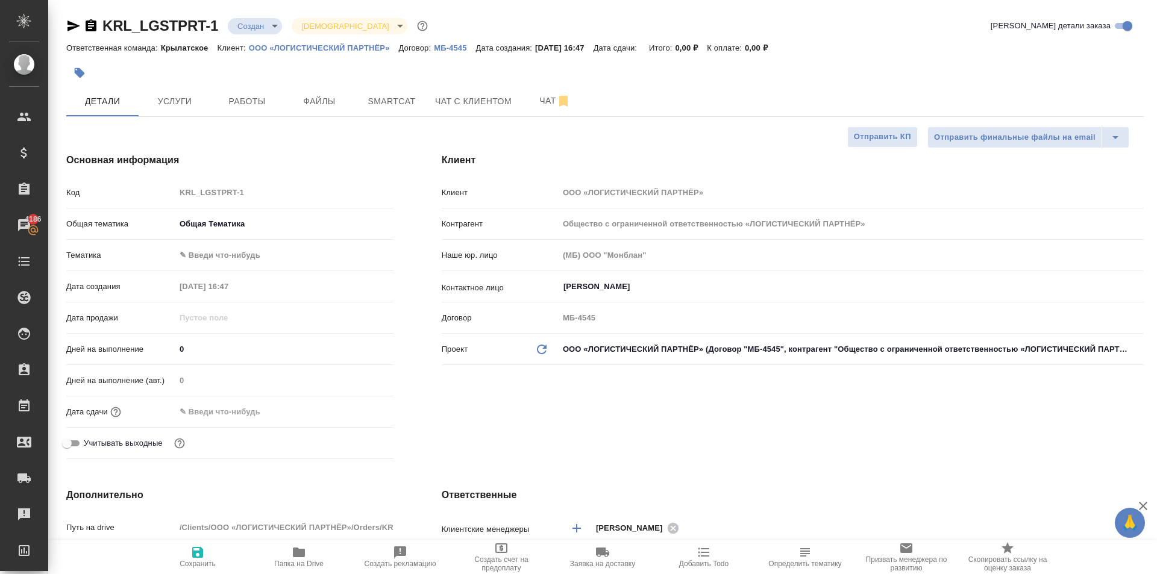
click at [219, 273] on li "Общая Тематика" at bounding box center [257, 267] width 164 height 11
click at [251, 254] on body "🙏 .cls-1 fill:#fff; AWATERA Kasymov Timur Клиенты Спецификации Заказы 4186 Чаты…" at bounding box center [578, 287] width 1157 height 574
click at [251, 254] on li "Общая Тематика" at bounding box center [284, 255] width 218 height 19
type textarea "x"
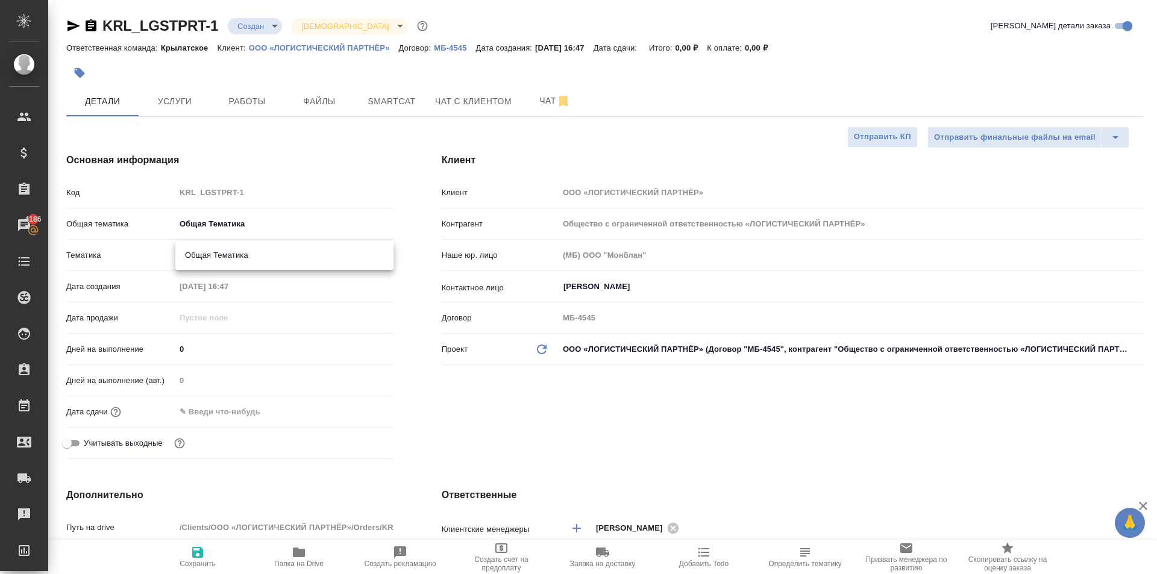
type textarea "x"
type input "6012b1ca196b0e5c9229a120"
drag, startPoint x: 211, startPoint y: 345, endPoint x: 146, endPoint y: 358, distance: 66.3
click at [146, 358] on div "Дней на выполнение 0" at bounding box center [229, 349] width 327 height 21
type input "1"
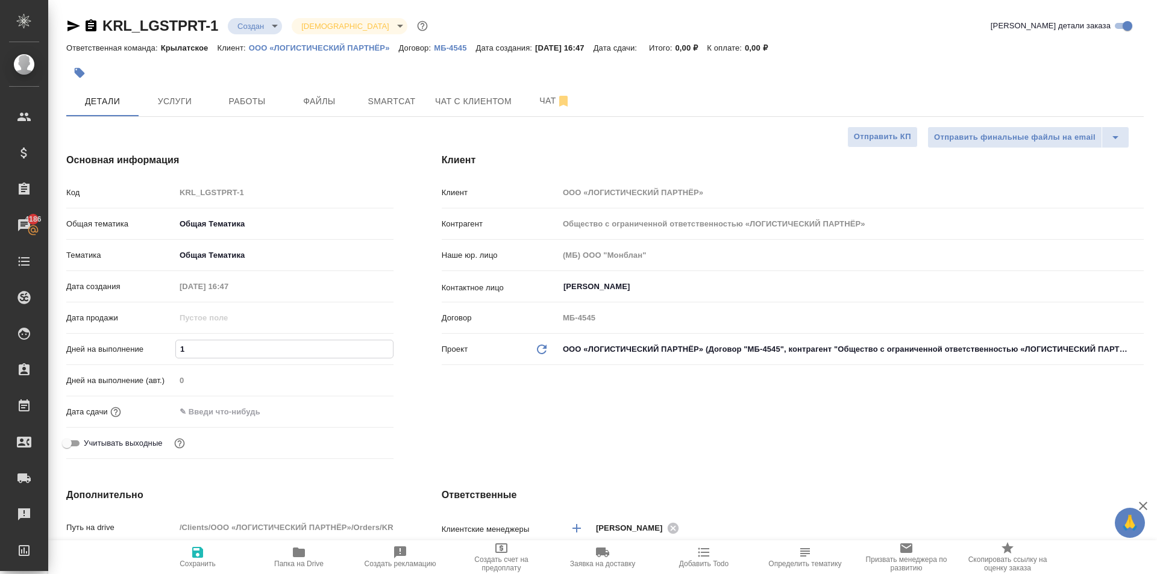
type textarea "x"
type input "11"
type textarea "x"
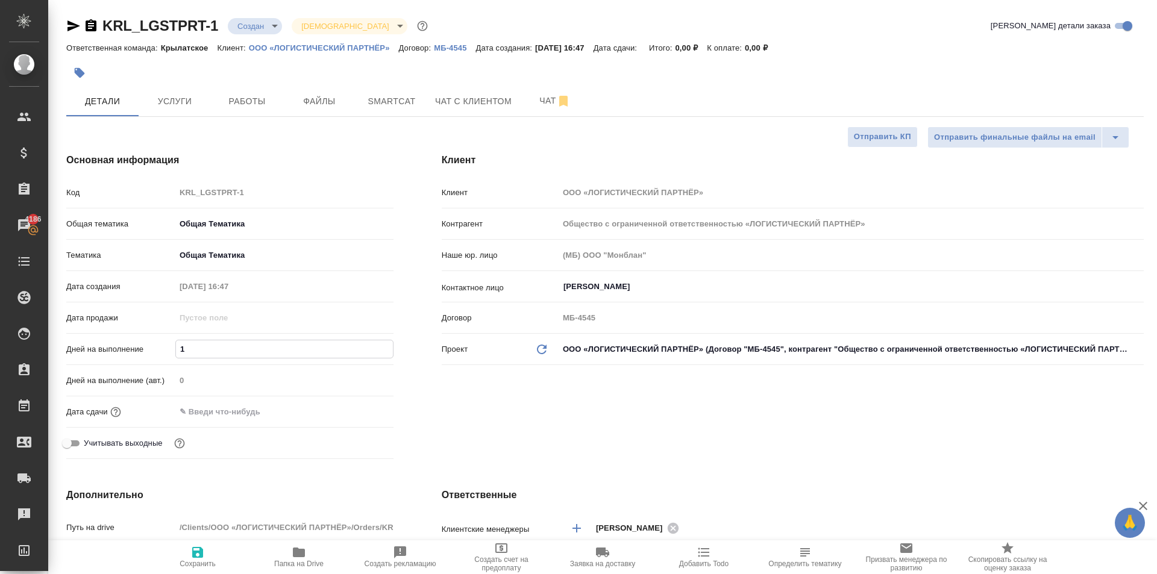
type textarea "x"
type input "11"
click at [222, 407] on input "text" at bounding box center [228, 411] width 105 height 17
drag, startPoint x: 372, startPoint y: 407, endPoint x: 362, endPoint y: 409, distance: 9.8
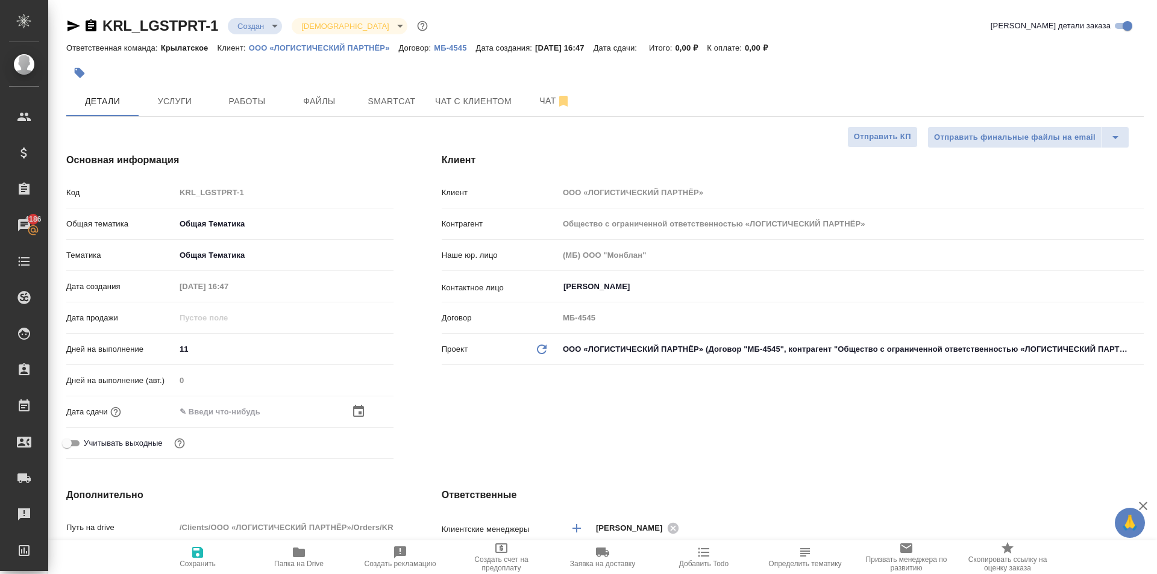
click at [369, 408] on div at bounding box center [372, 411] width 42 height 14
click at [362, 409] on icon "button" at bounding box center [358, 411] width 14 height 14
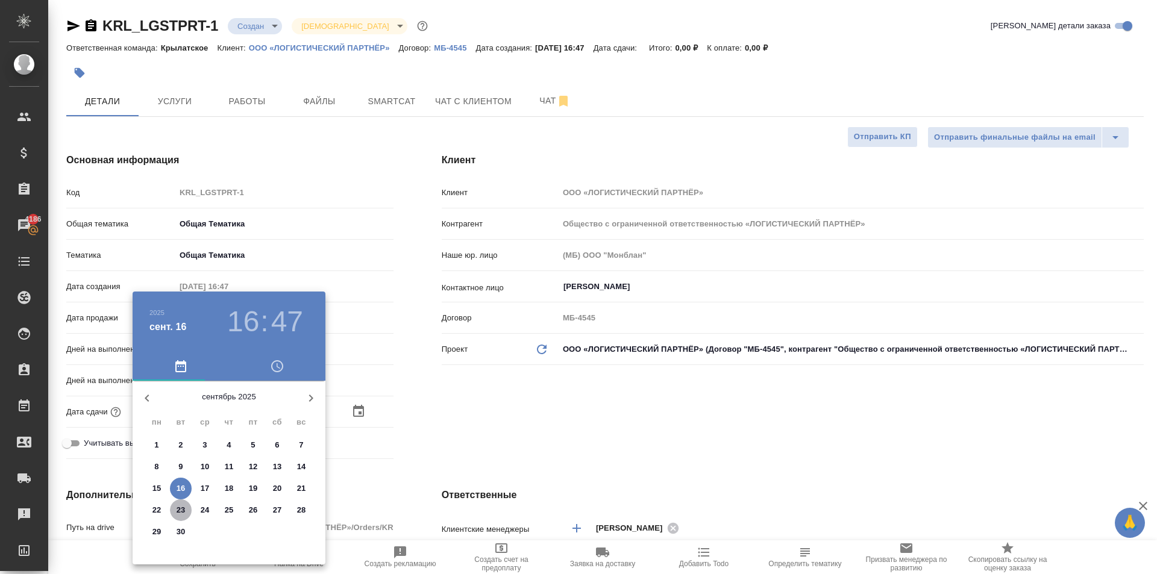
click at [178, 510] on p "23" at bounding box center [181, 511] width 9 height 12
type input "23.09.2025 16:47"
type textarea "x"
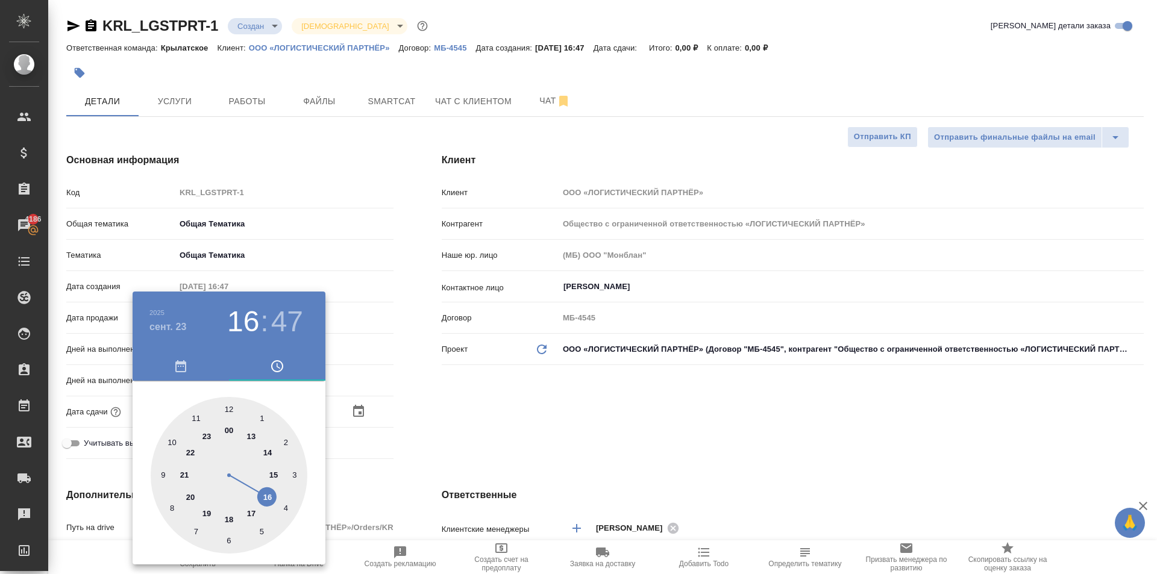
type input "23.09.2025 10:47"
type textarea "x"
click at [172, 451] on div at bounding box center [229, 475] width 157 height 157
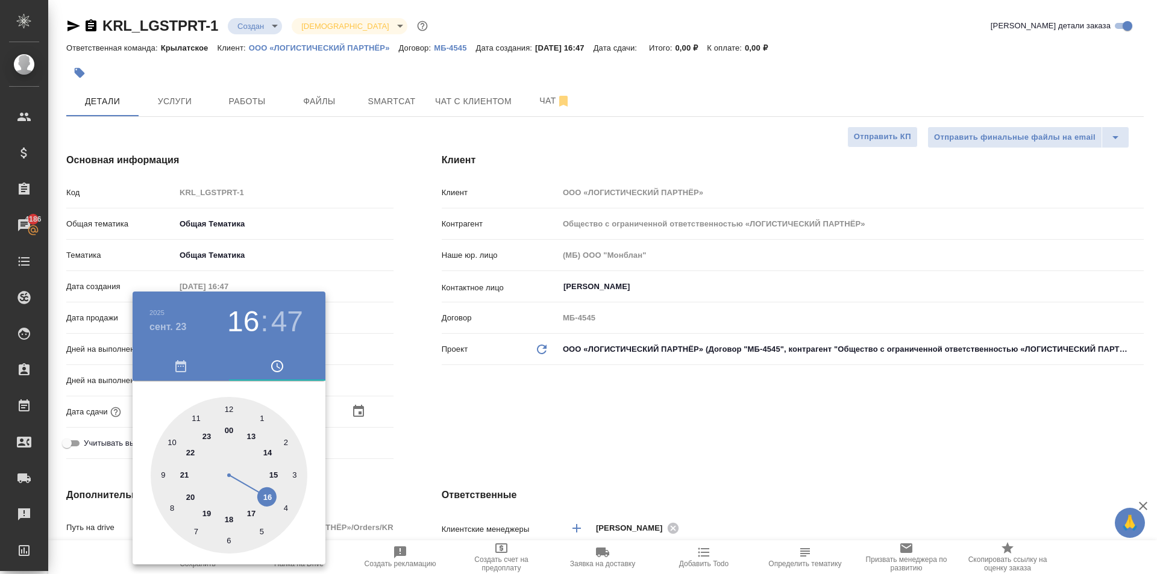
type textarea "x"
click at [231, 407] on div at bounding box center [229, 475] width 157 height 157
type input "[DATE] 10:00"
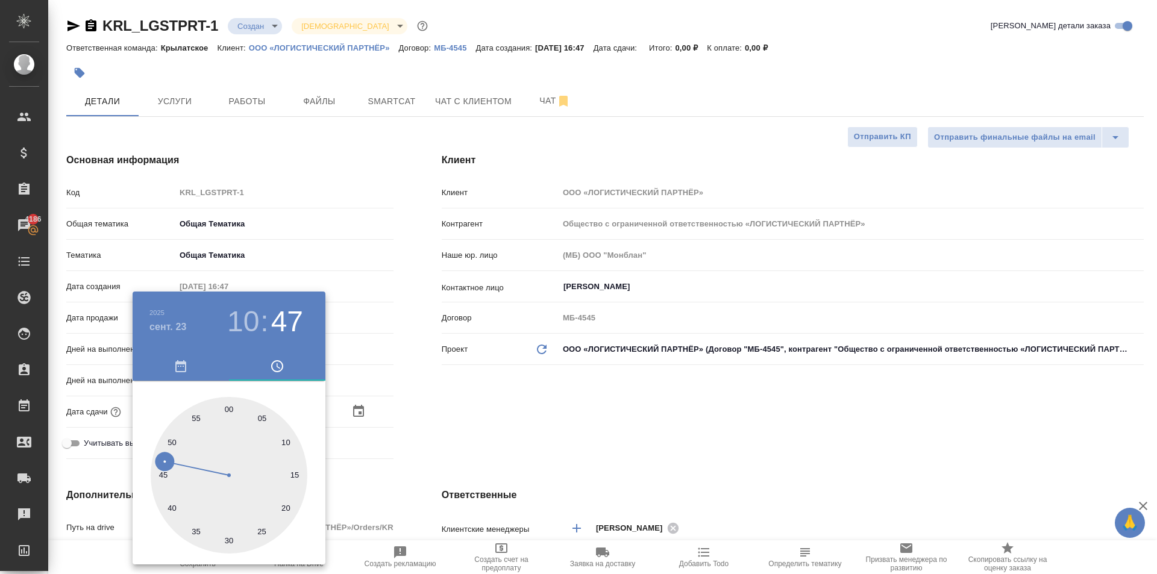
type textarea "x"
click at [437, 440] on div at bounding box center [578, 287] width 1157 height 574
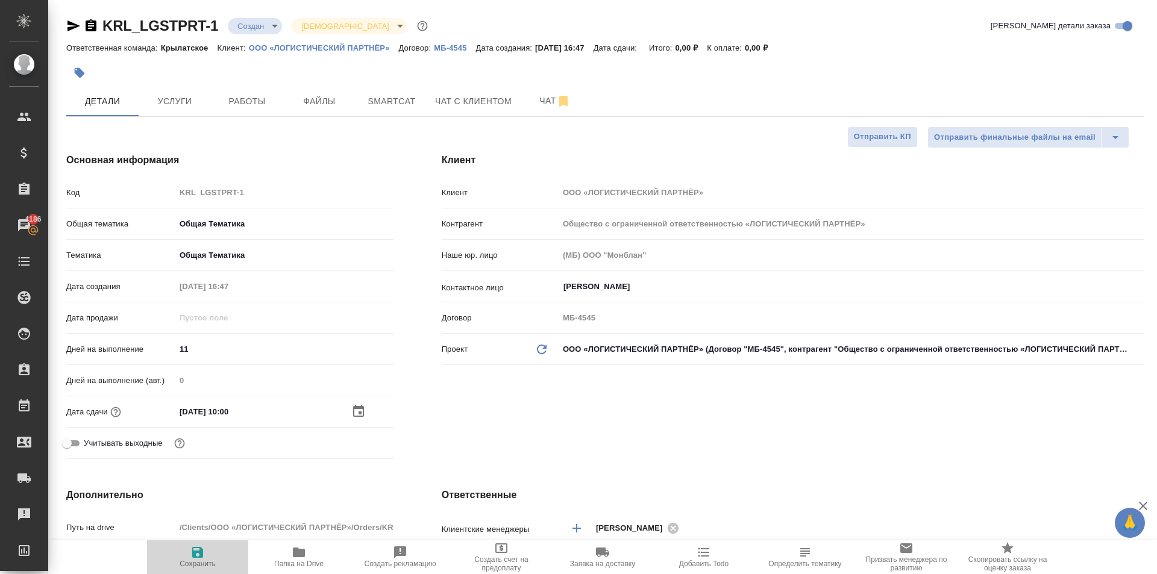
click at [211, 550] on span "Сохранить" at bounding box center [197, 557] width 87 height 23
type textarea "x"
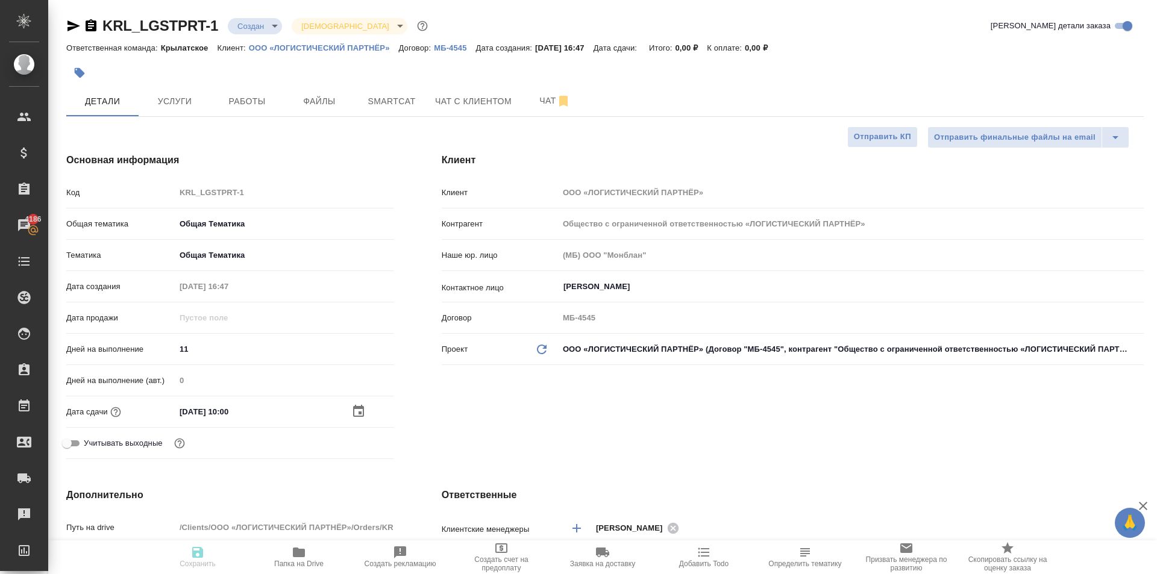
type textarea "x"
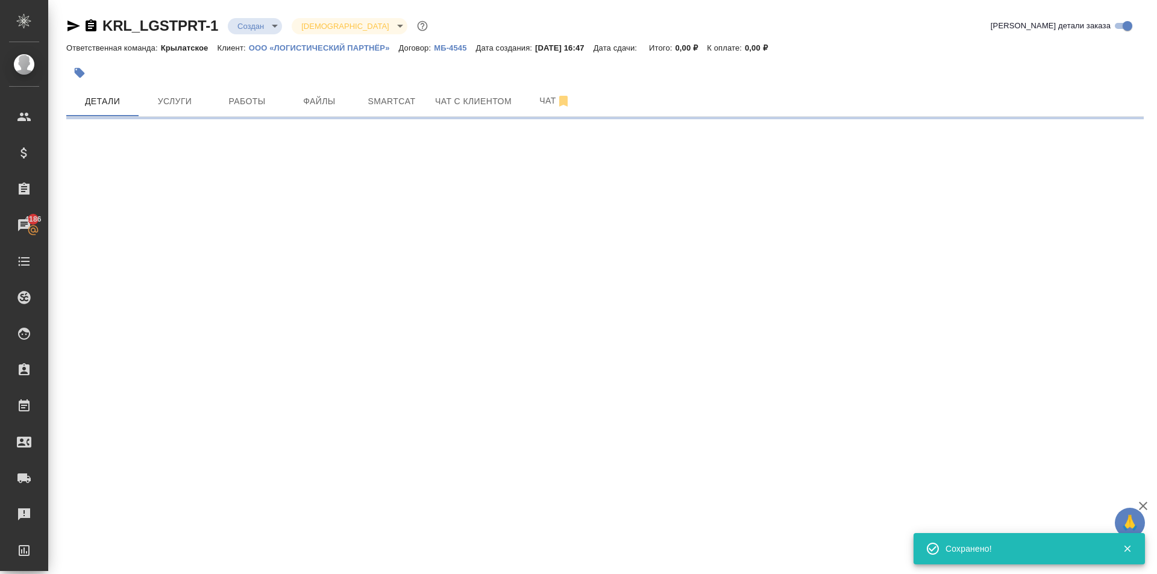
select select "RU"
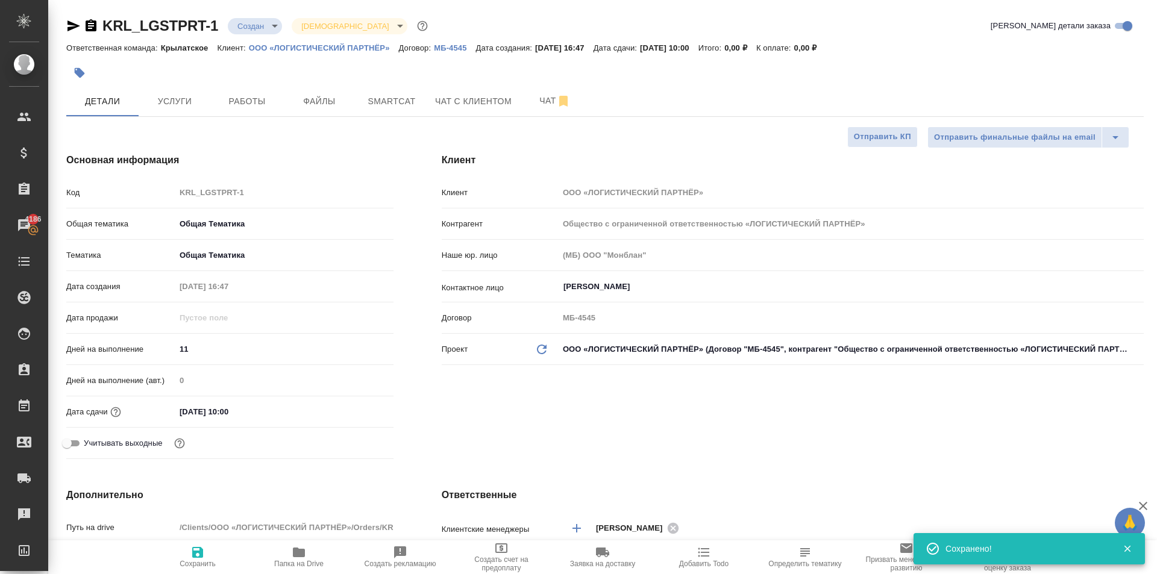
type textarea "x"
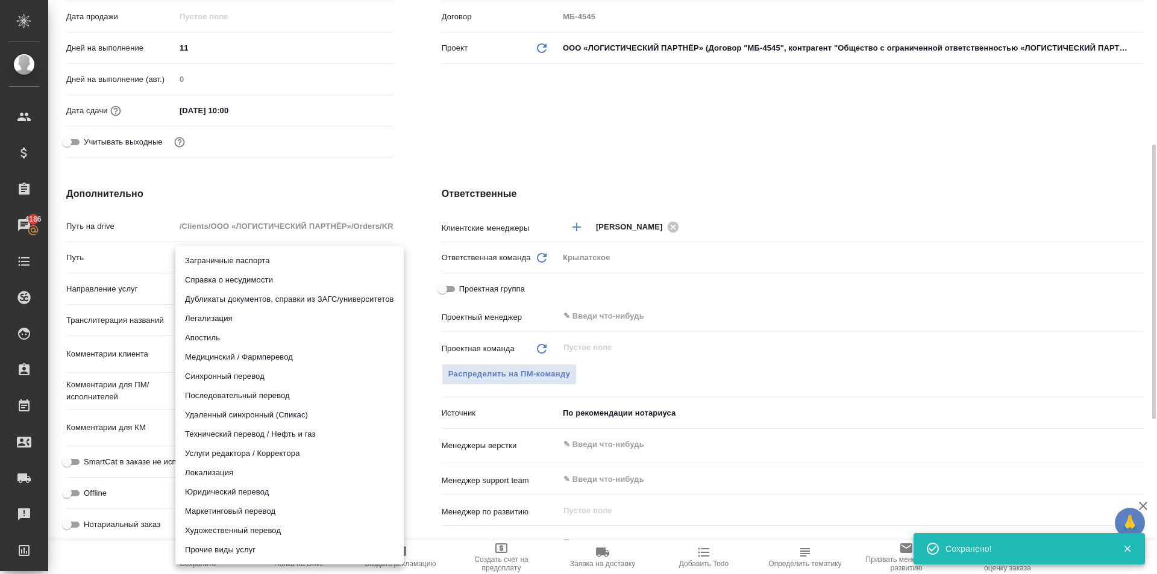
click at [193, 287] on body "🙏 .cls-1 fill:#fff; AWATERA Kasymov Timur Клиенты Спецификации Заказы 4186 Чаты…" at bounding box center [578, 287] width 1157 height 574
click at [229, 495] on li "Юридический перевод" at bounding box center [289, 492] width 228 height 19
type input "legalTranslation"
type textarea "x"
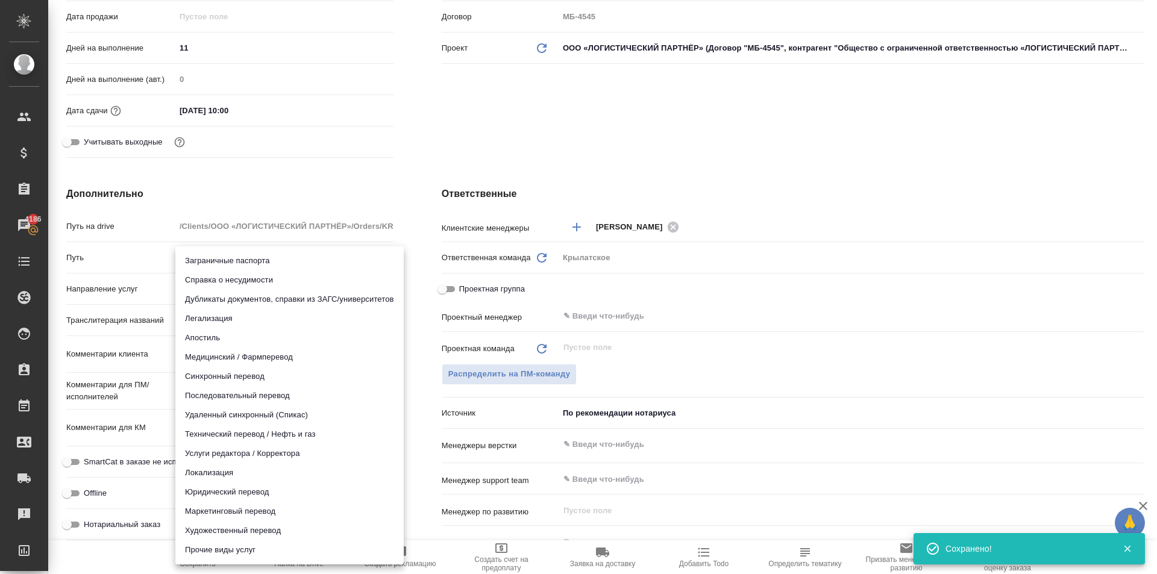
type textarea "x"
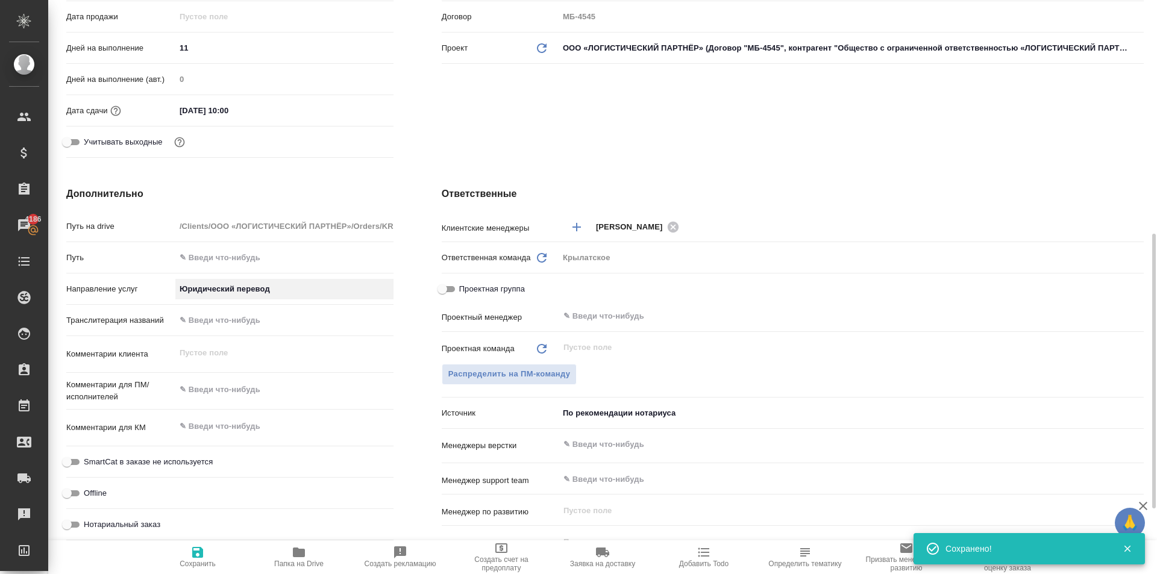
scroll to position [482, 0]
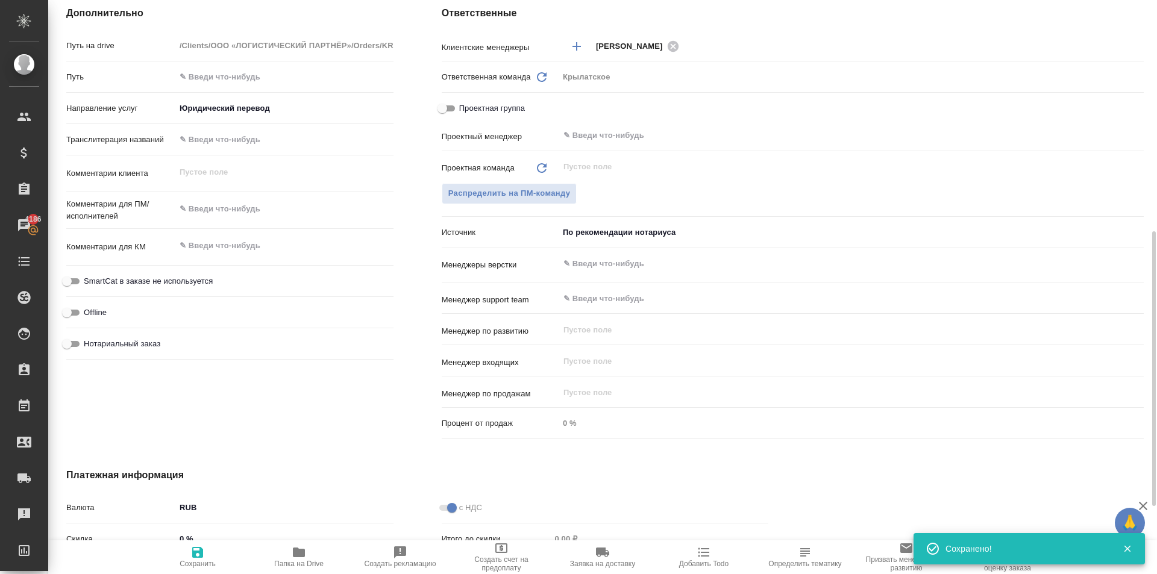
click at [155, 284] on span "SmartCat в заказе не используется" at bounding box center [148, 281] width 129 height 12
click at [89, 284] on input "SmartCat в заказе не используется" at bounding box center [66, 281] width 43 height 14
checkbox input "true"
type textarea "x"
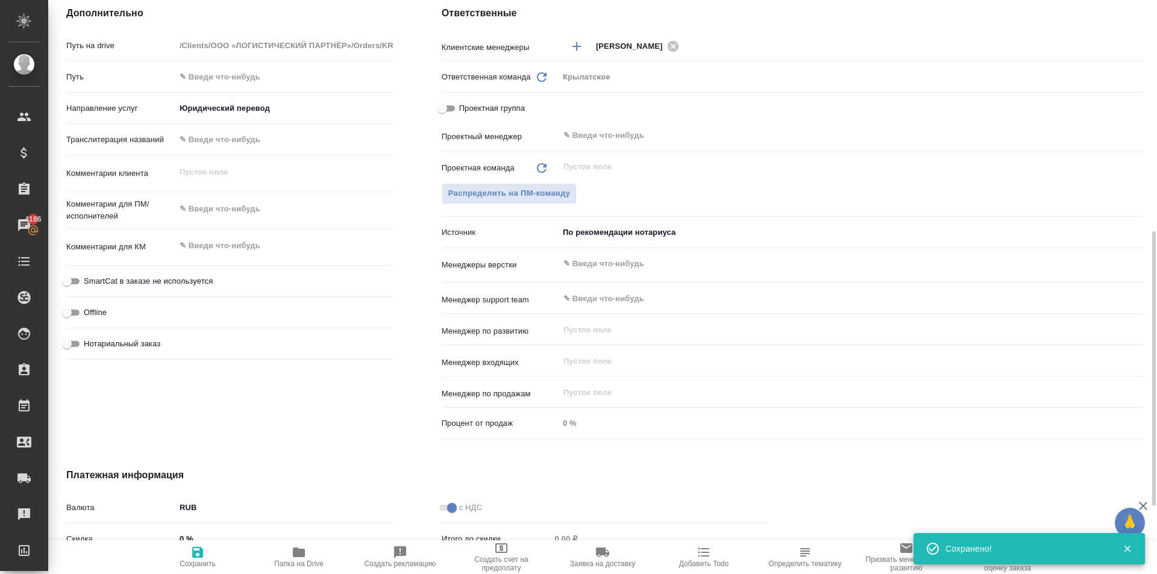
type textarea "x"
click at [156, 283] on span "SmartCat в заказе не используется" at bounding box center [148, 281] width 129 height 12
click at [98, 283] on input "SmartCat в заказе не используется" at bounding box center [76, 281] width 43 height 14
checkbox input "false"
type textarea "x"
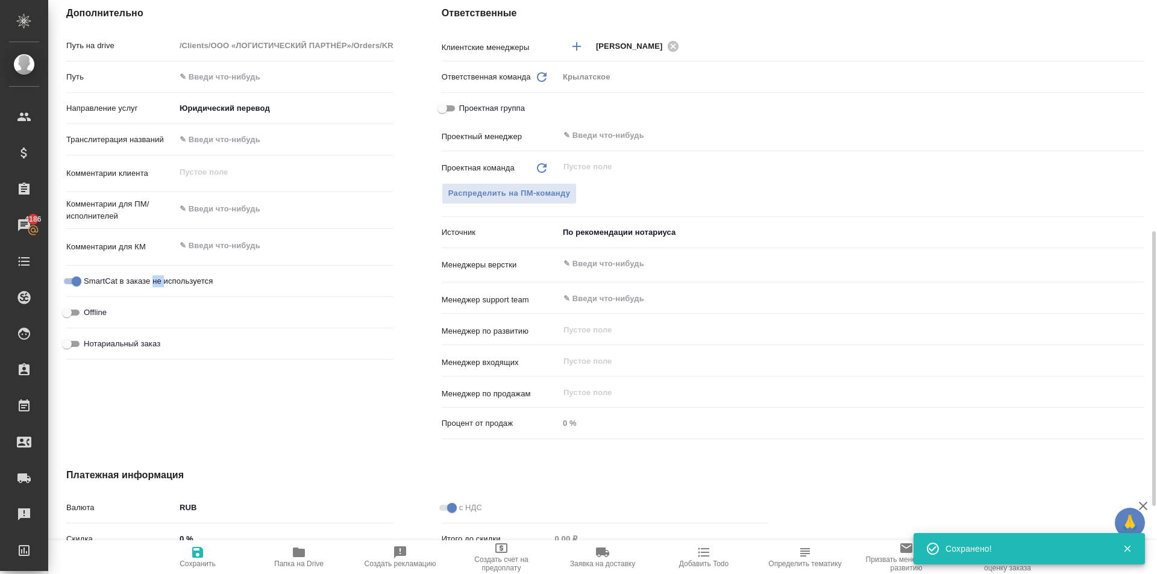
type textarea "x"
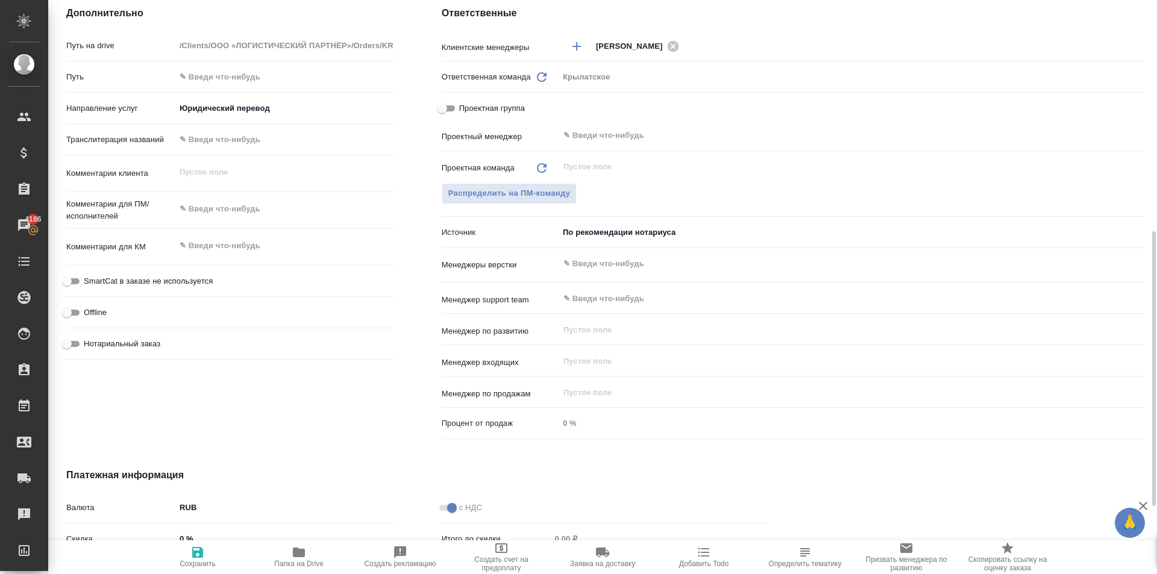
click at [120, 339] on span "Нотариальный заказ" at bounding box center [122, 344] width 77 height 12
click at [89, 339] on input "Нотариальный заказ" at bounding box center [66, 344] width 43 height 14
checkbox input "true"
type textarea "x"
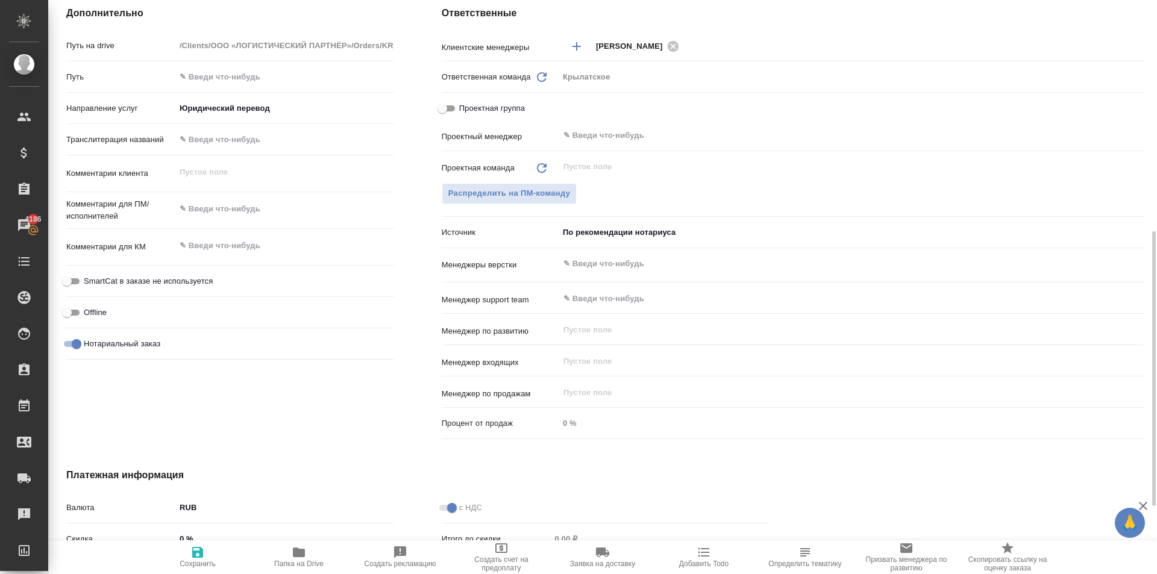
type textarea "x"
click at [142, 335] on div "Нотариальный заказ" at bounding box center [229, 343] width 327 height 21
click at [148, 340] on span "Нотариальный заказ" at bounding box center [122, 344] width 77 height 12
click at [98, 340] on input "Нотариальный заказ" at bounding box center [76, 344] width 43 height 14
checkbox input "false"
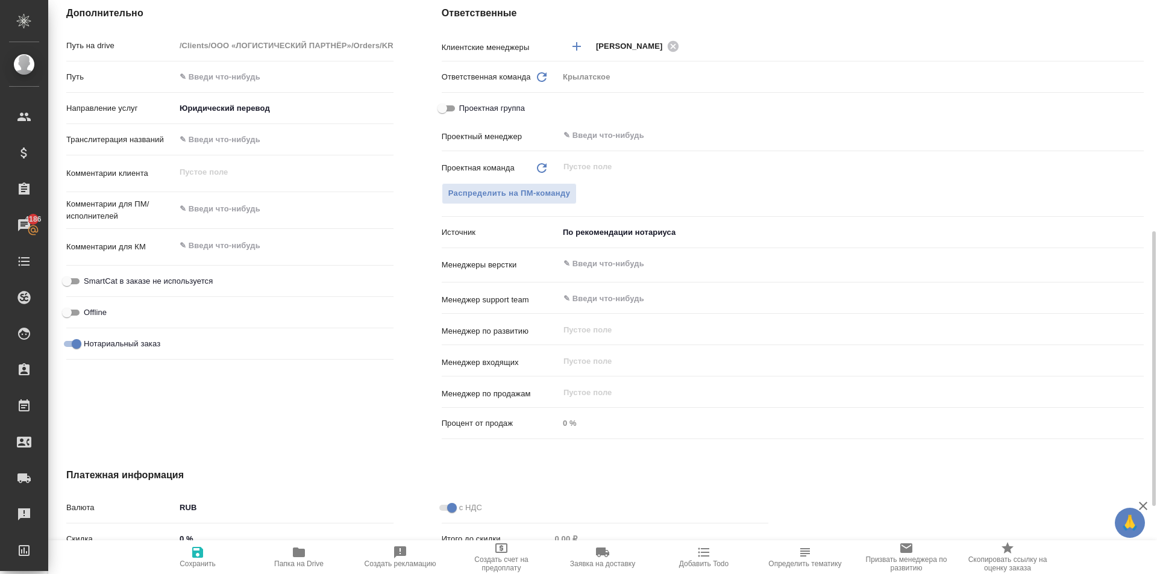
type textarea "x"
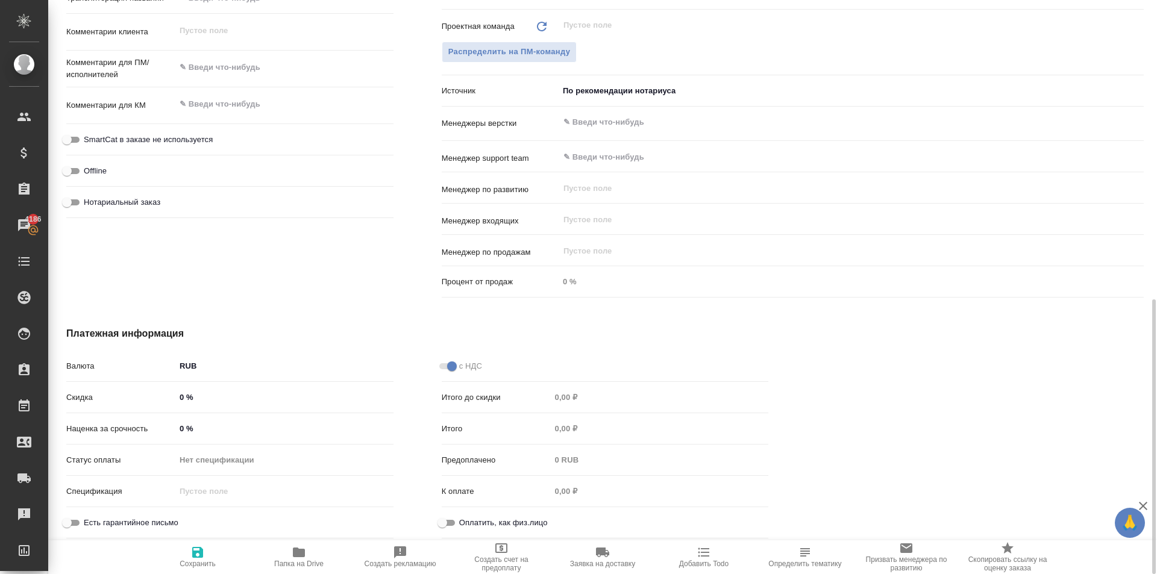
click at [190, 568] on span "Сохранить" at bounding box center [198, 564] width 36 height 8
type textarea "x"
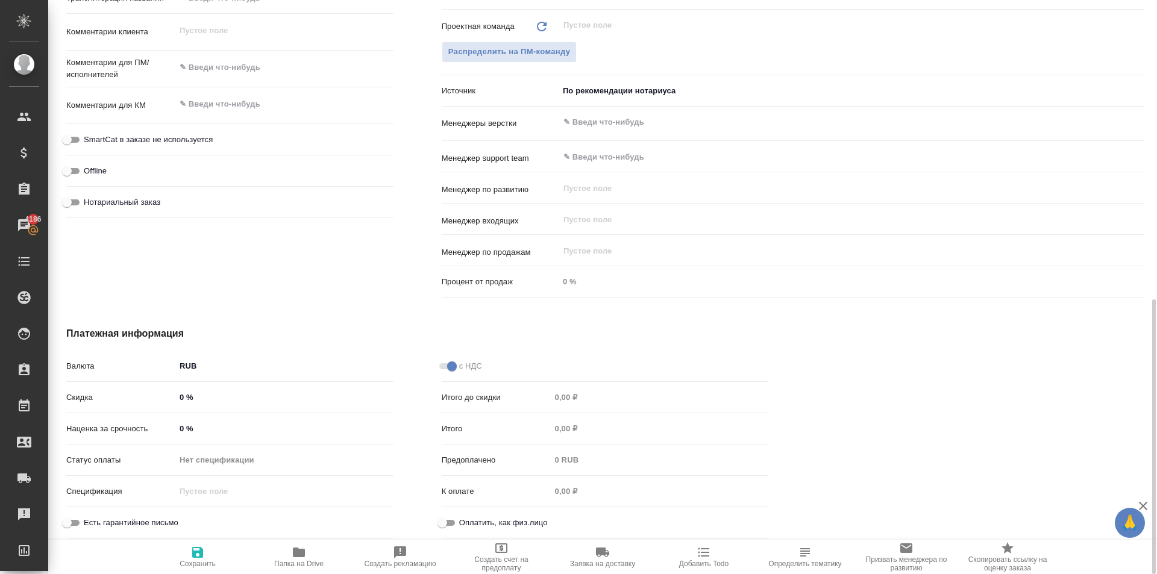
type textarea "x"
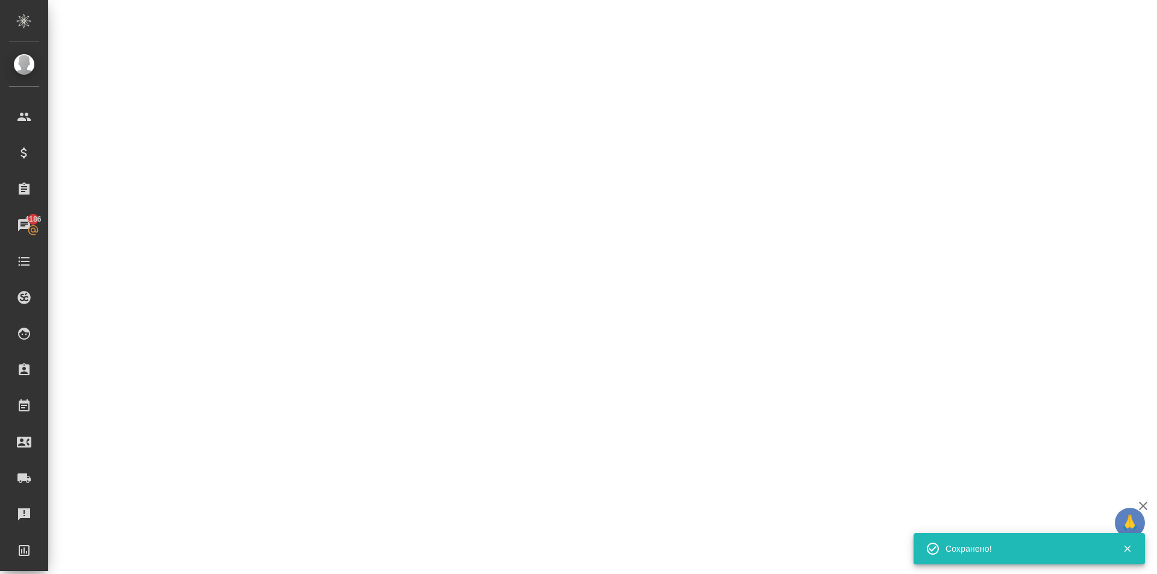
select select "RU"
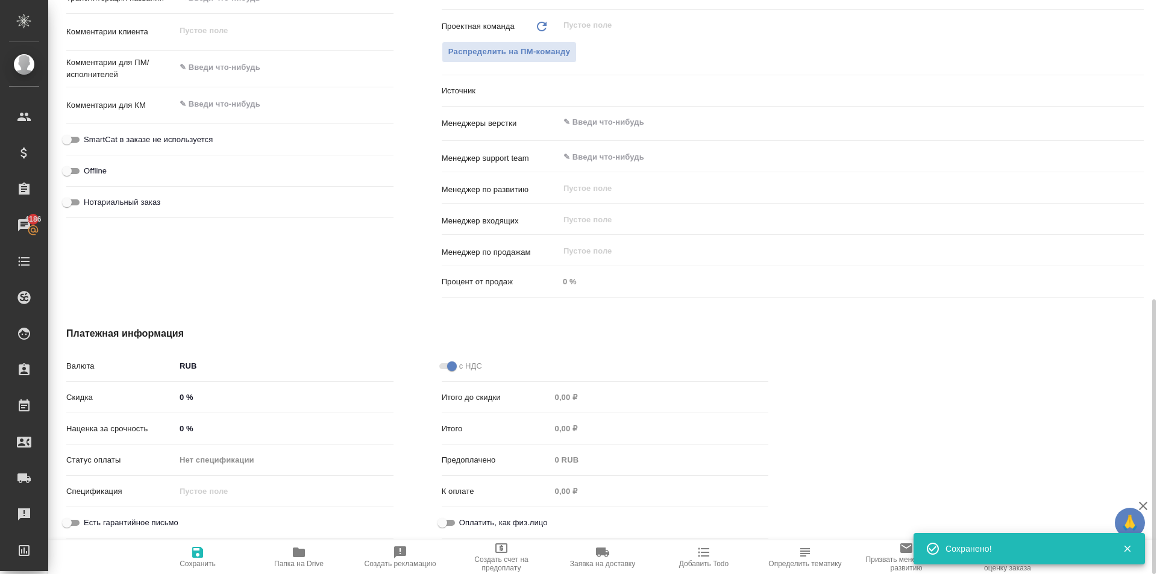
type textarea "x"
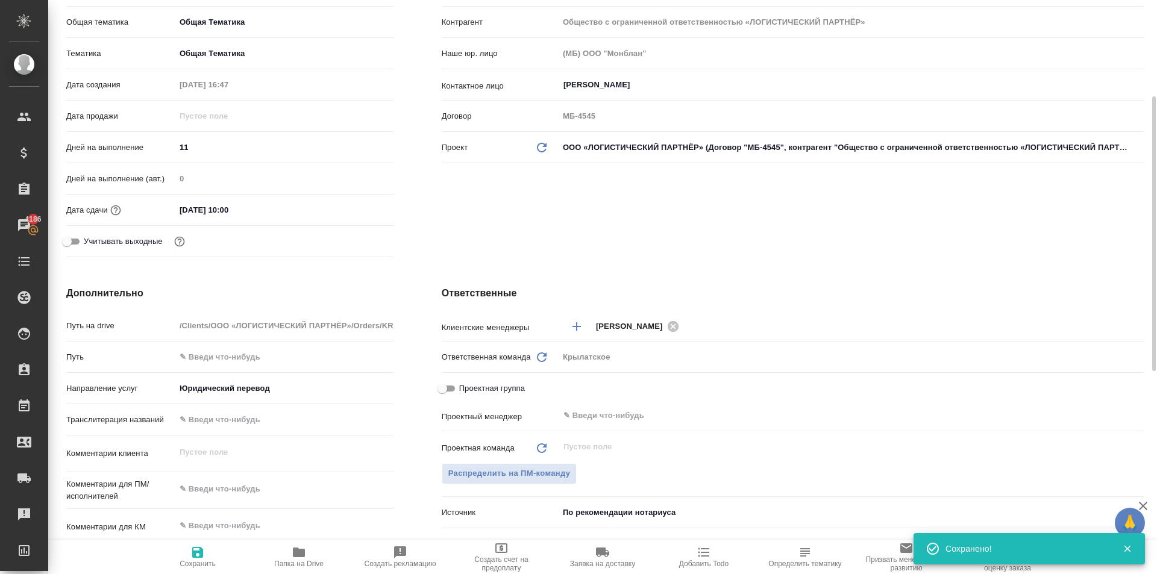
scroll to position [0, 0]
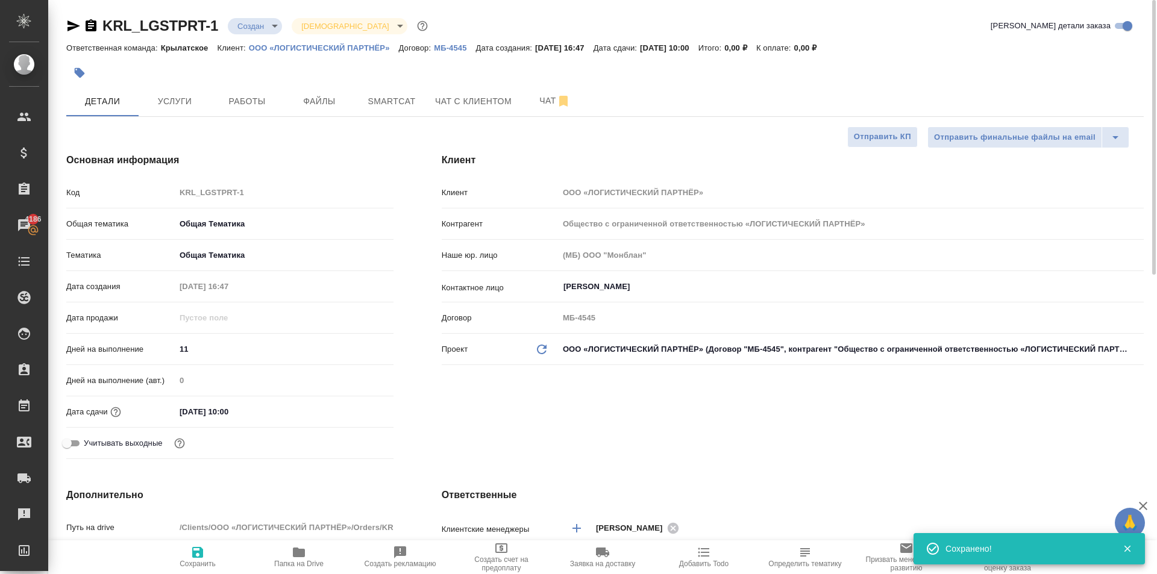
click at [195, 552] on icon "button" at bounding box center [197, 552] width 11 height 11
type textarea "x"
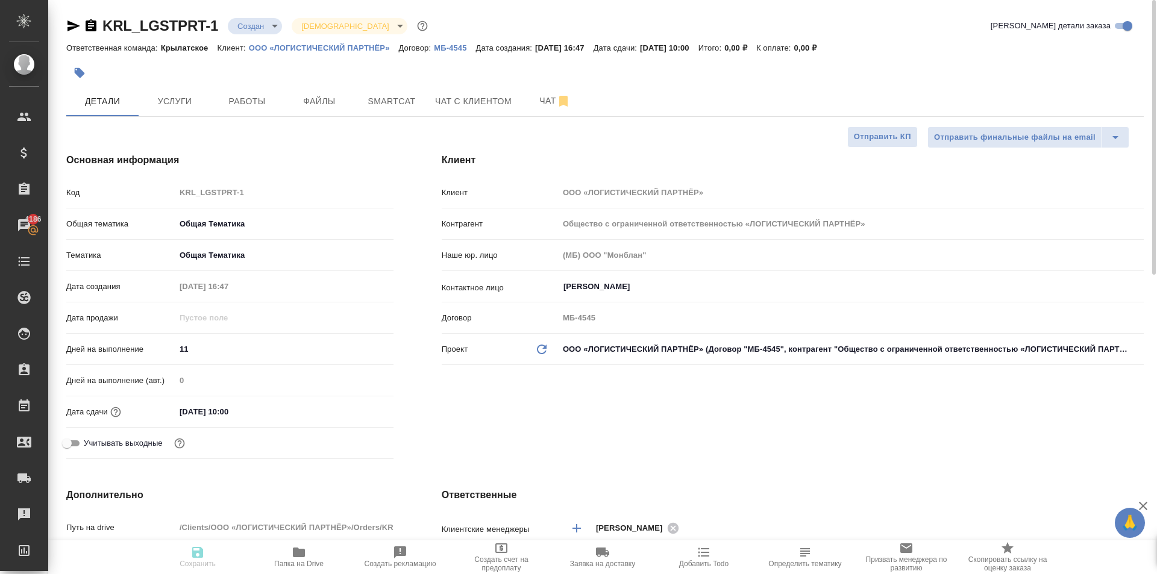
type textarea "x"
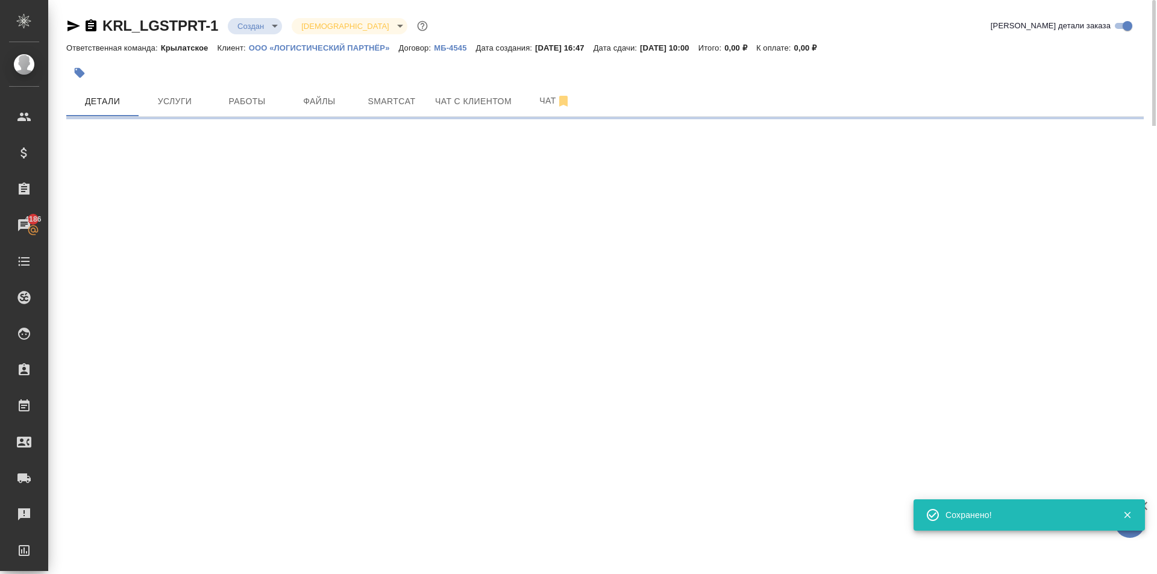
select select "RU"
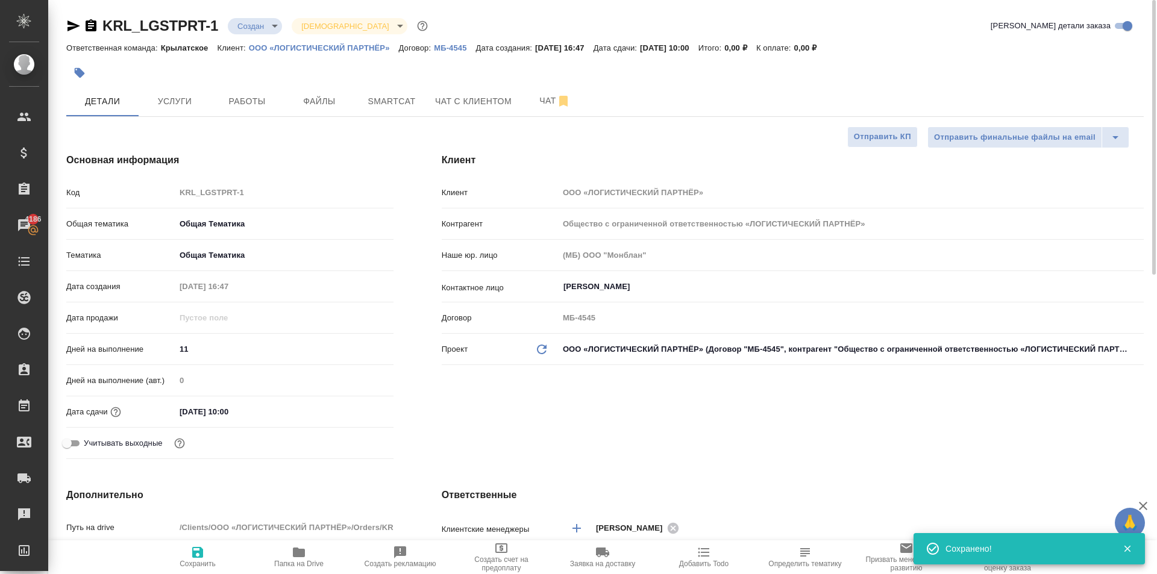
type textarea "x"
click at [184, 107] on span "Услуги" at bounding box center [175, 101] width 58 height 15
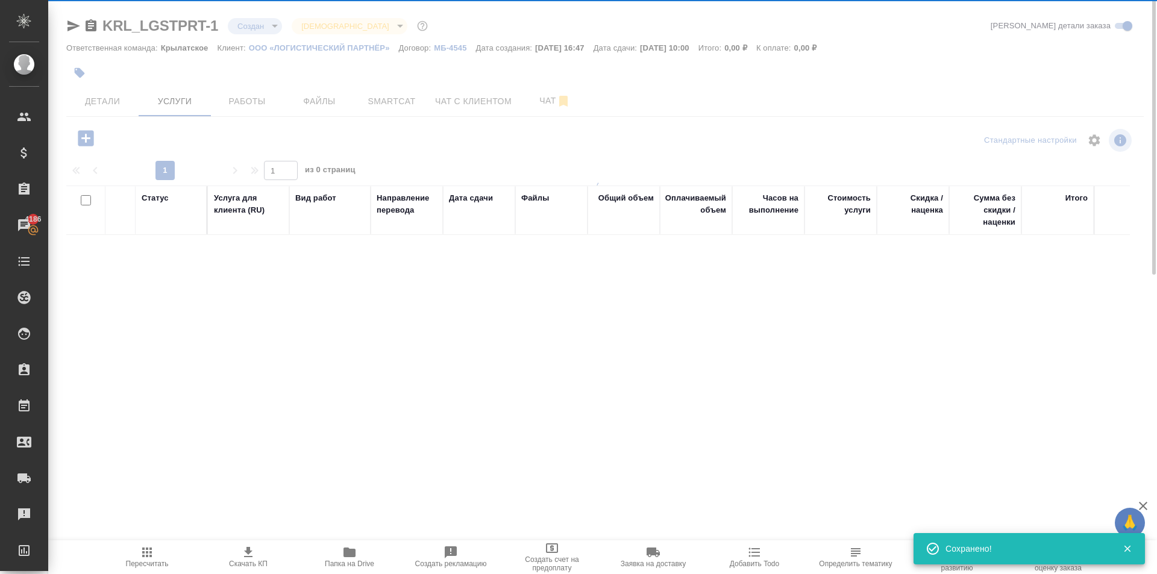
click at [89, 146] on icon "button" at bounding box center [86, 138] width 16 height 16
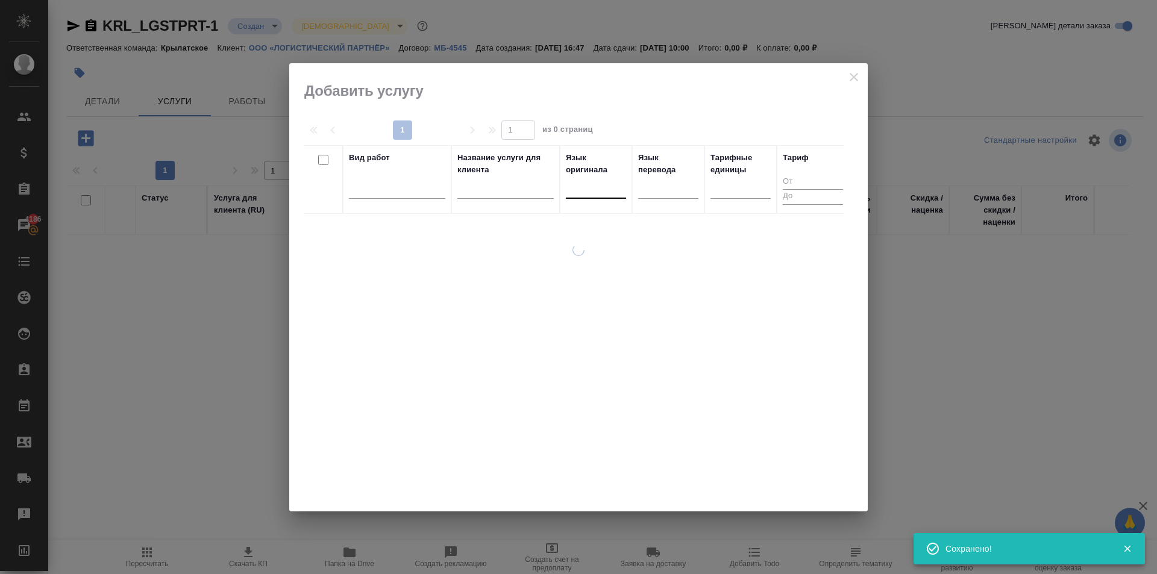
click at [602, 185] on div at bounding box center [596, 186] width 60 height 17
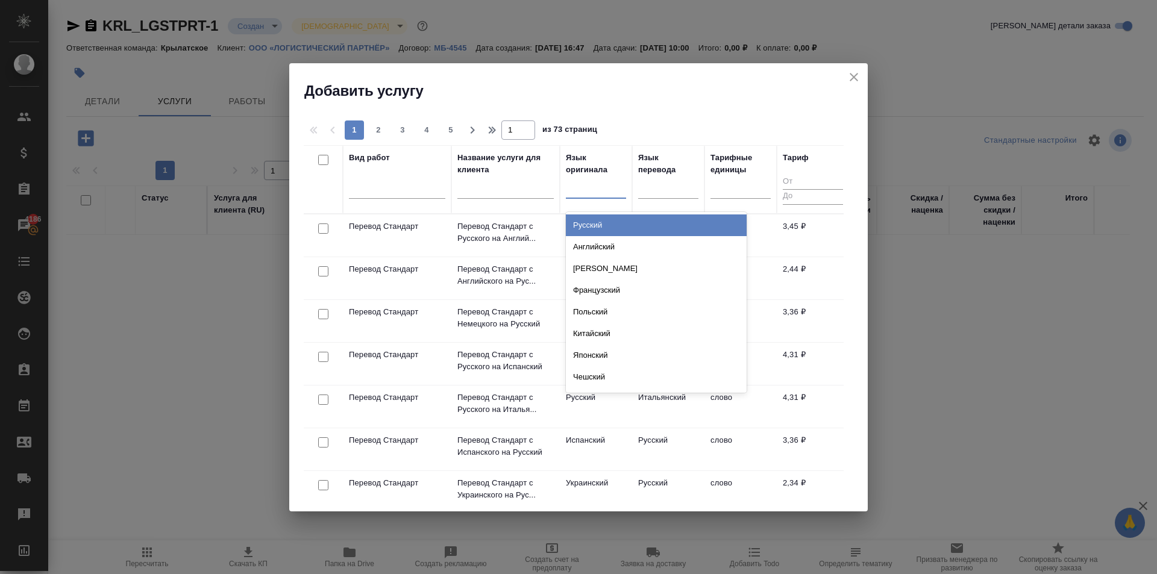
click at [600, 226] on div "Русский" at bounding box center [656, 226] width 181 height 22
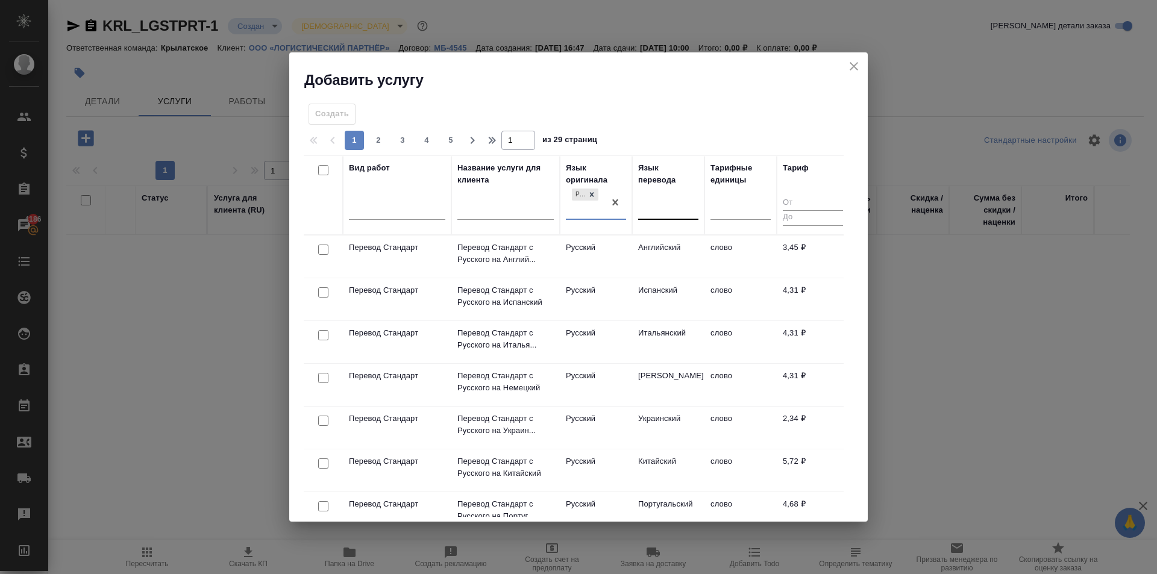
click at [659, 210] on div at bounding box center [668, 207] width 60 height 17
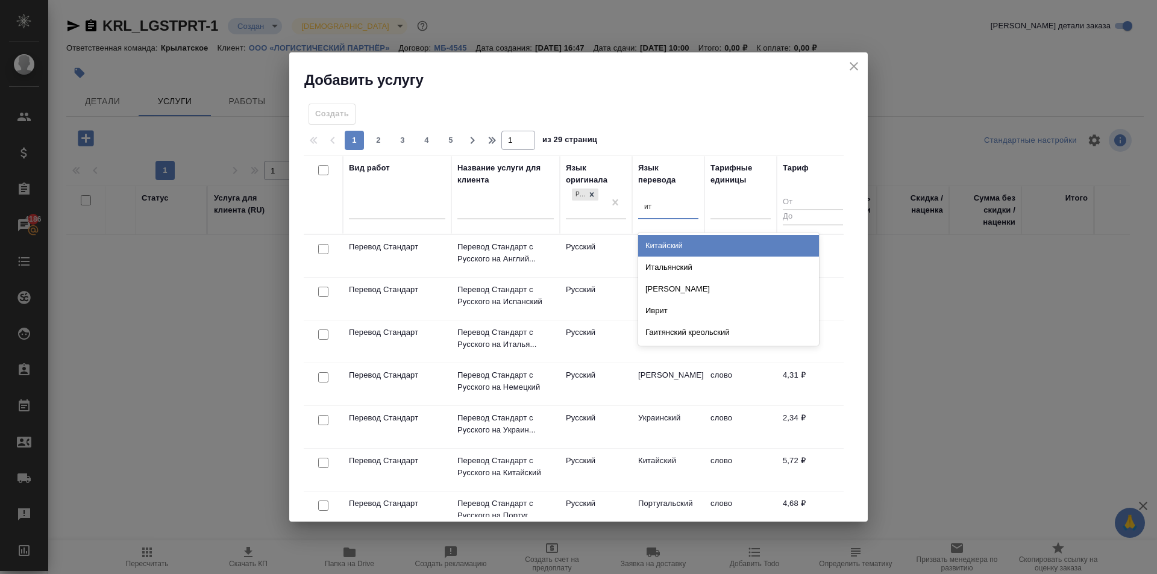
type input "ита"
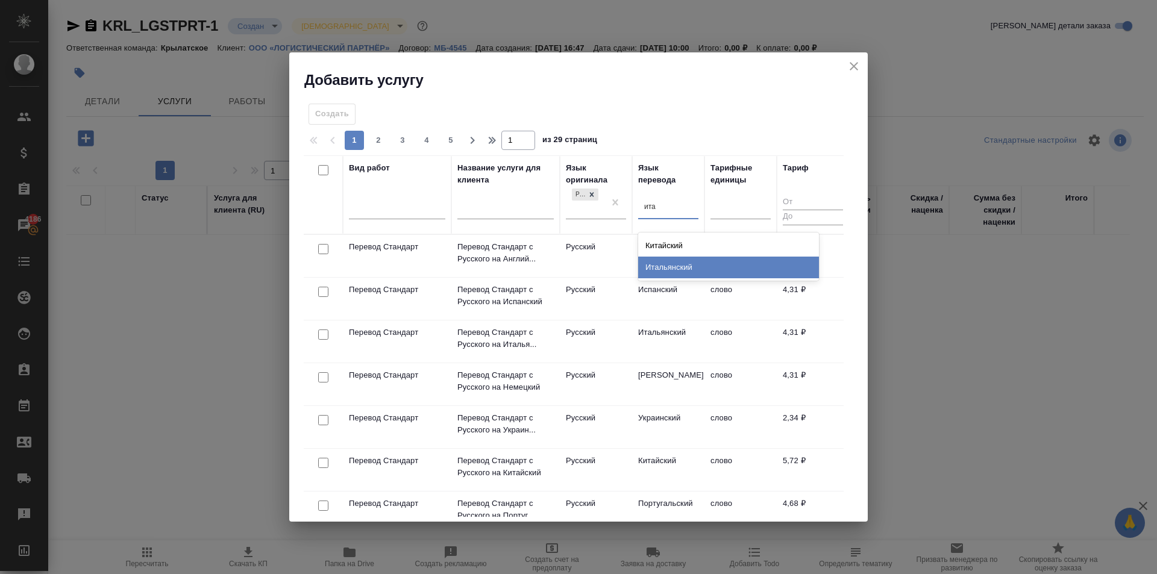
click at [676, 273] on div "Итальянский" at bounding box center [728, 268] width 181 height 22
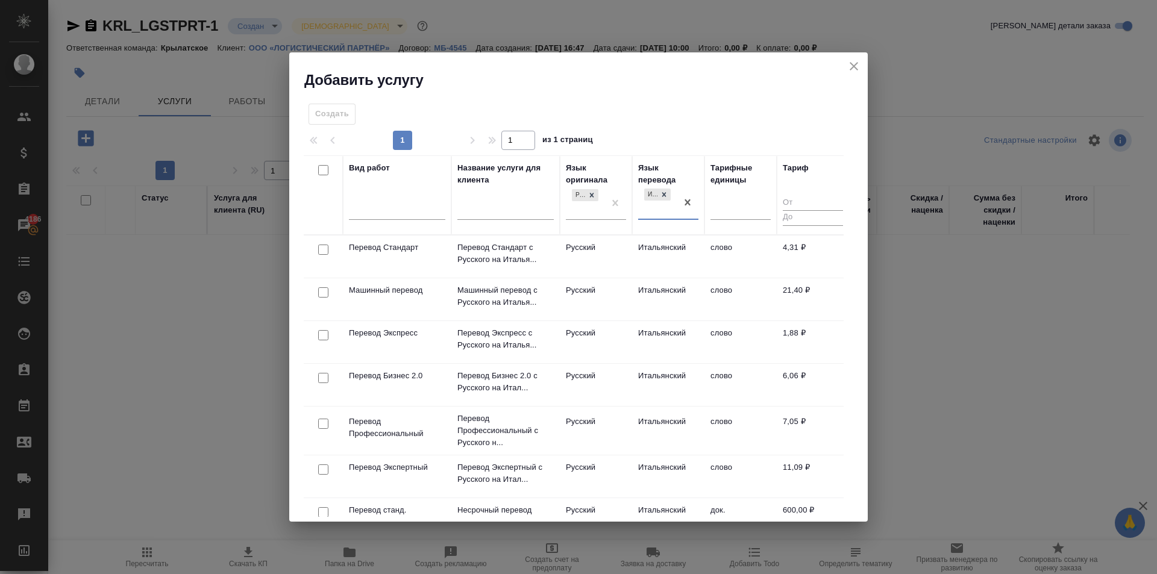
click at [681, 253] on td "Итальянский" at bounding box center [668, 257] width 72 height 42
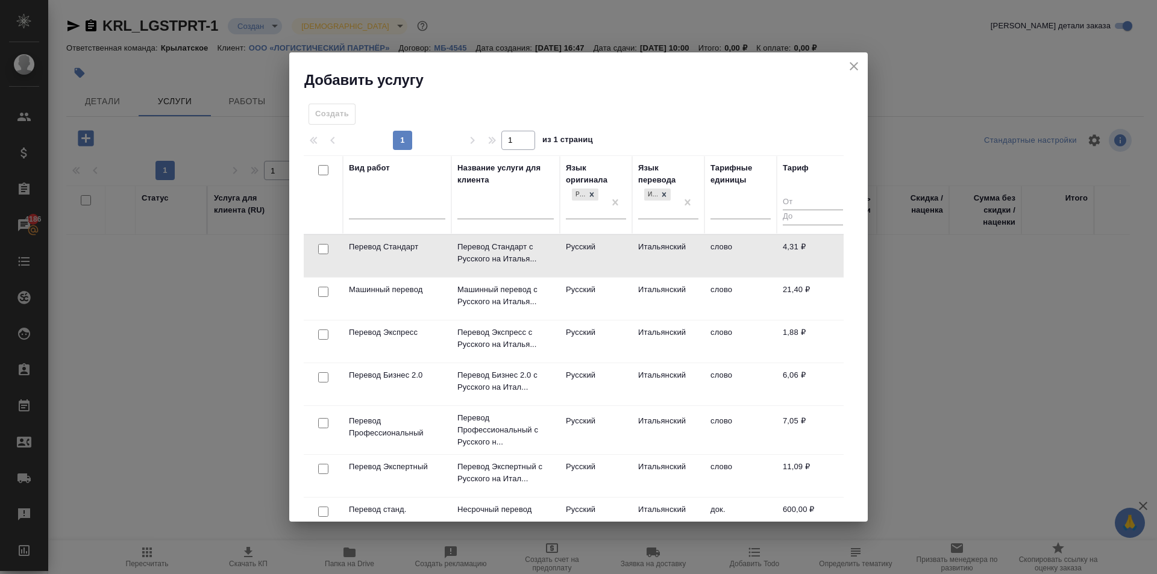
click at [681, 253] on td "Итальянский" at bounding box center [668, 256] width 72 height 42
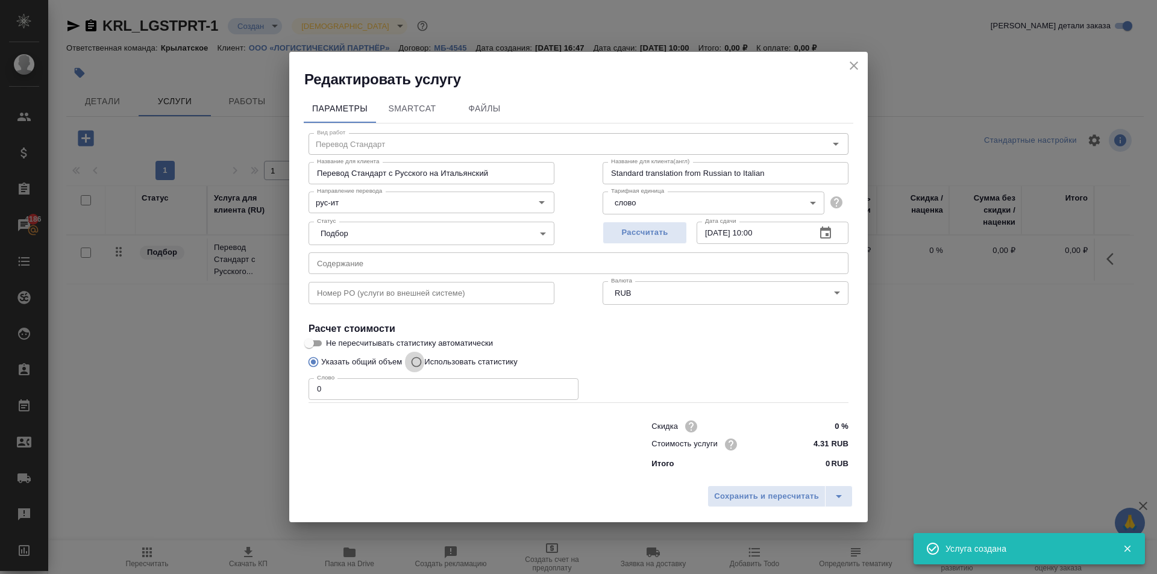
click at [420, 361] on input "Использовать статистику" at bounding box center [414, 362] width 19 height 23
radio input "true"
radio input "false"
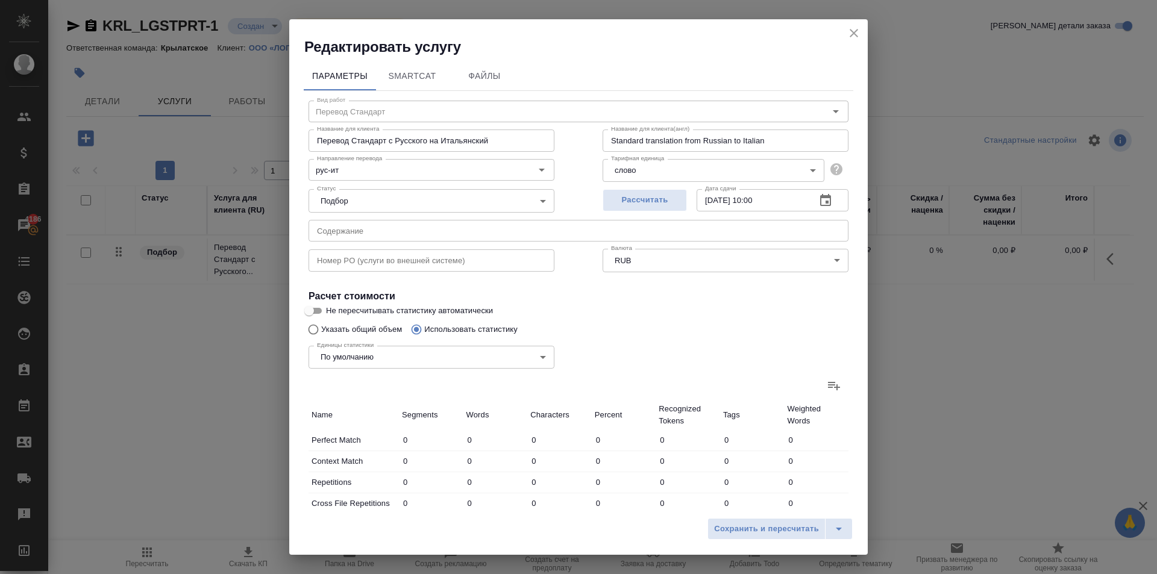
click at [820, 385] on label at bounding box center [834, 385] width 29 height 29
click at [0, 0] on input "file" at bounding box center [0, 0] width 0 height 0
click at [831, 389] on icon at bounding box center [834, 386] width 14 height 14
click at [0, 0] on input "file" at bounding box center [0, 0] width 0 height 0
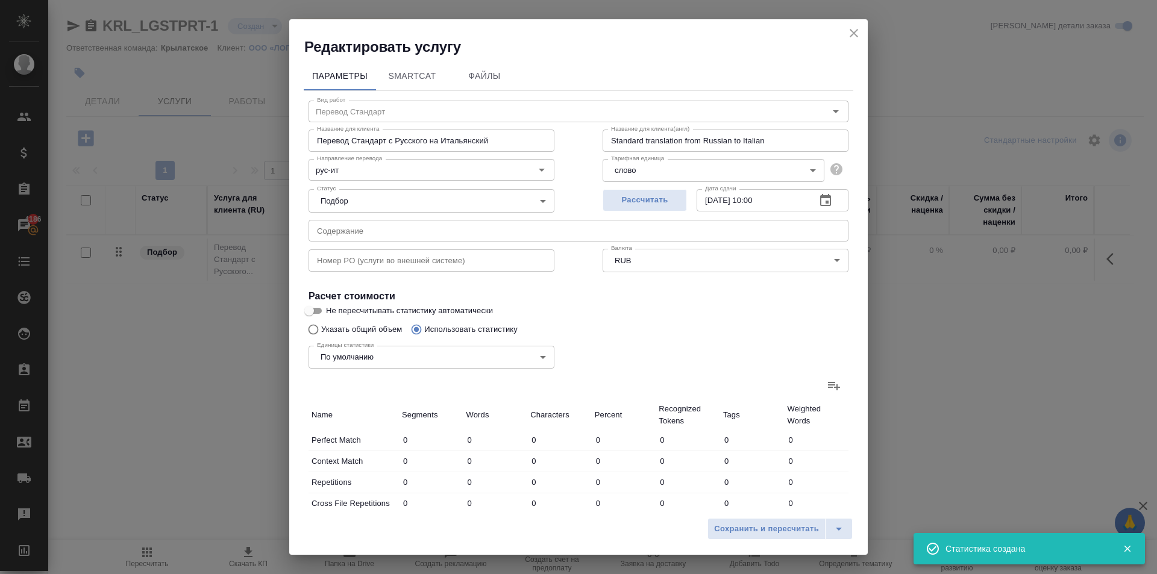
type input "54"
type input "127"
type input "884"
type input "1412"
type input "9748"
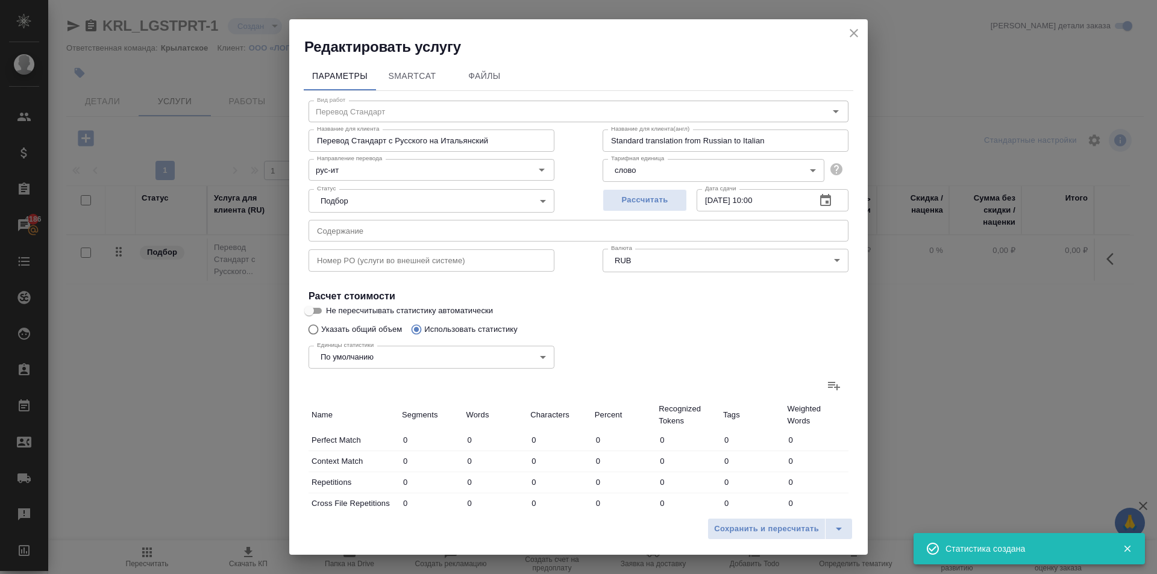
type input "53810"
type input "679"
type input "1017"
type input "4794"
type input "22"
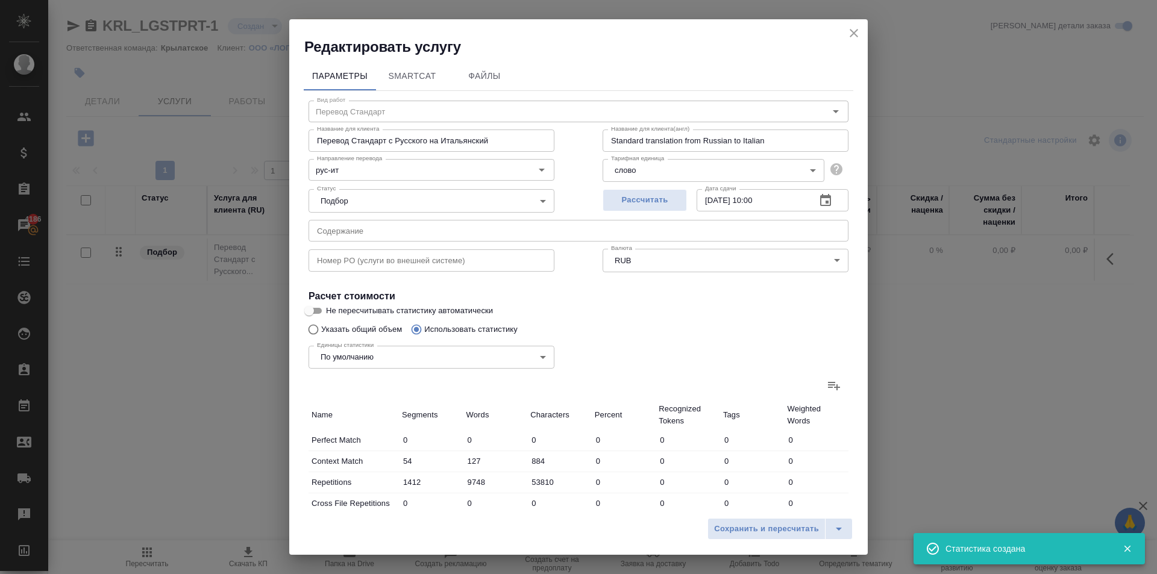
type input "45"
type input "280"
type input "8"
type input "40"
type input "383"
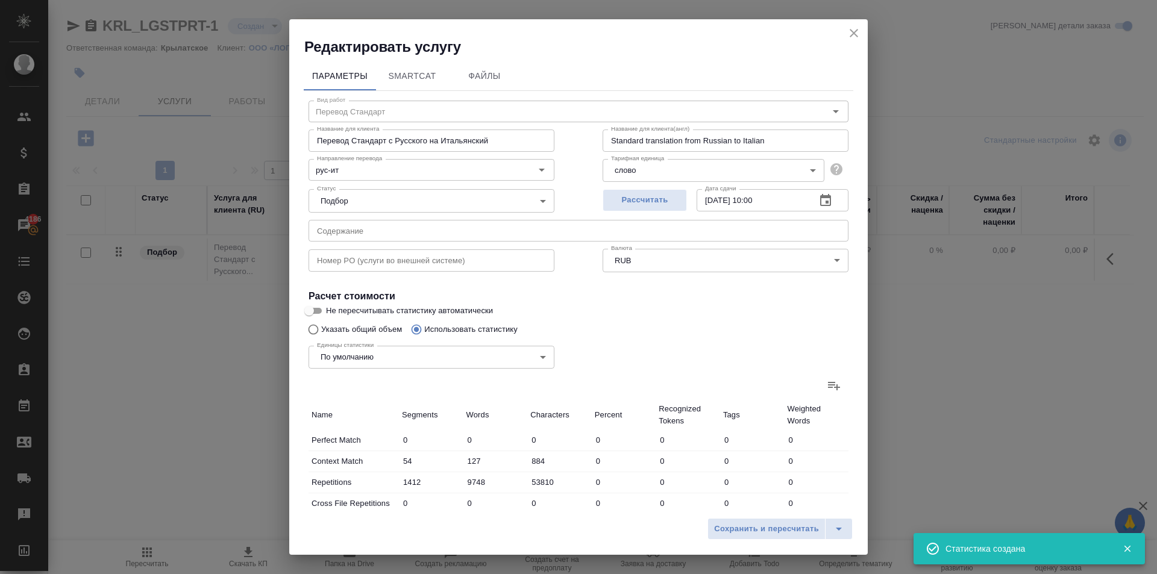
type input "36"
type input "110"
type input "746"
type input "719"
type input "6004"
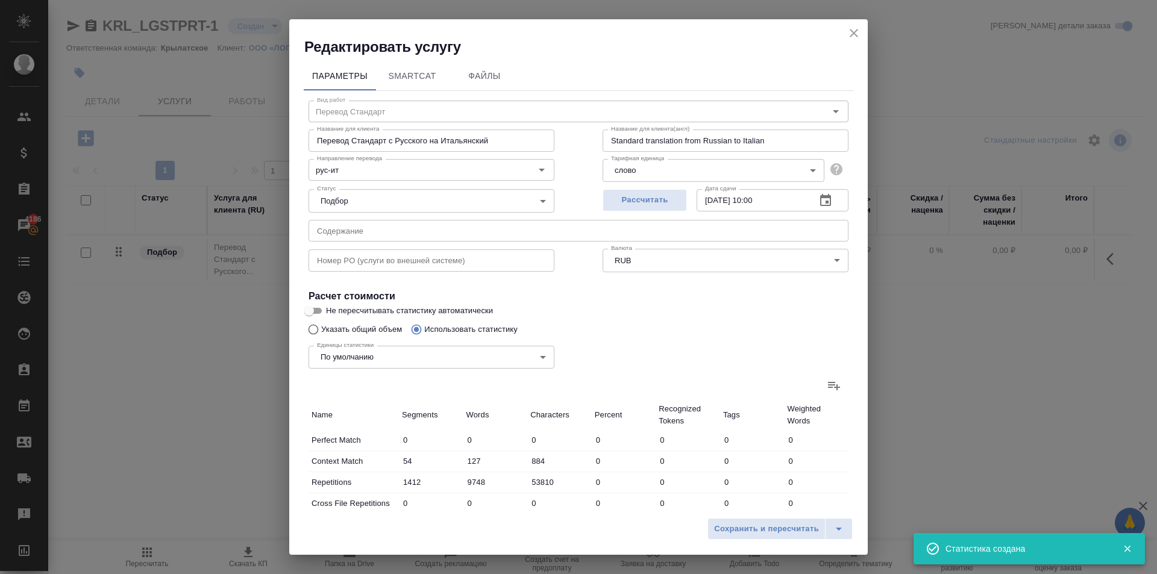
type input "45698"
type input "1518"
type input "7343"
type input "52785"
type input "2930"
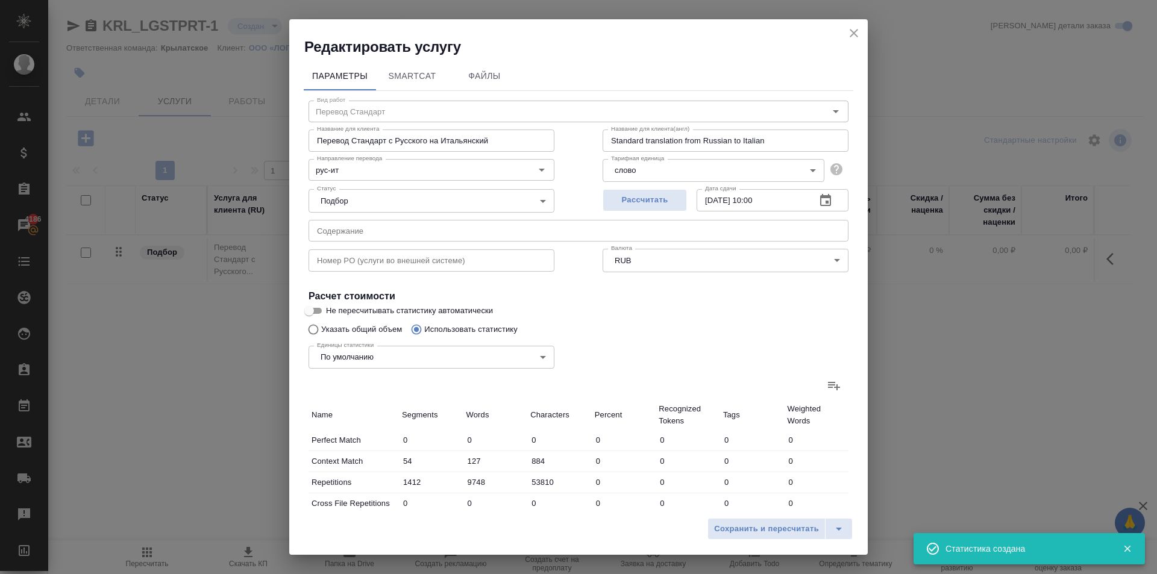
type input "17091"
type input "106595"
click at [751, 538] on button "Сохранить и пересчитать" at bounding box center [767, 529] width 118 height 22
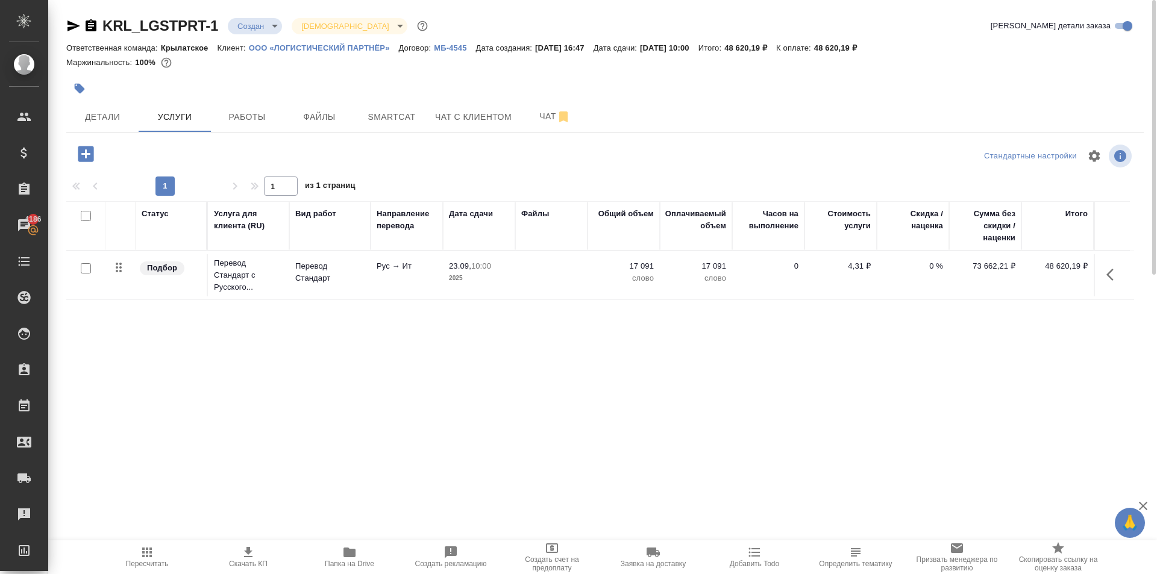
click at [1105, 262] on div at bounding box center [1112, 274] width 23 height 29
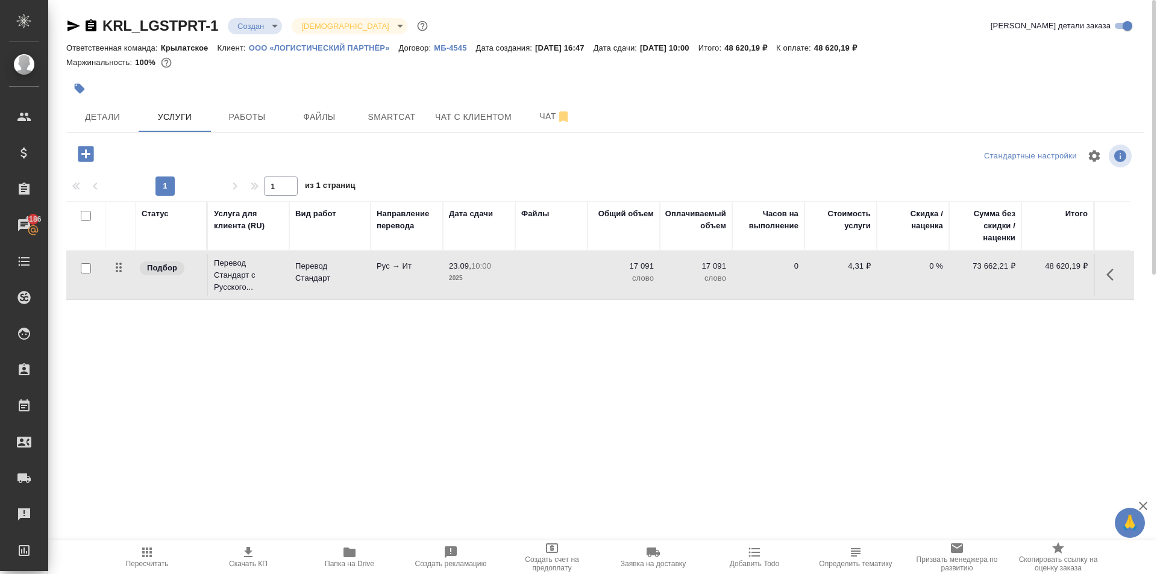
drag, startPoint x: 1113, startPoint y: 272, endPoint x: 1106, endPoint y: 275, distance: 8.1
click at [1113, 272] on icon "button" at bounding box center [1114, 275] width 14 height 14
click at [1045, 276] on icon "button" at bounding box center [1046, 275] width 14 height 14
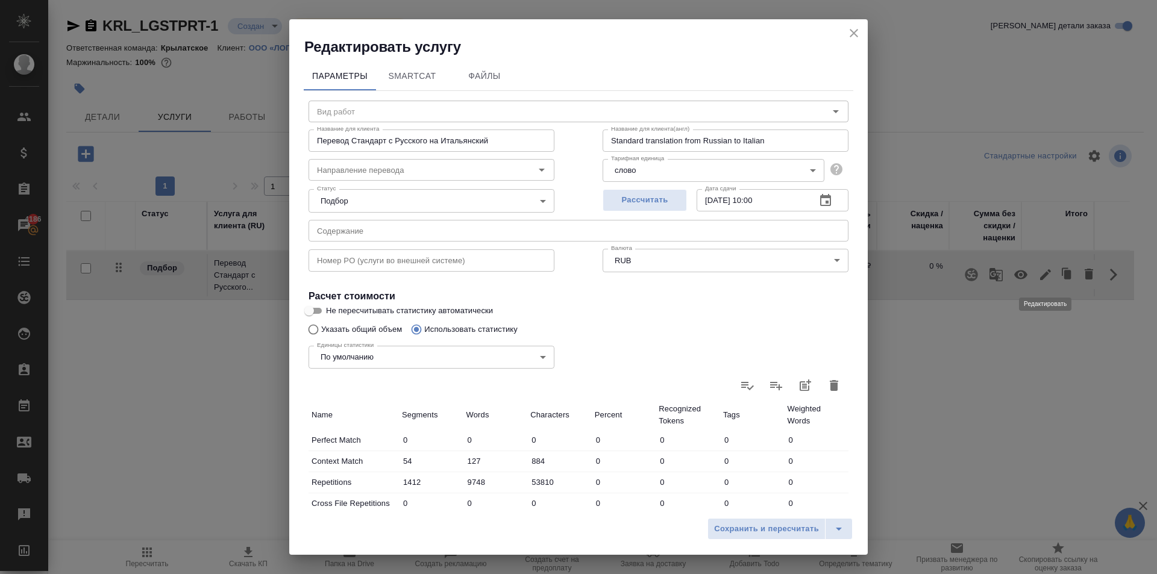
type input "Перевод Стандарт"
type input "рус-ит"
click at [314, 324] on input "Указать общий объем" at bounding box center [311, 329] width 19 height 23
radio input "true"
radio input "false"
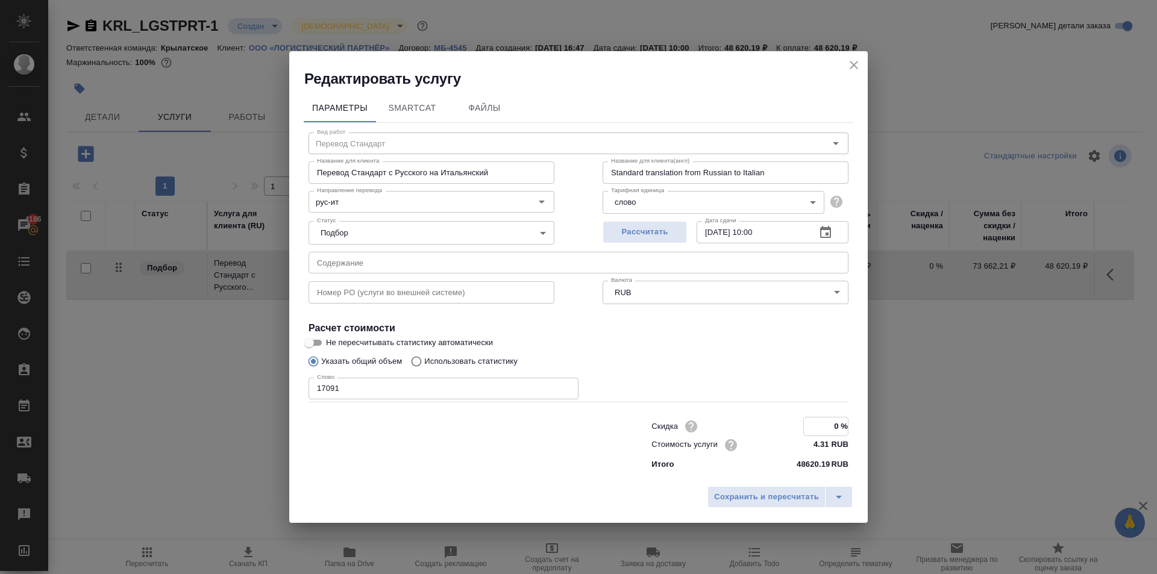
click at [831, 423] on input "0 %" at bounding box center [826, 426] width 44 height 17
drag, startPoint x: 831, startPoint y: 423, endPoint x: 849, endPoint y: 423, distance: 18.1
click at [849, 423] on div "Скидка 0 % Стоимость услуги 4.31 RUB Итого 48620.19 RUB" at bounding box center [749, 444] width 245 height 102
type input "-50 %"
click at [723, 501] on span "Сохранить и пересчитать" at bounding box center [766, 498] width 105 height 14
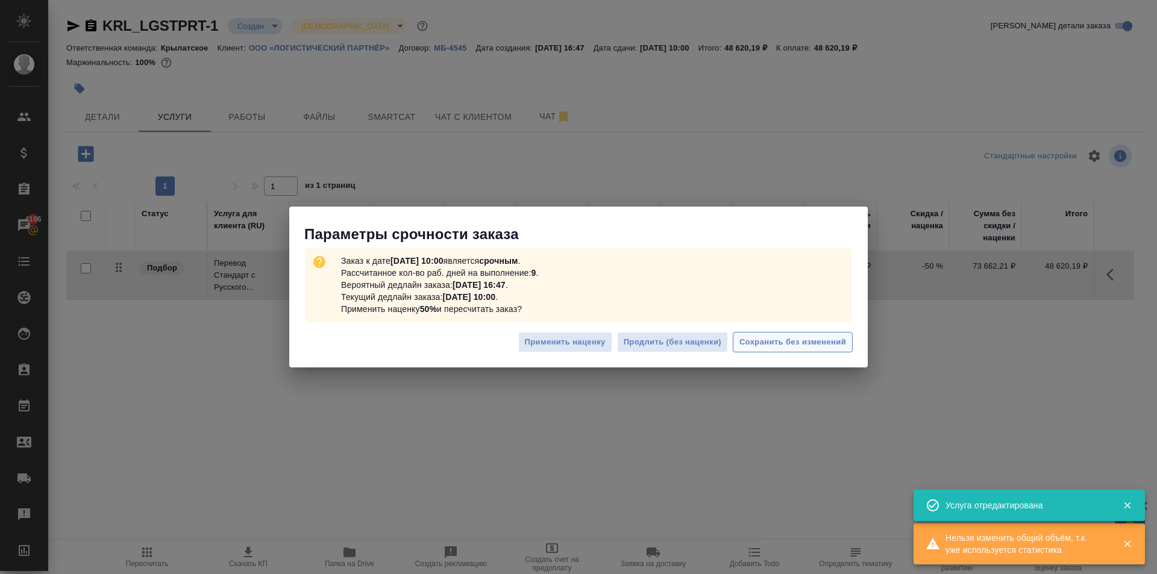
click at [828, 352] on button "Сохранить без изменений" at bounding box center [793, 342] width 120 height 21
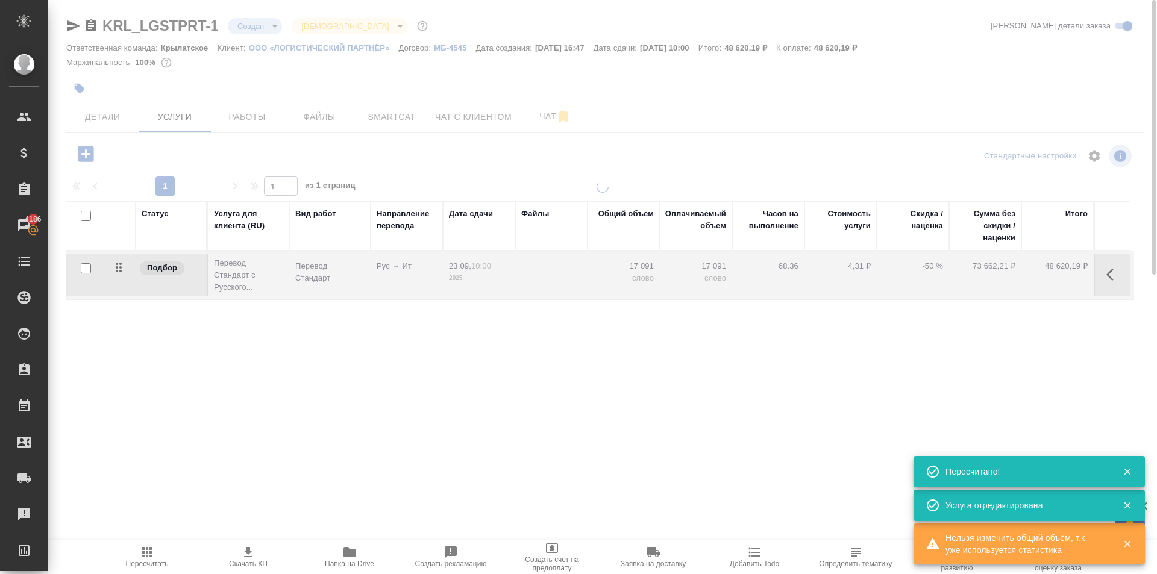
type input "urgent"
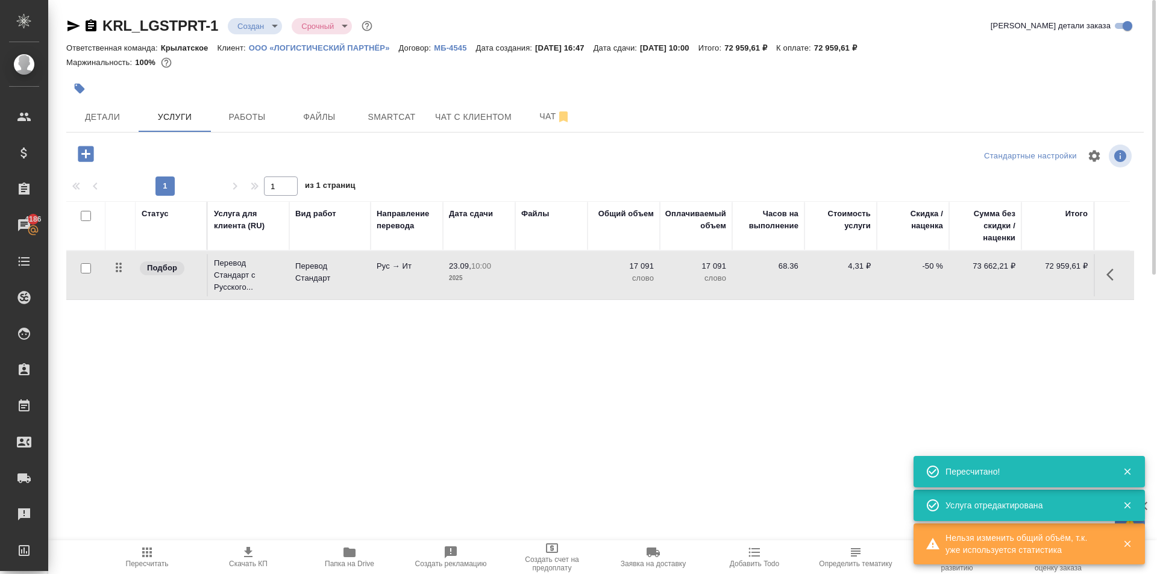
click at [84, 157] on icon "button" at bounding box center [86, 154] width 16 height 16
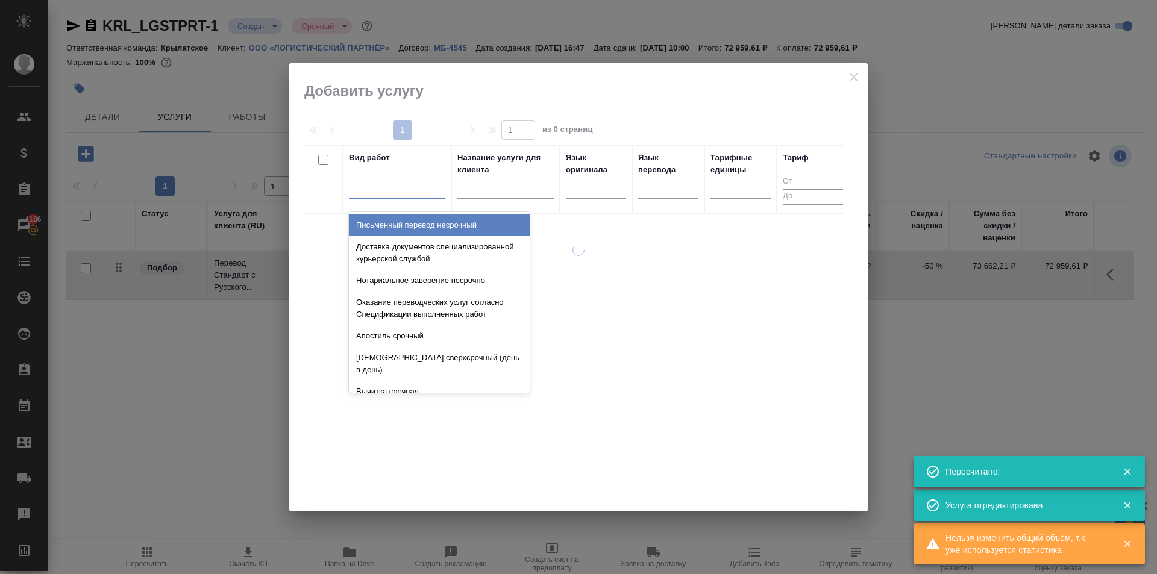
click at [388, 186] on div at bounding box center [397, 186] width 96 height 17
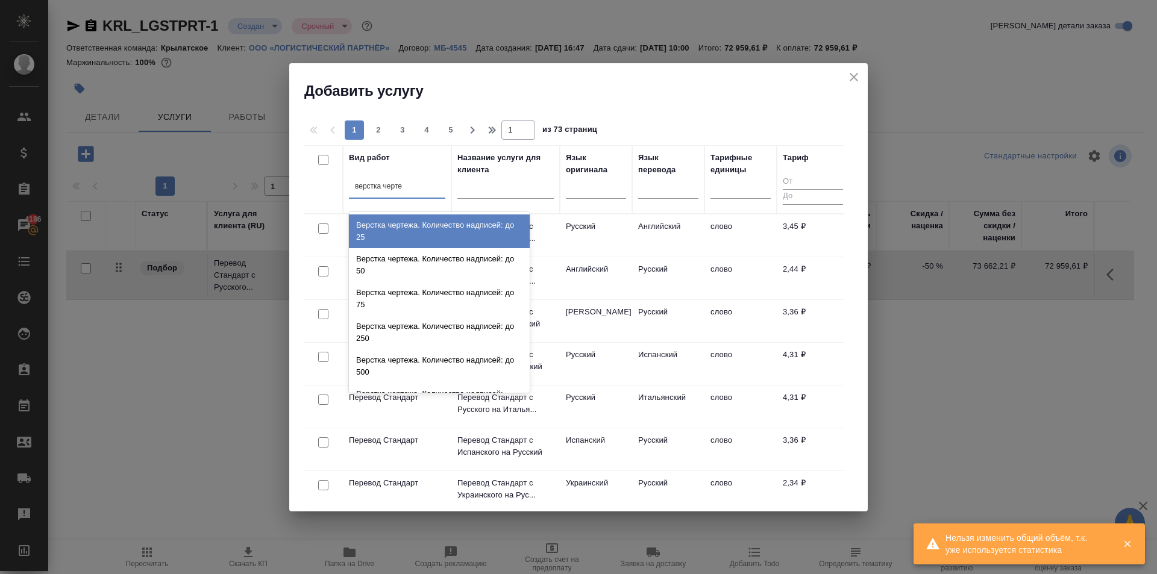
type input "верстка чертеж"
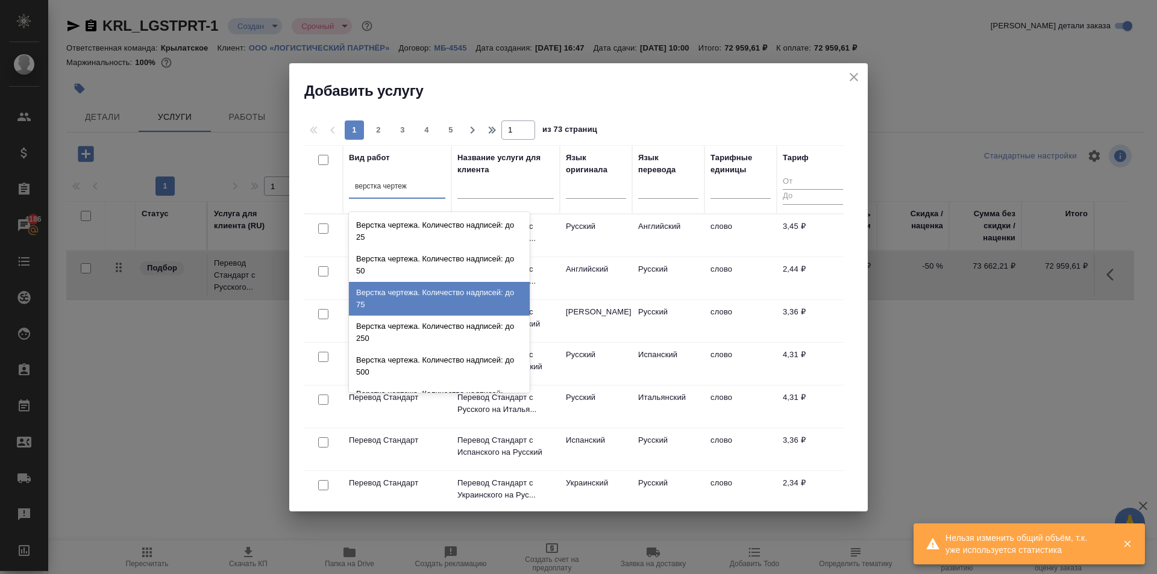
click at [428, 301] on div "Верстка чертежа. Количество надписей: до 75" at bounding box center [439, 299] width 181 height 34
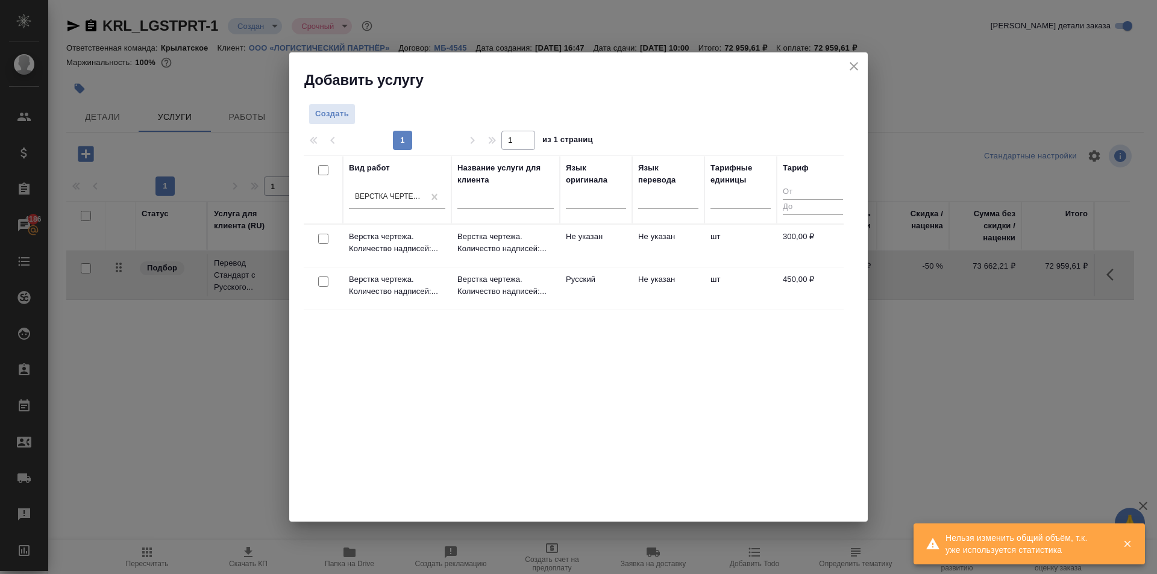
click at [601, 283] on td "Русский" at bounding box center [596, 289] width 72 height 42
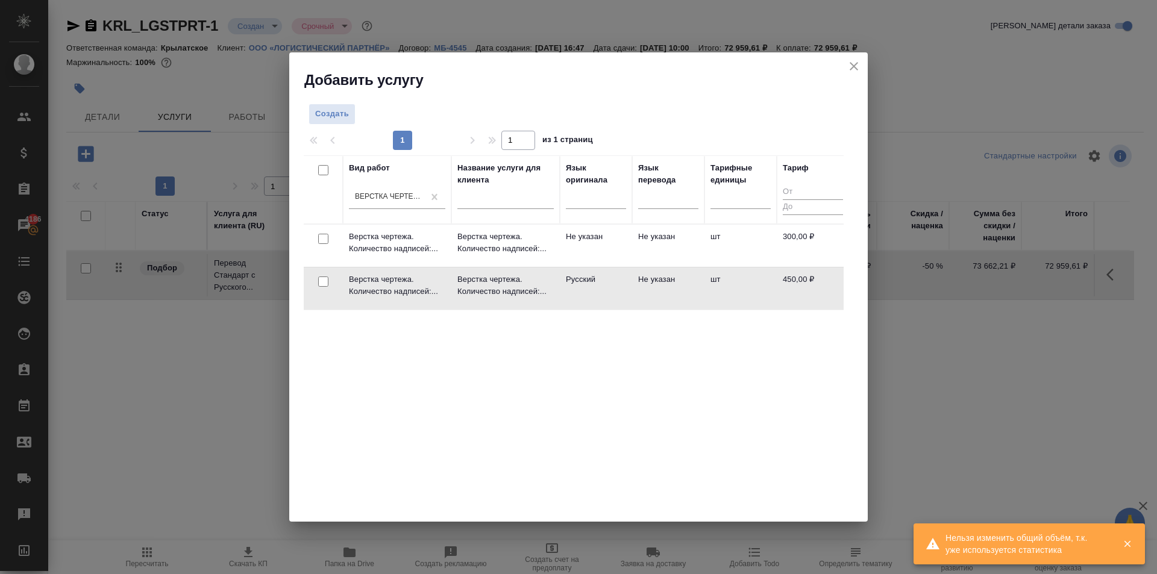
click at [601, 283] on td "Русский" at bounding box center [596, 289] width 72 height 42
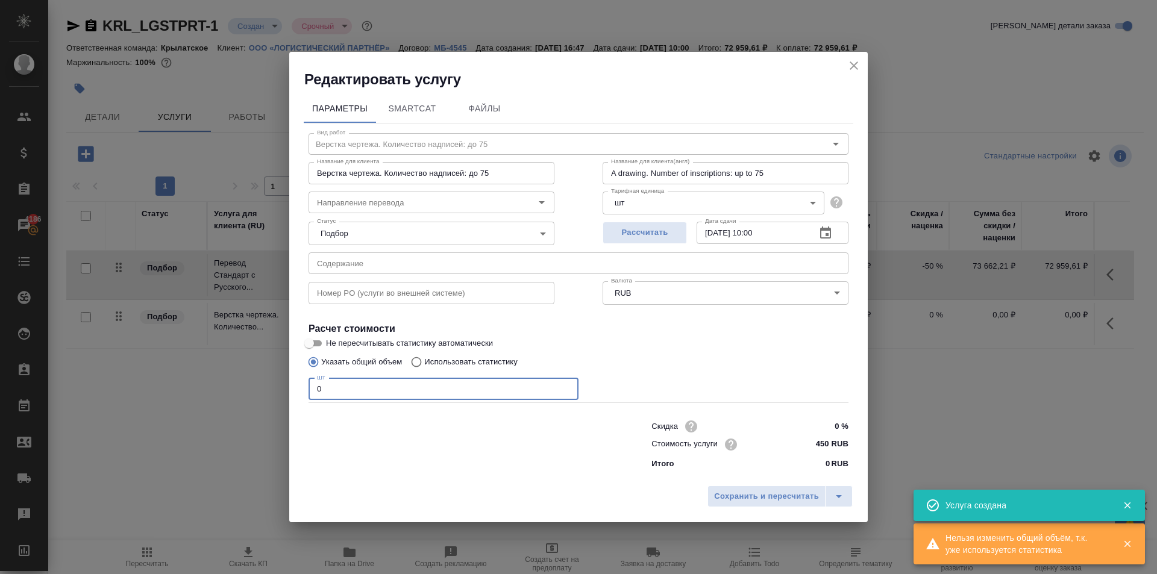
drag, startPoint x: 362, startPoint y: 382, endPoint x: 277, endPoint y: 386, distance: 85.7
click at [277, 386] on div "Редактировать услугу Параметры SmartCat Файлы Вид работ Верстка чертежа. Количе…" at bounding box center [578, 287] width 1157 height 574
type input "1"
click at [745, 488] on button "Сохранить и пересчитать" at bounding box center [767, 497] width 118 height 22
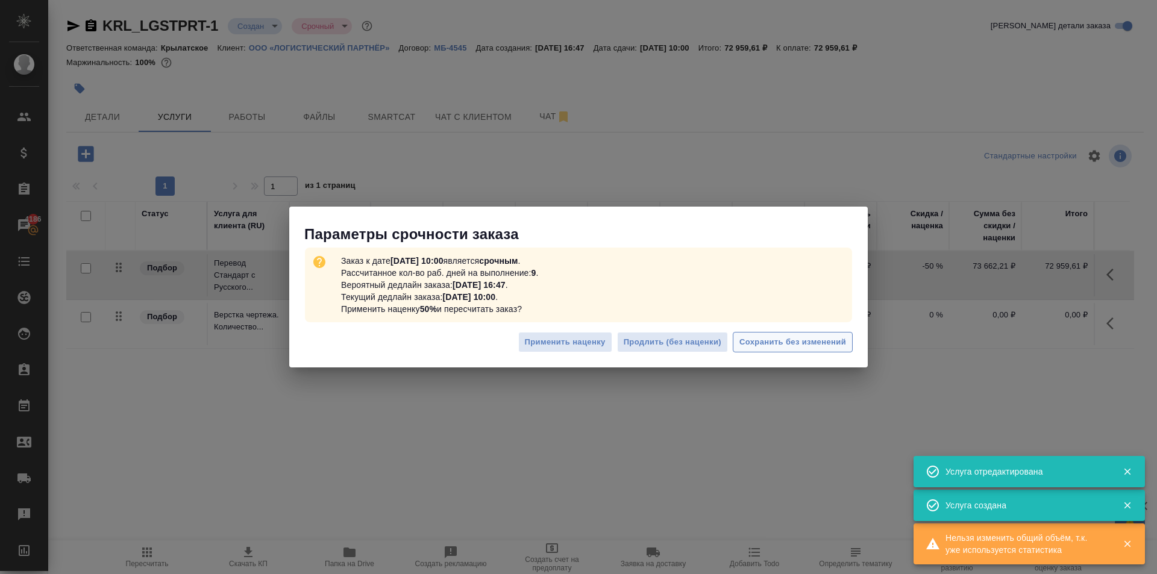
click at [815, 350] on button "Сохранить без изменений" at bounding box center [793, 342] width 120 height 21
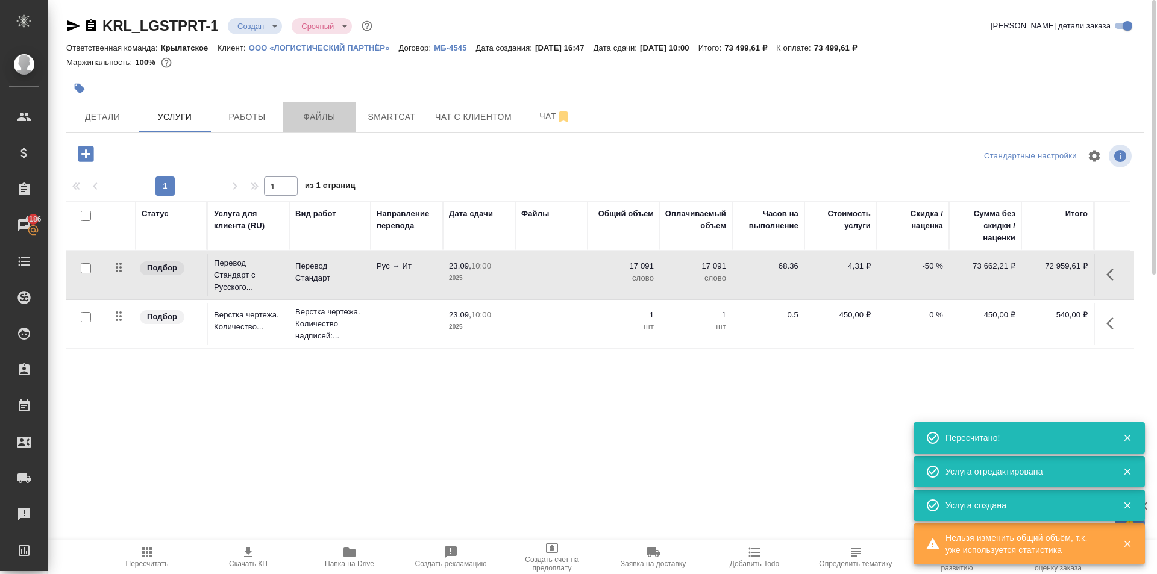
click at [311, 119] on span "Файлы" at bounding box center [320, 117] width 58 height 15
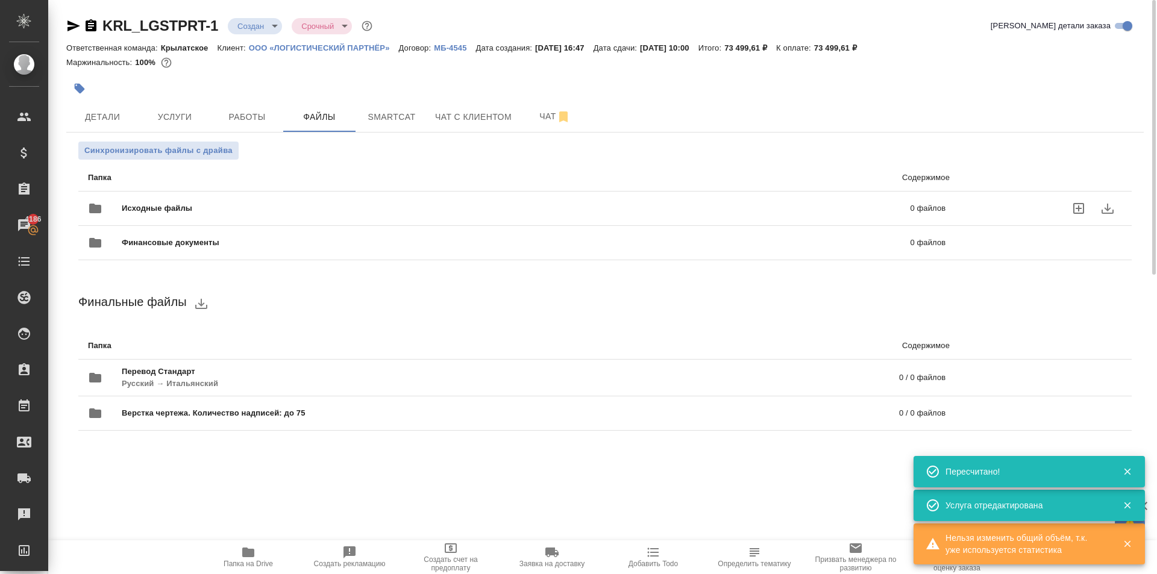
click at [161, 209] on span "Исходные файлы" at bounding box center [337, 209] width 430 height 12
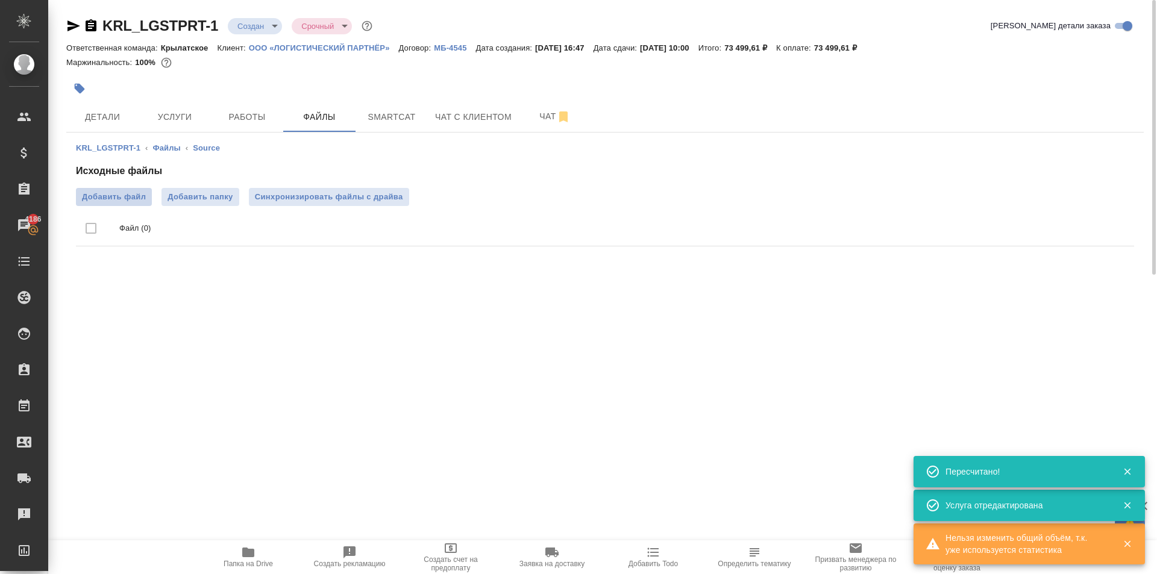
click at [134, 191] on span "Добавить файл" at bounding box center [114, 197] width 64 height 12
click at [0, 0] on input "Добавить файл" at bounding box center [0, 0] width 0 height 0
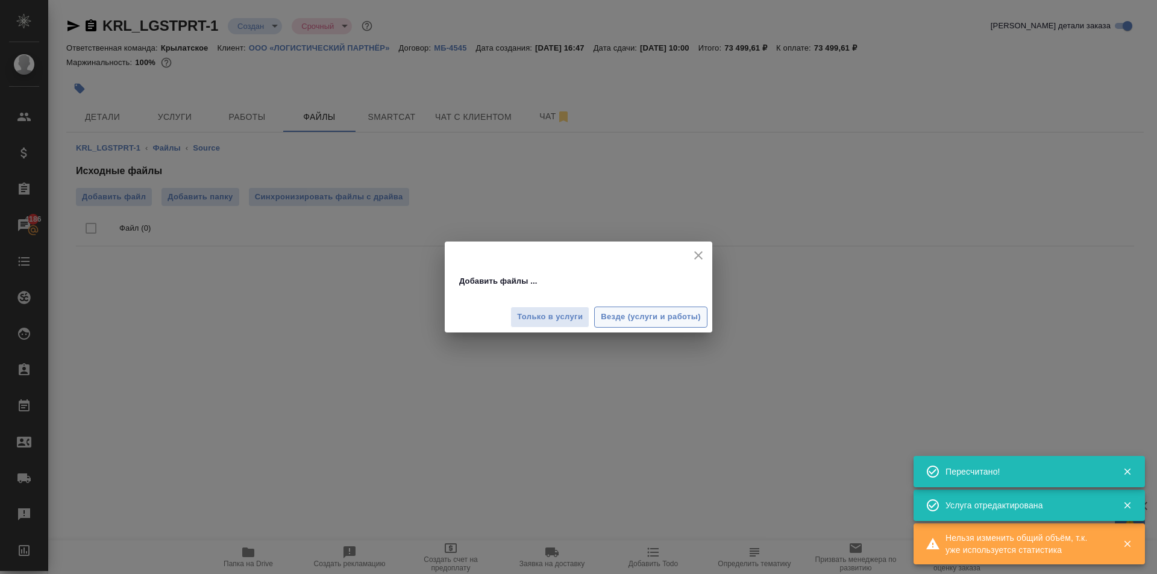
click at [667, 313] on span "Везде (услуги и работы)" at bounding box center [651, 317] width 100 height 14
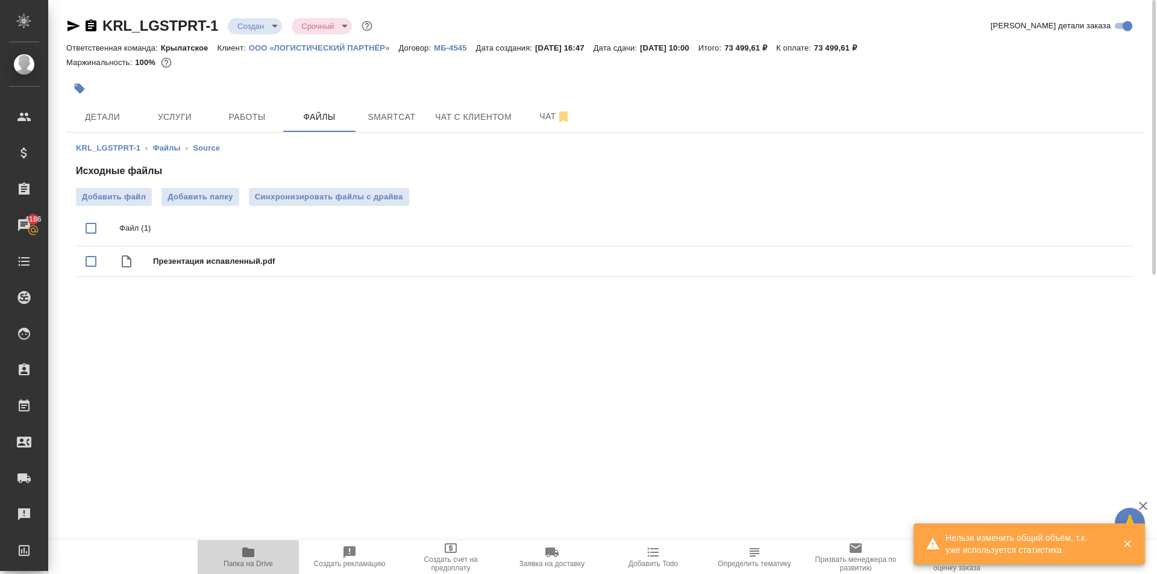
click at [245, 545] on button "Папка на Drive" at bounding box center [248, 558] width 101 height 34
click at [184, 110] on span "Услуги" at bounding box center [175, 117] width 58 height 15
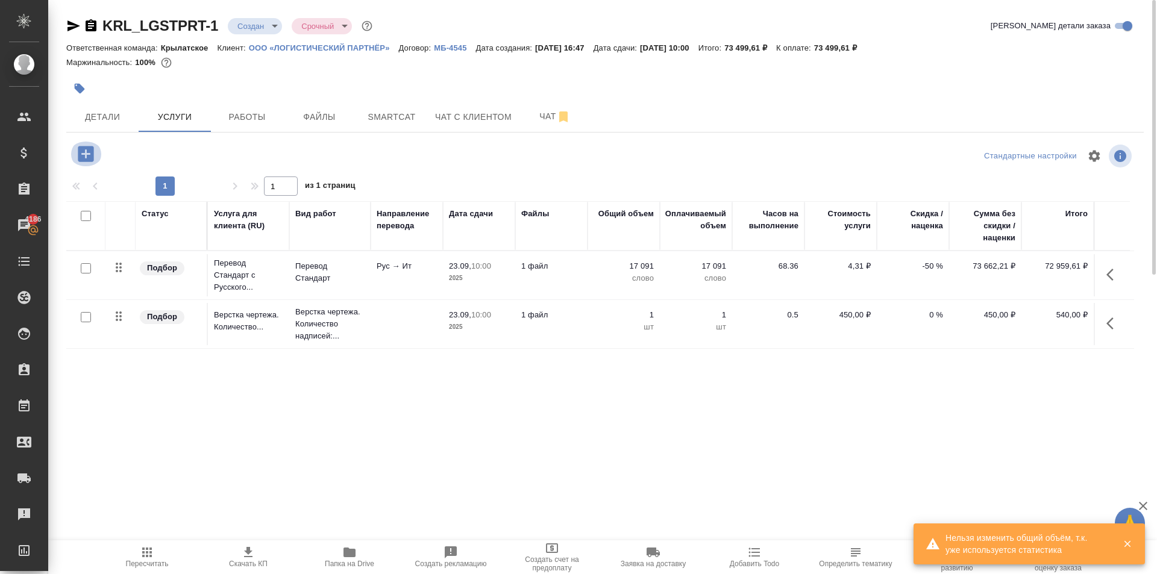
click at [93, 154] on icon "button" at bounding box center [86, 154] width 16 height 16
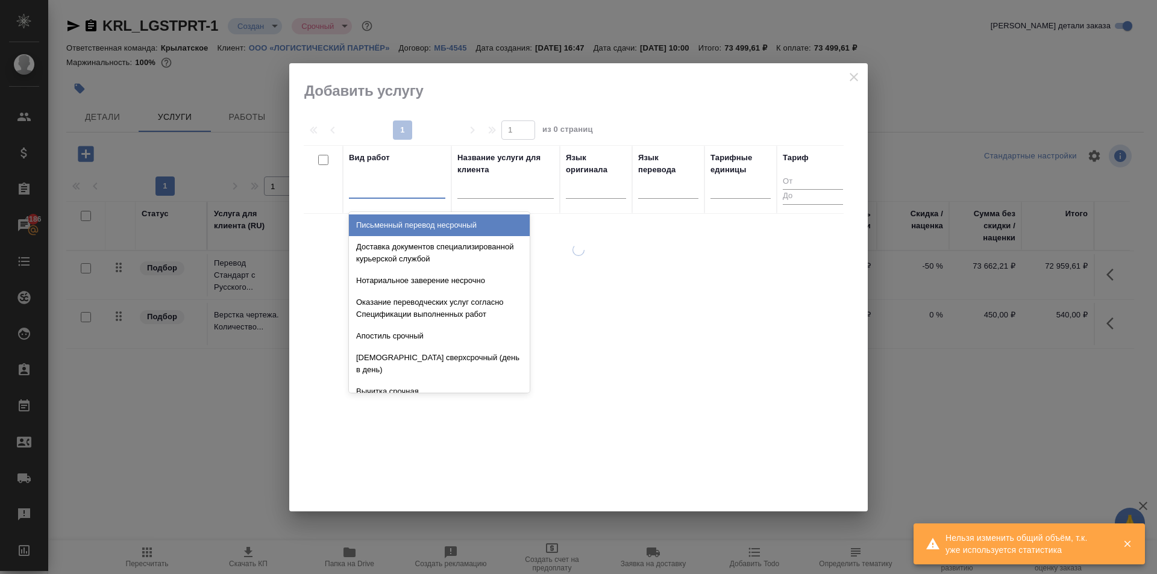
click at [426, 187] on div at bounding box center [397, 186] width 96 height 17
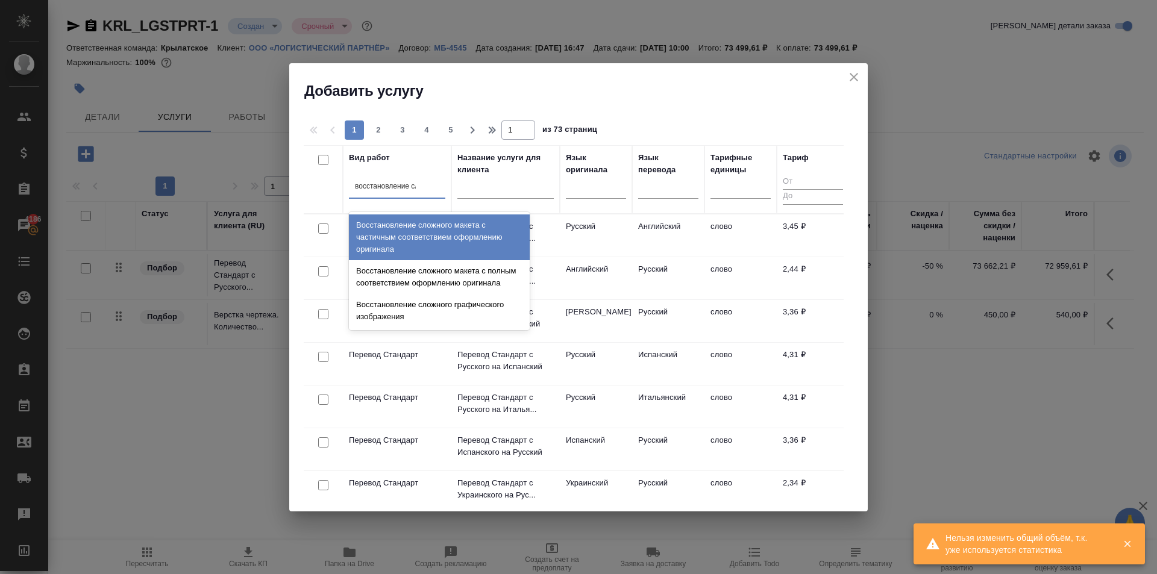
type input "восстановление сло"
click at [458, 233] on div "Восстановление сложного макета с частичным соответствием оформлению оригинала" at bounding box center [439, 238] width 181 height 46
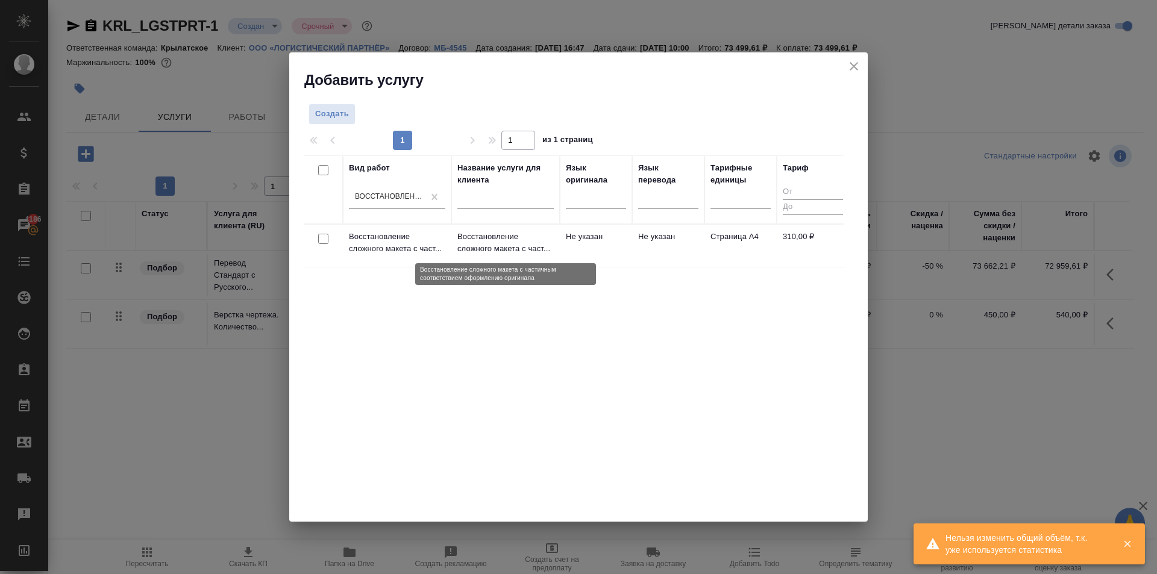
click at [528, 249] on p "Восстановление сложного макета с част..." at bounding box center [506, 243] width 96 height 24
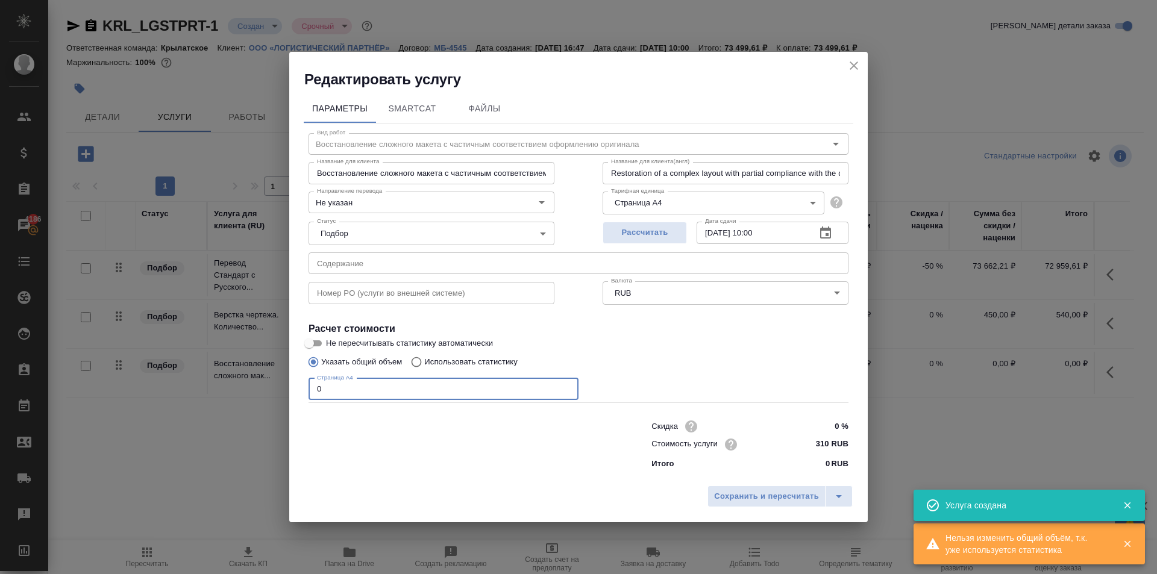
drag, startPoint x: 361, startPoint y: 385, endPoint x: 256, endPoint y: 371, distance: 105.8
click at [256, 371] on div "Редактировать услугу Параметры SmartCat Файлы Вид работ Восстановление сложного…" at bounding box center [578, 287] width 1157 height 574
type input "72"
click at [819, 442] on input "310 RUB" at bounding box center [825, 444] width 45 height 17
click at [819, 442] on input "310 RUB" at bounding box center [826, 444] width 44 height 17
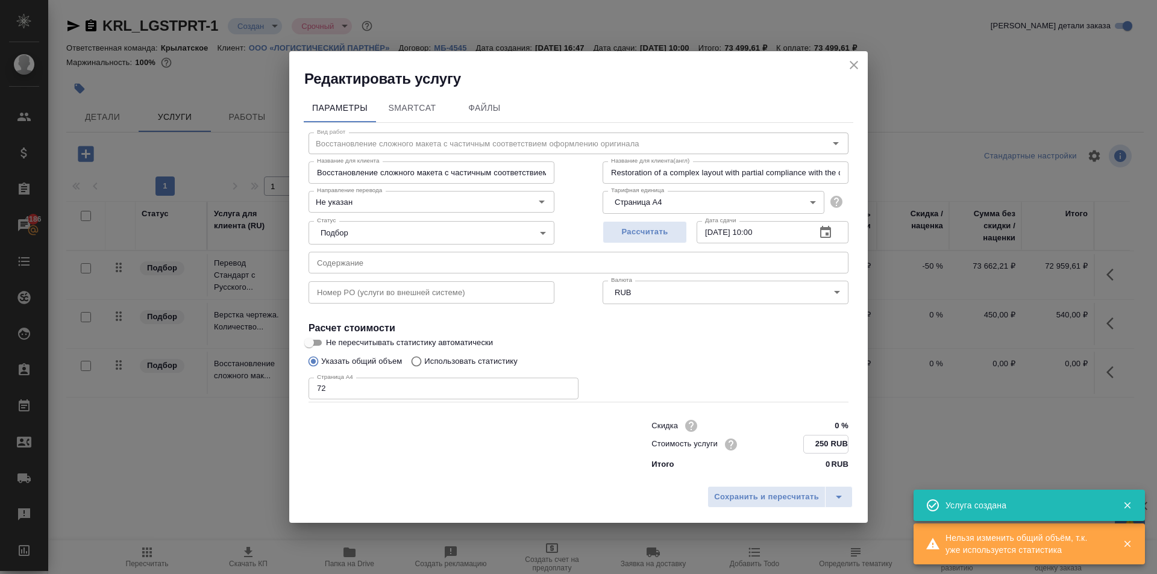
type input "250 RUB"
click at [780, 485] on div "Сохранить и пересчитать" at bounding box center [578, 501] width 579 height 43
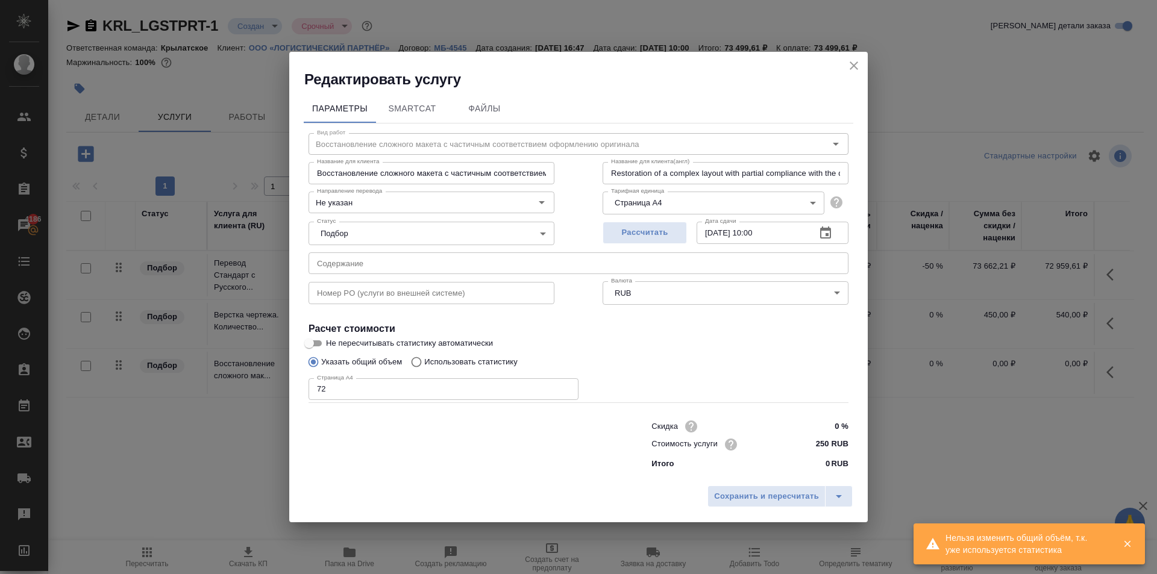
click at [796, 483] on div "Сохранить и пересчитать" at bounding box center [578, 501] width 579 height 43
click at [785, 494] on span "Сохранить и пересчитать" at bounding box center [766, 497] width 105 height 14
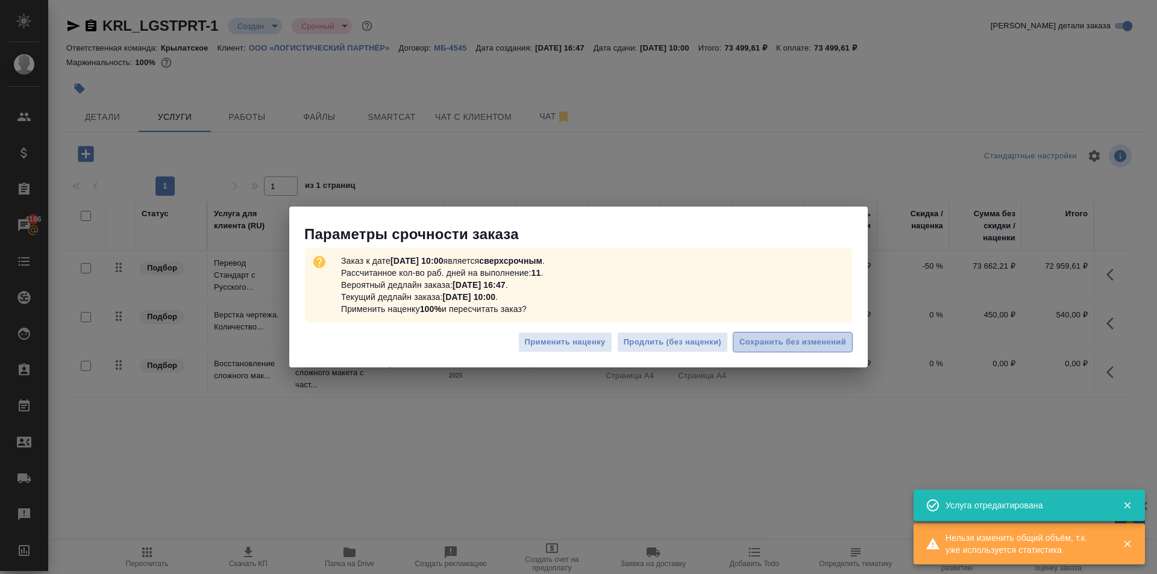
click at [813, 343] on span "Сохранить без изменений" at bounding box center [793, 343] width 107 height 14
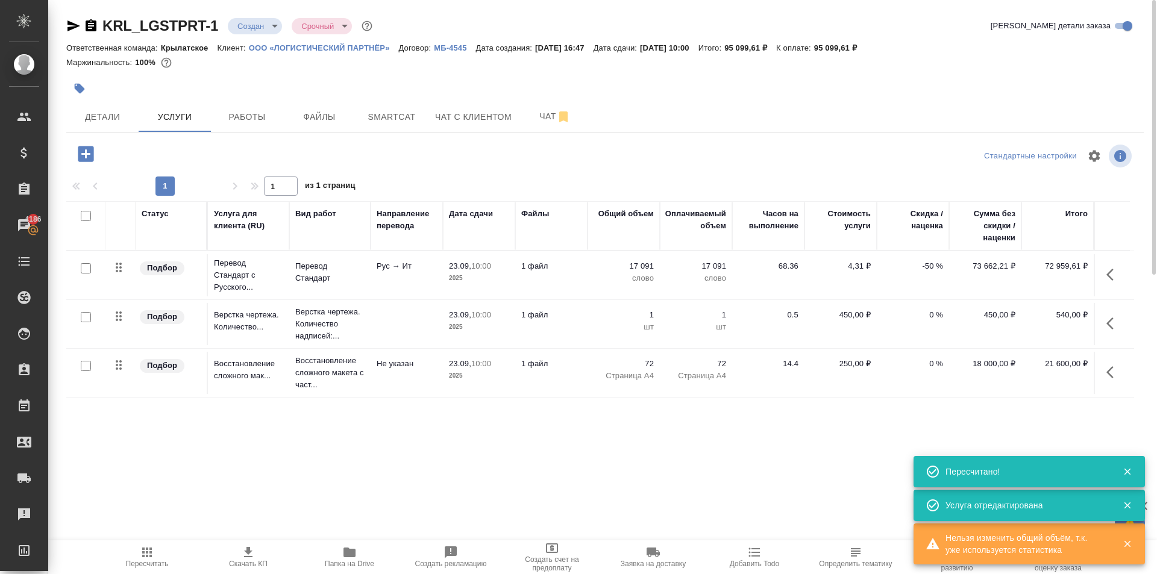
click at [138, 555] on span "Пересчитать" at bounding box center [147, 557] width 87 height 23
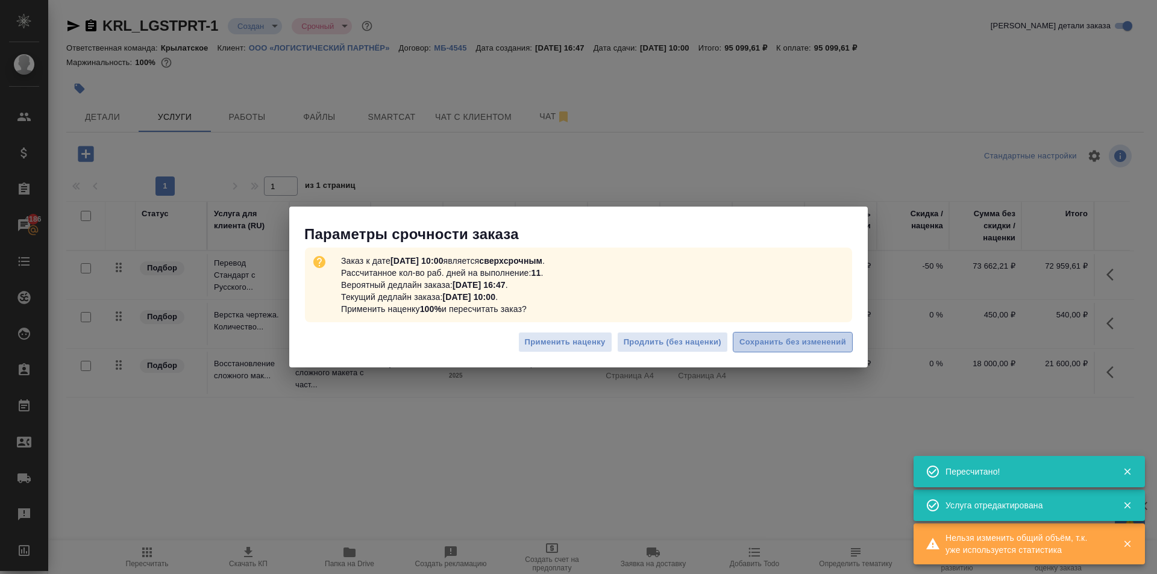
click at [794, 341] on span "Сохранить без изменений" at bounding box center [793, 343] width 107 height 14
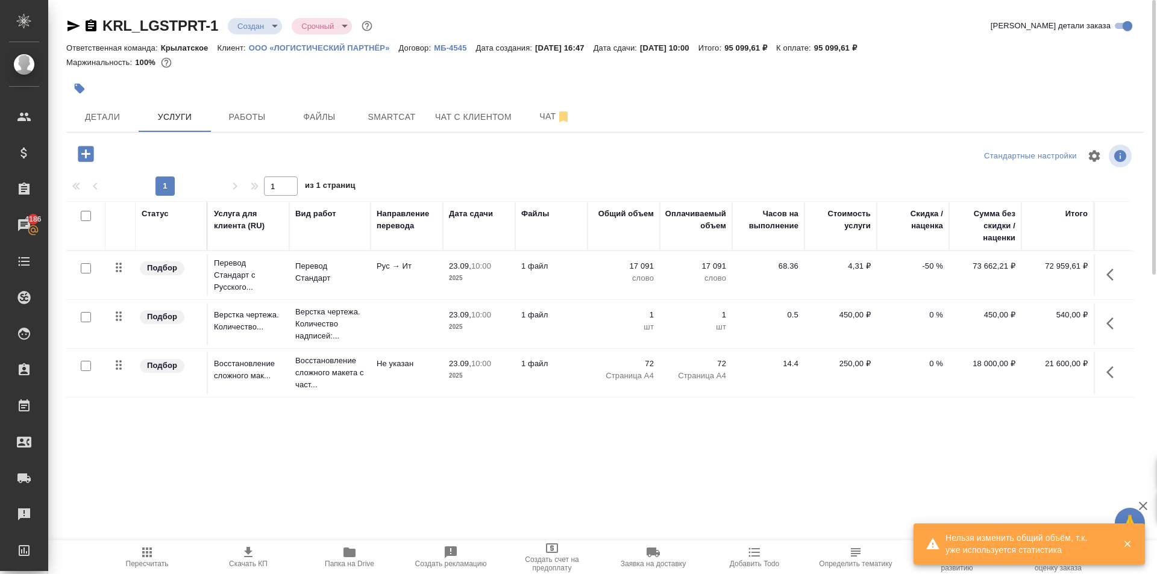
click at [83, 268] on input "checkbox" at bounding box center [86, 268] width 10 height 10
checkbox input "true"
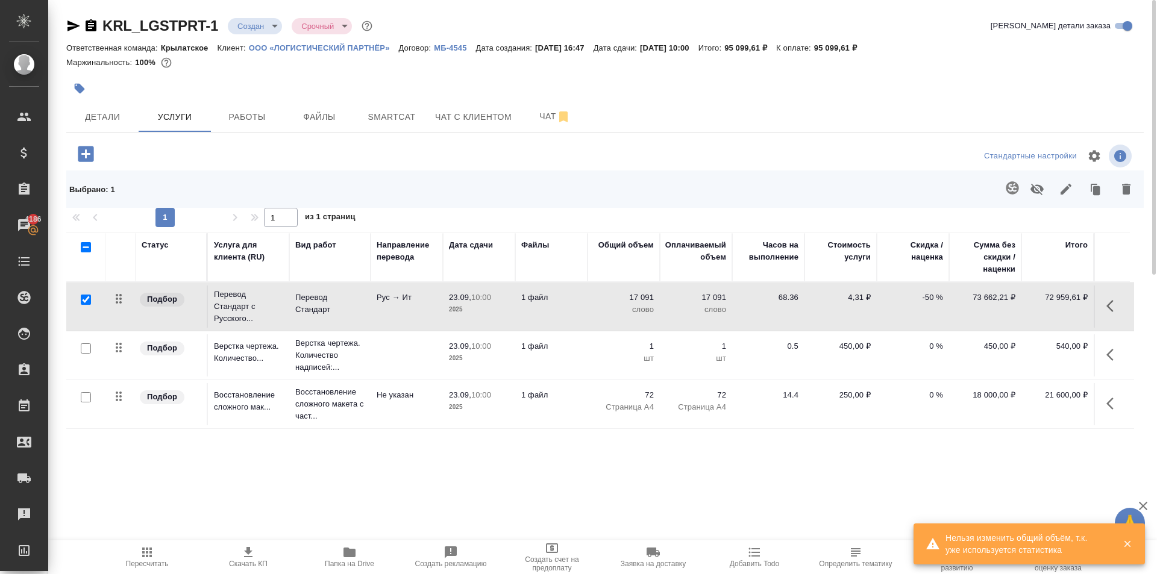
click at [1016, 183] on icon "button" at bounding box center [1012, 188] width 14 height 14
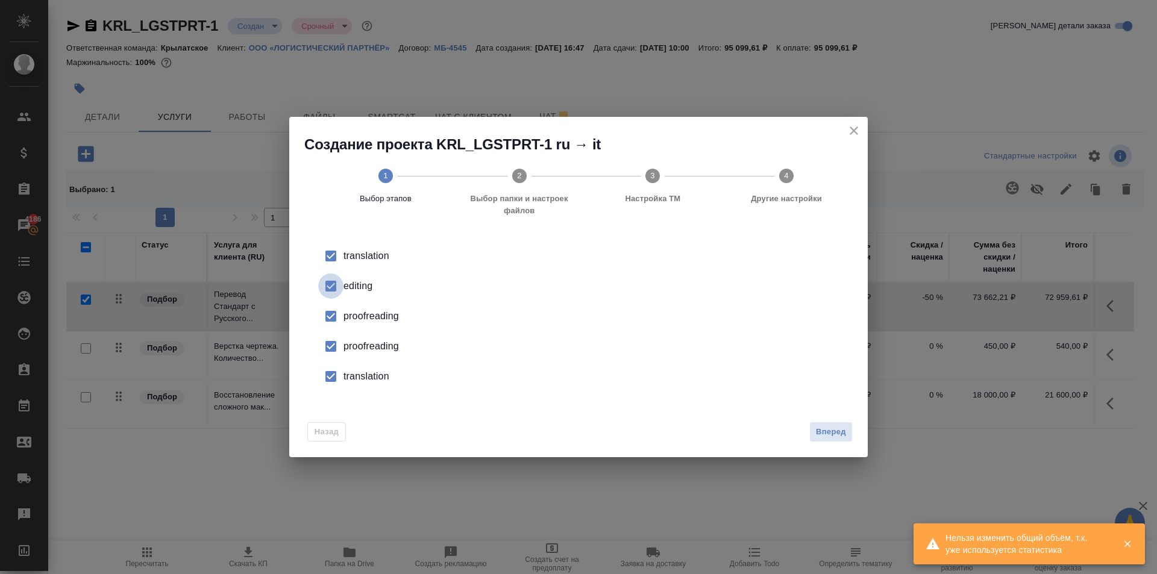
click at [339, 287] on input "checkbox" at bounding box center [330, 286] width 25 height 25
click at [325, 326] on input "checkbox" at bounding box center [330, 316] width 25 height 25
click at [330, 339] on input "checkbox" at bounding box center [330, 346] width 25 height 25
click at [327, 374] on input "checkbox" at bounding box center [330, 376] width 25 height 25
click at [829, 422] on button "Вперед" at bounding box center [831, 432] width 43 height 21
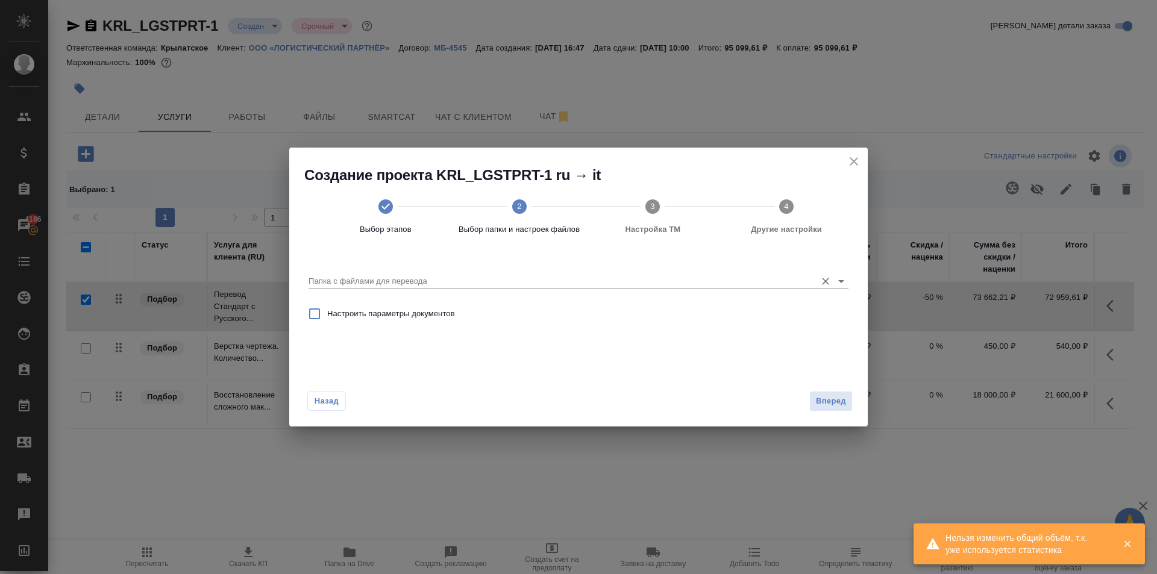
click at [364, 292] on div "Папка с файлами для перевода" at bounding box center [579, 276] width 540 height 32
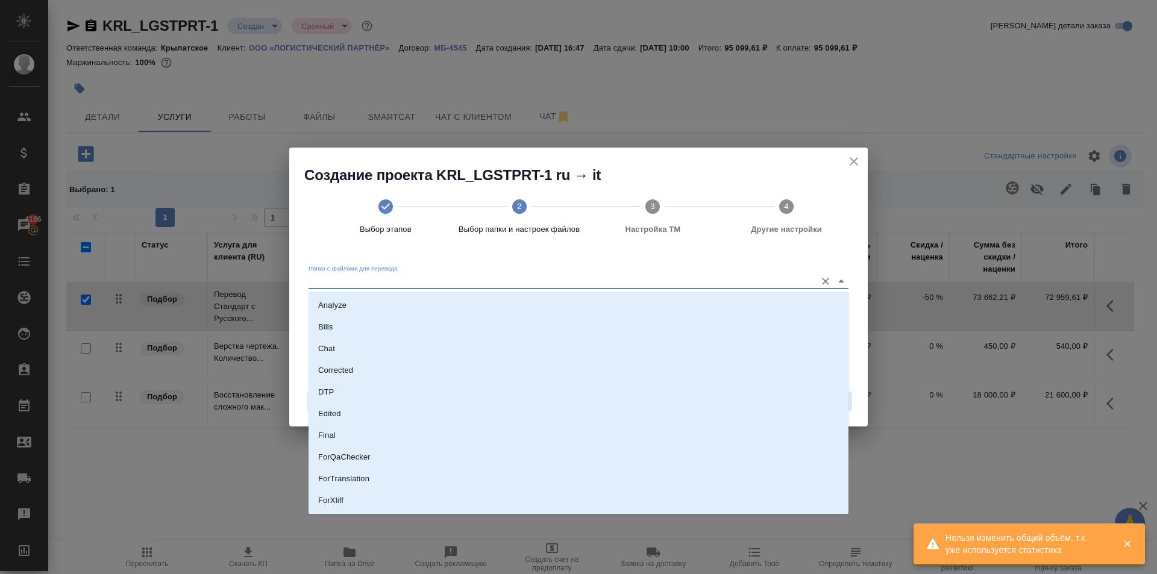
drag, startPoint x: 363, startPoint y: 284, endPoint x: 370, endPoint y: 331, distance: 47.5
click at [363, 285] on input "Папка с файлами для перевода" at bounding box center [560, 281] width 502 height 14
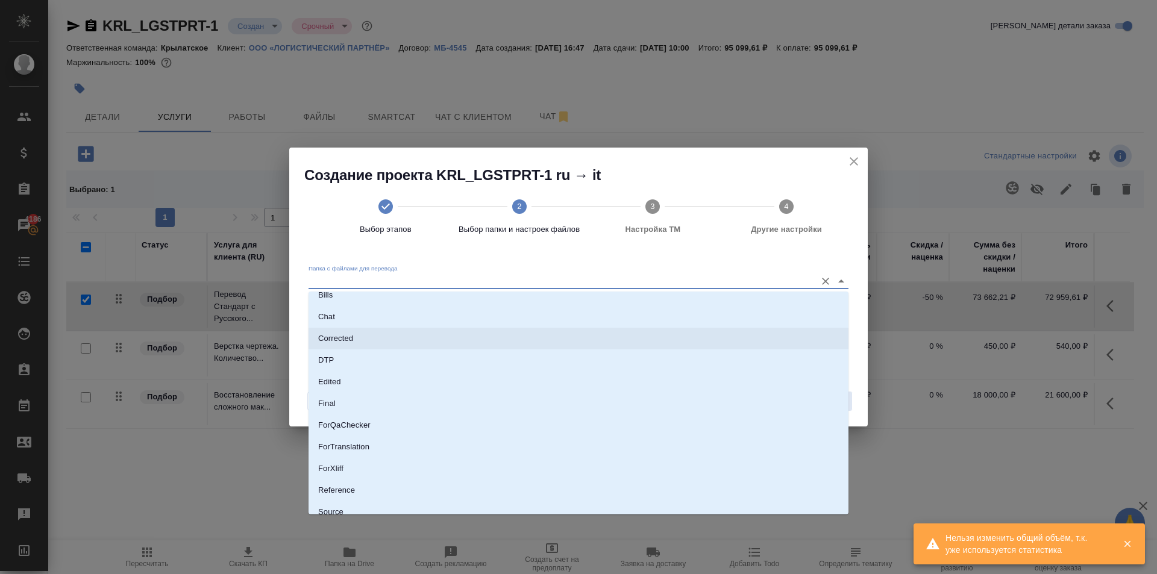
scroll to position [84, 0]
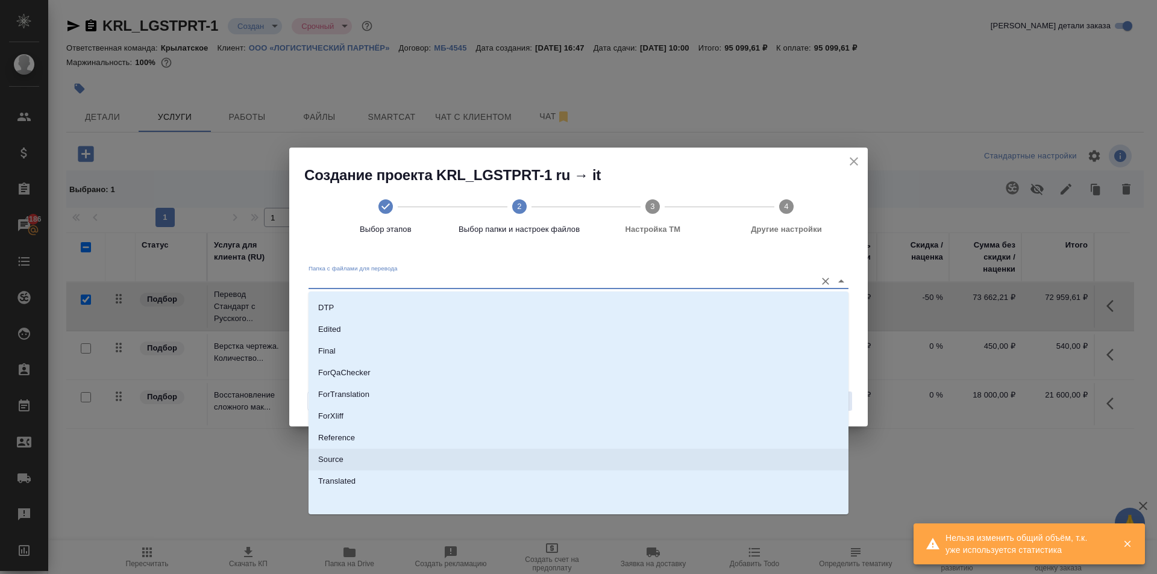
click at [337, 458] on p "Source" at bounding box center [330, 460] width 25 height 12
type input "Source"
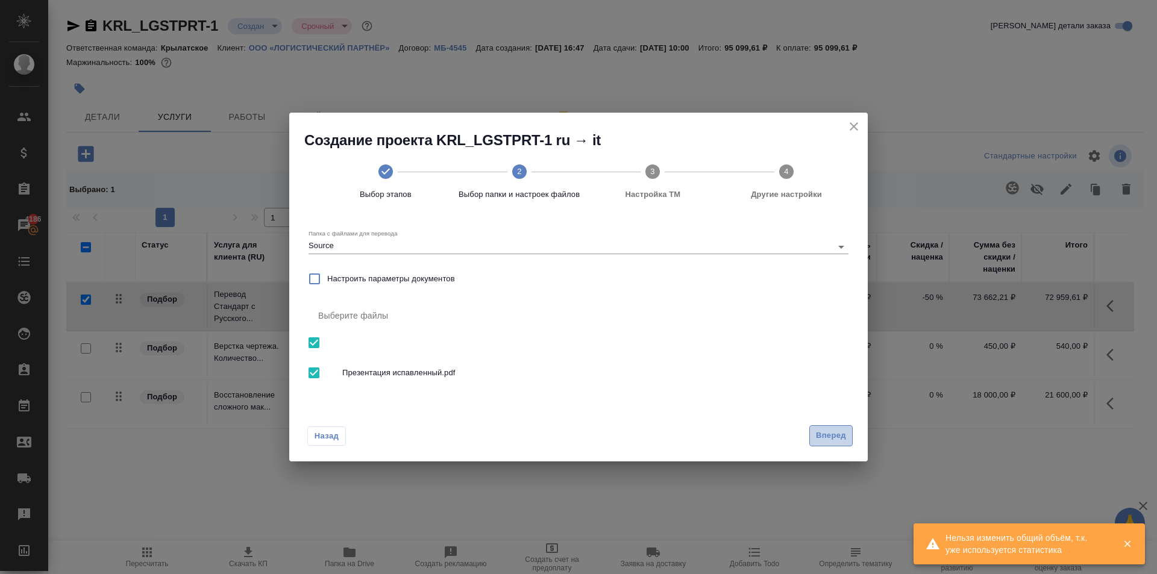
click at [832, 440] on span "Вперед" at bounding box center [831, 436] width 30 height 14
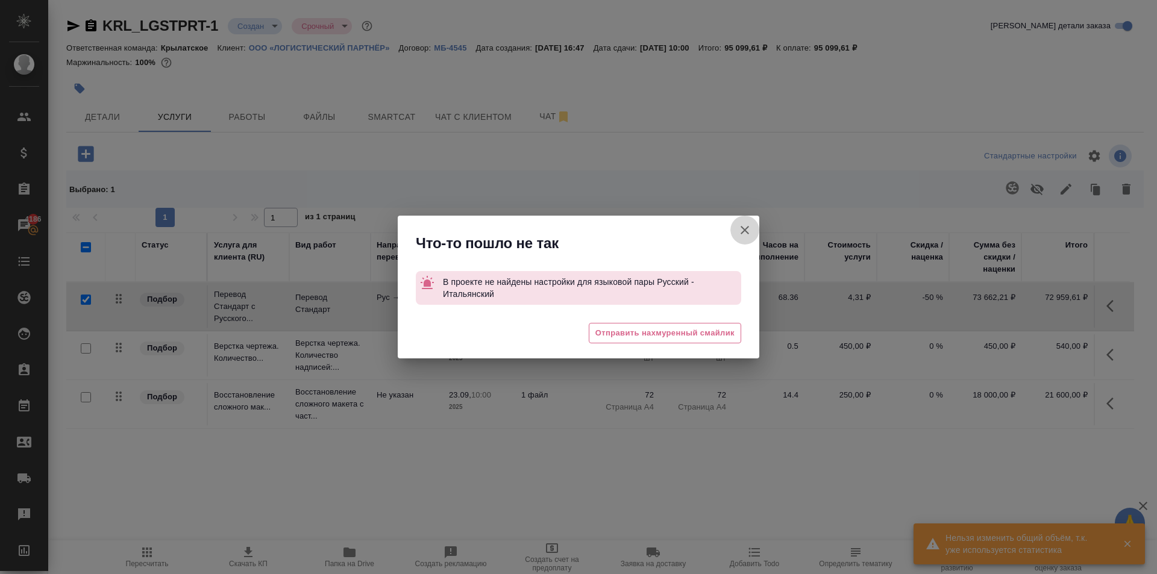
click at [746, 228] on icon "button" at bounding box center [745, 230] width 8 height 8
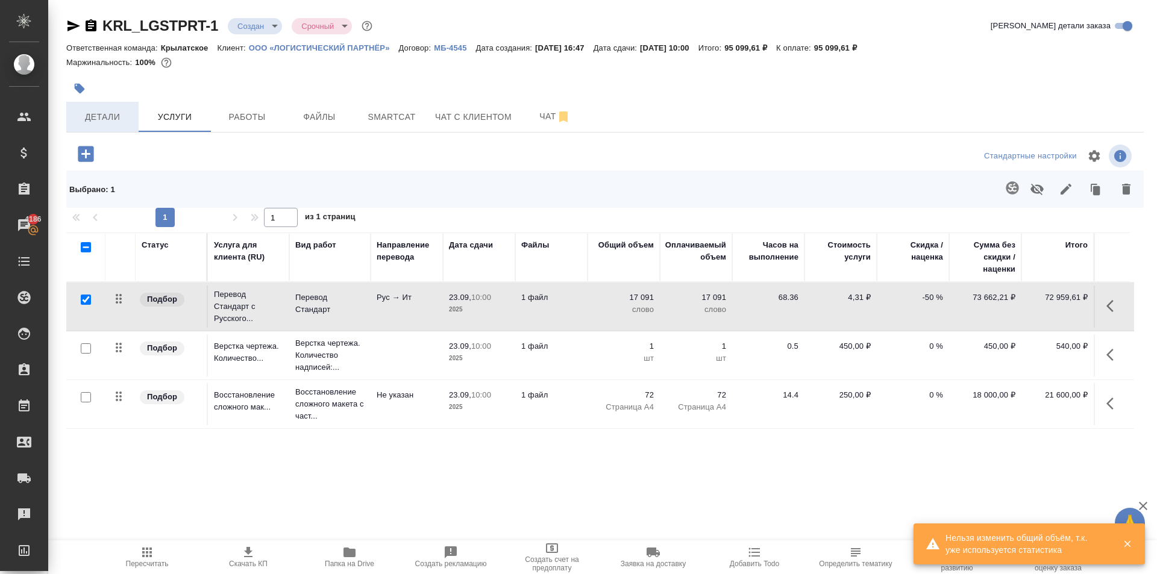
click at [109, 127] on button "Детали" at bounding box center [102, 117] width 72 height 30
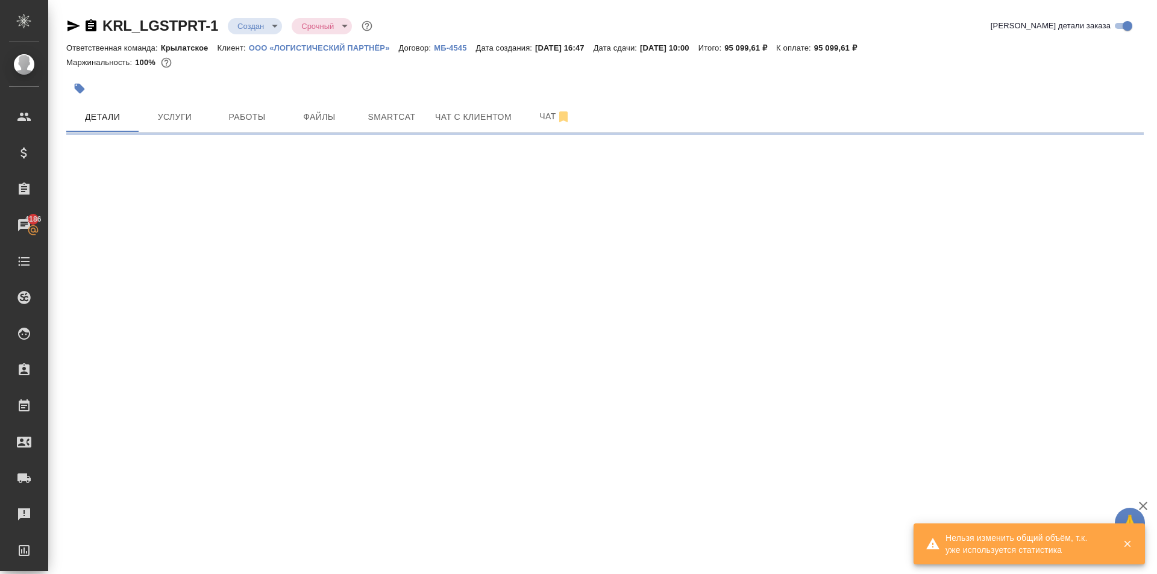
select select "RU"
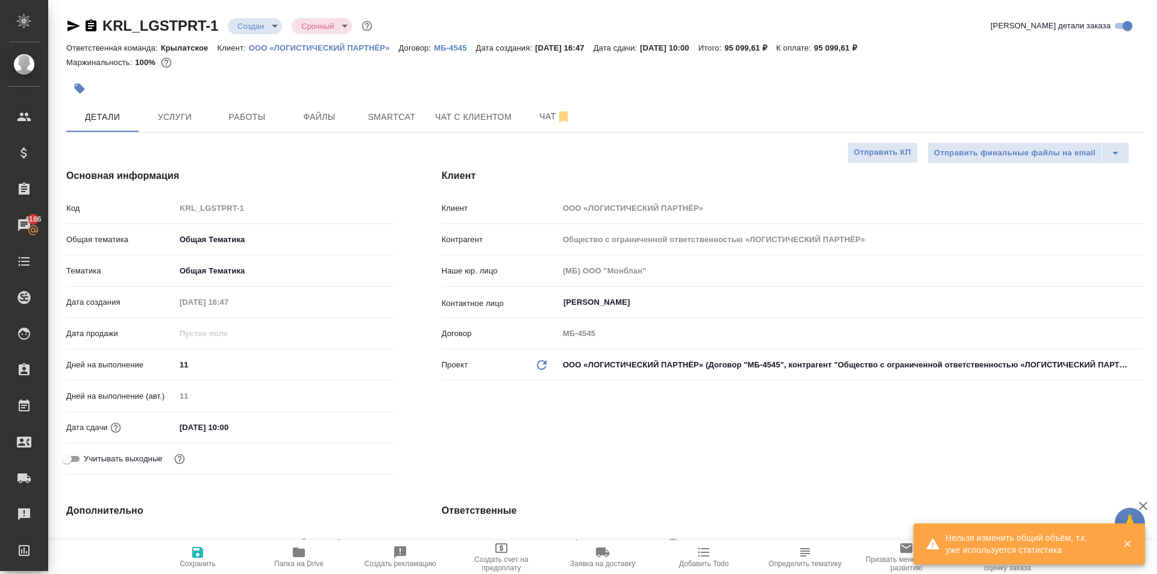
type textarea "x"
click at [178, 121] on span "Услуги" at bounding box center [175, 117] width 58 height 15
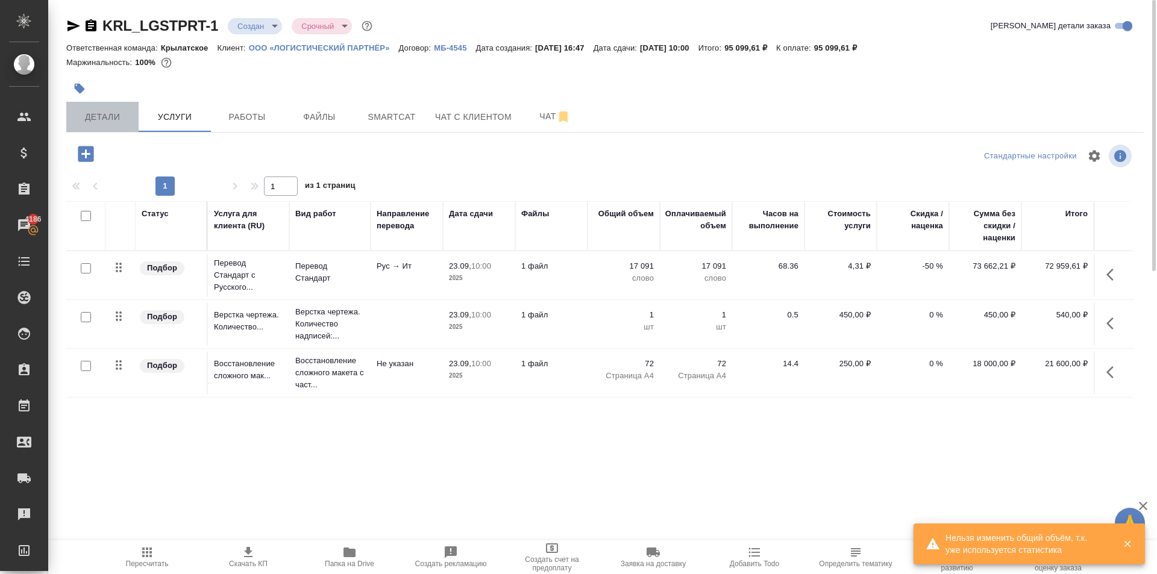
click at [87, 103] on button "Детали" at bounding box center [102, 117] width 72 height 30
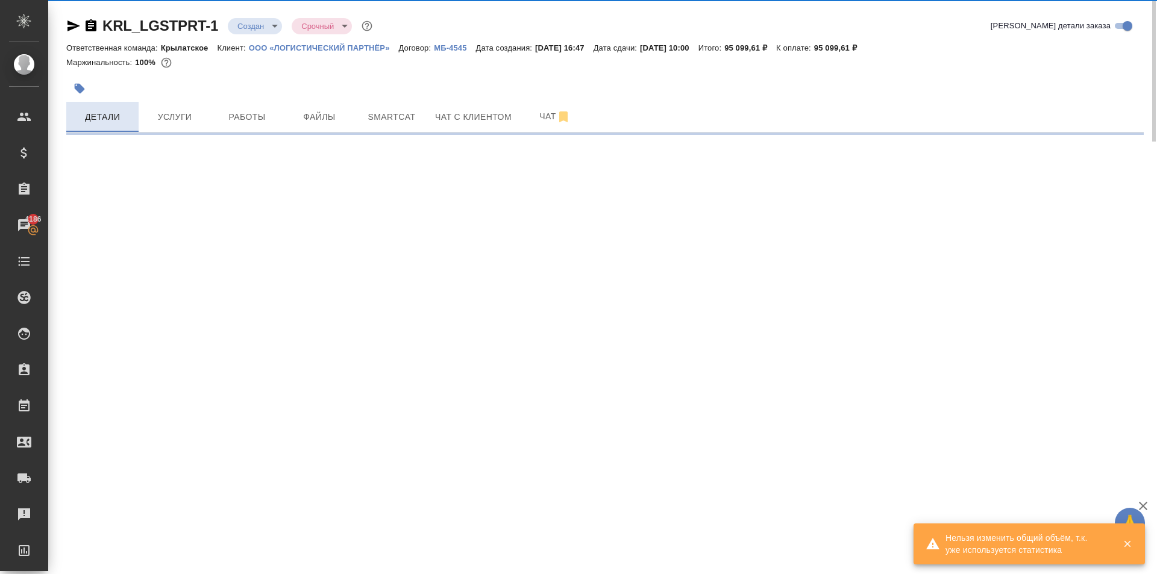
select select "RU"
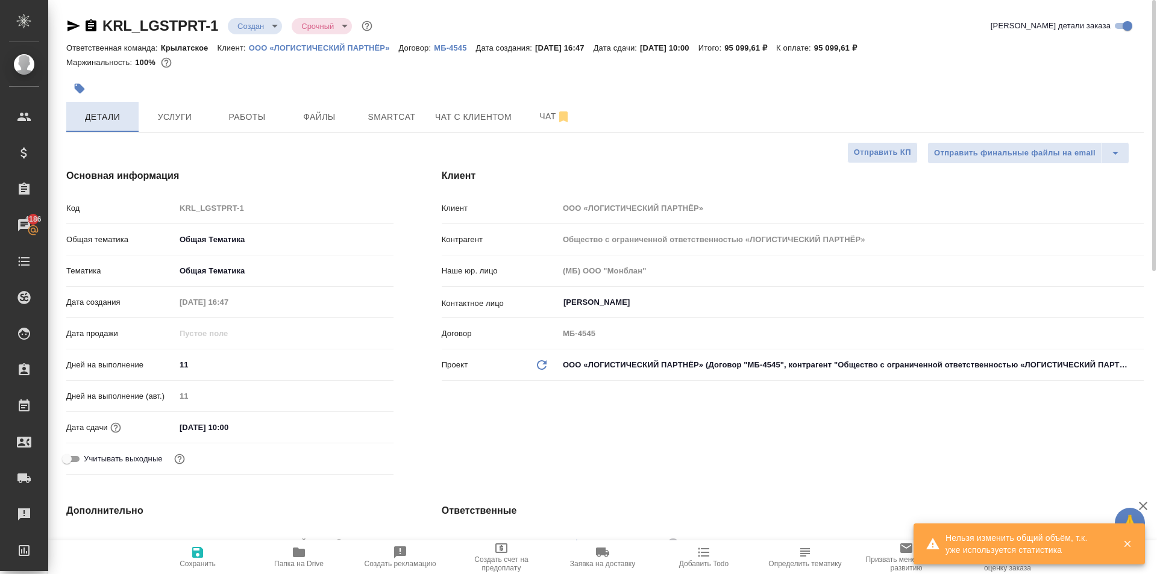
type textarea "x"
click at [192, 108] on button "Услуги" at bounding box center [175, 117] width 72 height 30
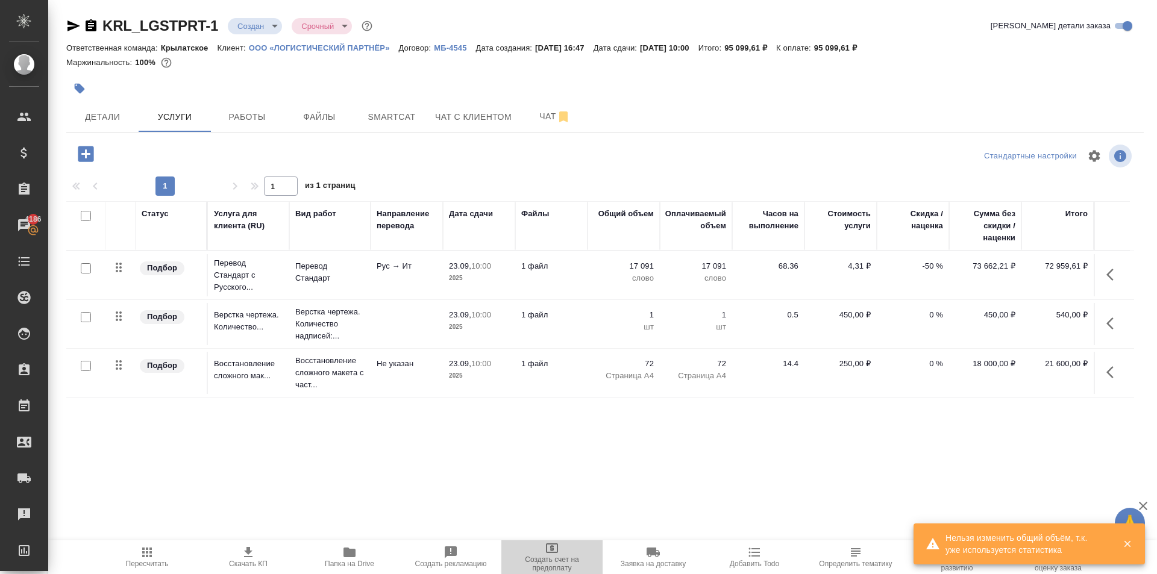
click at [556, 551] on icon "button" at bounding box center [552, 548] width 14 height 14
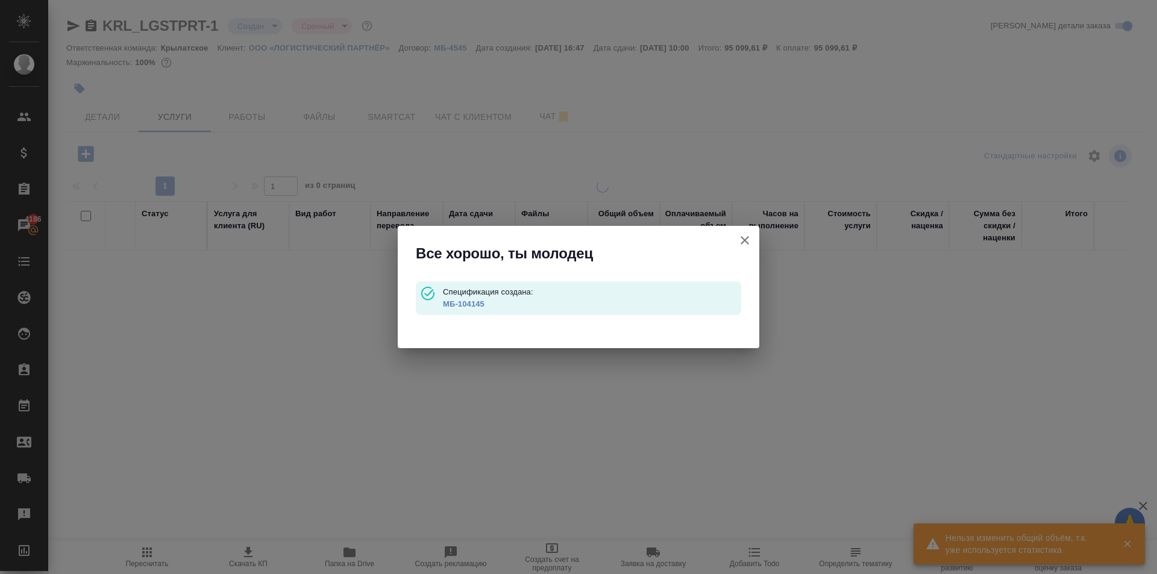
type input "waitingForPrepayment"
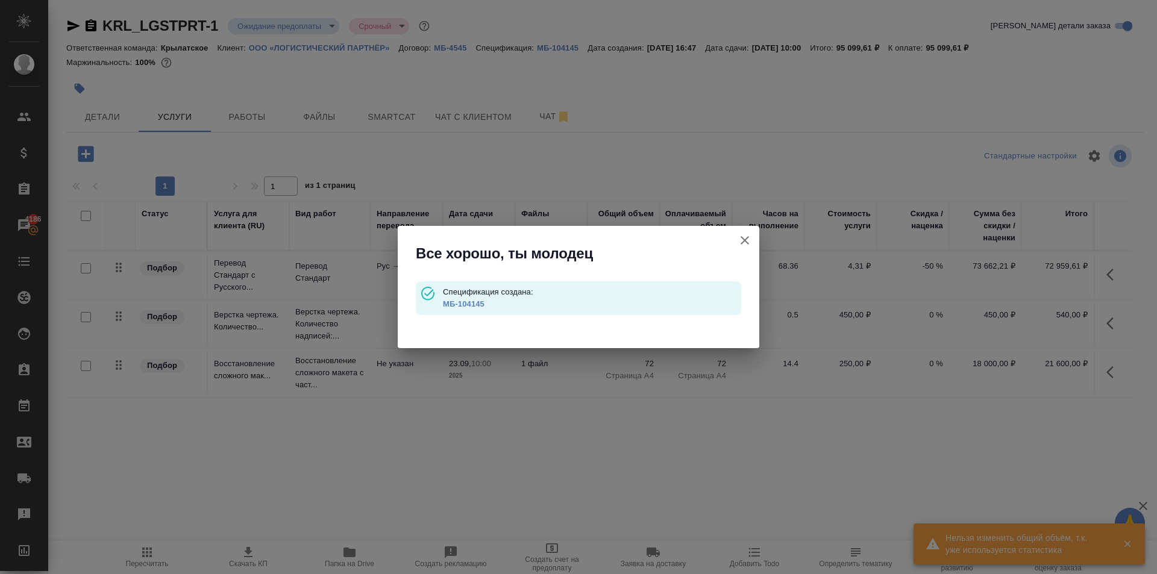
click at [460, 301] on link "МБ-104145" at bounding box center [464, 304] width 42 height 9
click at [743, 236] on icon "button" at bounding box center [745, 240] width 14 height 14
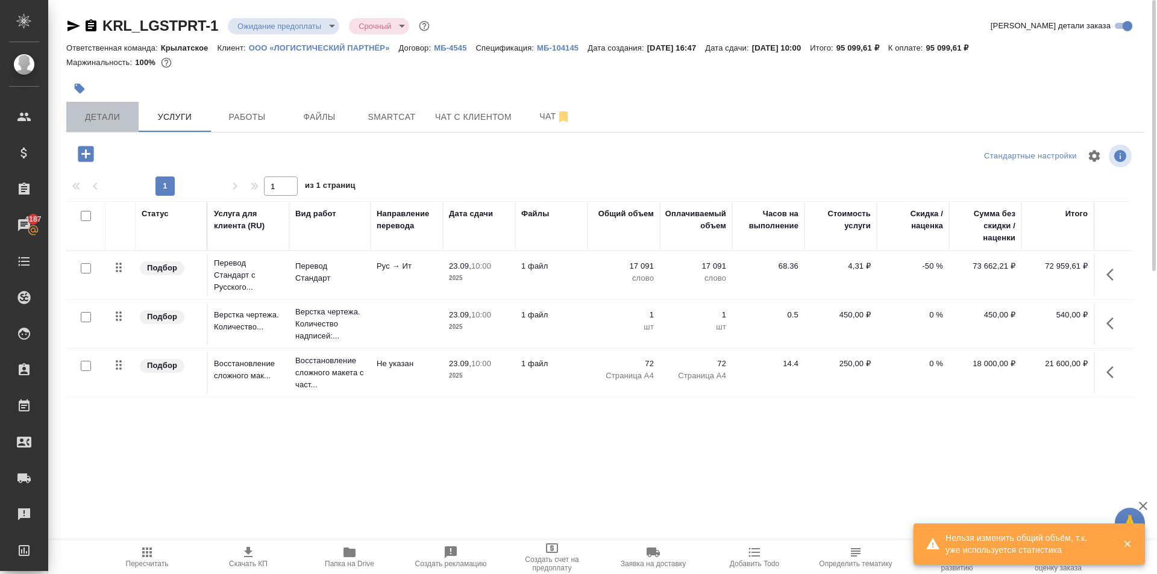
click at [105, 113] on span "Детали" at bounding box center [103, 117] width 58 height 15
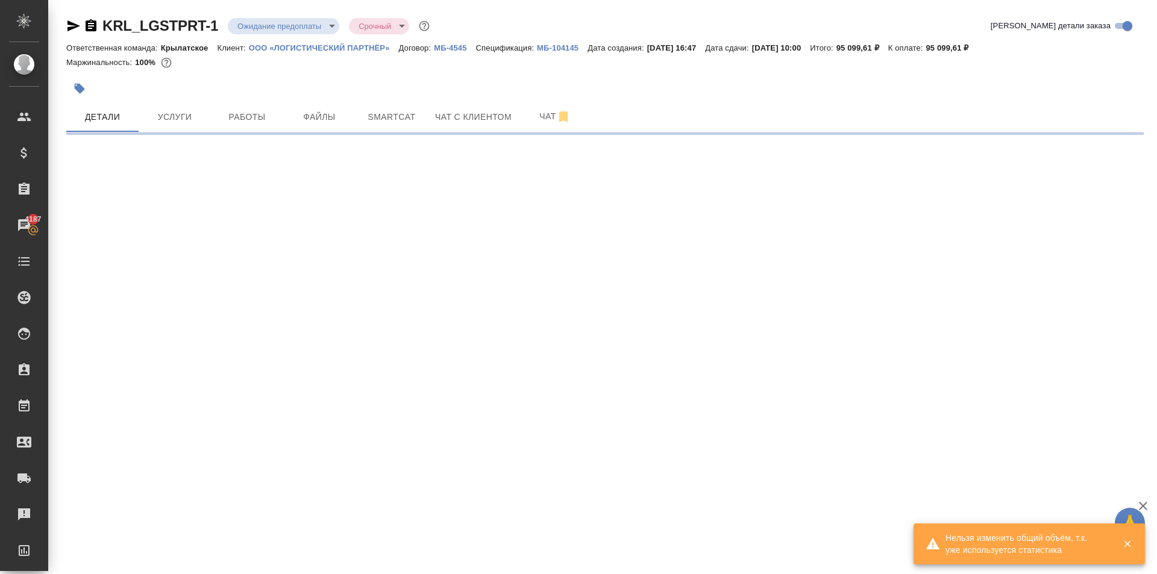
select select "RU"
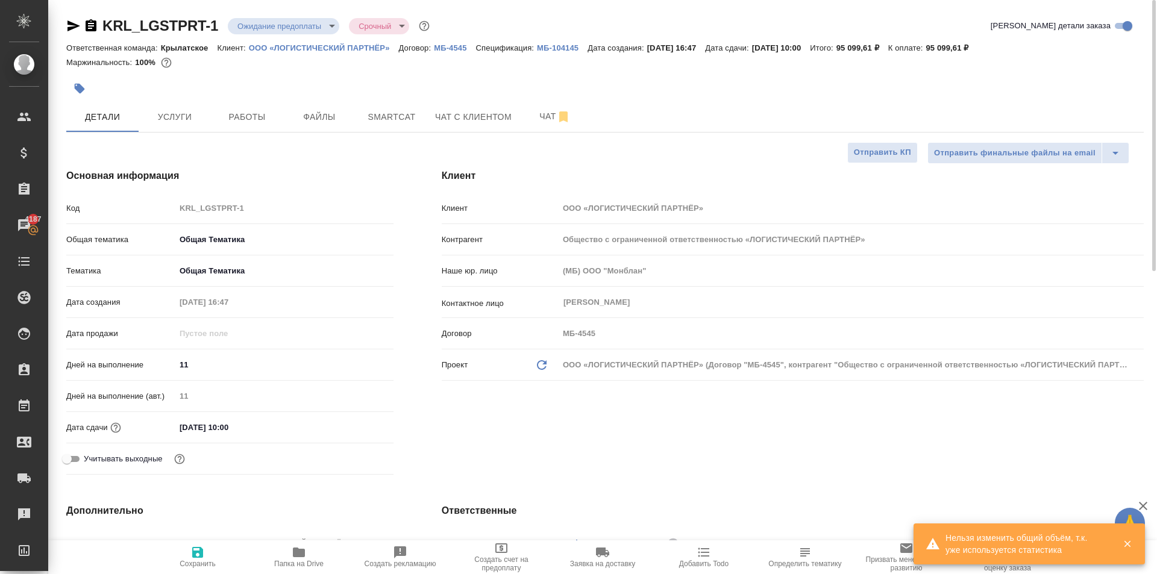
type textarea "x"
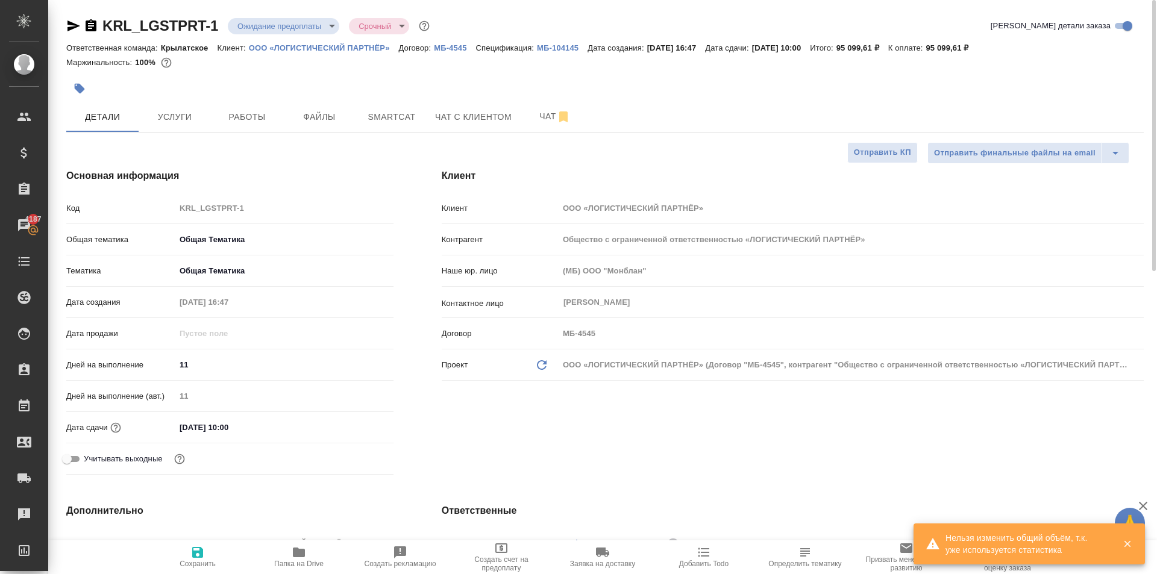
type textarea "x"
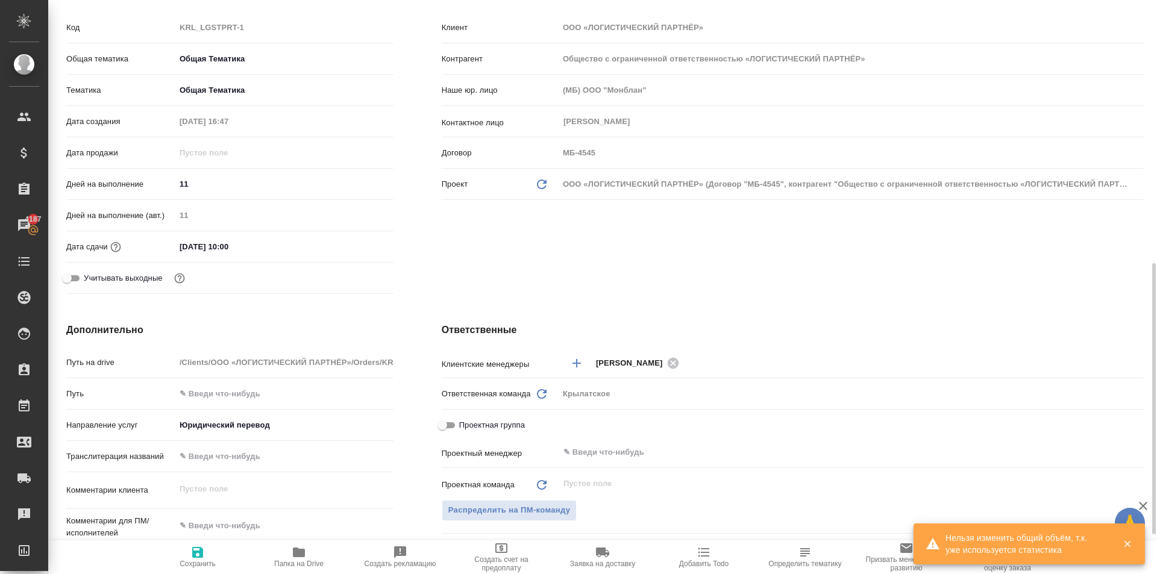
scroll to position [362, 0]
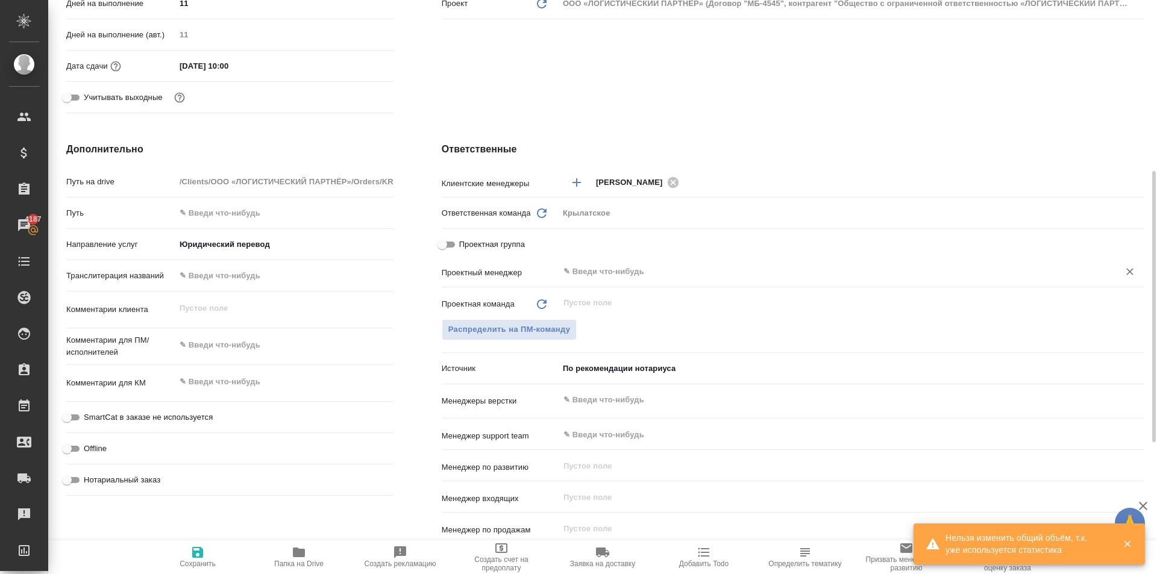
click at [617, 272] on input "text" at bounding box center [831, 272] width 538 height 14
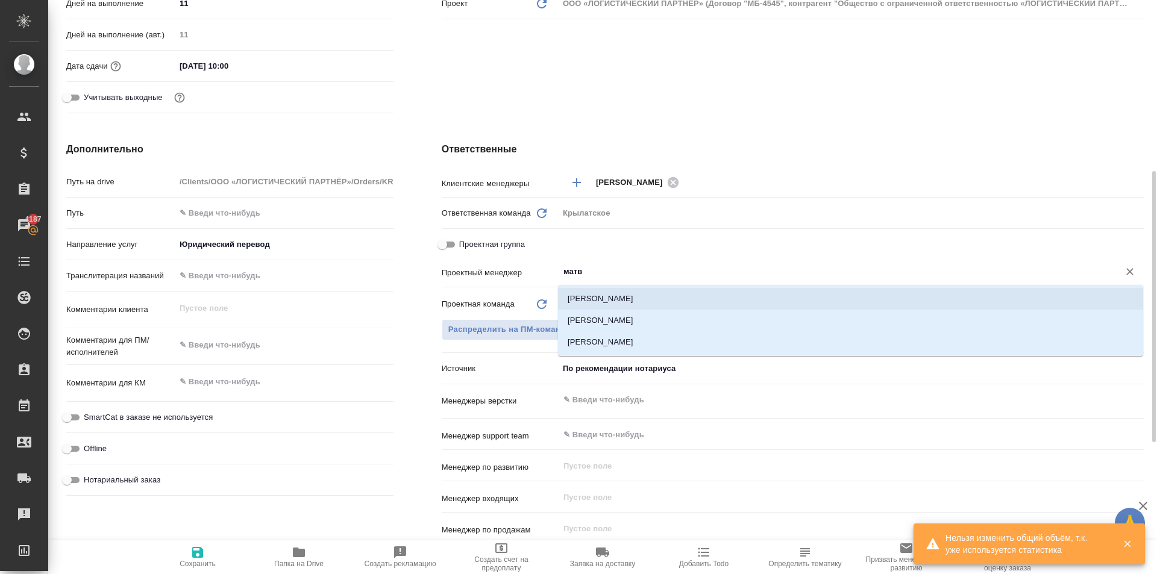
type input "матв"
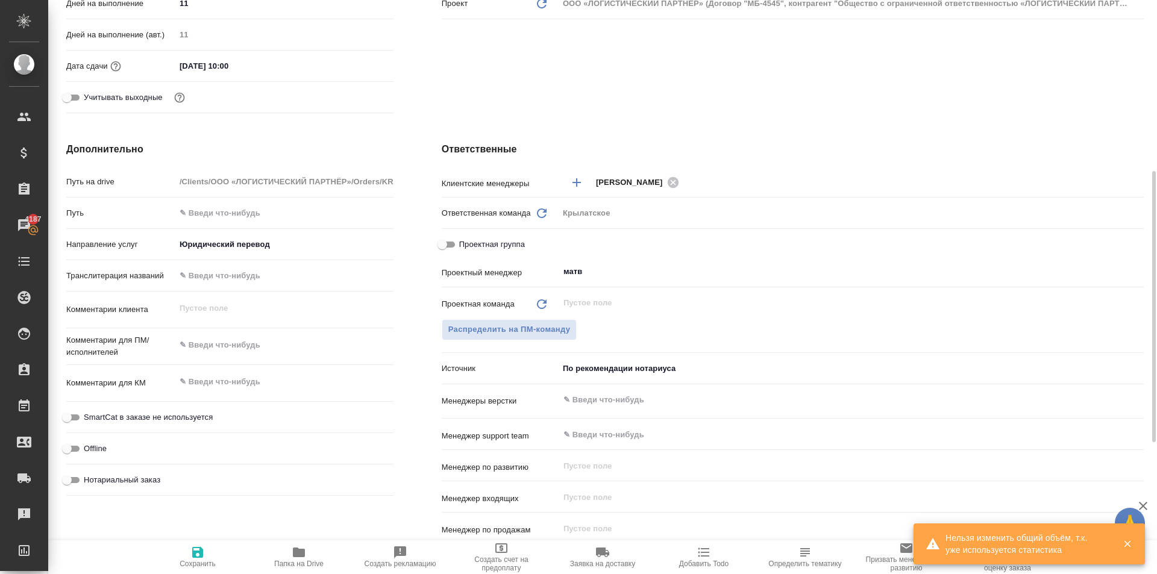
type textarea "x"
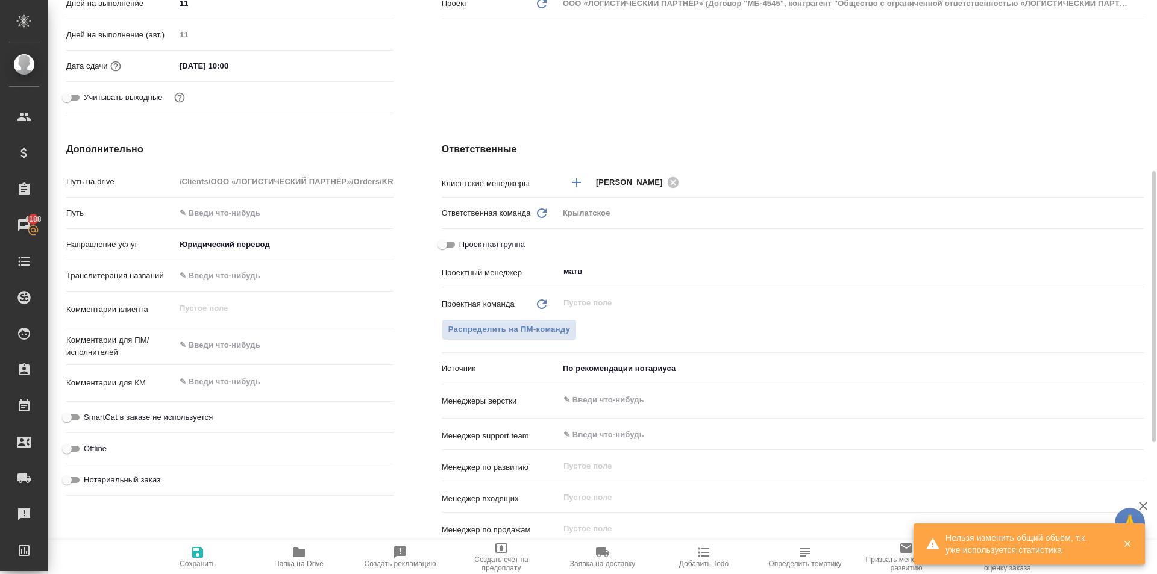
type textarea "x"
click at [618, 265] on input "матв" at bounding box center [831, 272] width 538 height 14
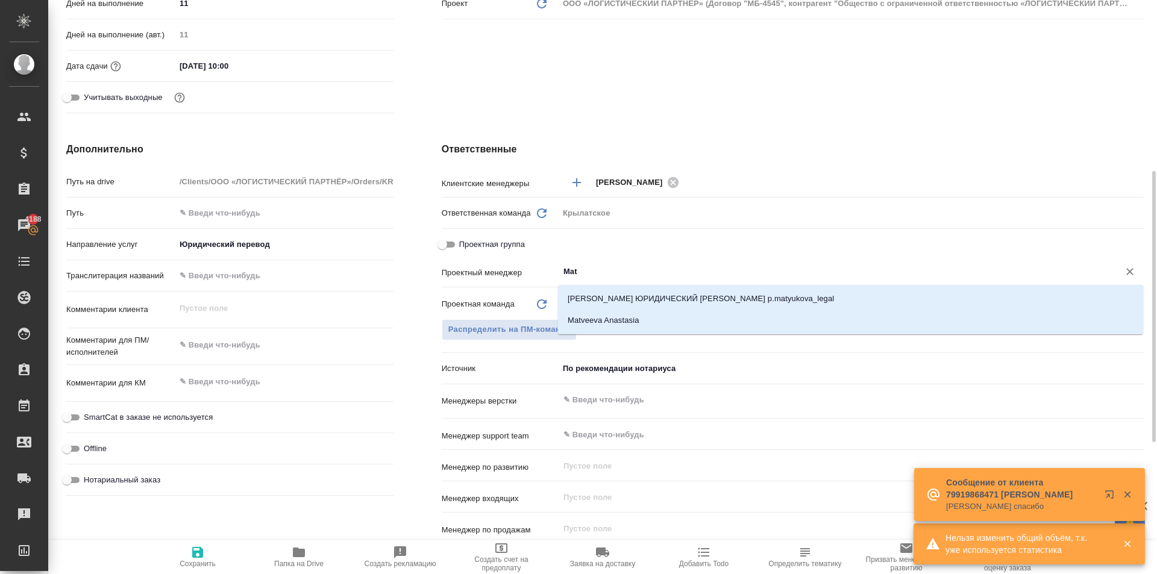
type input "Matv"
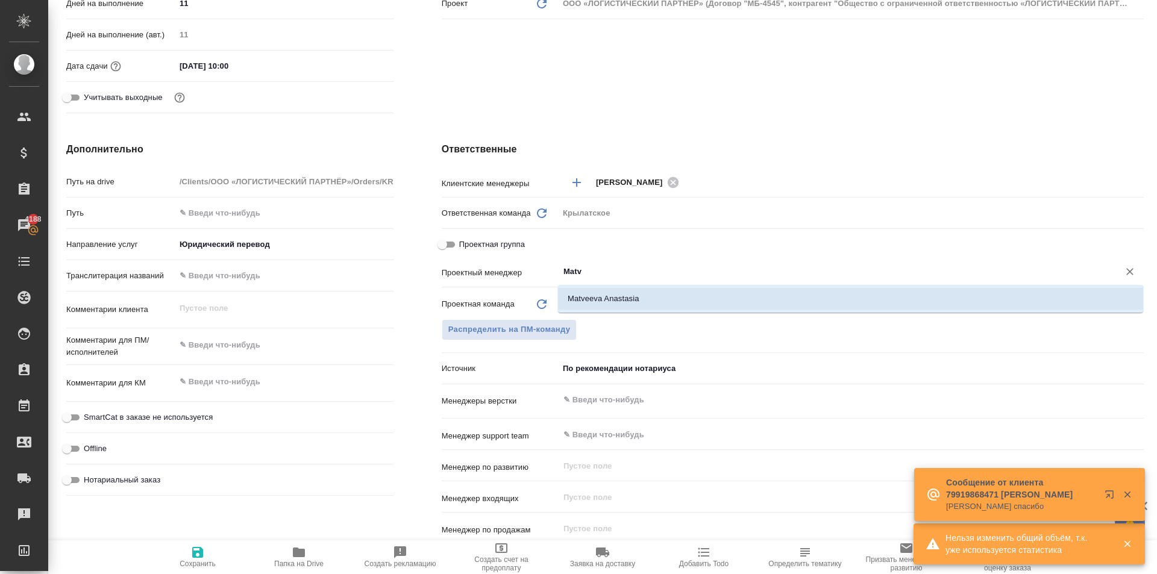
click at [644, 299] on li "Matveeva Anastasia" at bounding box center [850, 299] width 585 height 22
type textarea "x"
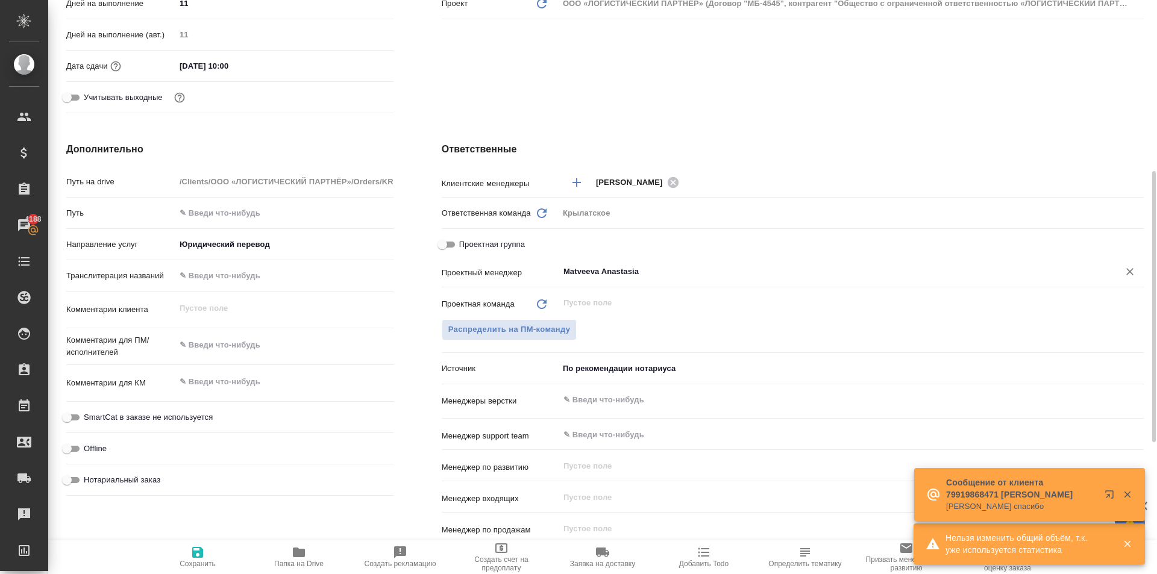
type input "Matveeva Anastasia"
click at [187, 556] on span "Сохранить" at bounding box center [197, 557] width 87 height 23
type textarea "x"
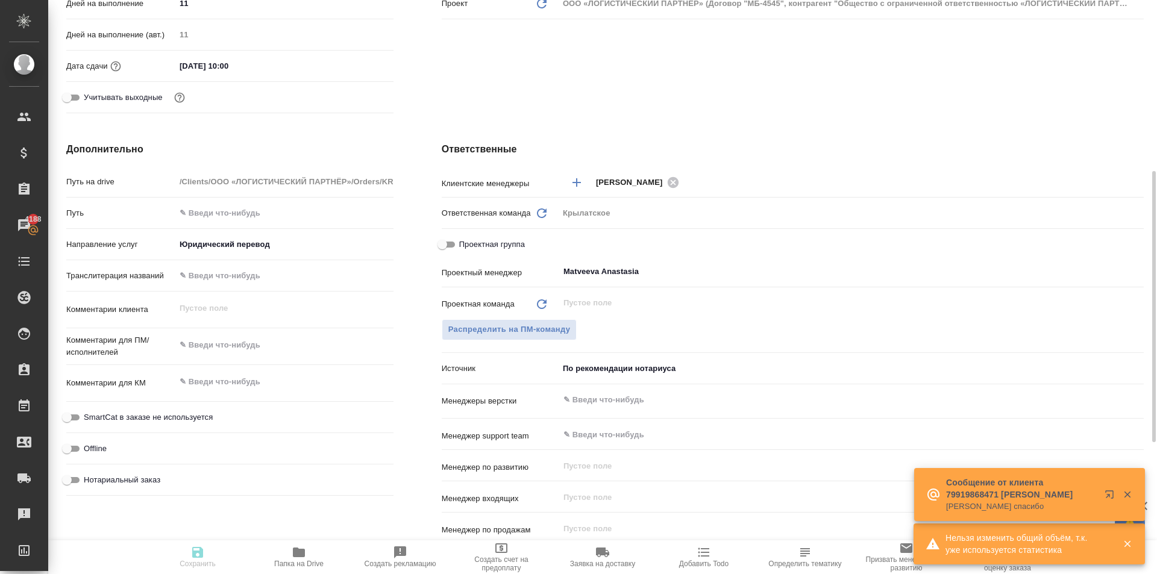
type textarea "x"
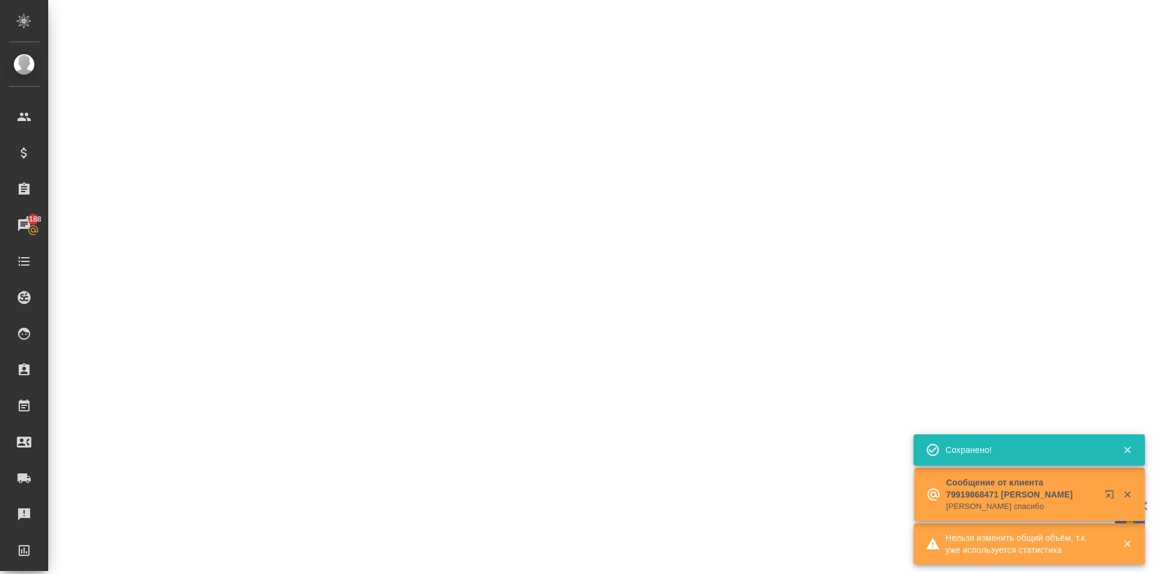
select select "RU"
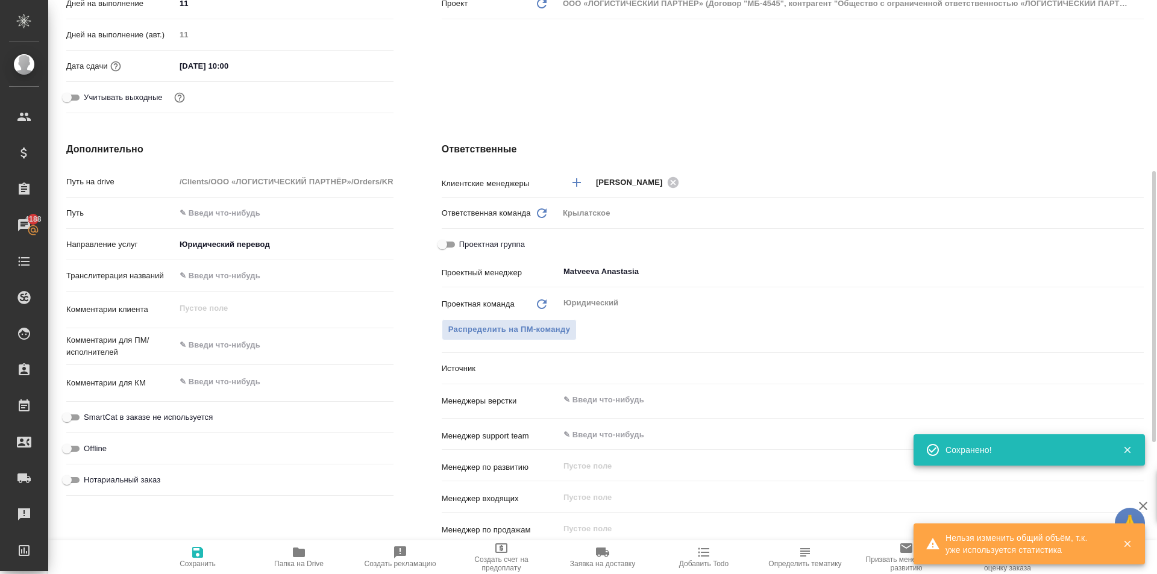
type textarea "x"
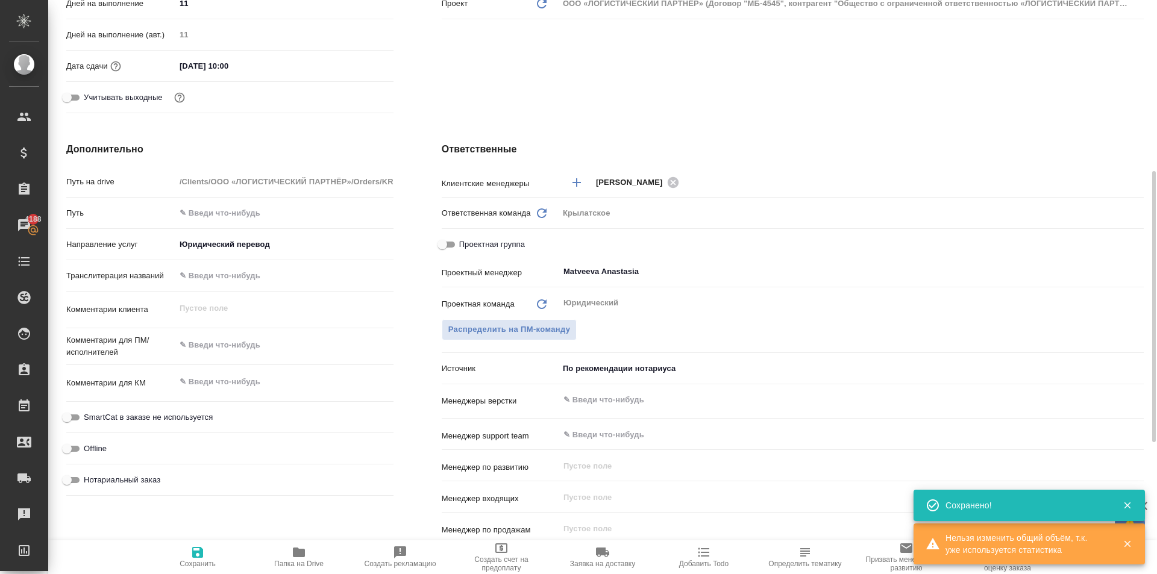
scroll to position [0, 0]
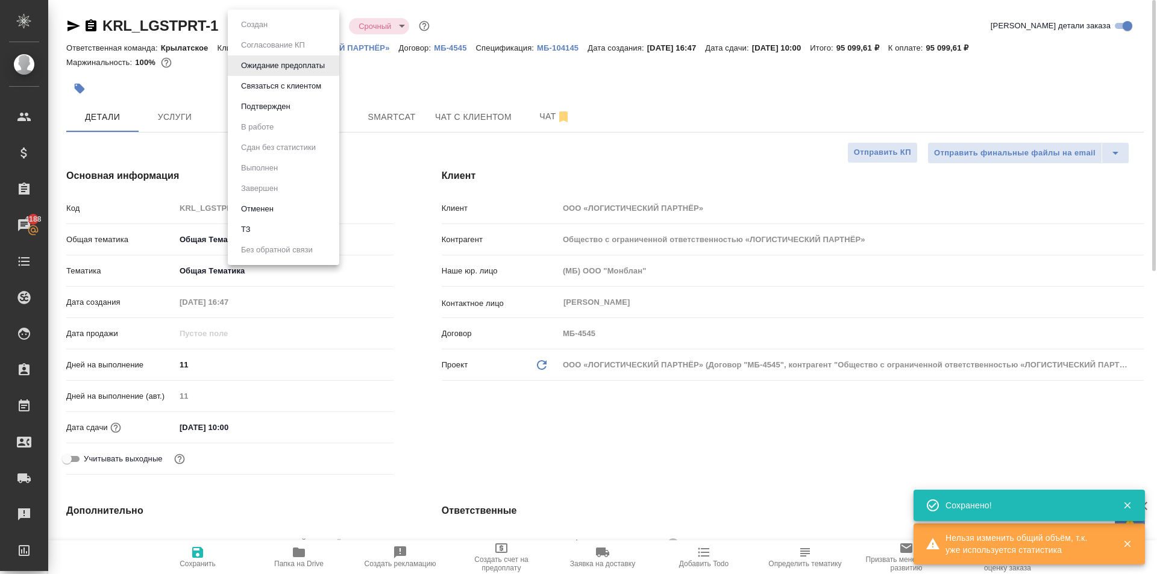
click at [268, 29] on body "🙏 .cls-1 fill:#fff; AWATERA Kasymov Timur Клиенты Спецификации Заказы 4188 Чаты…" at bounding box center [578, 287] width 1157 height 574
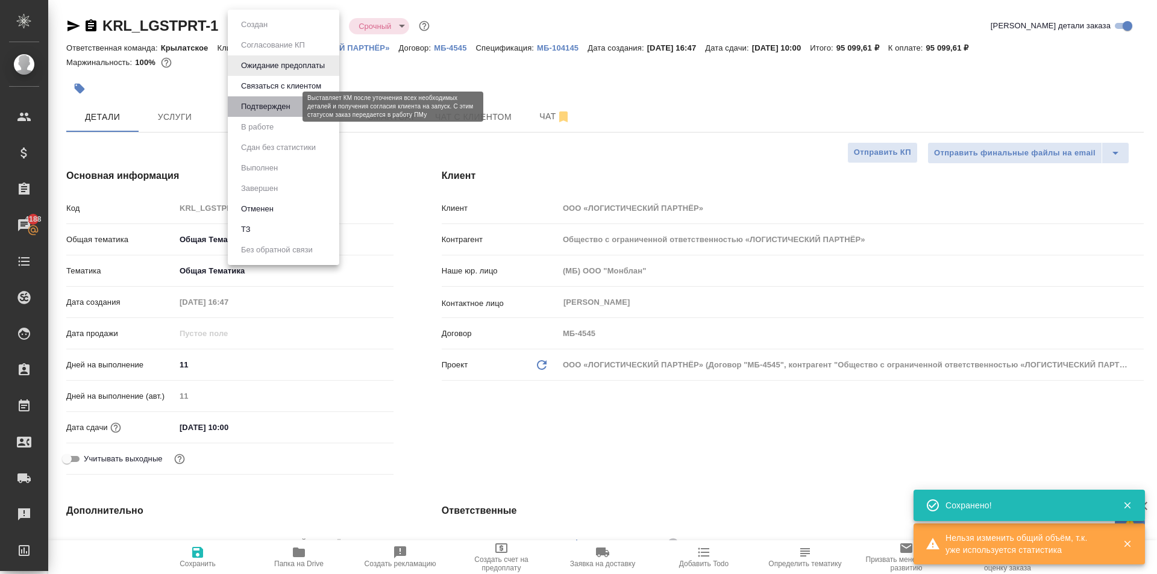
click at [272, 107] on button "Подтвержден" at bounding box center [265, 106] width 57 height 13
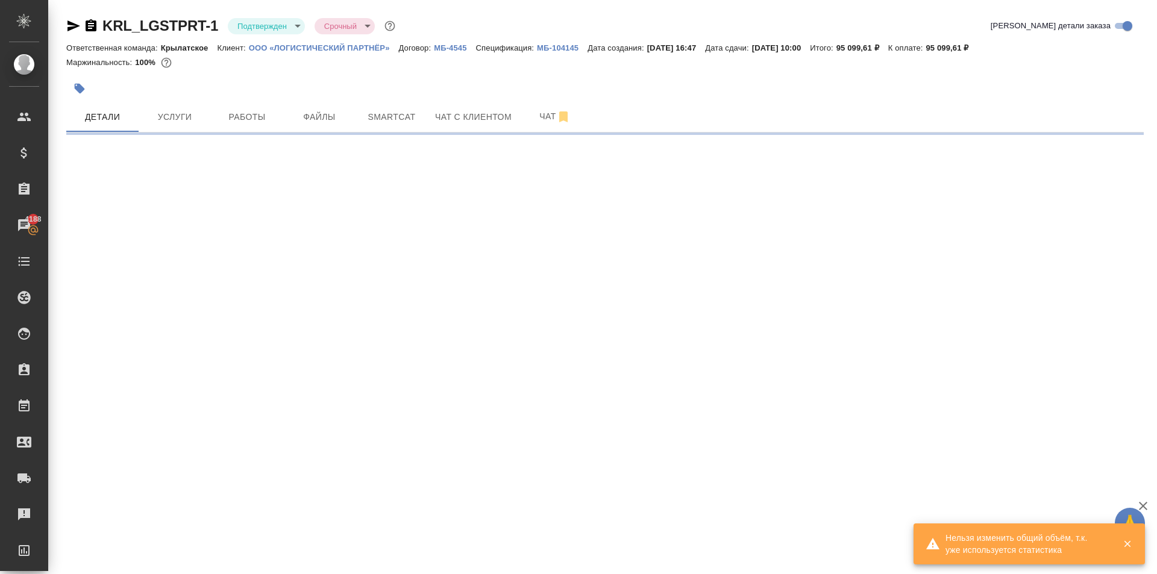
select select "RU"
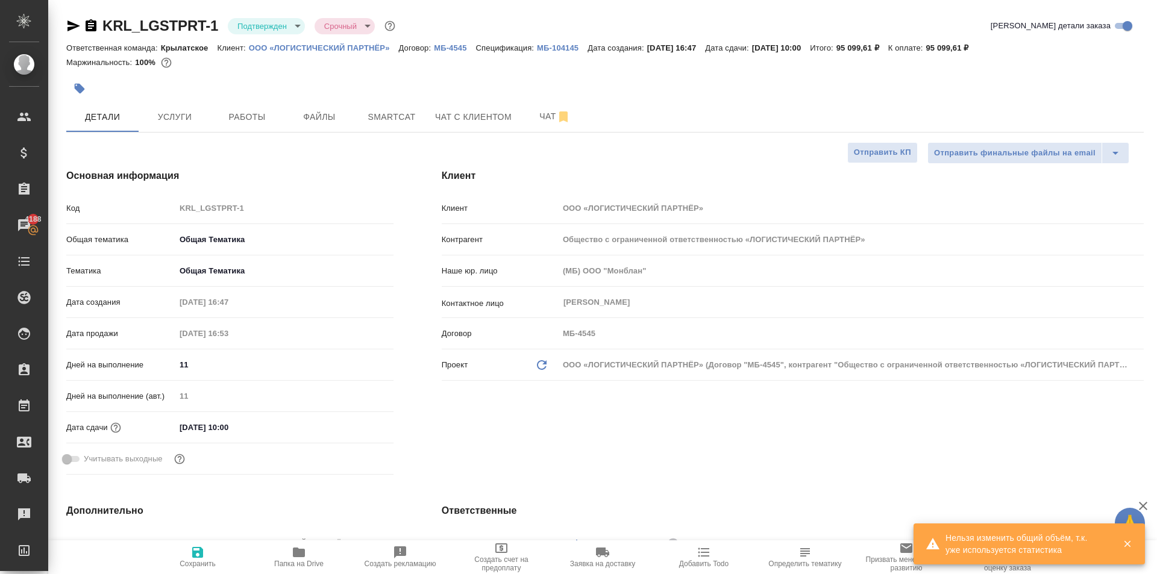
type textarea "x"
click at [74, 25] on icon "button" at bounding box center [74, 25] width 13 height 11
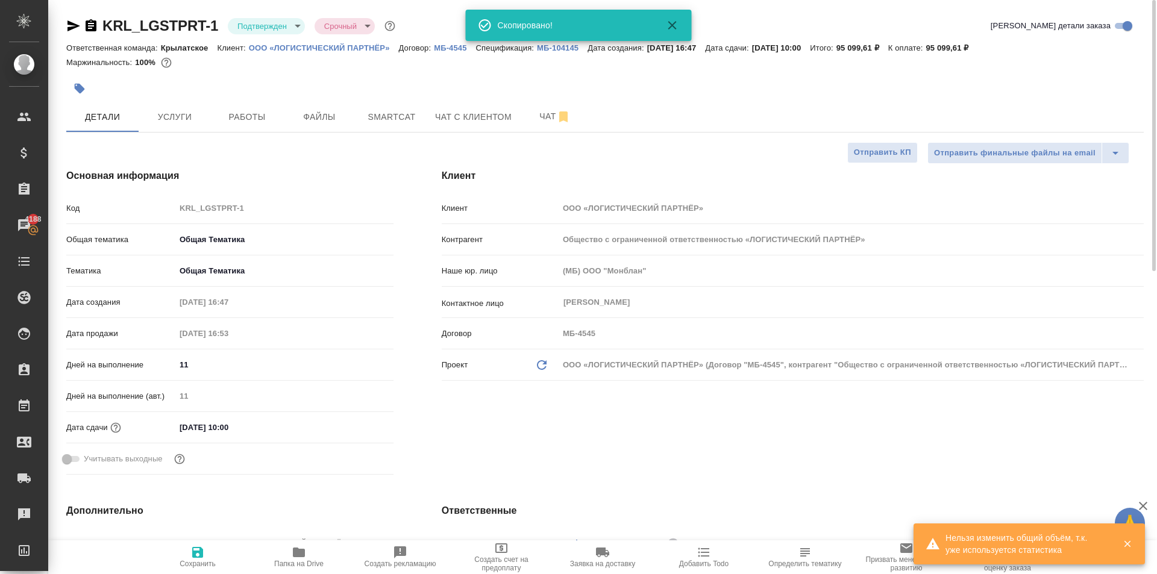
type textarea "x"
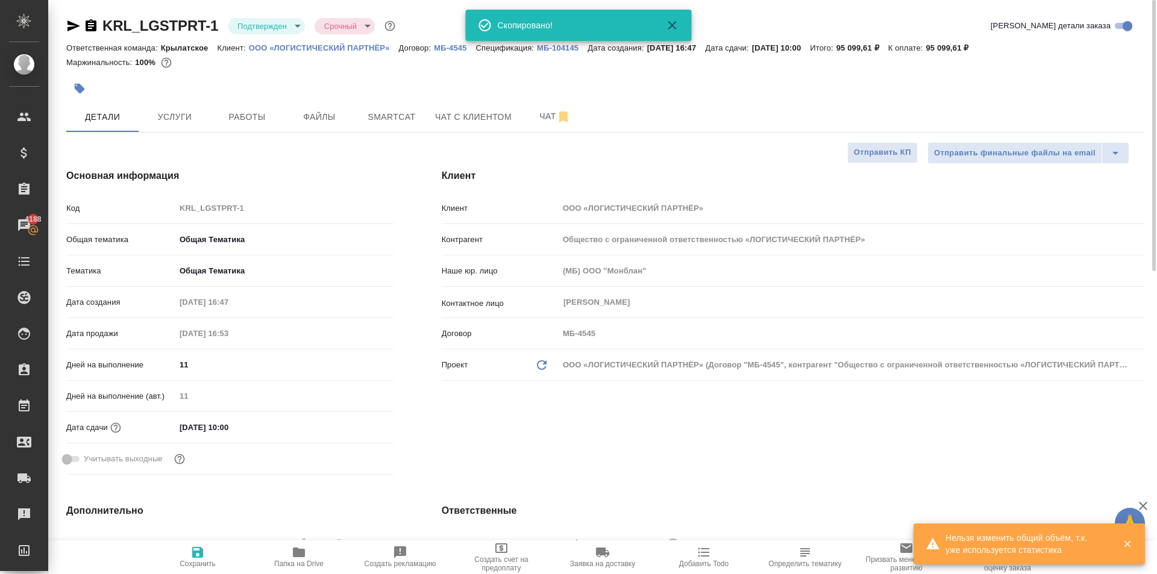
type textarea "x"
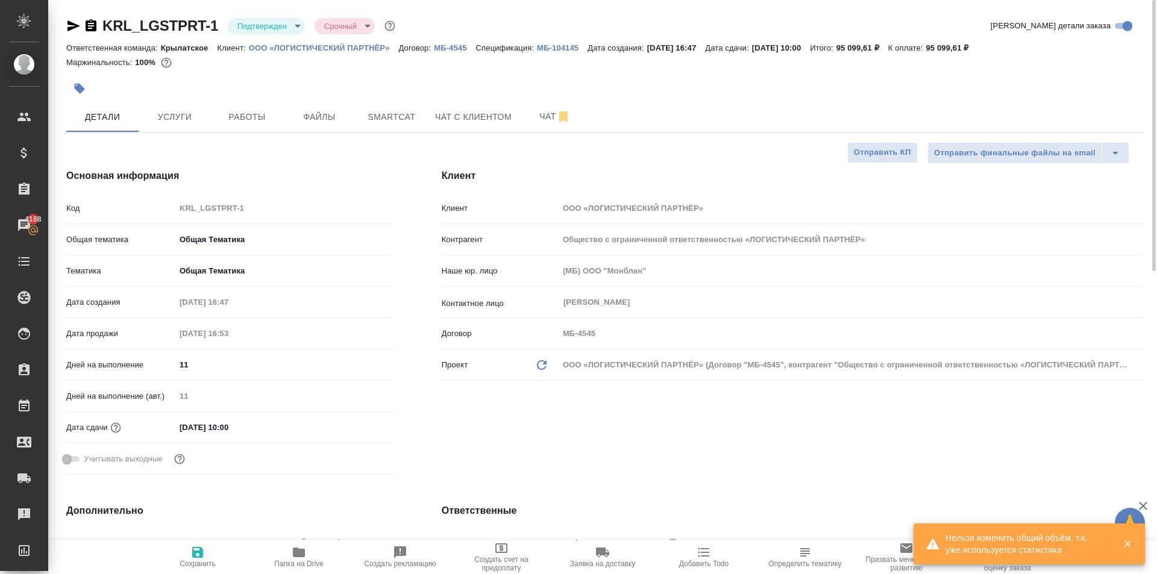
type textarea "x"
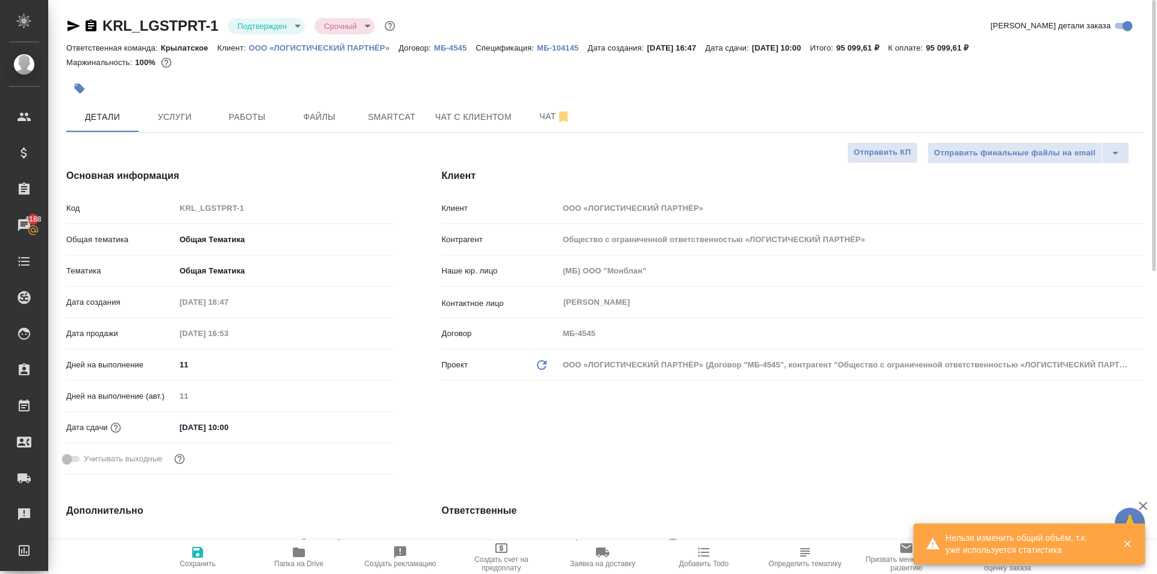
type textarea "x"
click at [413, 116] on span "Smartcat" at bounding box center [392, 117] width 58 height 15
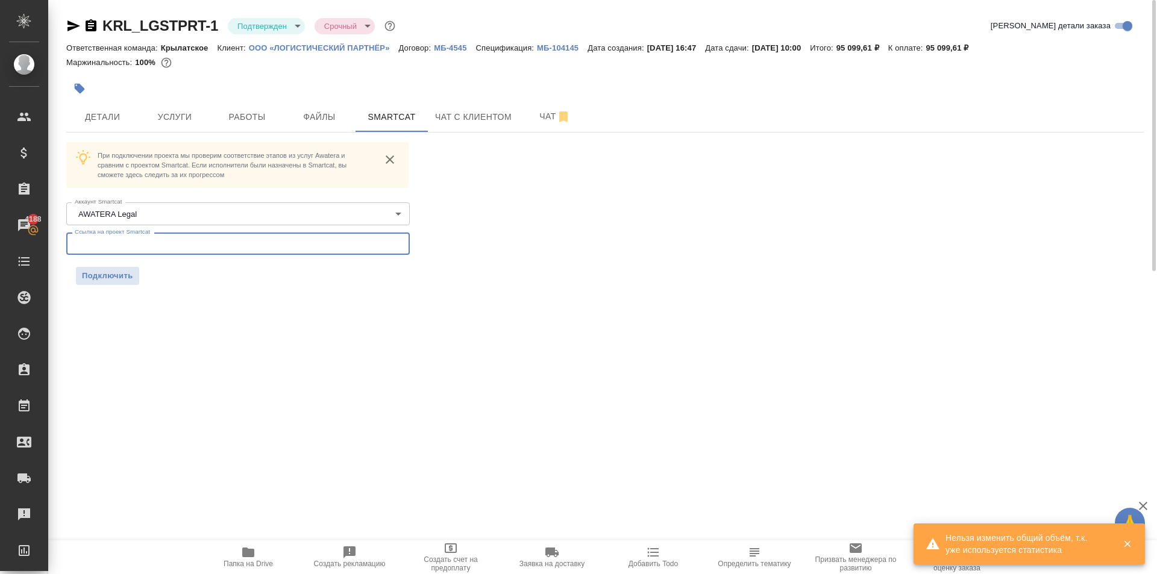
click at [195, 237] on input "text" at bounding box center [238, 244] width 344 height 22
click at [129, 278] on span "Подключить" at bounding box center [107, 276] width 51 height 12
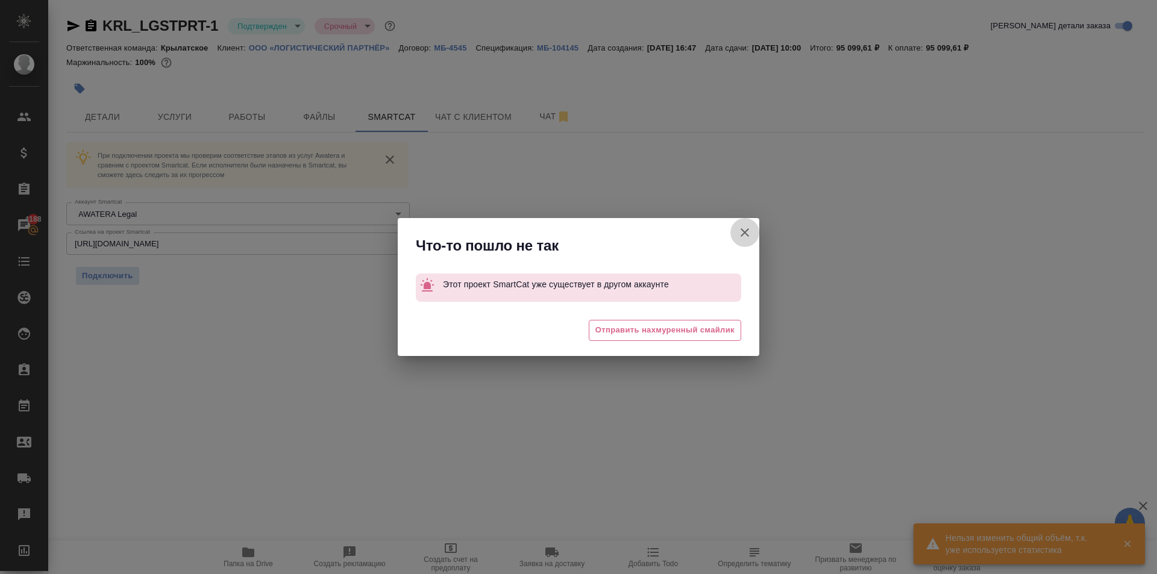
click at [750, 231] on icon "button" at bounding box center [745, 232] width 14 height 14
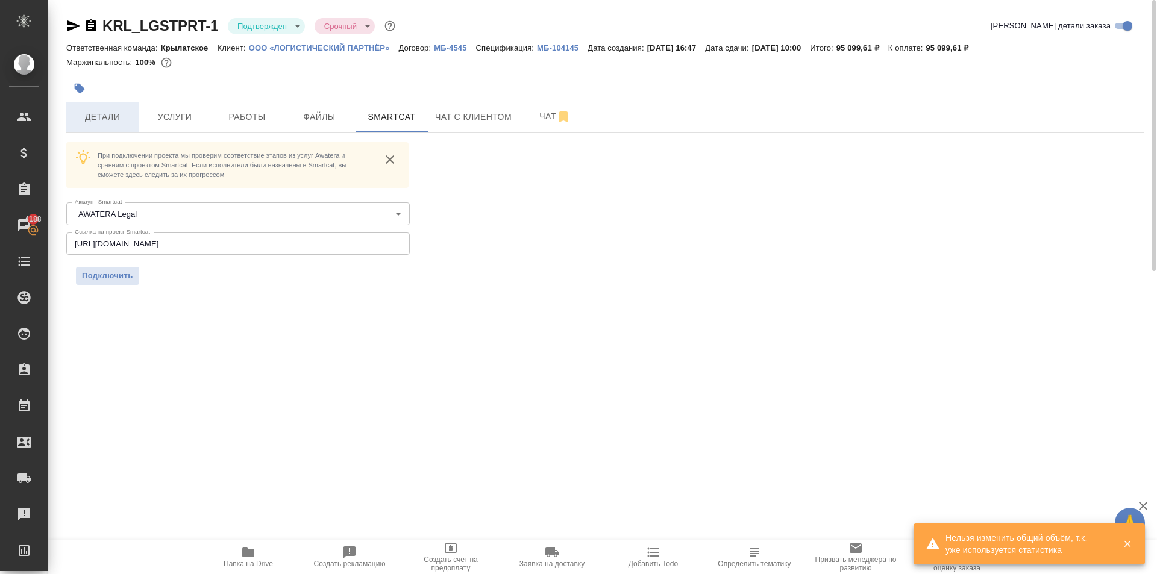
click at [123, 111] on span "Детали" at bounding box center [103, 117] width 58 height 15
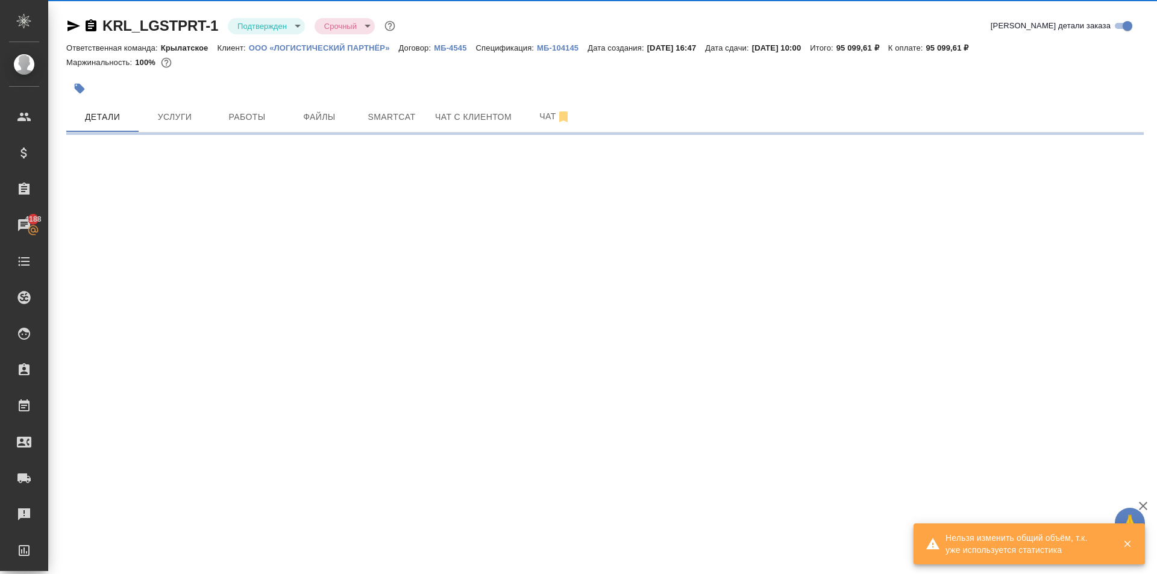
select select "RU"
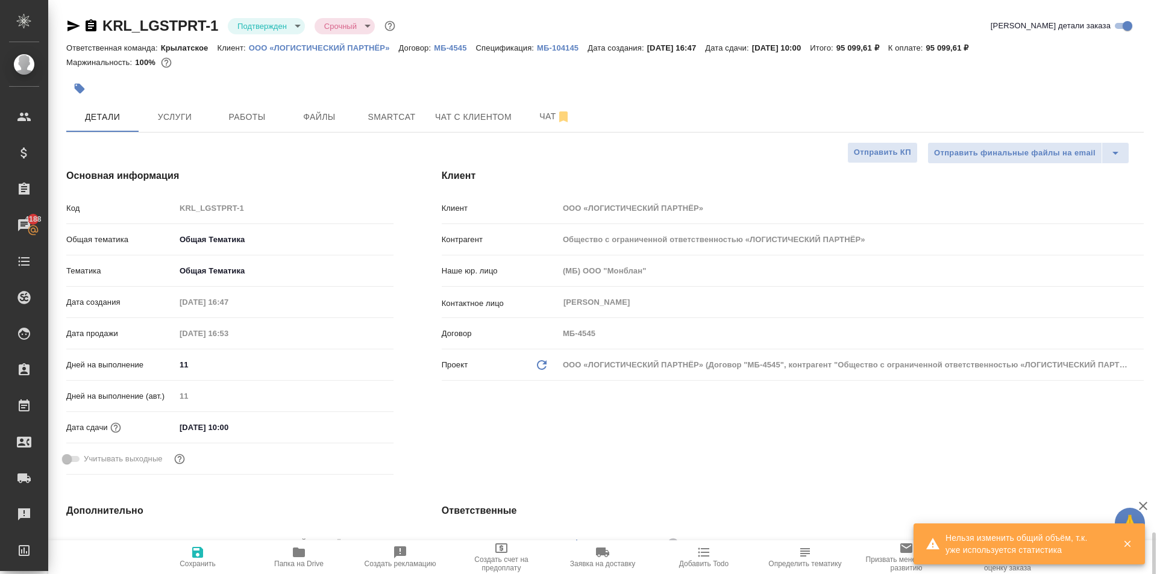
scroll to position [362, 0]
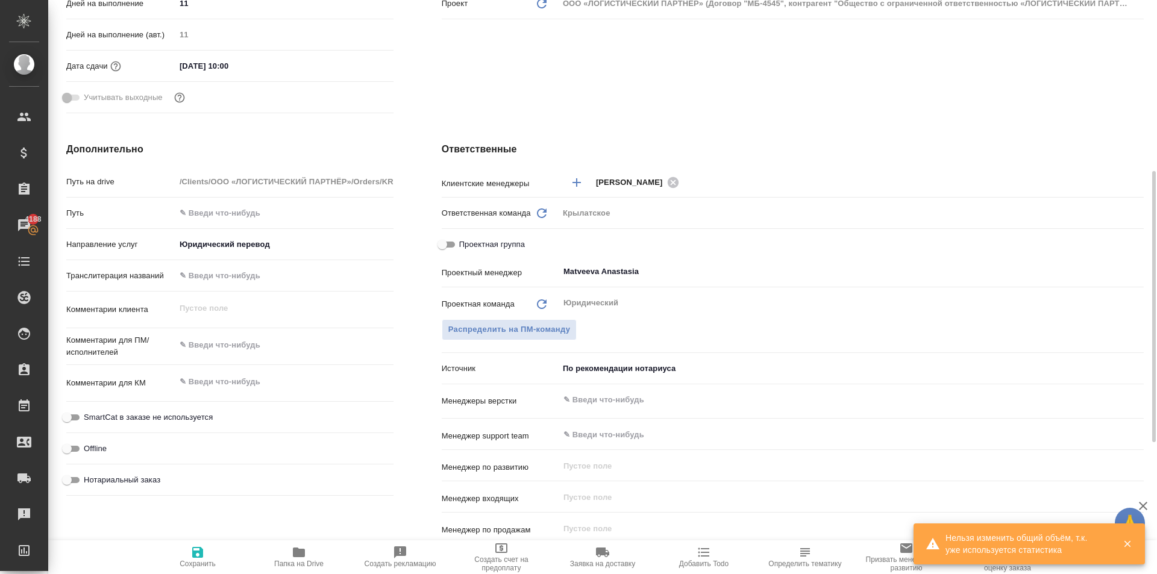
click at [225, 350] on textarea at bounding box center [284, 345] width 218 height 20
paste textarea "https://smartcat.com/projects/a1e45f40-c192-4e3d-816f-2e55d0462c73/statistics"
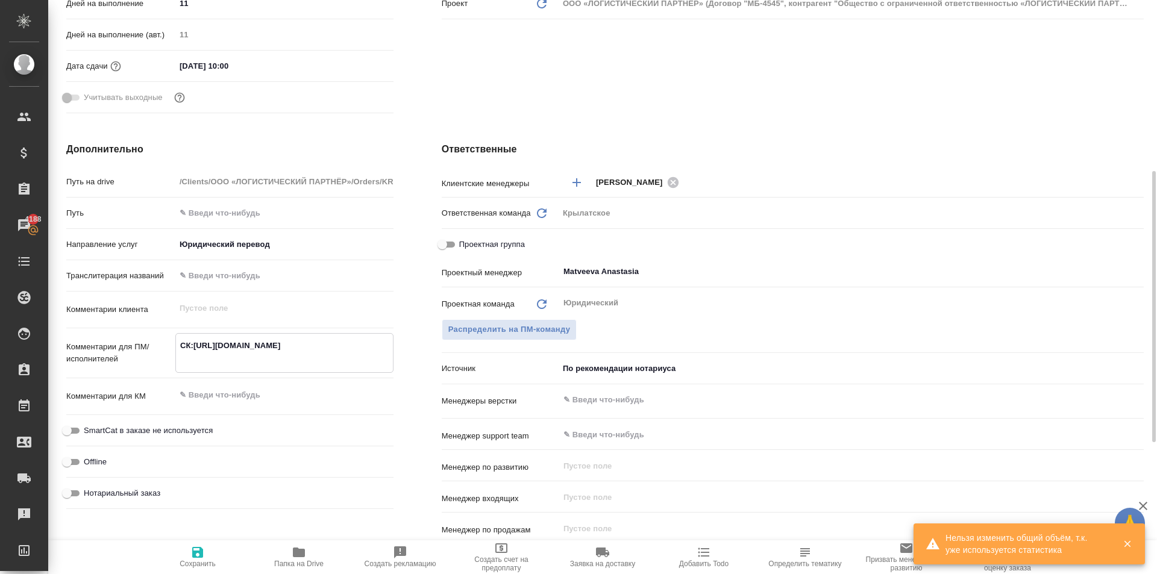
click at [193, 340] on textarea "СК:https://smartcat.com/projects/a1e45f40-c192-4e3d-816f-2e55d0462c73/statistics" at bounding box center [284, 352] width 217 height 33
click at [207, 542] on button "Сохранить" at bounding box center [197, 558] width 101 height 34
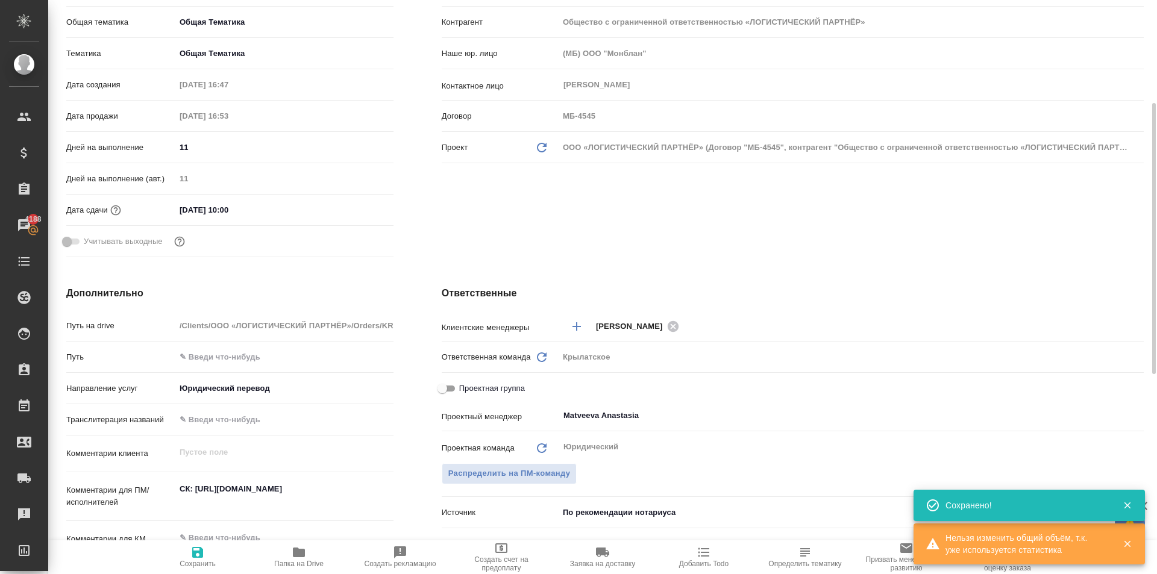
scroll to position [0, 0]
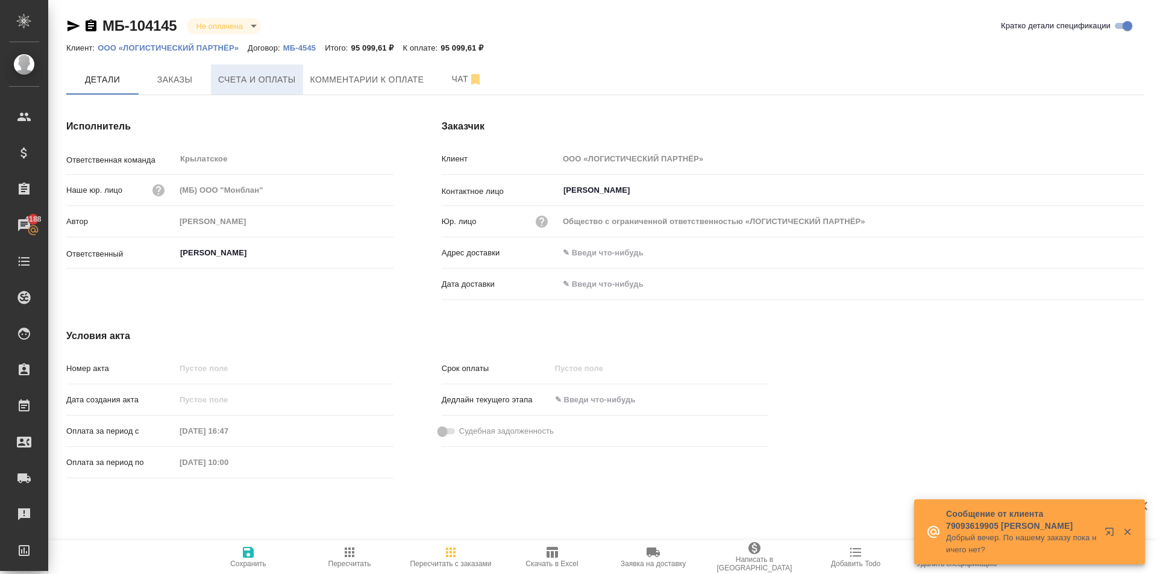
click at [283, 93] on button "Счета и оплаты" at bounding box center [257, 79] width 92 height 30
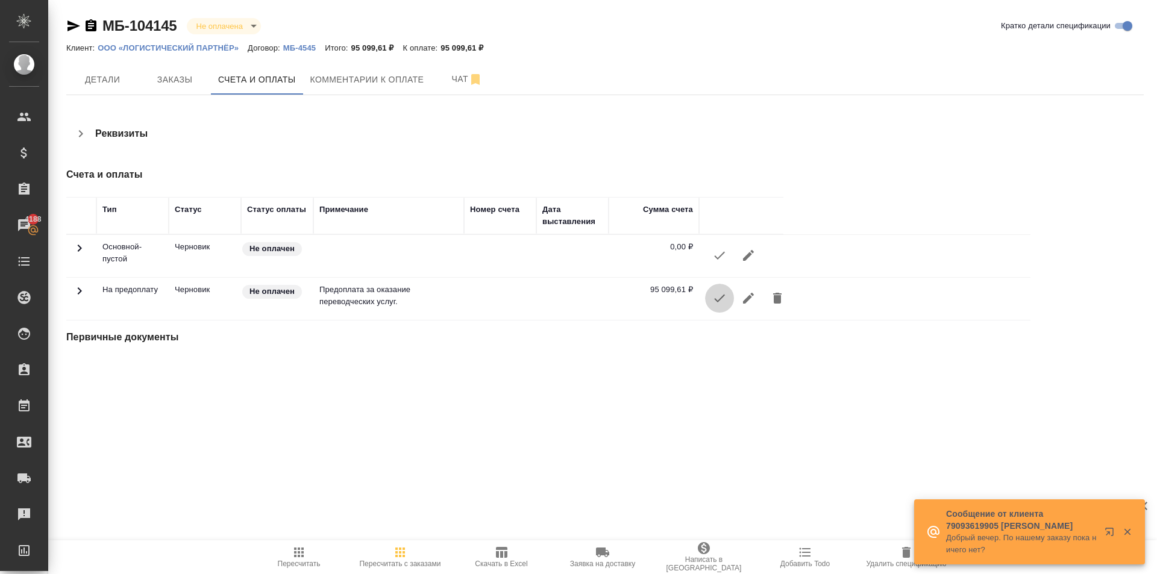
click at [717, 294] on icon "button" at bounding box center [719, 298] width 14 height 14
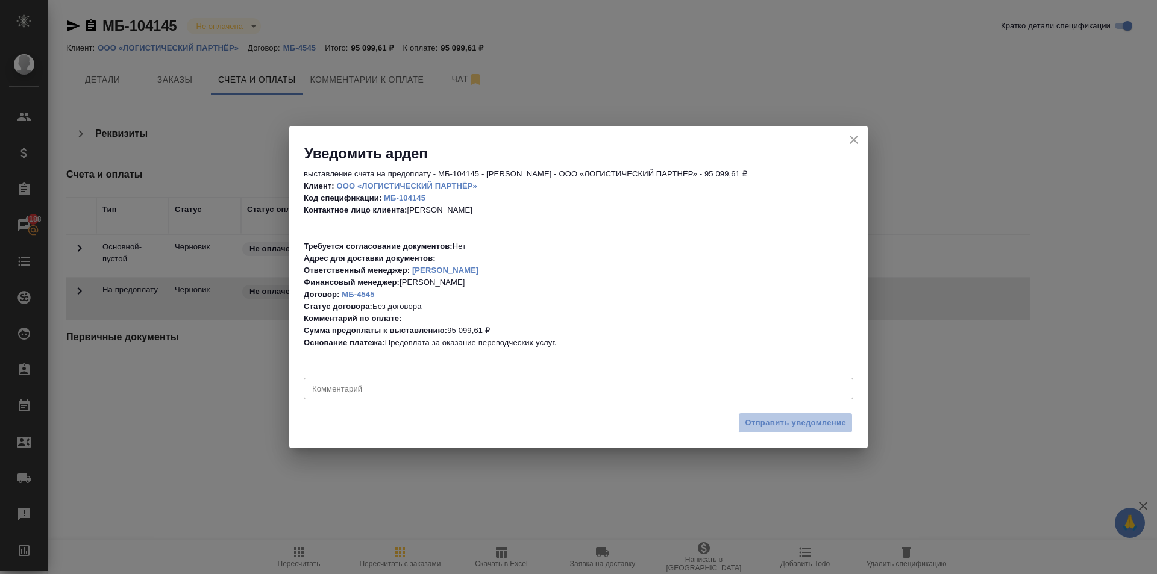
click at [801, 427] on span "Отправить уведомление" at bounding box center [795, 424] width 101 height 14
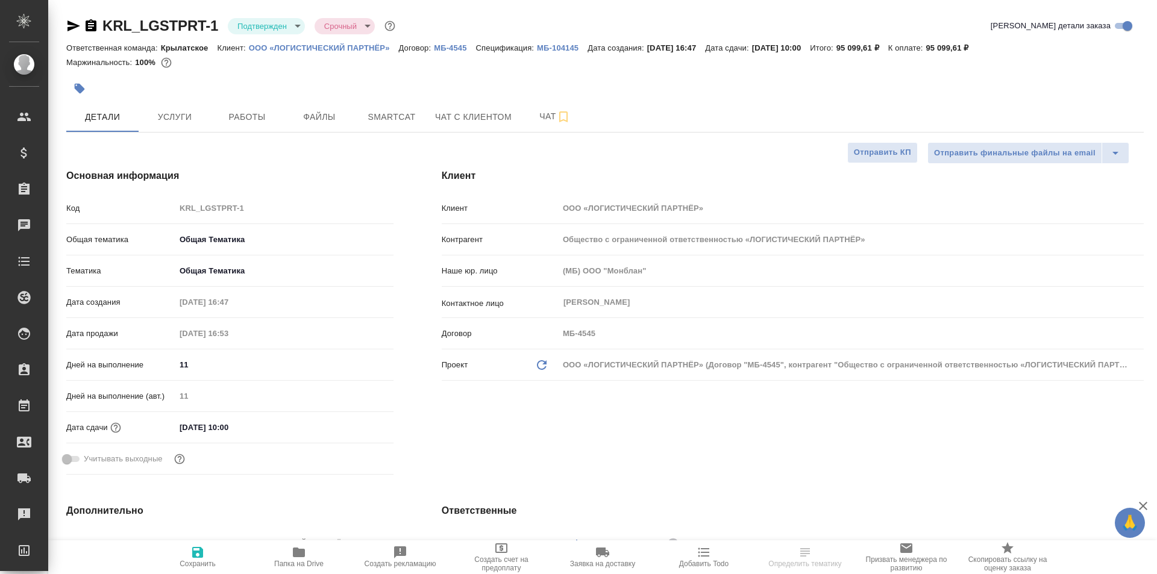
select select "RU"
click at [247, 121] on span "Работы" at bounding box center [247, 117] width 58 height 15
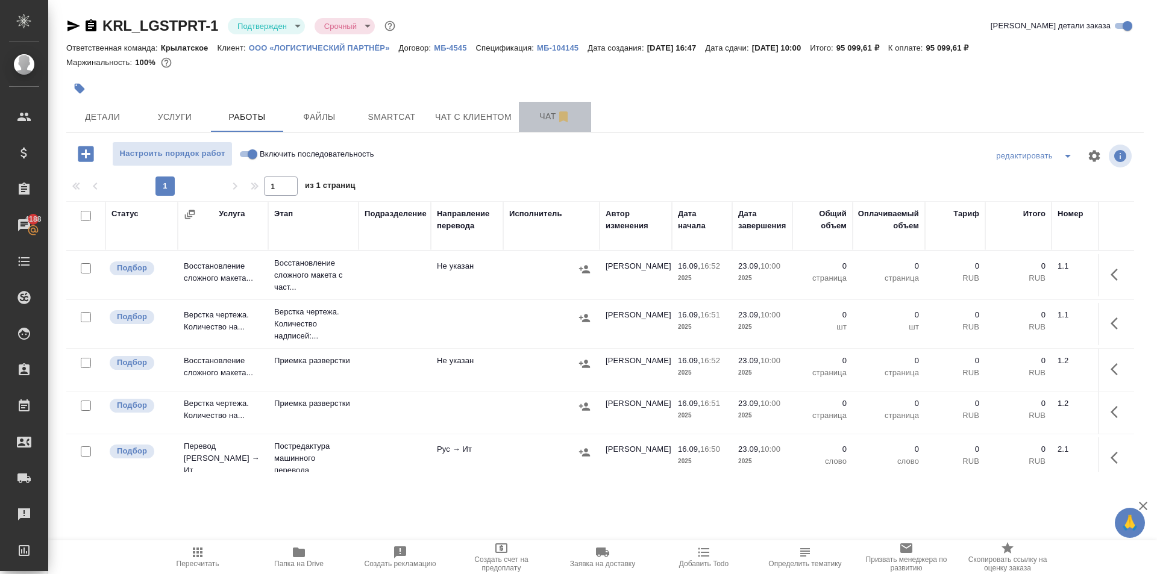
click at [530, 120] on span "Чат" at bounding box center [555, 116] width 58 height 15
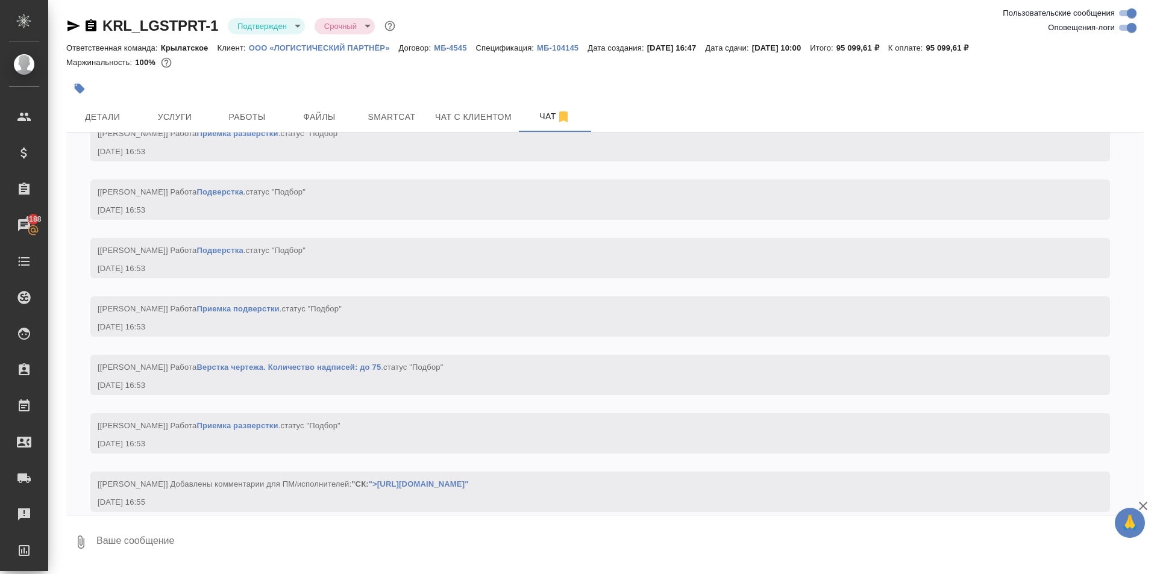
scroll to position [781, 0]
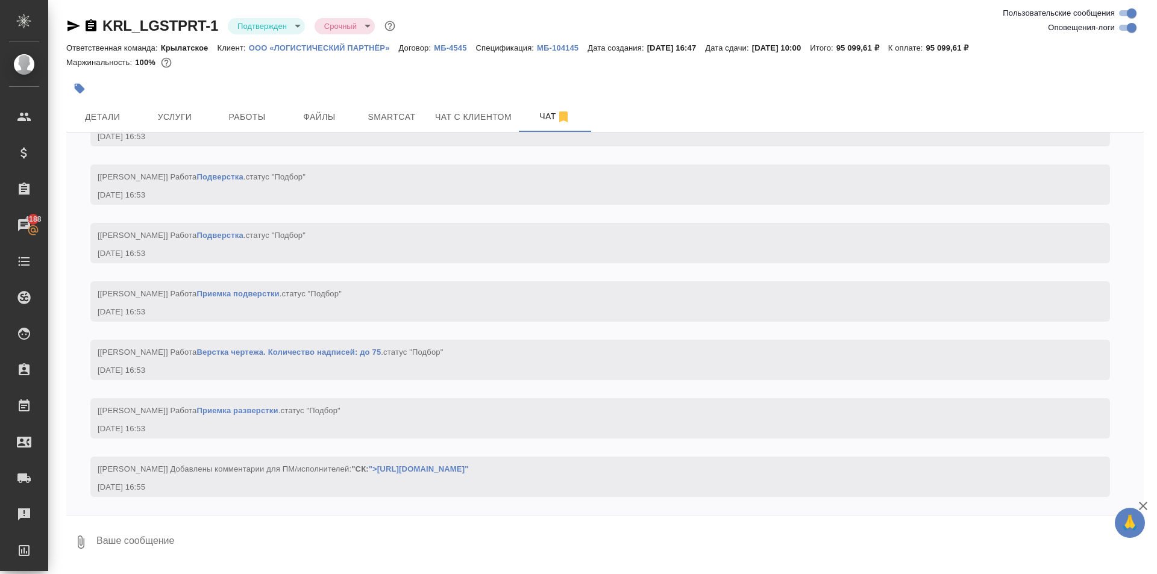
click at [81, 540] on icon "button" at bounding box center [81, 542] width 14 height 14
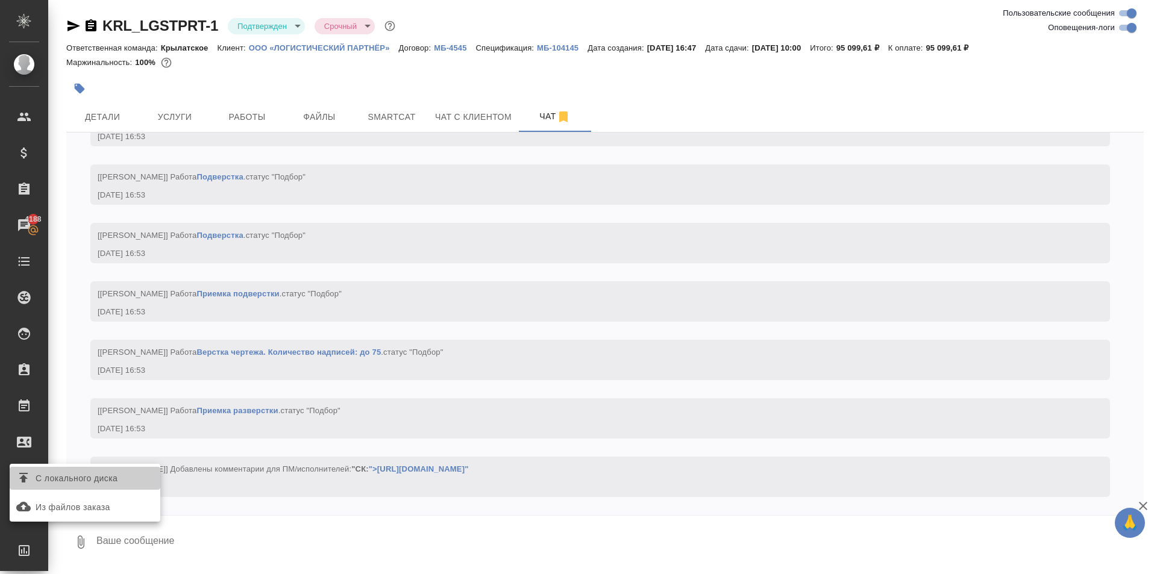
click at [101, 485] on span "С локального диска" at bounding box center [77, 478] width 82 height 15
click at [0, 0] on input "С локального диска" at bounding box center [0, 0] width 0 height 0
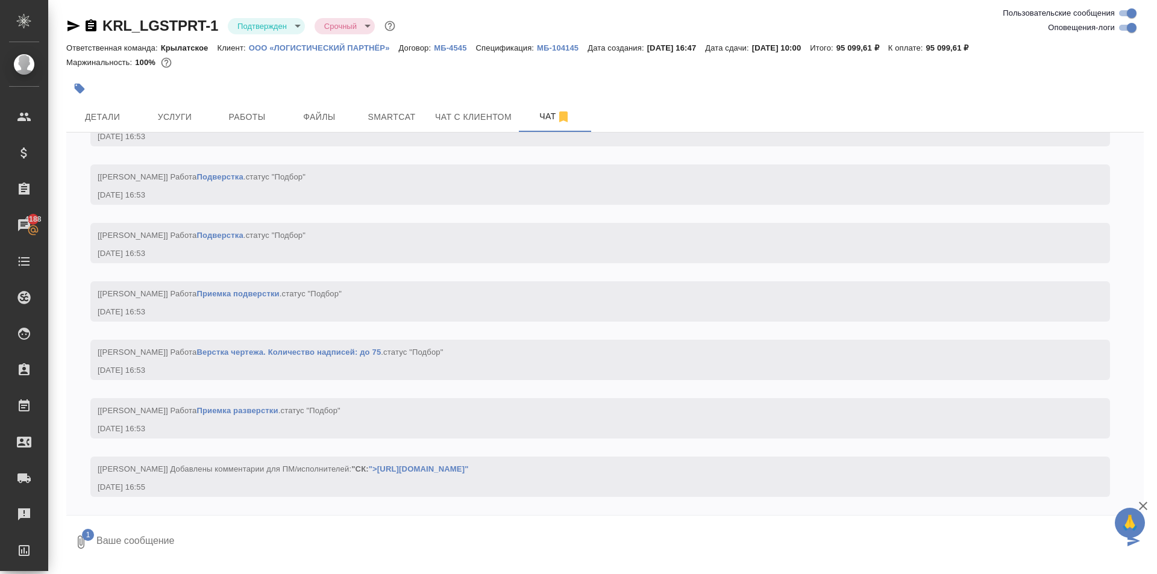
click at [187, 534] on textarea at bounding box center [609, 542] width 1029 height 41
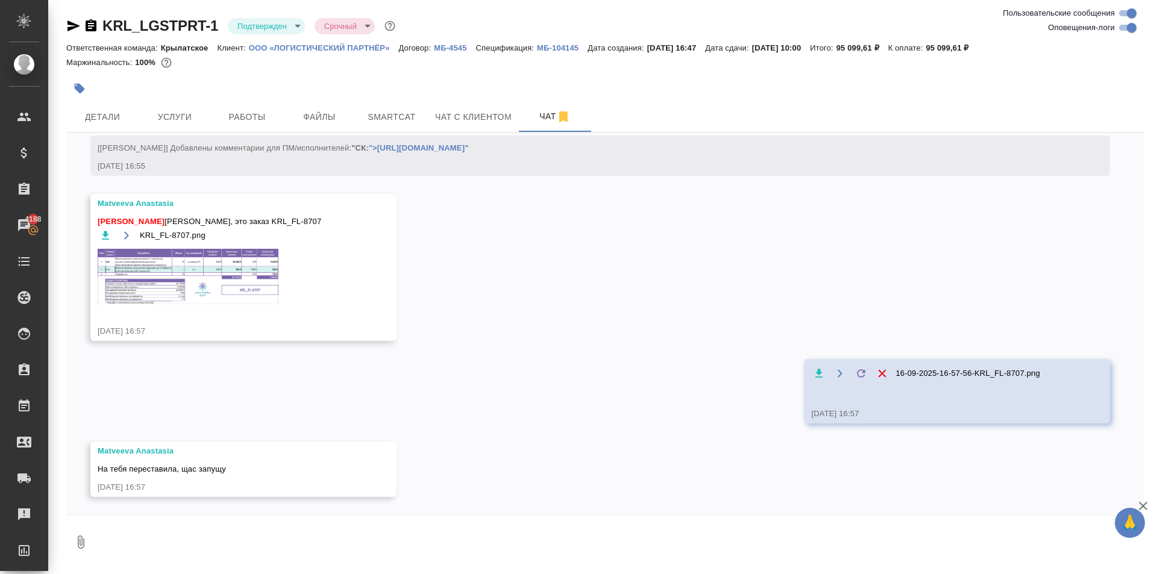
scroll to position [1157, 0]
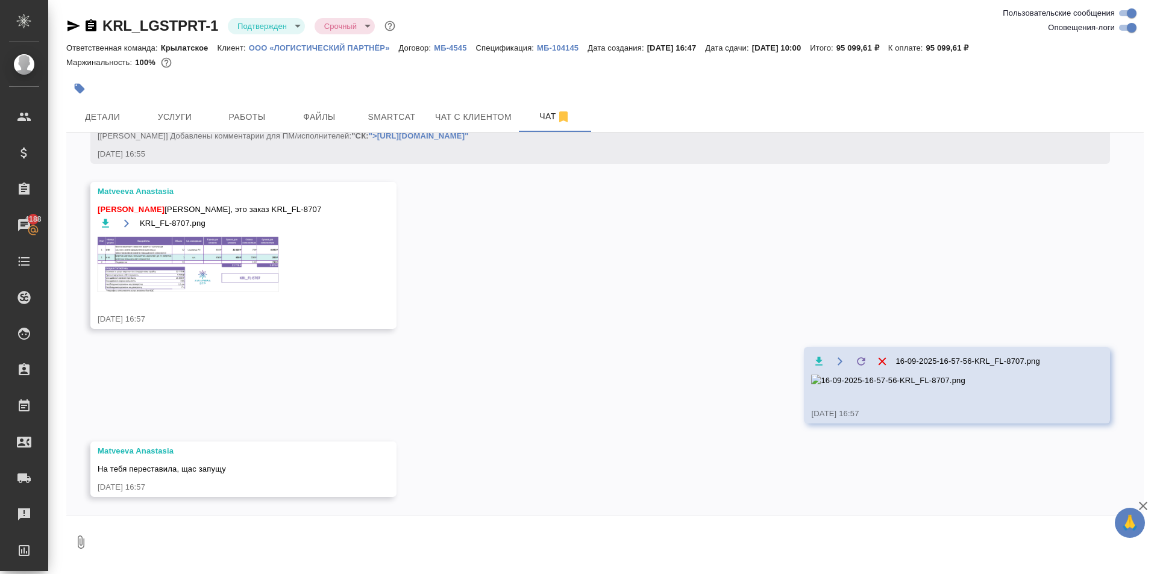
drag, startPoint x: 872, startPoint y: 394, endPoint x: 573, endPoint y: 457, distance: 306.1
click at [573, 457] on div "16.09, вторник [Касымов Тимур] Задана общая тематика: Общая Тематика 16.09.25, …" at bounding box center [605, 324] width 1078 height 383
click at [876, 355] on icon "button" at bounding box center [882, 361] width 13 height 13
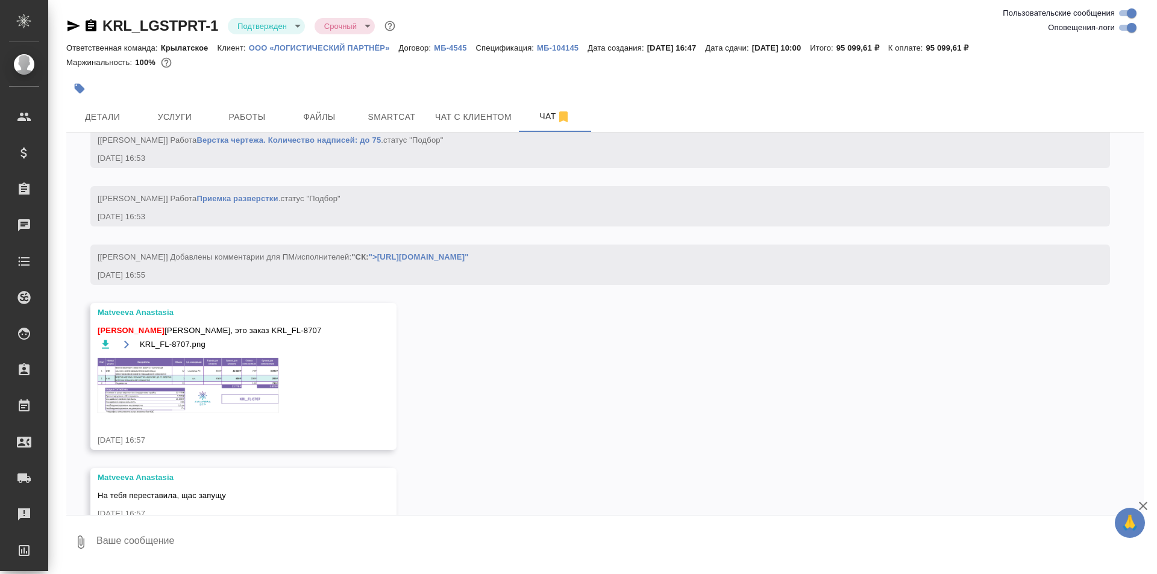
scroll to position [1019, 0]
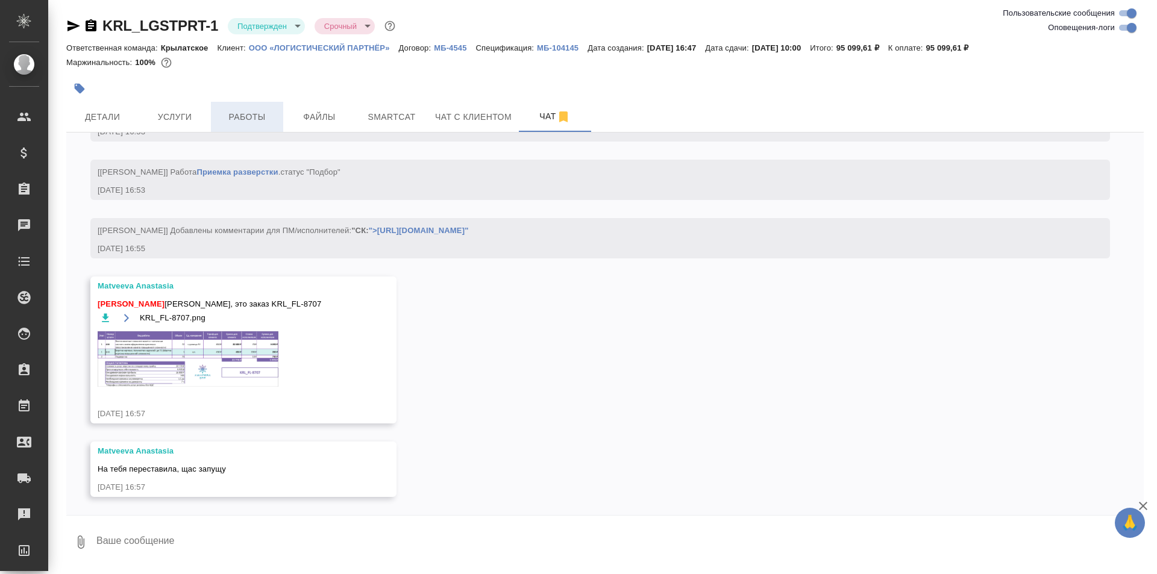
click at [241, 118] on span "Работы" at bounding box center [247, 117] width 58 height 15
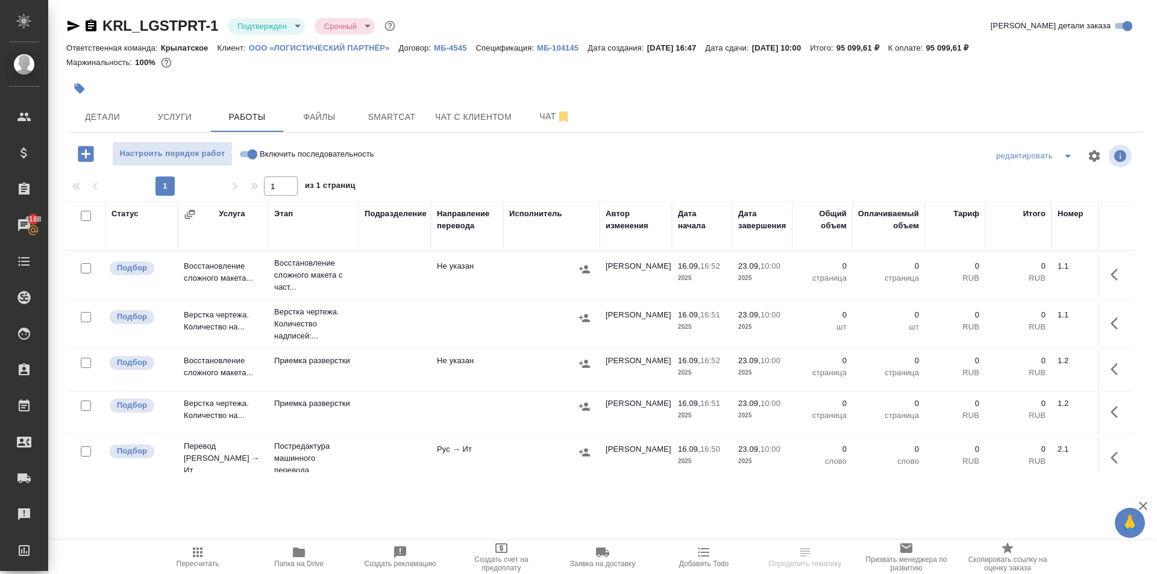
click at [178, 563] on span "Пересчитать" at bounding box center [198, 564] width 43 height 8
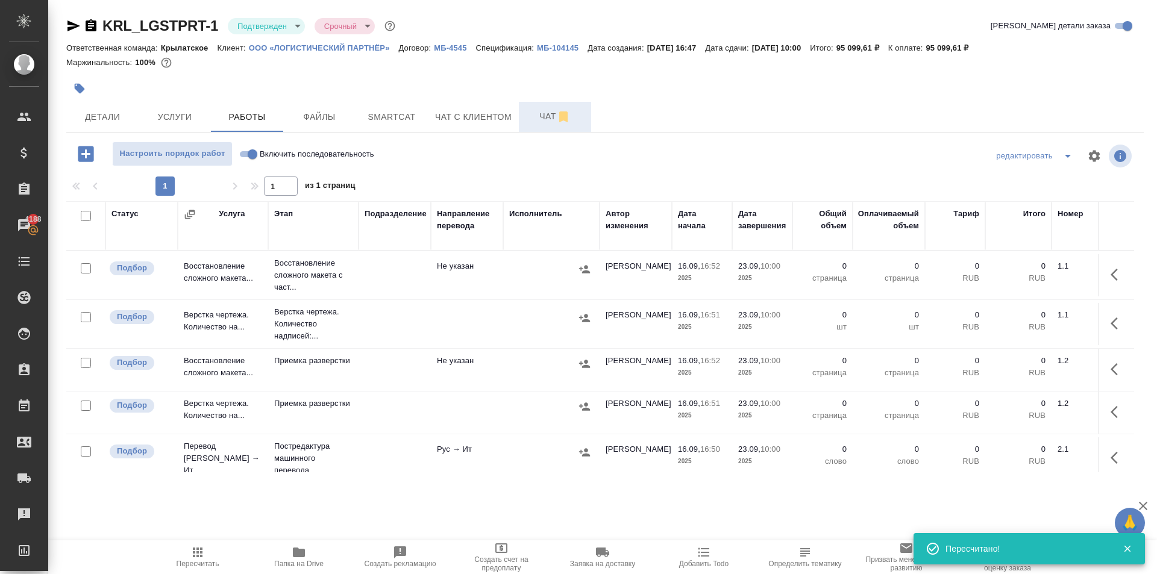
click at [532, 129] on button "Чат" at bounding box center [555, 117] width 72 height 30
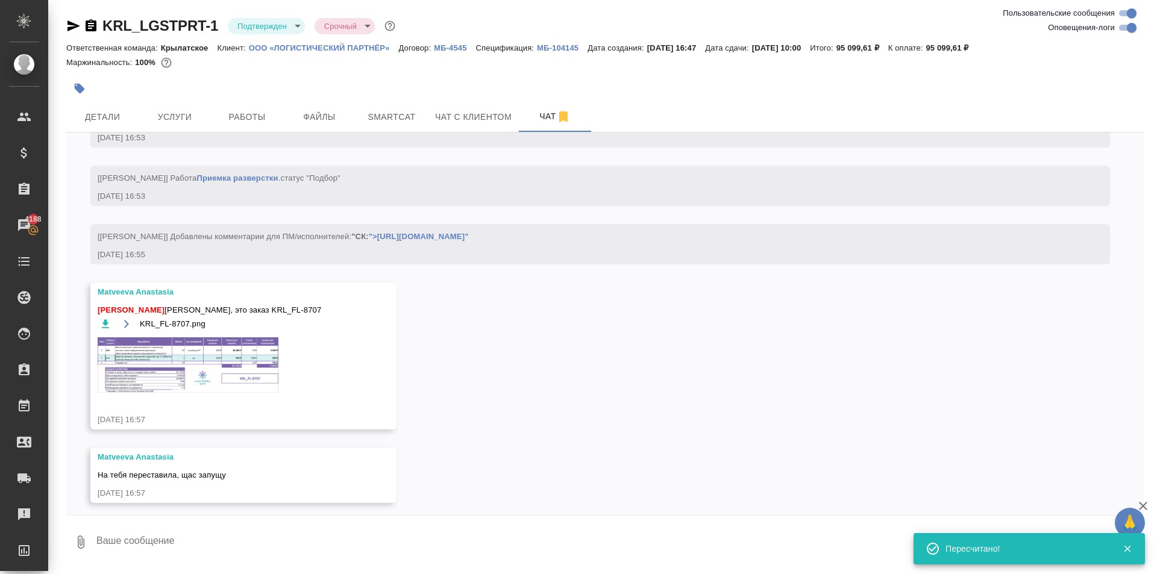
scroll to position [1019, 0]
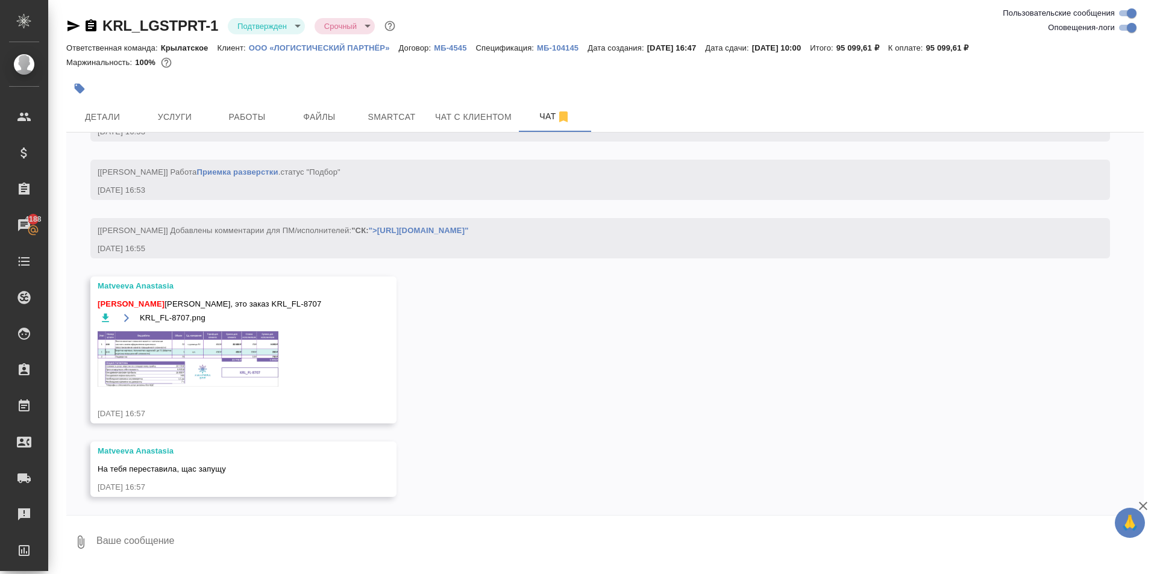
click at [239, 347] on img at bounding box center [188, 359] width 181 height 55
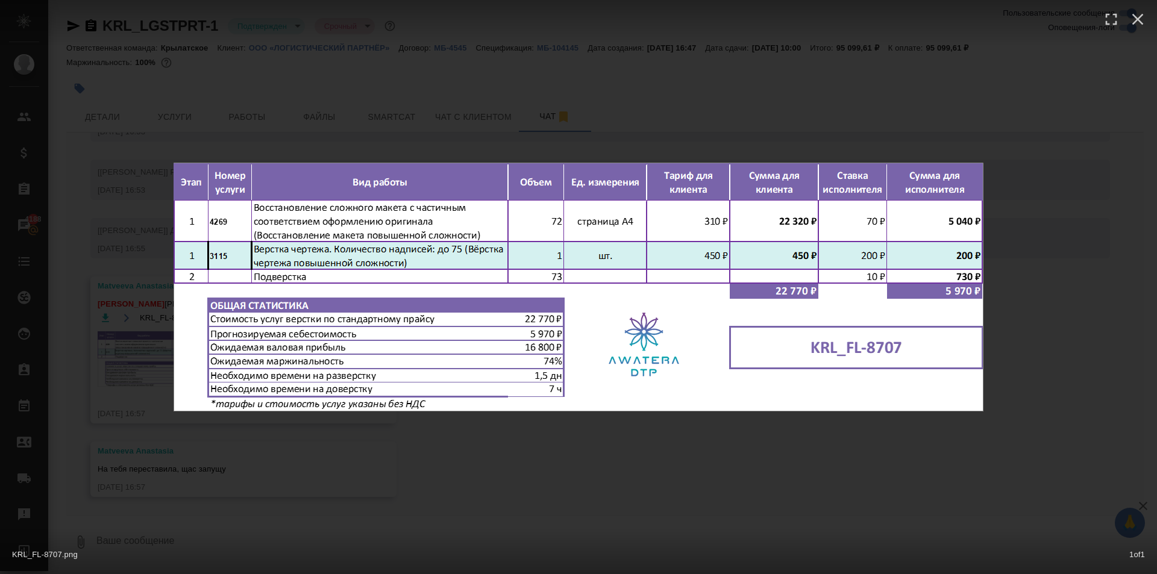
click at [492, 457] on div "KRL_FL-8707.png 1 of 1" at bounding box center [578, 287] width 1157 height 574
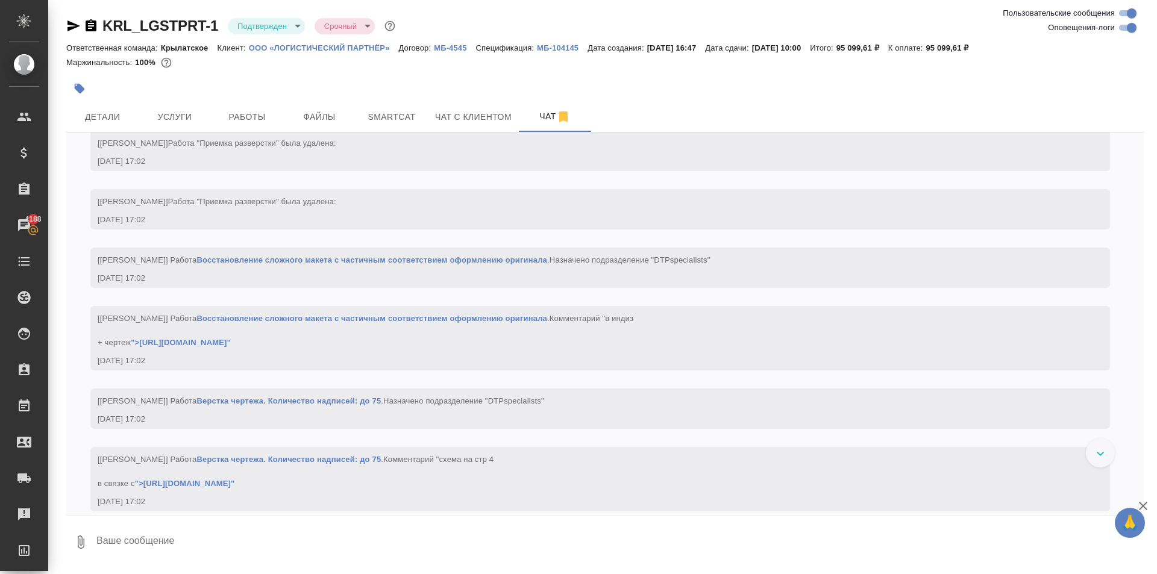
scroll to position [2159, 0]
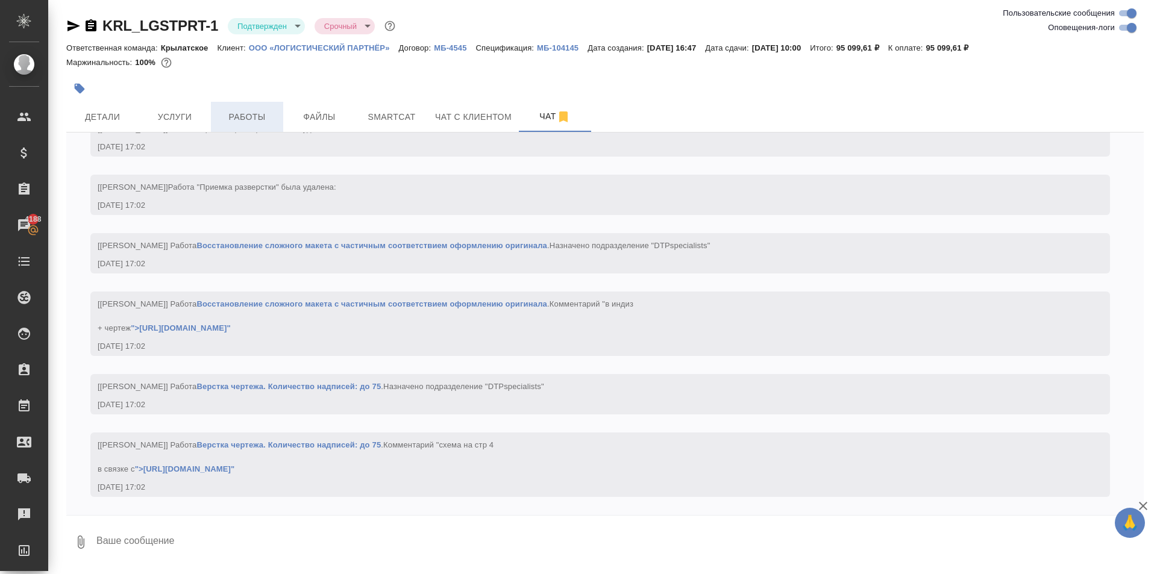
click at [256, 118] on span "Работы" at bounding box center [247, 117] width 58 height 15
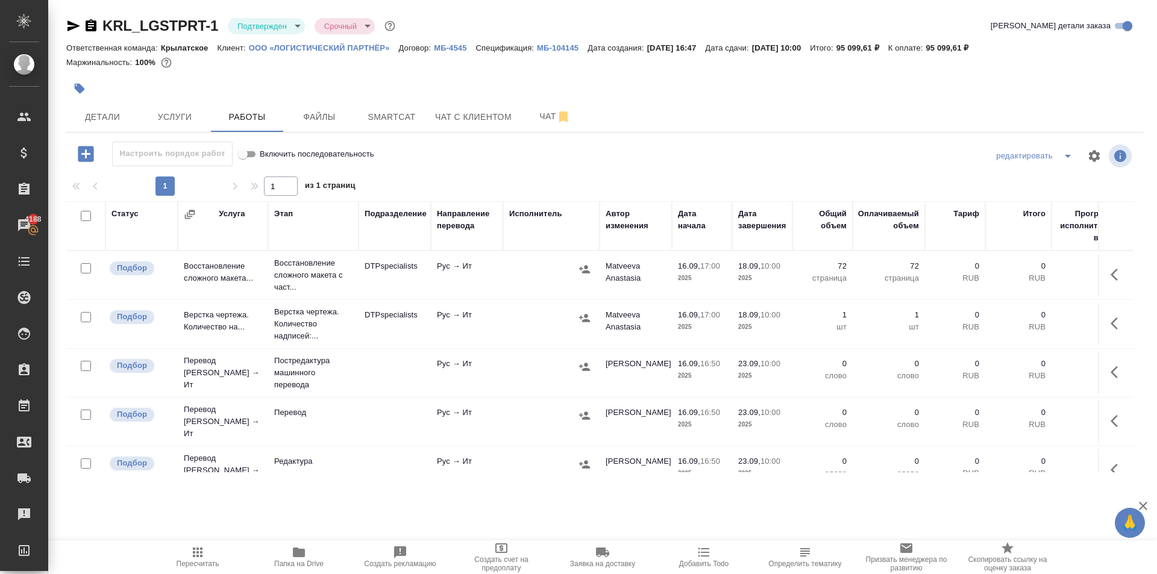
click at [197, 564] on span "Пересчитать" at bounding box center [198, 564] width 43 height 8
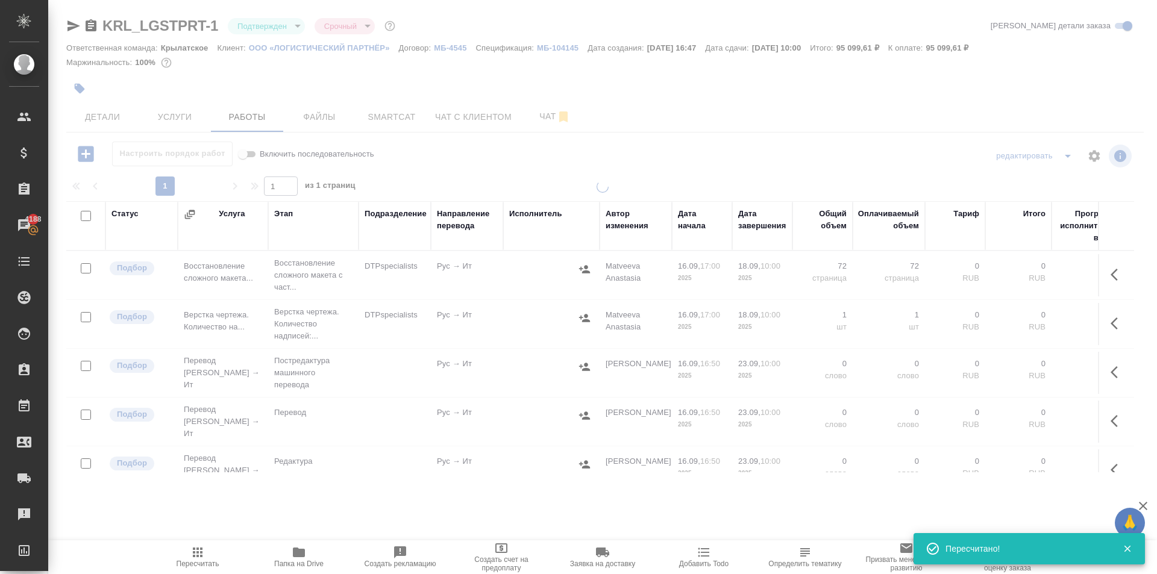
type input "inProgress"
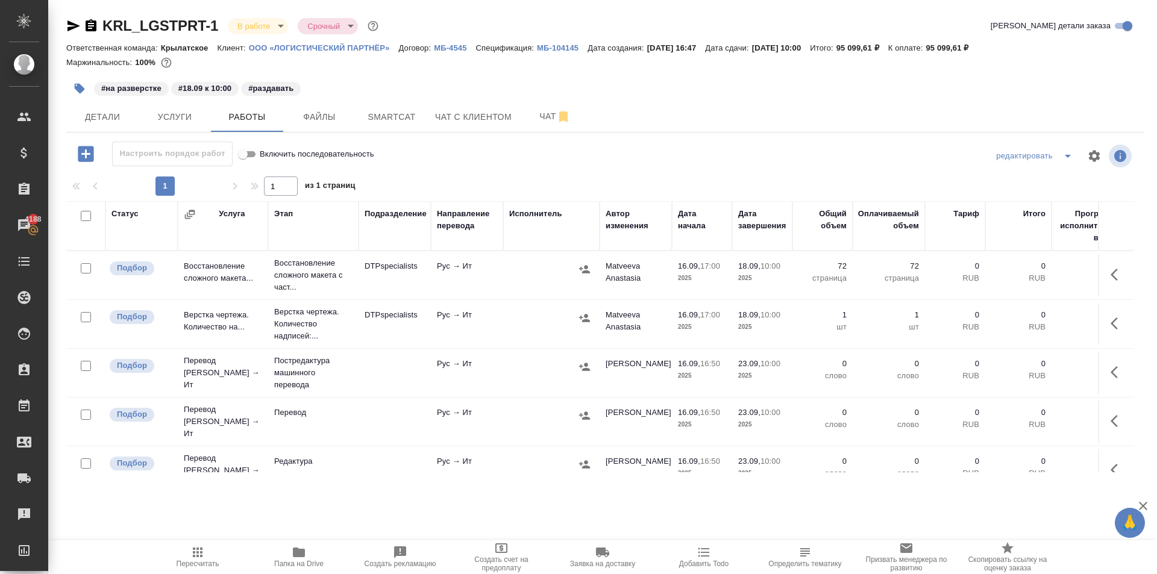
click at [89, 31] on icon "button" at bounding box center [91, 25] width 11 height 12
click at [275, 559] on span "Папка на Drive" at bounding box center [299, 557] width 87 height 23
drag, startPoint x: 339, startPoint y: 117, endPoint x: 333, endPoint y: 128, distance: 12.1
click at [338, 117] on span "Файлы" at bounding box center [320, 117] width 58 height 15
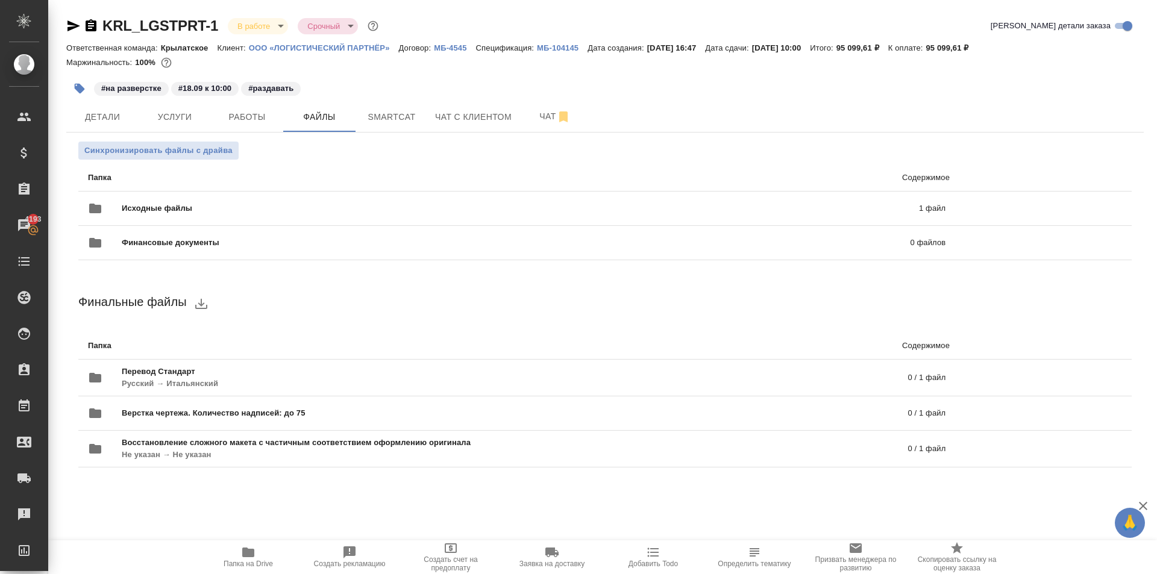
click at [227, 140] on div "Синхронизировать файлы с драйва Папка Содержимое Исходные файлы 1 файл Финансов…" at bounding box center [605, 319] width 1078 height 373
click at [230, 149] on span "Синхронизировать файлы с драйва" at bounding box center [158, 151] width 148 height 12
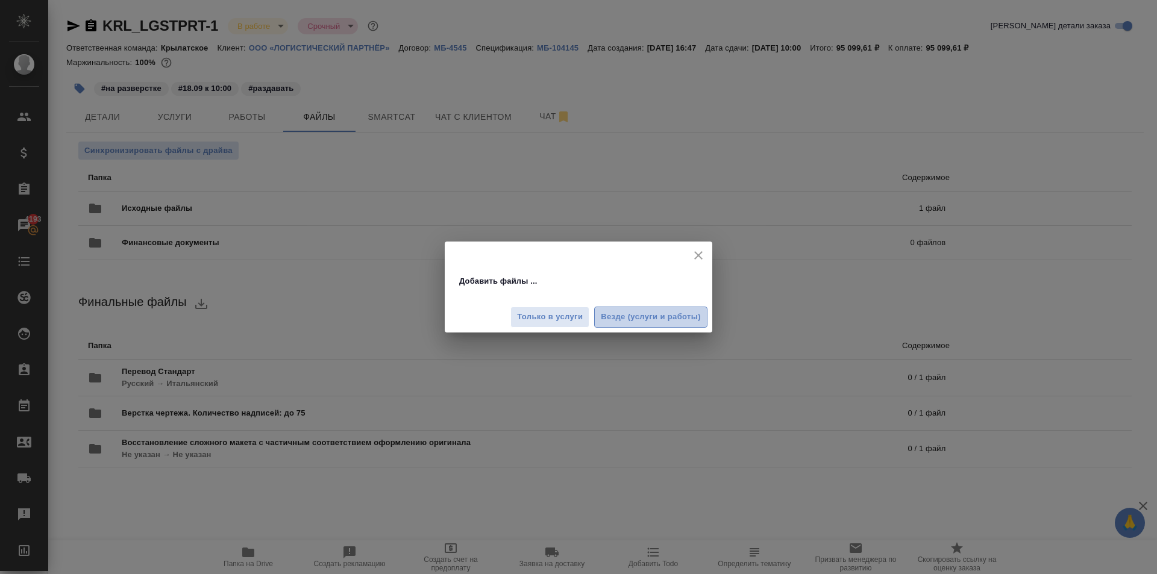
click at [648, 308] on button "Везде (услуги и работы)" at bounding box center [650, 317] width 113 height 21
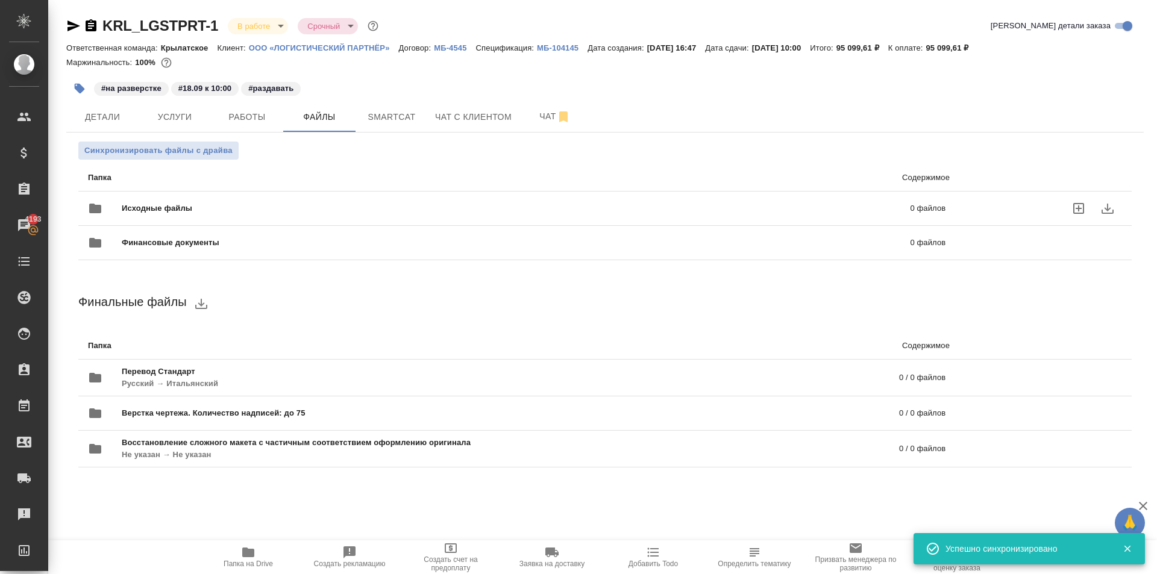
click at [800, 194] on div "Исходные файлы 0 файлов" at bounding box center [517, 208] width 858 height 29
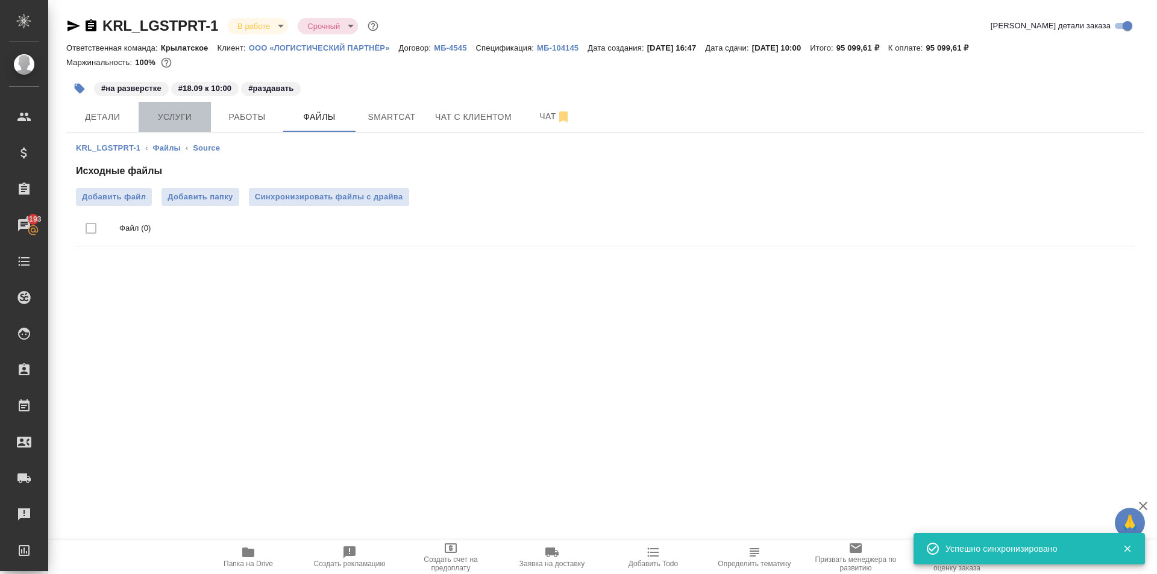
click at [181, 112] on span "Услуги" at bounding box center [175, 117] width 58 height 15
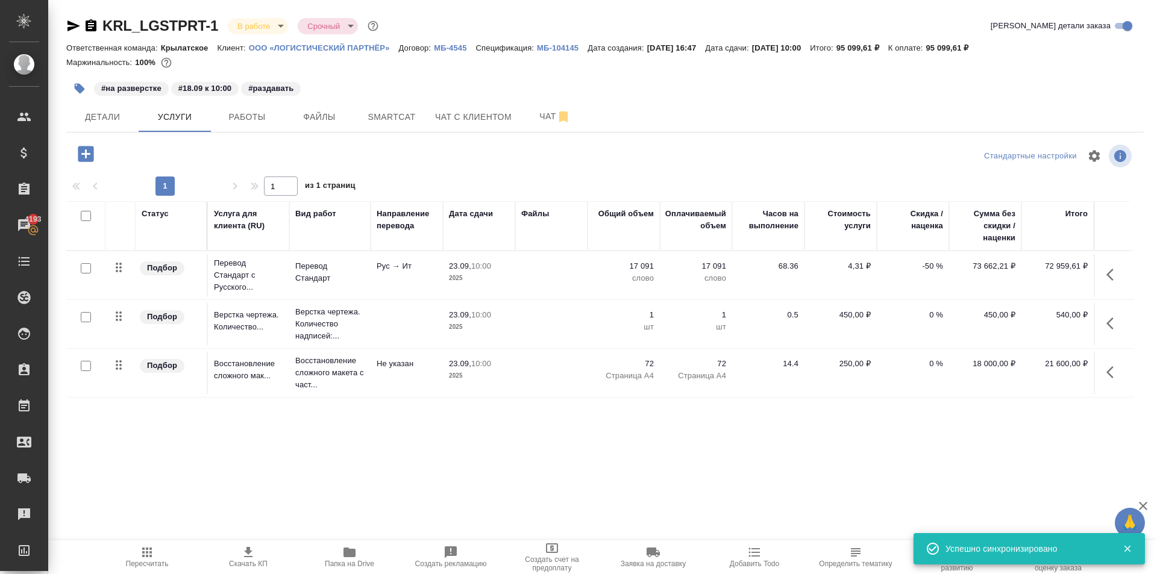
click at [84, 217] on input "checkbox" at bounding box center [86, 216] width 10 height 10
checkbox input "true"
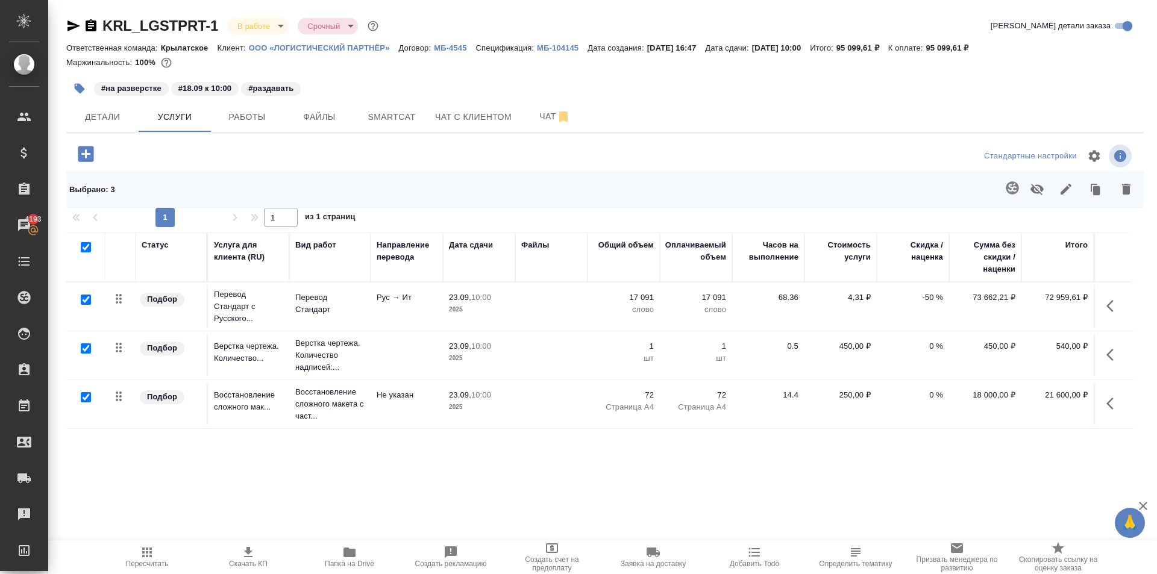
click at [1065, 192] on icon "button" at bounding box center [1066, 189] width 11 height 11
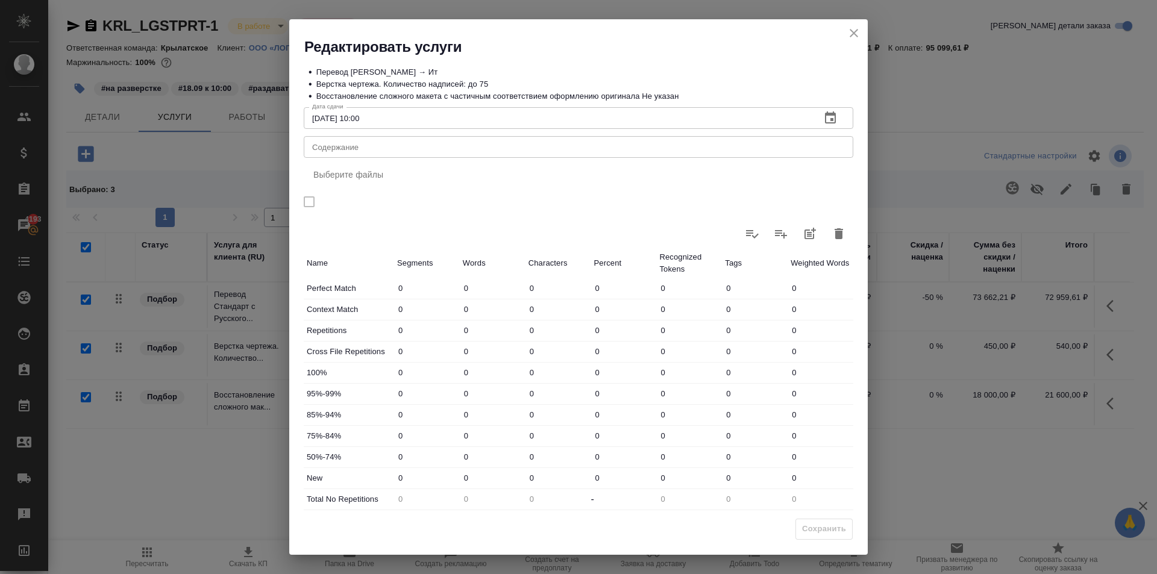
click at [364, 153] on div "x Содержание" at bounding box center [579, 147] width 550 height 22
paste textarea "Presentation 2025"
type textarea "Presentation 2025"
click at [813, 530] on span "Сохранить" at bounding box center [824, 530] width 44 height 14
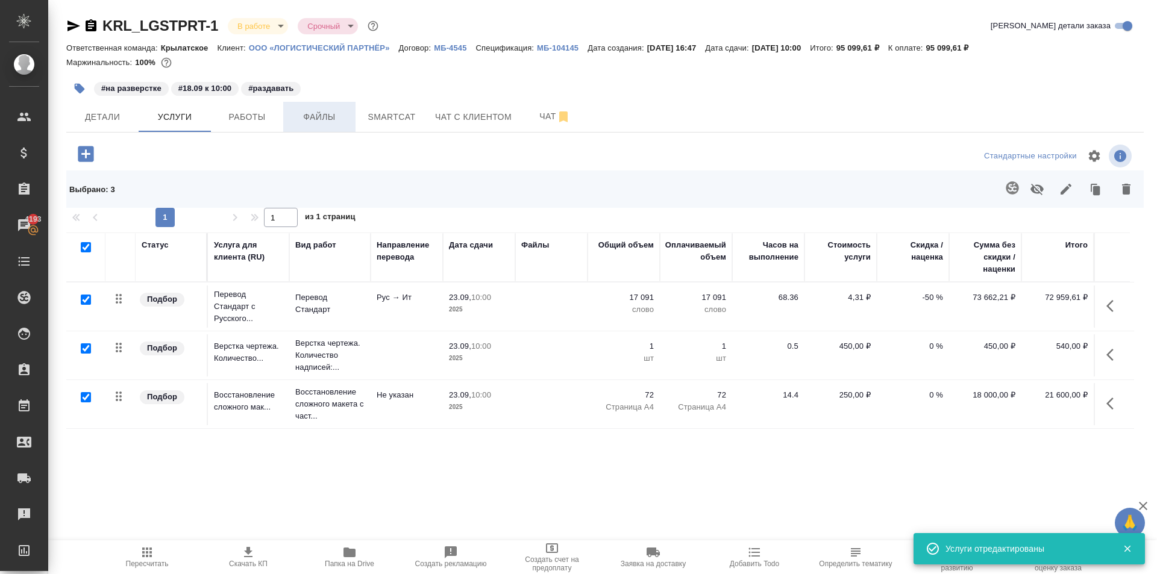
click at [298, 113] on span "Файлы" at bounding box center [320, 117] width 58 height 15
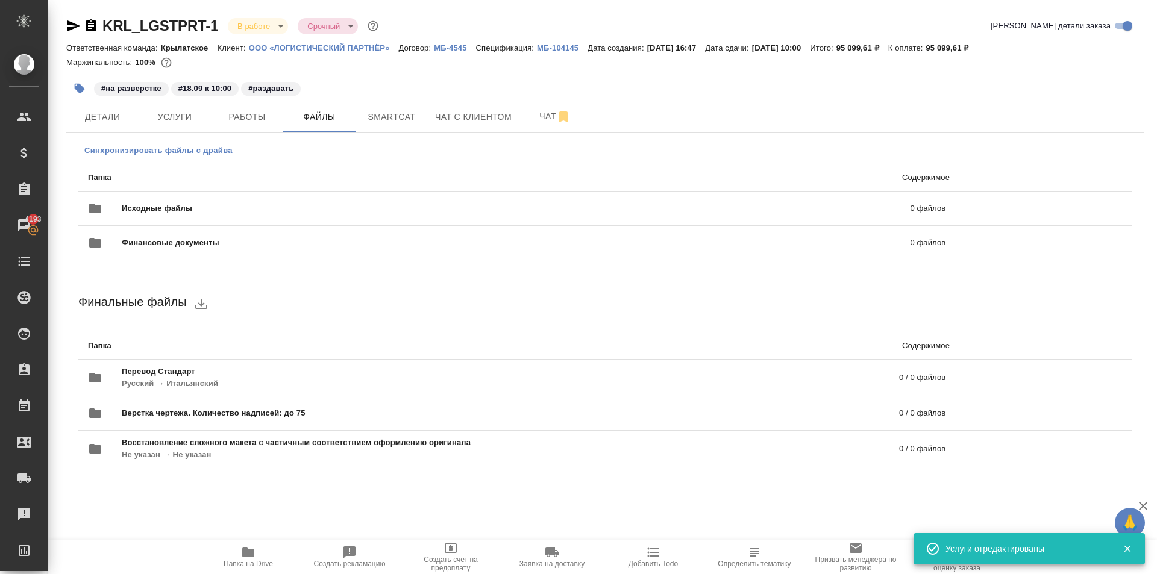
click at [203, 156] on span "Синхронизировать файлы с драйва" at bounding box center [158, 151] width 148 height 12
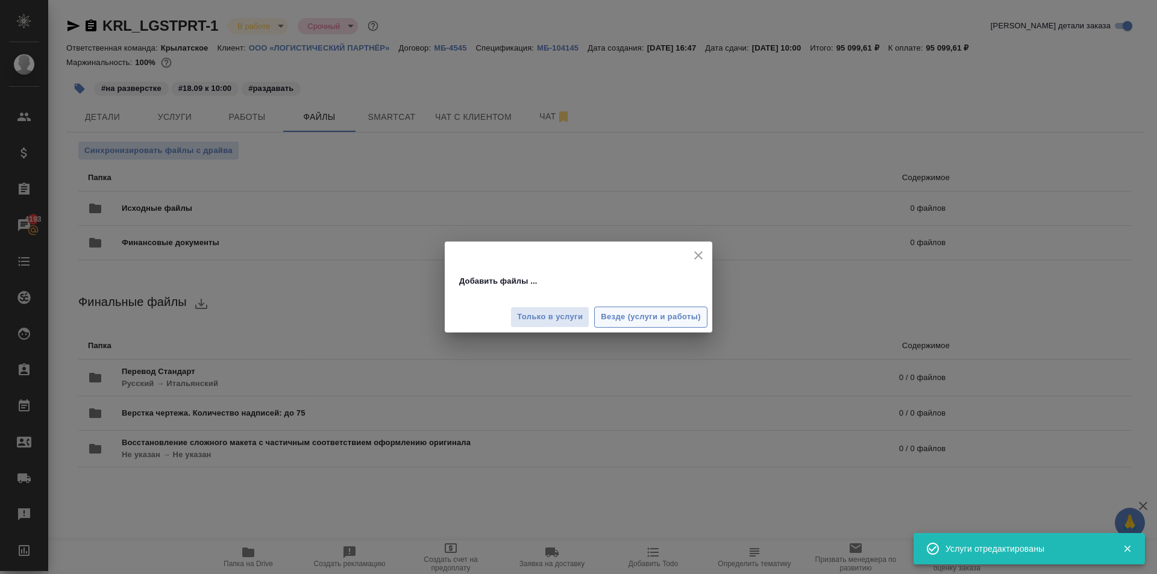
click at [652, 319] on span "Везде (услуги и работы)" at bounding box center [651, 317] width 100 height 14
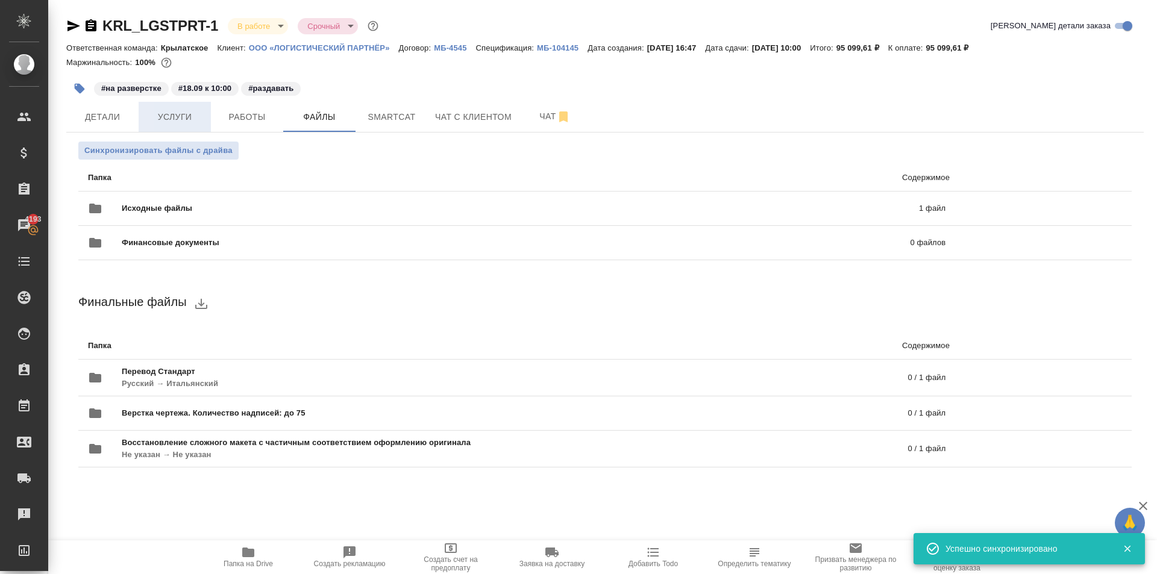
click at [189, 114] on span "Услуги" at bounding box center [175, 117] width 58 height 15
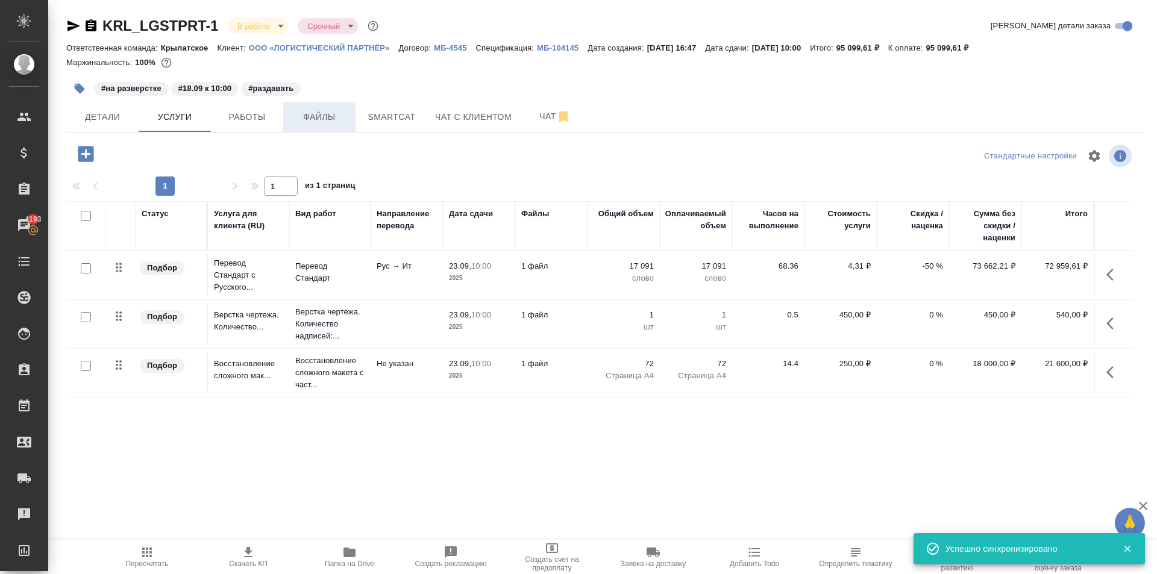
click at [310, 103] on button "Файлы" at bounding box center [319, 117] width 72 height 30
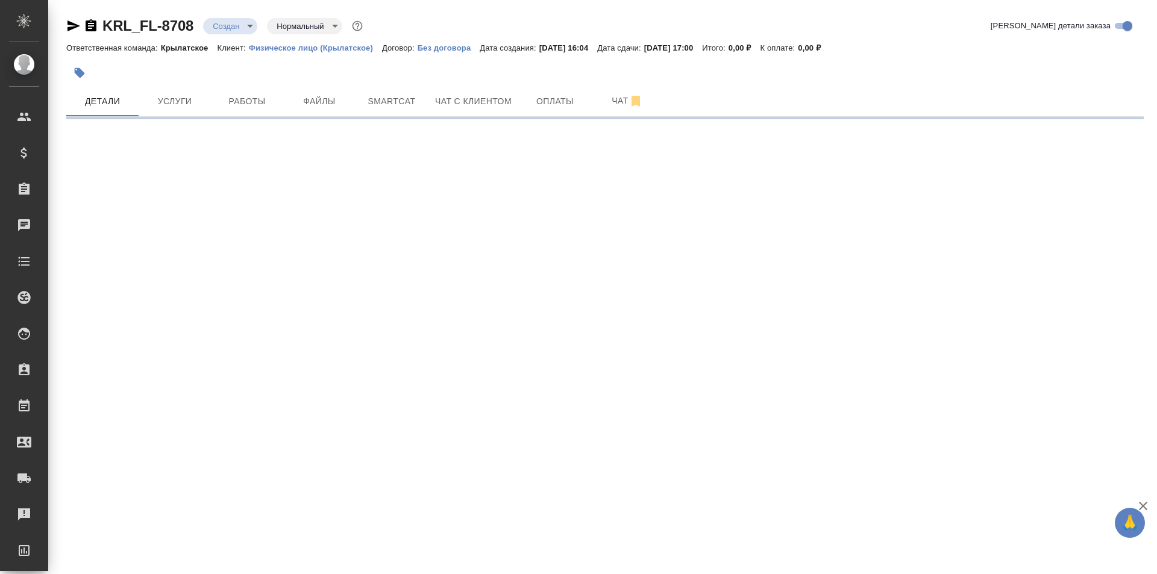
select select "RU"
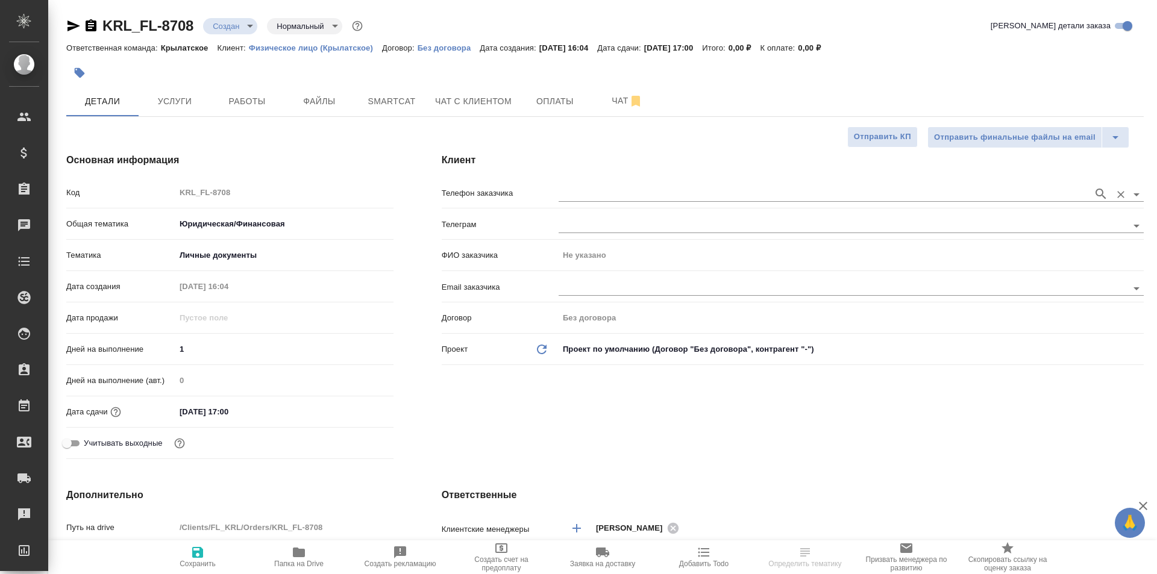
type textarea "x"
drag, startPoint x: 623, startPoint y: 186, endPoint x: 621, endPoint y: 195, distance: 8.6
click at [623, 189] on div at bounding box center [851, 193] width 585 height 22
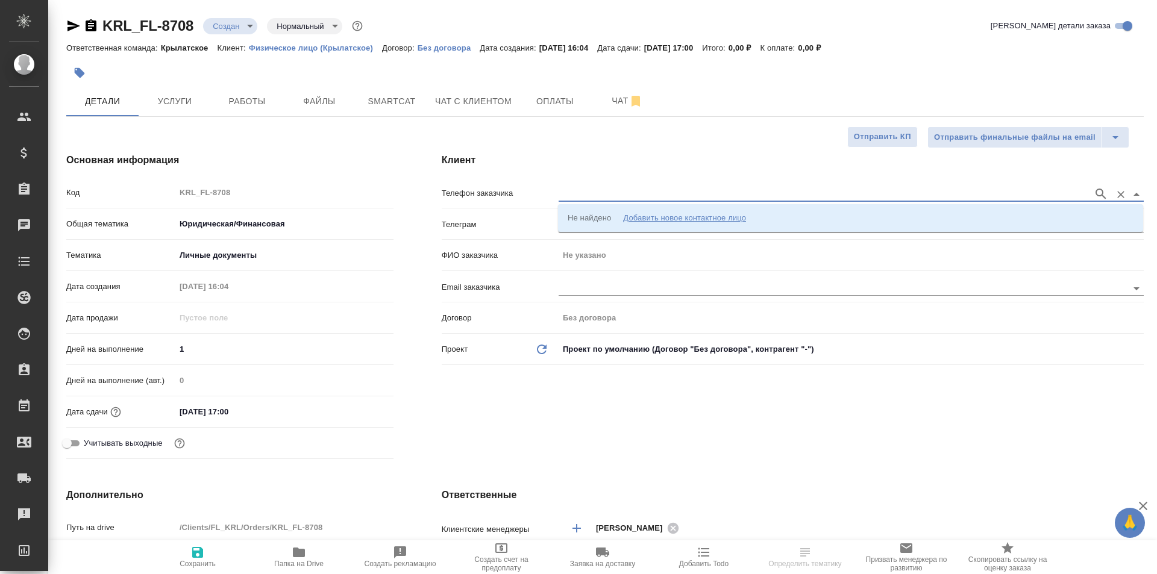
click at [621, 195] on input "text" at bounding box center [823, 194] width 529 height 14
click at [636, 216] on div "Добавить новое контактное лицо" at bounding box center [684, 218] width 123 height 12
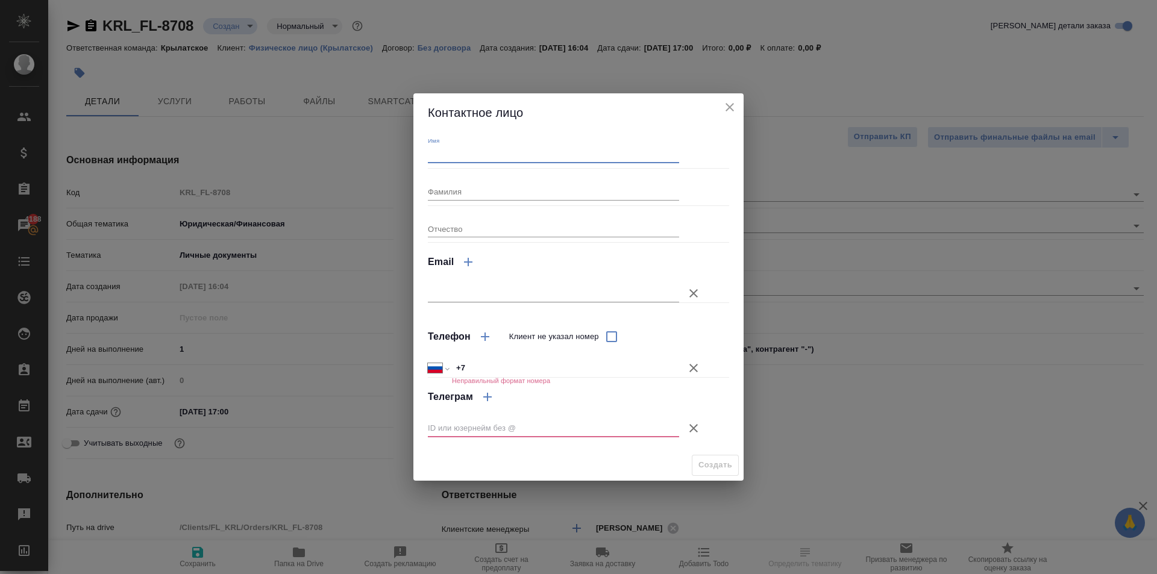
click at [467, 154] on input "Имя" at bounding box center [553, 154] width 251 height 17
type input "Рахмонали"
drag, startPoint x: 698, startPoint y: 366, endPoint x: 695, endPoint y: 396, distance: 29.7
click at [697, 369] on icon "button" at bounding box center [694, 368] width 14 height 14
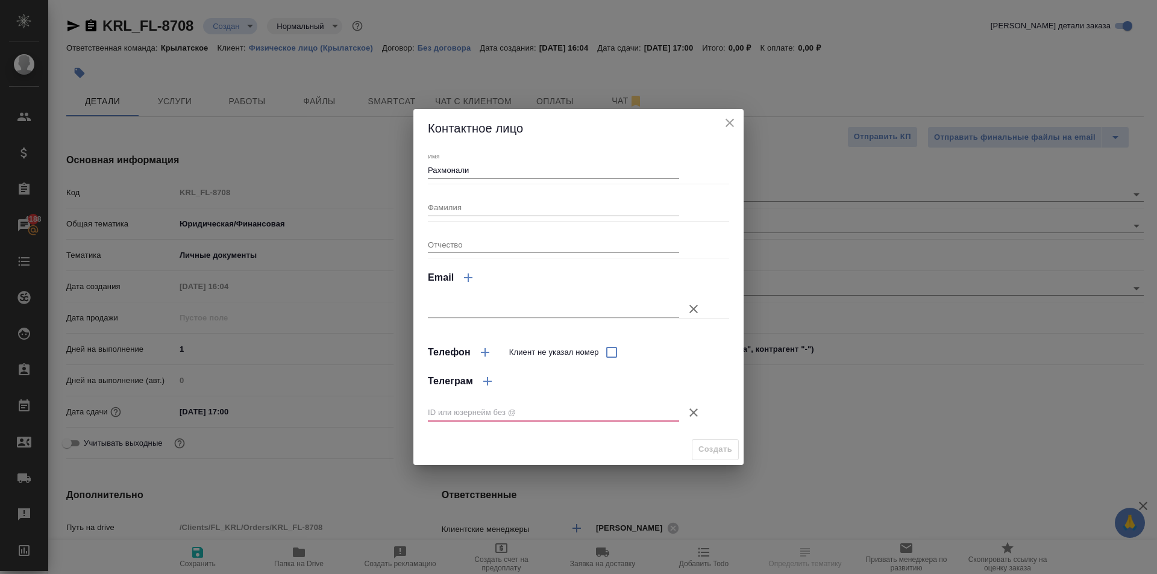
click at [695, 410] on div ".cls-1 fill:#fff; AWATERA [PERSON_NAME] Клиенты Спецификации Заказы 4188 Чаты T…" at bounding box center [578, 287] width 1157 height 574
click at [706, 442] on div ".cls-1 fill:#fff; AWATERA [PERSON_NAME] Клиенты Спецификации Заказы 4188 Чаты T…" at bounding box center [578, 287] width 1157 height 574
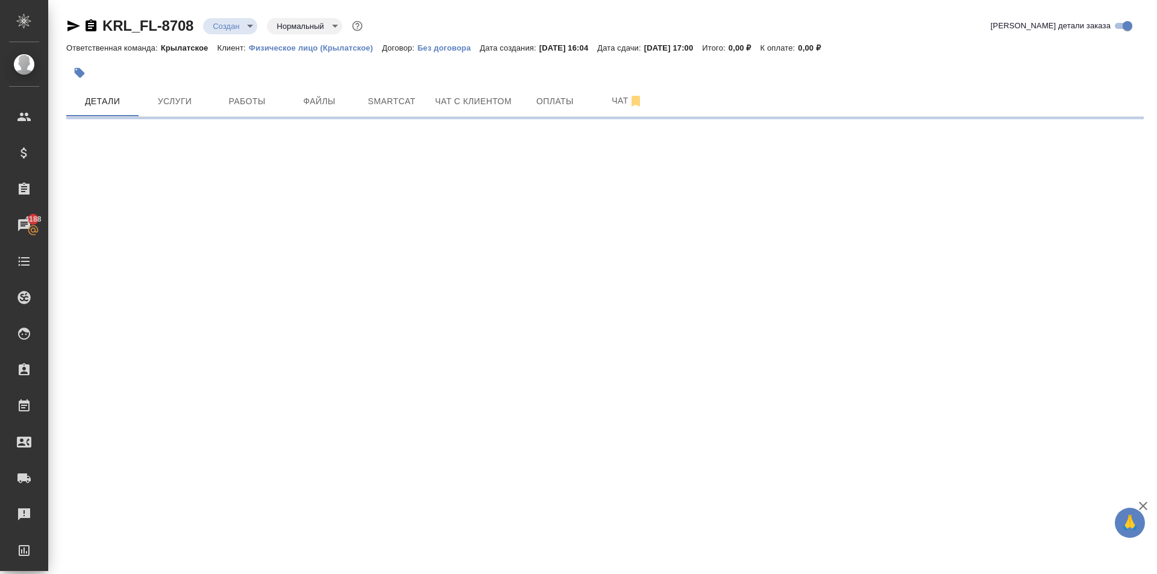
select select "RU"
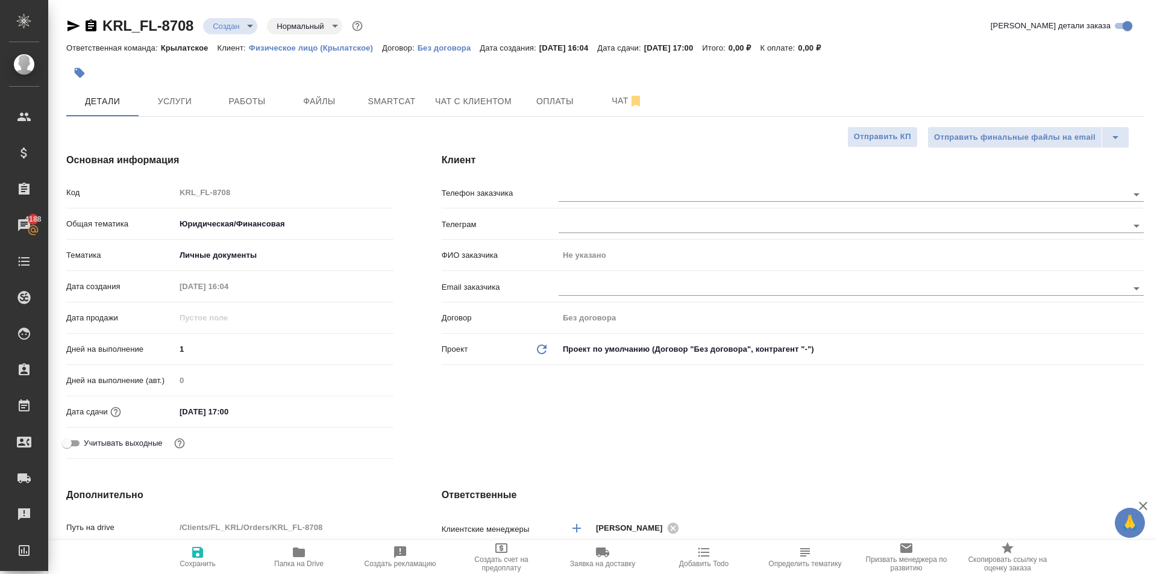
type textarea "x"
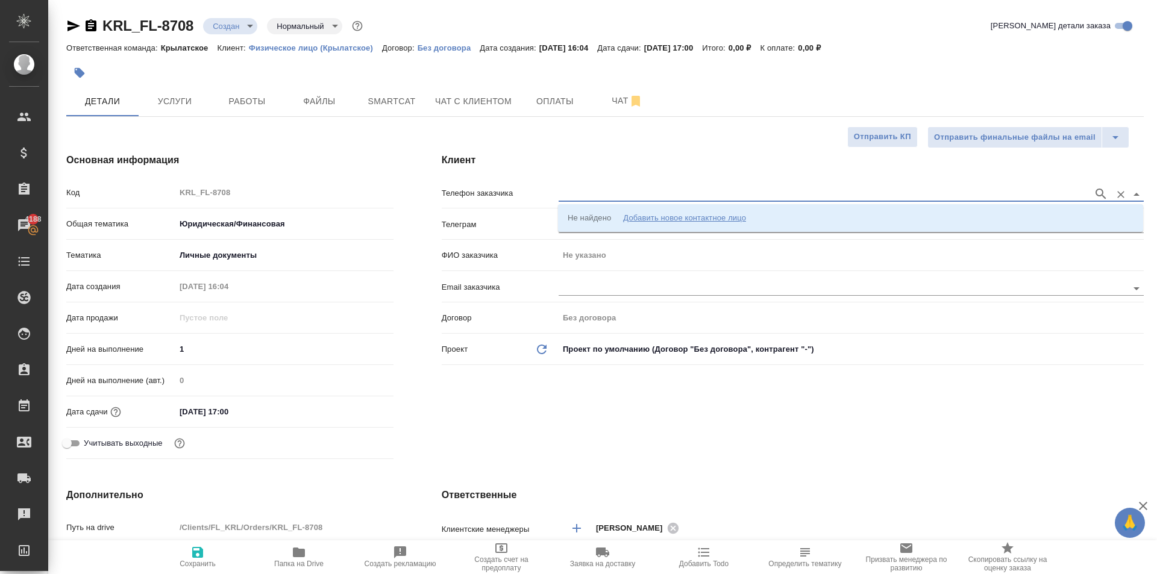
click at [607, 195] on input "text" at bounding box center [823, 194] width 529 height 14
click at [616, 218] on div "Не найдено Добавить новое контактное лицо" at bounding box center [657, 218] width 178 height 12
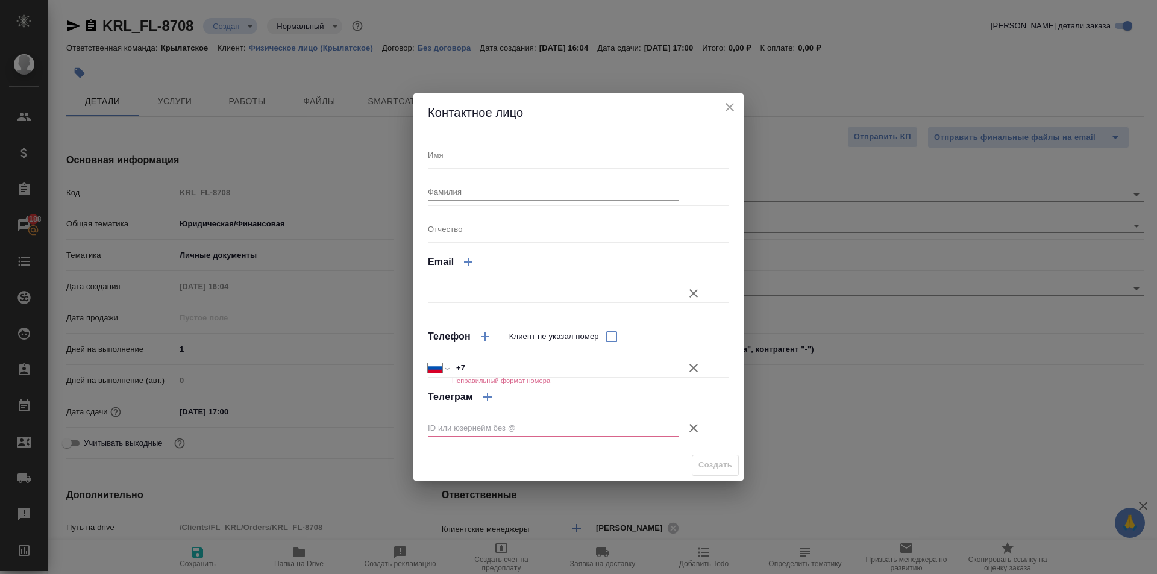
click at [474, 159] on input "Имя" at bounding box center [553, 154] width 251 height 17
type input "Рахмонали"
click at [688, 424] on icon "button" at bounding box center [694, 428] width 14 height 14
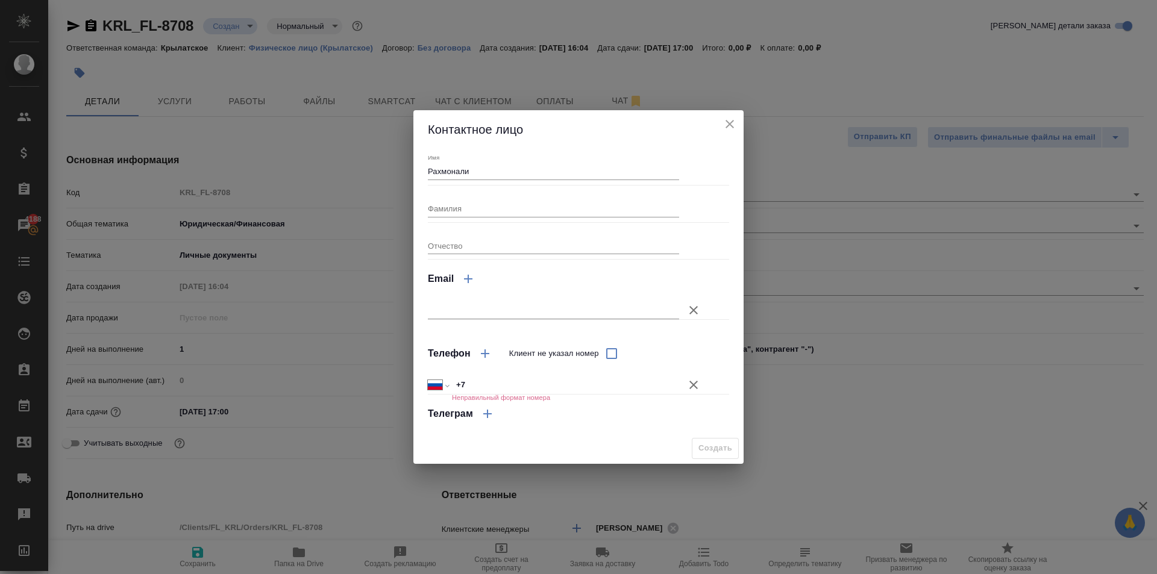
click at [692, 377] on button "Клиент не указал номер" at bounding box center [693, 385] width 29 height 29
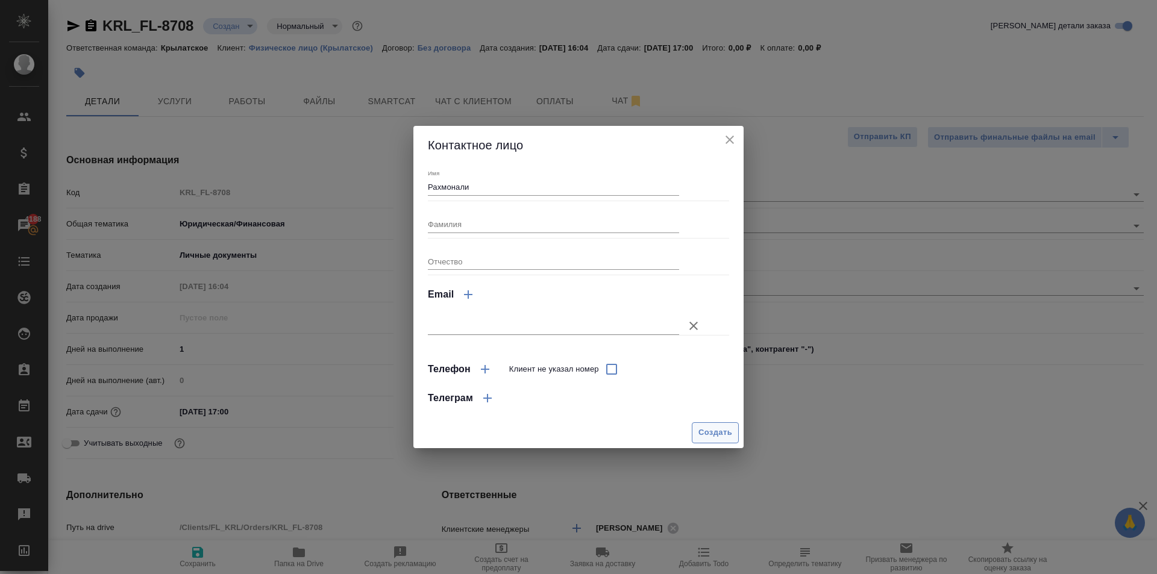
click at [702, 431] on span "Создать" at bounding box center [716, 433] width 34 height 14
type input "Рахмонали"
type textarea "x"
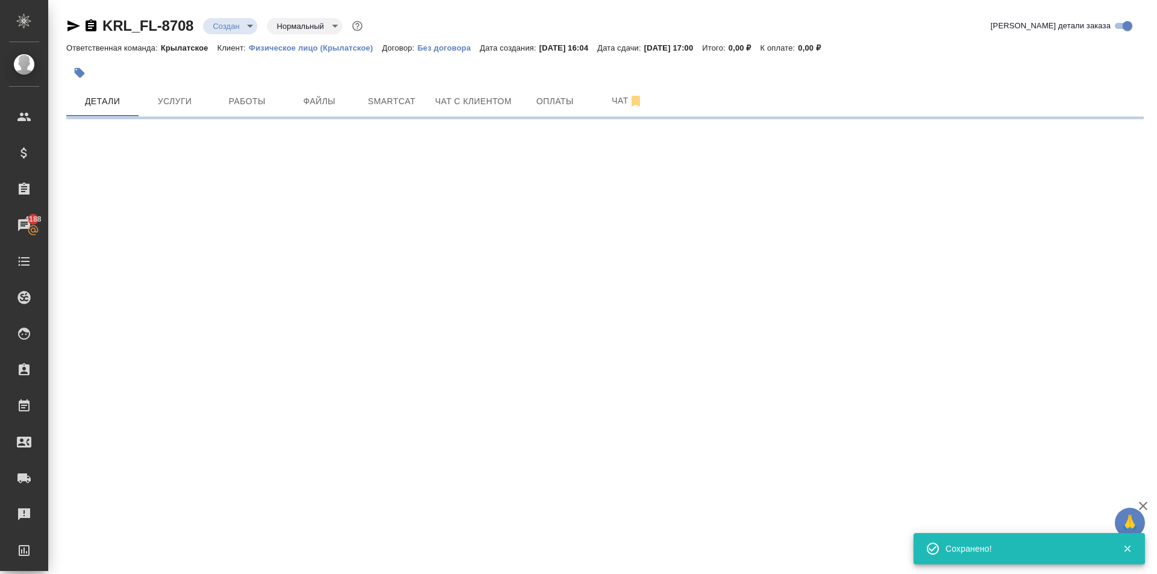
type input "holyTrinity"
select select "RU"
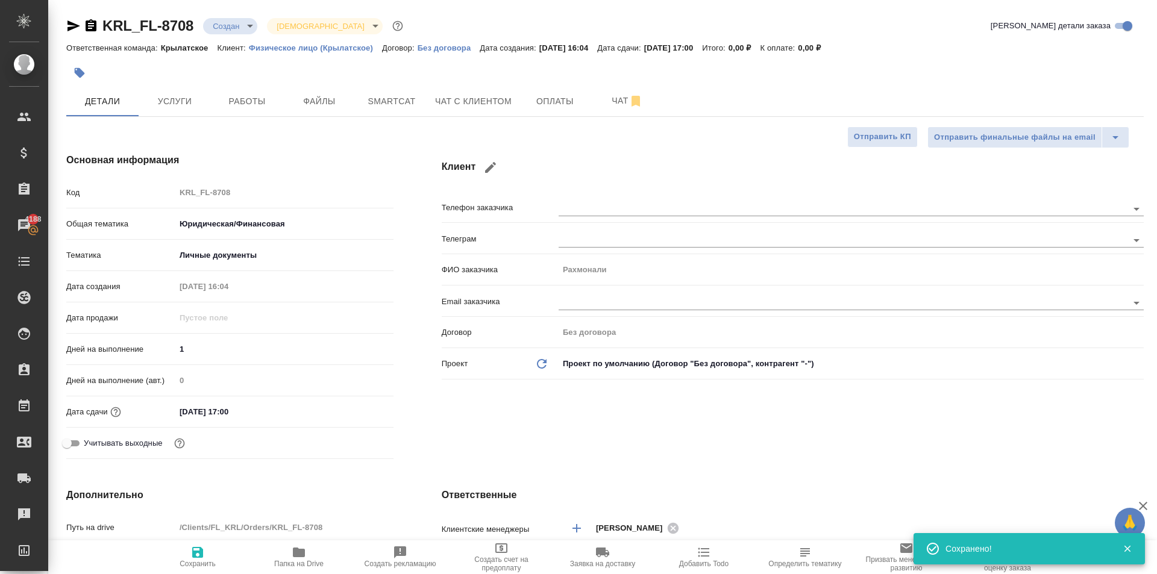
type textarea "x"
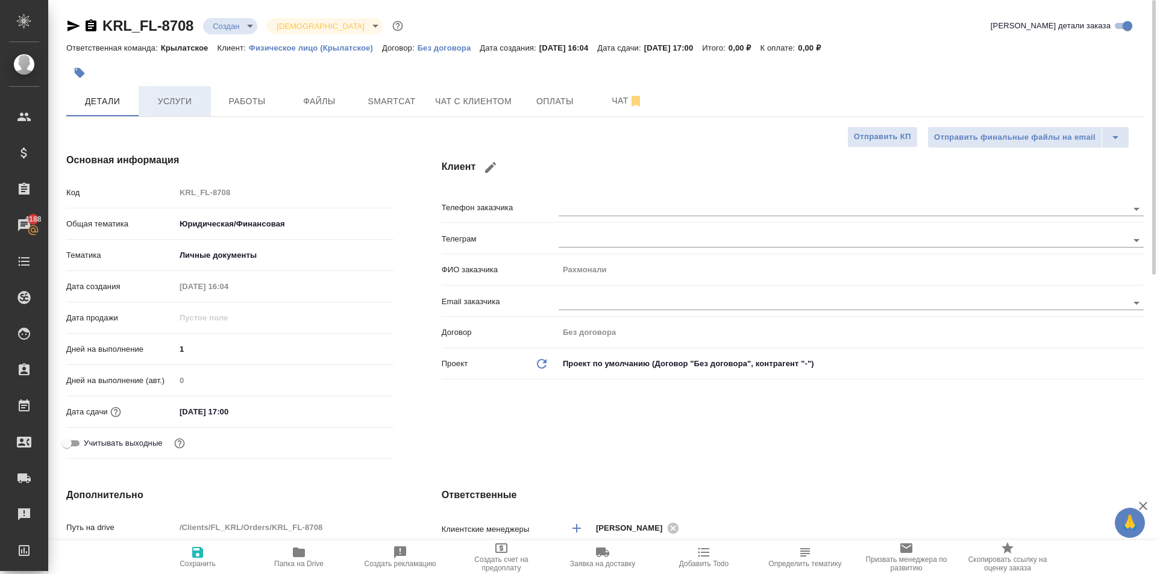
drag, startPoint x: 169, startPoint y: 81, endPoint x: 175, endPoint y: 95, distance: 15.4
click at [175, 95] on span "Услуги" at bounding box center [175, 101] width 58 height 15
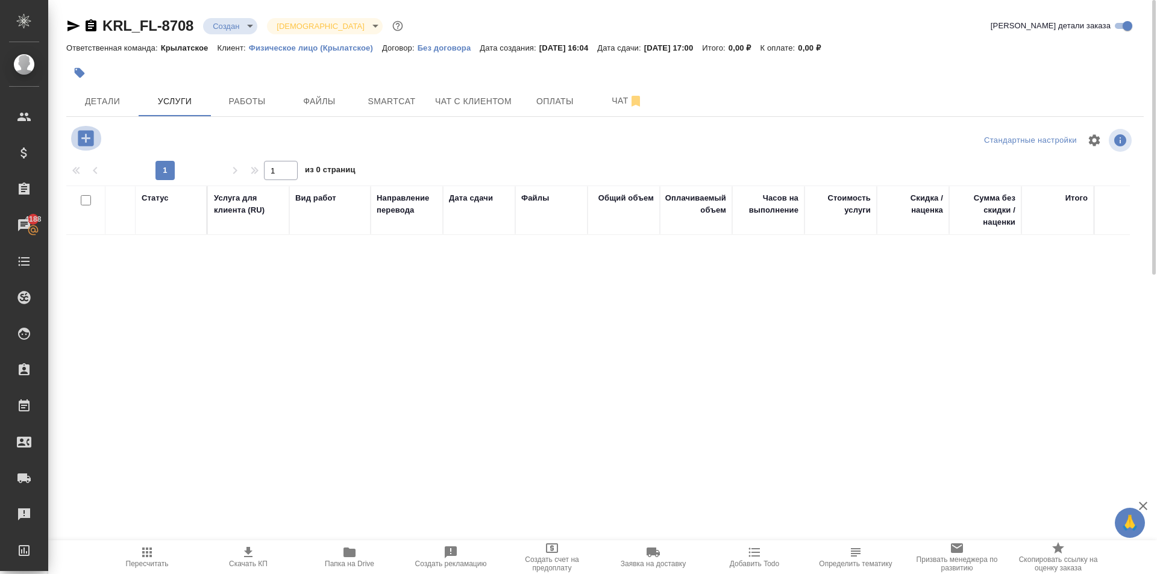
click at [83, 132] on icon "button" at bounding box center [85, 138] width 21 height 21
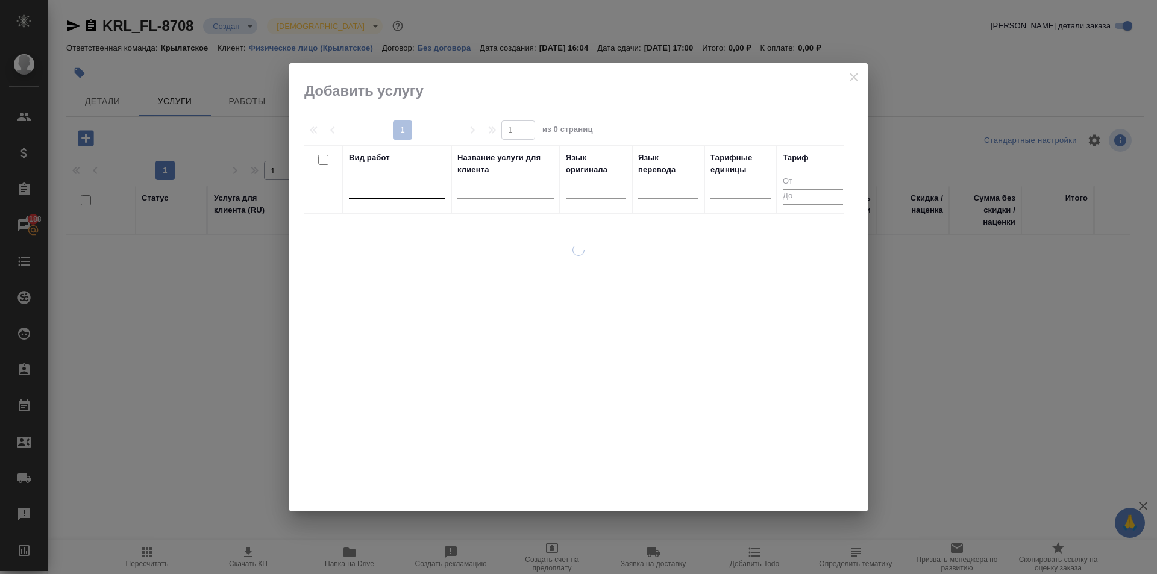
click at [354, 195] on div at bounding box center [397, 186] width 96 height 17
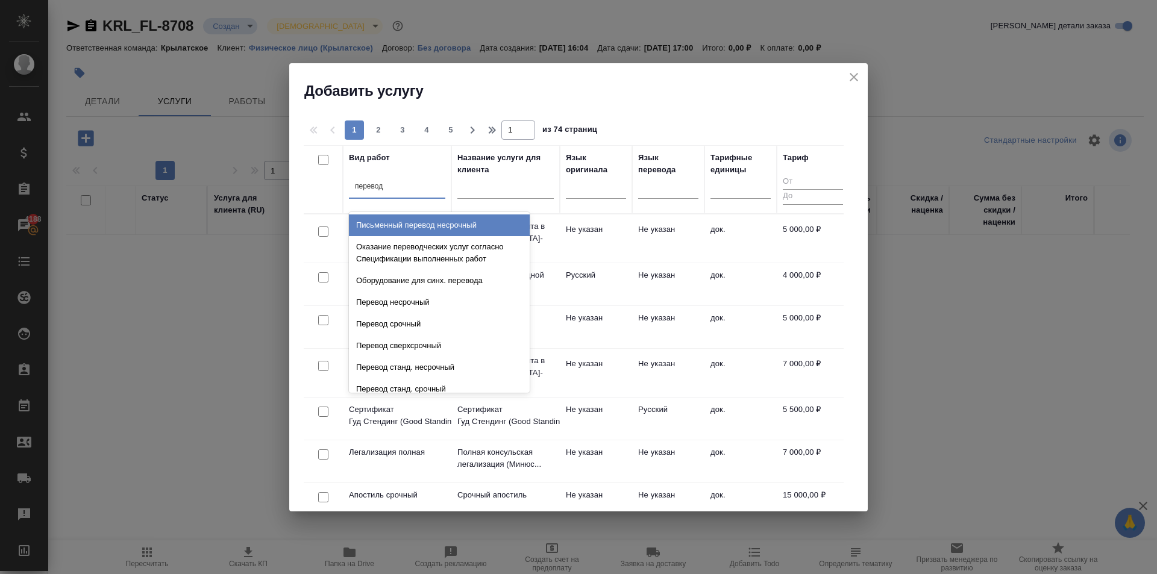
type input "перевод ст"
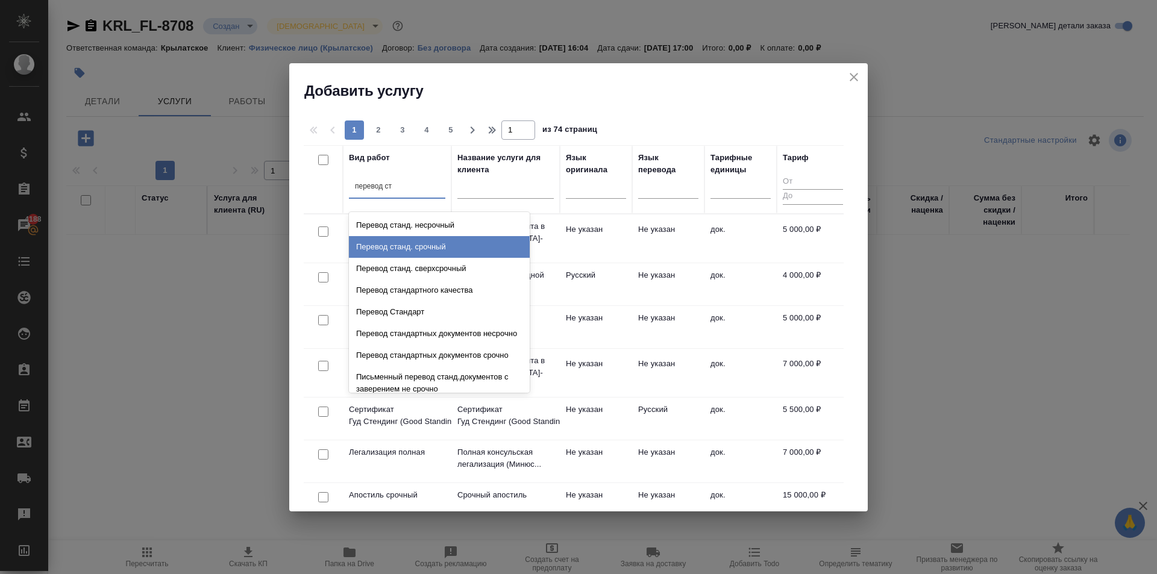
click at [497, 248] on div "Перевод станд. срочный" at bounding box center [439, 247] width 181 height 22
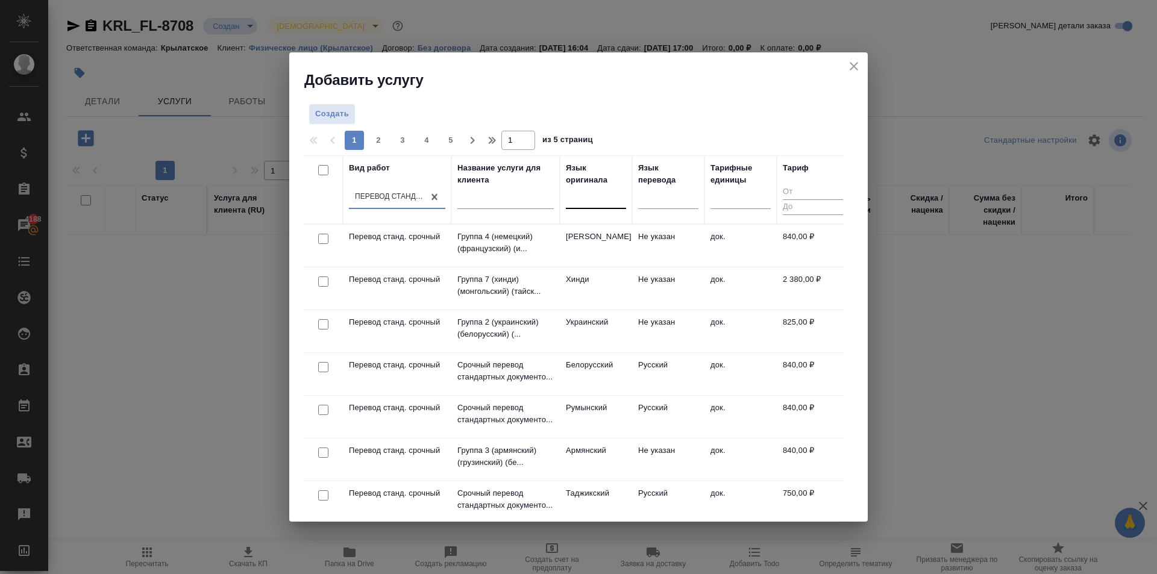
click at [604, 206] on div at bounding box center [596, 196] width 60 height 17
type input "тадж"
click at [607, 234] on div "Таджикский" at bounding box center [656, 236] width 181 height 22
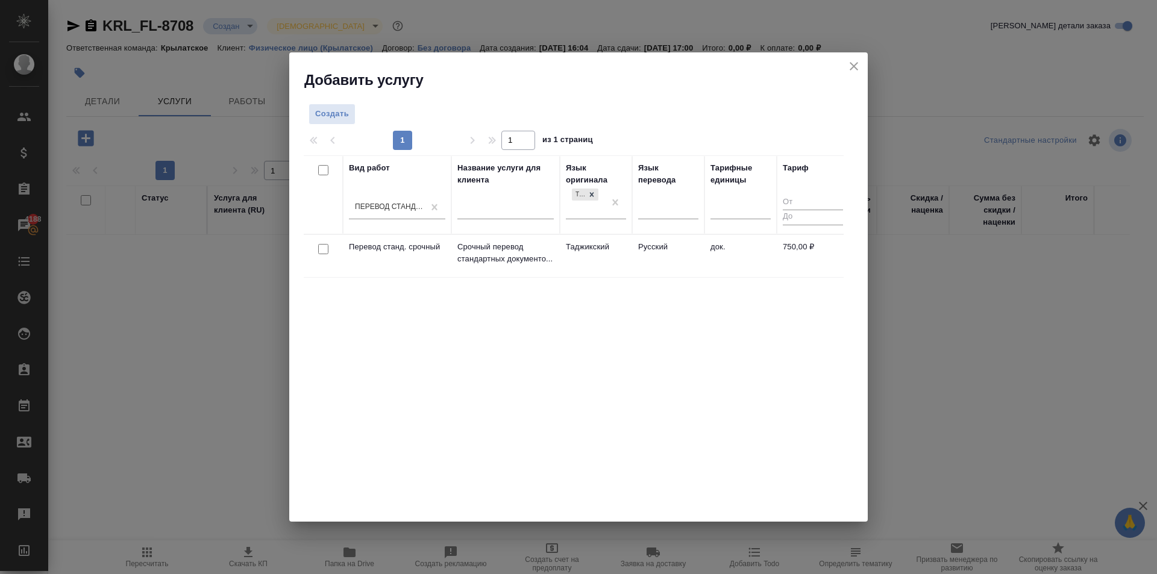
click at [615, 250] on td "Таджикский" at bounding box center [596, 256] width 72 height 42
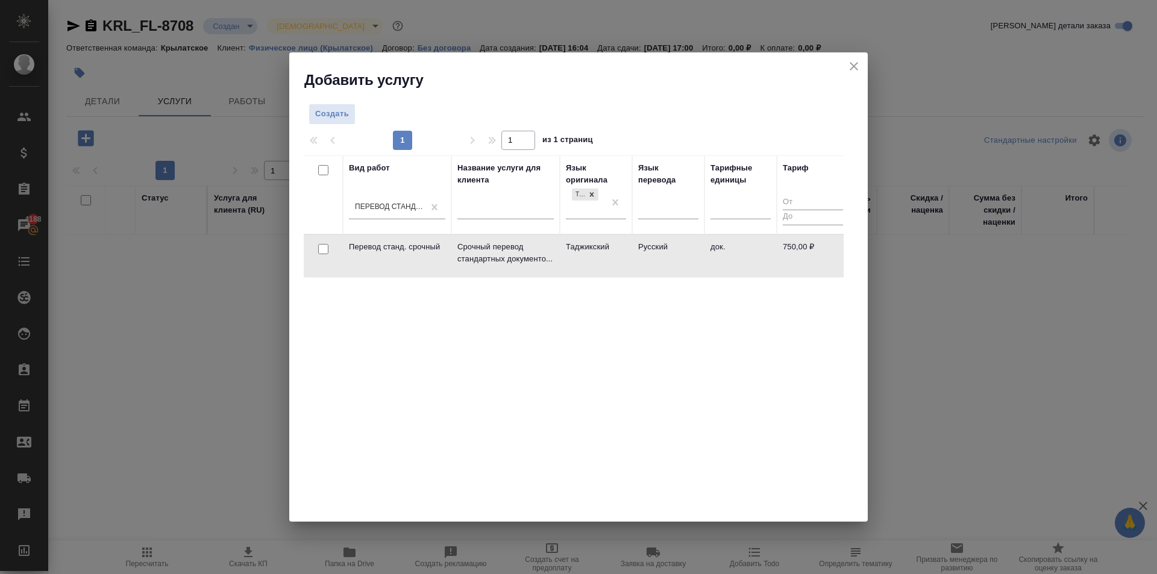
click at [615, 250] on td "Таджикский" at bounding box center [596, 256] width 72 height 42
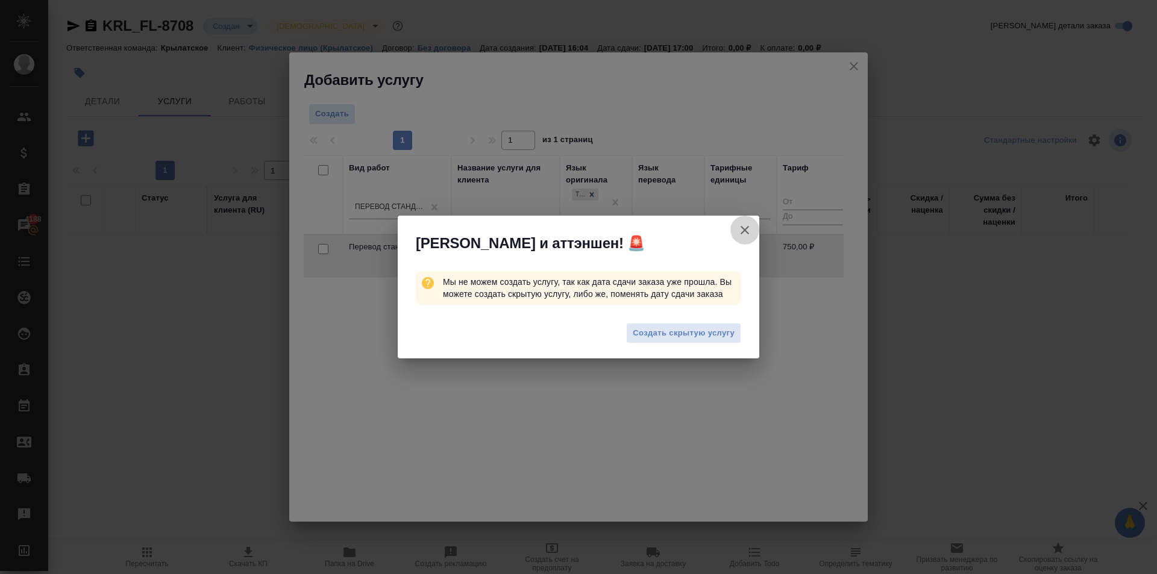
click at [755, 227] on button "[PERSON_NAME] детали заказа" at bounding box center [745, 230] width 29 height 29
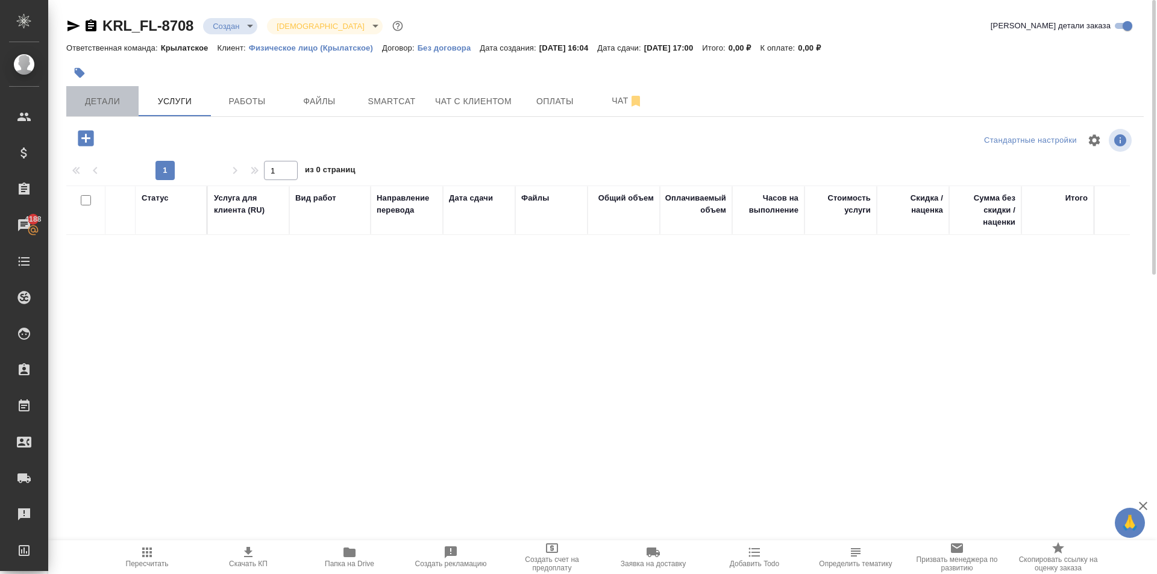
click at [118, 92] on button "Детали" at bounding box center [102, 101] width 72 height 30
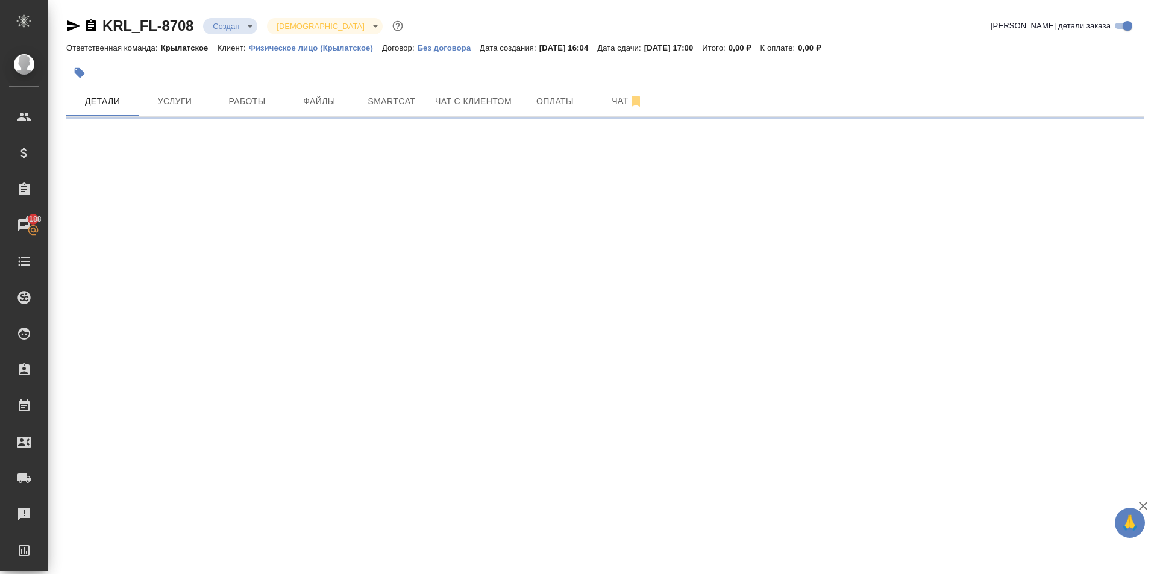
select select "RU"
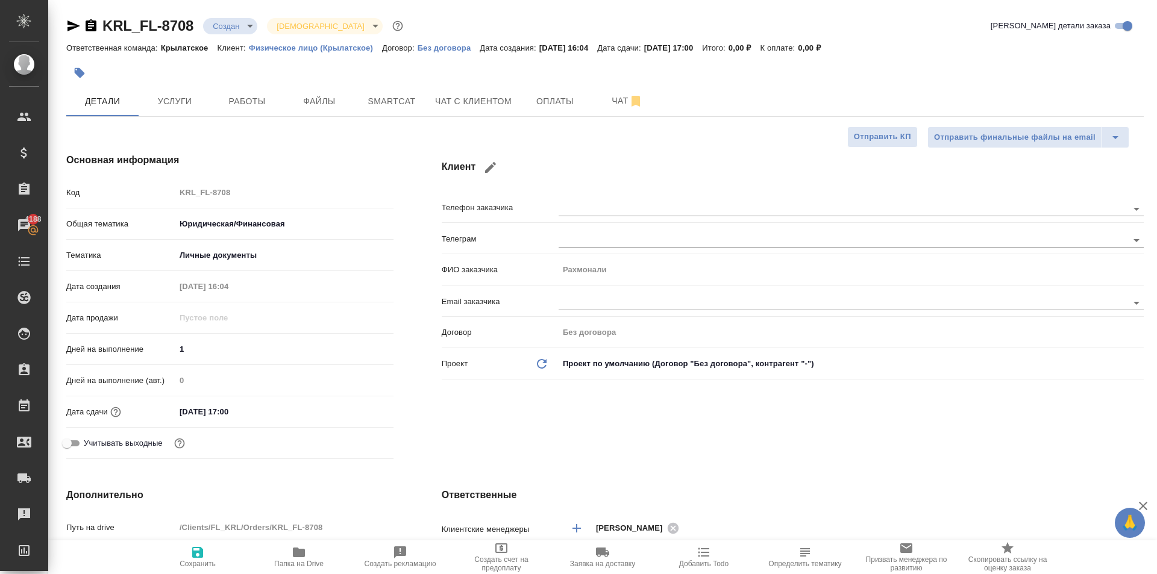
type textarea "x"
click at [260, 409] on input "16.09.2025 17:00" at bounding box center [228, 411] width 105 height 17
type input "16.09.2025 17:0_"
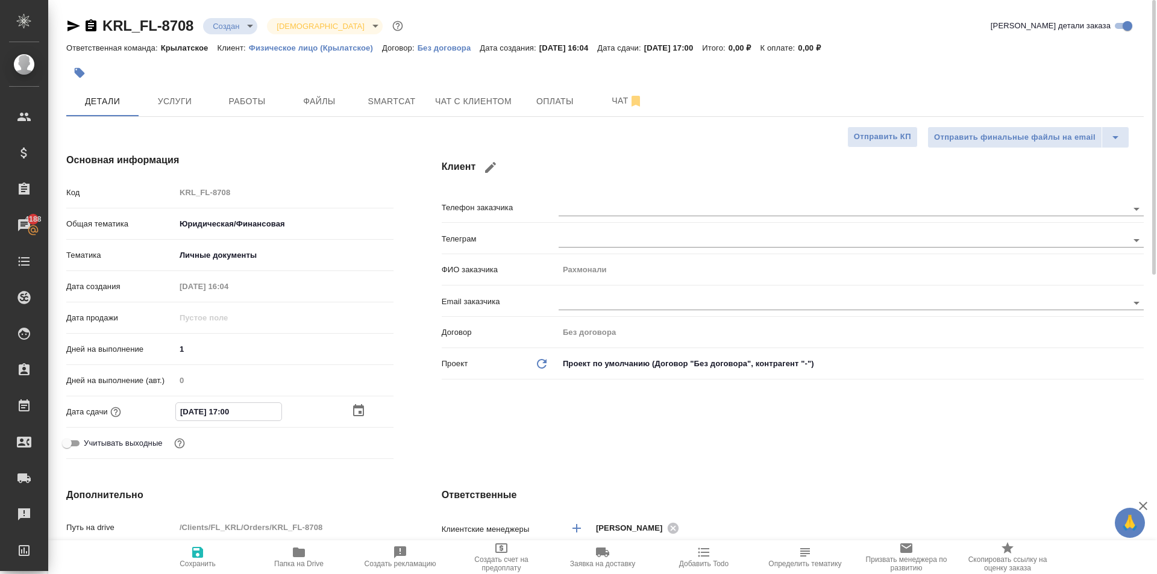
type textarea "x"
type input "16.09.2025 17:__"
type textarea "x"
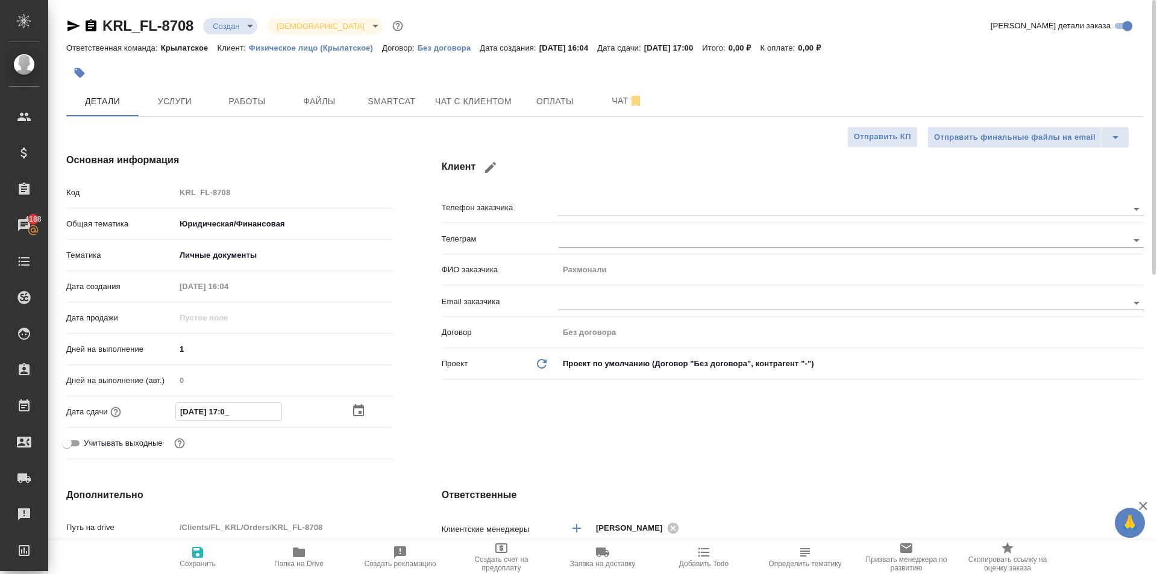
type textarea "x"
type input "16.09.2025 17:3_"
type textarea "x"
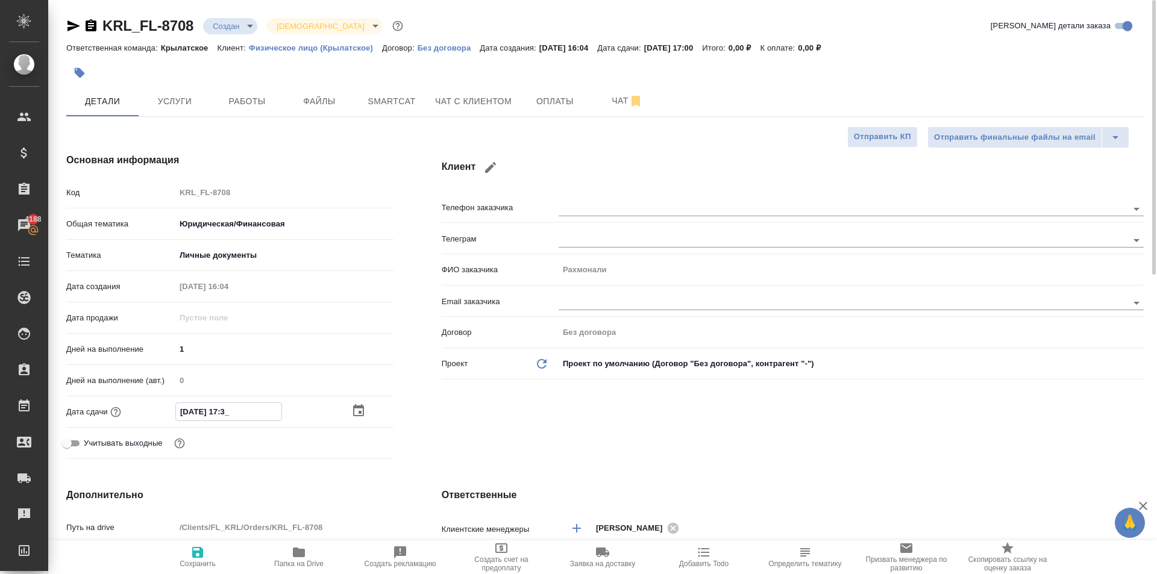
type textarea "x"
type input "16.09.2025 17:30"
type textarea "x"
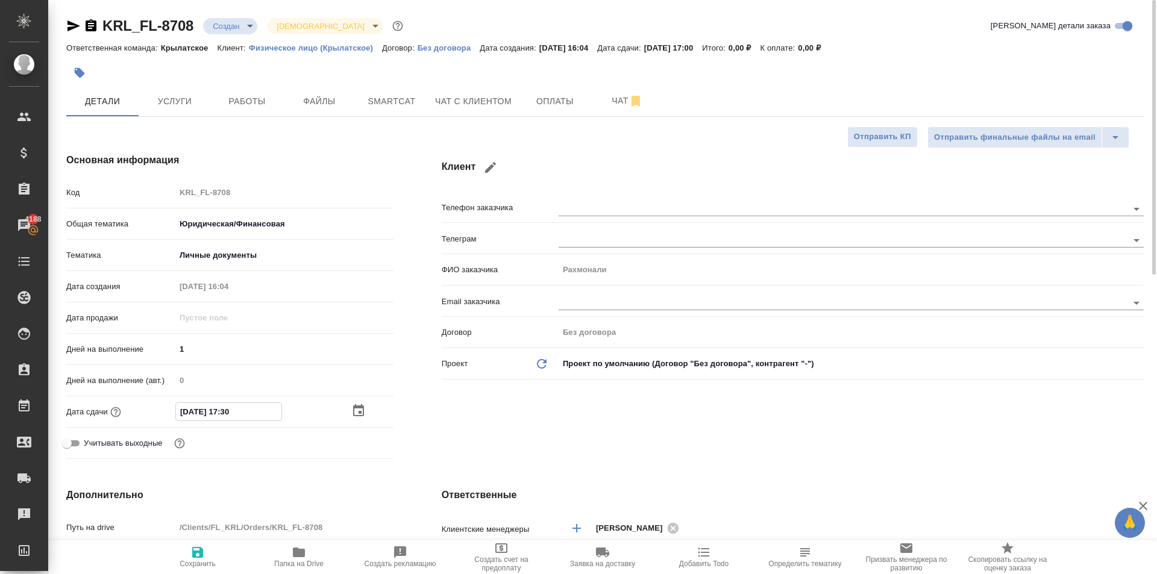
type input "16.09.2025 17:30"
click at [208, 548] on span "Сохранить" at bounding box center [197, 557] width 87 height 23
type textarea "x"
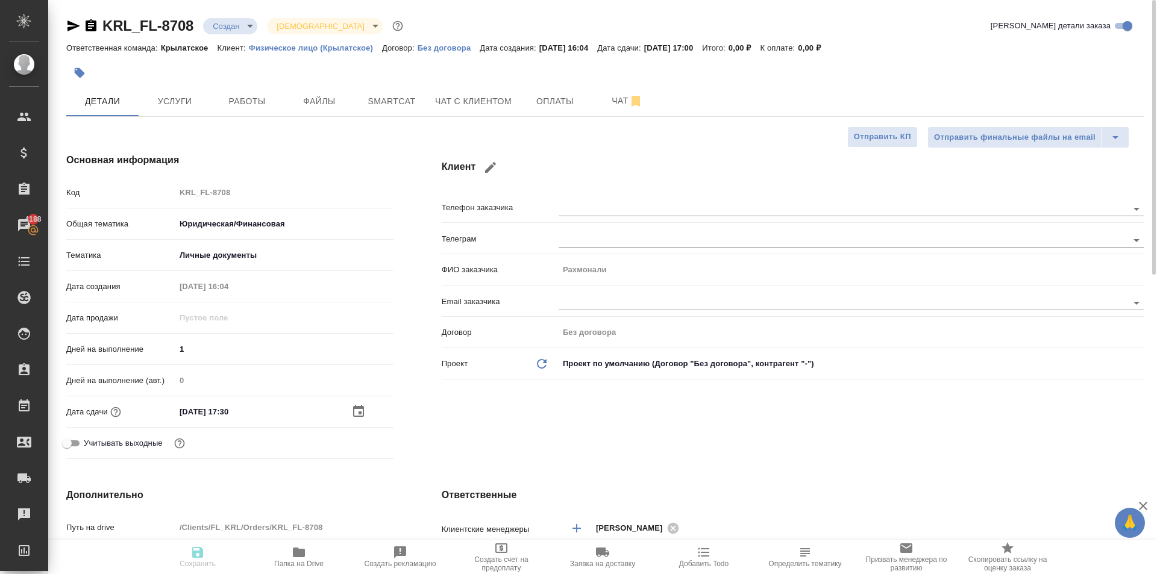
type textarea "x"
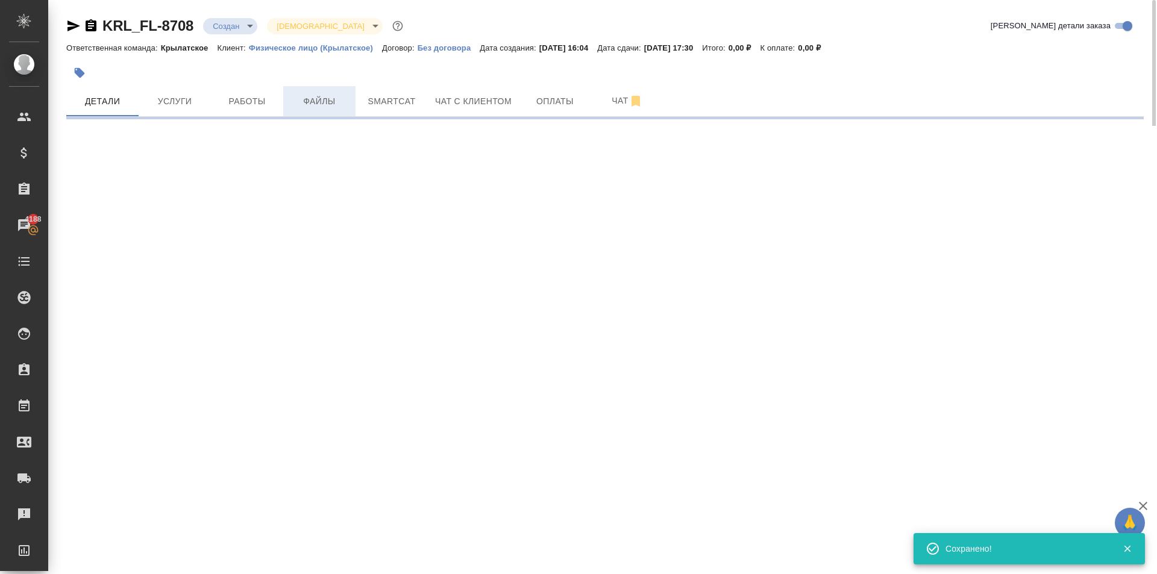
select select "RU"
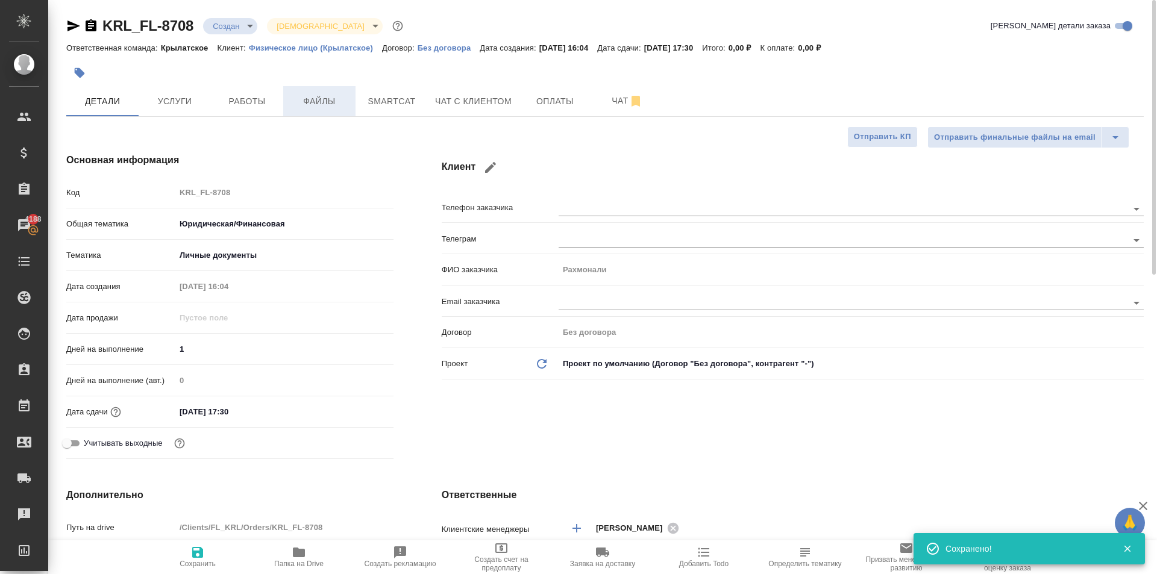
type textarea "x"
click at [310, 104] on span "Файлы" at bounding box center [320, 101] width 58 height 15
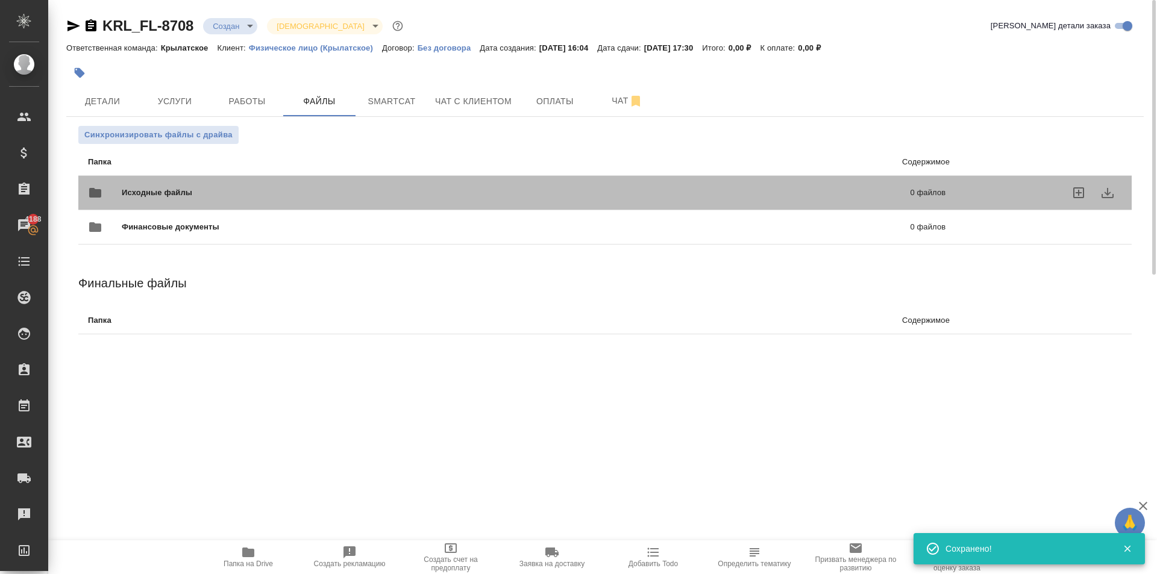
click at [166, 197] on span "Исходные файлы" at bounding box center [337, 193] width 430 height 12
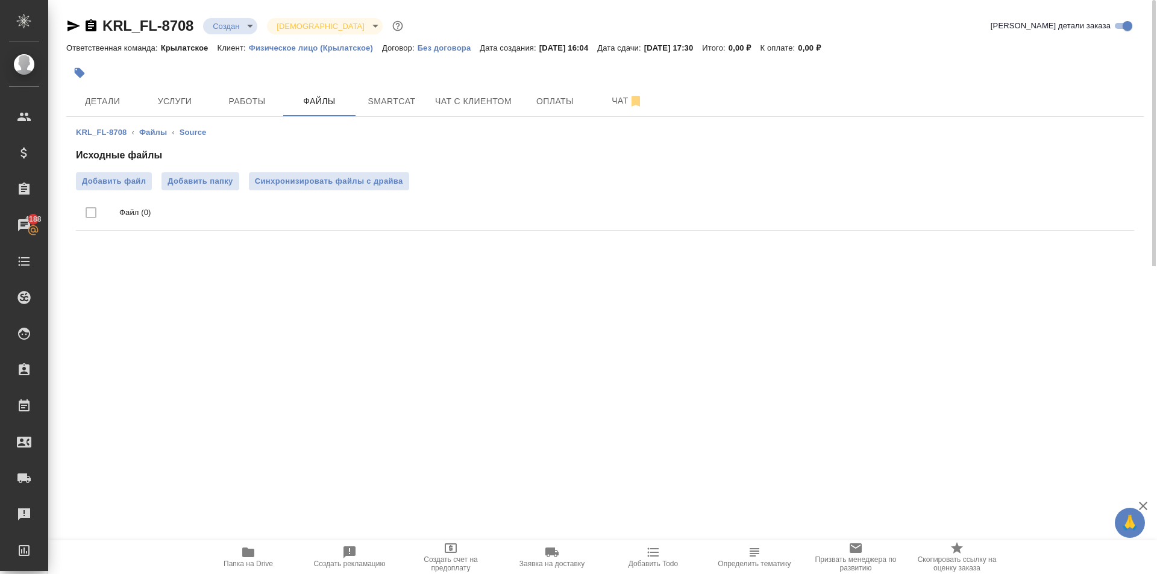
click at [122, 168] on div "Исходные файлы Добавить файл Добавить папку Синхронизировать файлы с драйва Фай…" at bounding box center [605, 191] width 1058 height 87
click at [124, 177] on span "Добавить файл" at bounding box center [114, 181] width 64 height 12
click at [0, 0] on input "Добавить файл" at bounding box center [0, 0] width 0 height 0
drag, startPoint x: 261, startPoint y: 94, endPoint x: 180, endPoint y: 92, distance: 80.8
click at [180, 92] on div "Детали Услуги Работы Файлы Smartcat Чат с клиентом Оплаты Чат" at bounding box center [605, 101] width 1078 height 30
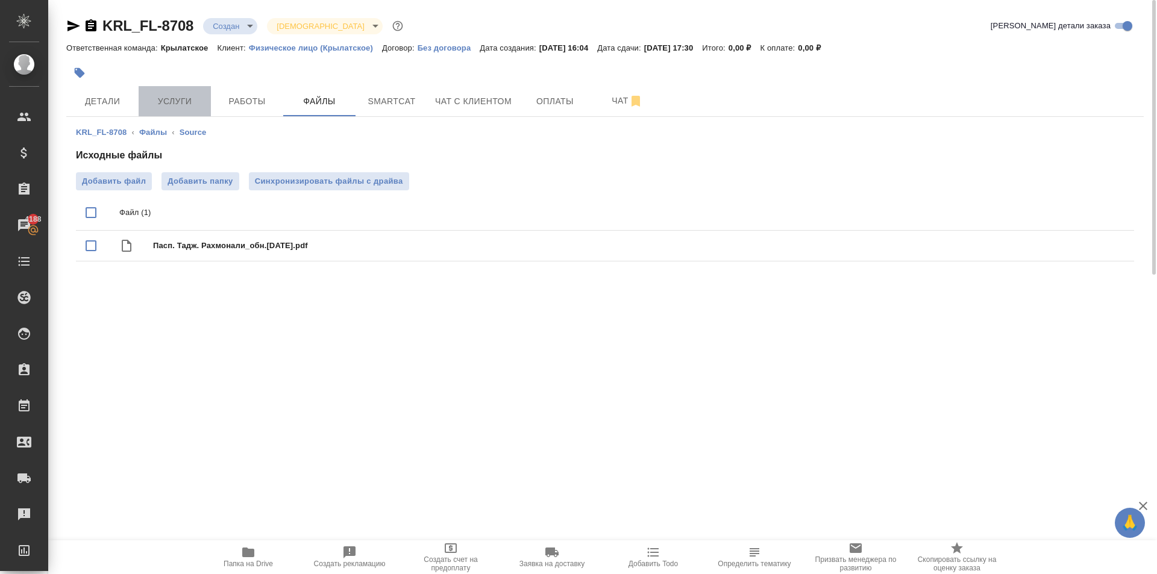
click at [178, 92] on button "Услуги" at bounding box center [175, 101] width 72 height 30
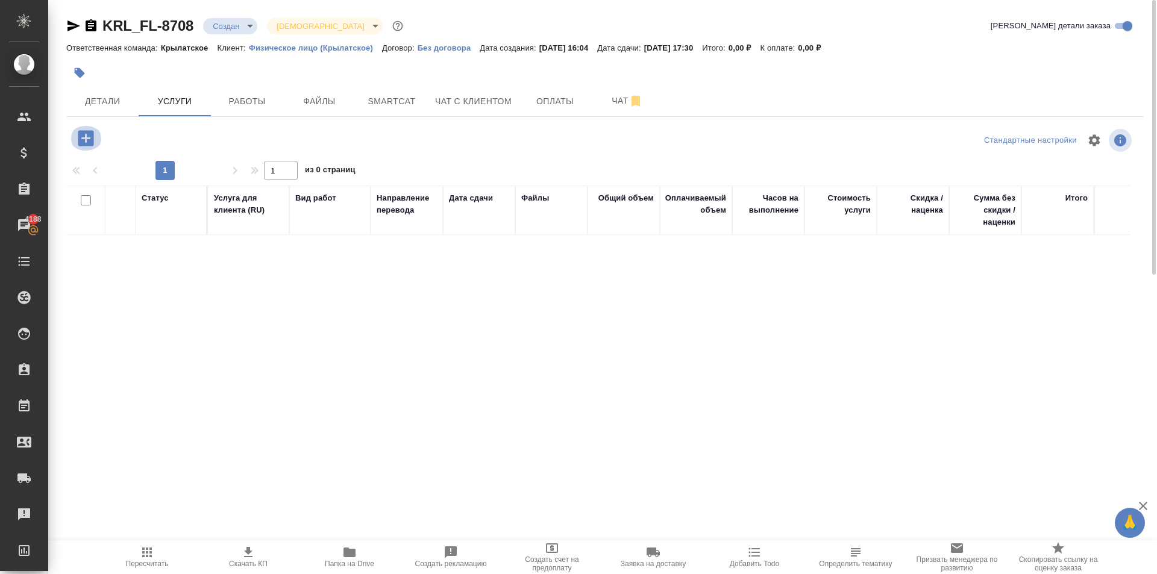
click at [77, 140] on icon "button" at bounding box center [85, 138] width 21 height 21
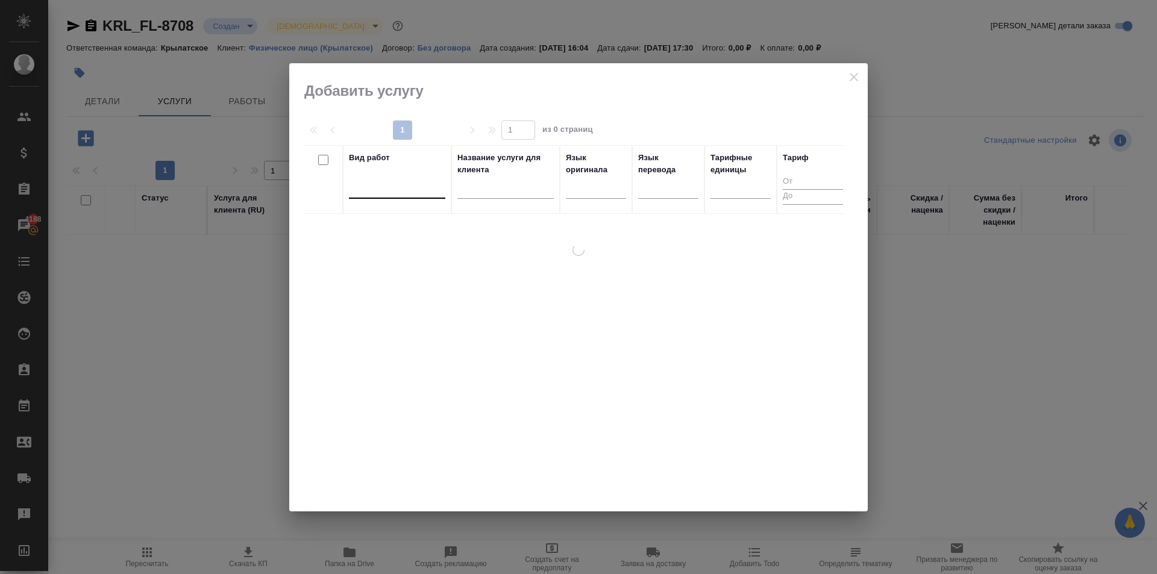
click at [354, 183] on div at bounding box center [397, 186] width 96 height 17
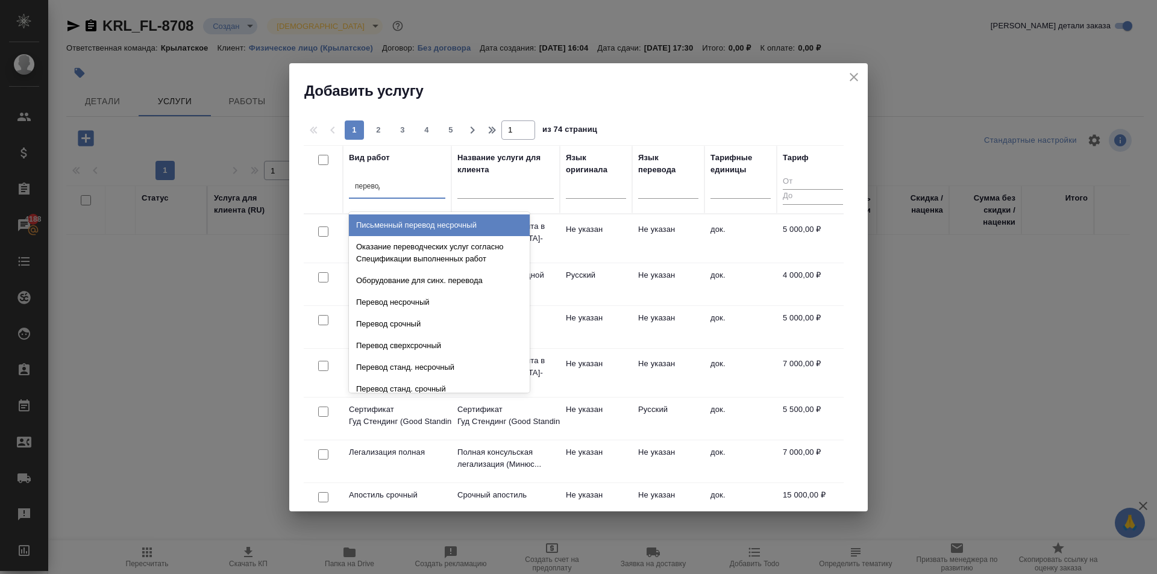
type input "перевод ст"
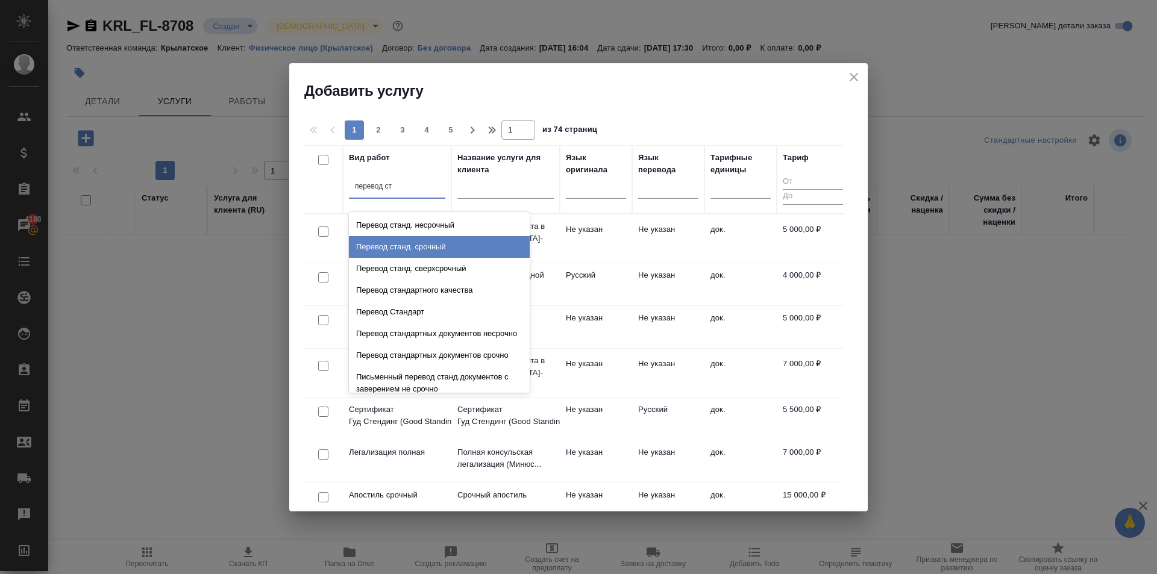
click at [466, 242] on div "Перевод станд. срочный" at bounding box center [439, 247] width 181 height 22
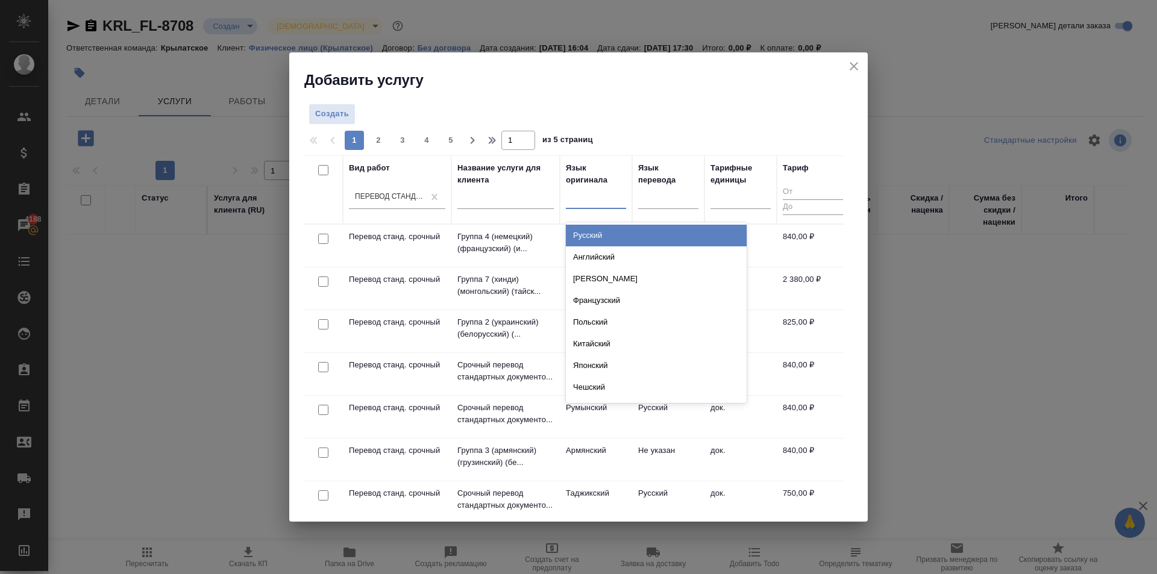
click at [609, 186] on div at bounding box center [596, 197] width 60 height 23
type input "тадж"
click at [603, 228] on div "Таджикский" at bounding box center [656, 236] width 181 height 22
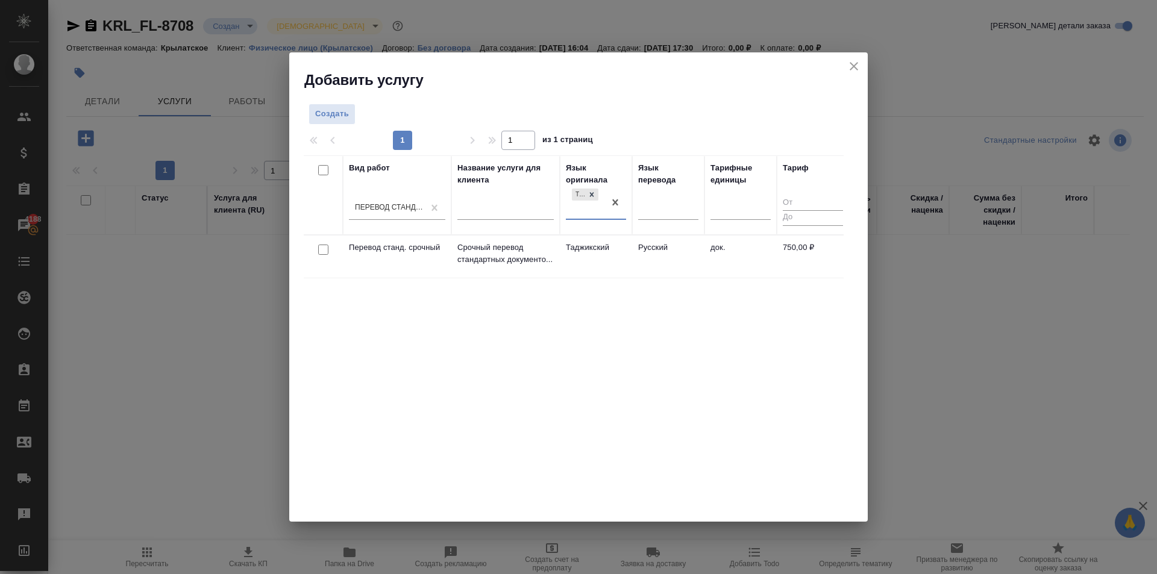
click at [603, 252] on td "Таджикский" at bounding box center [596, 257] width 72 height 42
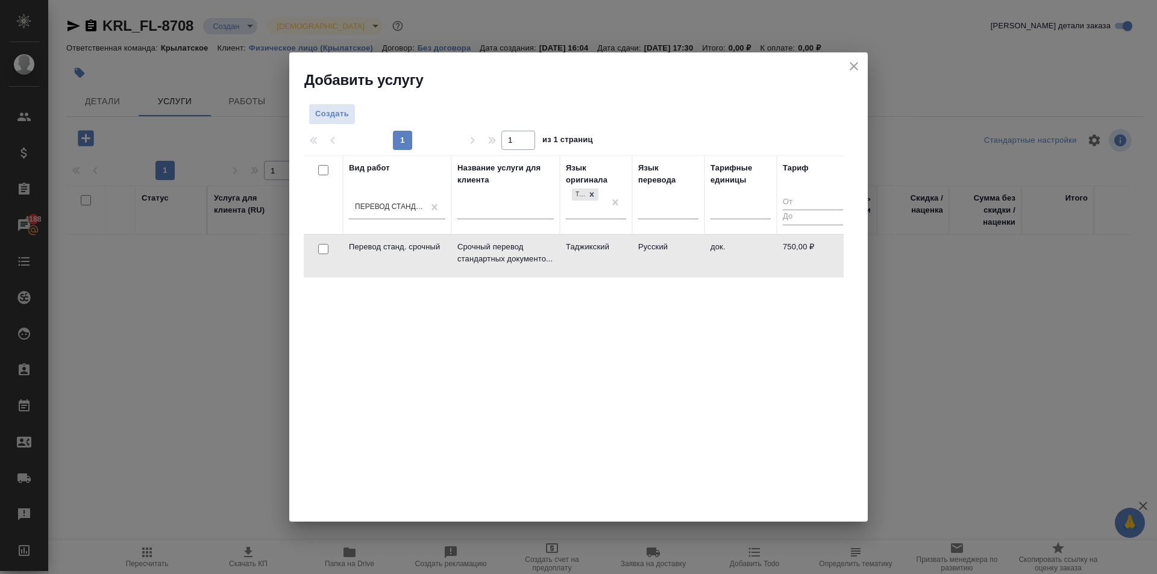
click at [603, 252] on td "Таджикский" at bounding box center [596, 256] width 72 height 42
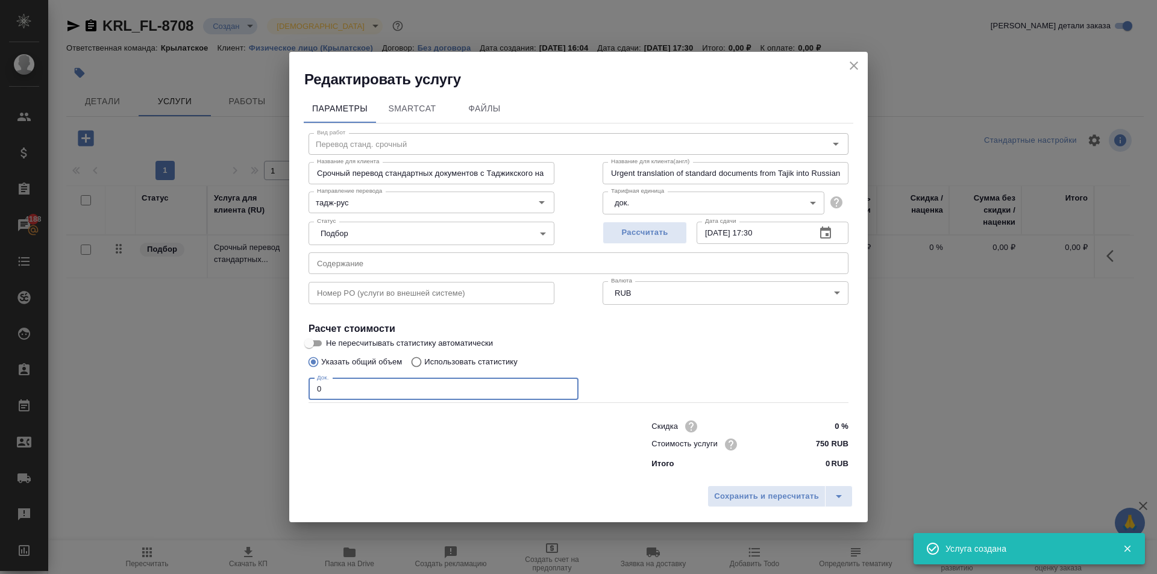
drag, startPoint x: 357, startPoint y: 391, endPoint x: 365, endPoint y: 395, distance: 9.2
click at [288, 383] on div "Редактировать услугу Параметры SmartCat Файлы Вид работ Перевод станд. срочный …" at bounding box center [578, 287] width 1157 height 574
type input "1"
click at [788, 499] on span "Сохранить и пересчитать" at bounding box center [766, 497] width 105 height 14
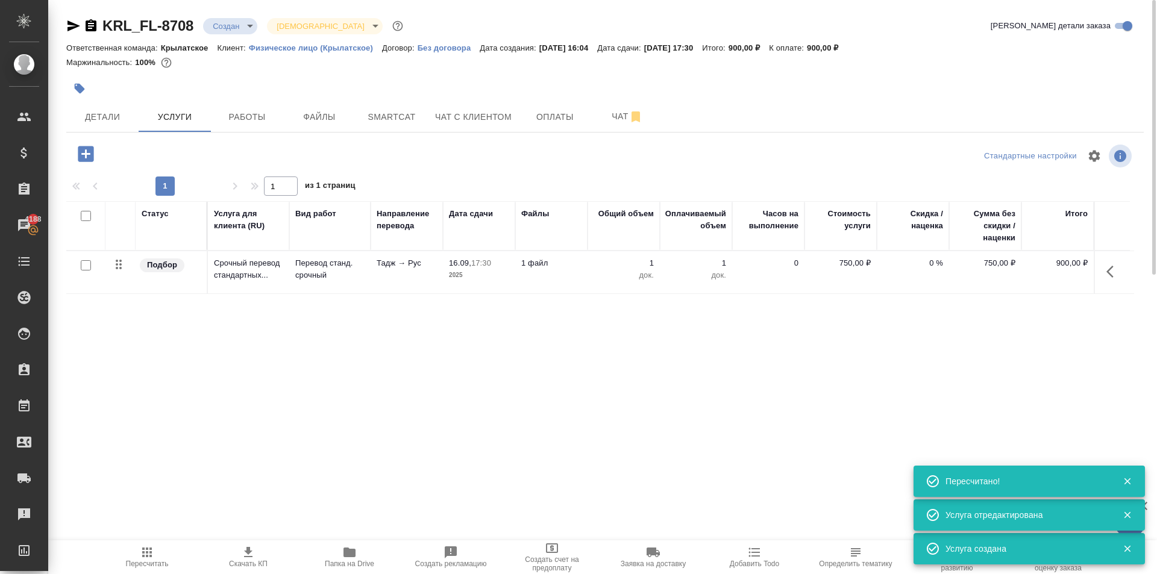
click at [83, 143] on icon "button" at bounding box center [85, 153] width 21 height 21
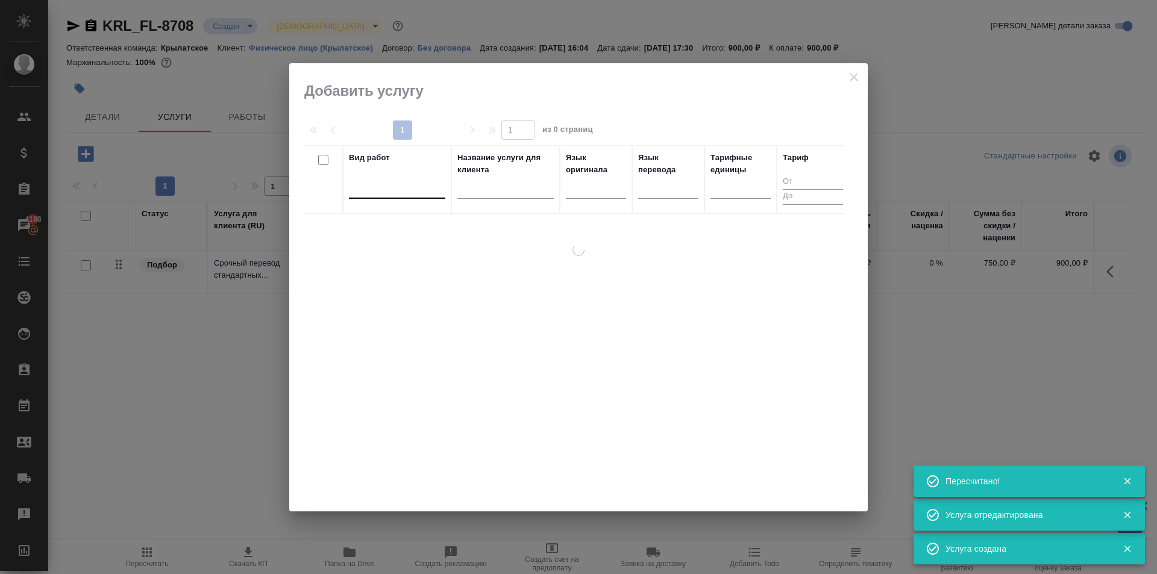
click at [394, 192] on div at bounding box center [397, 186] width 96 height 17
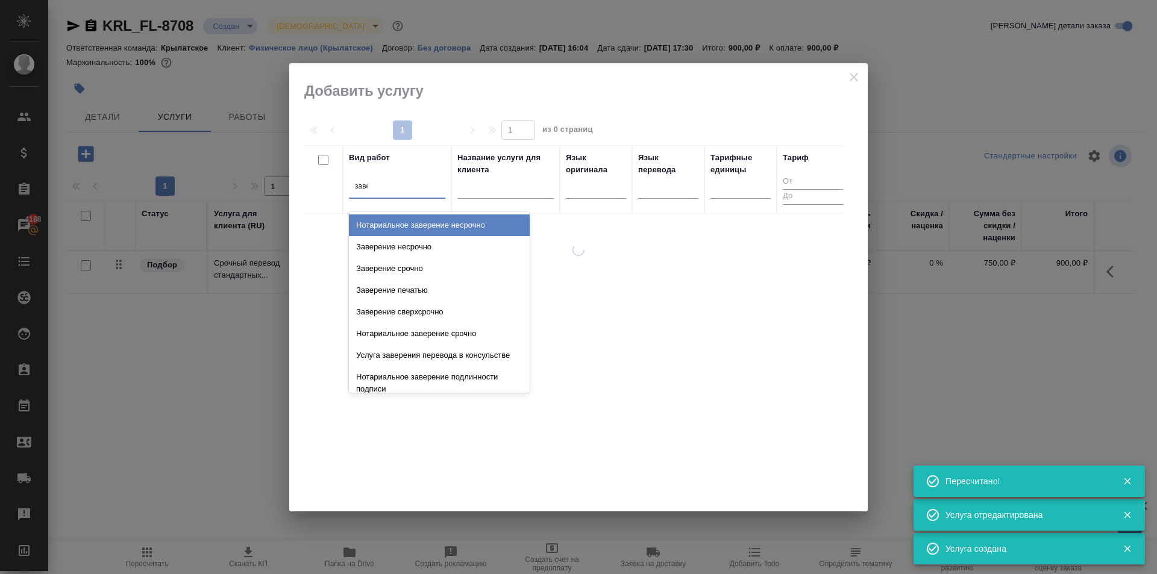
type input "завер"
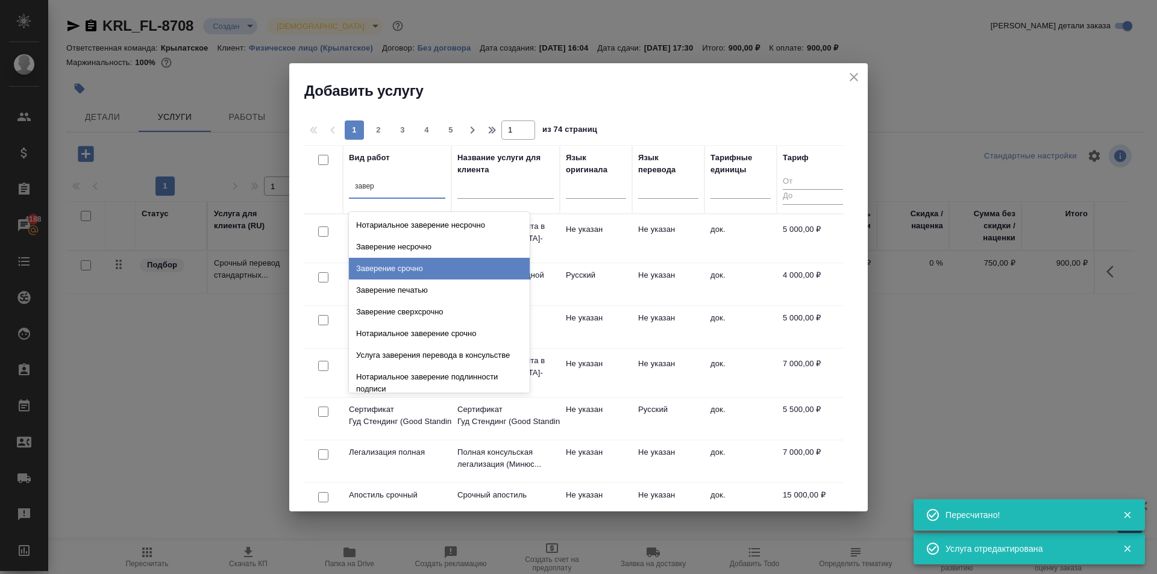
drag, startPoint x: 455, startPoint y: 268, endPoint x: 670, endPoint y: 227, distance: 218.5
click at [456, 268] on div "Заверение срочно" at bounding box center [439, 269] width 181 height 22
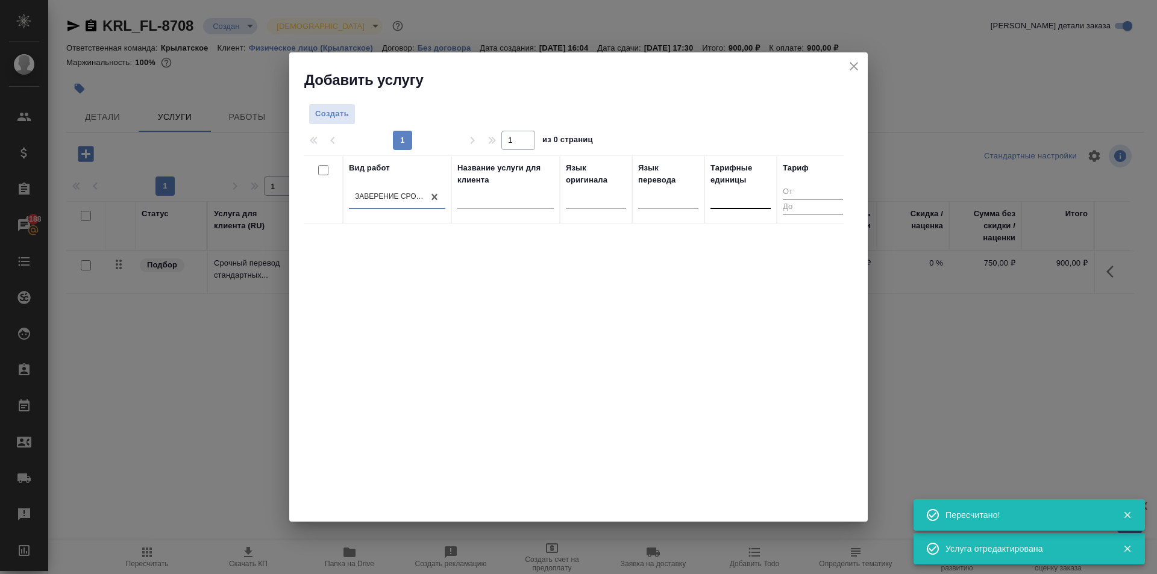
click at [759, 197] on div at bounding box center [741, 196] width 60 height 17
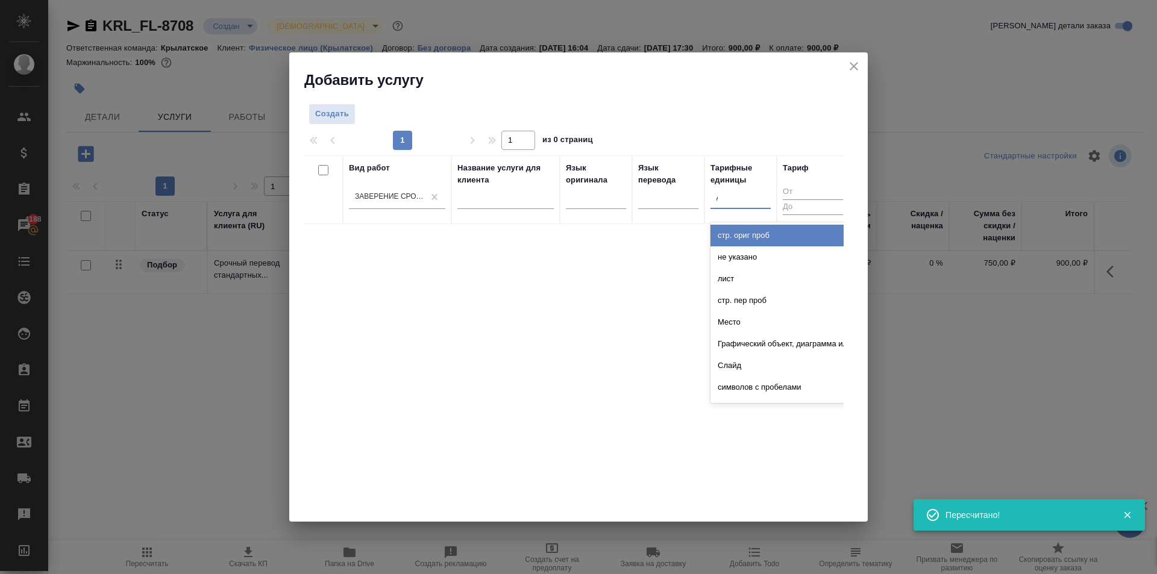
type input "до"
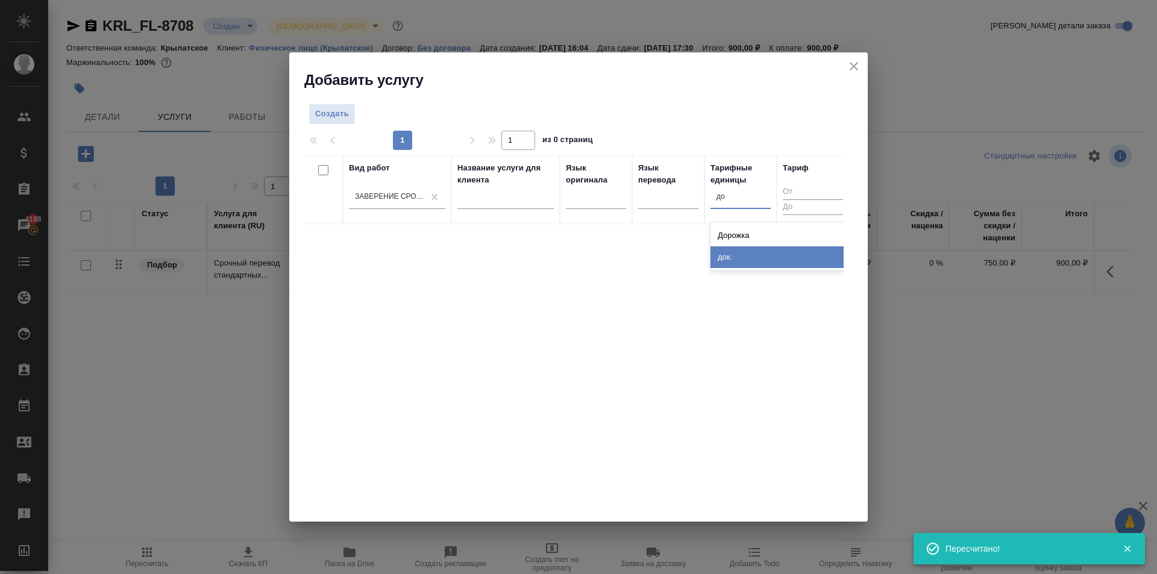
click at [738, 260] on div "док." at bounding box center [801, 258] width 181 height 22
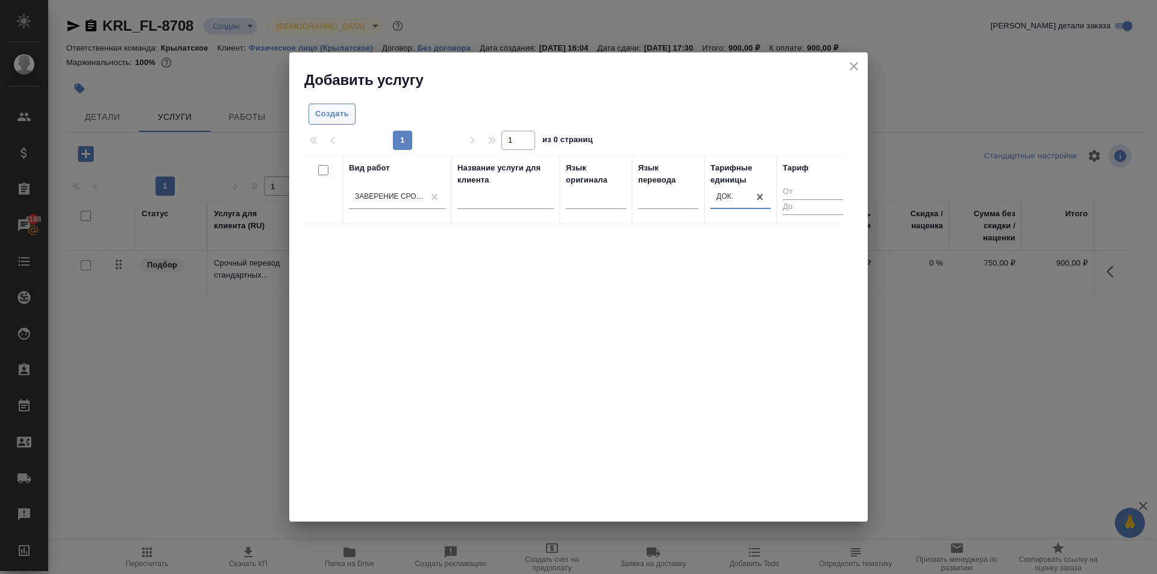
click at [356, 122] on button "Создать" at bounding box center [332, 114] width 47 height 21
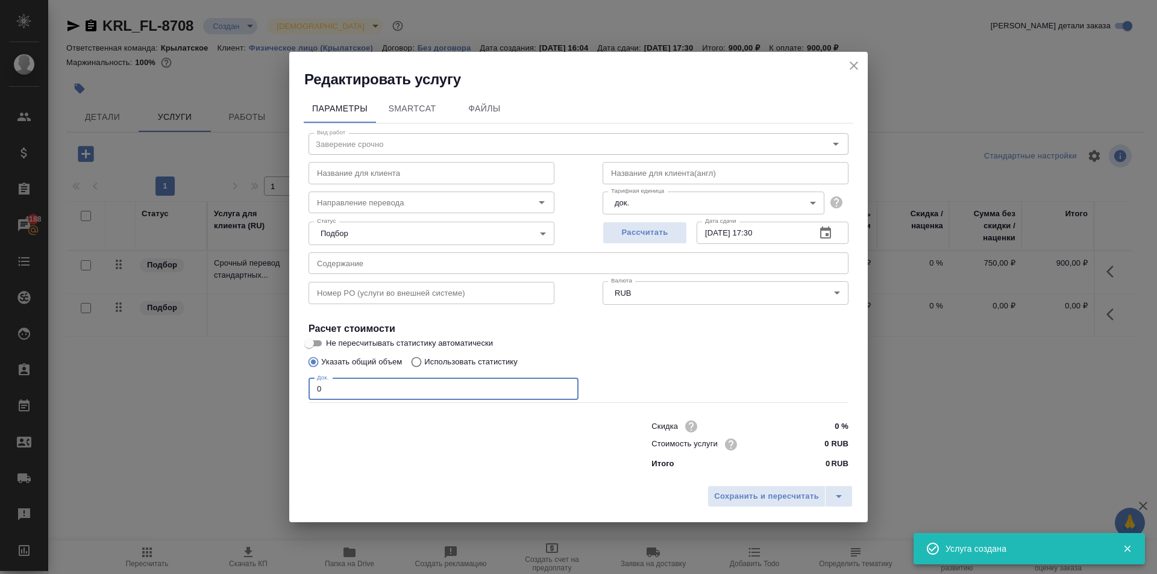
drag, startPoint x: 328, startPoint y: 382, endPoint x: 361, endPoint y: 377, distance: 33.4
click at [272, 373] on div "Редактировать услугу Параметры SmartCat Файлы Вид работ Заверение срочно Вид ра…" at bounding box center [578, 287] width 1157 height 574
type input "1"
click at [809, 447] on input "0 RUB" at bounding box center [825, 444] width 45 height 17
type input "1100 RUB"
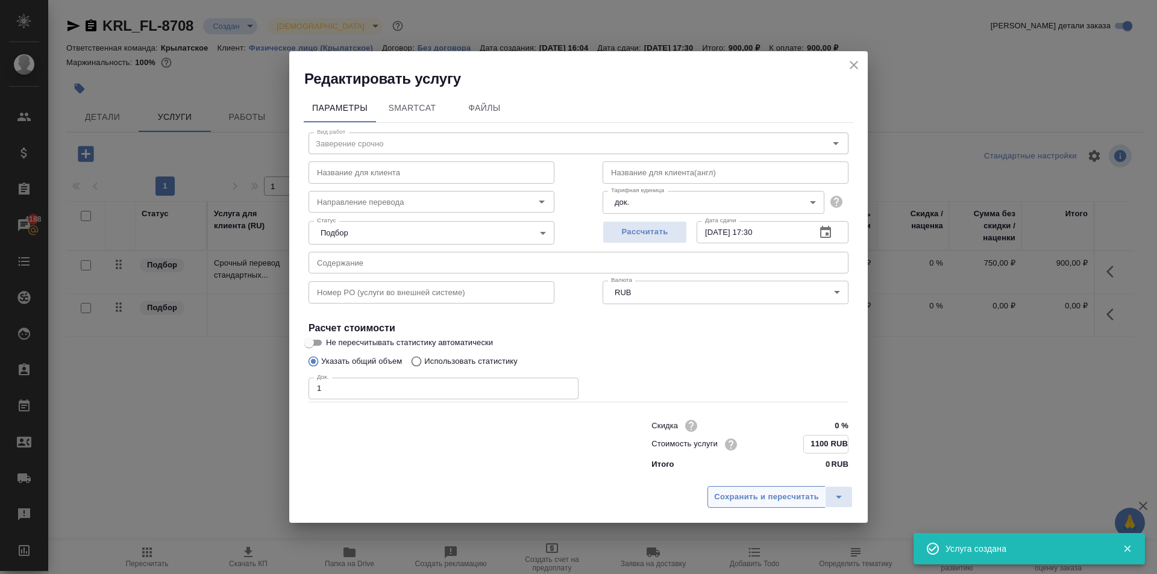
click at [758, 504] on button "Сохранить и пересчитать" at bounding box center [767, 497] width 118 height 22
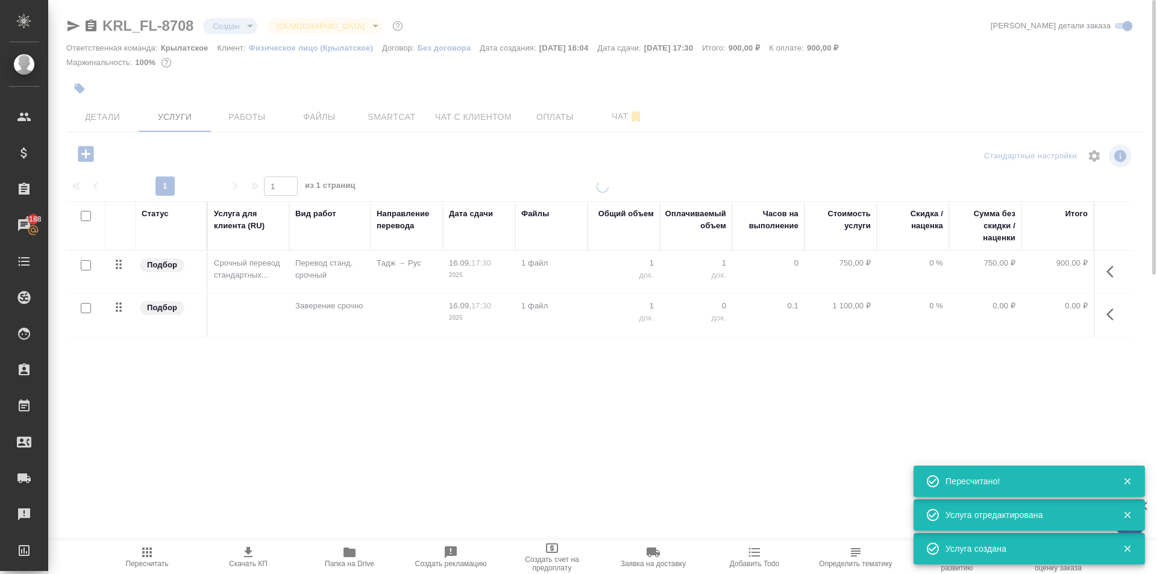
type input "urgent"
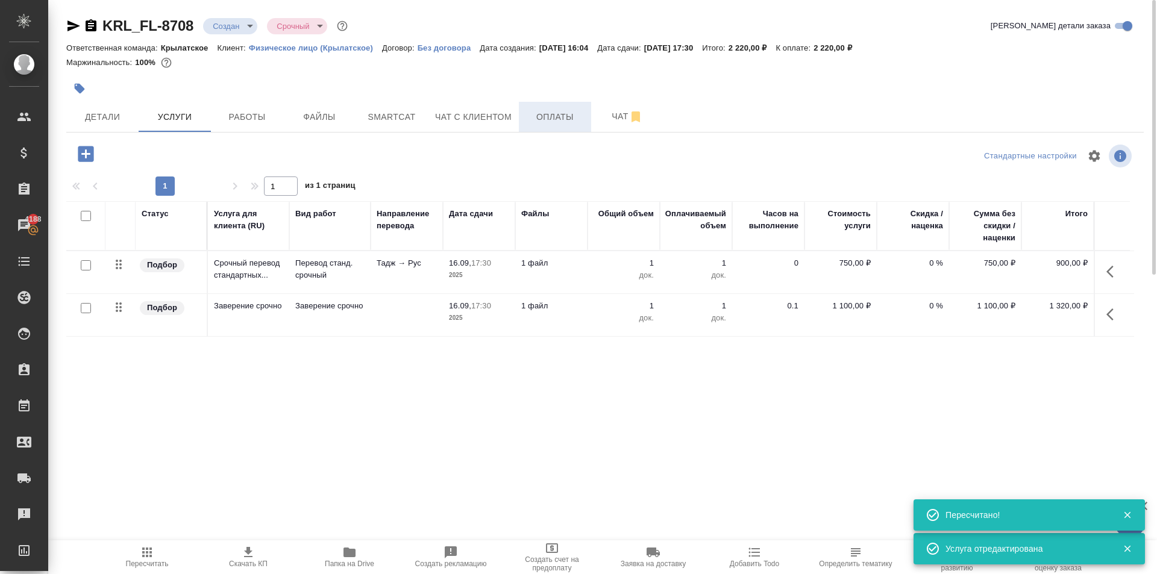
click at [562, 122] on span "Оплаты" at bounding box center [555, 117] width 58 height 15
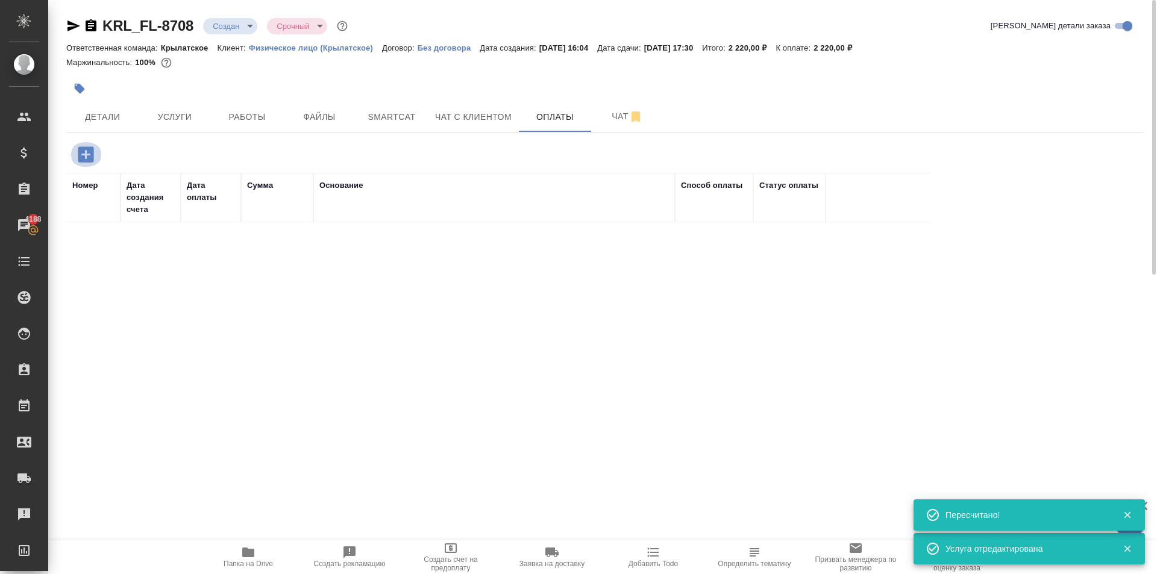
click at [98, 156] on button "button" at bounding box center [85, 154] width 33 height 25
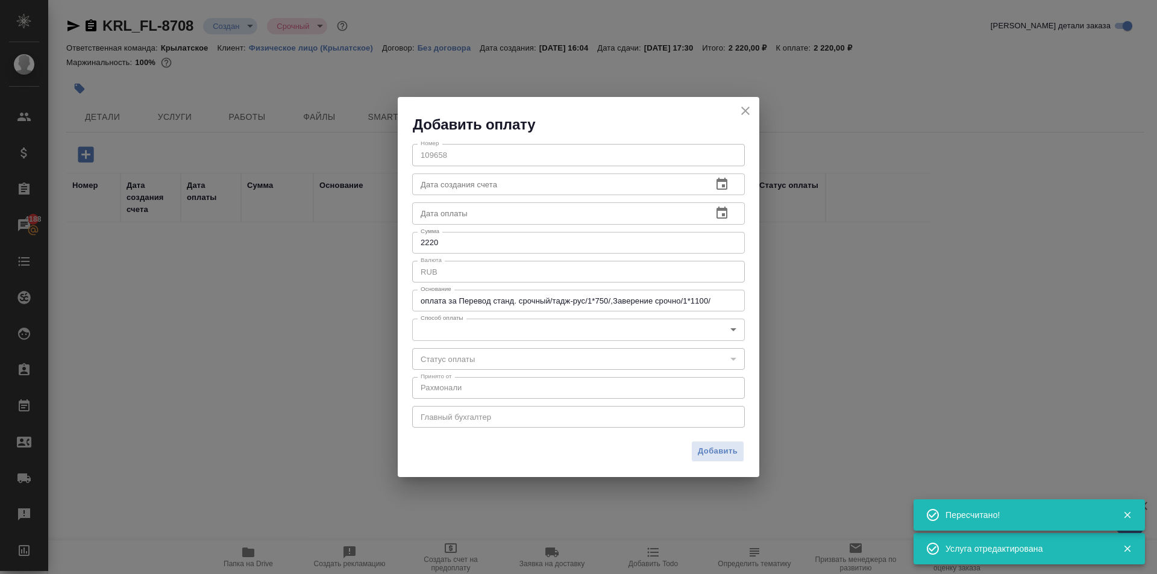
click at [465, 329] on body "🙏 .cls-1 fill:#fff; AWATERA Kasymov Timur Клиенты Спецификации Заказы 4188 Чаты…" at bounding box center [578, 287] width 1157 height 574
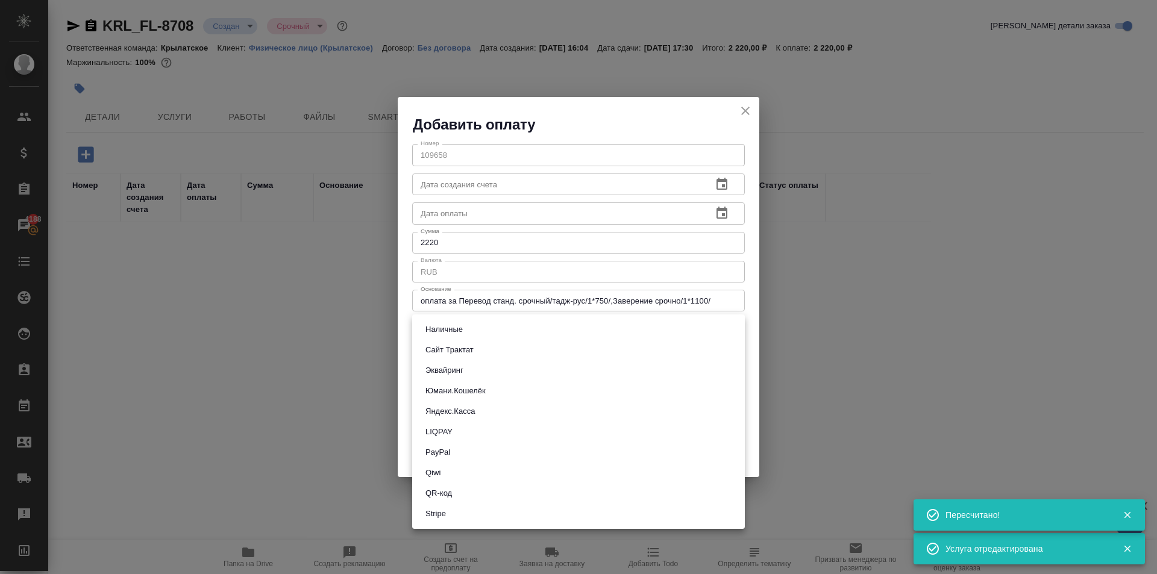
click at [454, 373] on button "Эквайринг" at bounding box center [444, 370] width 45 height 13
type input "acquiring"
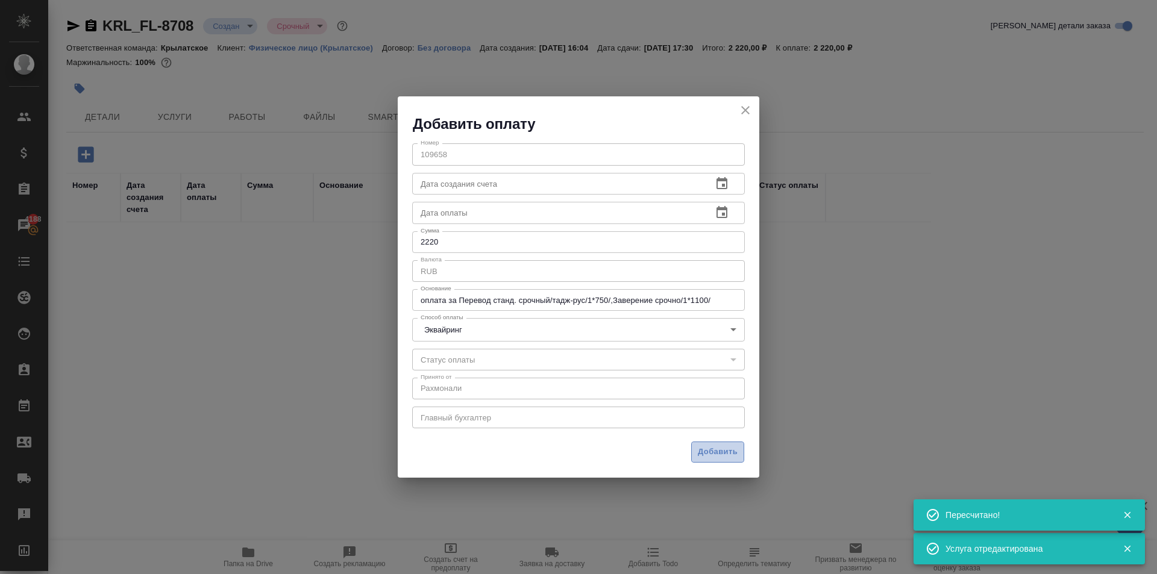
click at [692, 450] on button "Добавить" at bounding box center [717, 452] width 53 height 21
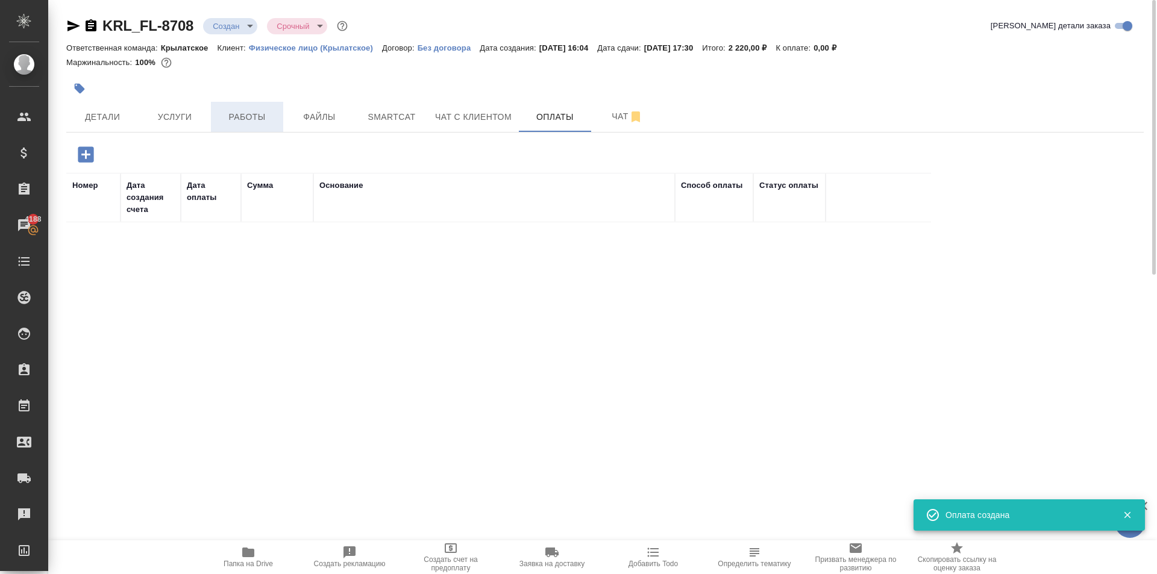
click at [259, 118] on span "Работы" at bounding box center [247, 117] width 58 height 15
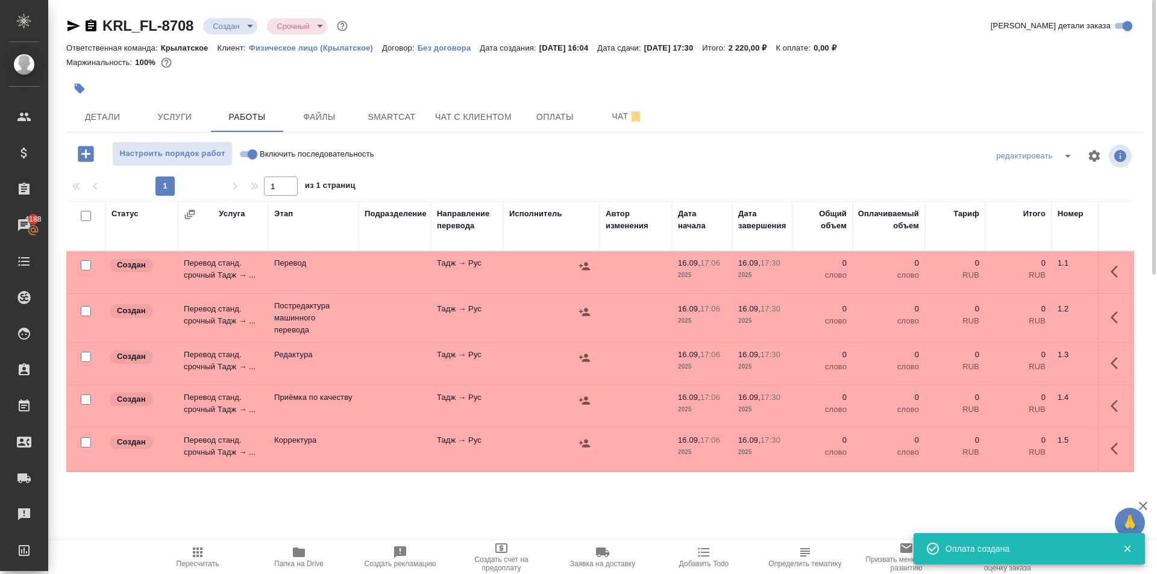
click at [254, 151] on input "Включить последовательность" at bounding box center [252, 154] width 43 height 14
checkbox input "true"
click at [83, 218] on input "checkbox" at bounding box center [86, 216] width 10 height 10
checkbox input "true"
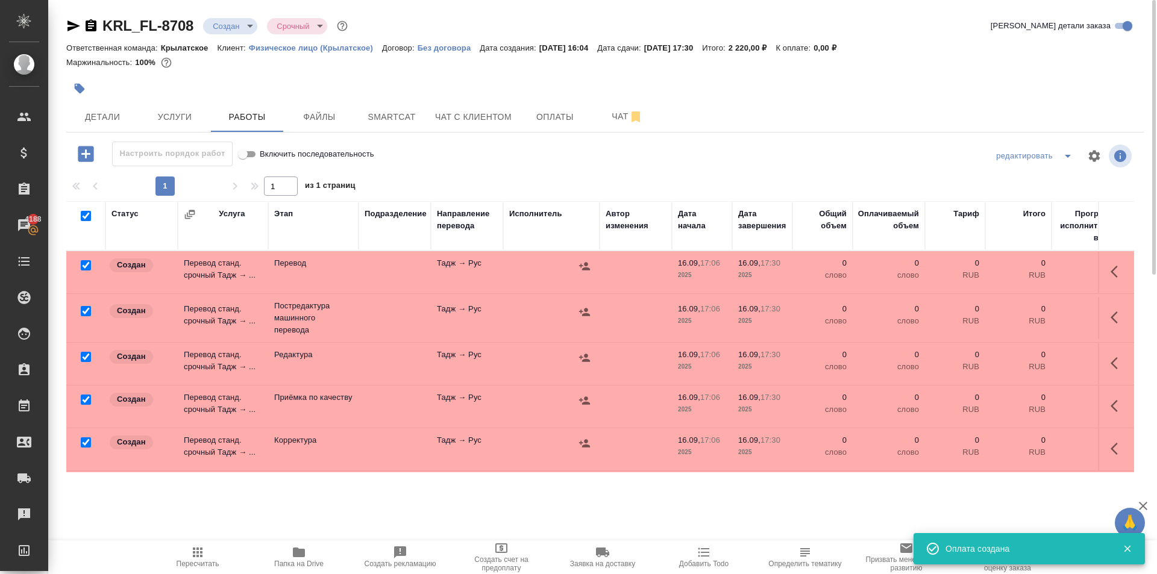
checkbox input "true"
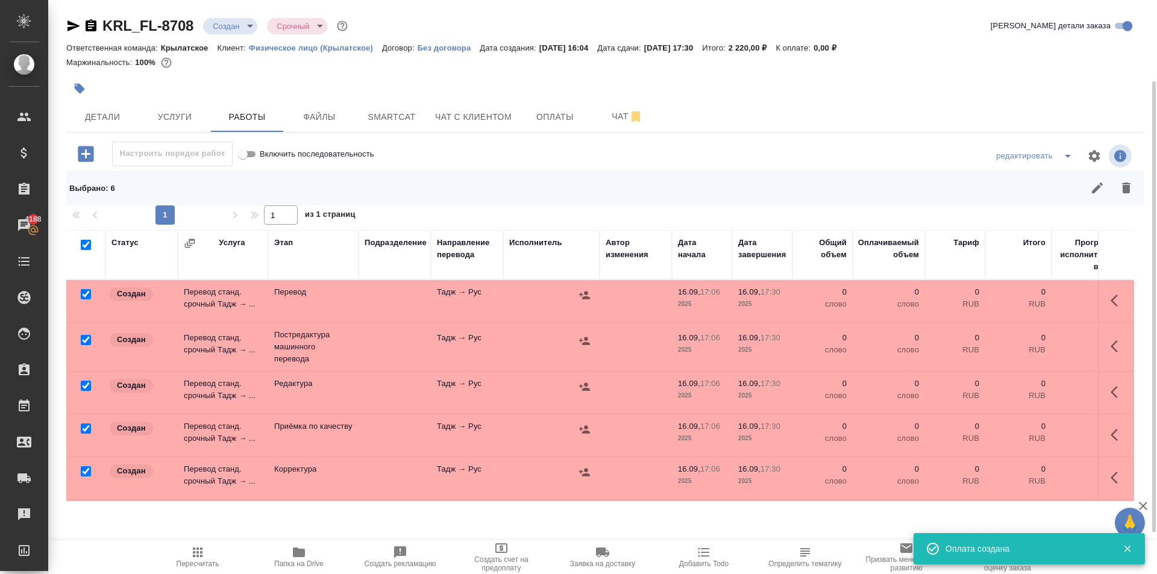
scroll to position [57, 0]
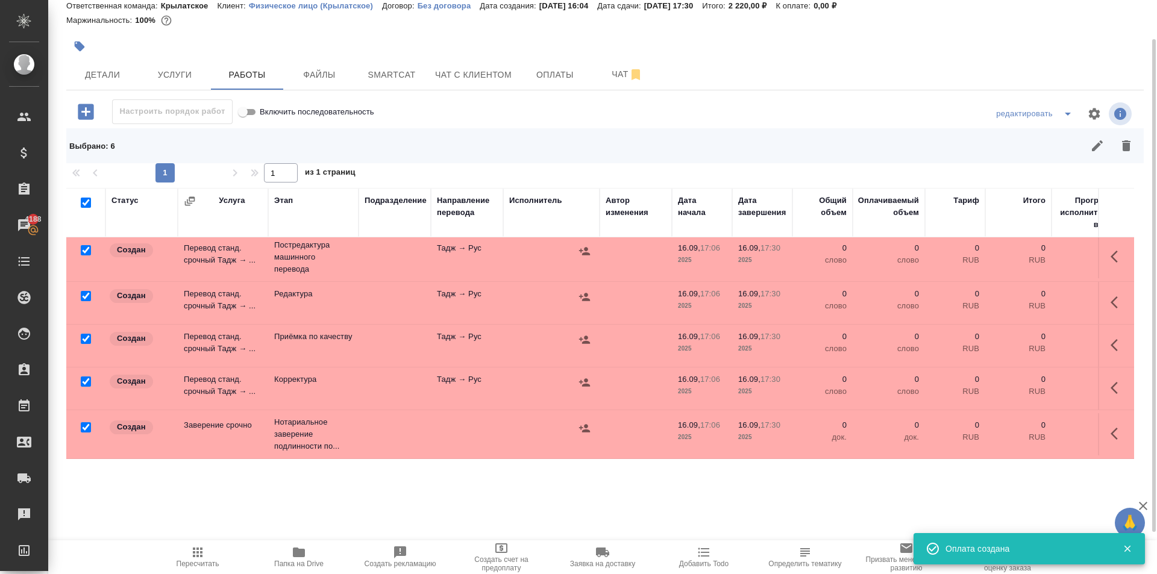
click at [87, 423] on input "checkbox" at bounding box center [86, 428] width 10 height 10
checkbox input "false"
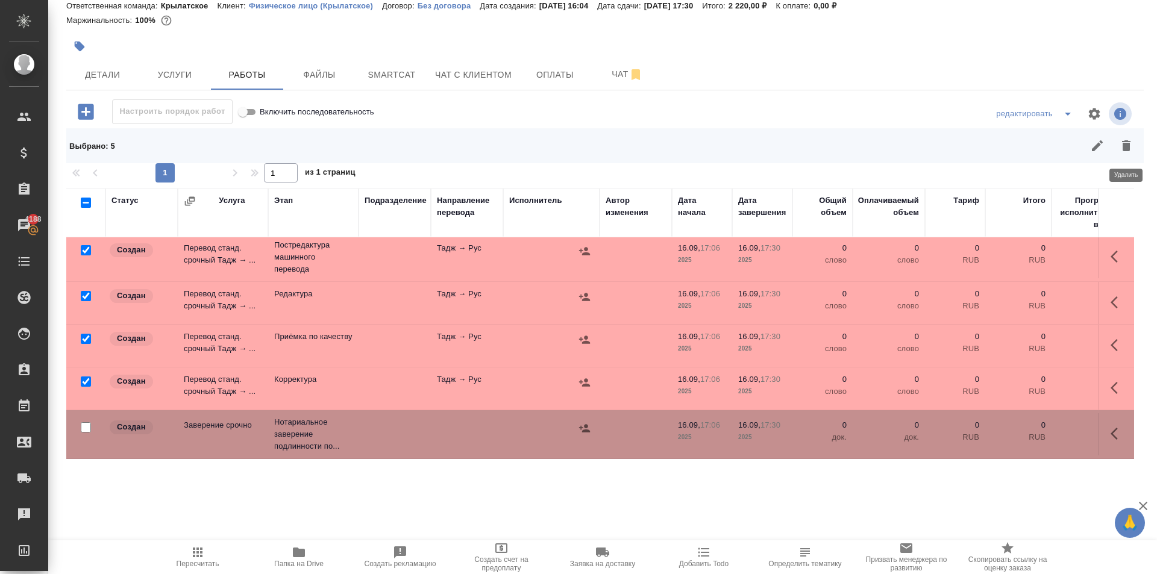
drag, startPoint x: 1133, startPoint y: 149, endPoint x: 1084, endPoint y: 172, distance: 53.4
click at [1130, 149] on icon "button" at bounding box center [1126, 146] width 14 height 14
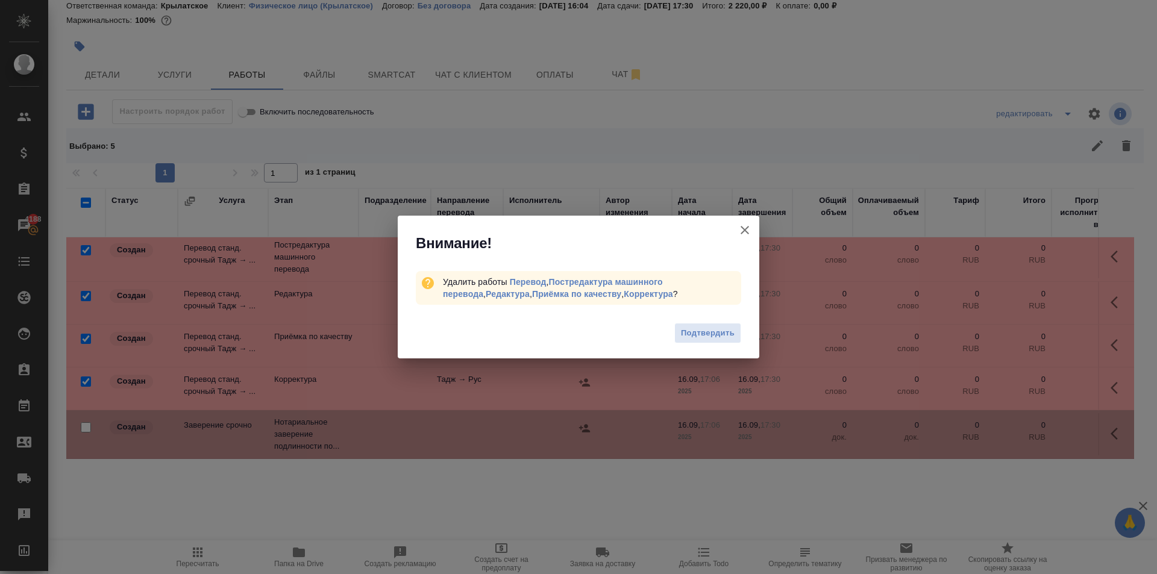
click at [721, 322] on div "Подтвердить" at bounding box center [579, 335] width 362 height 48
click at [728, 332] on span "Подтвердить" at bounding box center [708, 334] width 54 height 14
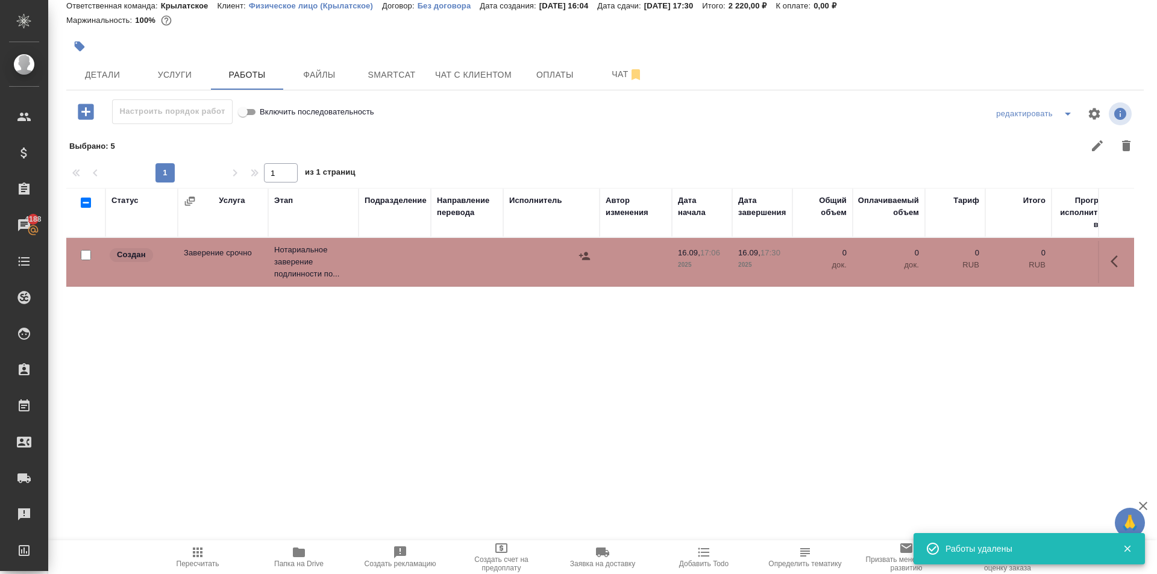
scroll to position [0, 0]
click at [1119, 261] on icon "button" at bounding box center [1118, 261] width 14 height 14
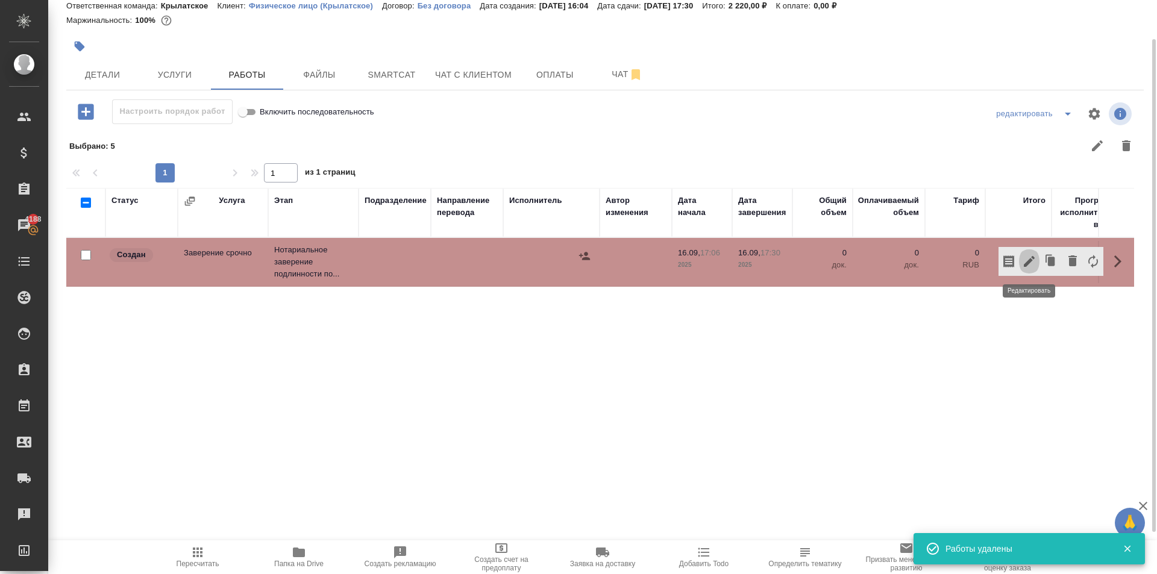
click at [1027, 254] on icon "button" at bounding box center [1029, 261] width 14 height 14
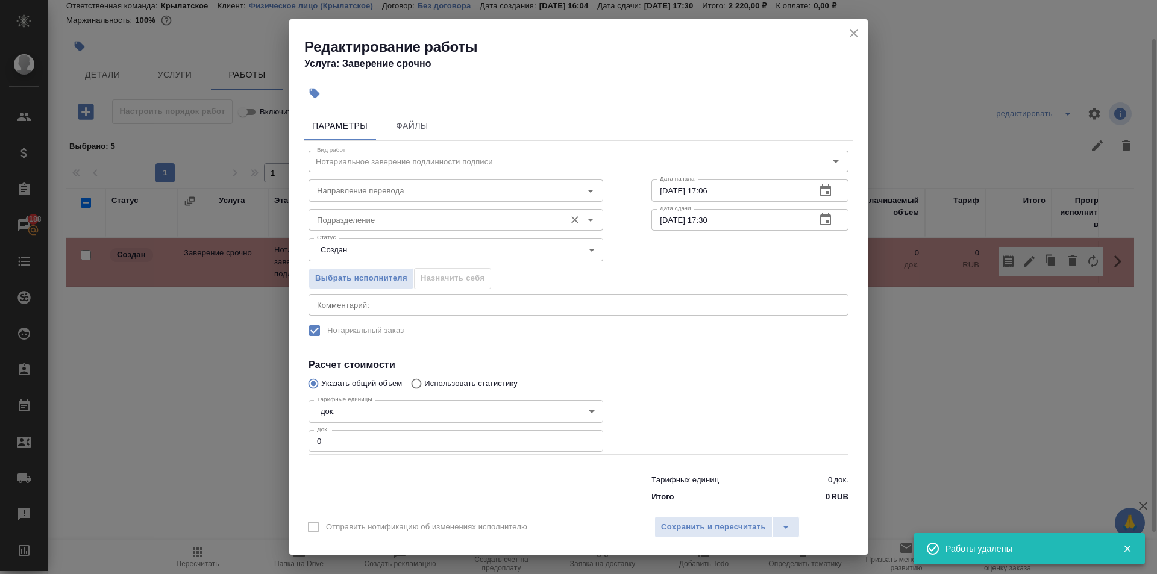
click at [434, 225] on input "Подразделение" at bounding box center [435, 220] width 247 height 14
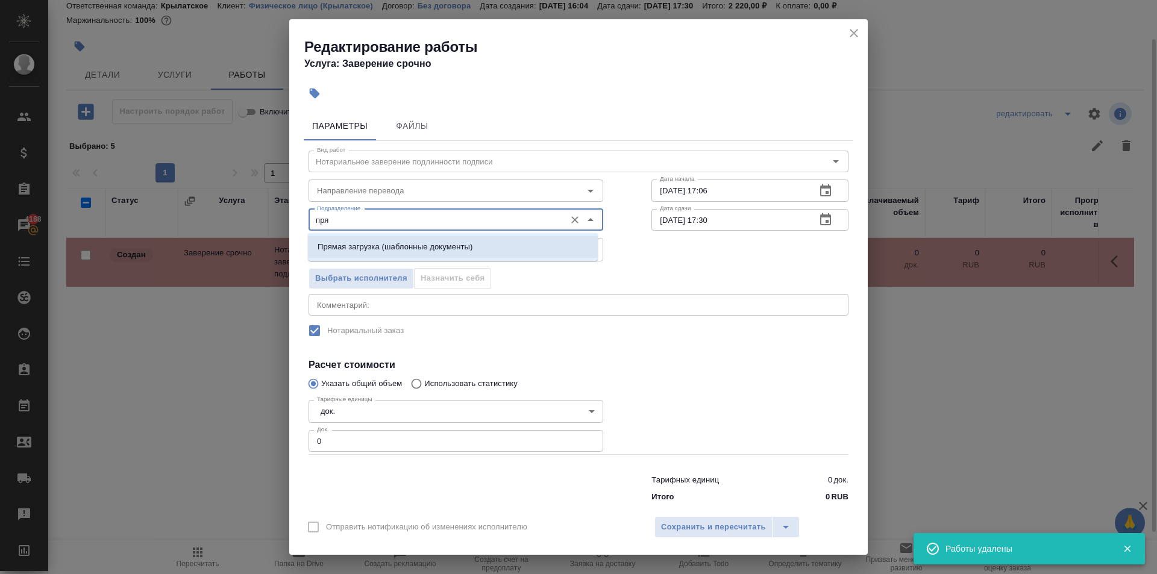
click at [449, 242] on p "Прямая загрузка (шаблонные документы)" at bounding box center [395, 247] width 155 height 12
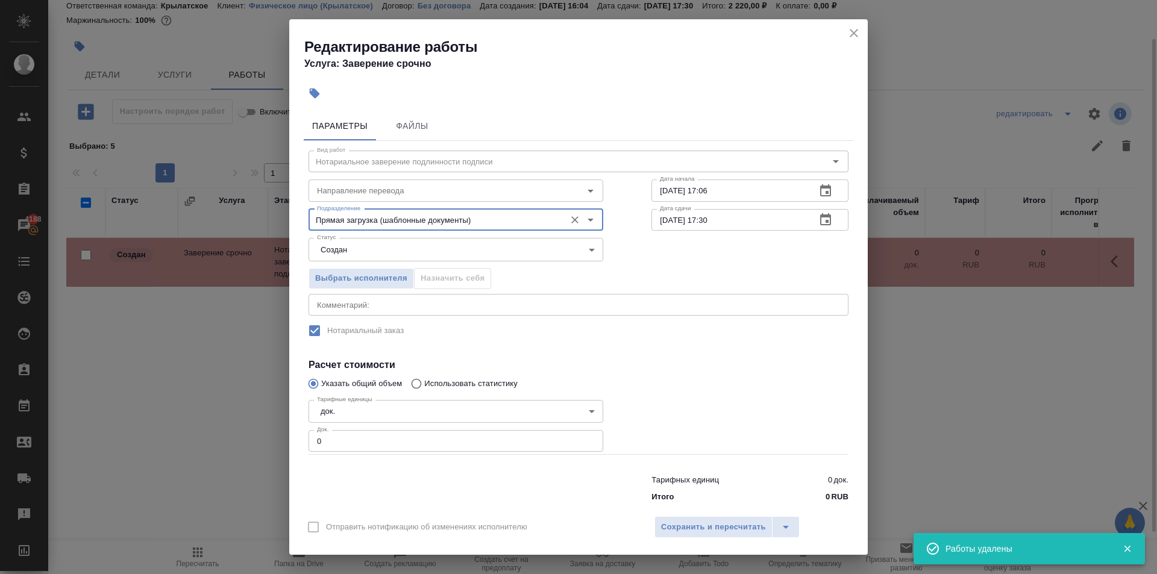
type input "Прямая загрузка (шаблонные документы)"
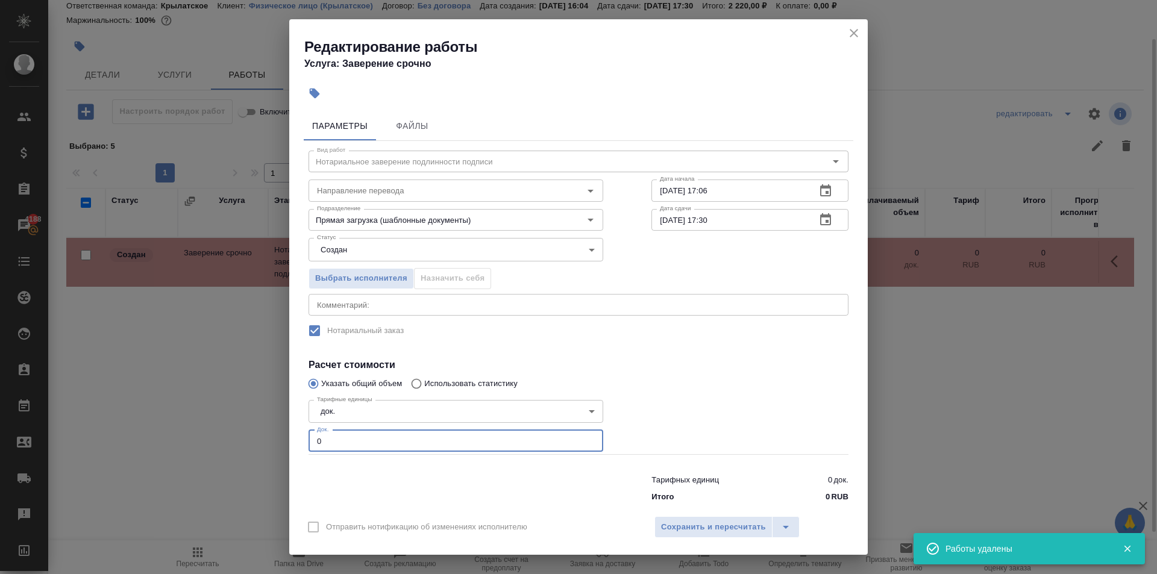
drag, startPoint x: 291, startPoint y: 430, endPoint x: 268, endPoint y: 423, distance: 24.0
click at [267, 424] on div "Редактирование работы Услуга: Заверение срочно Параметры Файлы Вид работ Нотари…" at bounding box center [578, 287] width 1157 height 574
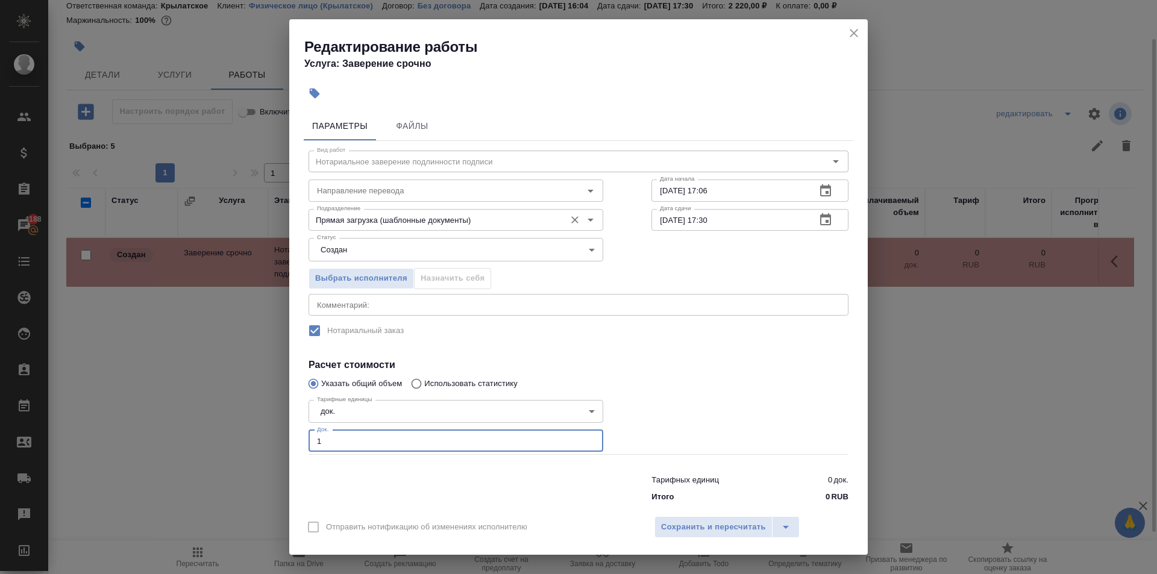
type input "1"
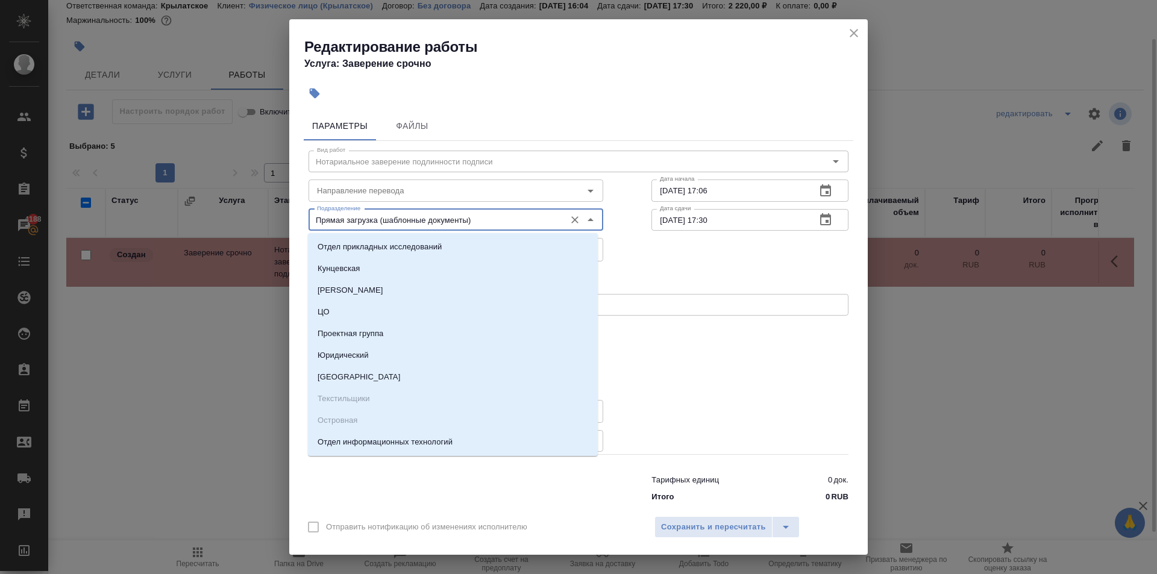
drag, startPoint x: 497, startPoint y: 220, endPoint x: 204, endPoint y: 142, distance: 303.1
click at [204, 142] on div "Редактирование работы Услуга: Заверение срочно Параметры Файлы Вид работ Нотари…" at bounding box center [578, 287] width 1157 height 574
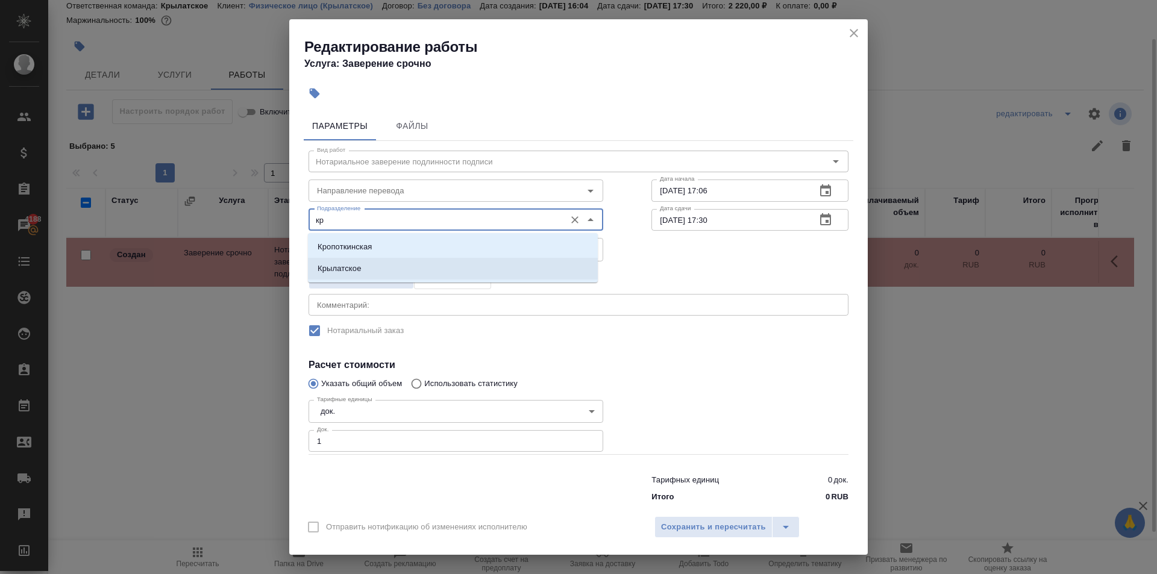
click at [347, 268] on p "Крылатское" at bounding box center [340, 269] width 44 height 12
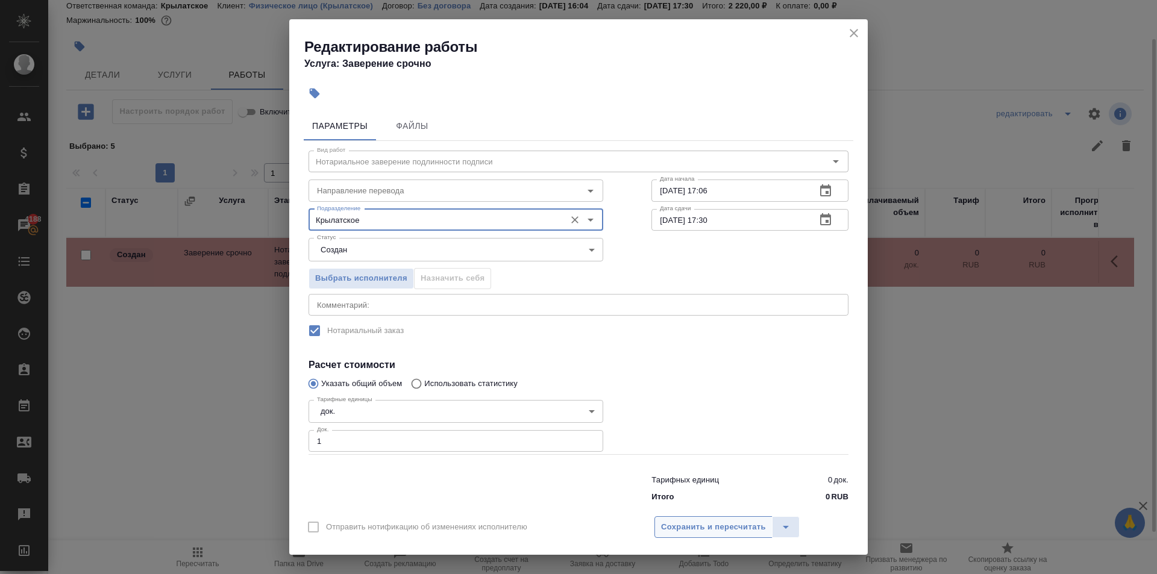
type input "Крылатское"
click at [676, 536] on button "Сохранить и пересчитать" at bounding box center [714, 528] width 118 height 22
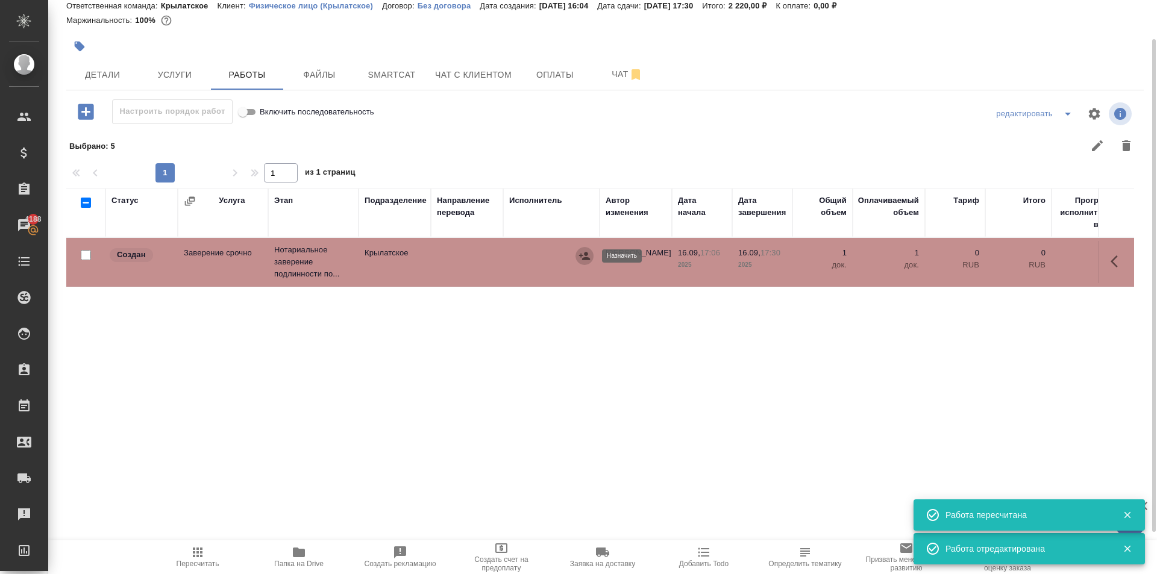
click at [585, 258] on icon "button" at bounding box center [584, 256] width 11 height 8
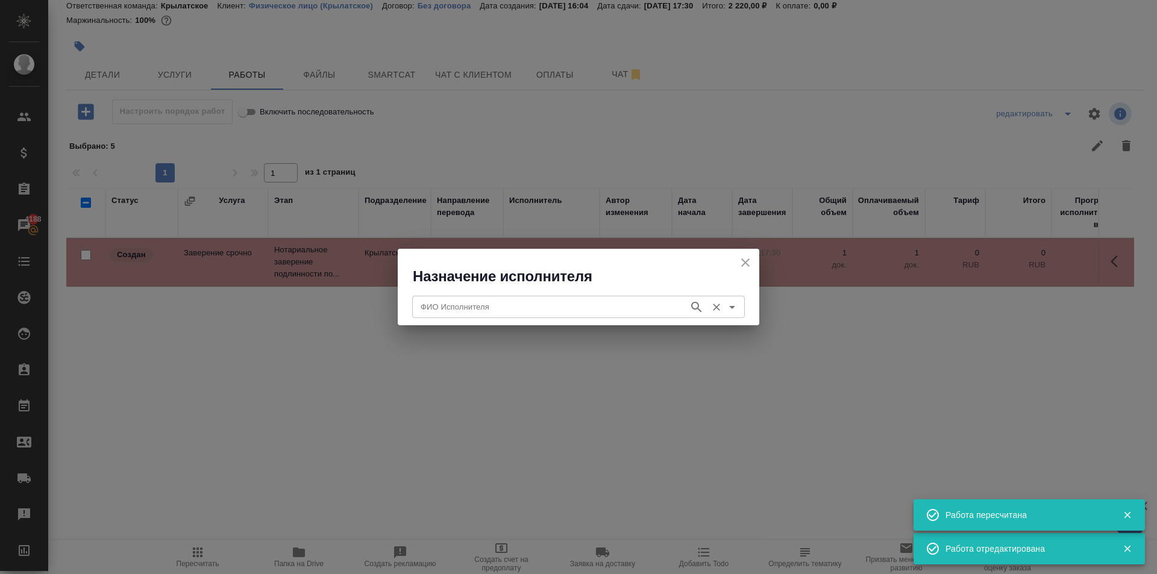
click at [484, 313] on input "ФИО Исполнителя" at bounding box center [549, 307] width 267 height 14
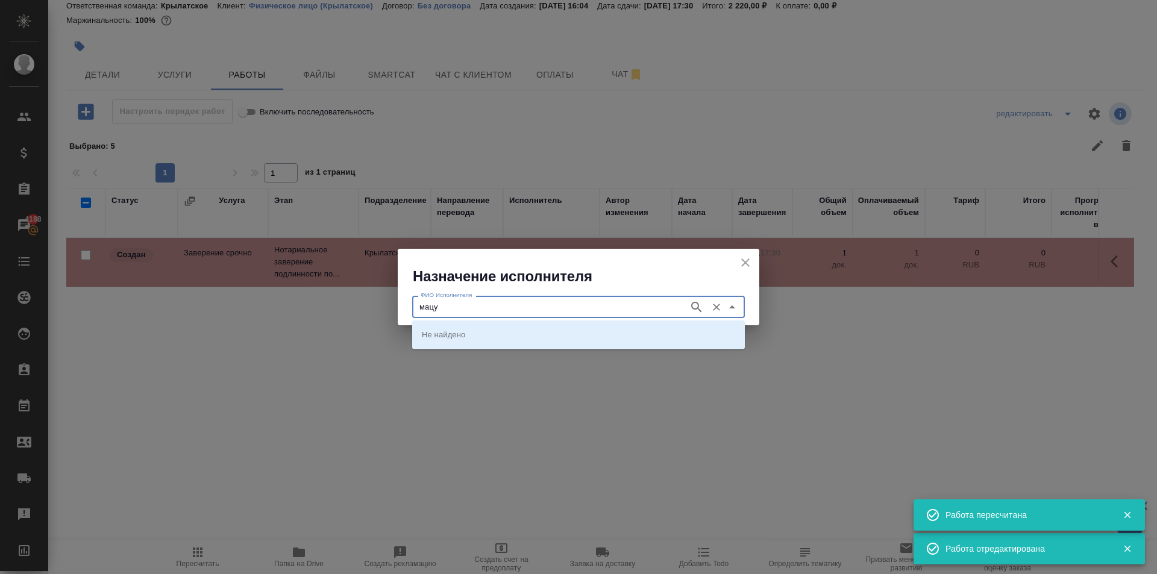
type input "мацу"
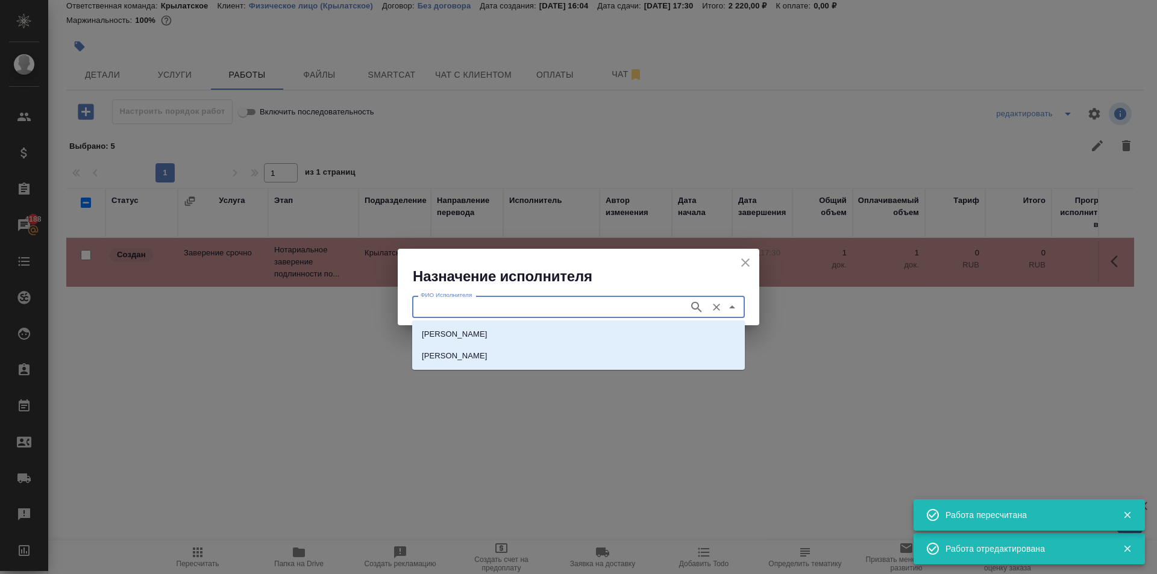
click at [472, 328] on li "[PERSON_NAME]" at bounding box center [578, 335] width 333 height 22
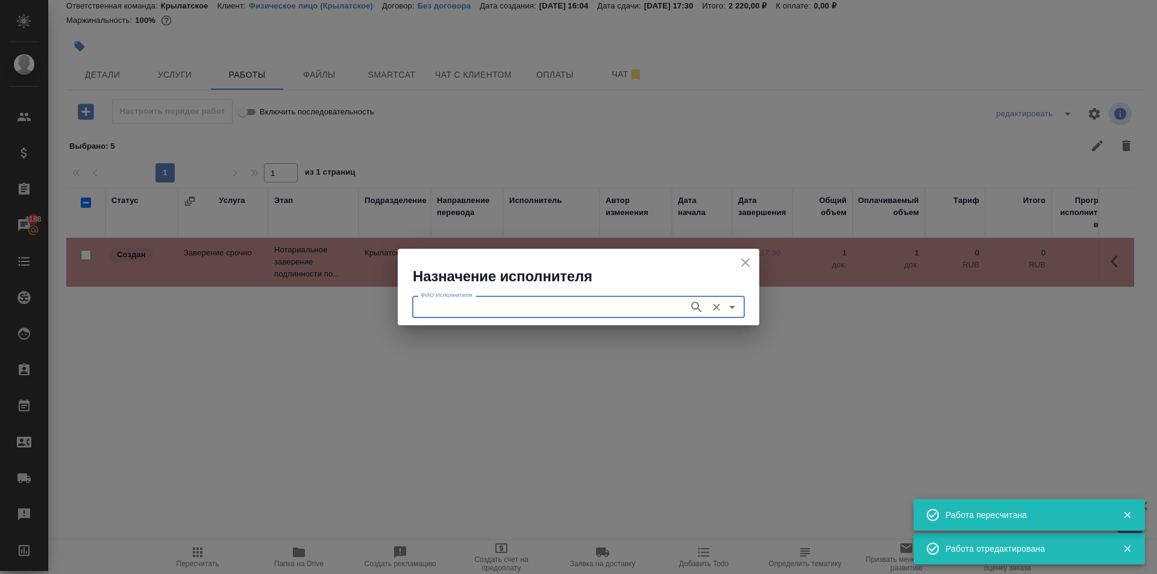
type input "[PERSON_NAME]"
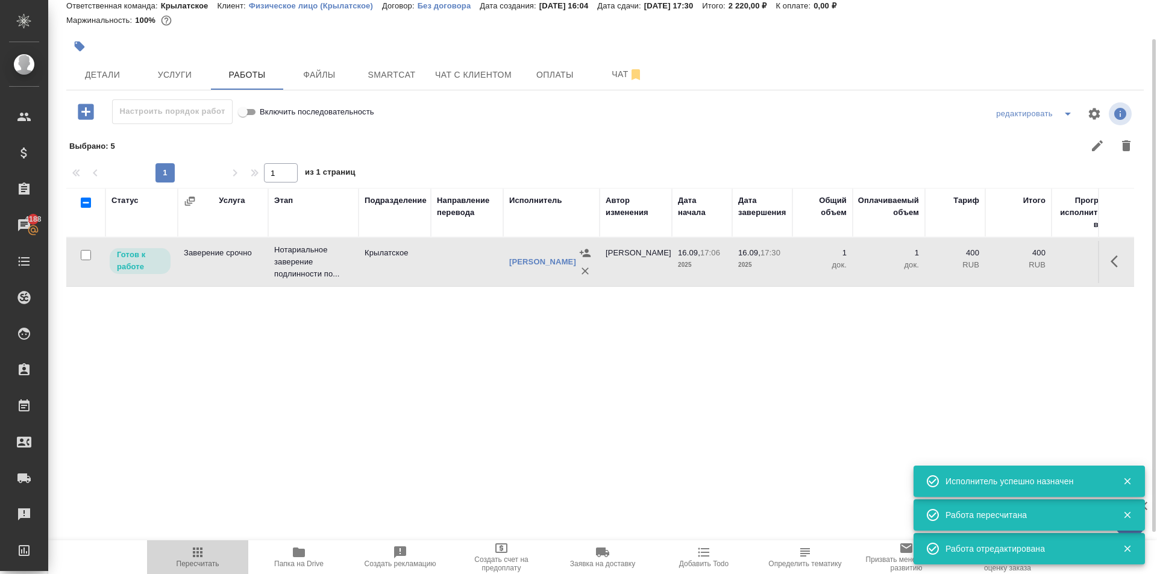
click at [216, 541] on button "Пересчитать" at bounding box center [197, 558] width 101 height 34
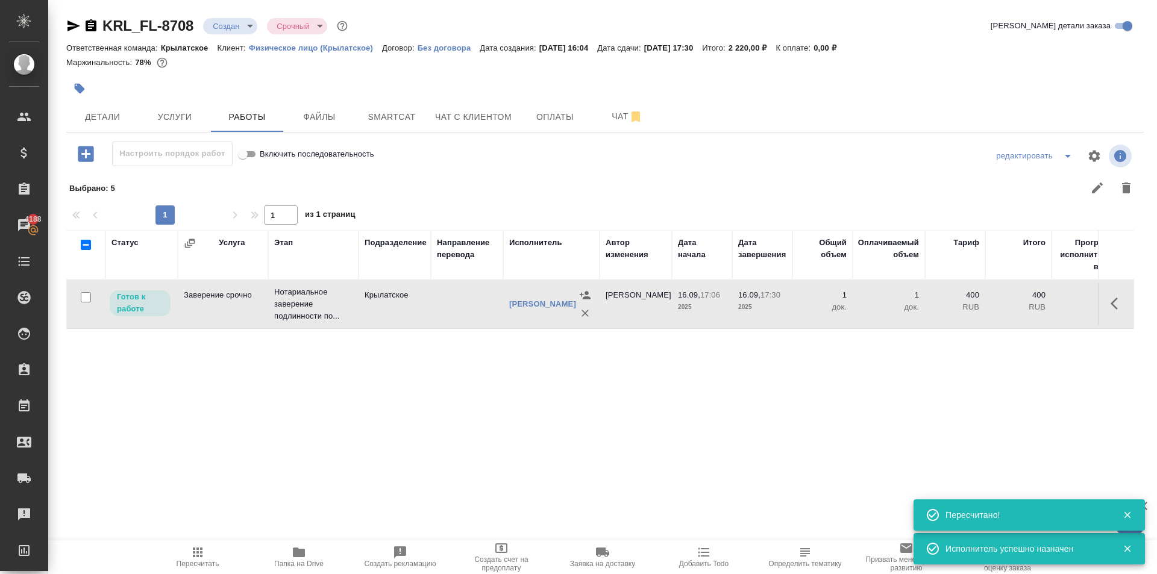
drag, startPoint x: 306, startPoint y: 566, endPoint x: 312, endPoint y: 559, distance: 9.8
click at [306, 565] on span "Папка на Drive" at bounding box center [298, 564] width 49 height 8
click at [116, 118] on span "Детали" at bounding box center [103, 117] width 58 height 15
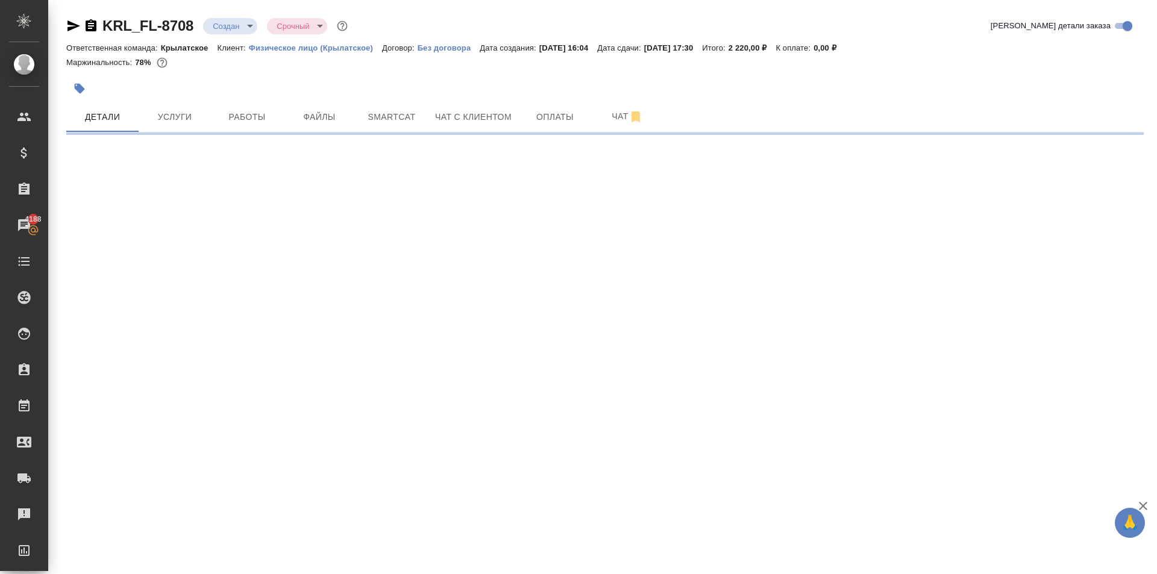
select select "RU"
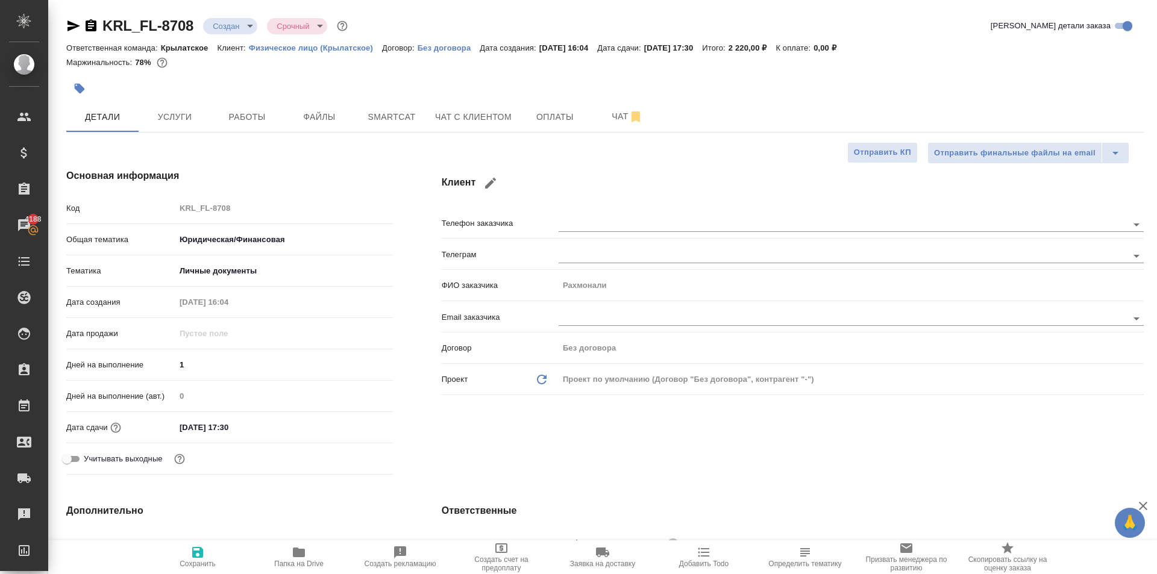
type textarea "x"
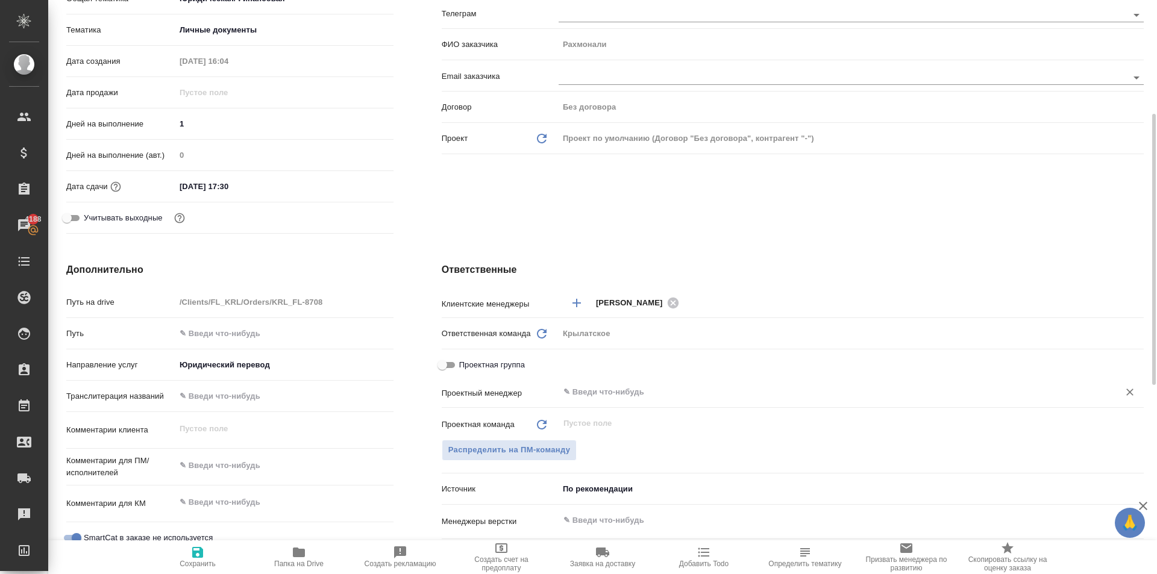
click at [634, 386] on input "text" at bounding box center [831, 392] width 538 height 14
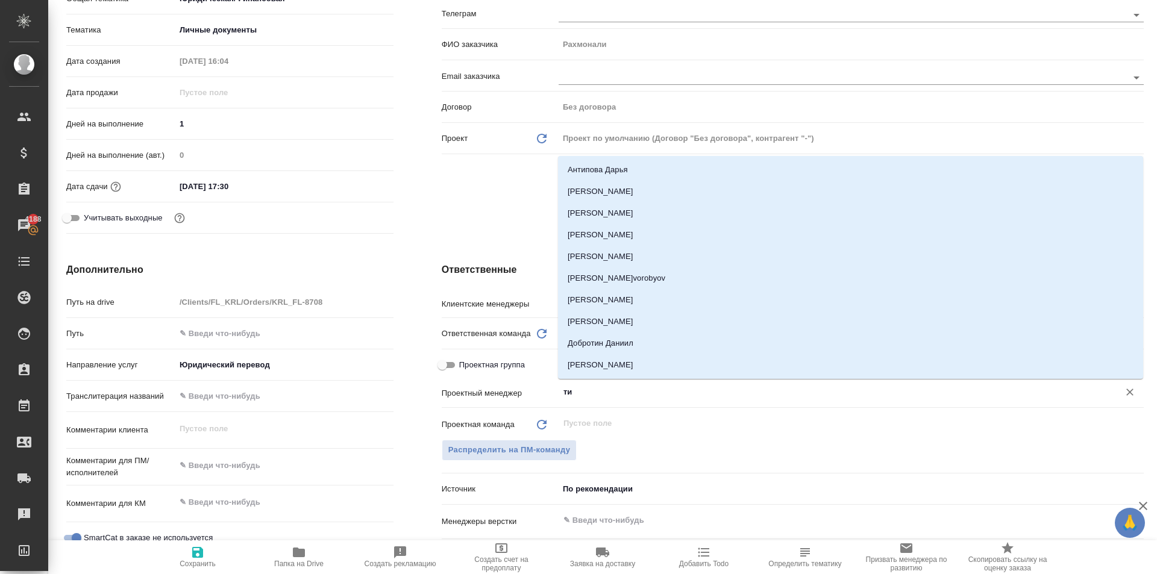
type input "тим"
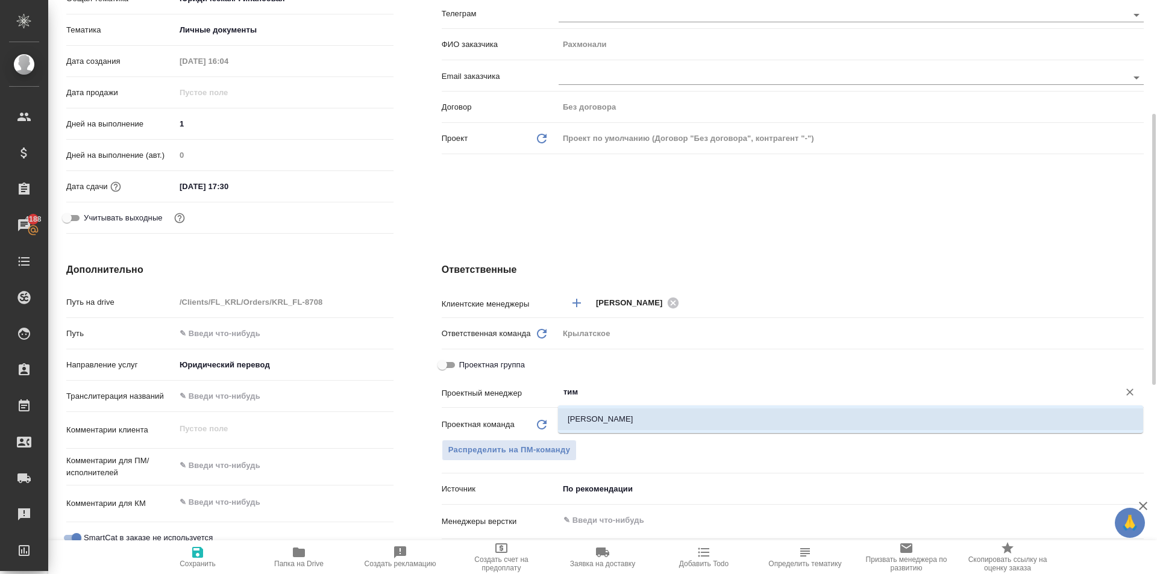
click at [613, 425] on li "[PERSON_NAME]" at bounding box center [850, 420] width 585 height 22
type textarea "x"
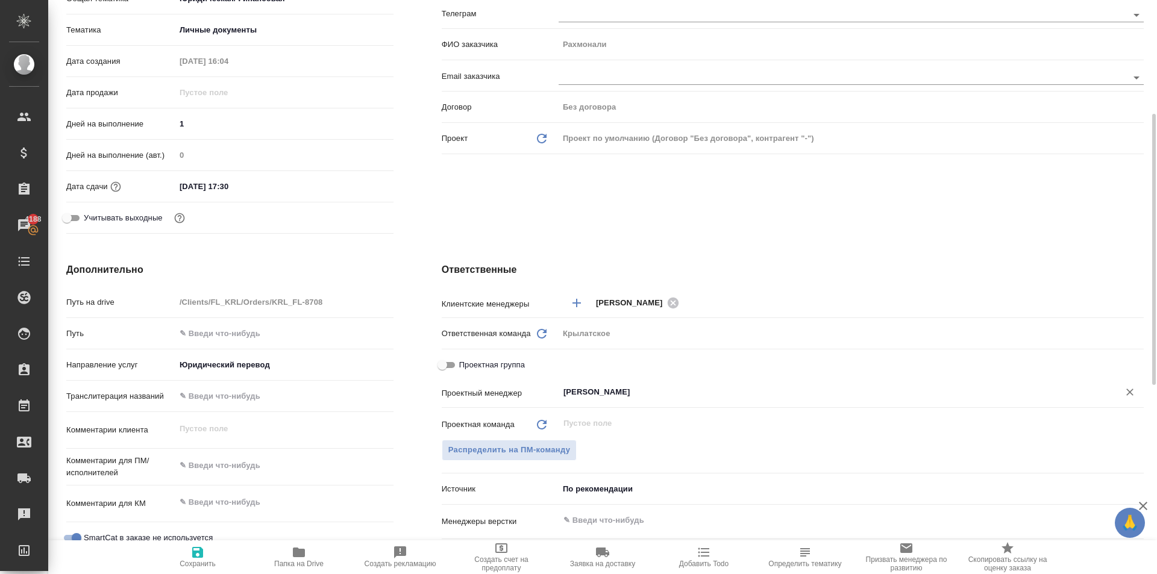
type input "[PERSON_NAME]"
drag, startPoint x: 197, startPoint y: 538, endPoint x: 248, endPoint y: 500, distance: 64.3
click at [195, 537] on span "SmartCat в заказе не используется" at bounding box center [148, 538] width 129 height 12
click at [98, 537] on input "SmartCat в заказе не используется" at bounding box center [76, 538] width 43 height 14
checkbox input "false"
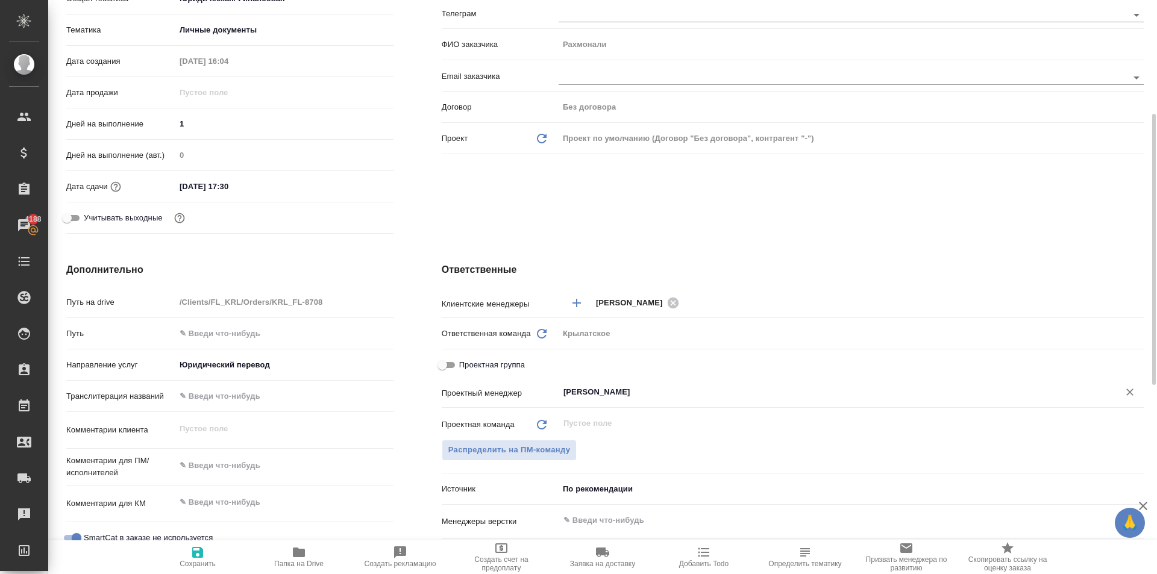
type textarea "x"
drag, startPoint x: 199, startPoint y: 552, endPoint x: 237, endPoint y: 526, distance: 46.8
click at [200, 551] on icon "button" at bounding box center [197, 552] width 11 height 11
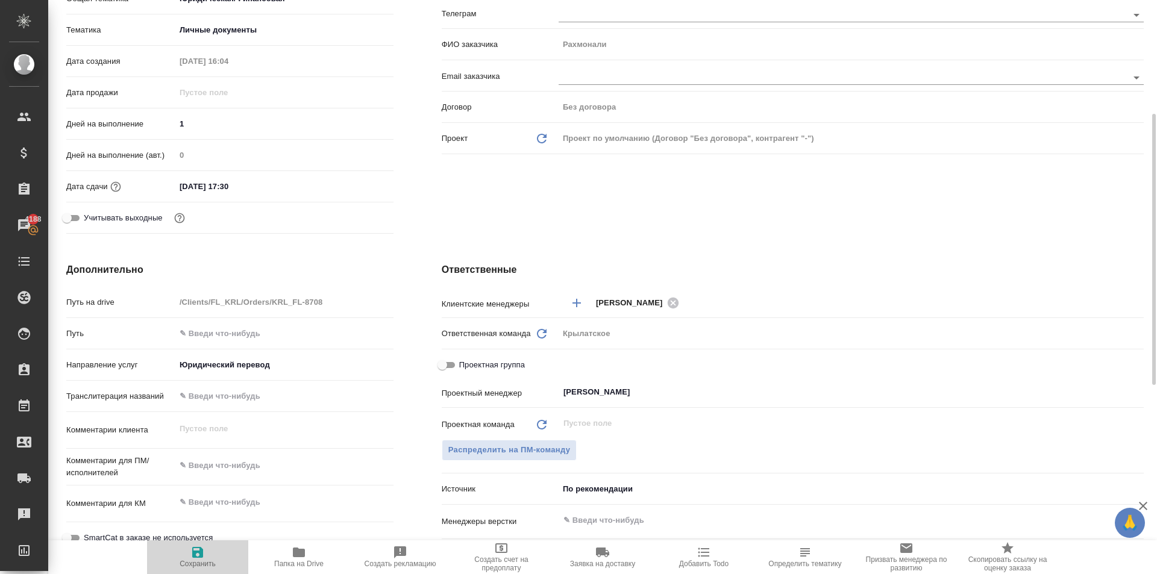
type textarea "x"
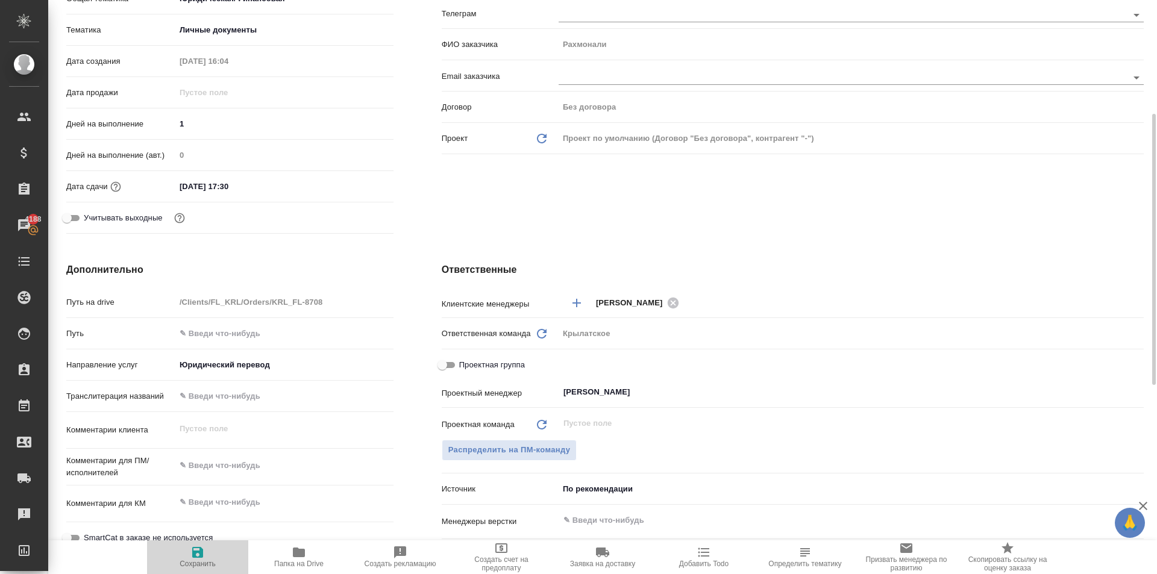
type textarea "x"
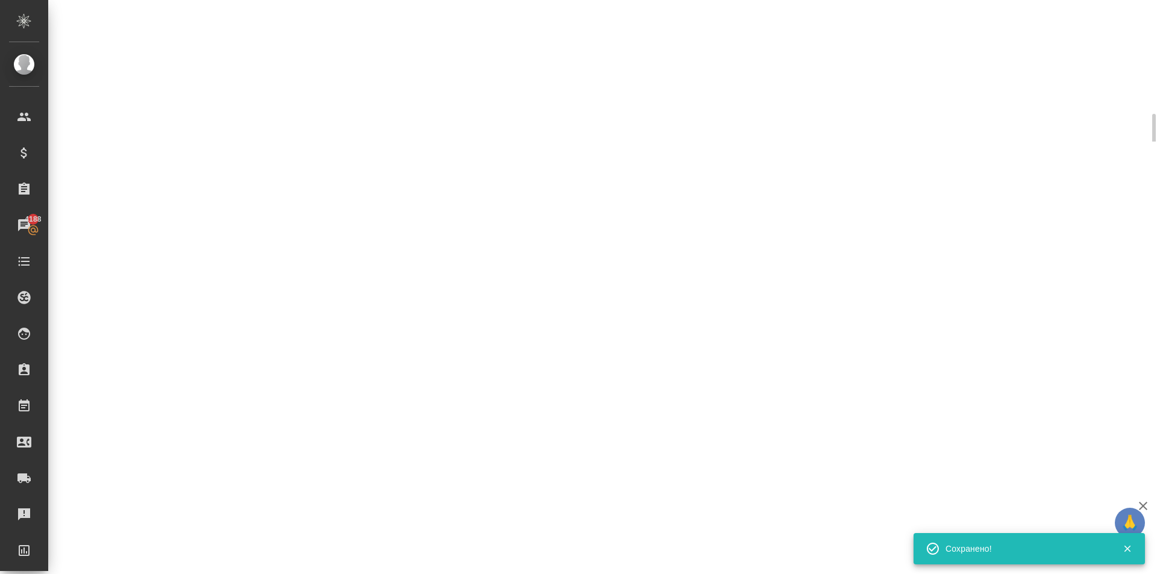
scroll to position [0, 0]
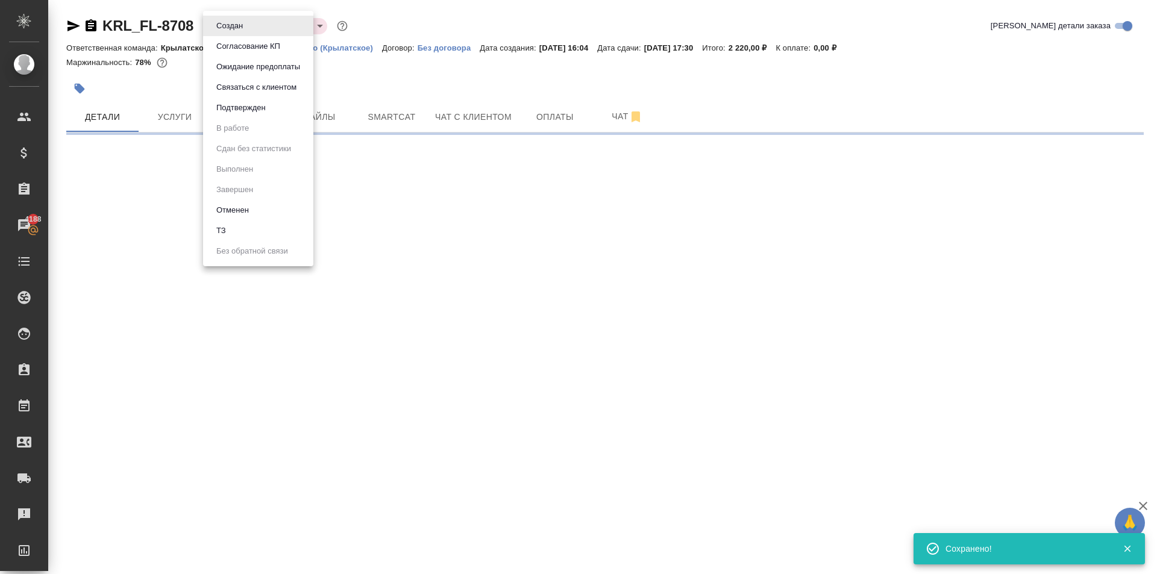
click at [244, 25] on body "🙏 .cls-1 fill:#fff; AWATERA Kasymov Timur Клиенты Спецификации Заказы 4188 Чаты…" at bounding box center [578, 287] width 1157 height 574
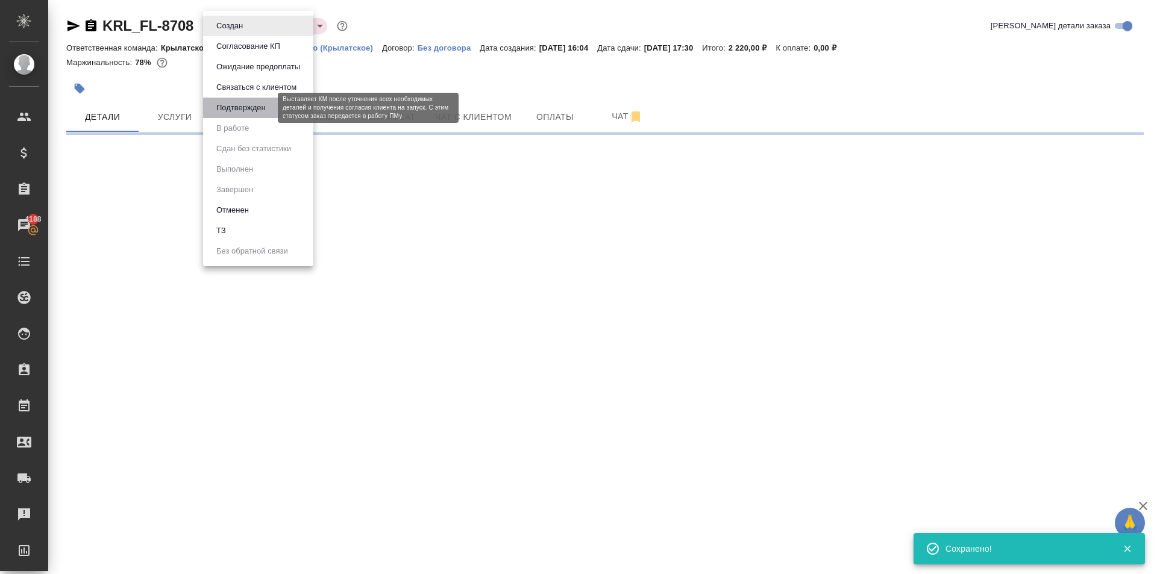
click at [267, 106] on button "Подтвержден" at bounding box center [241, 107] width 57 height 13
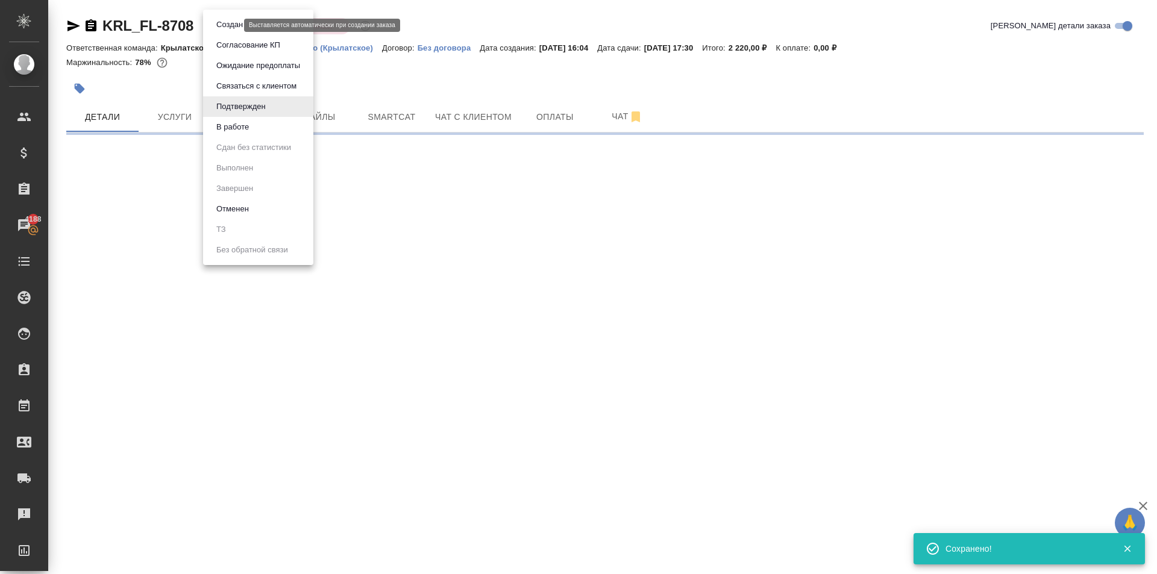
click at [235, 25] on body "🙏 .cls-1 fill:#fff; AWATERA Kasymov Timur Клиенты Спецификации Заказы 4188 Чаты…" at bounding box center [578, 287] width 1157 height 574
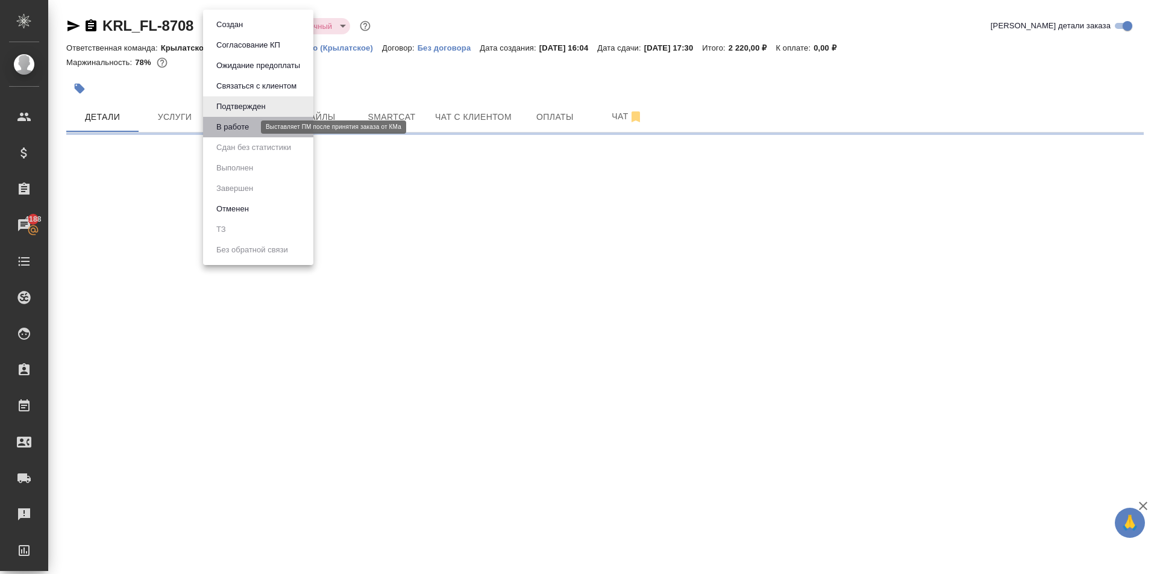
click at [244, 125] on button "В работе" at bounding box center [233, 127] width 40 height 13
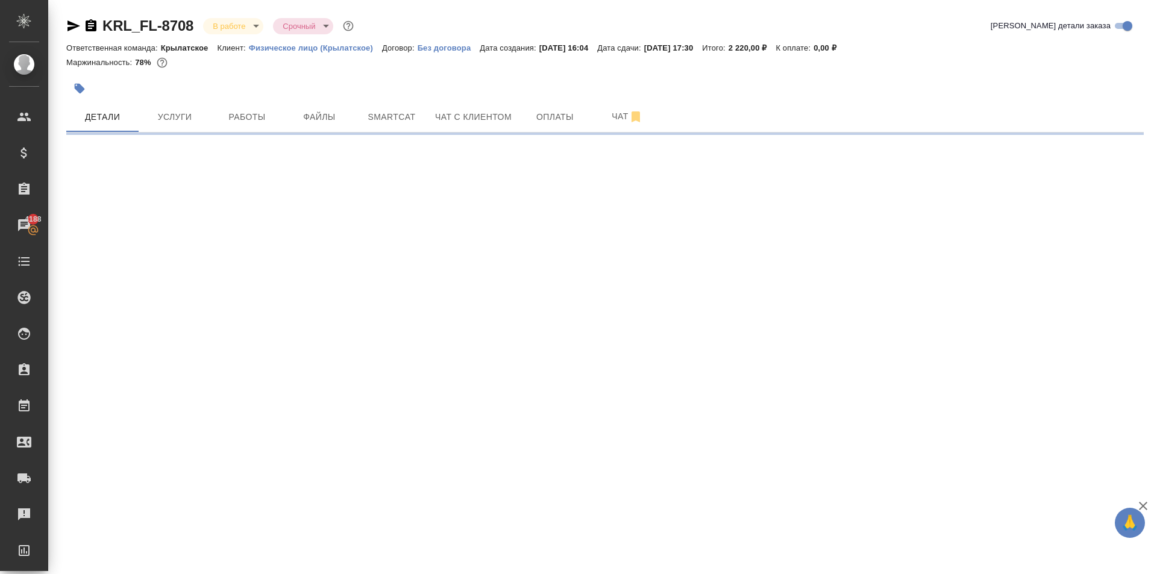
click at [245, 25] on body "🙏 .cls-1 fill:#fff; AWATERA Kasymov Timur Клиенты Спецификации Заказы 4188 Чаты…" at bounding box center [578, 287] width 1157 height 574
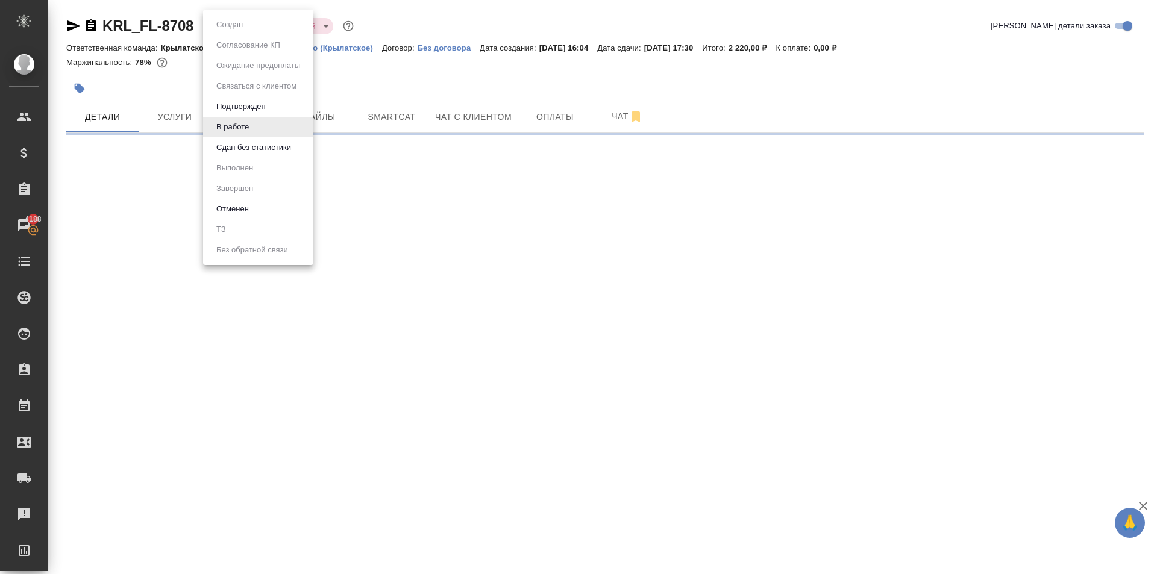
click at [252, 147] on button "Сдан без статистики" at bounding box center [254, 147] width 82 height 13
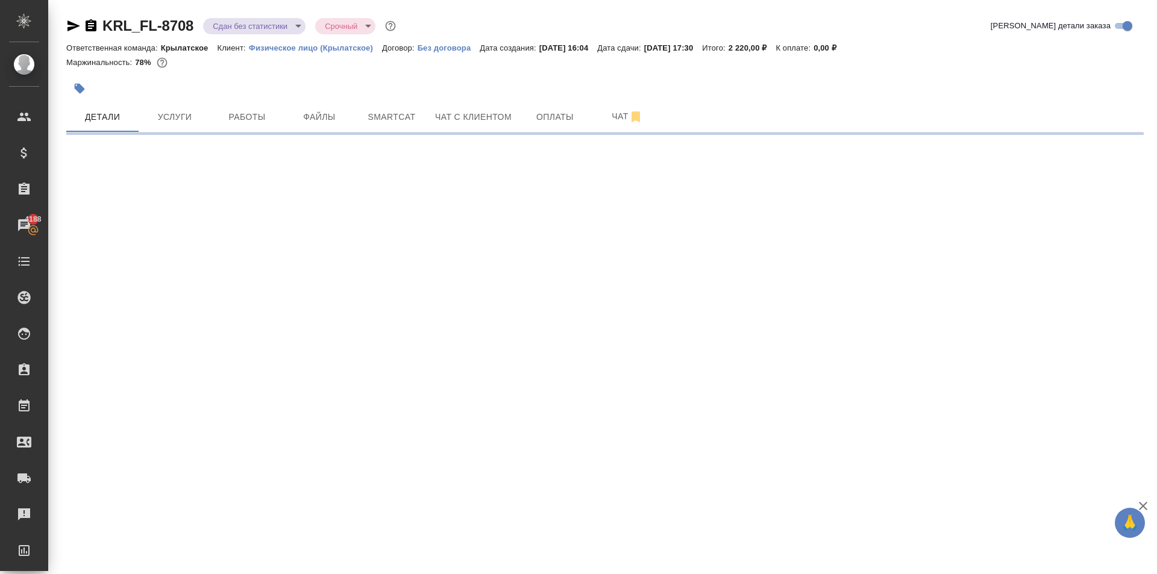
select select "RU"
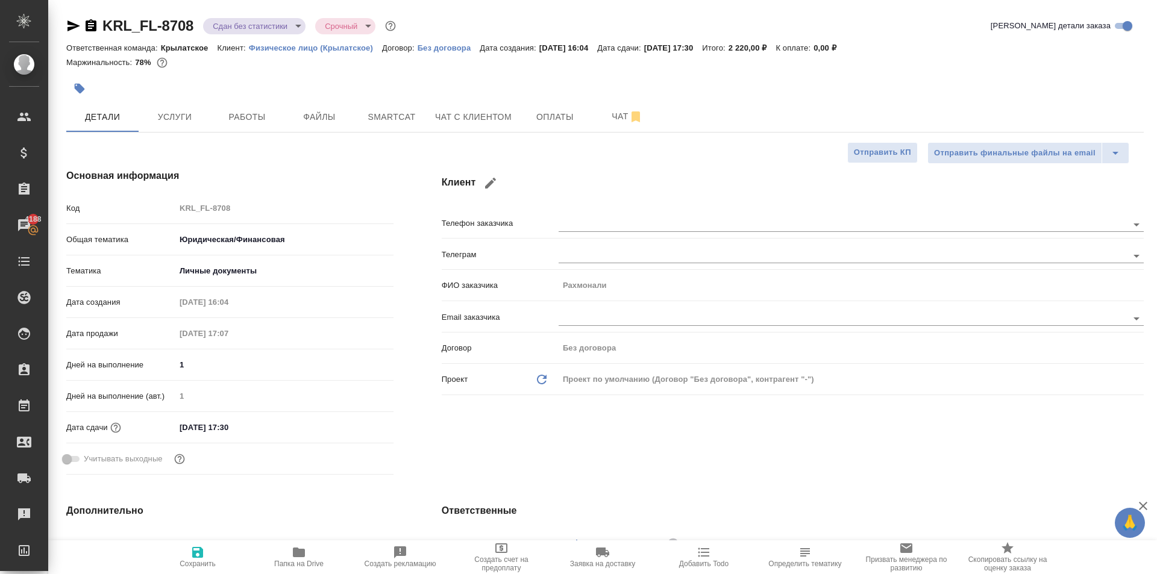
type textarea "x"
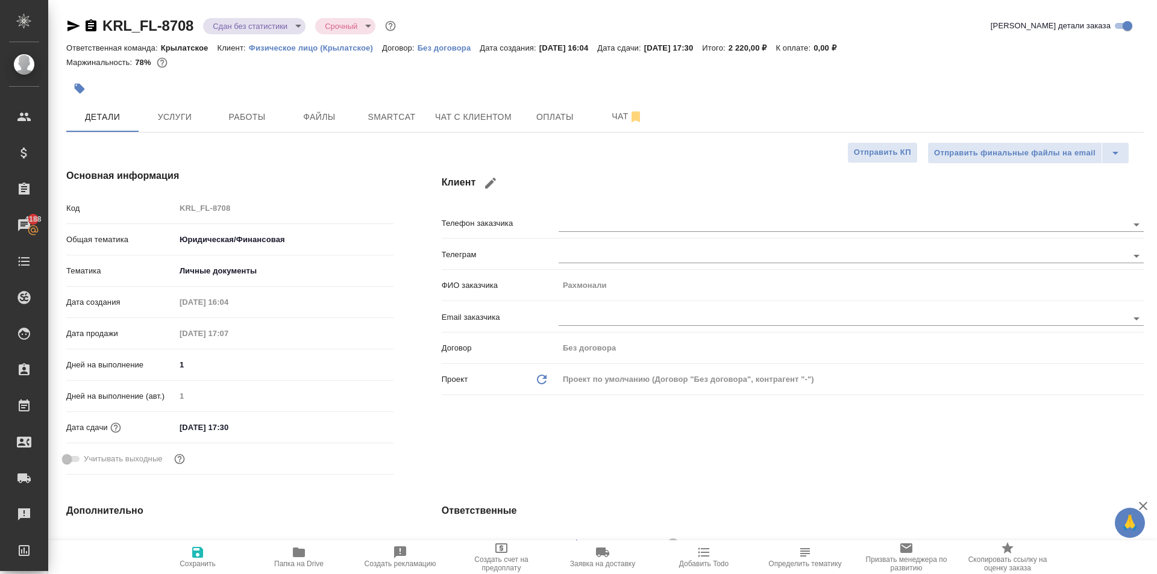
type textarea "x"
click at [294, 23] on body "🙏 .cls-1 fill:#fff; AWATERA Kasymov Timur Клиенты Спецификации Заказы 4188 Чаты…" at bounding box center [578, 287] width 1157 height 574
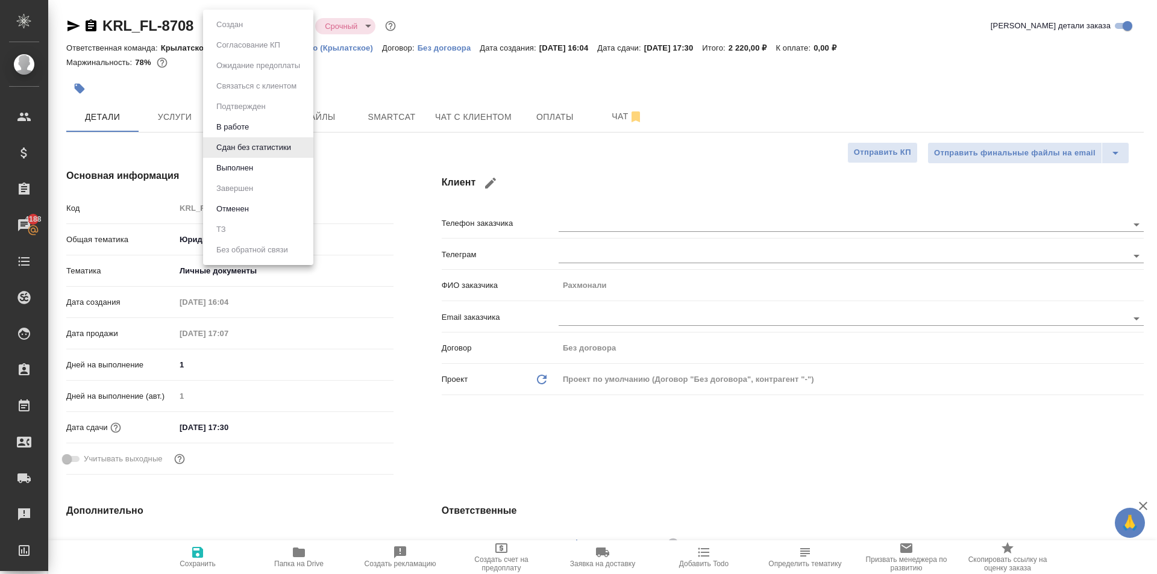
click at [263, 168] on li "Выполнен" at bounding box center [258, 168] width 110 height 20
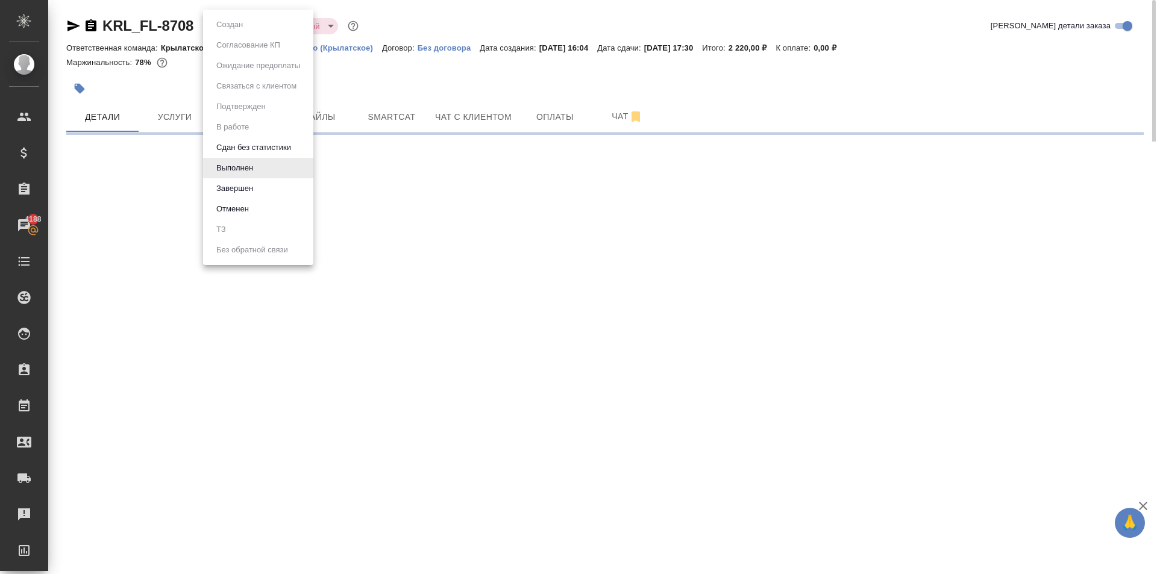
click at [254, 22] on body "🙏 .cls-1 fill:#fff; AWATERA Kasymov Timur Клиенты Спецификации Заказы 4188 Чаты…" at bounding box center [578, 287] width 1157 height 574
drag, startPoint x: 486, startPoint y: 216, endPoint x: 450, endPoint y: 197, distance: 41.3
click at [482, 213] on div at bounding box center [578, 287] width 1157 height 574
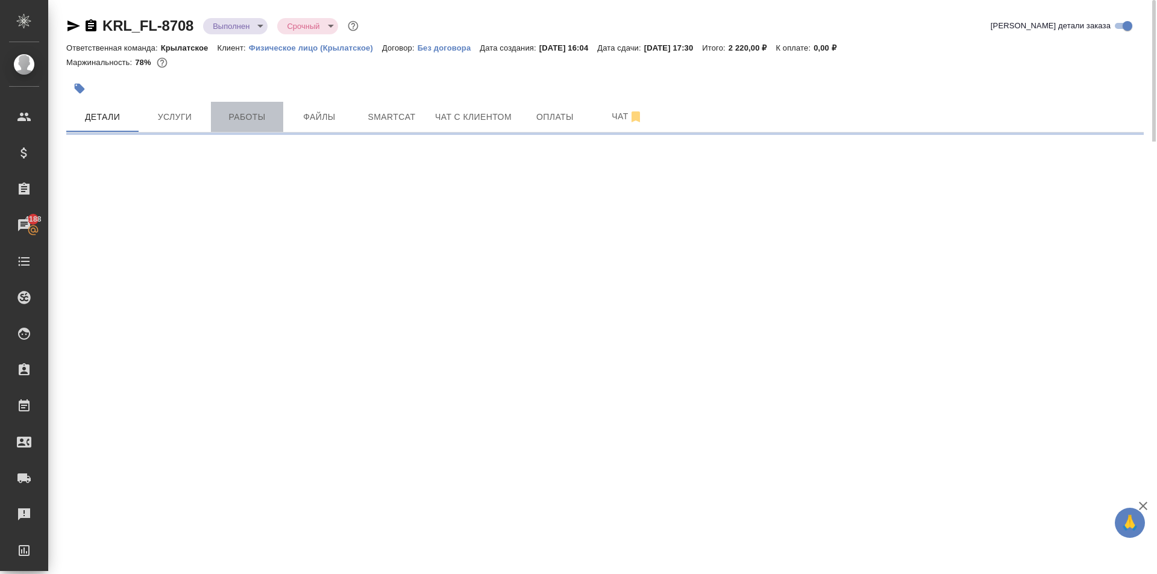
click at [241, 110] on span "Работы" at bounding box center [247, 117] width 58 height 15
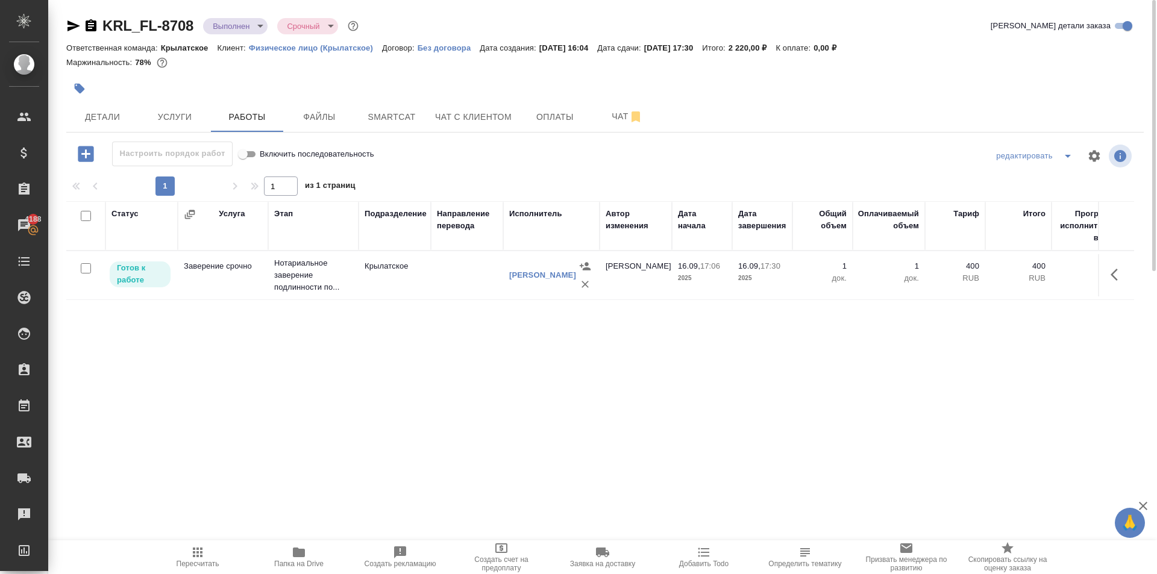
click at [201, 558] on icon "button" at bounding box center [198, 553] width 10 height 10
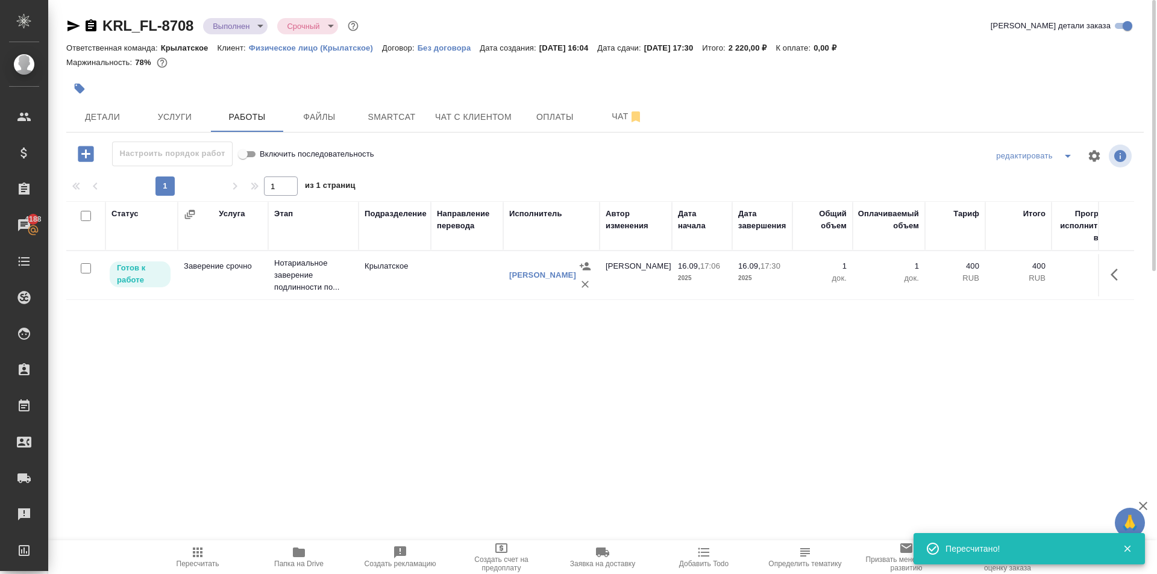
click at [1113, 269] on icon "button" at bounding box center [1118, 275] width 14 height 14
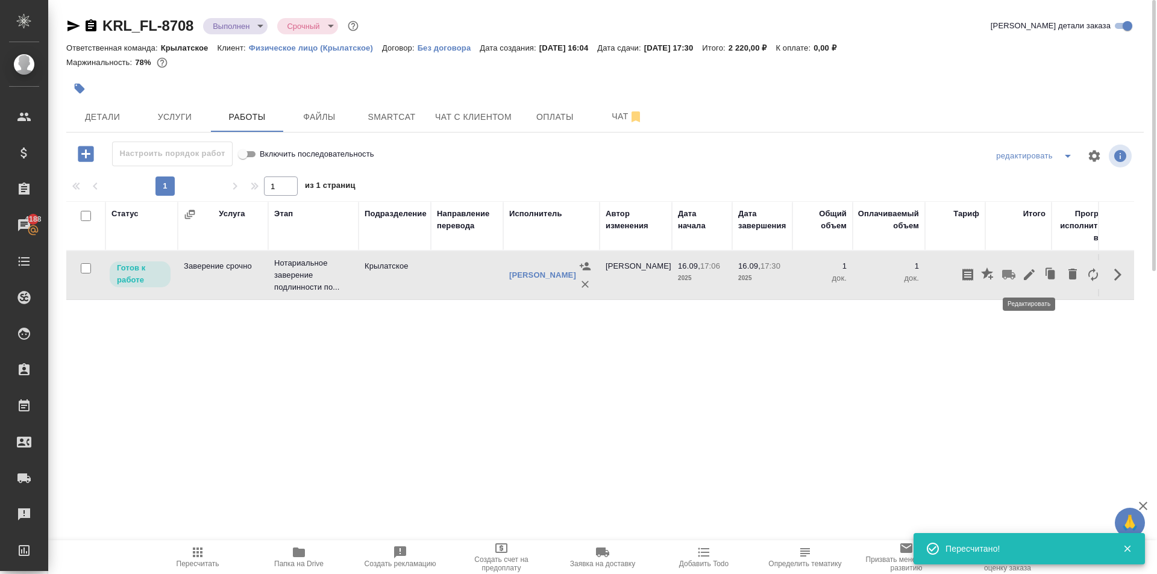
click at [1034, 276] on icon "button" at bounding box center [1029, 275] width 14 height 14
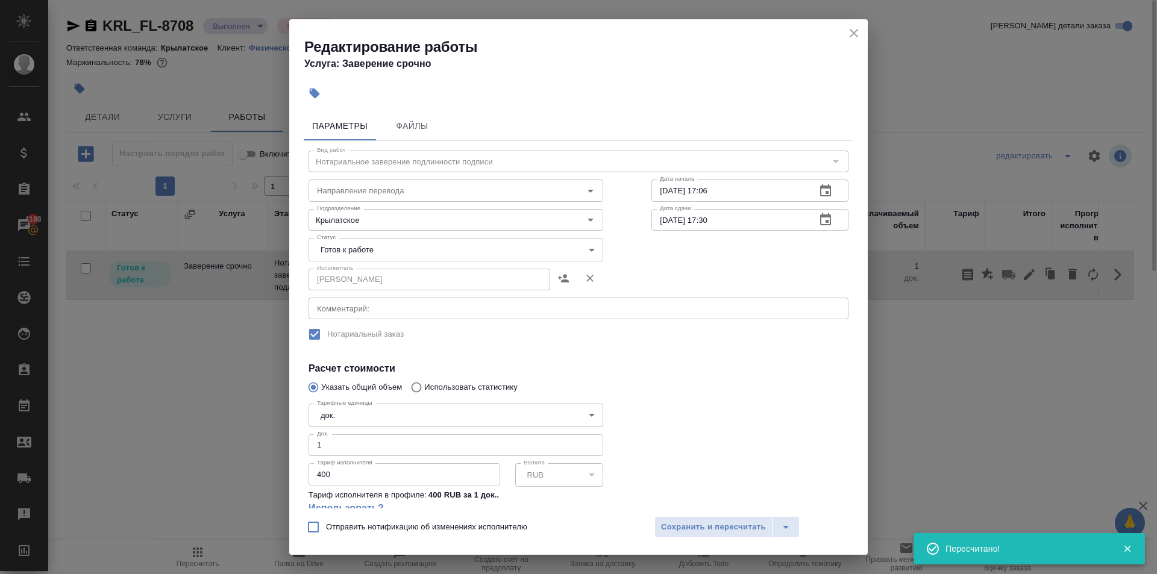
click at [352, 242] on body "🙏 .cls-1 fill:#fff; AWATERA Kasymov Timur Клиенты Спецификации Заказы 4188 Чаты…" at bounding box center [578, 287] width 1157 height 574
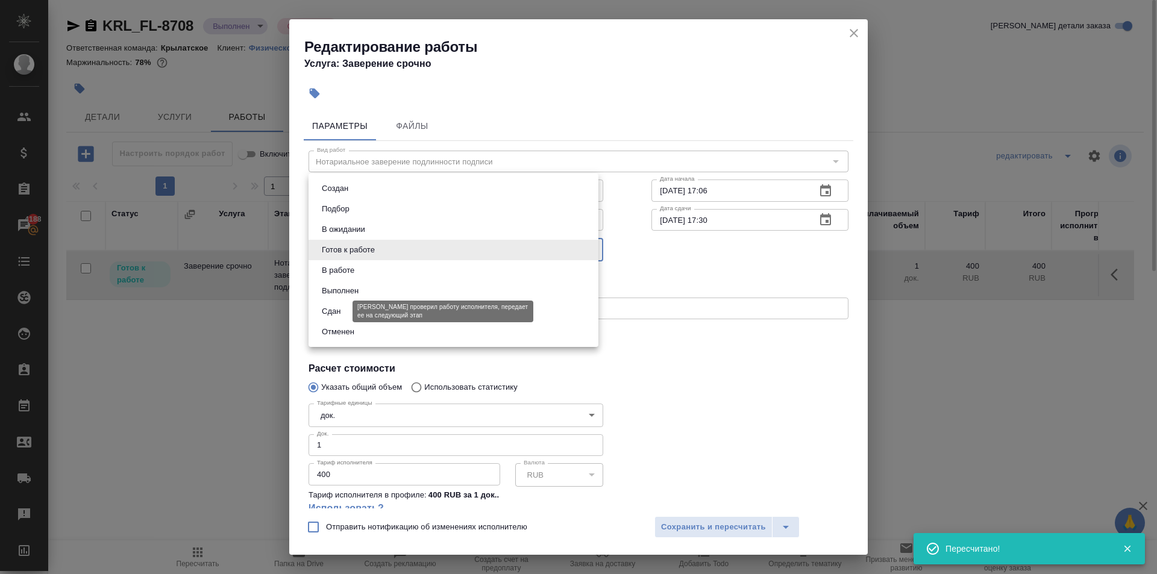
drag, startPoint x: 341, startPoint y: 312, endPoint x: 386, endPoint y: 333, distance: 50.1
click at [341, 312] on button "Сдан" at bounding box center [331, 311] width 26 height 13
type input "closed"
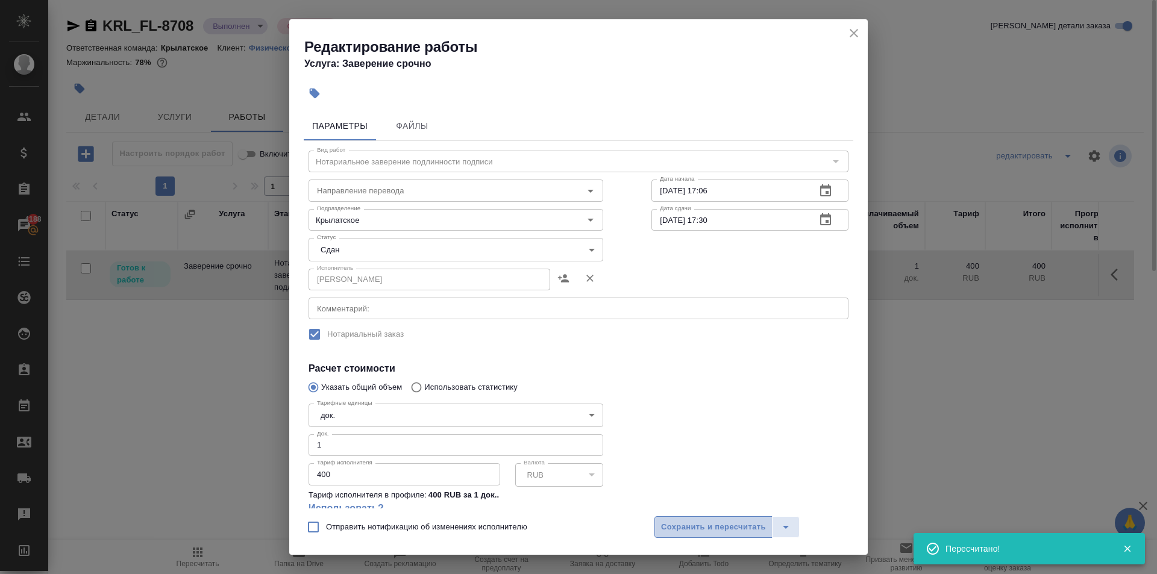
click at [667, 527] on span "Сохранить и пересчитать" at bounding box center [713, 528] width 105 height 14
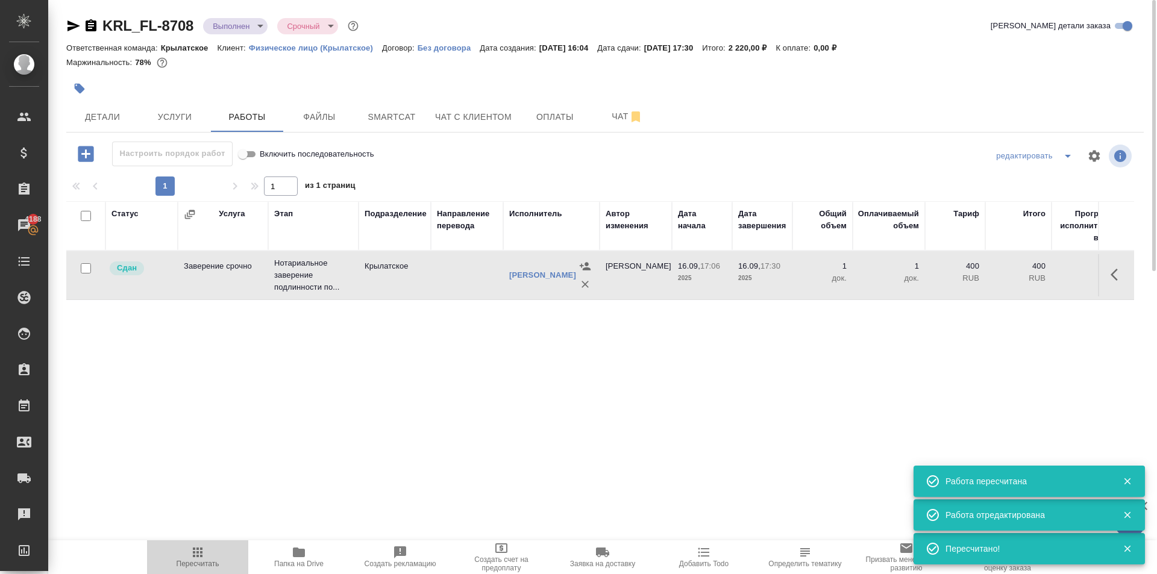
click at [185, 561] on span "Пересчитать" at bounding box center [198, 564] width 43 height 8
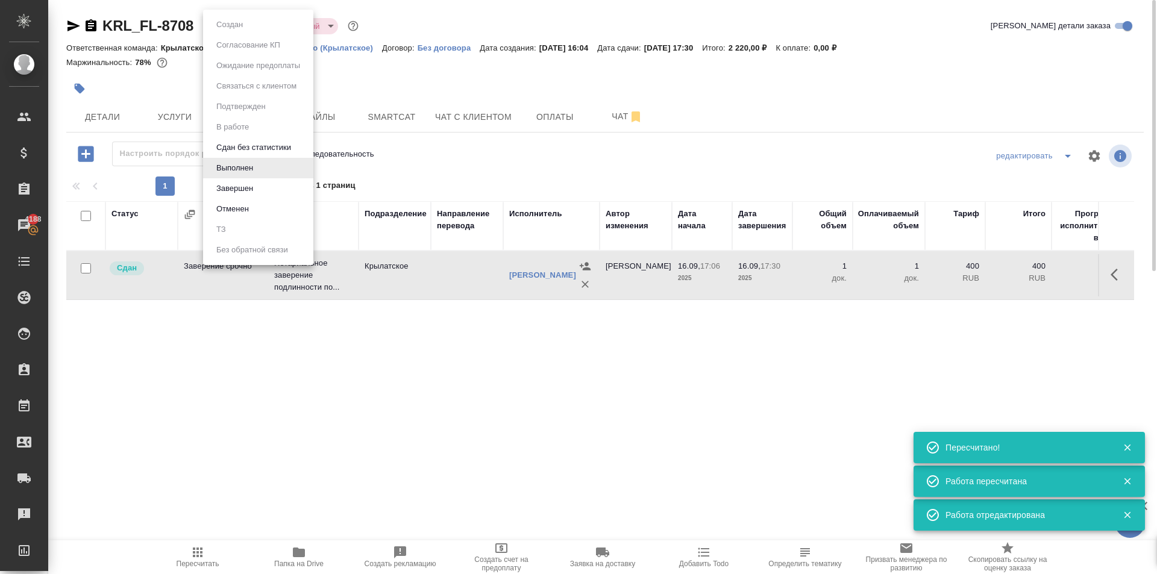
click at [254, 21] on body "🙏 .cls-1 fill:#fff; AWATERA Kasymov Timur Клиенты Спецификации Заказы 4188 Чаты…" at bounding box center [578, 287] width 1157 height 574
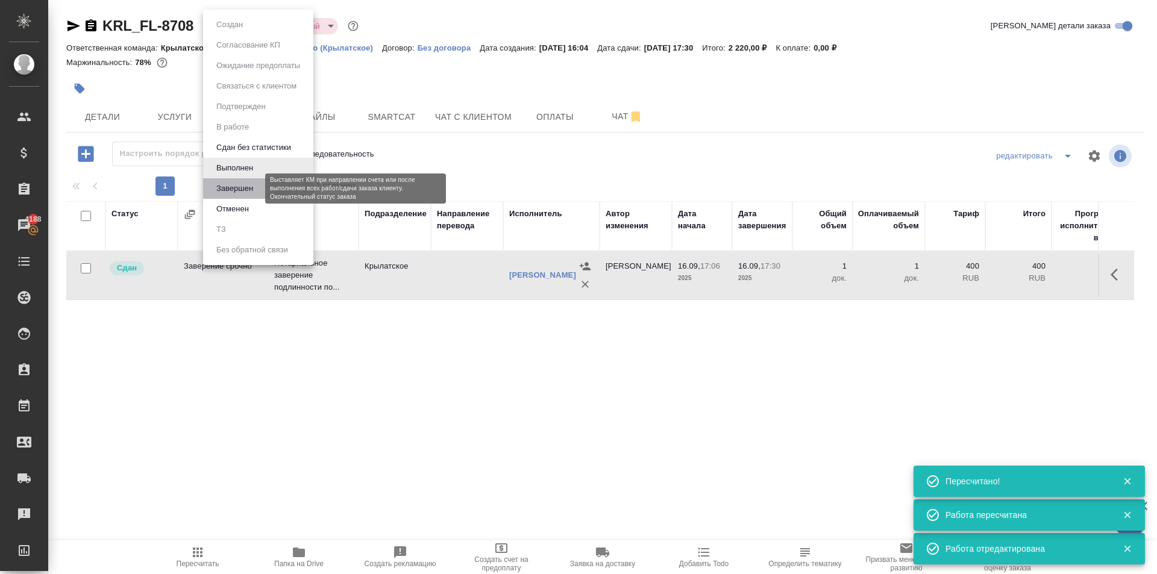
click at [245, 189] on button "Завершен" at bounding box center [235, 188] width 44 height 13
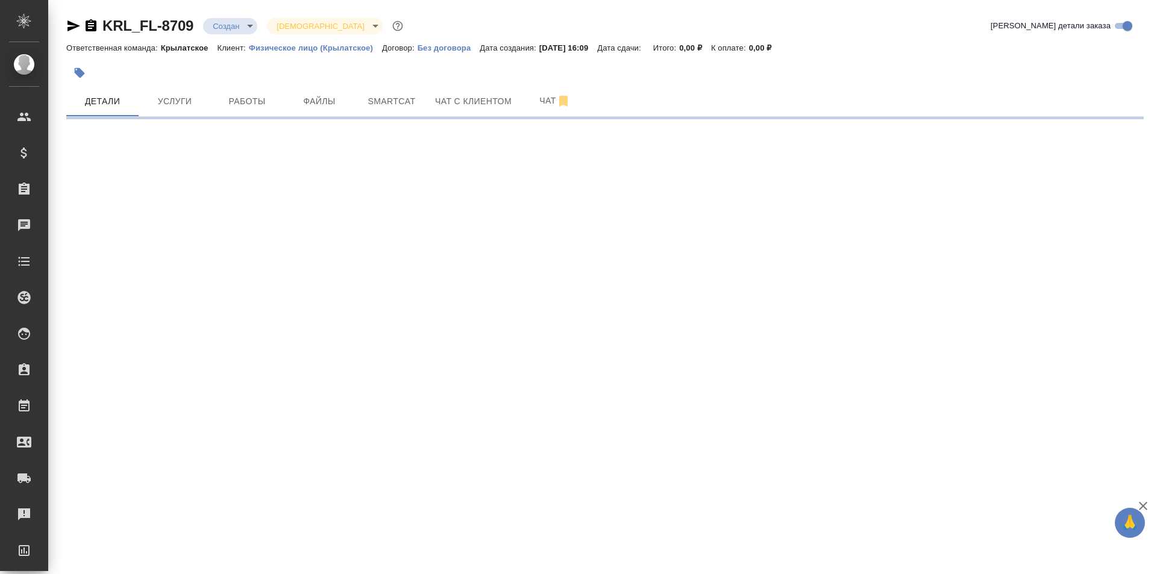
select select "RU"
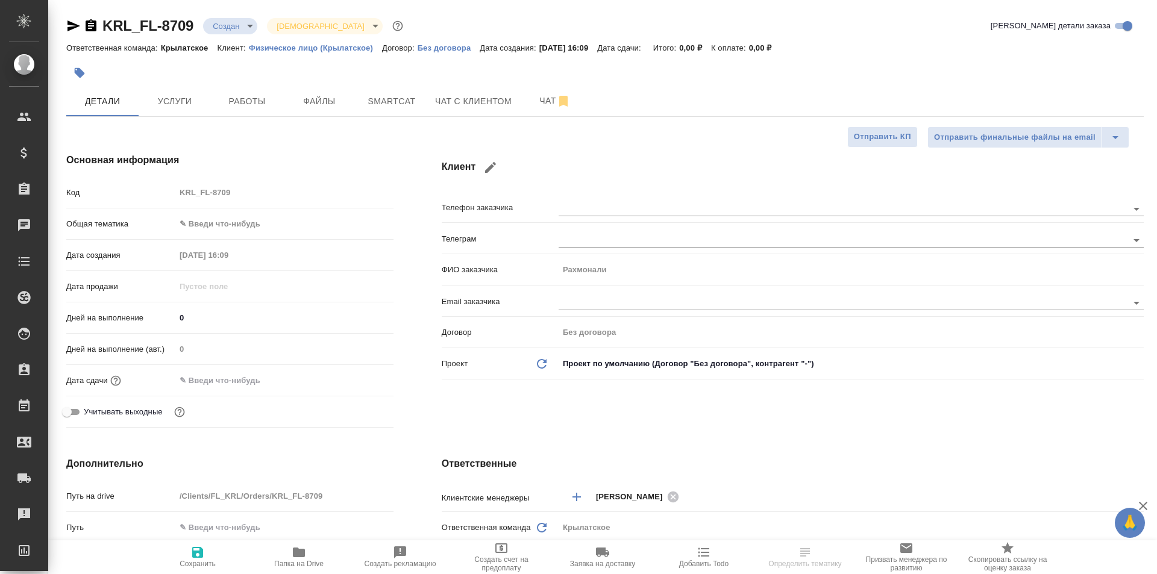
type textarea "x"
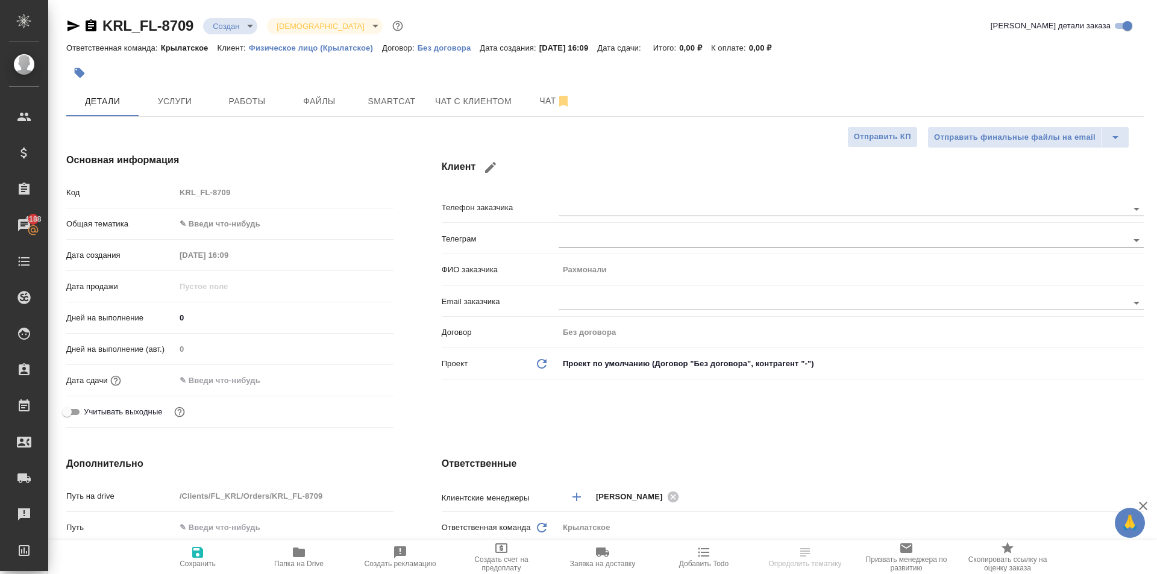
type textarea "x"
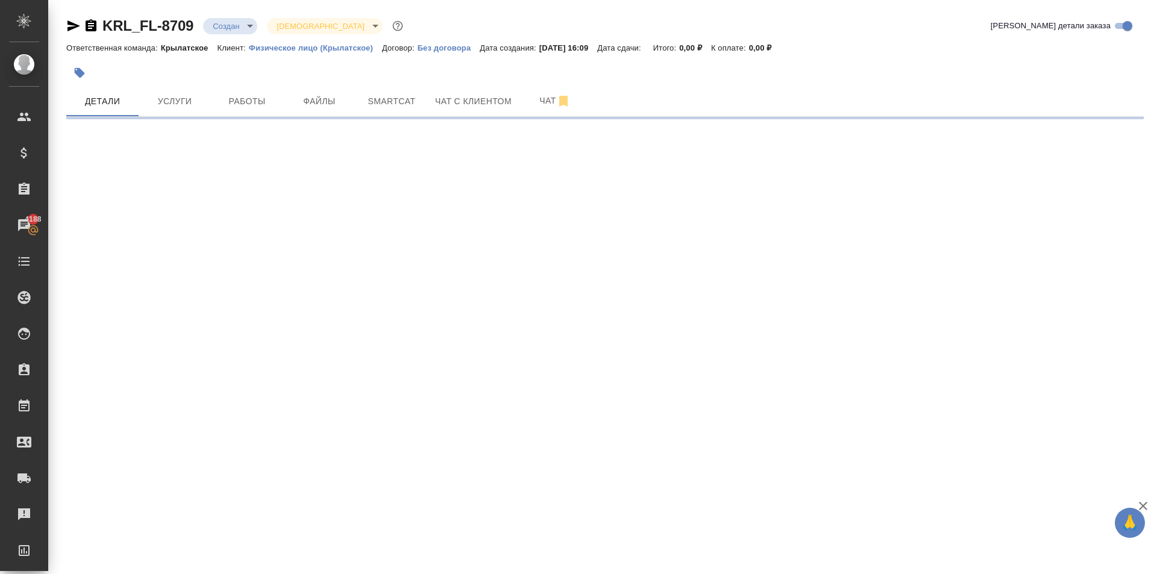
select select "RU"
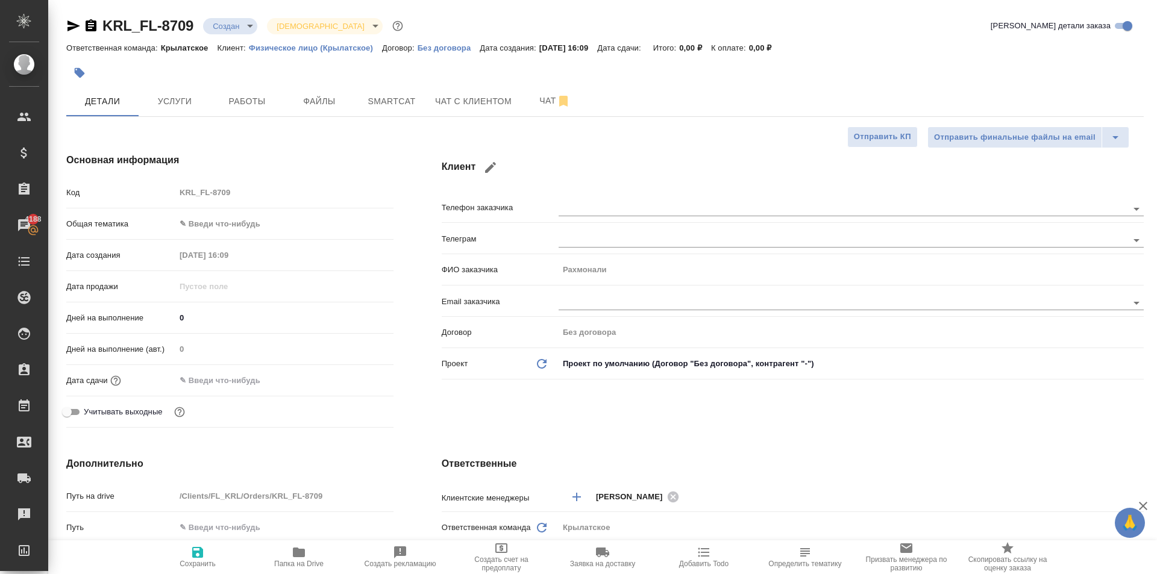
type textarea "x"
click at [294, 224] on body "🙏 .cls-1 fill:#fff; AWATERA [PERSON_NAME] Спецификации Заказы 4188 Чаты Todo Пр…" at bounding box center [578, 287] width 1157 height 574
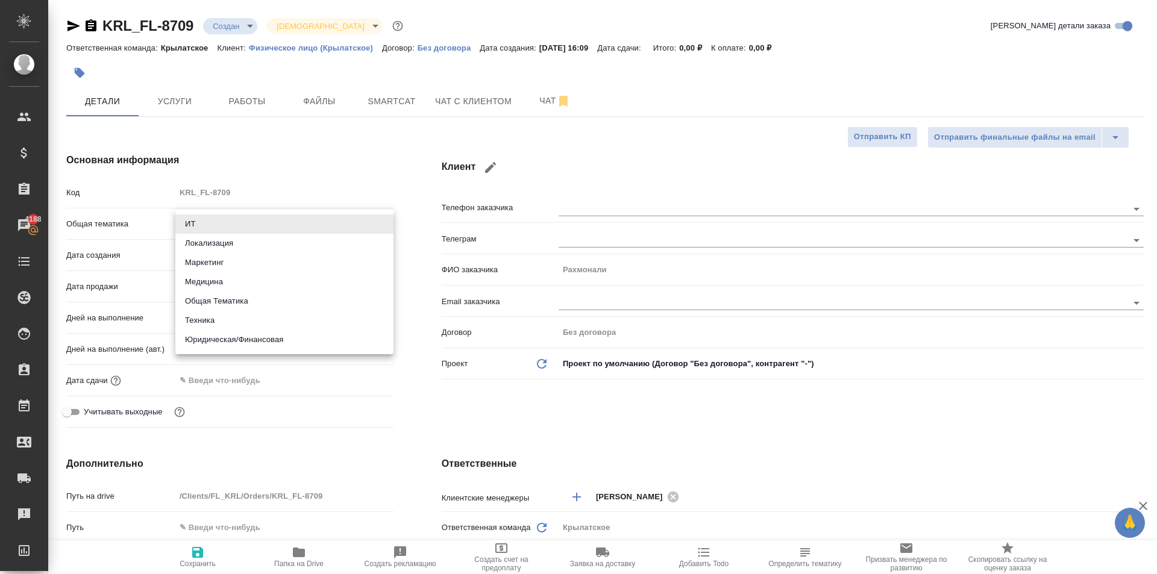
click at [278, 339] on li "Юридическая/Финансовая" at bounding box center [284, 339] width 218 height 19
type input "yr-fn"
type textarea "x"
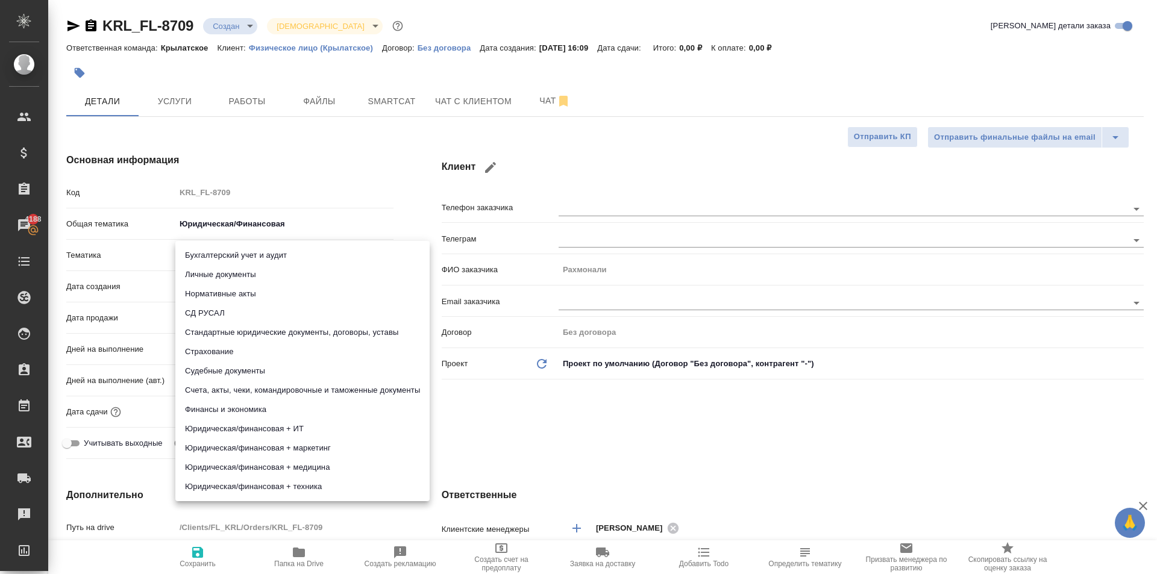
click at [237, 252] on body "🙏 .cls-1 fill:#fff; AWATERA [PERSON_NAME] Спецификации Заказы 4188 Чаты Todo Пр…" at bounding box center [578, 287] width 1157 height 574
click at [244, 279] on li "Личные документы" at bounding box center [302, 274] width 254 height 19
type textarea "x"
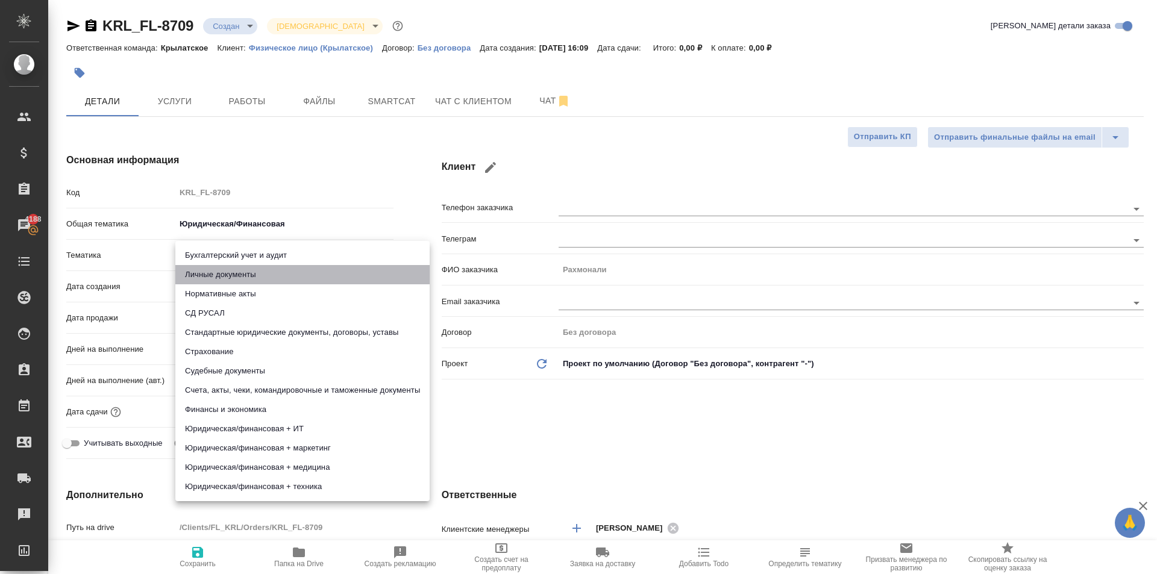
type input "5a8b8b956a9677013d343cfe"
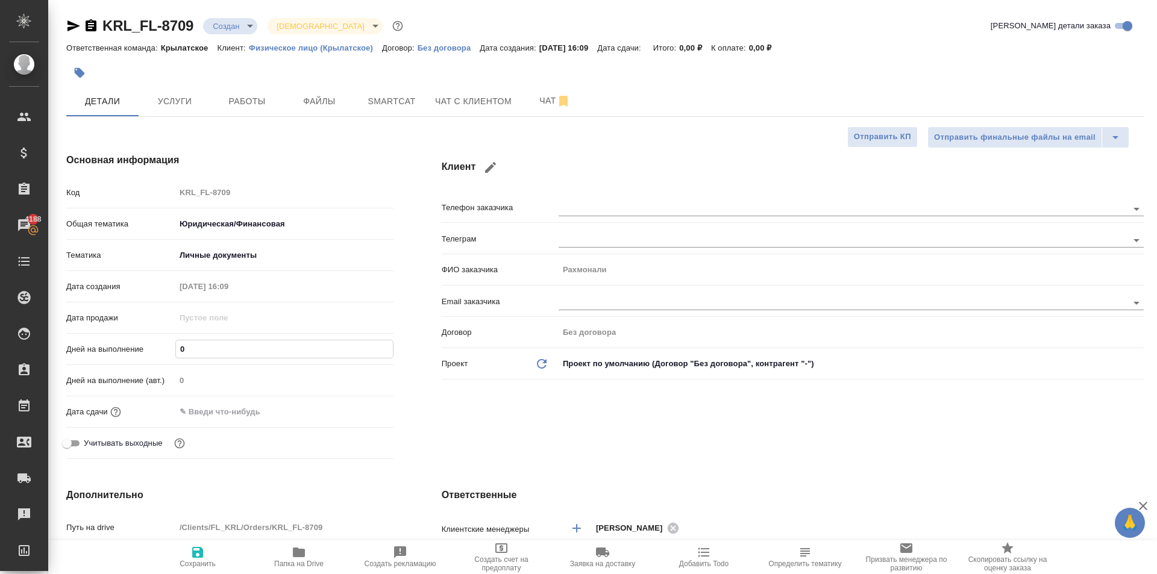
drag, startPoint x: 201, startPoint y: 353, endPoint x: 158, endPoint y: 343, distance: 44.0
click at [158, 343] on div "Дней на выполнение 0" at bounding box center [229, 349] width 327 height 21
type input "1"
type textarea "x"
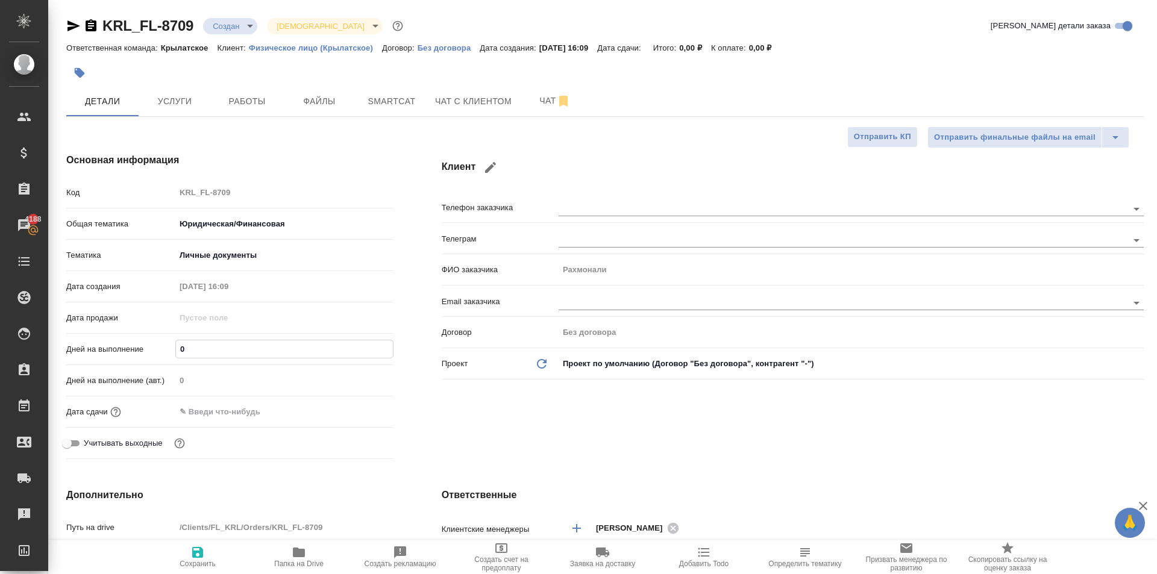
type textarea "x"
type input "1"
click at [189, 414] on input "text" at bounding box center [227, 411] width 105 height 17
click at [353, 407] on icon "button" at bounding box center [358, 411] width 14 height 14
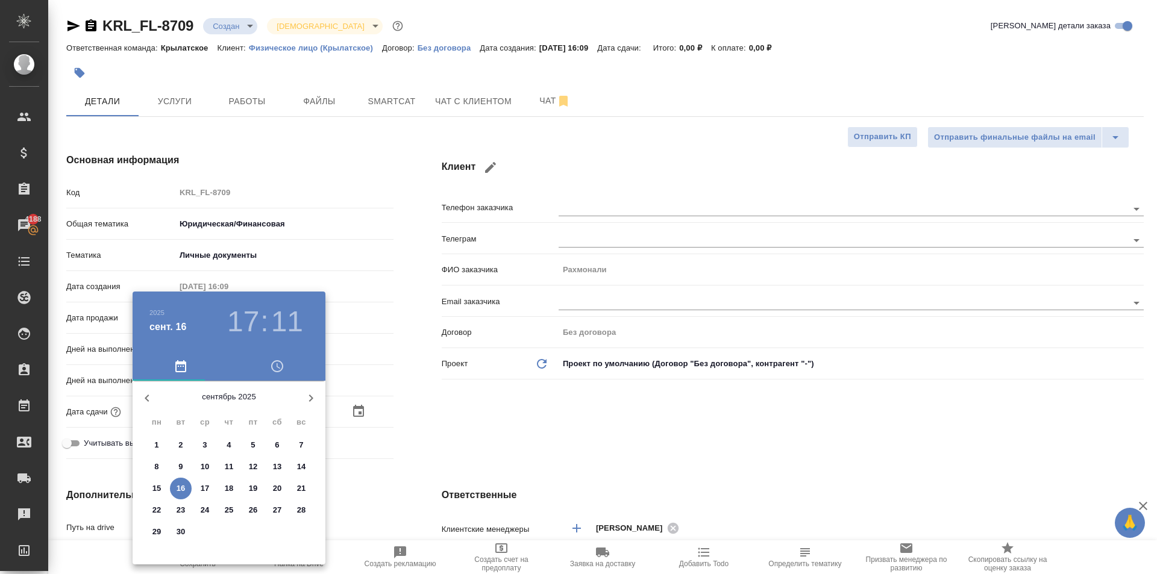
click at [204, 487] on p "17" at bounding box center [205, 489] width 9 height 12
type input "[DATE] 17:11"
type textarea "x"
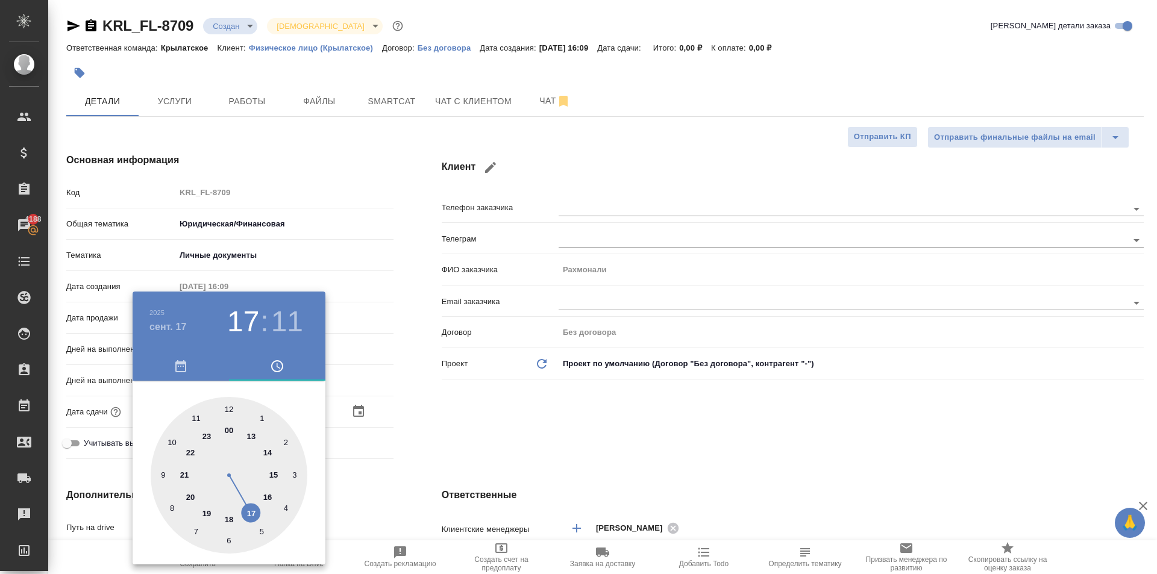
drag, startPoint x: 168, startPoint y: 438, endPoint x: 212, endPoint y: 430, distance: 44.7
click at [167, 438] on div at bounding box center [229, 475] width 157 height 157
type input "[DATE] 10:11"
type textarea "x"
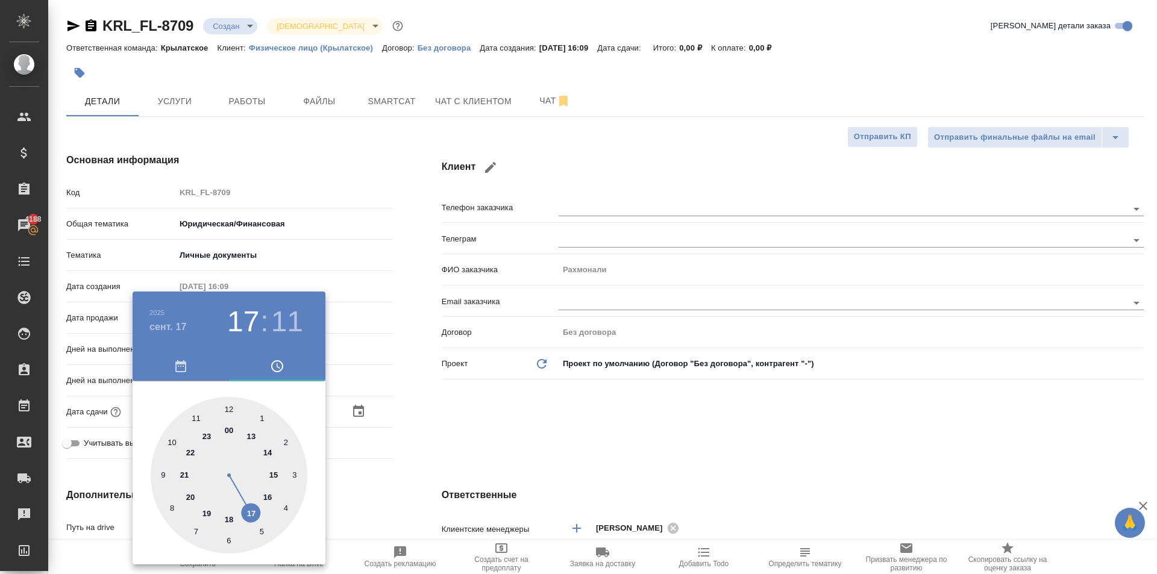
type textarea "x"
type input "[DATE] 10:59"
type textarea "x"
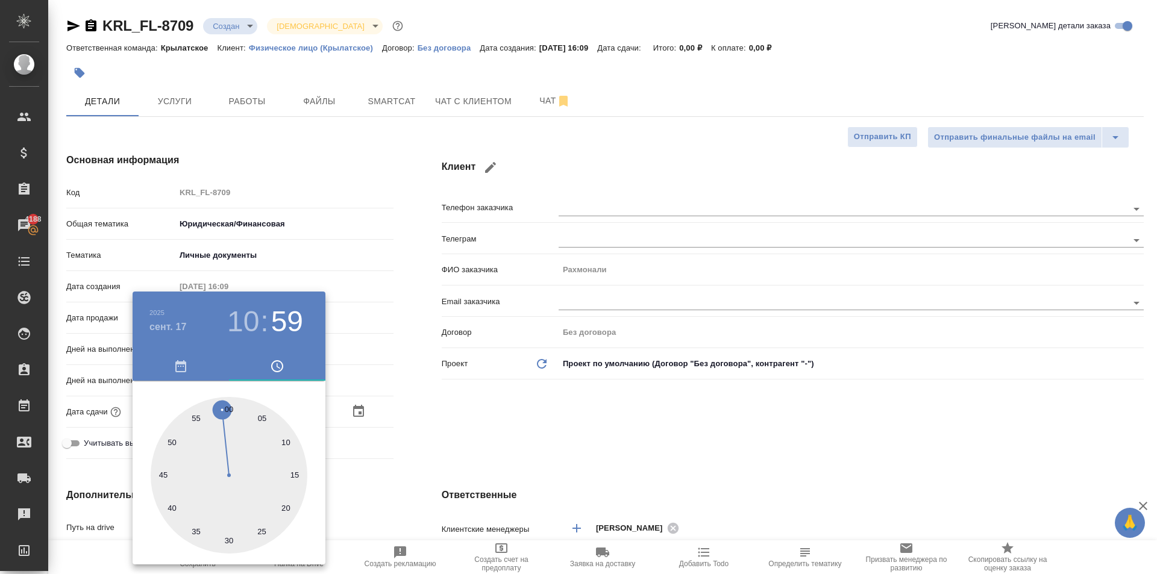
type input "[DATE] 10:00"
type textarea "x"
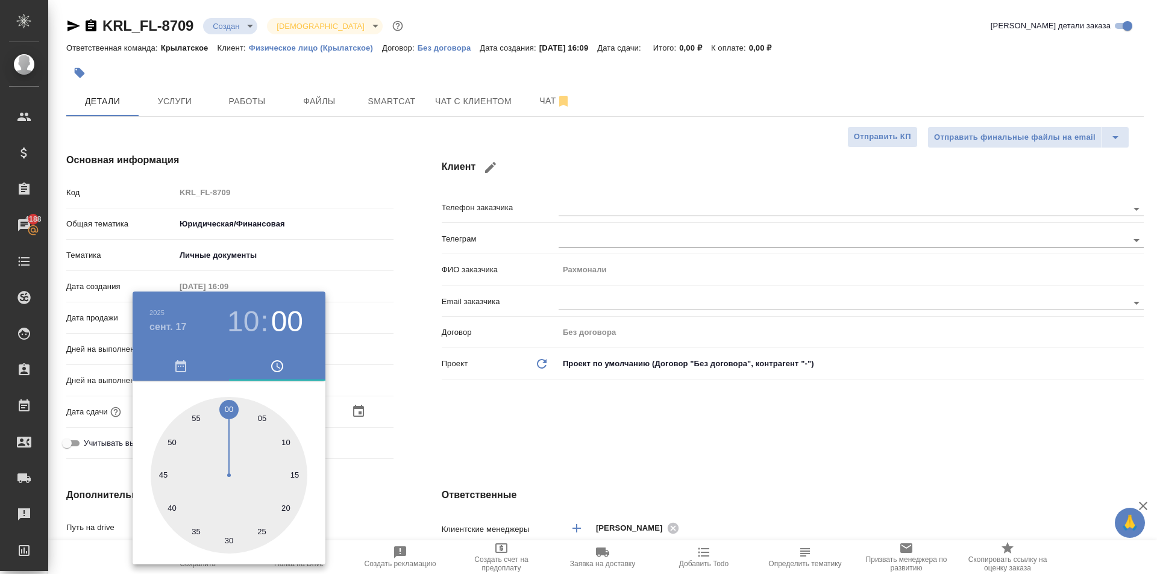
type textarea "x"
drag, startPoint x: 230, startPoint y: 417, endPoint x: 227, endPoint y: 405, distance: 12.6
click at [227, 405] on div at bounding box center [229, 475] width 157 height 157
type textarea "x"
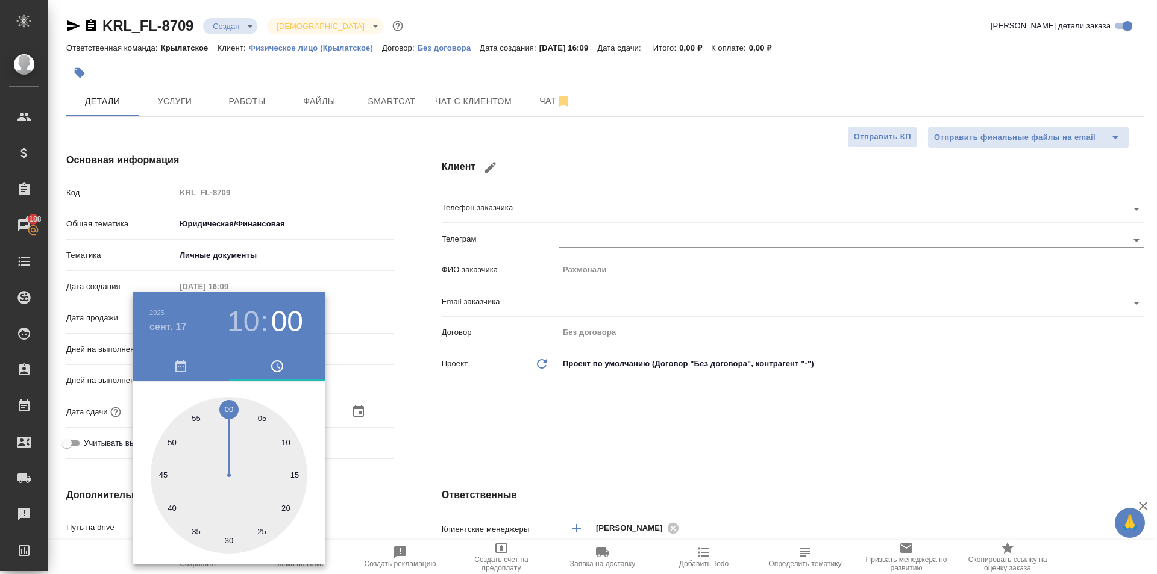
type textarea "x"
drag, startPoint x: 509, startPoint y: 452, endPoint x: 210, endPoint y: 442, distance: 299.1
click at [491, 452] on div at bounding box center [578, 287] width 1157 height 574
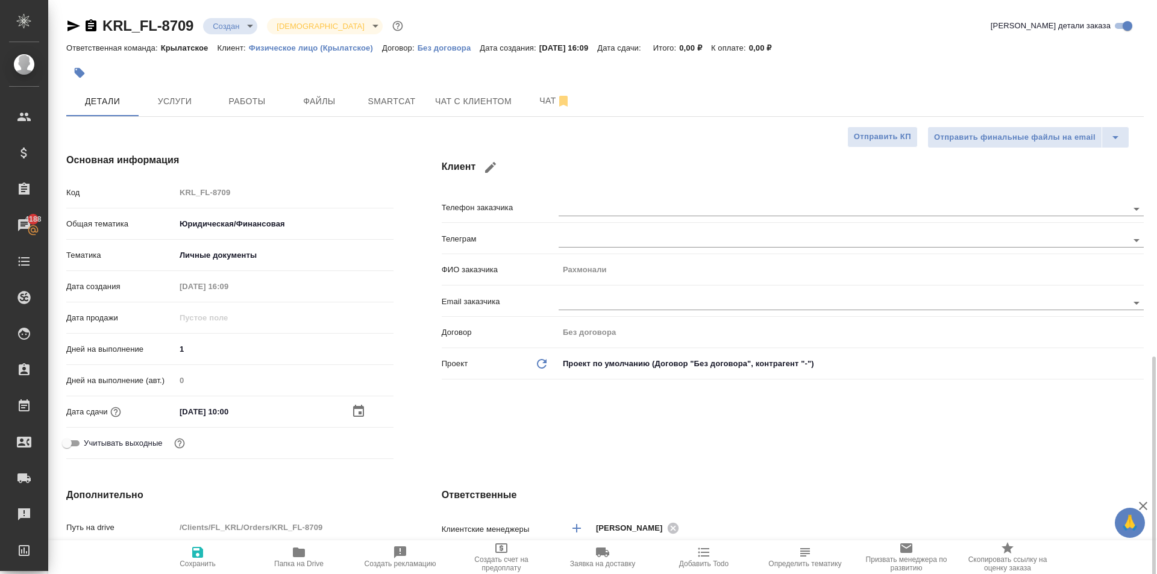
scroll to position [301, 0]
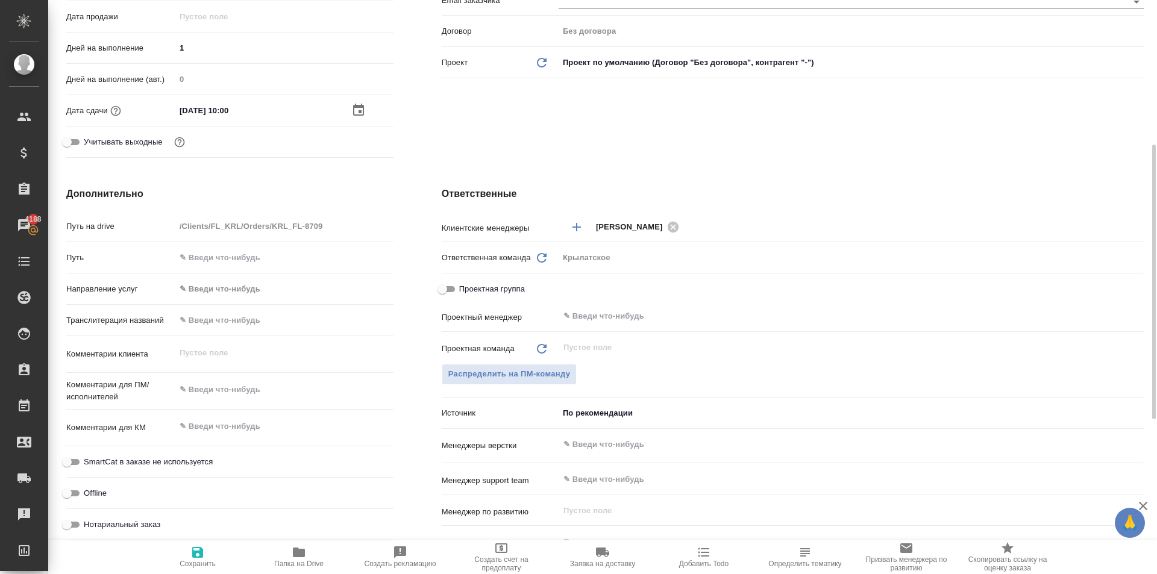
click at [209, 298] on body "🙏 .cls-1 fill:#fff; AWATERA [PERSON_NAME] Спецификации Заказы 4188 Чаты Todo Пр…" at bounding box center [578, 287] width 1157 height 574
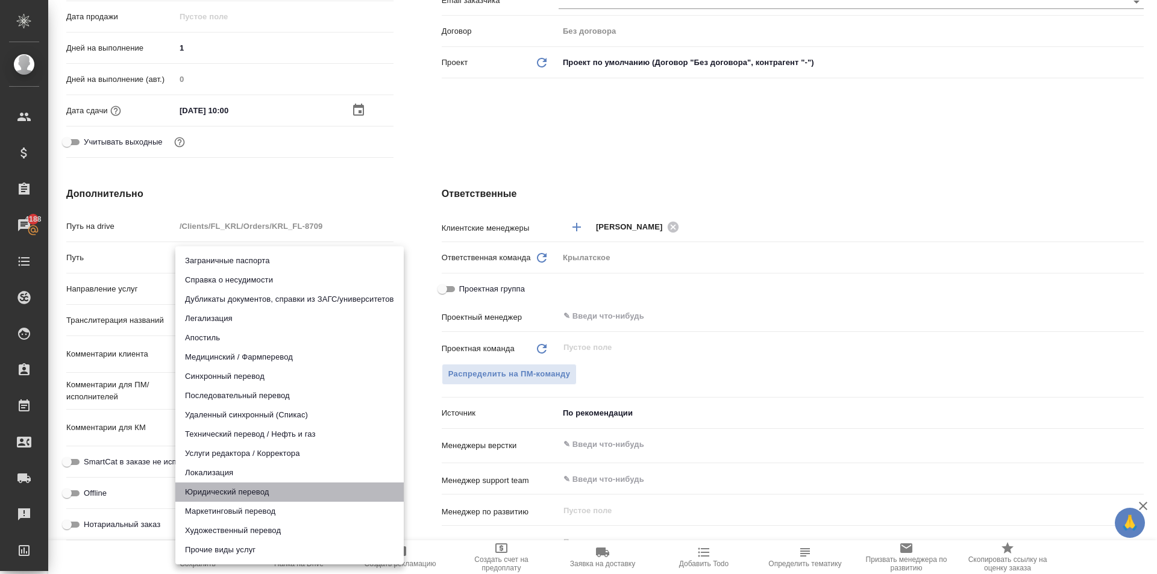
drag, startPoint x: 218, startPoint y: 496, endPoint x: 228, endPoint y: 499, distance: 10.7
click at [218, 498] on li "Юридический перевод" at bounding box center [289, 492] width 228 height 19
type input "legalTranslation"
type textarea "x"
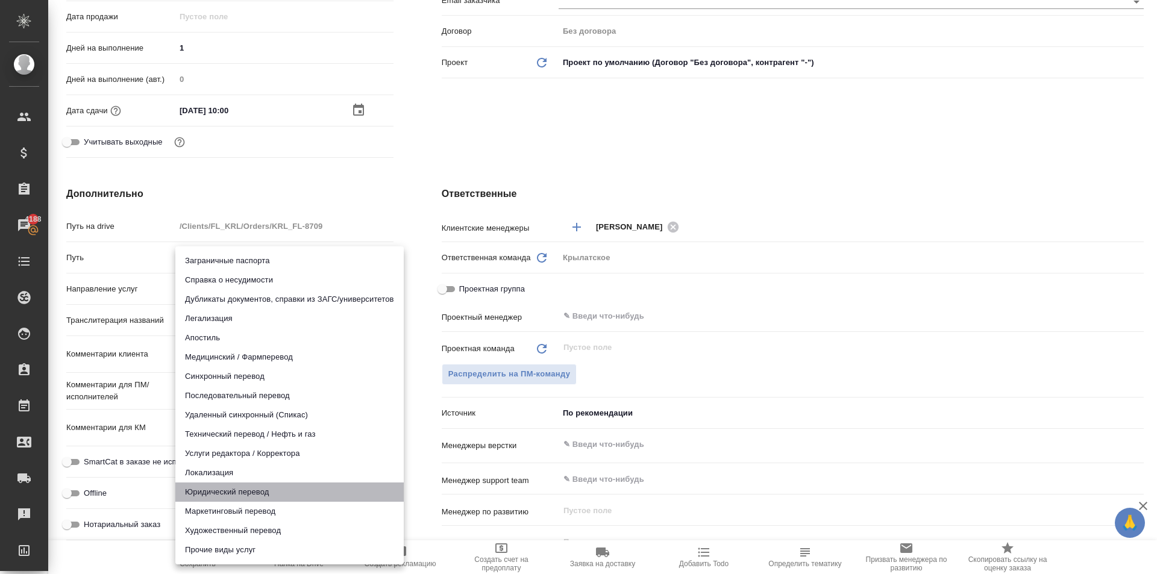
type textarea "x"
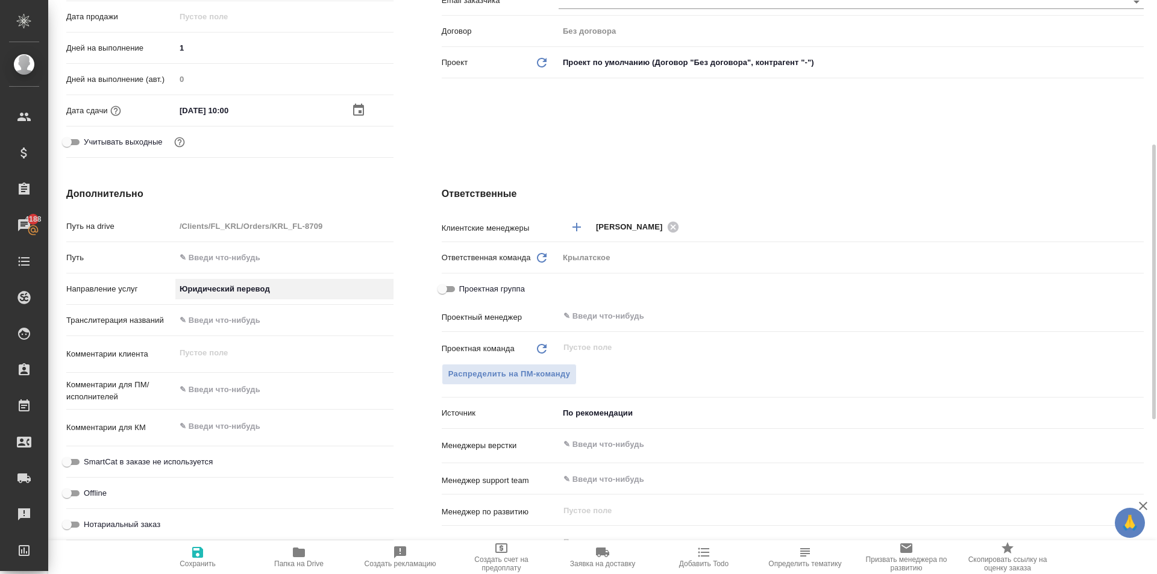
scroll to position [542, 0]
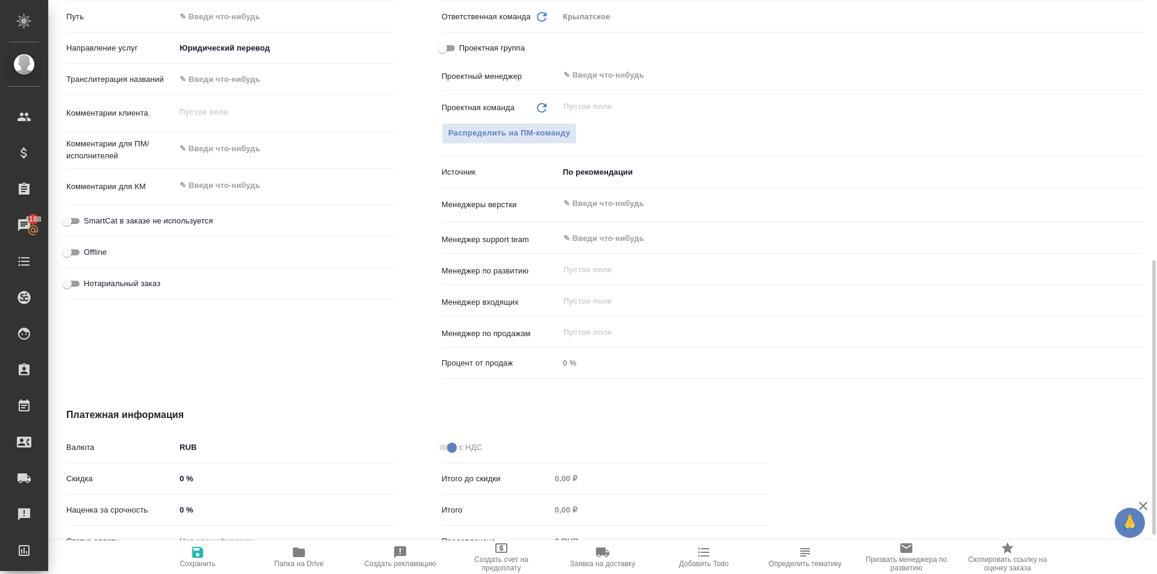
click at [138, 291] on label "Нотариальный заказ" at bounding box center [110, 284] width 101 height 14
click at [89, 291] on input "Нотариальный заказ" at bounding box center [66, 284] width 43 height 14
checkbox input "true"
type textarea "x"
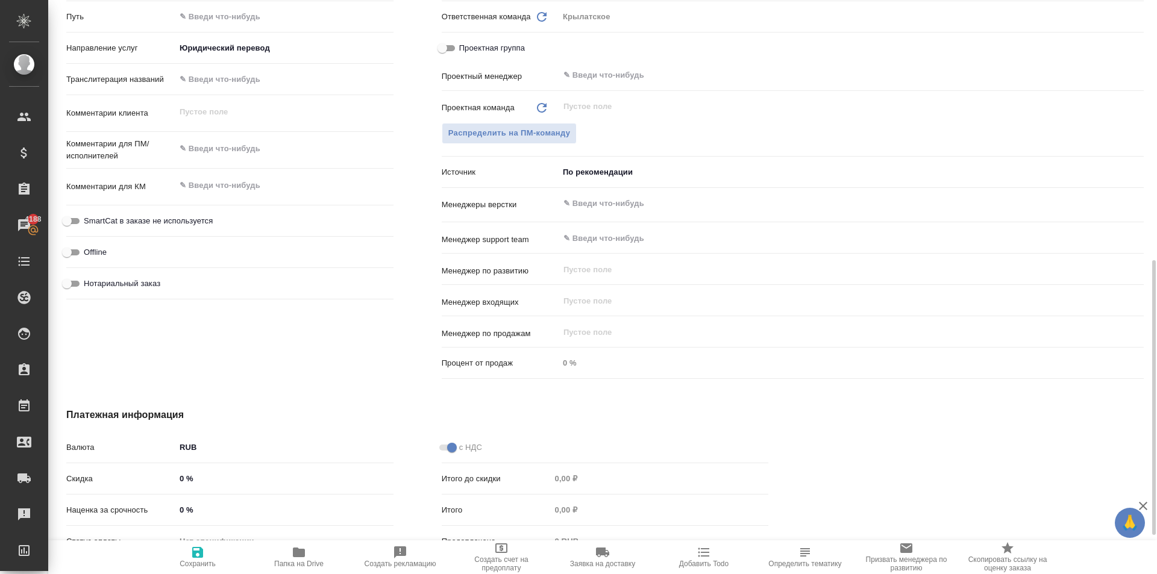
type textarea "x"
click at [163, 214] on label "SmartCat в заказе не используется" at bounding box center [136, 221] width 153 height 14
click at [89, 214] on input "SmartCat в заказе не используется" at bounding box center [66, 221] width 43 height 14
checkbox input "true"
type textarea "x"
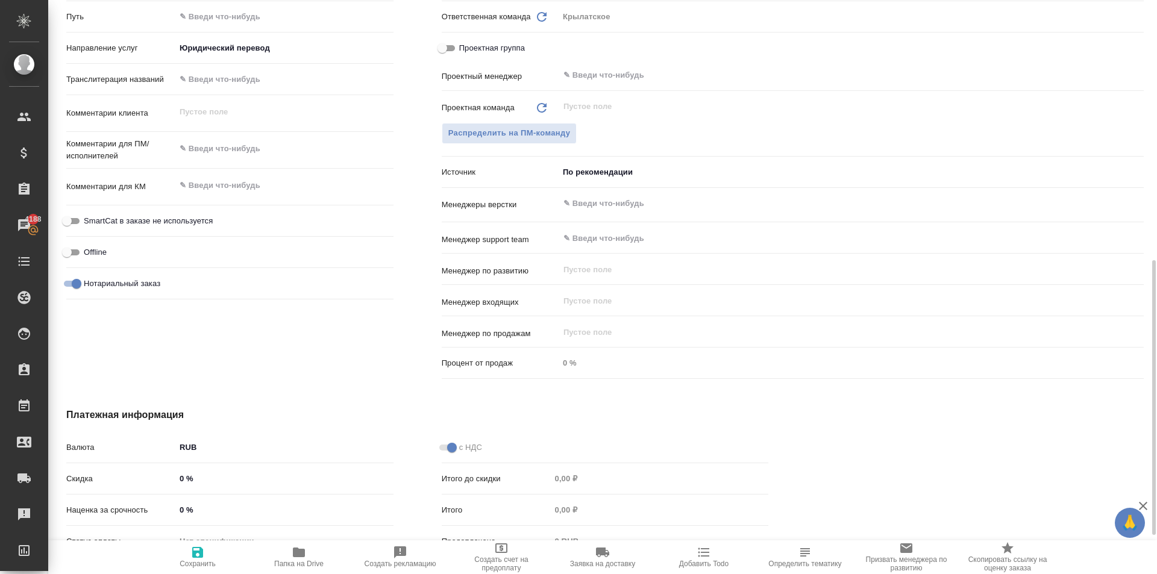
type textarea "x"
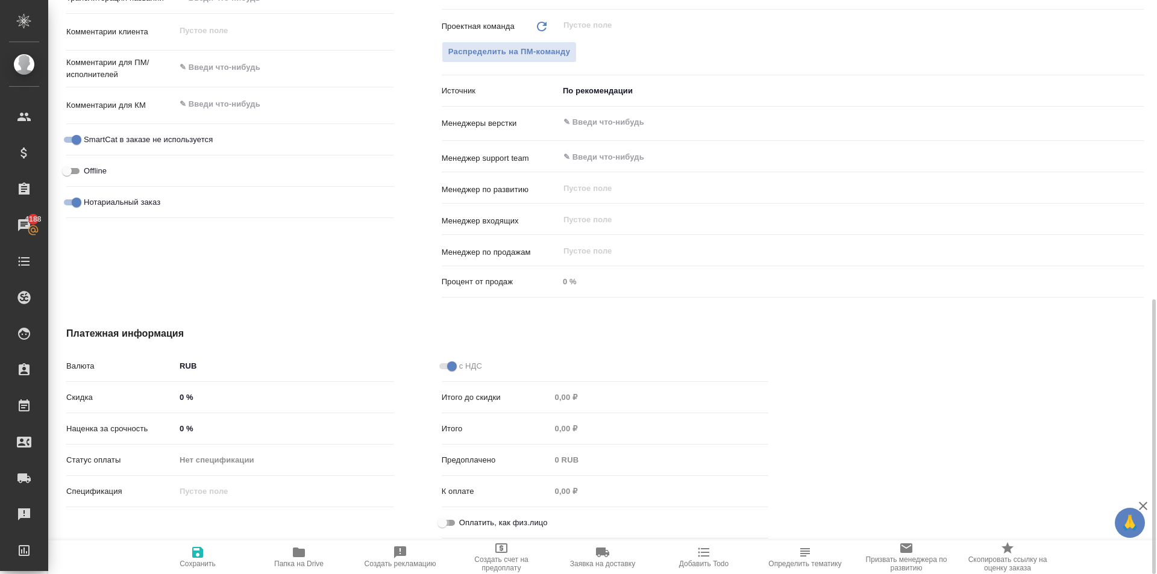
drag, startPoint x: 453, startPoint y: 527, endPoint x: 408, endPoint y: 523, distance: 44.8
click at [452, 527] on input "Оплатить, как физ.лицо" at bounding box center [442, 523] width 43 height 14
checkbox input "true"
type textarea "x"
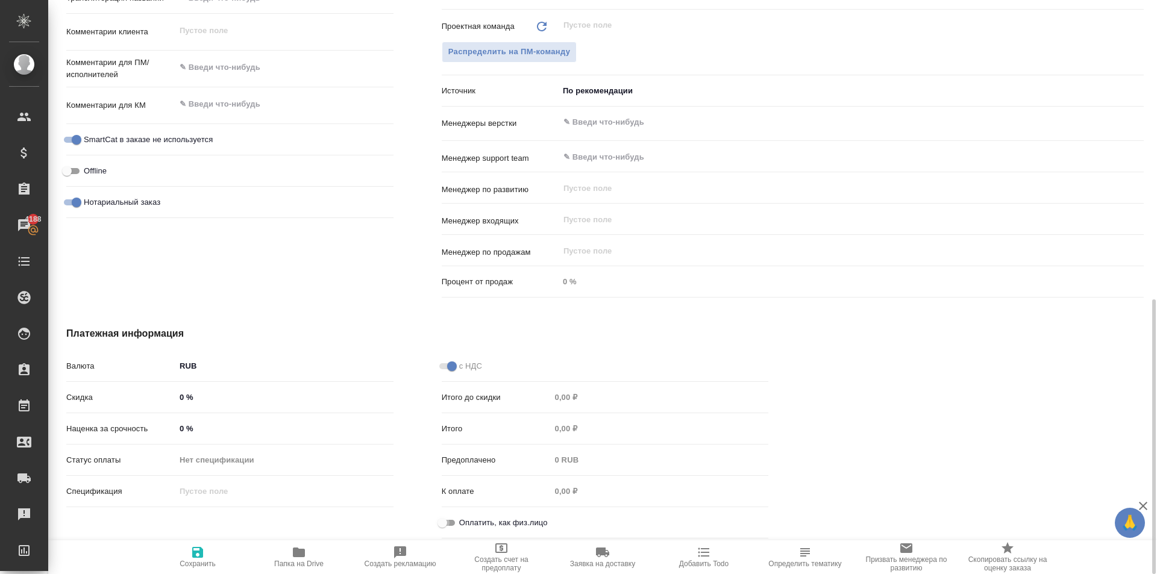
type textarea "x"
click at [221, 552] on span "Сохранить" at bounding box center [197, 557] width 87 height 23
type textarea "x"
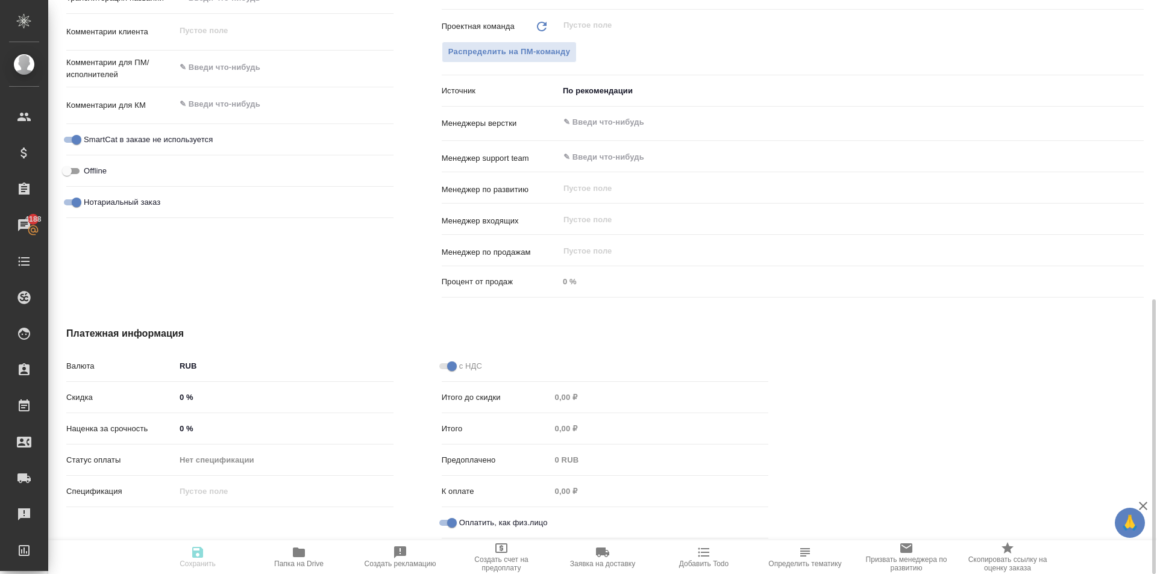
type textarea "x"
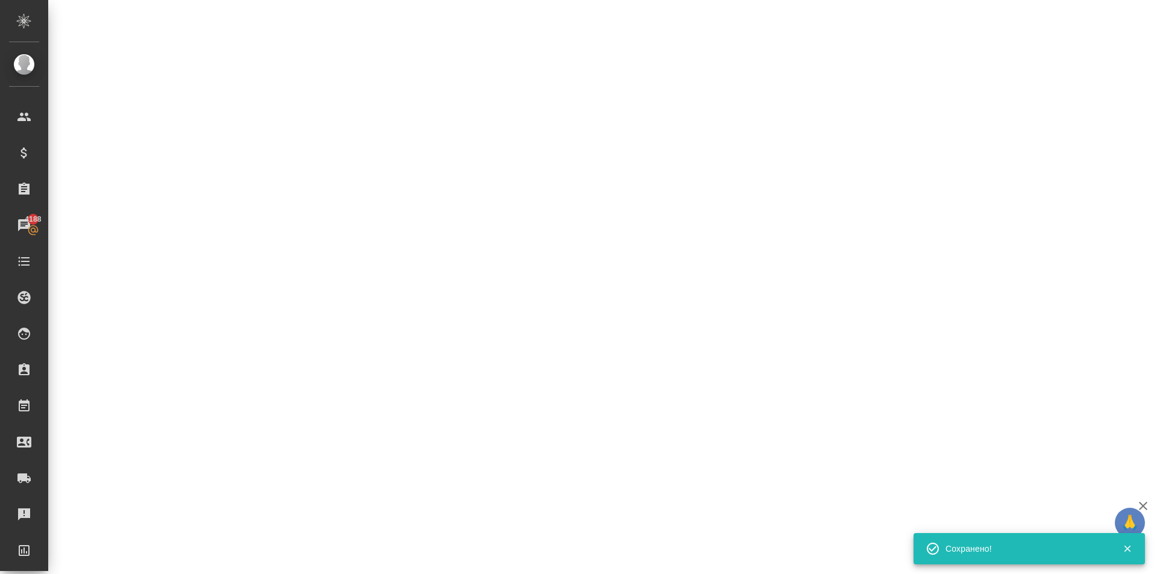
select select "RU"
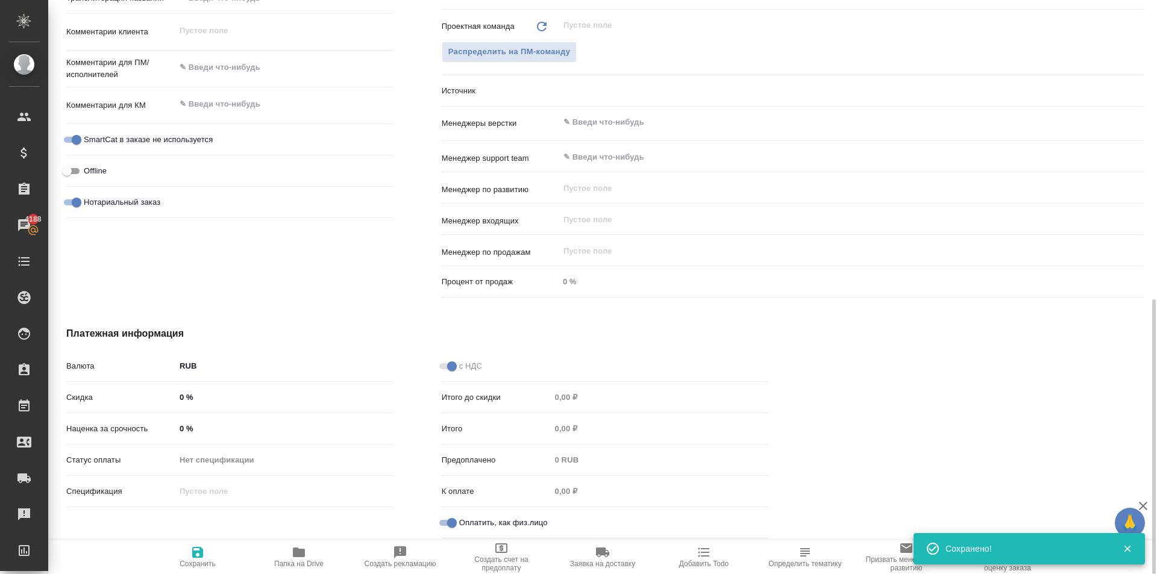
type textarea "x"
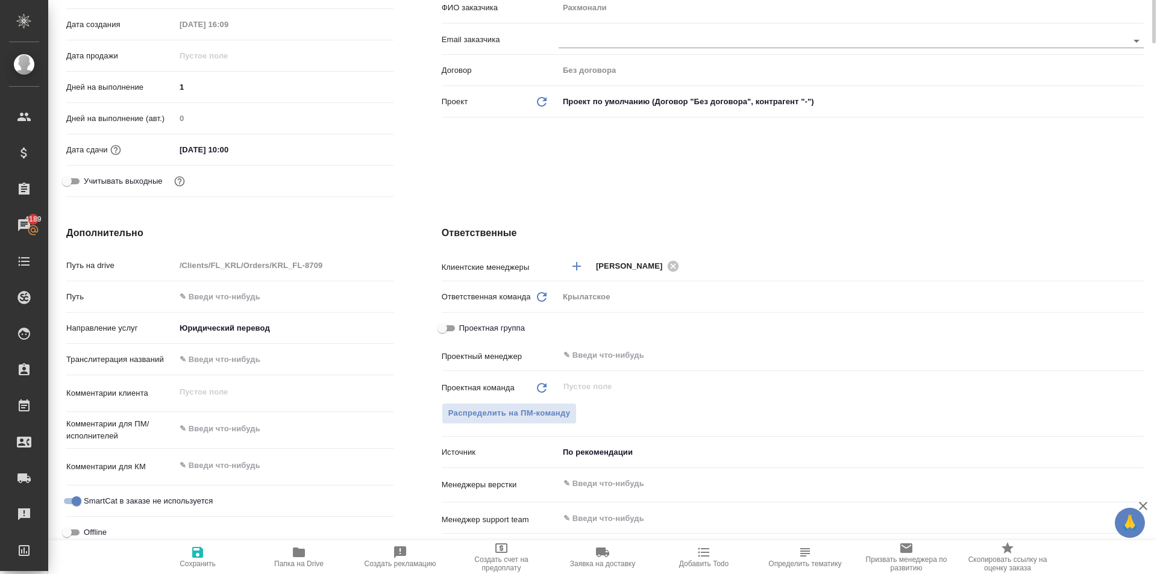
scroll to position [0, 0]
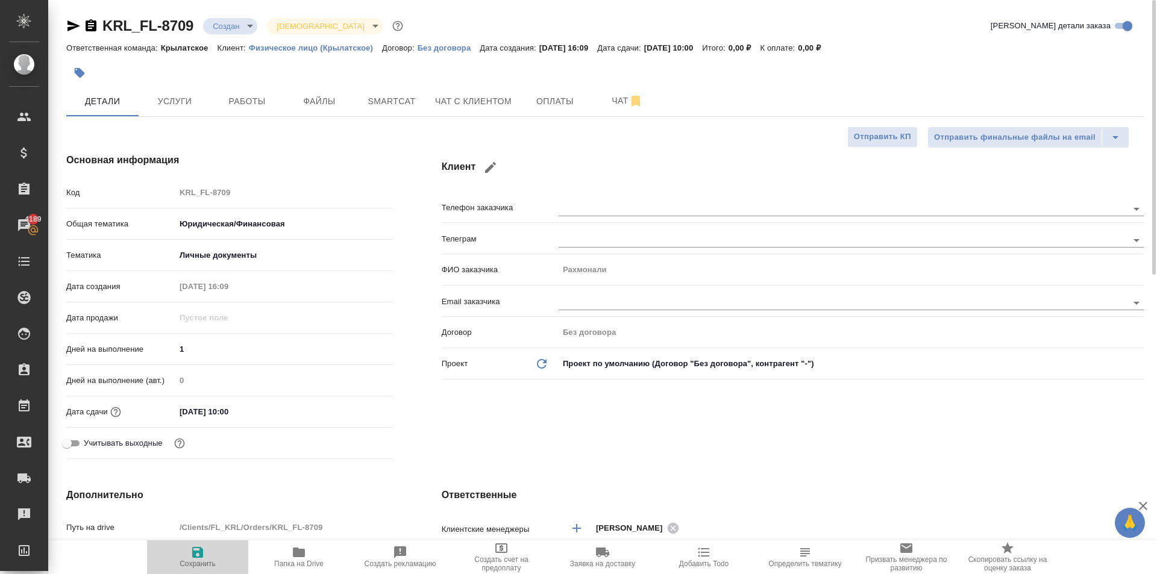
click at [176, 561] on span "Сохранить" at bounding box center [197, 557] width 87 height 23
type textarea "x"
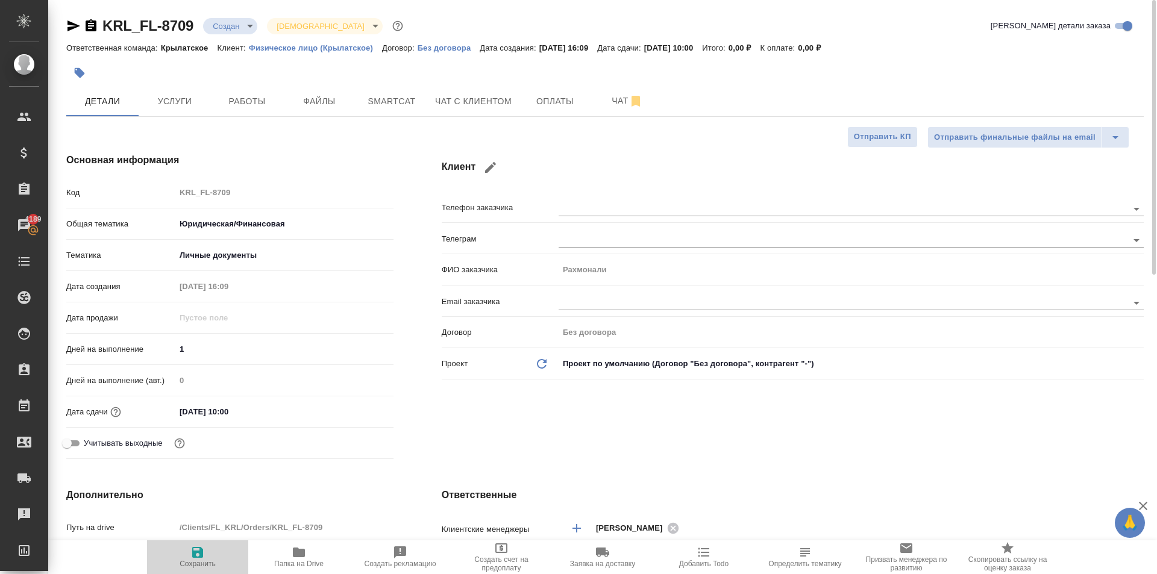
type textarea "x"
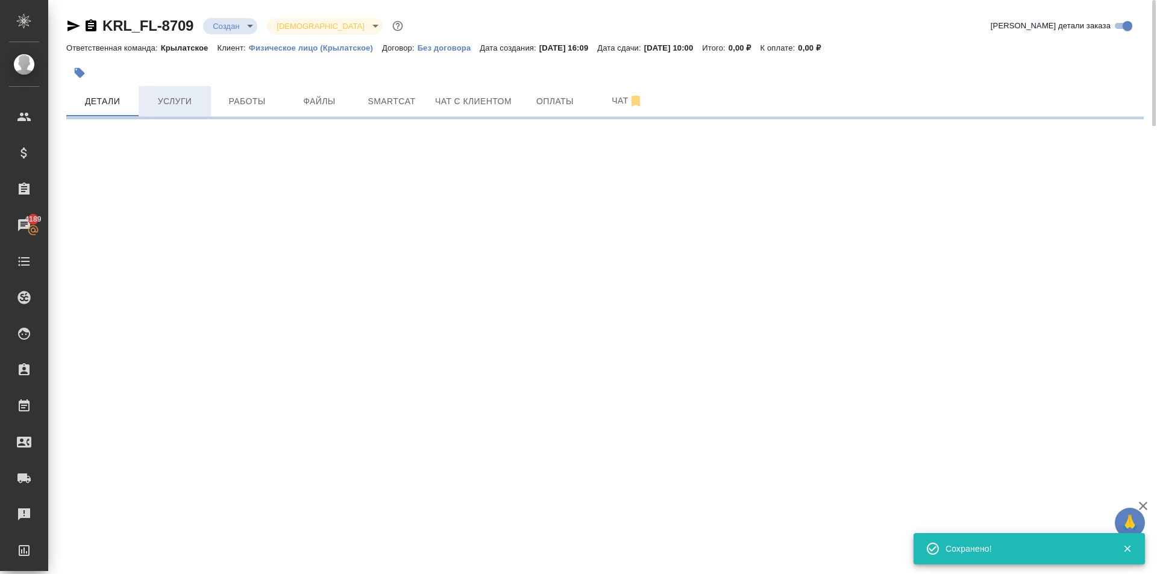
select select "RU"
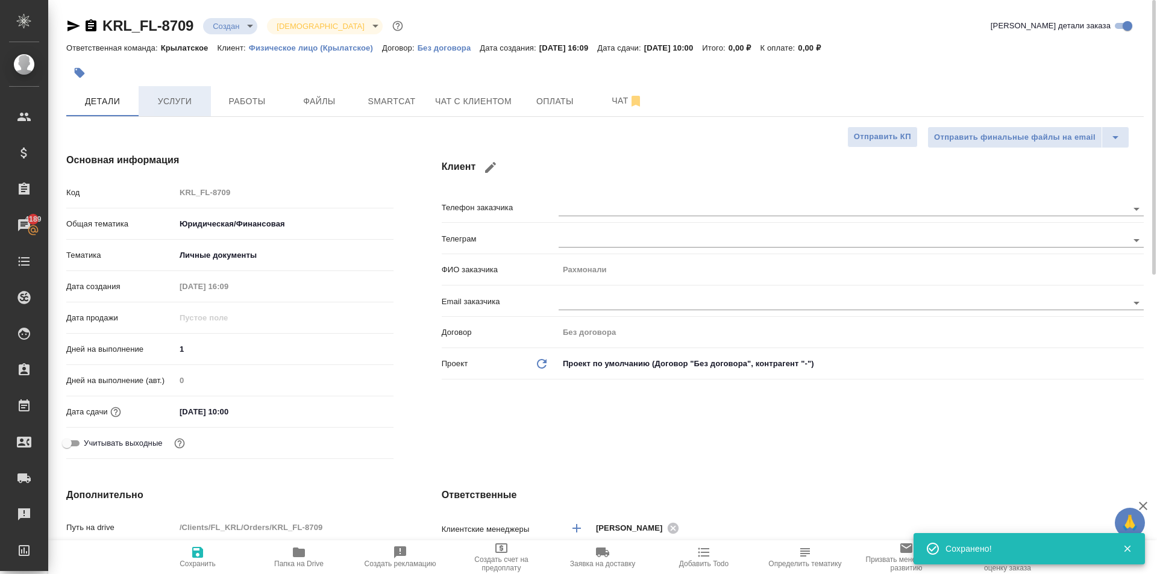
type textarea "x"
click at [191, 95] on span "Услуги" at bounding box center [175, 101] width 58 height 15
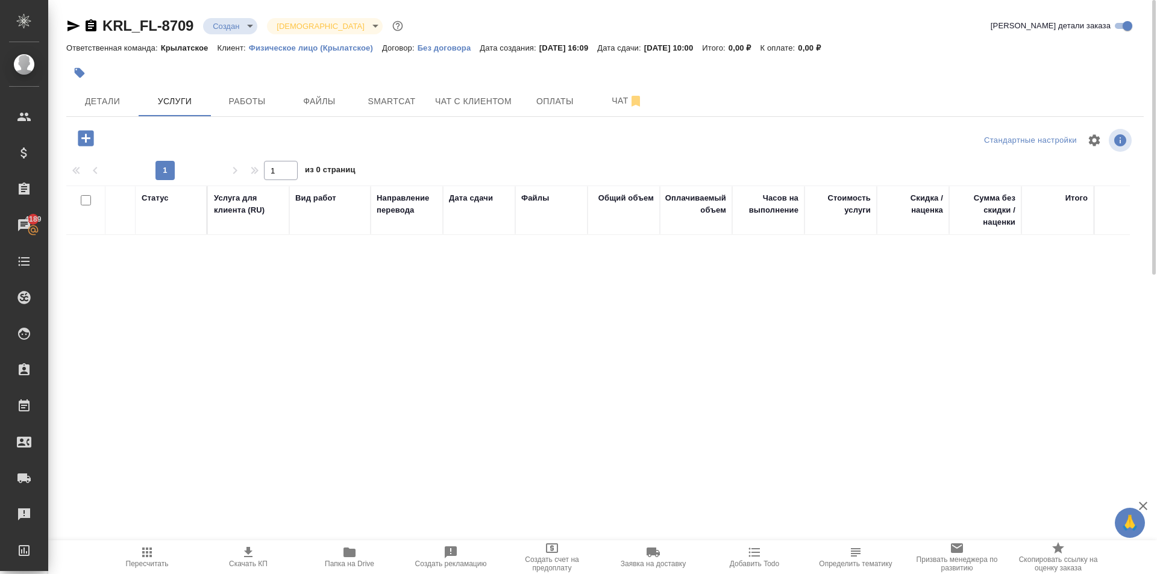
click at [96, 156] on div at bounding box center [605, 158] width 1078 height 6
click at [90, 143] on icon "button" at bounding box center [86, 138] width 16 height 16
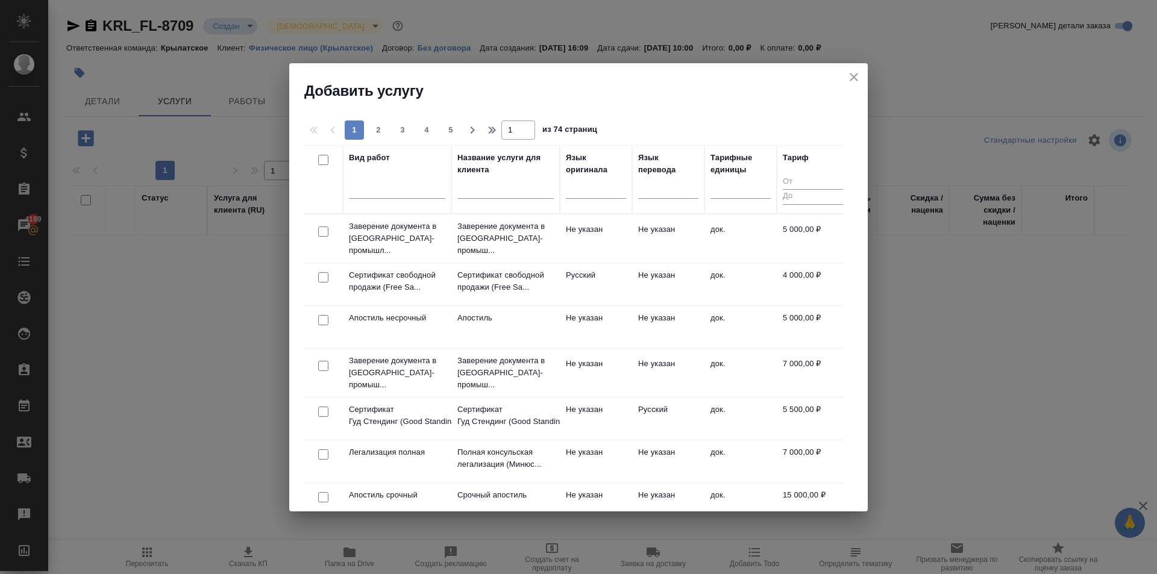
click at [345, 211] on th "Вид работ" at bounding box center [397, 179] width 108 height 69
click at [386, 182] on div at bounding box center [397, 186] width 96 height 17
type input "g"
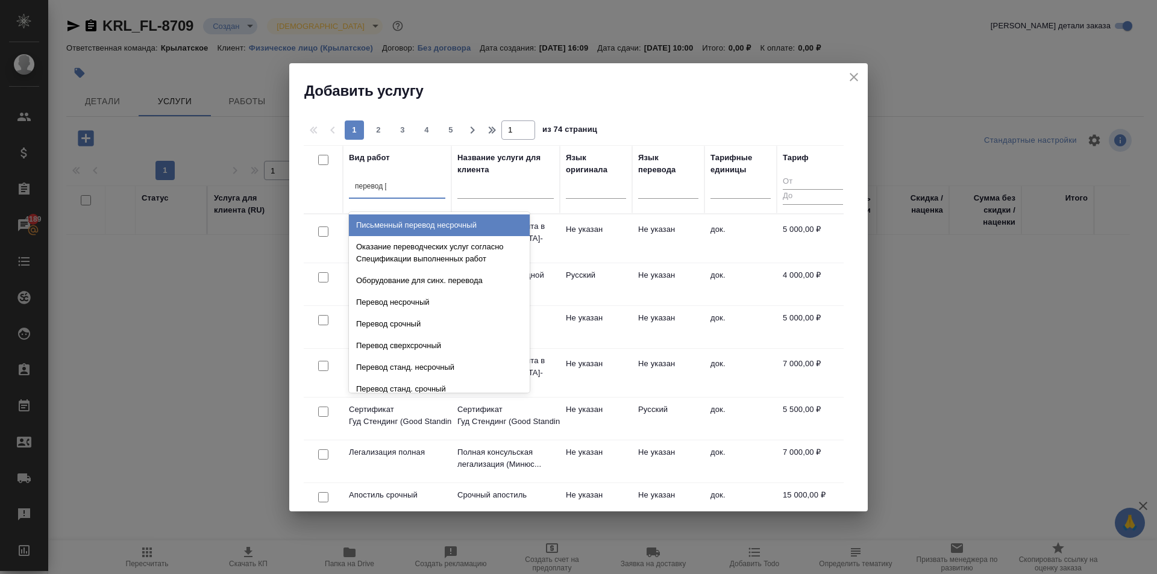
type input "перевод ст"
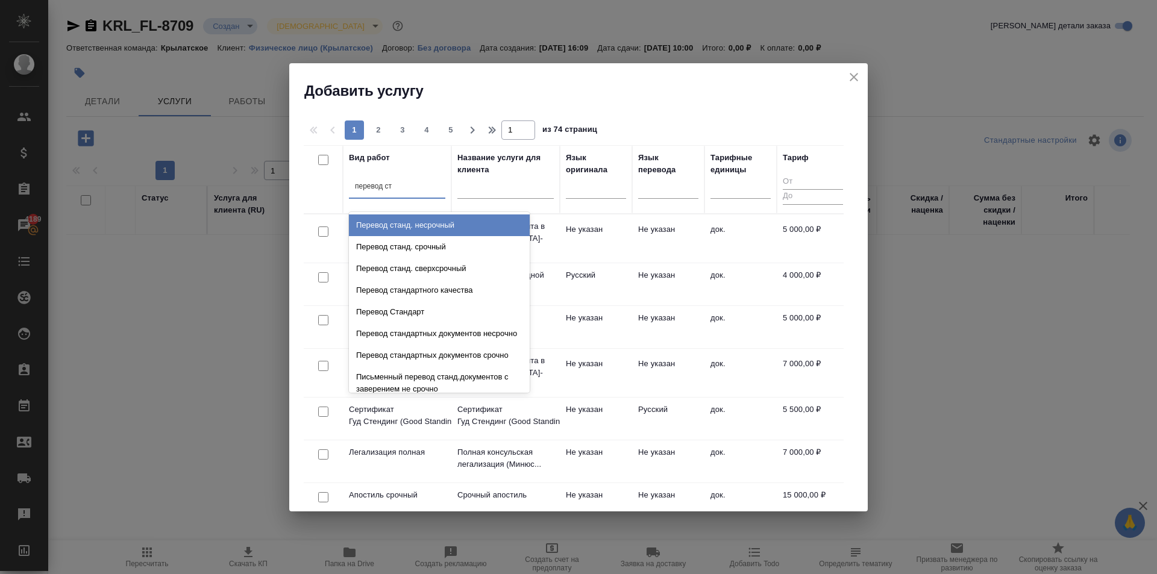
drag, startPoint x: 458, startPoint y: 225, endPoint x: 547, endPoint y: 208, distance: 90.8
click at [458, 224] on div "Перевод станд. несрочный" at bounding box center [439, 226] width 181 height 22
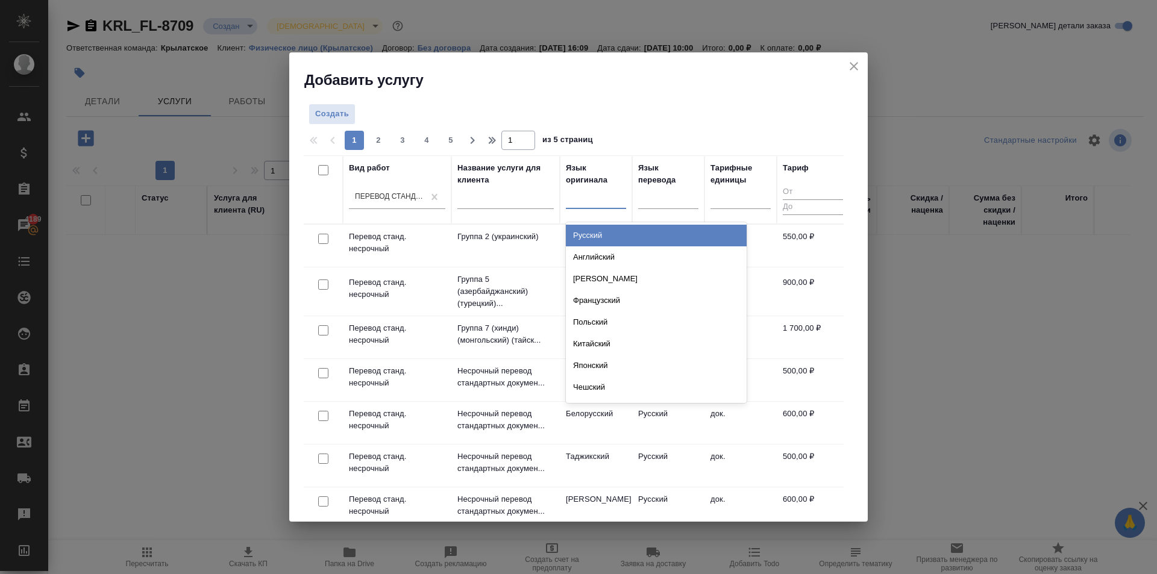
click at [591, 192] on div at bounding box center [596, 196] width 60 height 17
type input "тадж"
click at [600, 231] on div "Таджикский" at bounding box center [656, 236] width 181 height 22
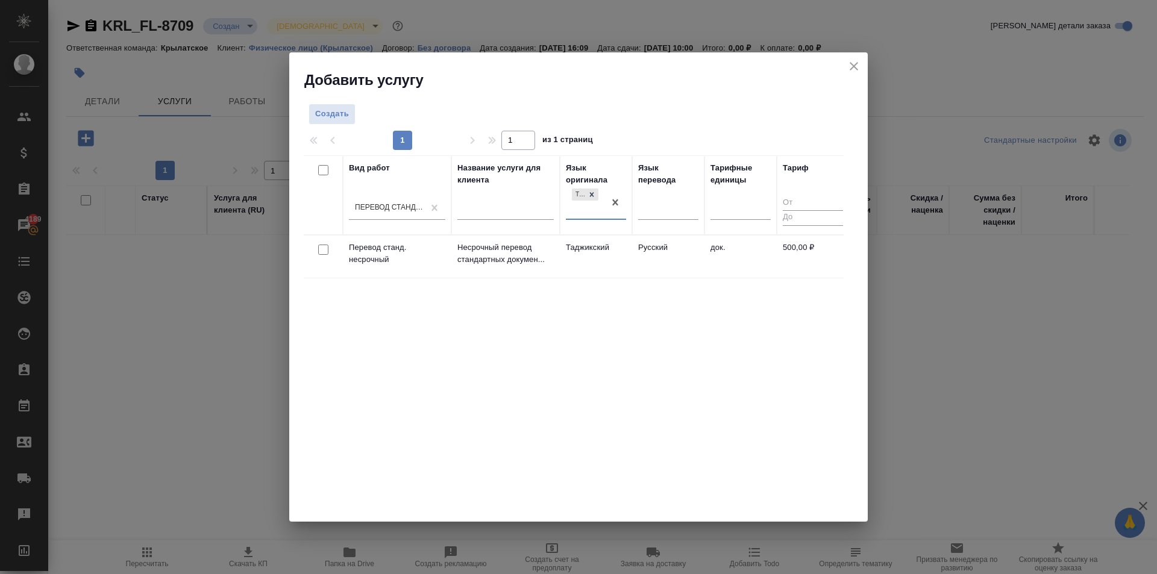
click at [610, 254] on td "Таджикский" at bounding box center [596, 257] width 72 height 42
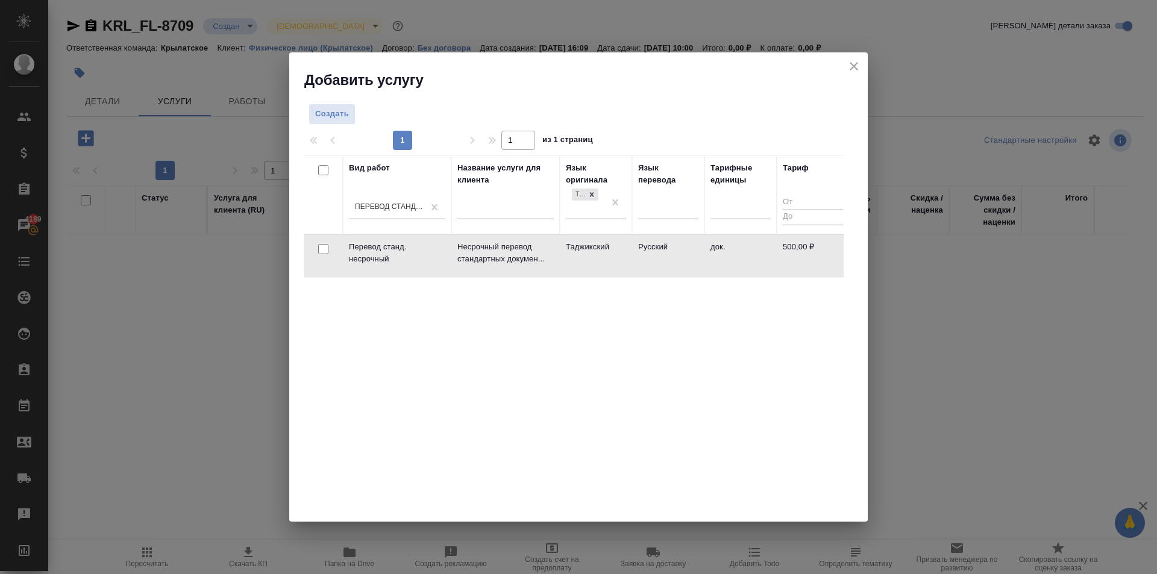
click at [610, 254] on td "Таджикский" at bounding box center [596, 256] width 72 height 42
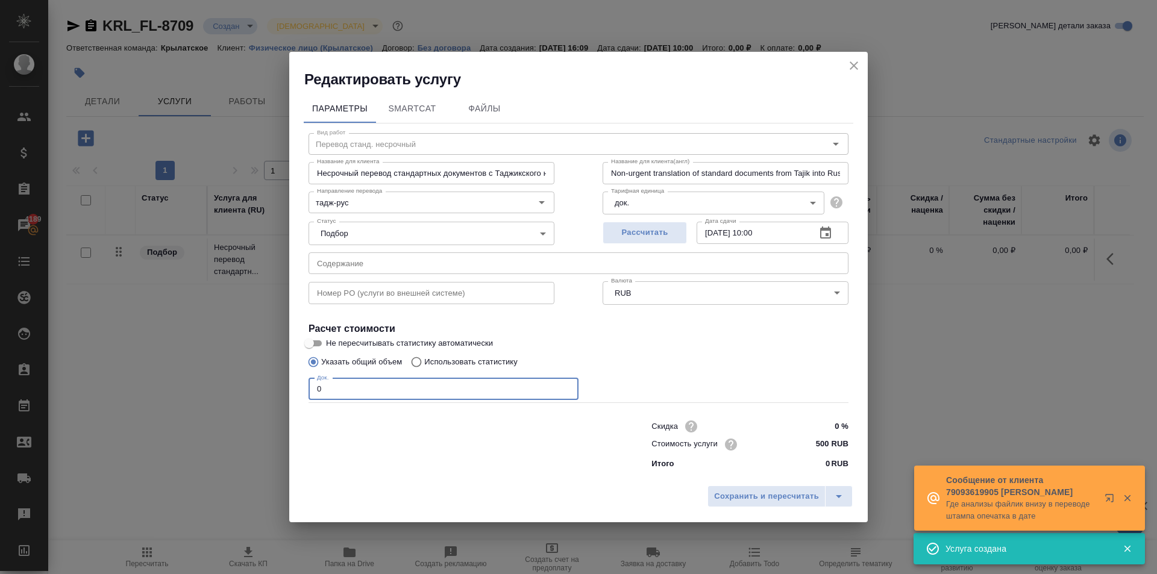
drag, startPoint x: 308, startPoint y: 392, endPoint x: 298, endPoint y: 390, distance: 10.4
click at [274, 387] on div "Редактировать услугу Параметры SmartCat Файлы Вид работ Перевод станд. несрочны…" at bounding box center [578, 287] width 1157 height 574
type input "1"
click at [767, 505] on button "Сохранить и пересчитать" at bounding box center [767, 497] width 118 height 22
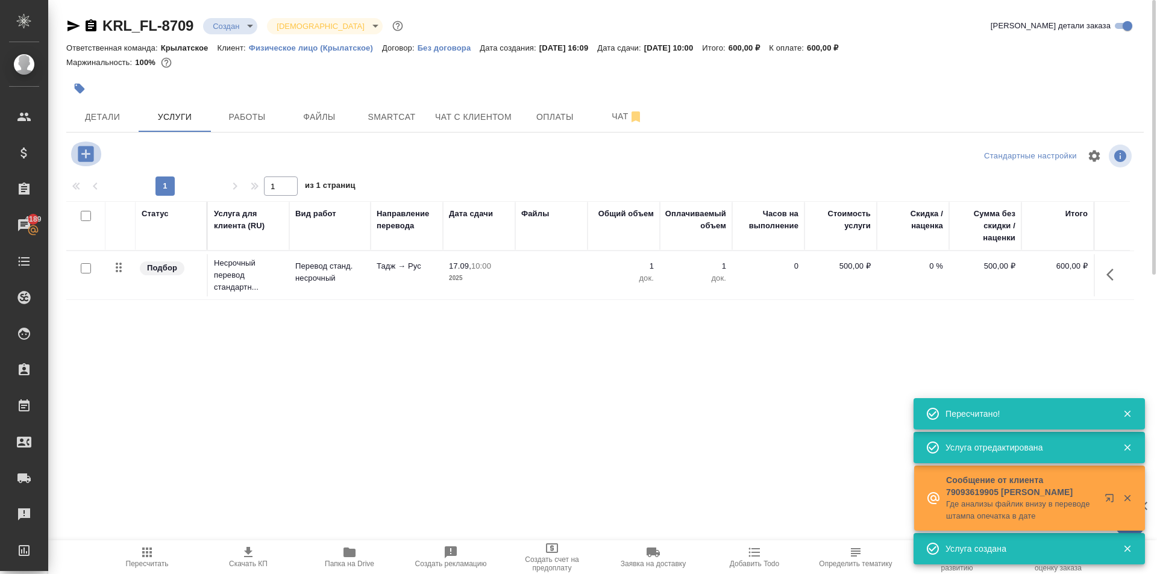
click at [92, 163] on icon "button" at bounding box center [85, 153] width 21 height 21
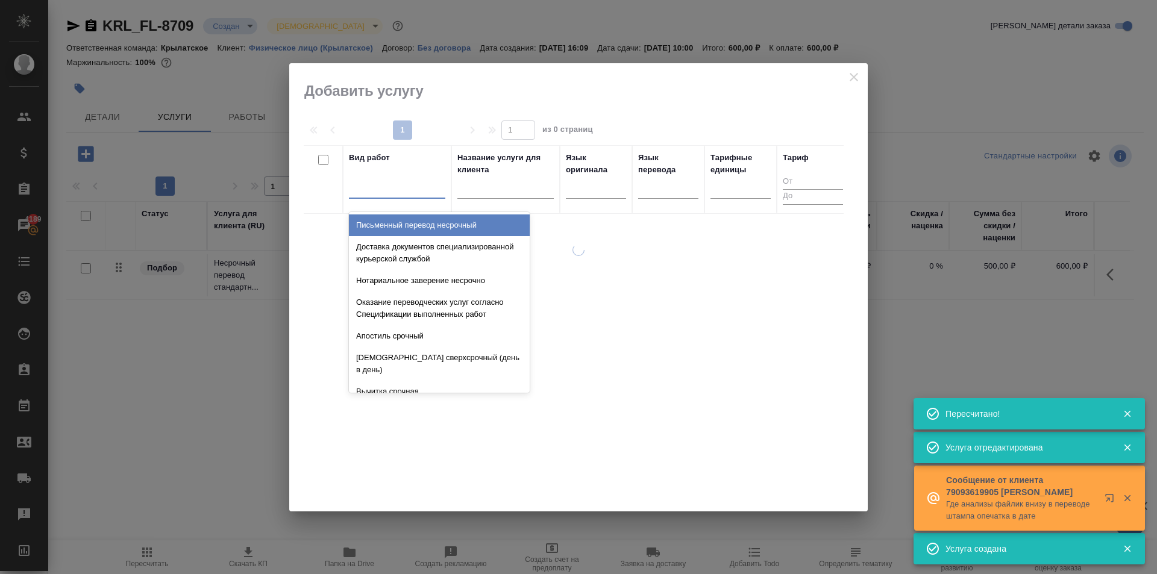
click at [365, 184] on div at bounding box center [397, 186] width 96 height 17
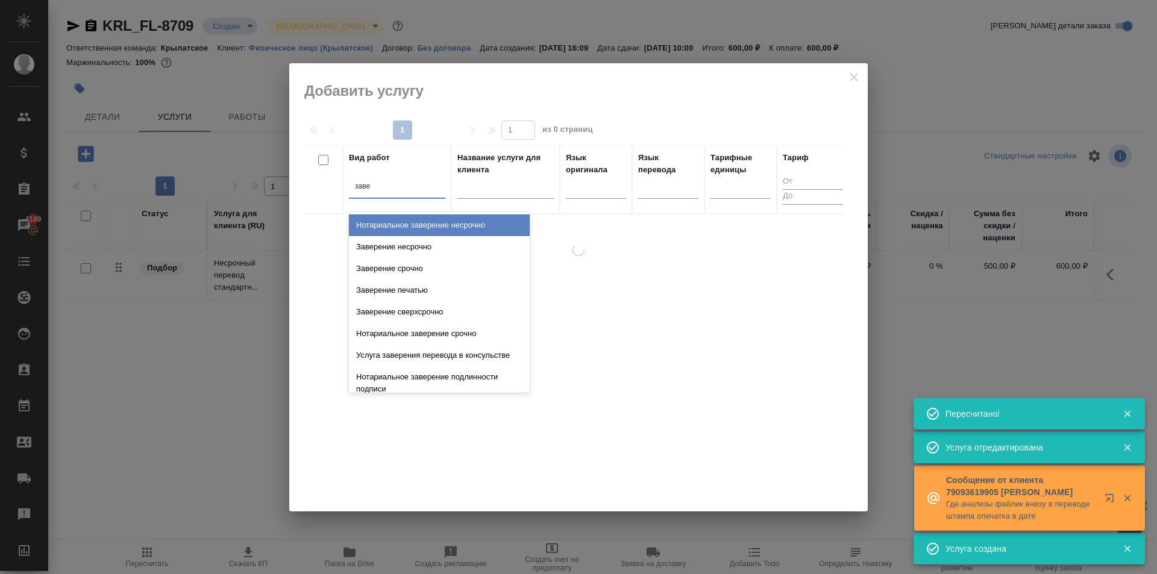
type input "завер"
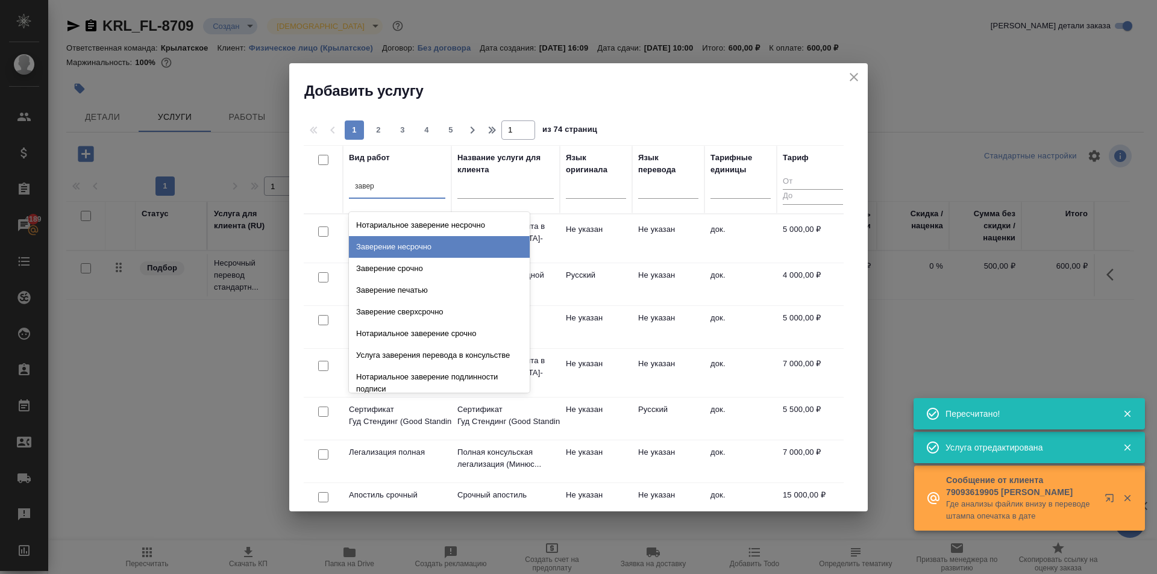
click at [428, 240] on div "Заверение несрочно" at bounding box center [439, 247] width 181 height 22
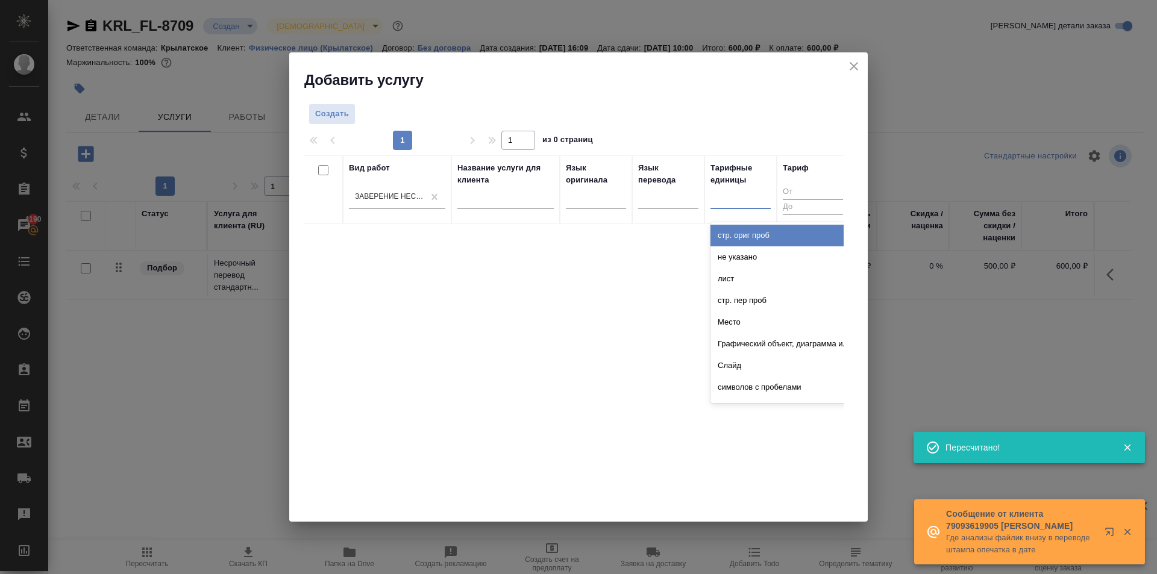
click at [749, 189] on div at bounding box center [741, 196] width 60 height 17
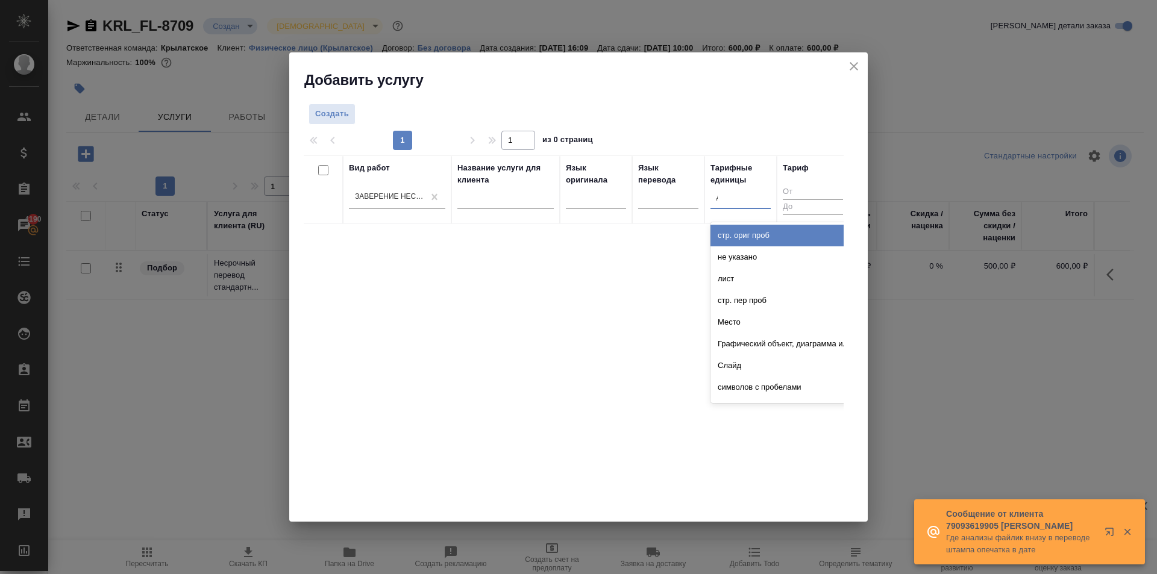
type input "до"
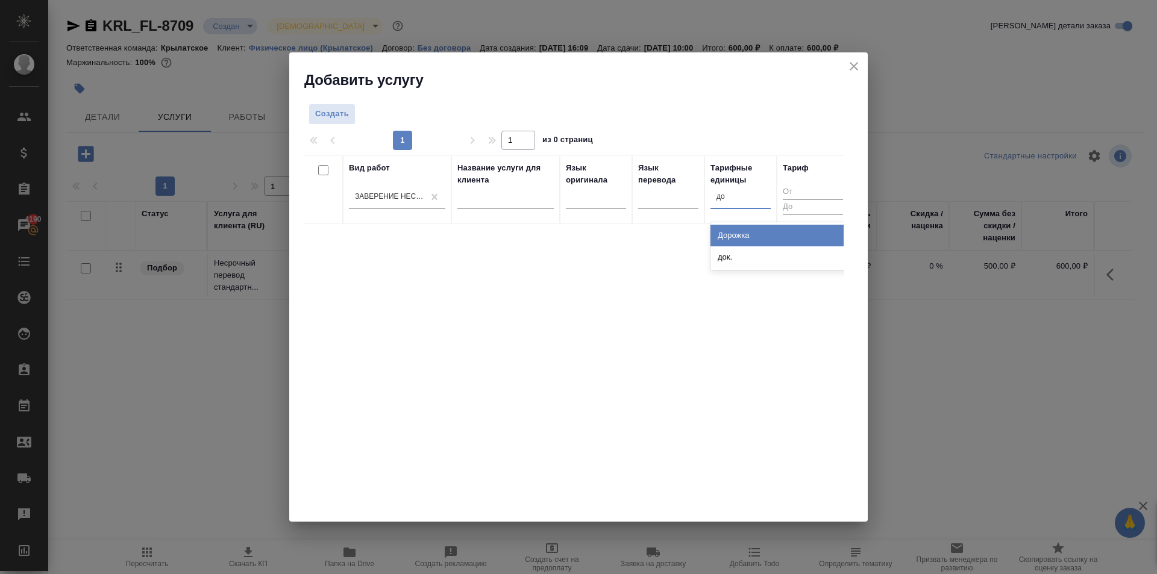
click at [724, 252] on div "док." at bounding box center [801, 258] width 181 height 22
click at [335, 118] on span "Создать" at bounding box center [332, 114] width 34 height 14
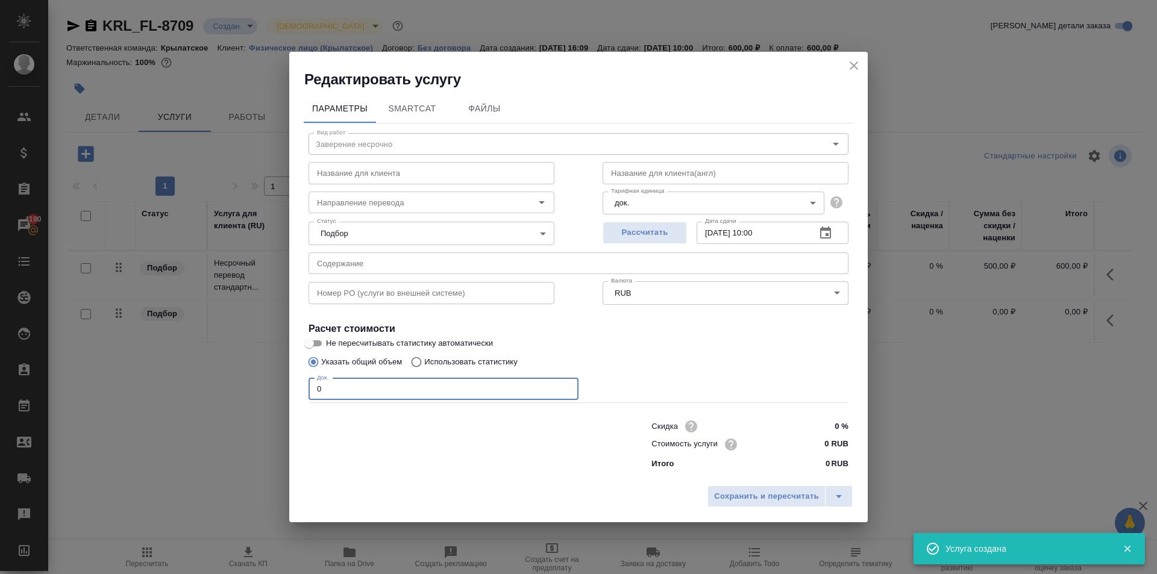
drag, startPoint x: 327, startPoint y: 394, endPoint x: 275, endPoint y: 389, distance: 52.1
click at [275, 389] on div "Редактировать услугу Параметры SmartCat Файлы Вид работ Заверение несрочно Вид …" at bounding box center [578, 287] width 1157 height 574
type input "1"
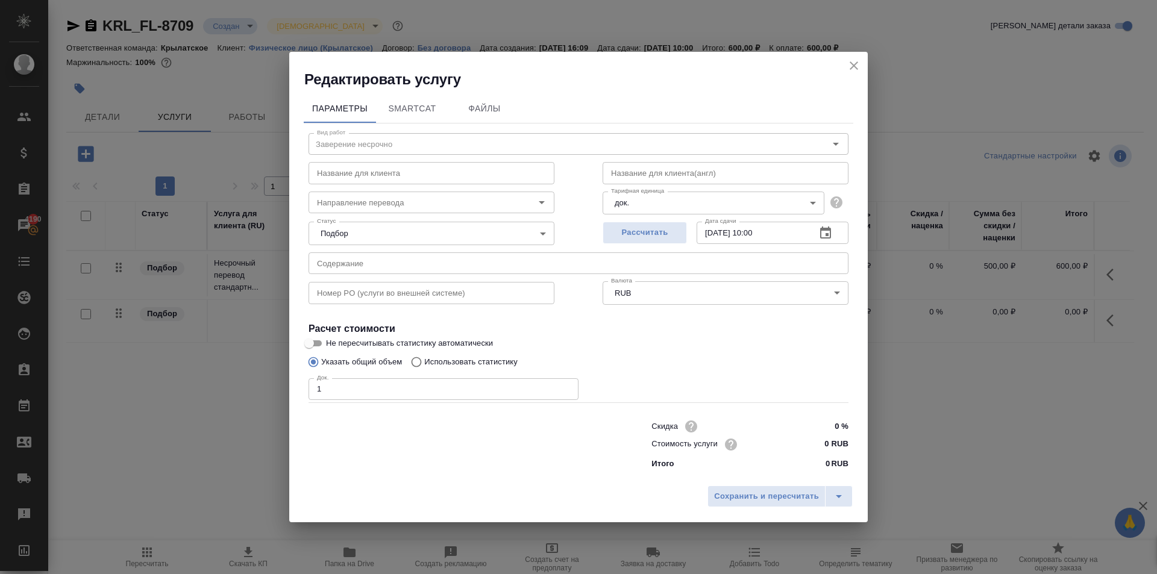
click at [820, 454] on div "Скидка 0 % Стоимость услуги 0 RUB Итого 0 RUB" at bounding box center [750, 444] width 197 height 52
click at [815, 447] on input "0 RUB" at bounding box center [826, 444] width 44 height 17
type input "700 RUB"
click at [757, 500] on span "Сохранить и пересчитать" at bounding box center [766, 498] width 105 height 14
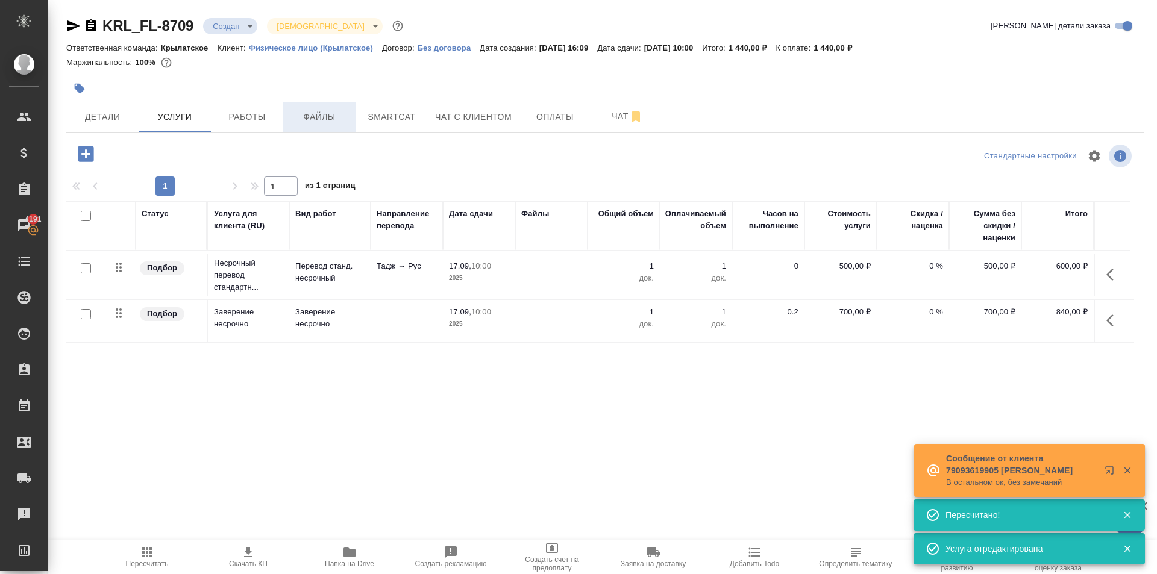
click at [335, 125] on button "Файлы" at bounding box center [319, 117] width 72 height 30
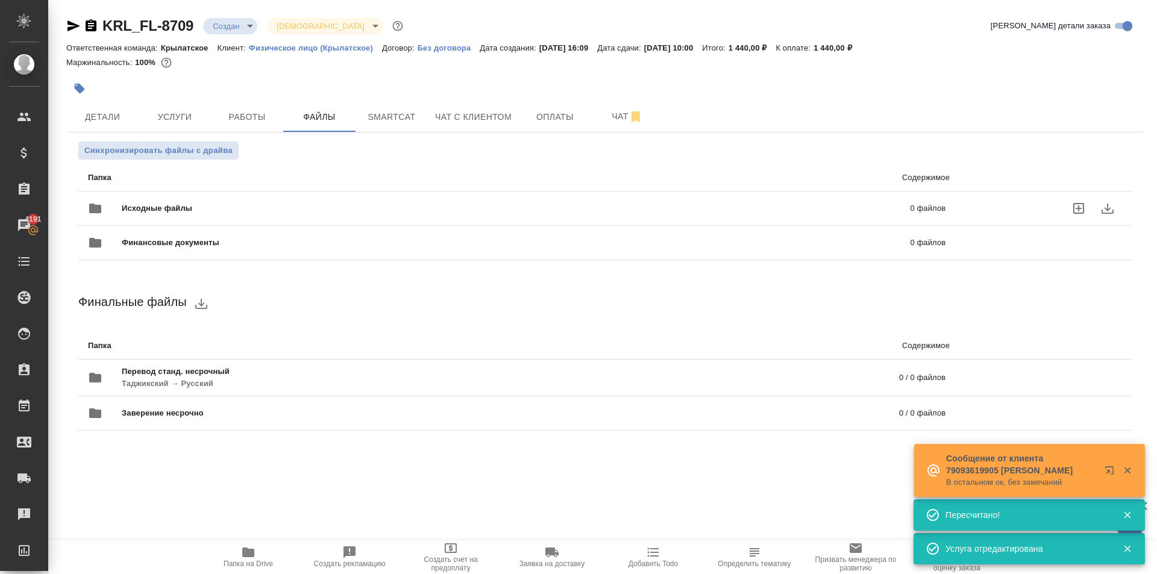
click at [209, 187] on div "Исходные файлы 0 файлов" at bounding box center [517, 208] width 882 height 53
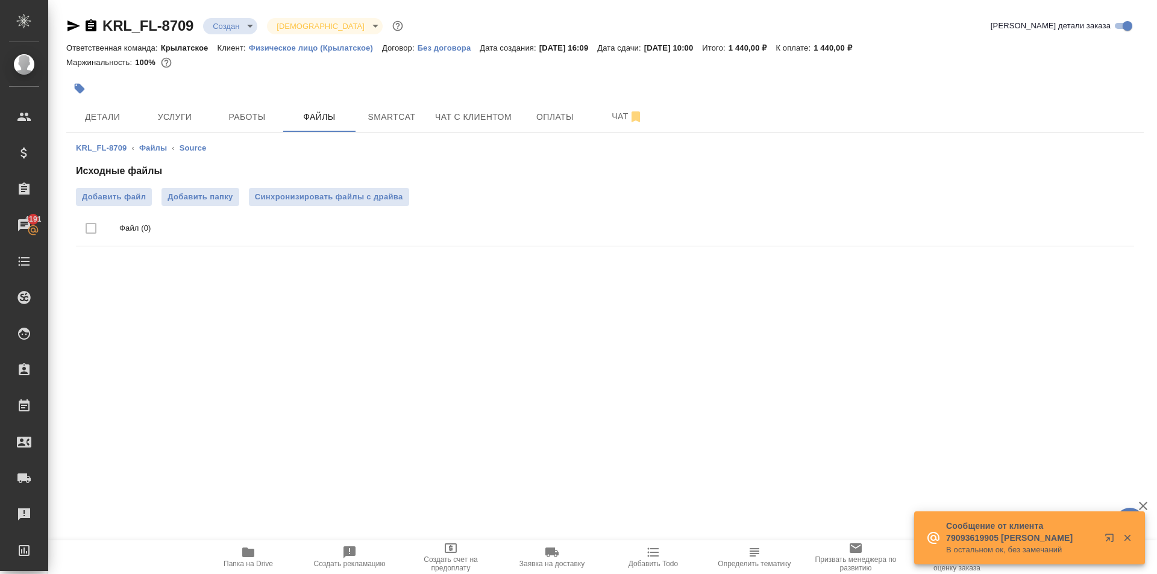
drag, startPoint x: 131, startPoint y: 211, endPoint x: 134, endPoint y: 185, distance: 26.2
click at [131, 210] on ul "Файл (0)" at bounding box center [605, 228] width 1058 height 45
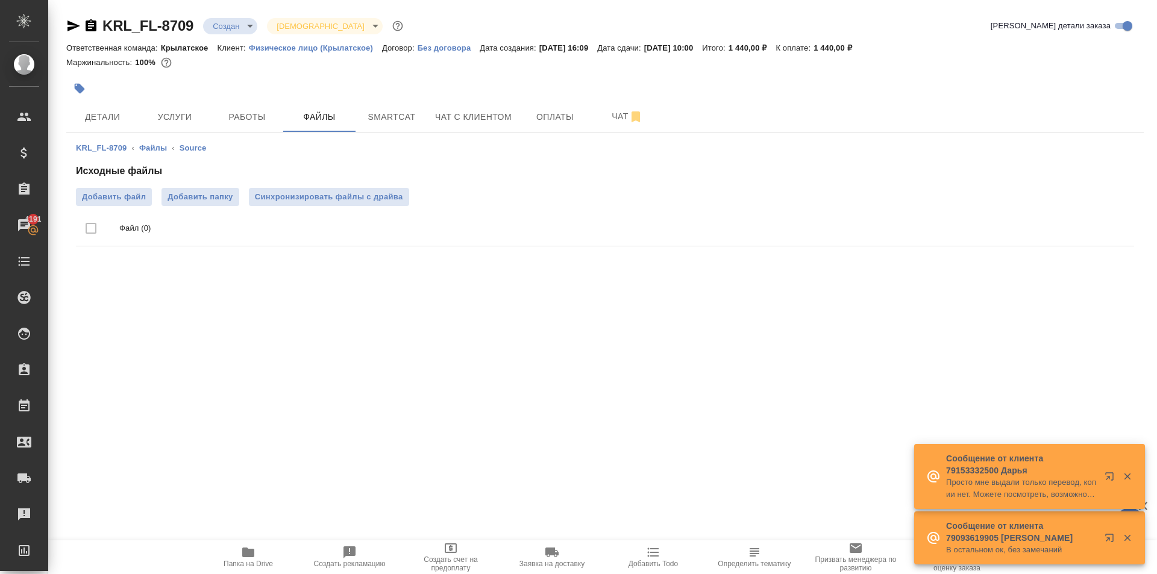
click at [134, 185] on div "Исходные файлы Добавить файл Добавить папку Синхронизировать файлы с драйва Фай…" at bounding box center [605, 207] width 1058 height 87
click at [139, 195] on span "Добавить файл" at bounding box center [114, 197] width 64 height 12
click at [0, 0] on input "Добавить файл" at bounding box center [0, 0] width 0 height 0
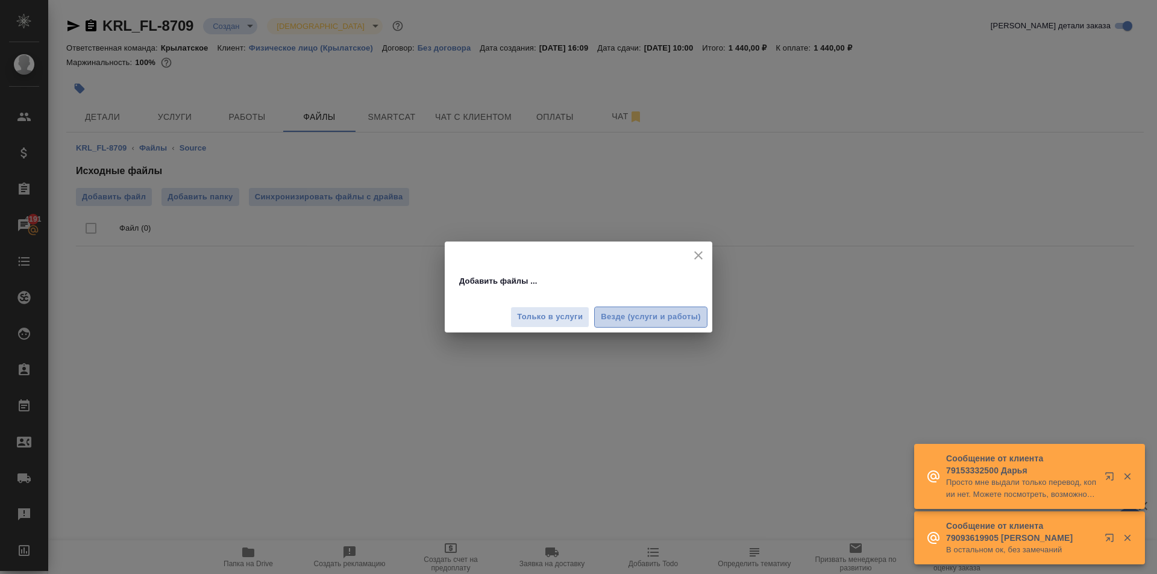
click at [692, 319] on span "Везде (услуги и работы)" at bounding box center [651, 317] width 100 height 14
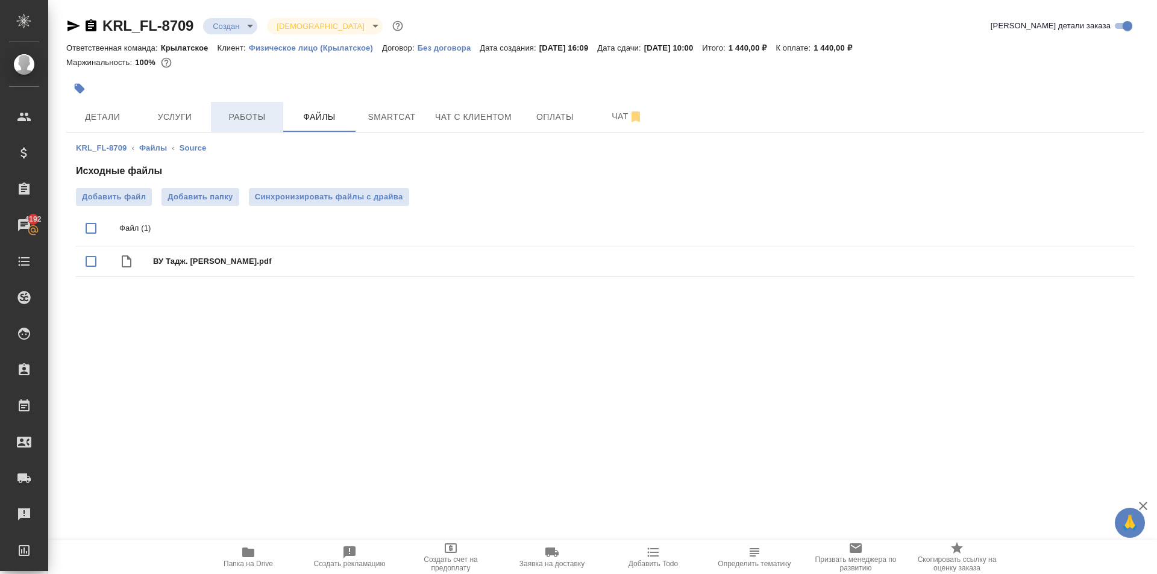
click at [254, 116] on span "Работы" at bounding box center [247, 117] width 58 height 15
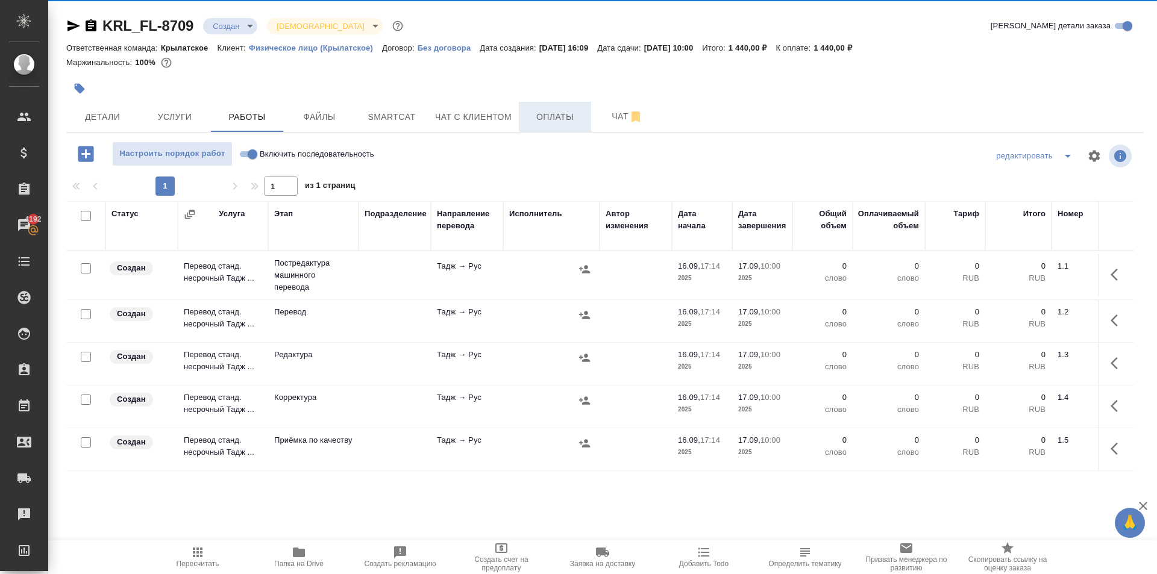
click at [553, 104] on button "Оплаты" at bounding box center [555, 117] width 72 height 30
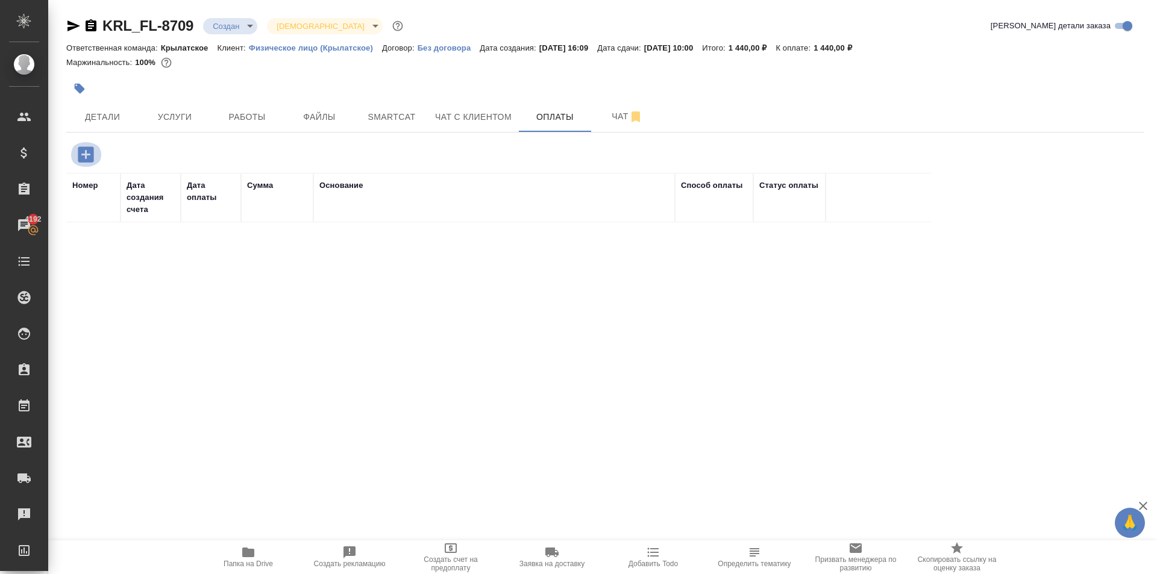
click at [96, 155] on button "button" at bounding box center [85, 154] width 33 height 25
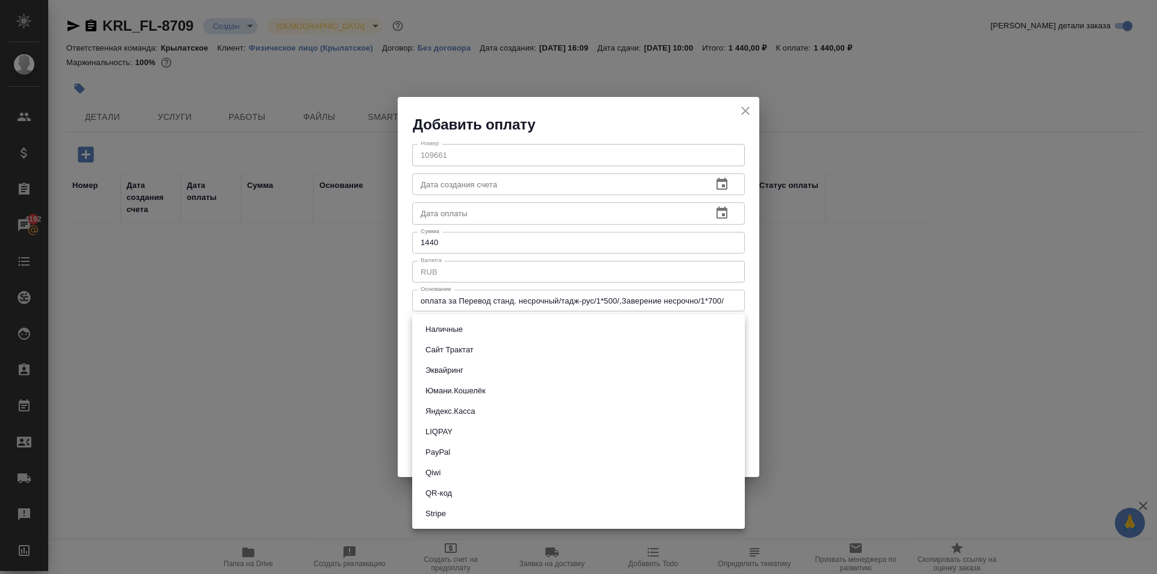
click at [441, 325] on body "🙏 .cls-1 fill:#fff; AWATERA Kasymov Timur Клиенты Спецификации Заказы 4192 Чаты…" at bounding box center [578, 287] width 1157 height 574
drag, startPoint x: 446, startPoint y: 370, endPoint x: 529, endPoint y: 386, distance: 84.8
click at [447, 371] on button "Эквайринг" at bounding box center [444, 370] width 45 height 13
type input "acquiring"
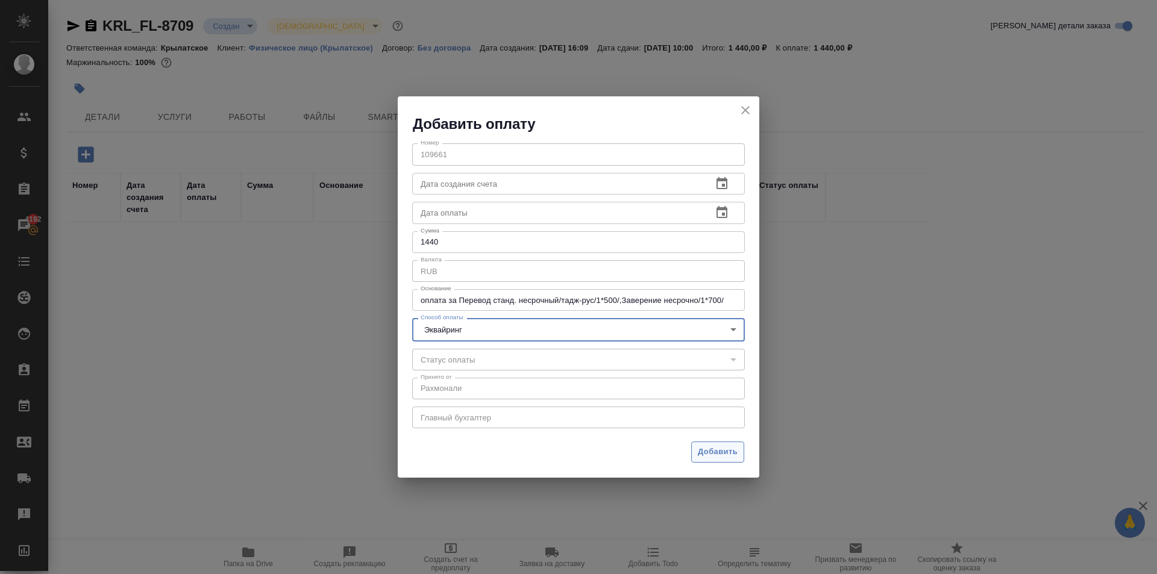
drag, startPoint x: 746, startPoint y: 445, endPoint x: 739, endPoint y: 450, distance: 7.9
click at [742, 448] on div "Добавить" at bounding box center [579, 457] width 362 height 42
click at [734, 452] on button "Добавить" at bounding box center [717, 452] width 53 height 21
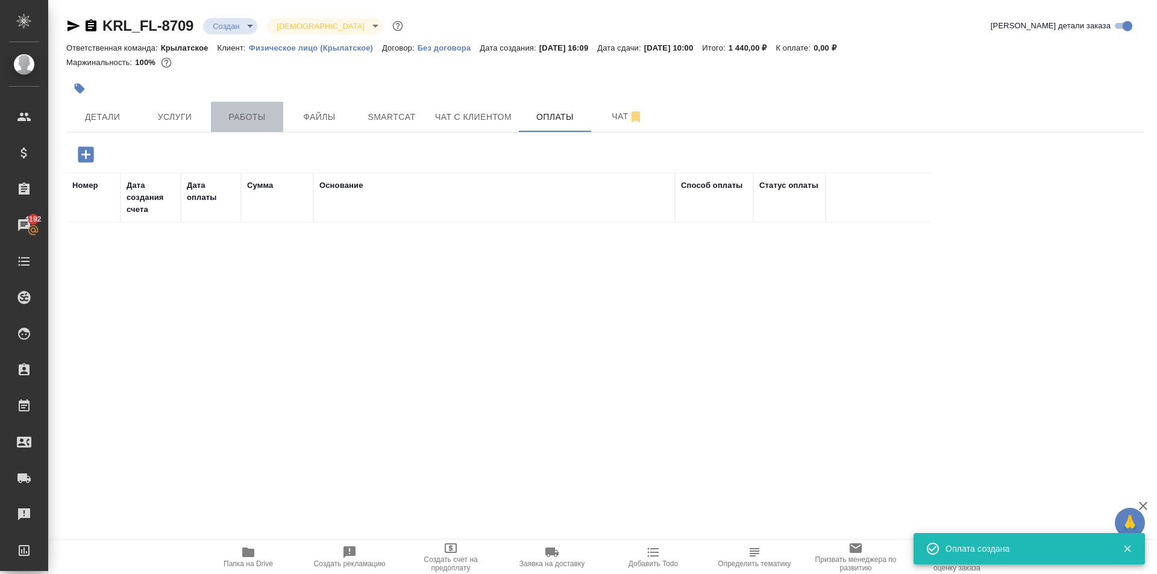
click at [259, 128] on button "Работы" at bounding box center [247, 117] width 72 height 30
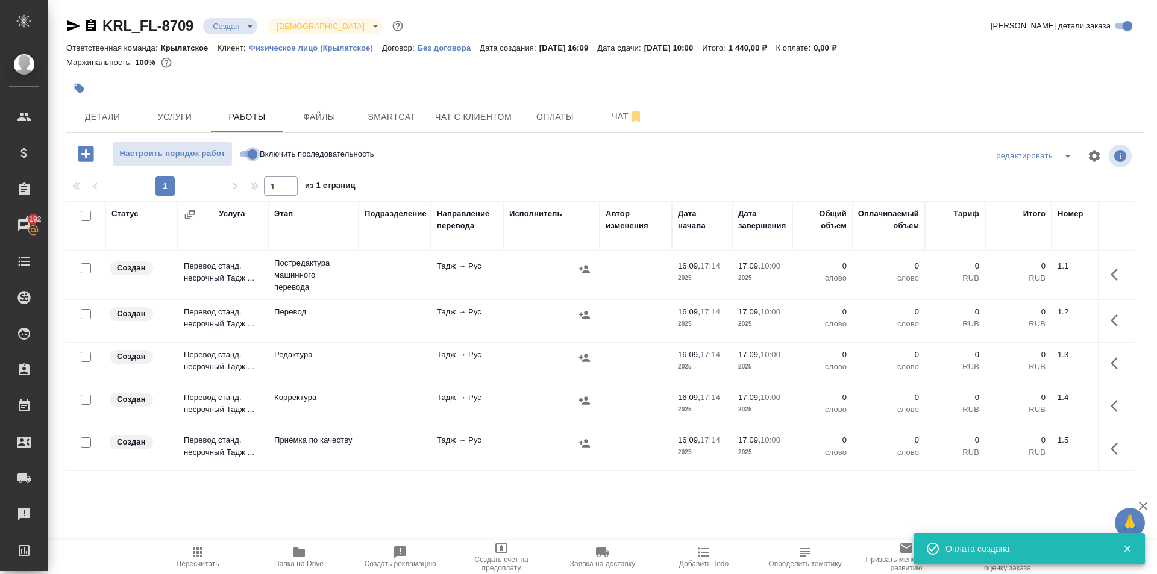
click at [248, 155] on input "Включить последовательность" at bounding box center [252, 154] width 43 height 14
checkbox input "true"
click at [82, 213] on input "checkbox" at bounding box center [86, 216] width 10 height 10
checkbox input "true"
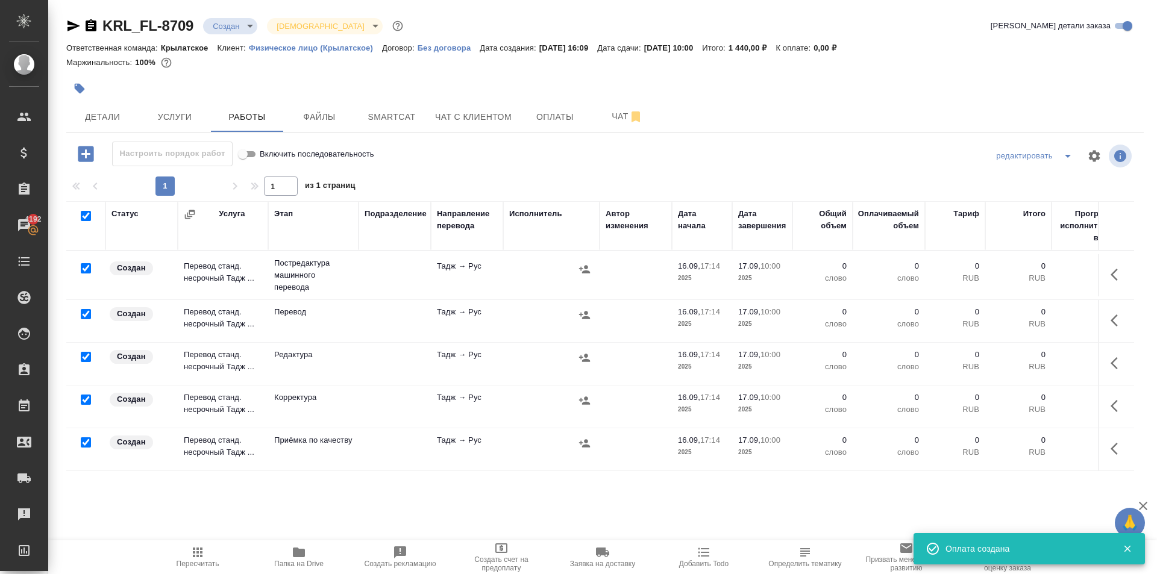
checkbox input "true"
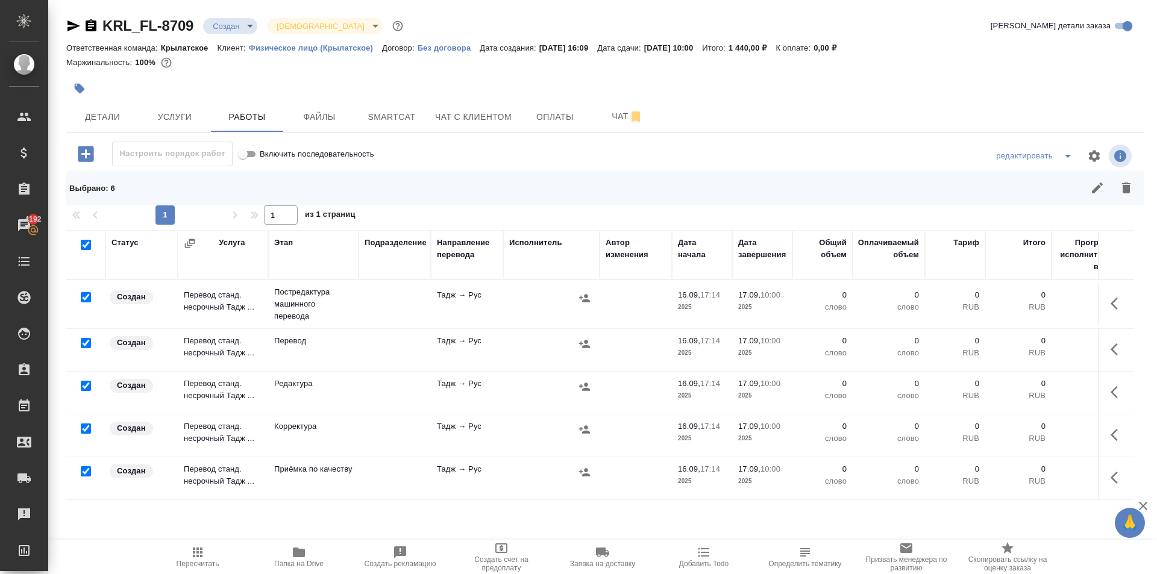
click at [84, 341] on input "checkbox" at bounding box center [86, 343] width 10 height 10
checkbox input "false"
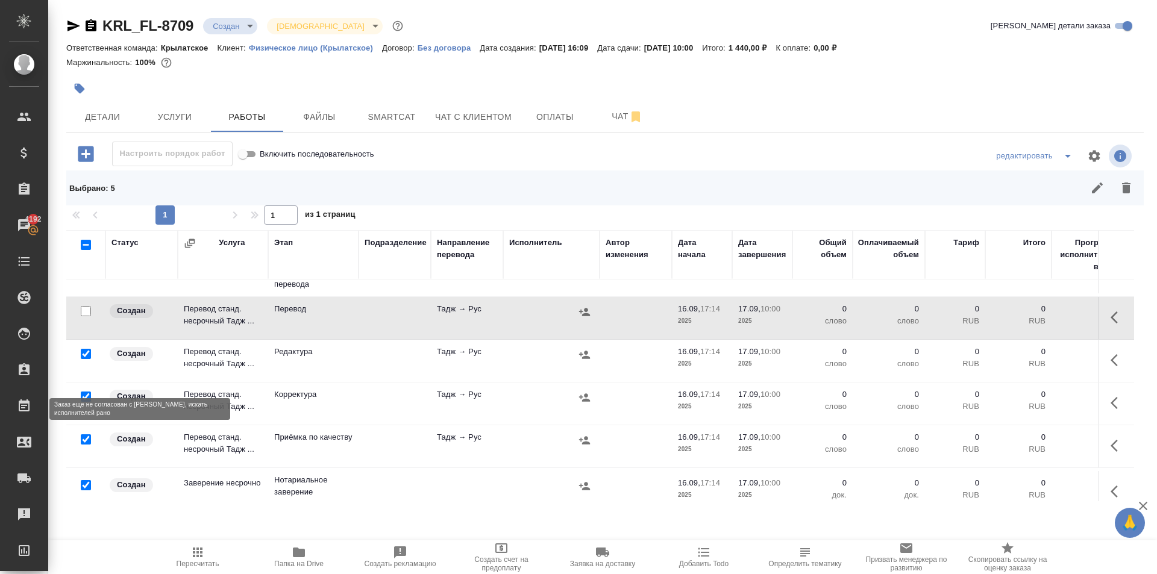
scroll to position [57, 0]
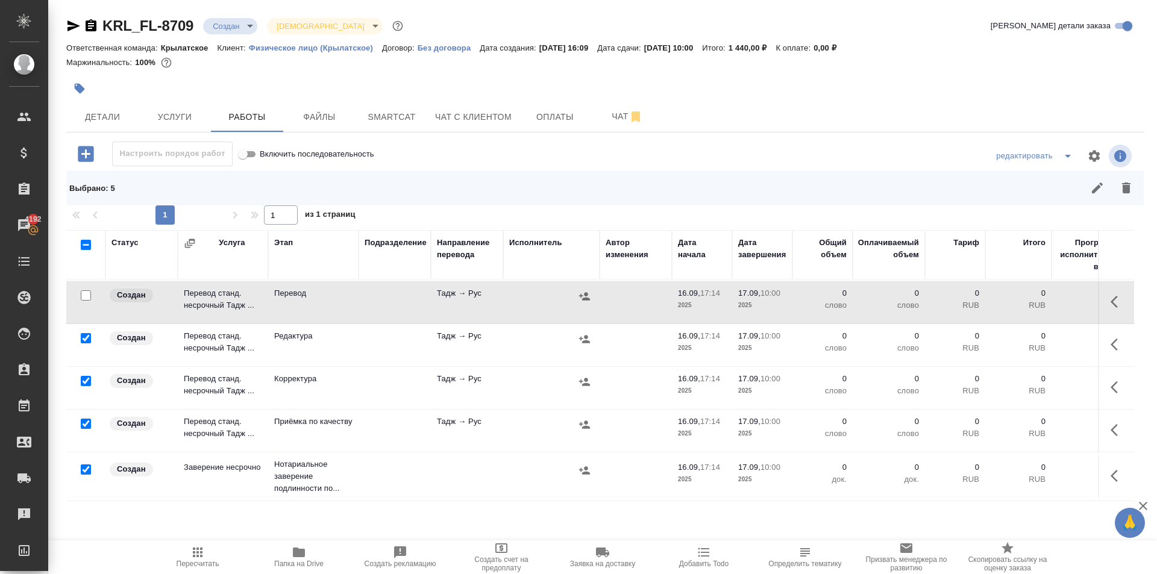
drag, startPoint x: 86, startPoint y: 462, endPoint x: 92, endPoint y: 454, distance: 9.4
click at [84, 465] on input "checkbox" at bounding box center [86, 470] width 10 height 10
checkbox input "false"
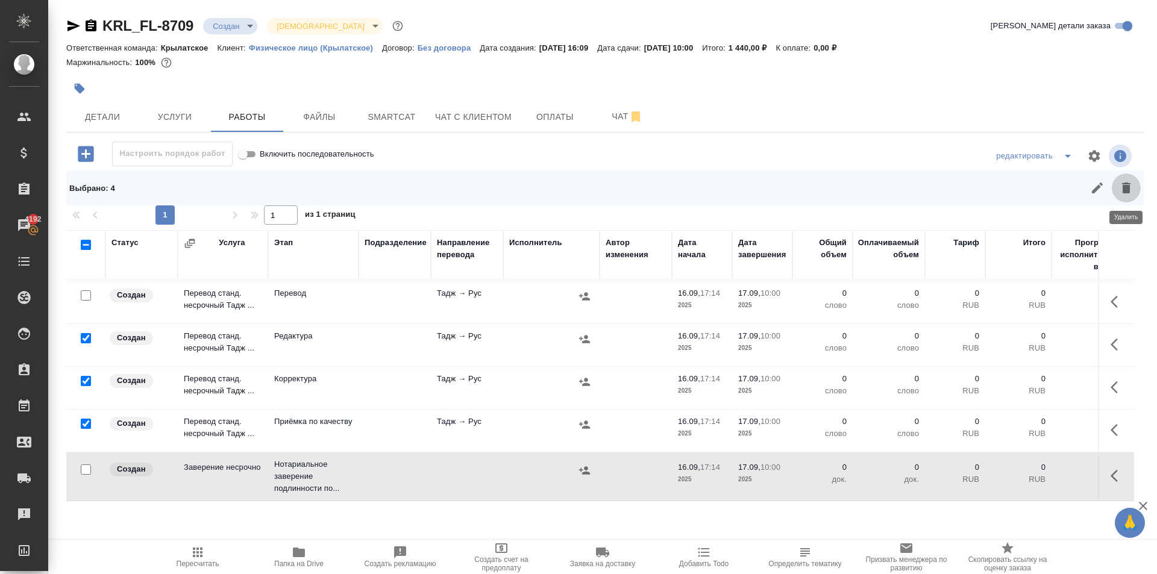
click at [1134, 190] on button "button" at bounding box center [1126, 188] width 29 height 29
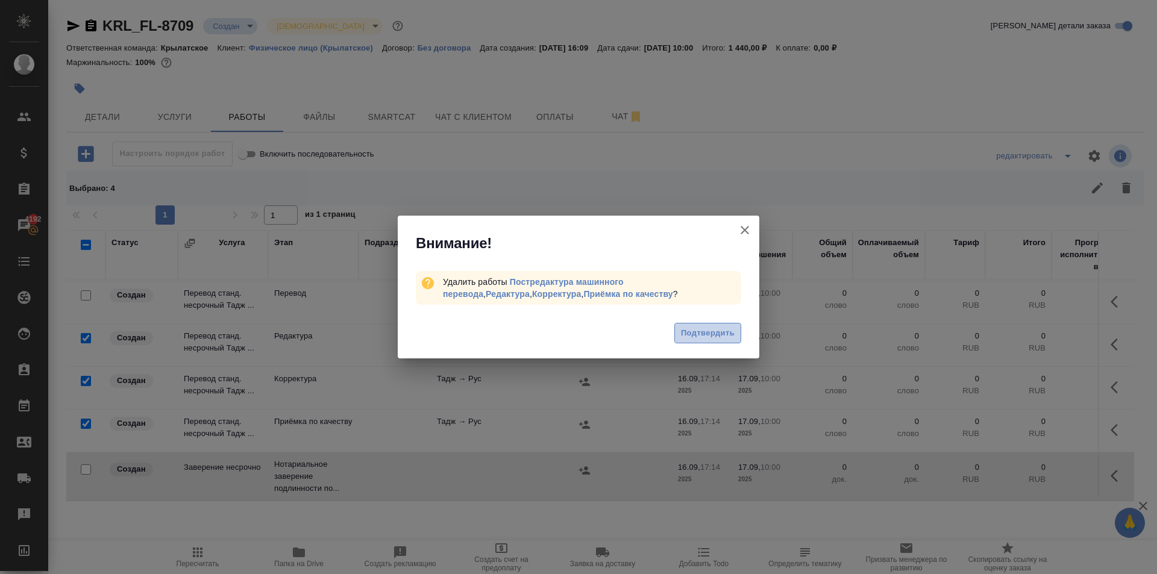
click at [705, 332] on span "Подтвердить" at bounding box center [708, 334] width 54 height 14
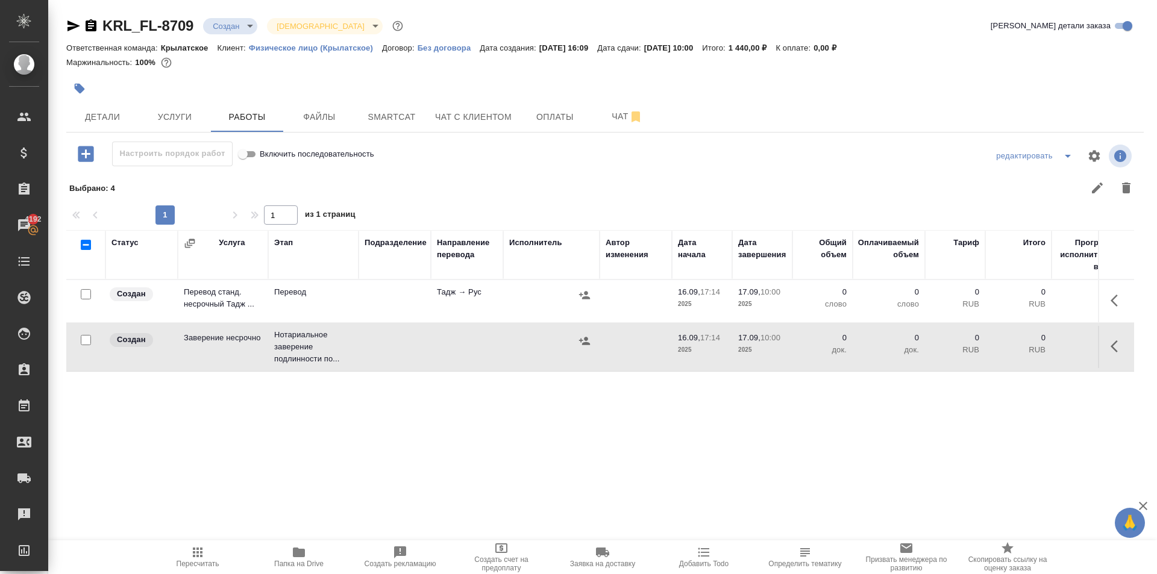
scroll to position [0, 0]
click at [1108, 301] on button "button" at bounding box center [1118, 300] width 29 height 29
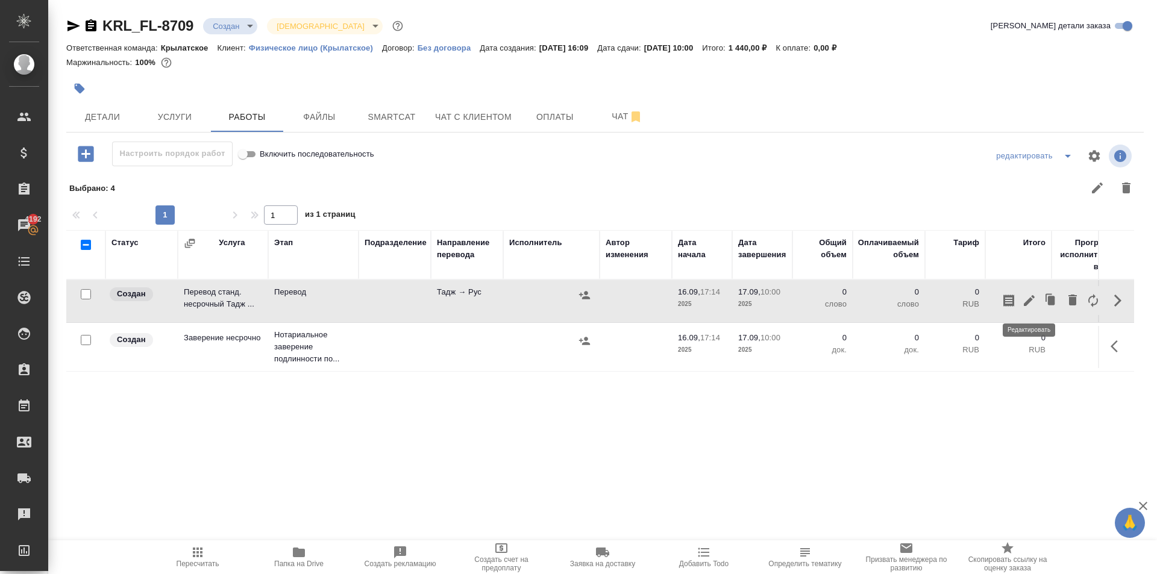
click at [1033, 304] on icon "button" at bounding box center [1029, 301] width 14 height 14
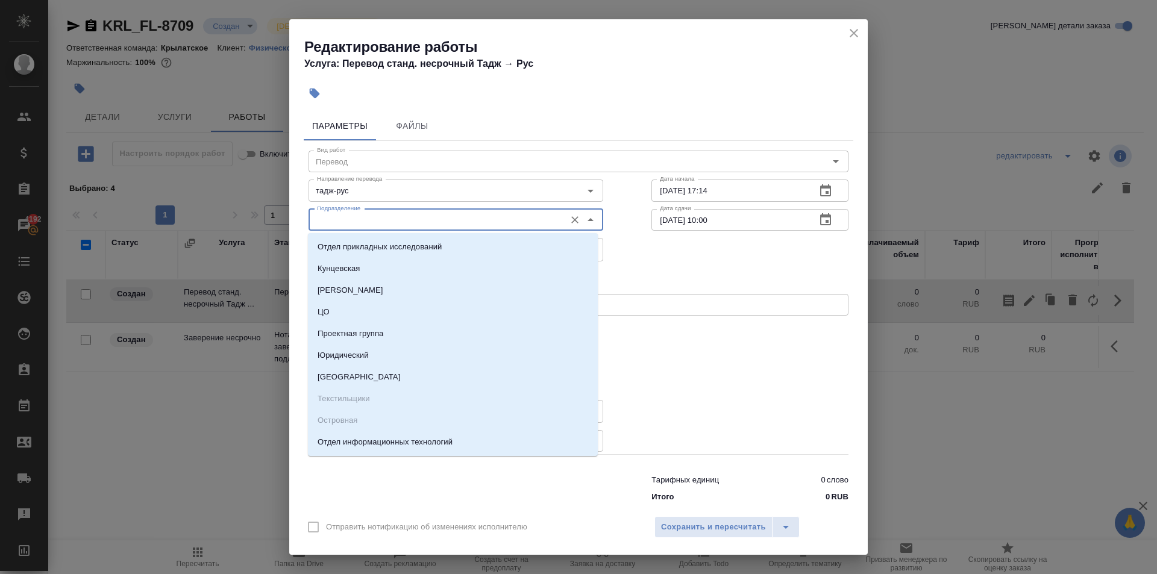
click at [346, 219] on input "Подразделение" at bounding box center [435, 220] width 247 height 14
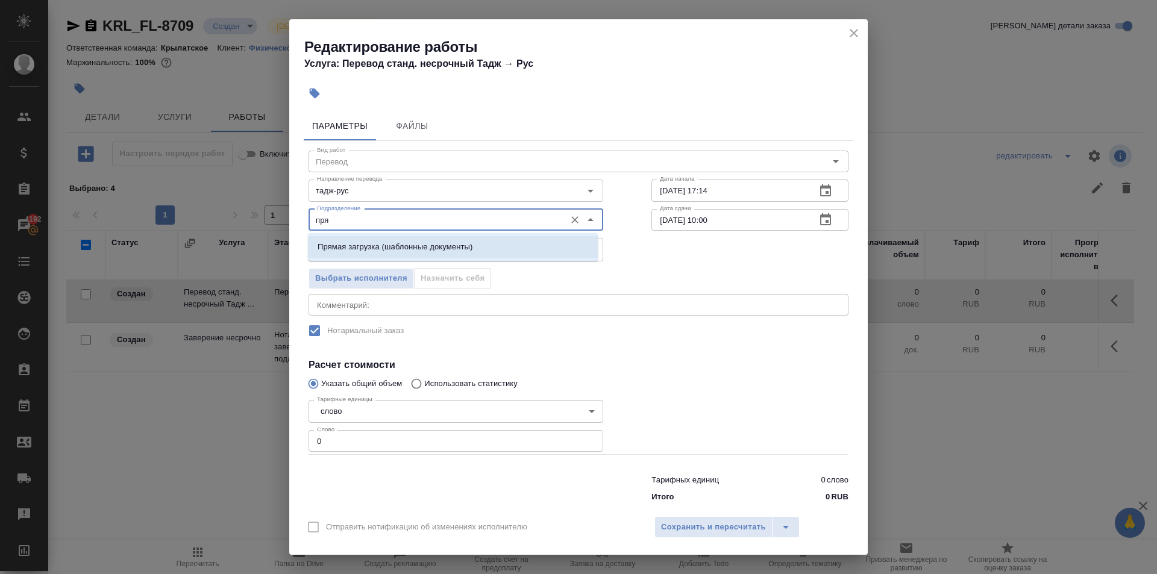
click at [355, 241] on li "Прямая загрузка (шаблонные документы)" at bounding box center [453, 247] width 290 height 22
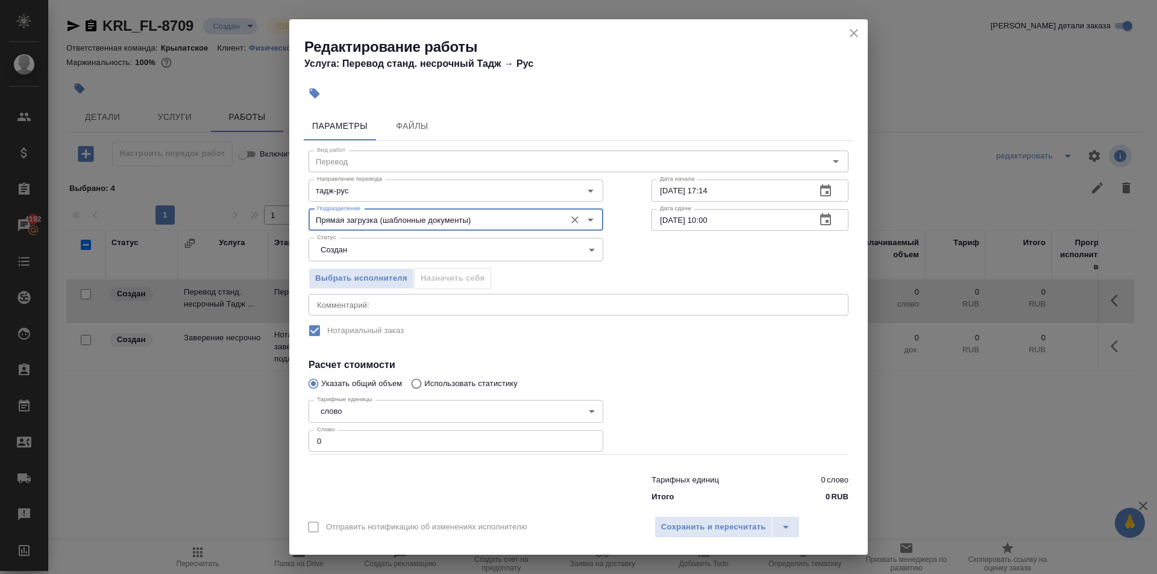
type input "Прямая загрузка (шаблонные документы)"
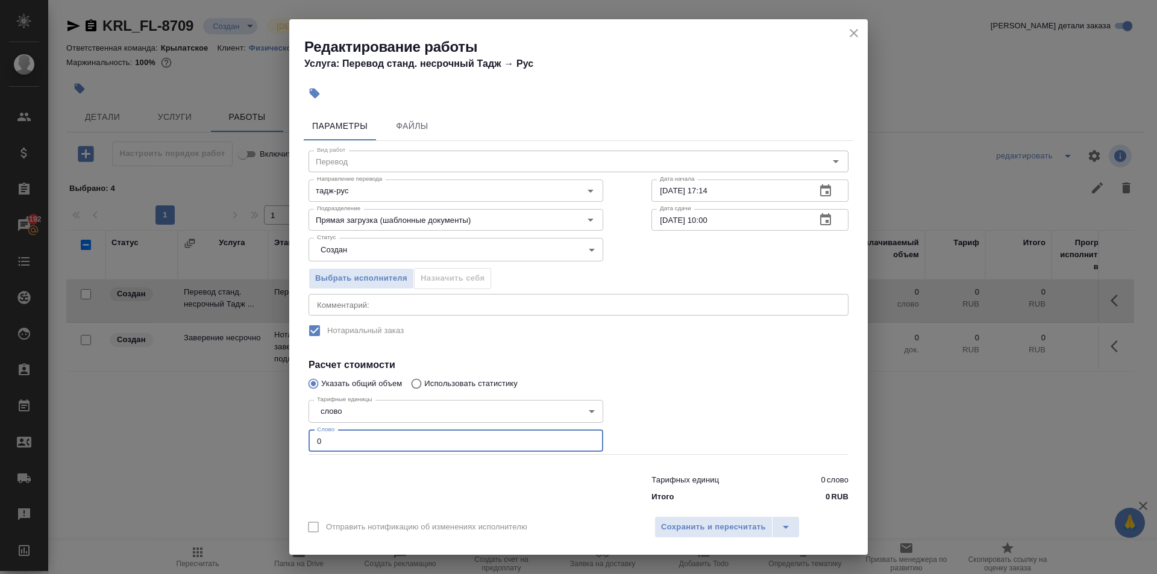
drag, startPoint x: 328, startPoint y: 436, endPoint x: 291, endPoint y: 429, distance: 38.0
click at [291, 429] on div "Параметры Файлы Вид работ Перевод Вид работ Направление перевода тадж-рус Напра…" at bounding box center [578, 308] width 579 height 402
type input "10"
click at [357, 263] on div "Выбрать исполнителя Назначить себя" at bounding box center [456, 277] width 343 height 74
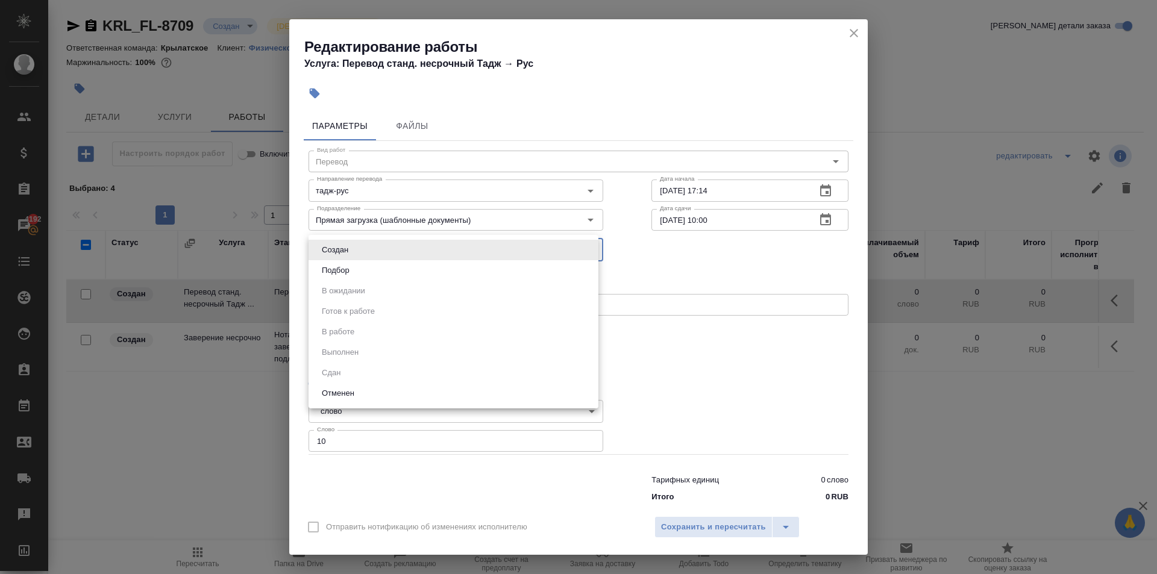
drag, startPoint x: 347, startPoint y: 259, endPoint x: 337, endPoint y: 269, distance: 13.6
click at [344, 262] on body "🙏 .cls-1 fill:#fff; AWATERA Kasymov Timur Клиенты Спецификации Заказы 4192 Чаты…" at bounding box center [578, 287] width 1157 height 574
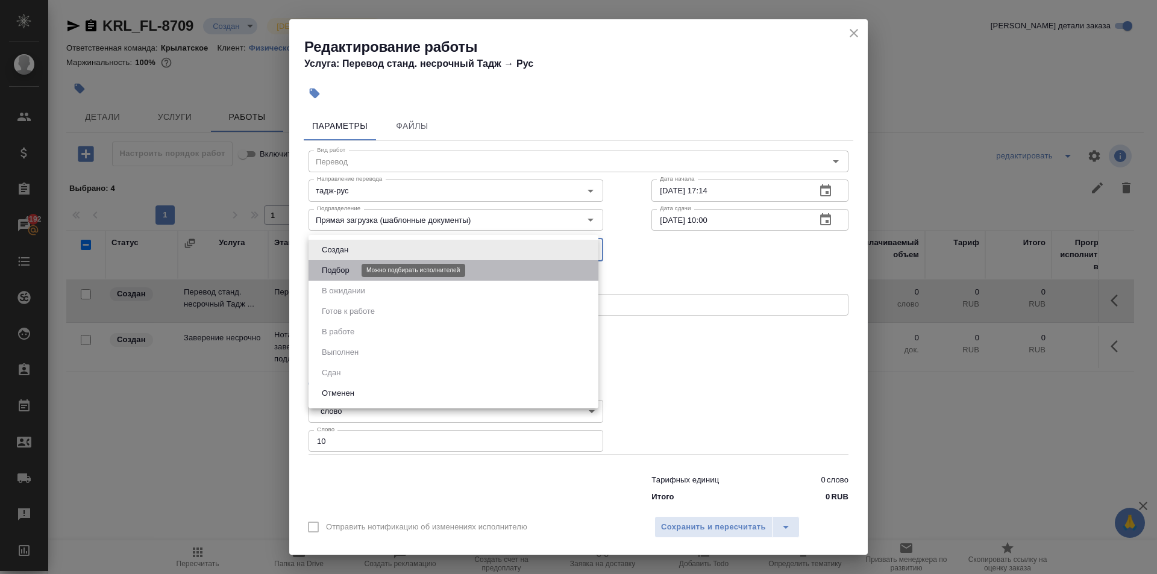
click at [337, 269] on button "Подбор" at bounding box center [335, 270] width 35 height 13
type input "recruiting"
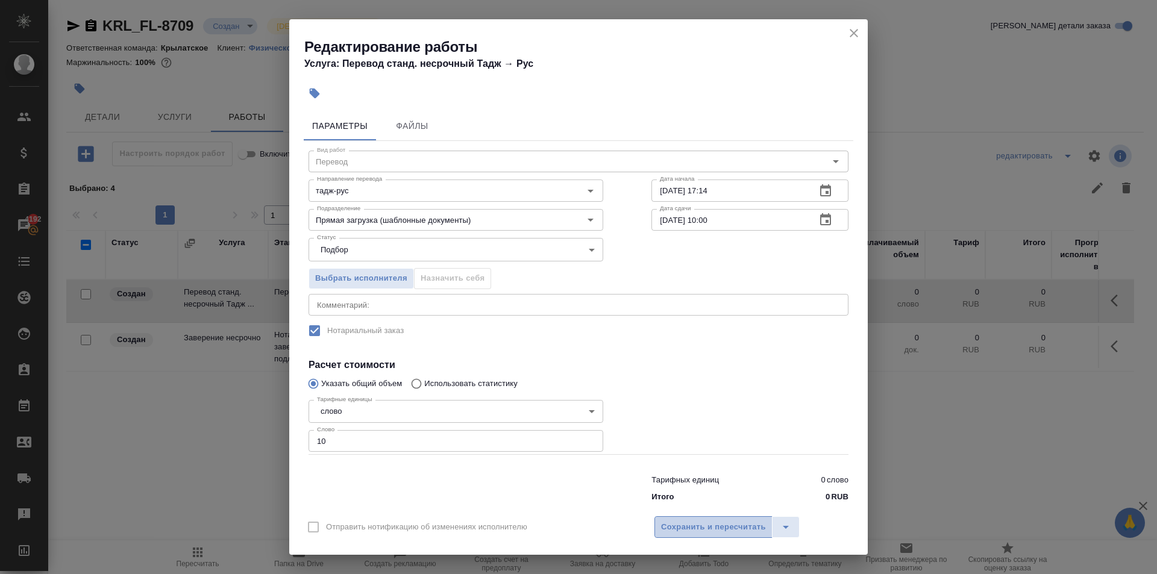
click at [731, 519] on button "Сохранить и пересчитать" at bounding box center [714, 528] width 118 height 22
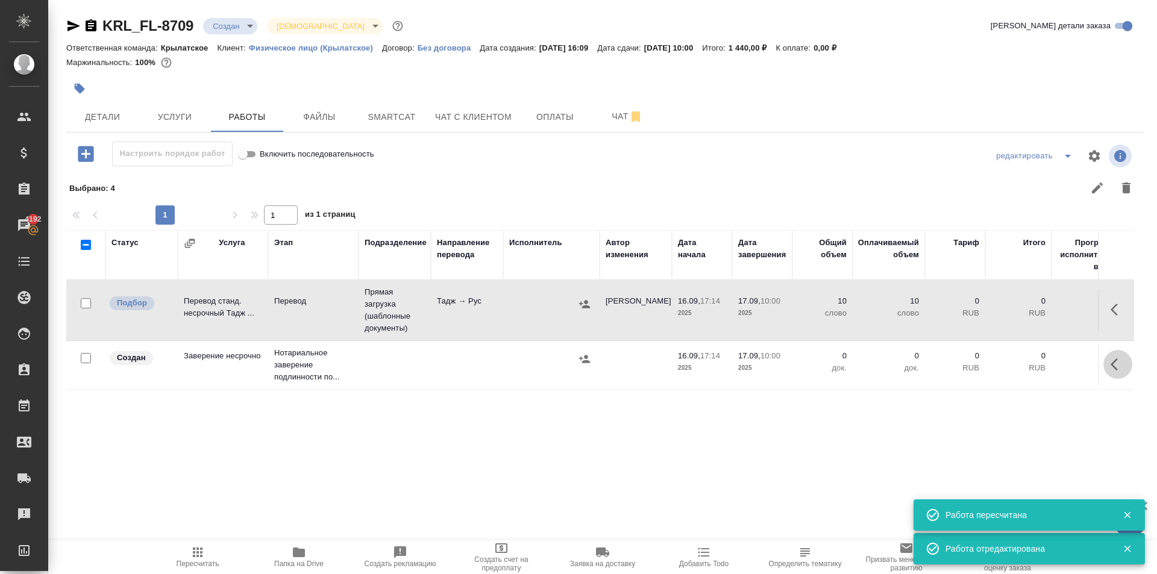
click at [1121, 366] on icon "button" at bounding box center [1118, 364] width 14 height 14
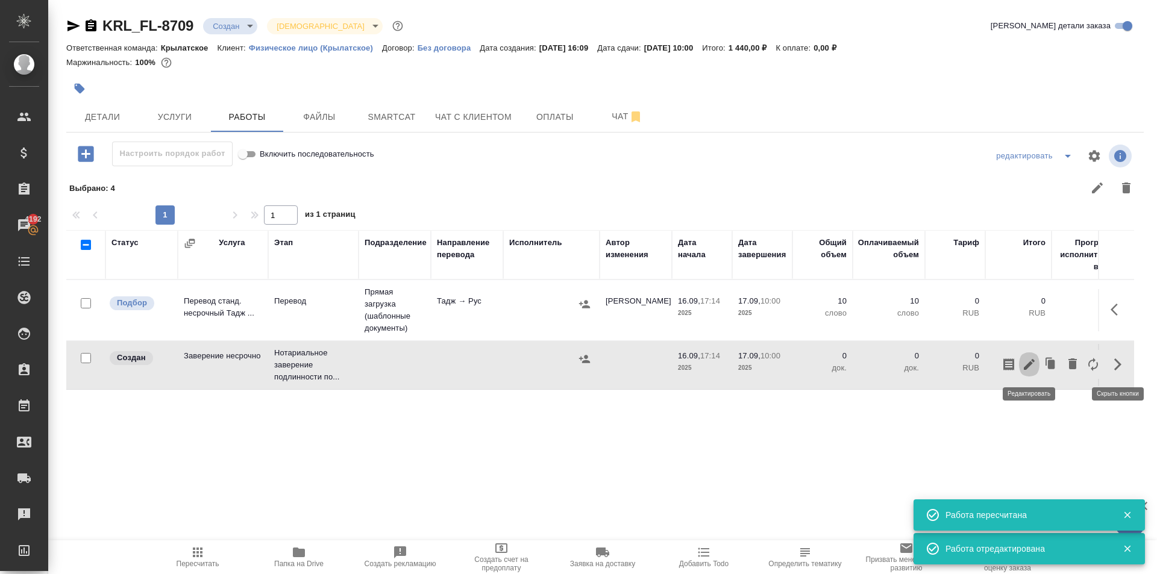
click at [1025, 365] on icon "button" at bounding box center [1029, 364] width 14 height 14
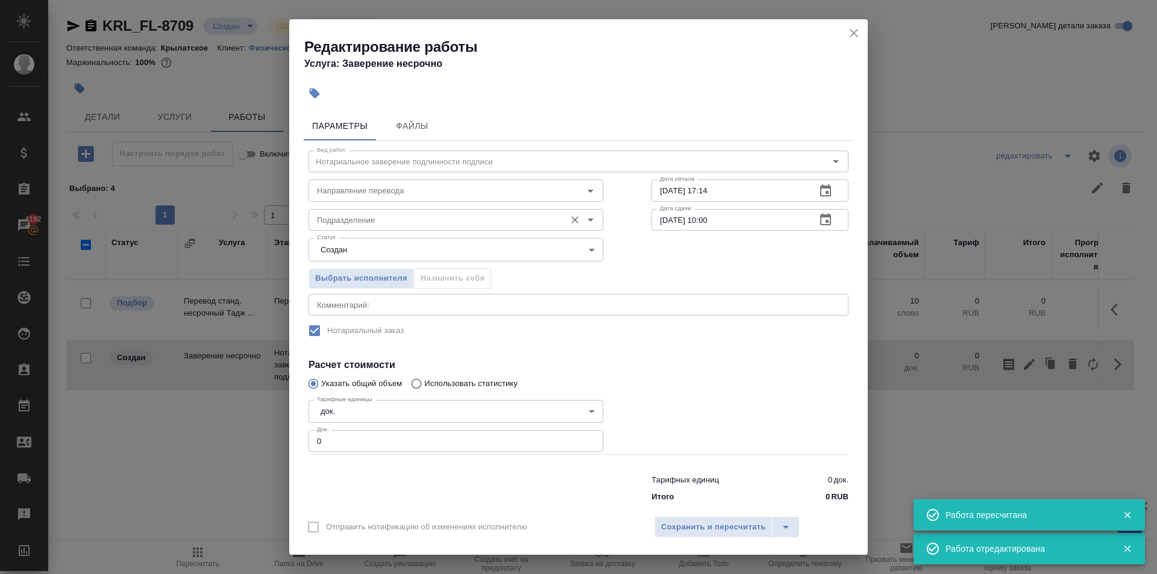
click at [336, 215] on input "Подразделение" at bounding box center [435, 220] width 247 height 14
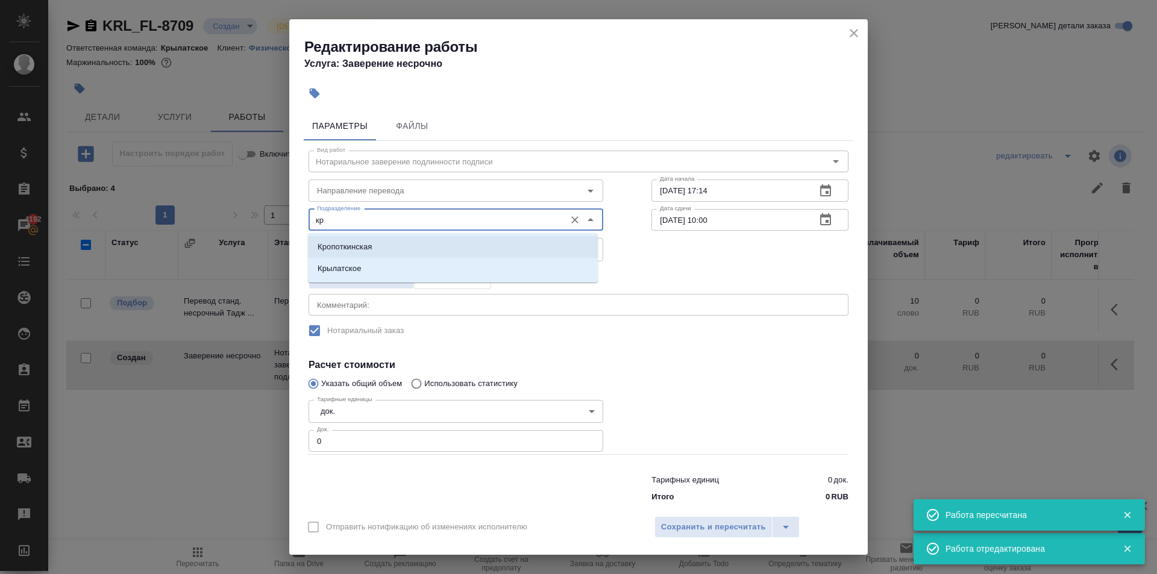
click at [332, 256] on li "Кропоткинская" at bounding box center [453, 247] width 290 height 22
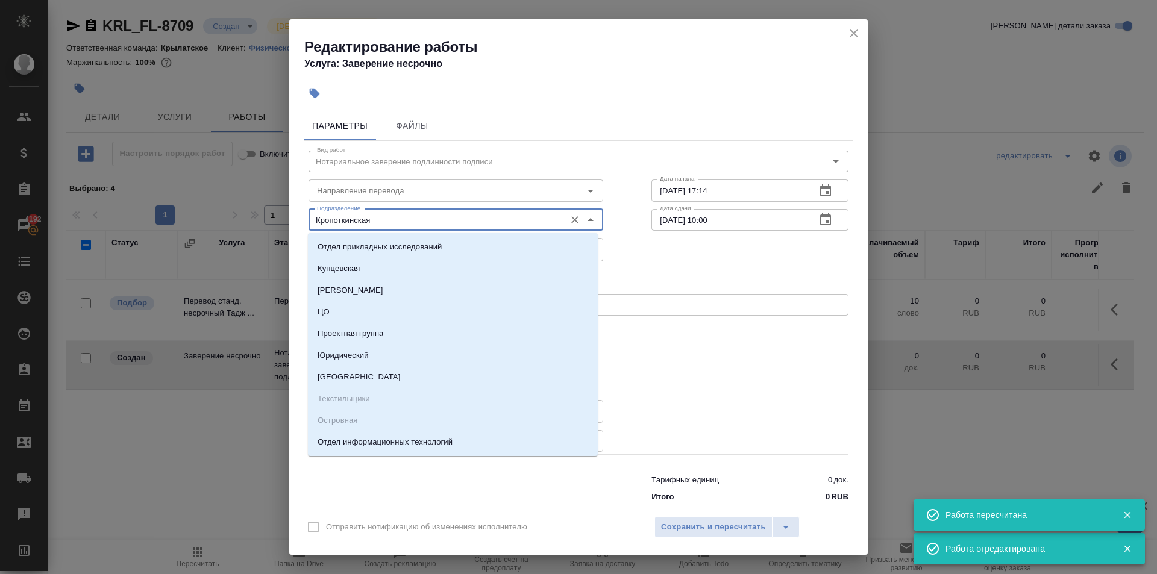
drag, startPoint x: 407, startPoint y: 219, endPoint x: 296, endPoint y: 203, distance: 112.6
click at [296, 203] on div "Параметры Файлы Вид работ Нотариальное заверение подлинности подписи Вид работ …" at bounding box center [578, 308] width 579 height 402
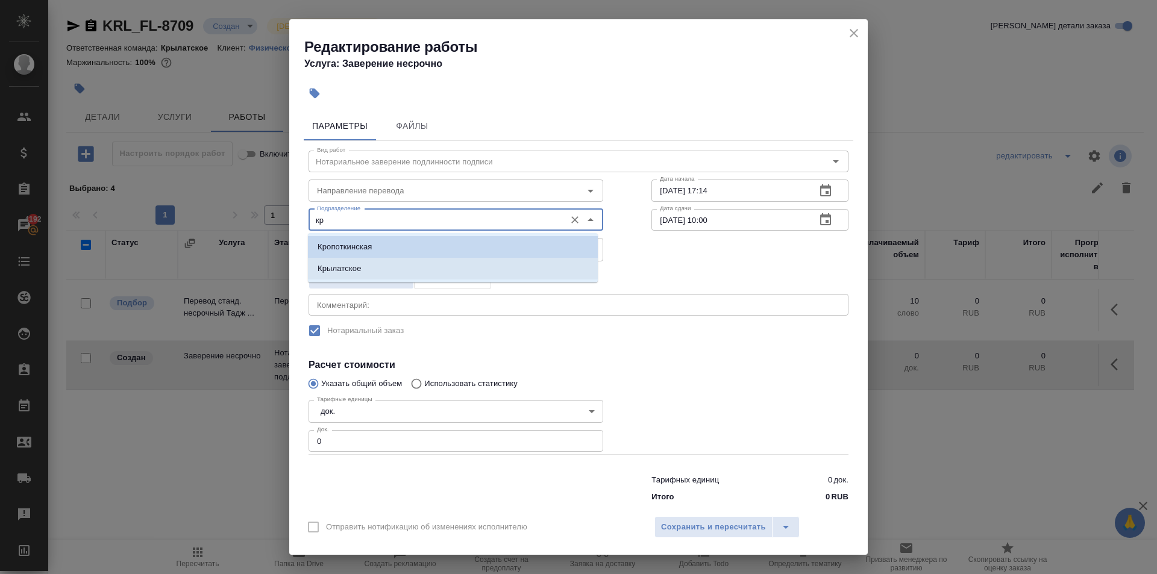
click at [348, 278] on li "Крылатское" at bounding box center [453, 269] width 290 height 22
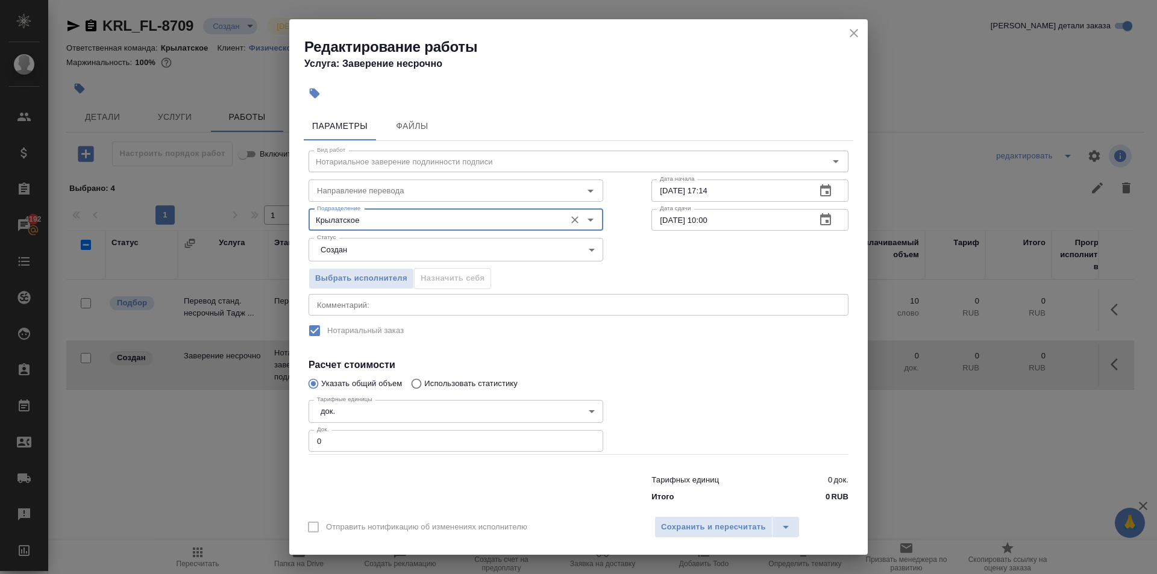
type input "Крылатское"
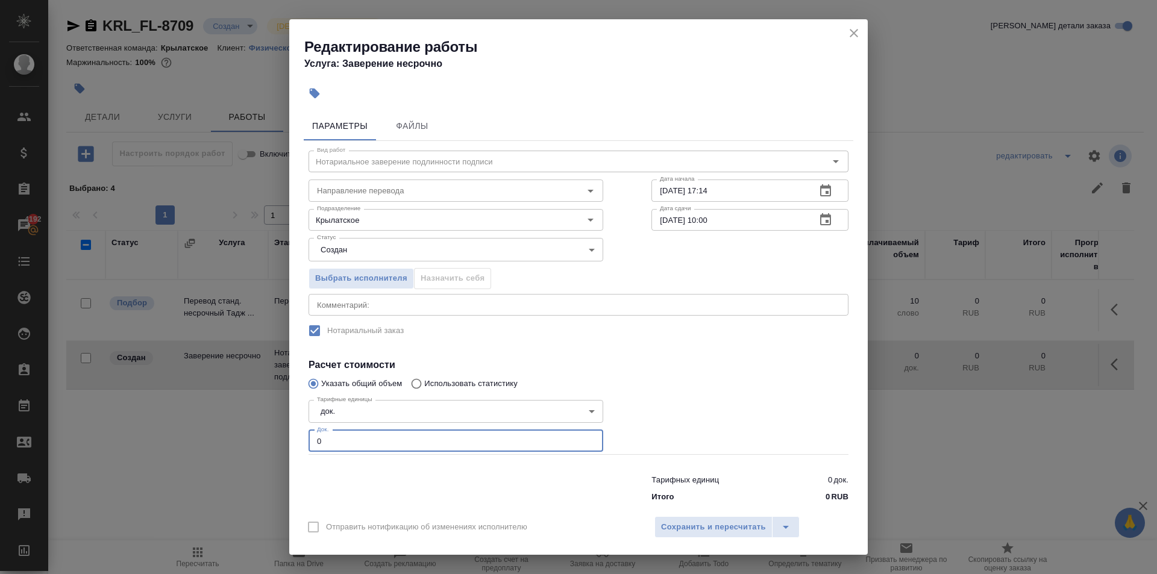
drag, startPoint x: 347, startPoint y: 432, endPoint x: 284, endPoint y: 427, distance: 62.9
click at [284, 427] on div "Редактирование работы Услуга: Заверение несрочно Параметры Файлы Вид работ Нота…" at bounding box center [578, 287] width 1157 height 574
type input "1"
click at [673, 530] on span "Сохранить и пересчитать" at bounding box center [713, 528] width 105 height 14
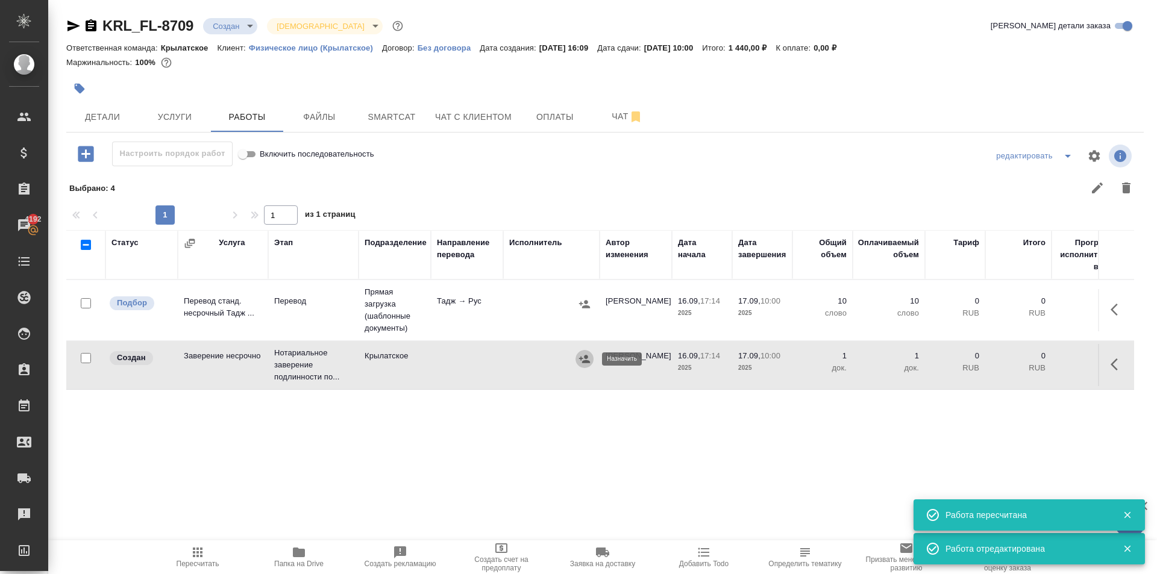
click at [583, 362] on icon "button" at bounding box center [584, 359] width 11 height 8
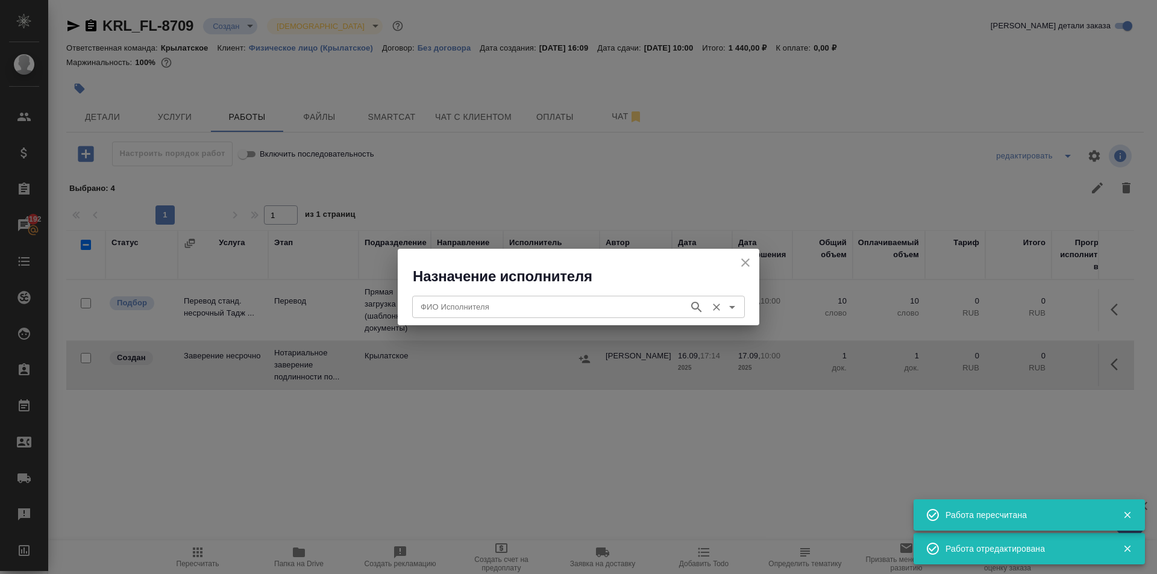
click at [530, 304] on input "ФИО Исполнителя" at bounding box center [549, 307] width 267 height 14
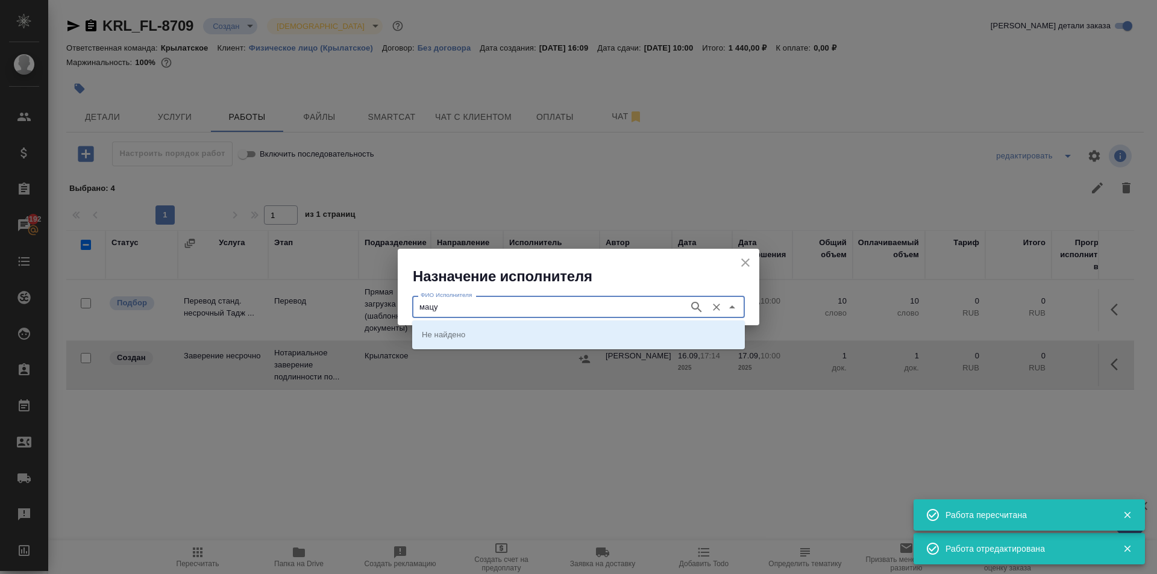
type input "мацу"
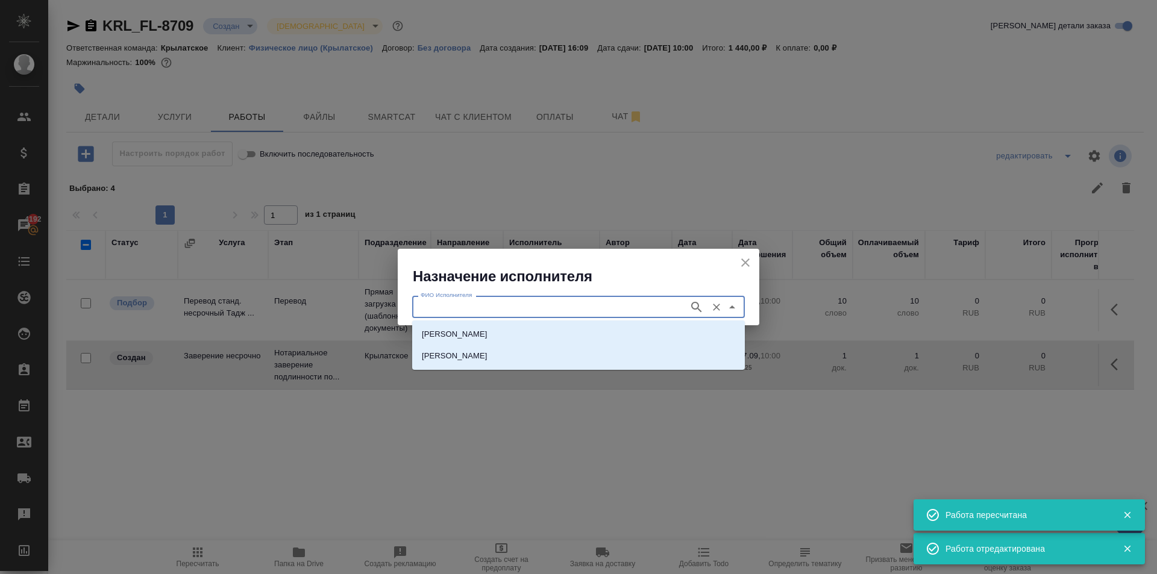
drag, startPoint x: 474, startPoint y: 322, endPoint x: 480, endPoint y: 330, distance: 9.9
click at [474, 322] on div "НОТАРИУС Мацуленко Юлия Юрьевна Мацук Диана" at bounding box center [578, 345] width 333 height 49
click at [480, 330] on p "НОТАРИУС Мацуленко Юлия Юрьевна" at bounding box center [455, 335] width 66 height 12
type input "НОТАРИУС Мацуленко Юлия Юрьевна"
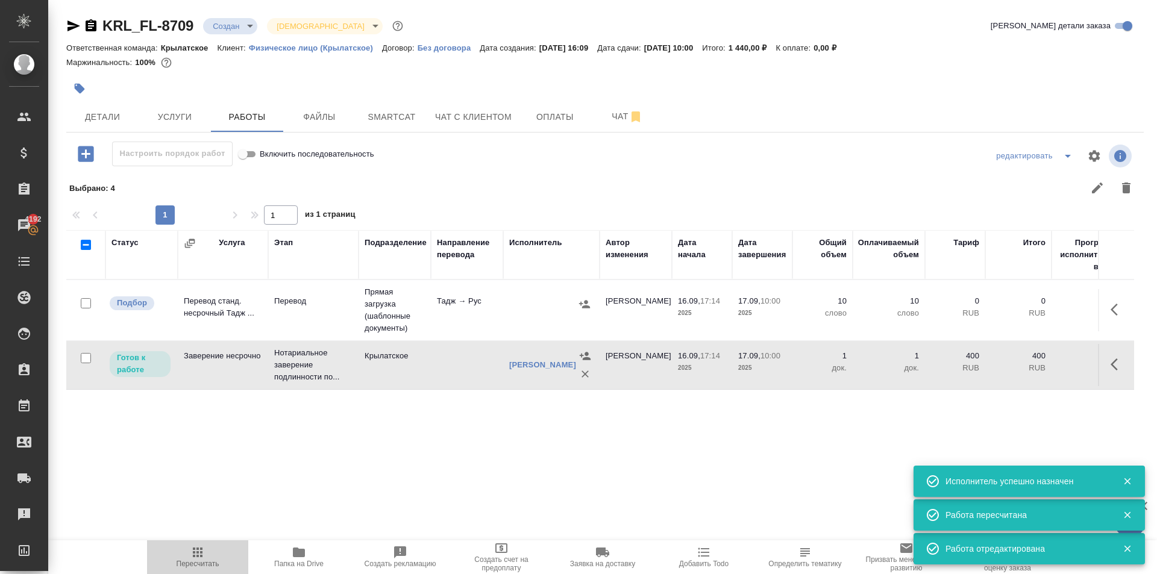
click at [201, 552] on icon "button" at bounding box center [198, 553] width 10 height 10
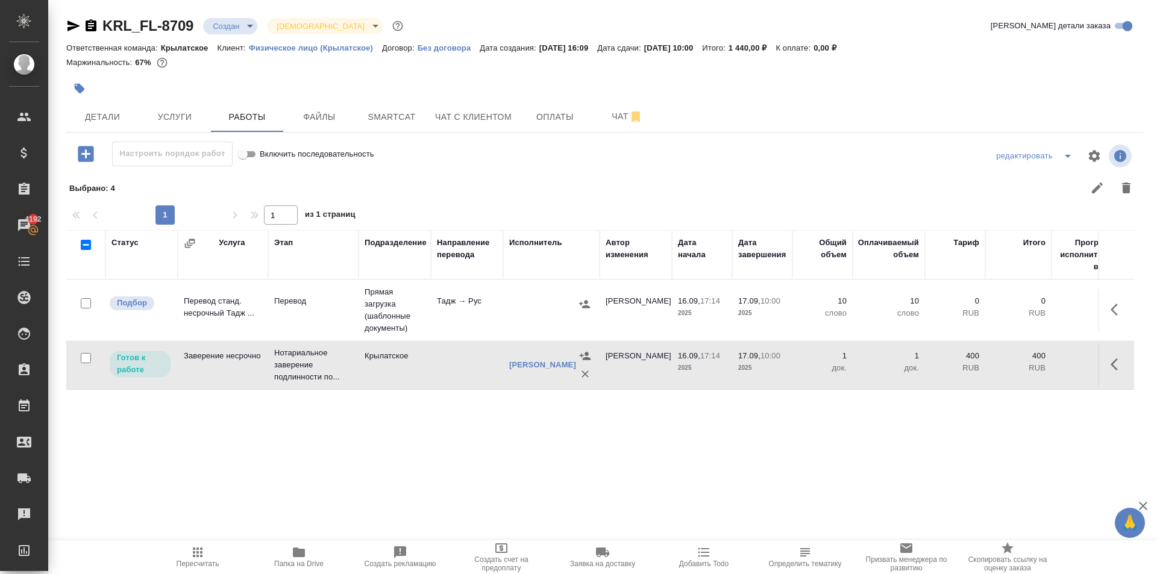
click at [229, 535] on div ".cls-1 fill:#fff; AWATERA Kasymov Timur Клиенты Спецификации Заказы 4192 Чаты T…" at bounding box center [578, 287] width 1157 height 574
click at [218, 547] on button "Пересчитать" at bounding box center [197, 558] width 101 height 34
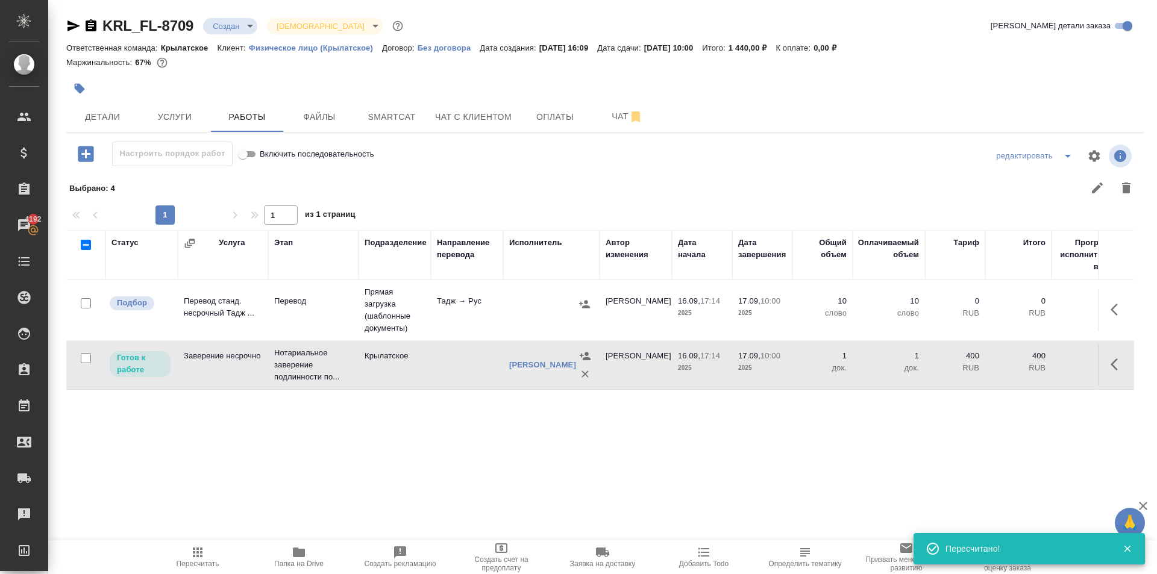
click at [200, 555] on icon "button" at bounding box center [197, 553] width 14 height 14
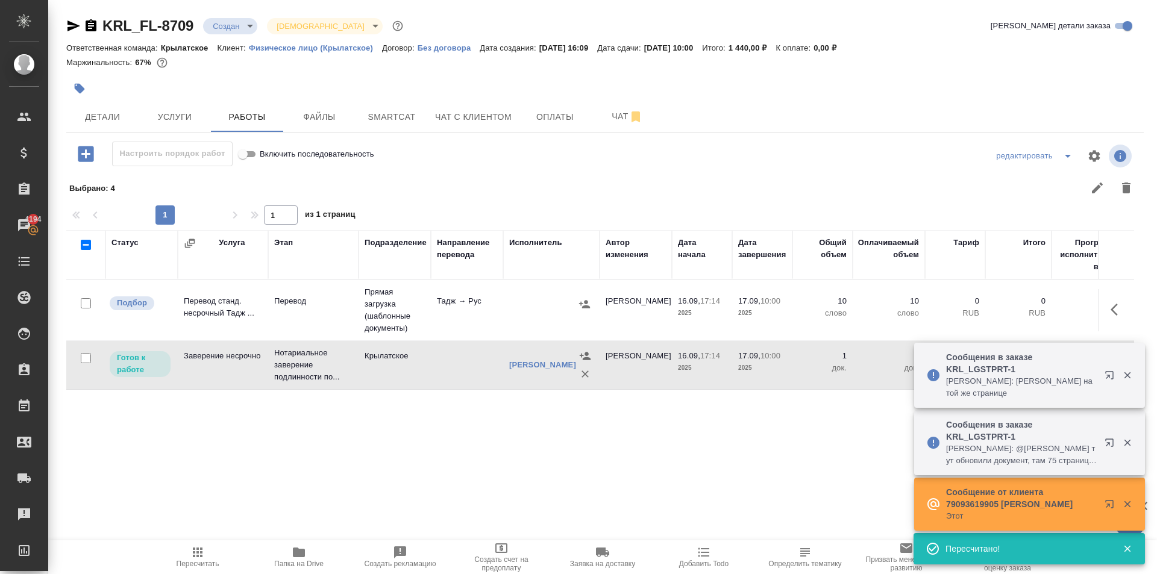
click at [188, 556] on span "Пересчитать" at bounding box center [197, 557] width 87 height 23
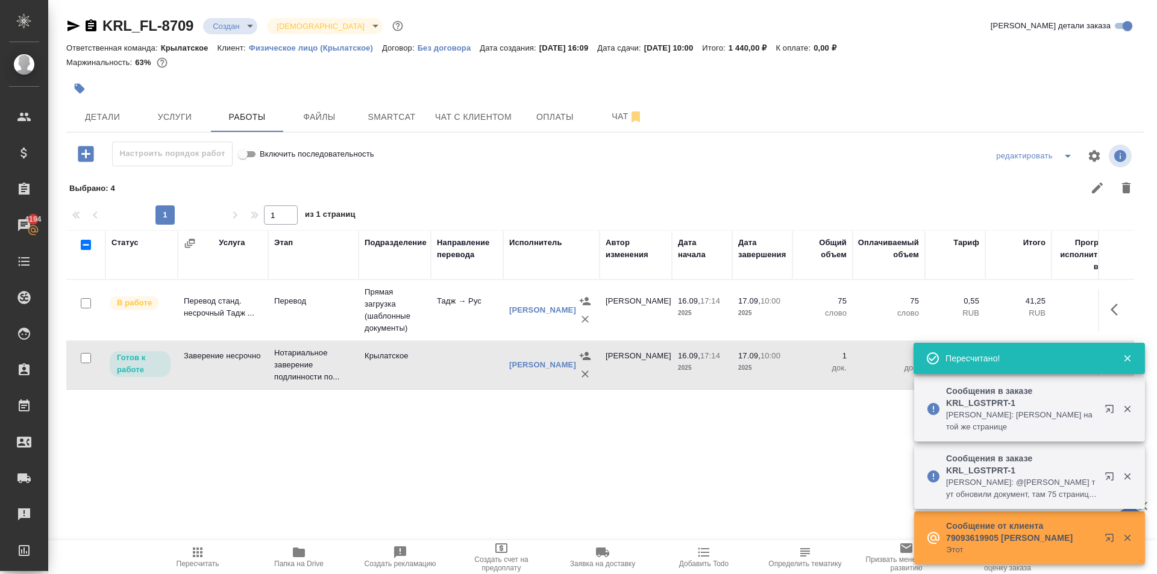
click at [94, 132] on hr at bounding box center [605, 132] width 1078 height 1
click at [103, 122] on span "Детали" at bounding box center [103, 117] width 58 height 15
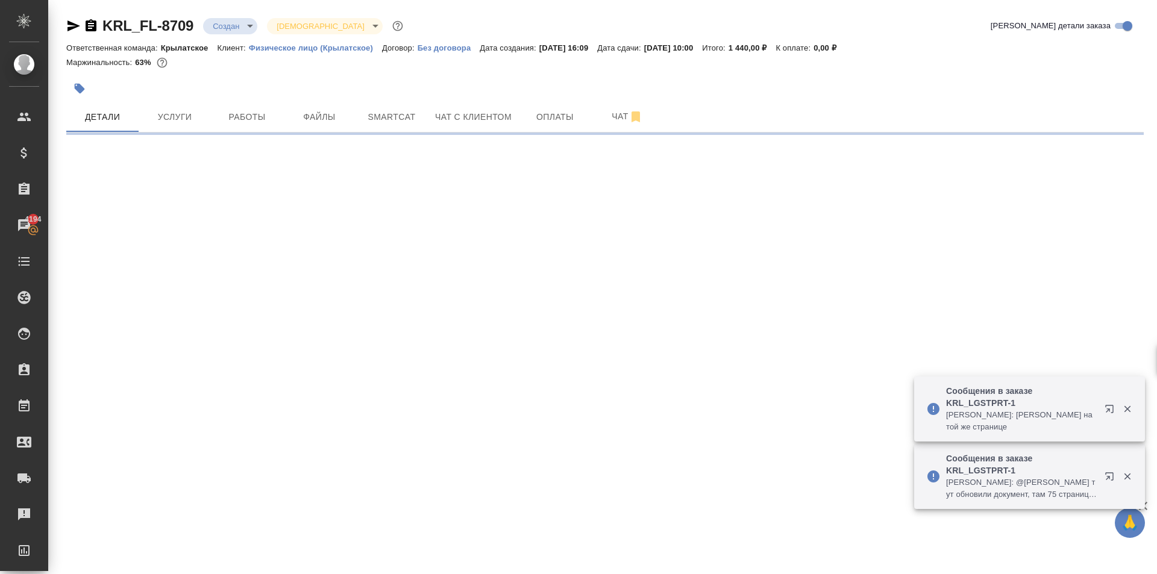
select select "RU"
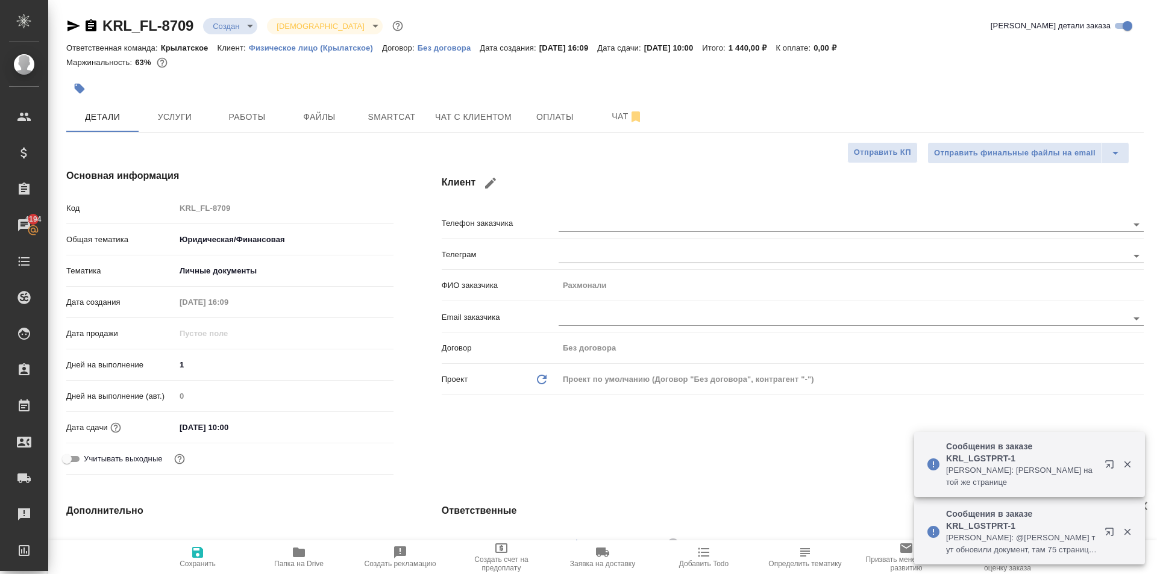
type textarea "x"
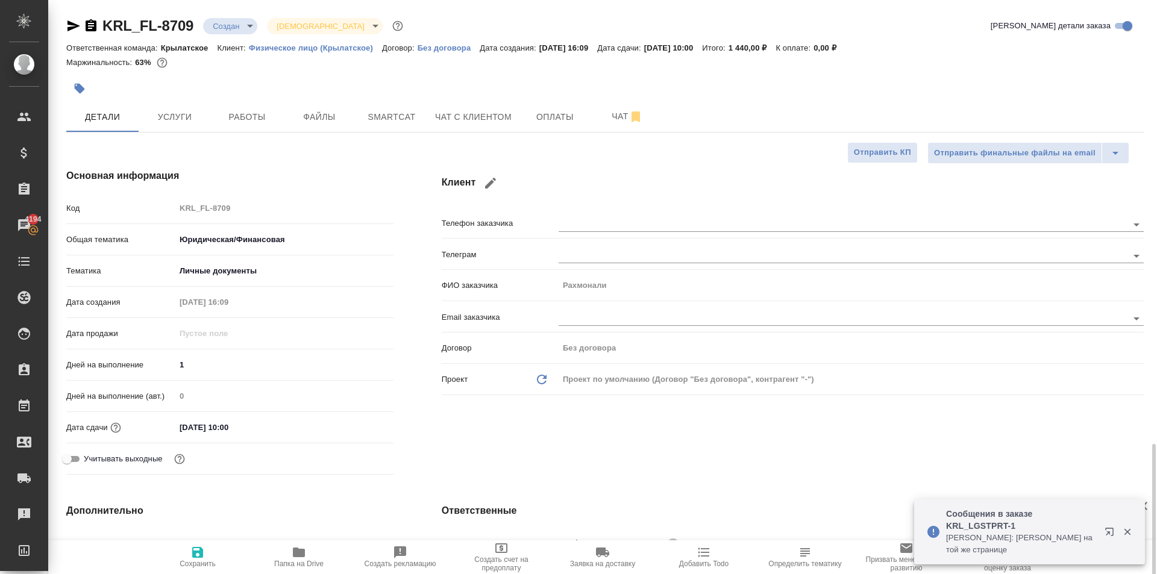
scroll to position [301, 0]
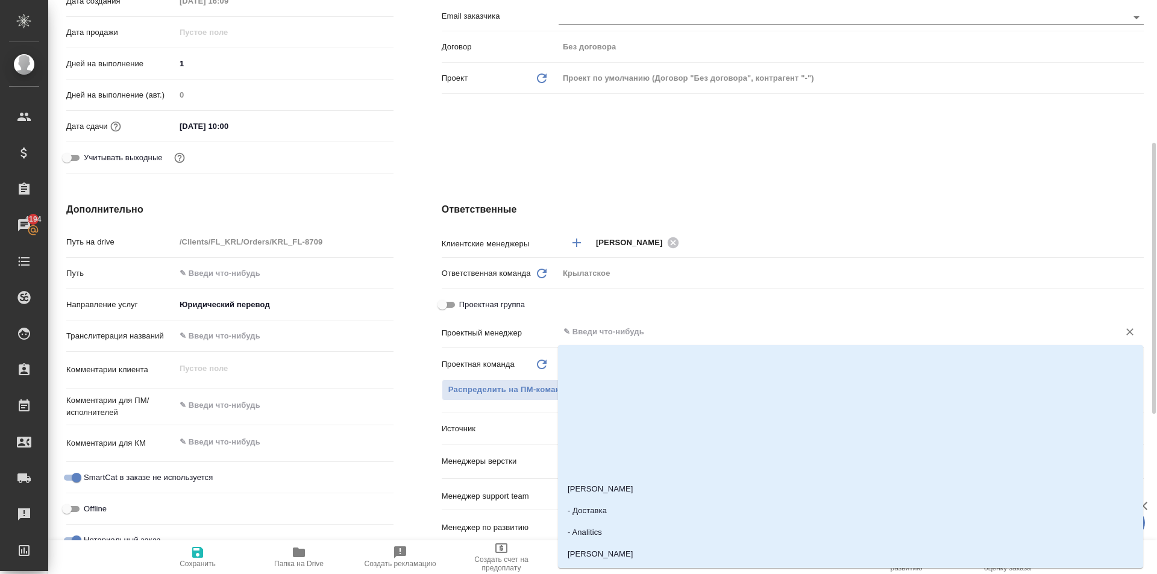
click at [598, 331] on input "text" at bounding box center [831, 332] width 538 height 14
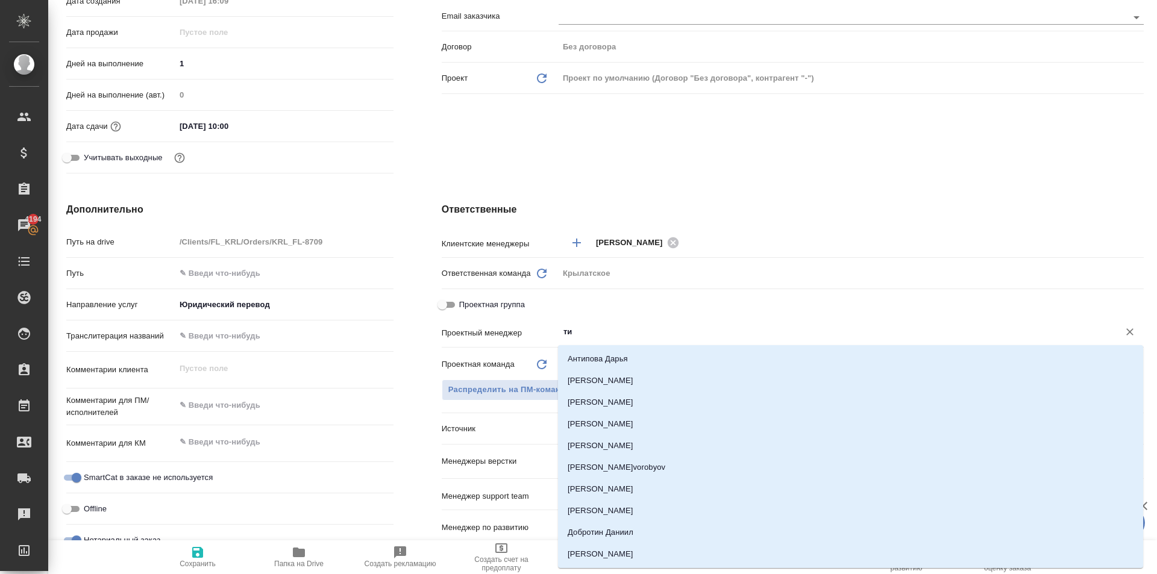
type input "тим"
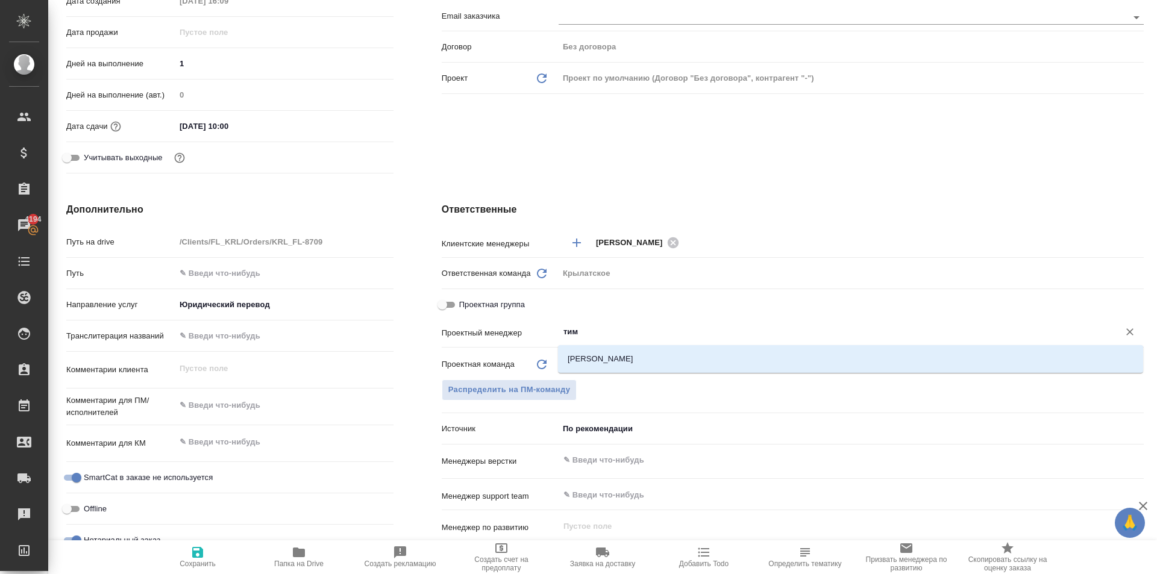
click at [603, 357] on li "Касымов Тимур" at bounding box center [850, 359] width 585 height 22
type textarea "x"
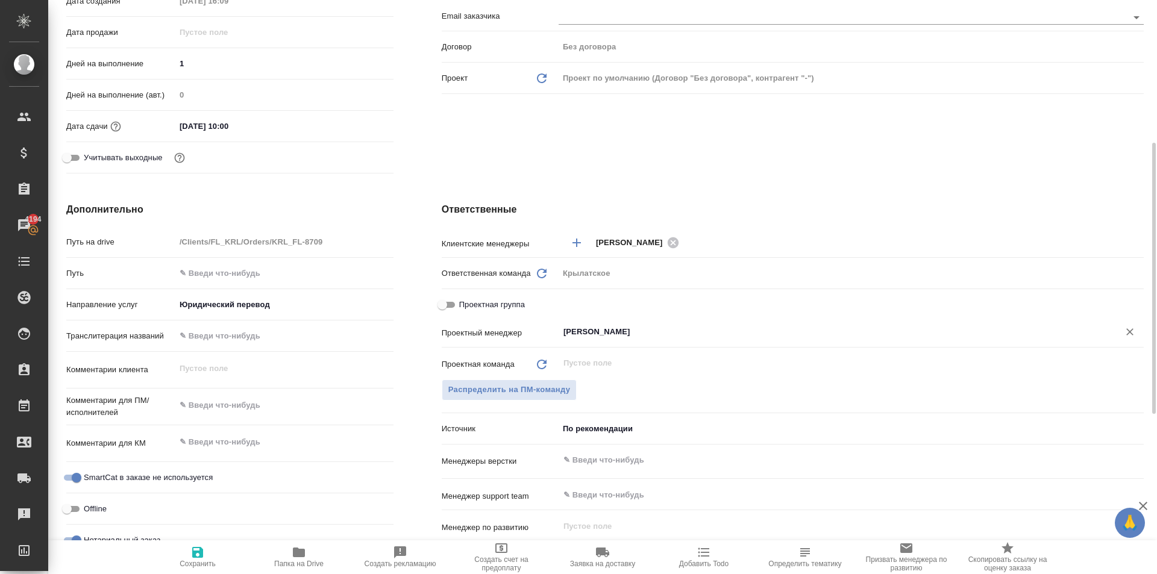
type input "Касымов Тимур"
click at [207, 551] on span "Сохранить" at bounding box center [197, 557] width 87 height 23
type textarea "x"
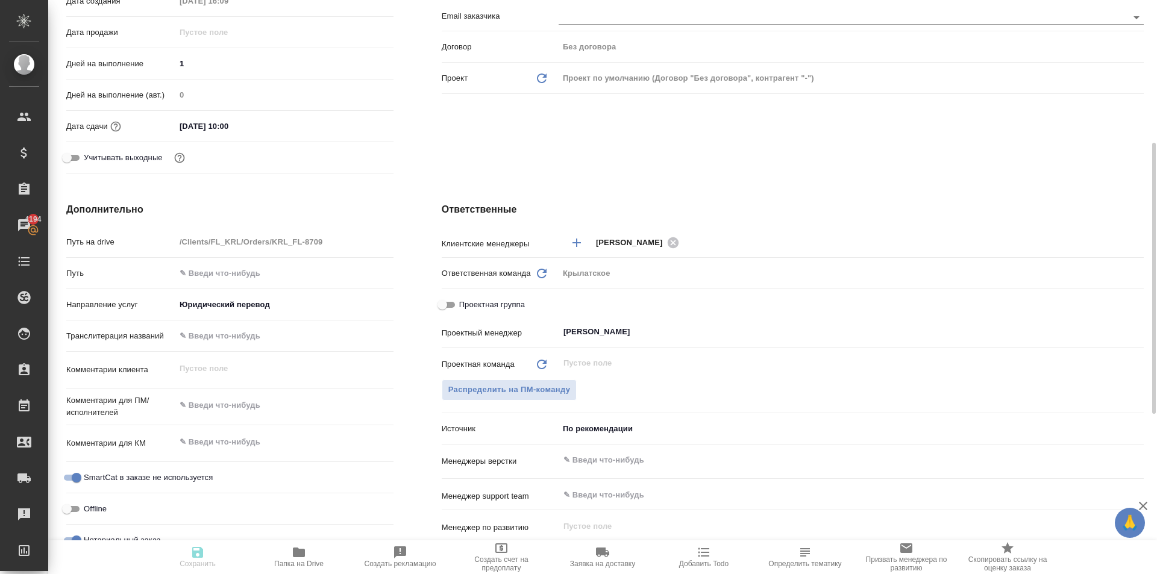
type textarea "x"
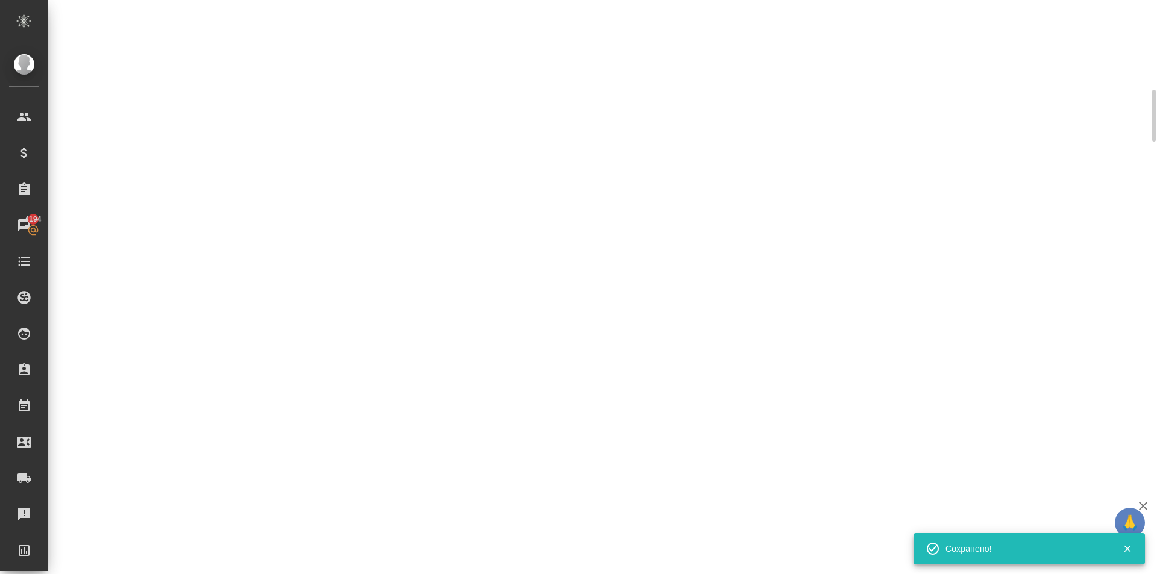
scroll to position [0, 0]
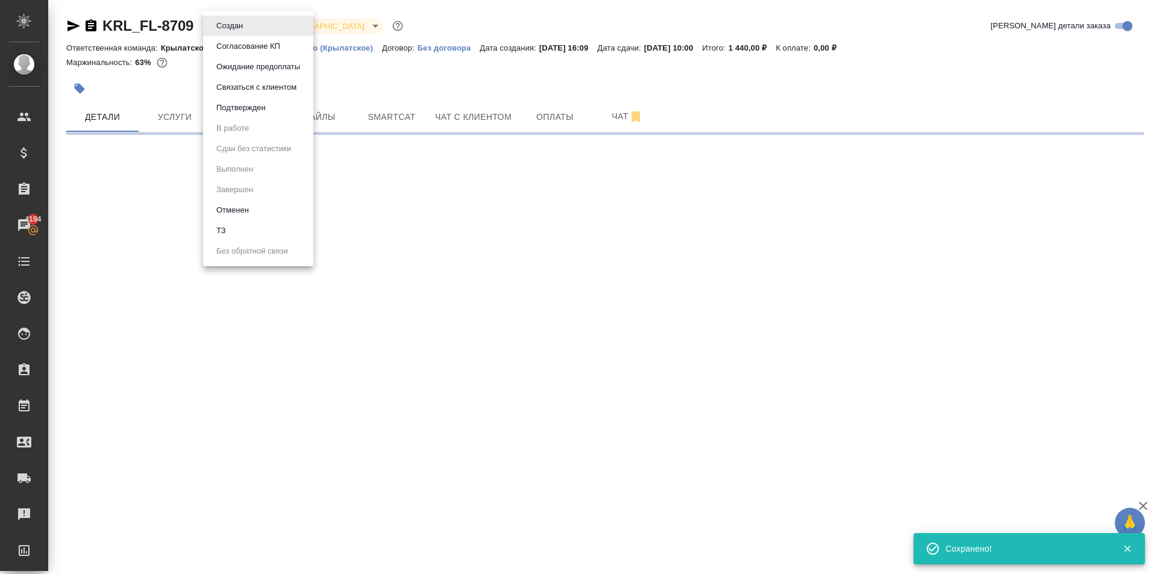
drag, startPoint x: 227, startPoint y: 22, endPoint x: 259, endPoint y: 86, distance: 70.9
click at [228, 22] on body "🙏 .cls-1 fill:#fff; AWATERA Kasymov Timur Клиенты Спецификации Заказы 4194 Чаты…" at bounding box center [578, 287] width 1157 height 574
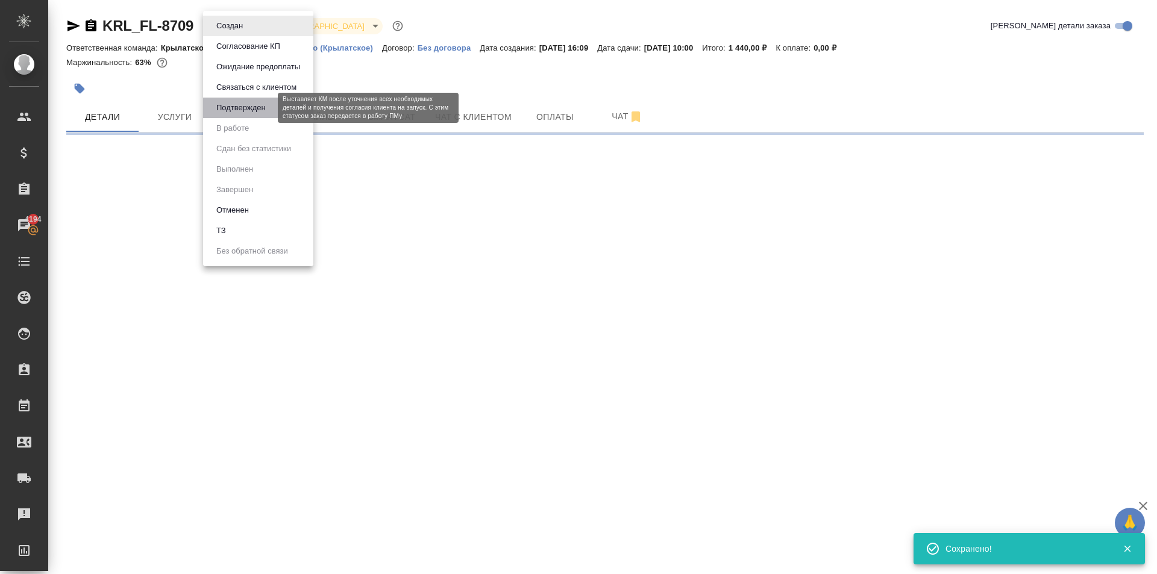
click at [244, 112] on button "Подтвержден" at bounding box center [241, 107] width 57 height 13
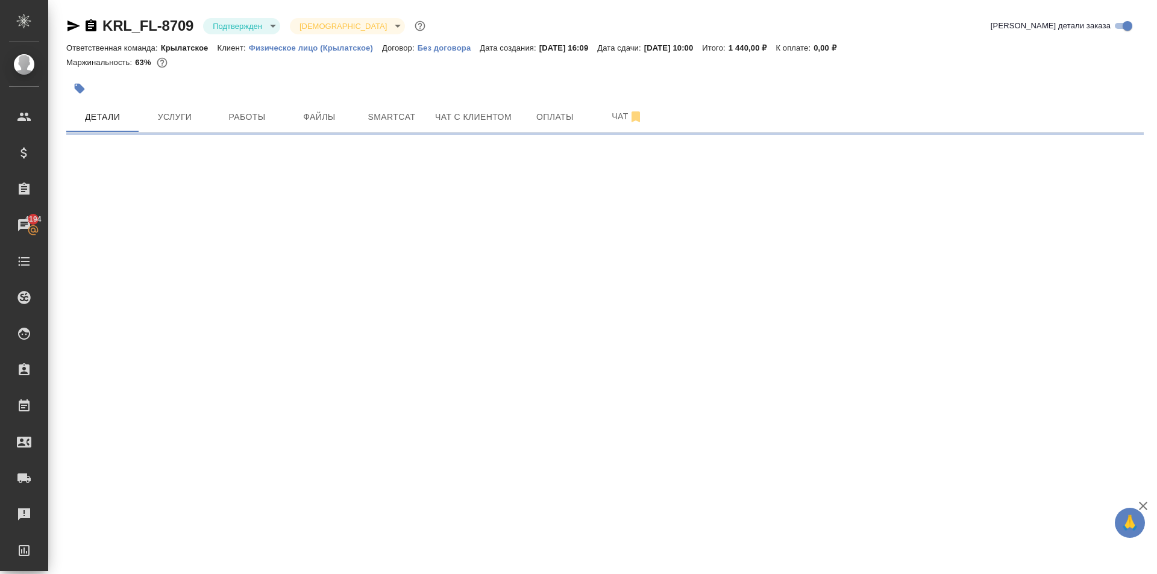
select select "RU"
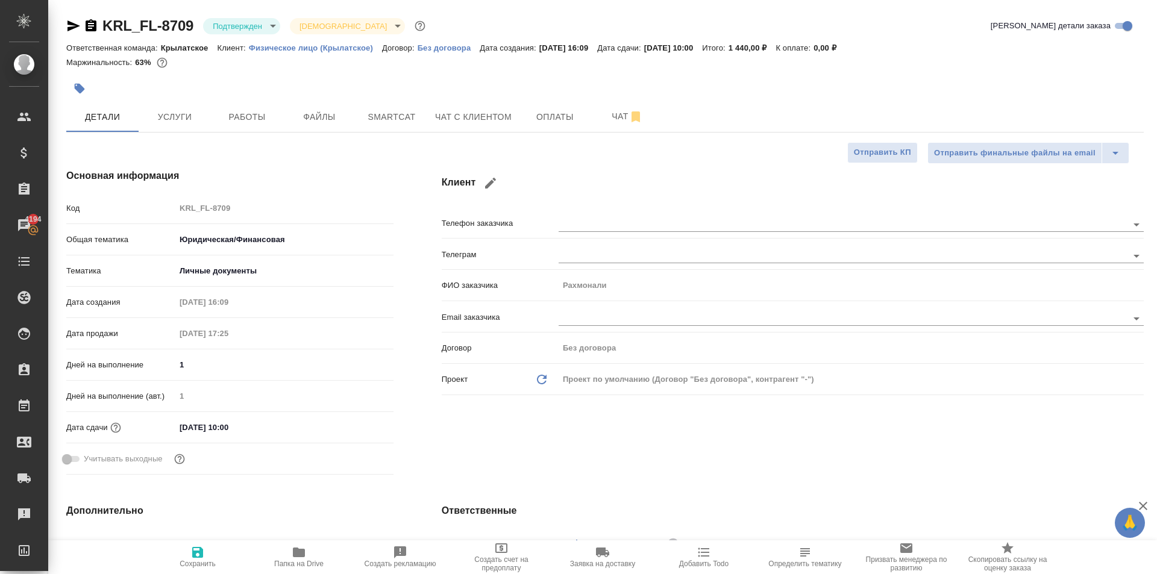
type textarea "x"
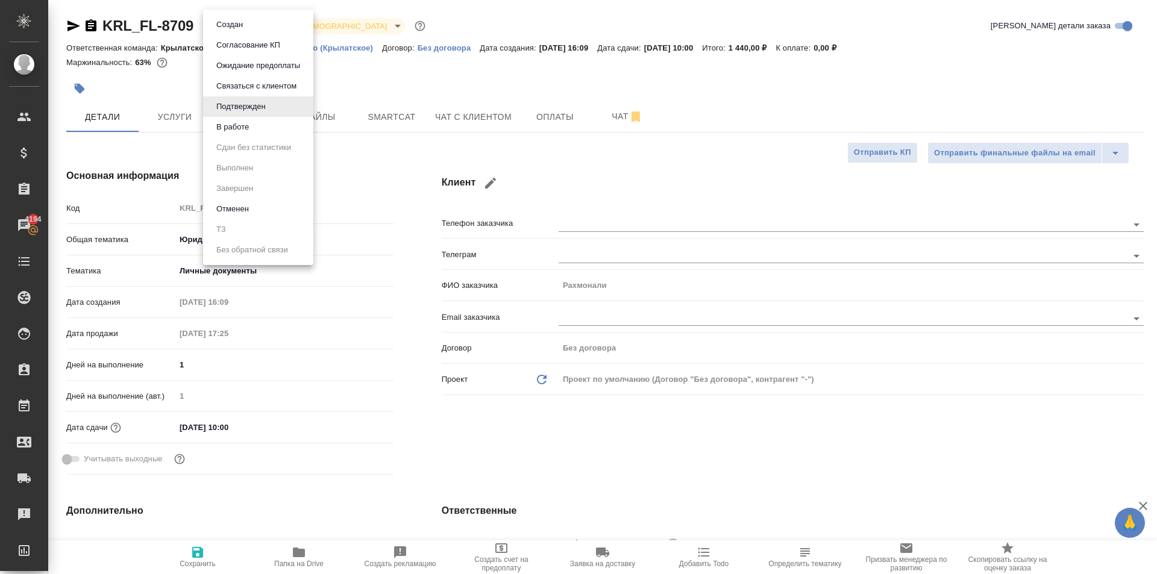
drag, startPoint x: 268, startPoint y: 22, endPoint x: 277, endPoint y: 60, distance: 39.0
click at [269, 24] on body "🙏 .cls-1 fill:#fff; AWATERA Kasymov Timur Клиенты Спецификации Заказы 4194 Чаты…" at bounding box center [578, 287] width 1157 height 574
click at [244, 129] on button "В работе" at bounding box center [233, 127] width 40 height 13
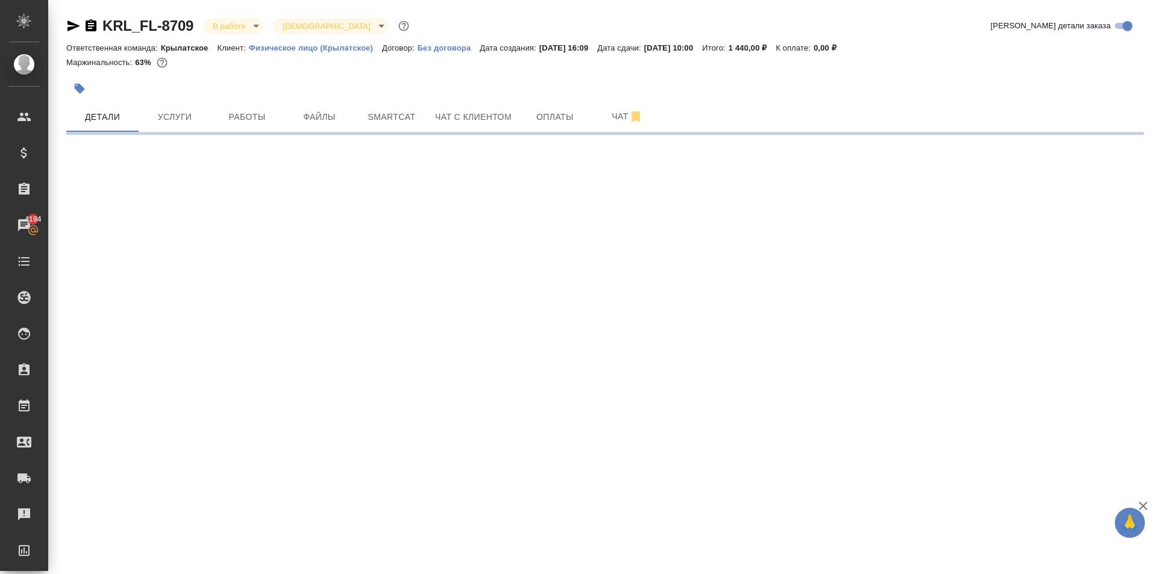
select select "RU"
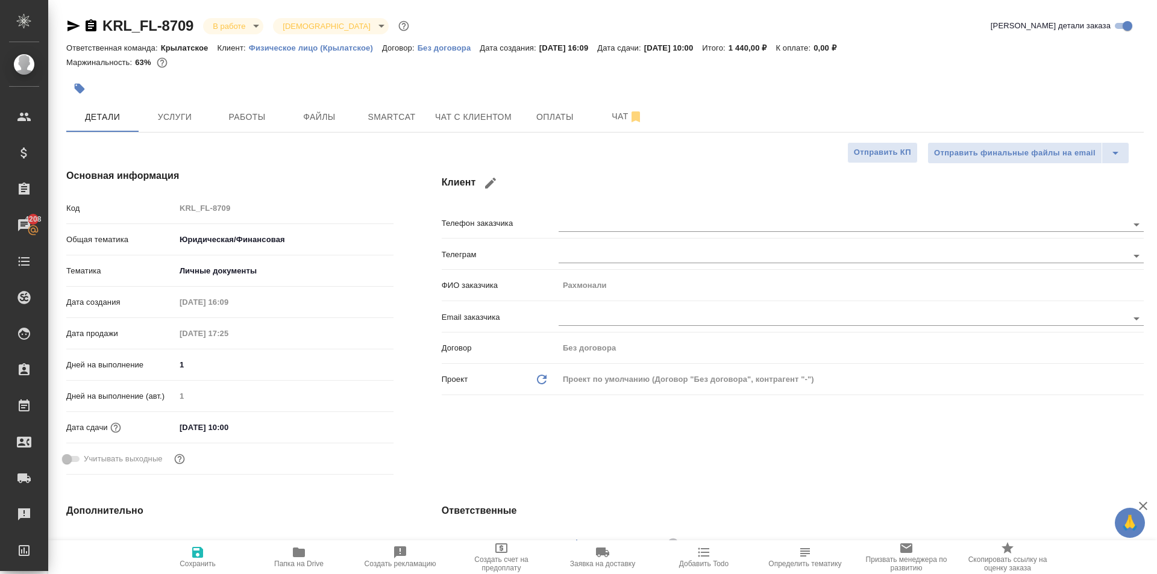
type textarea "x"
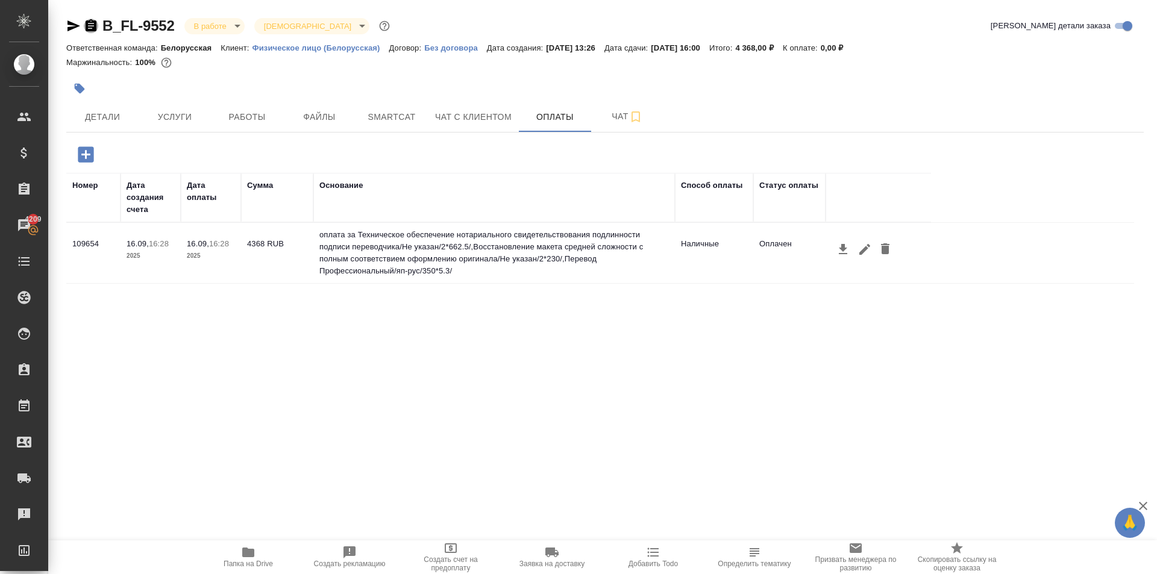
click at [90, 24] on icon "button" at bounding box center [91, 26] width 14 height 14
